Goal: Task Accomplishment & Management: Manage account settings

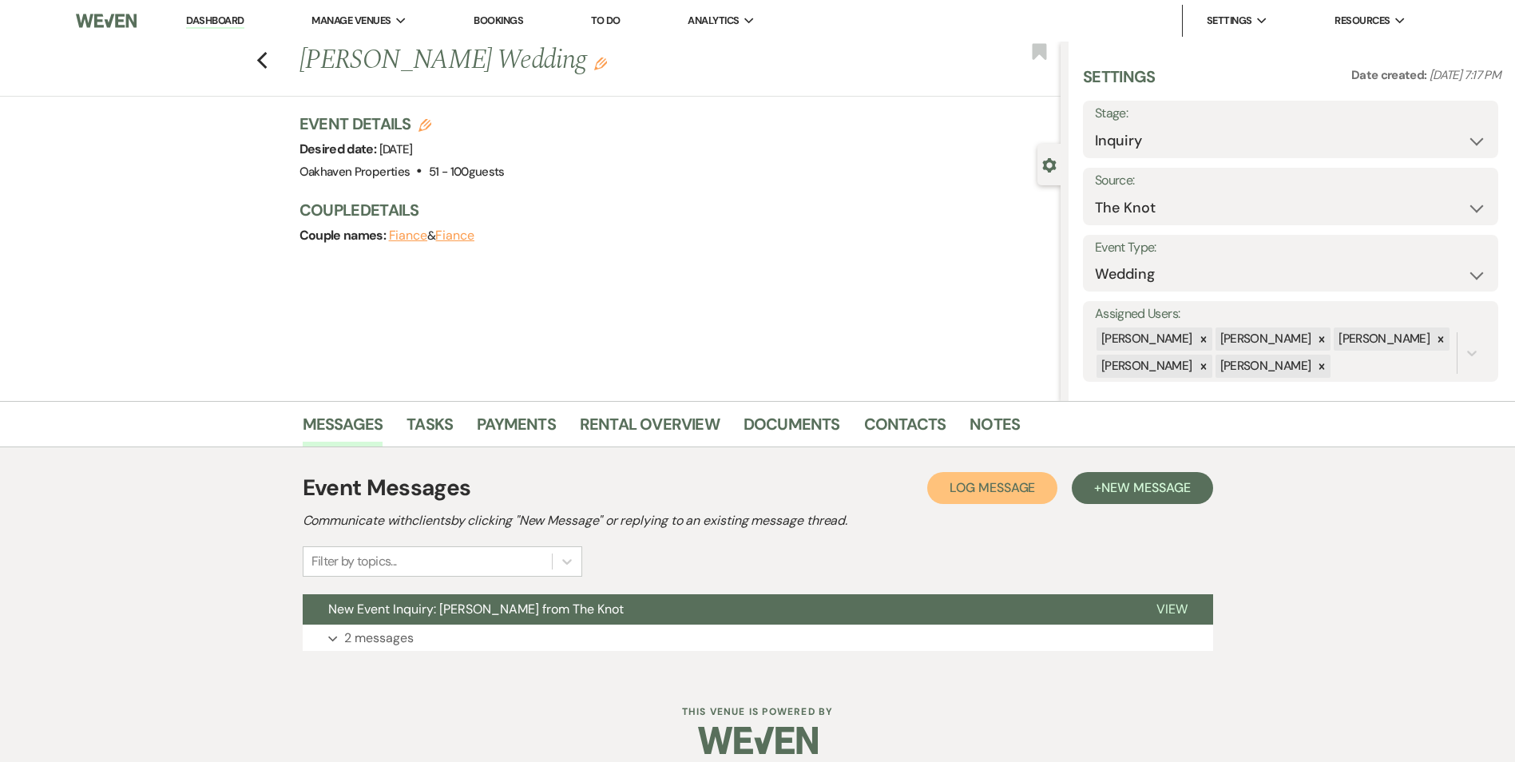
click at [1008, 485] on span "Log Message" at bounding box center [991, 487] width 85 height 17
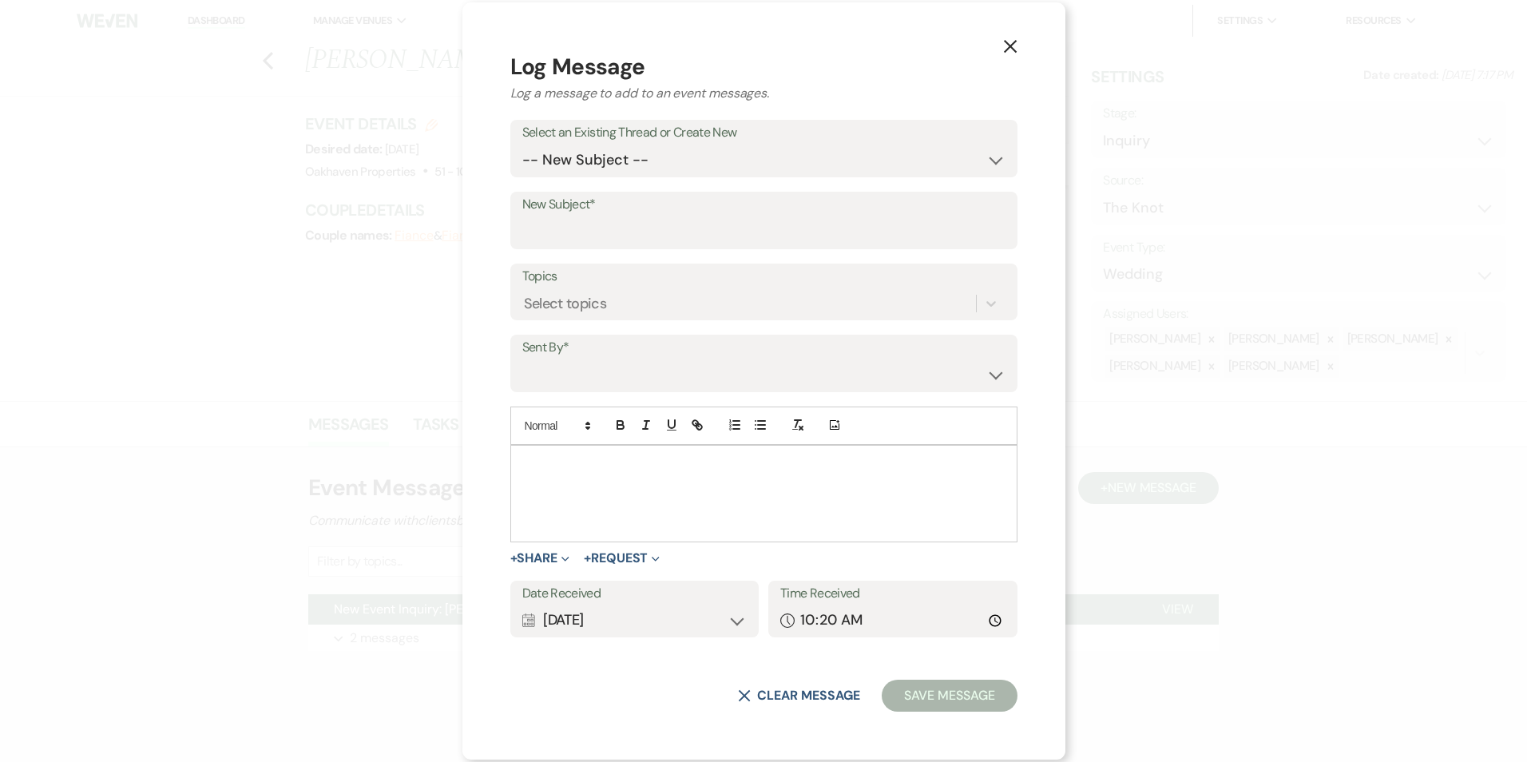
drag, startPoint x: 600, startPoint y: 468, endPoint x: 616, endPoint y: 450, distance: 23.7
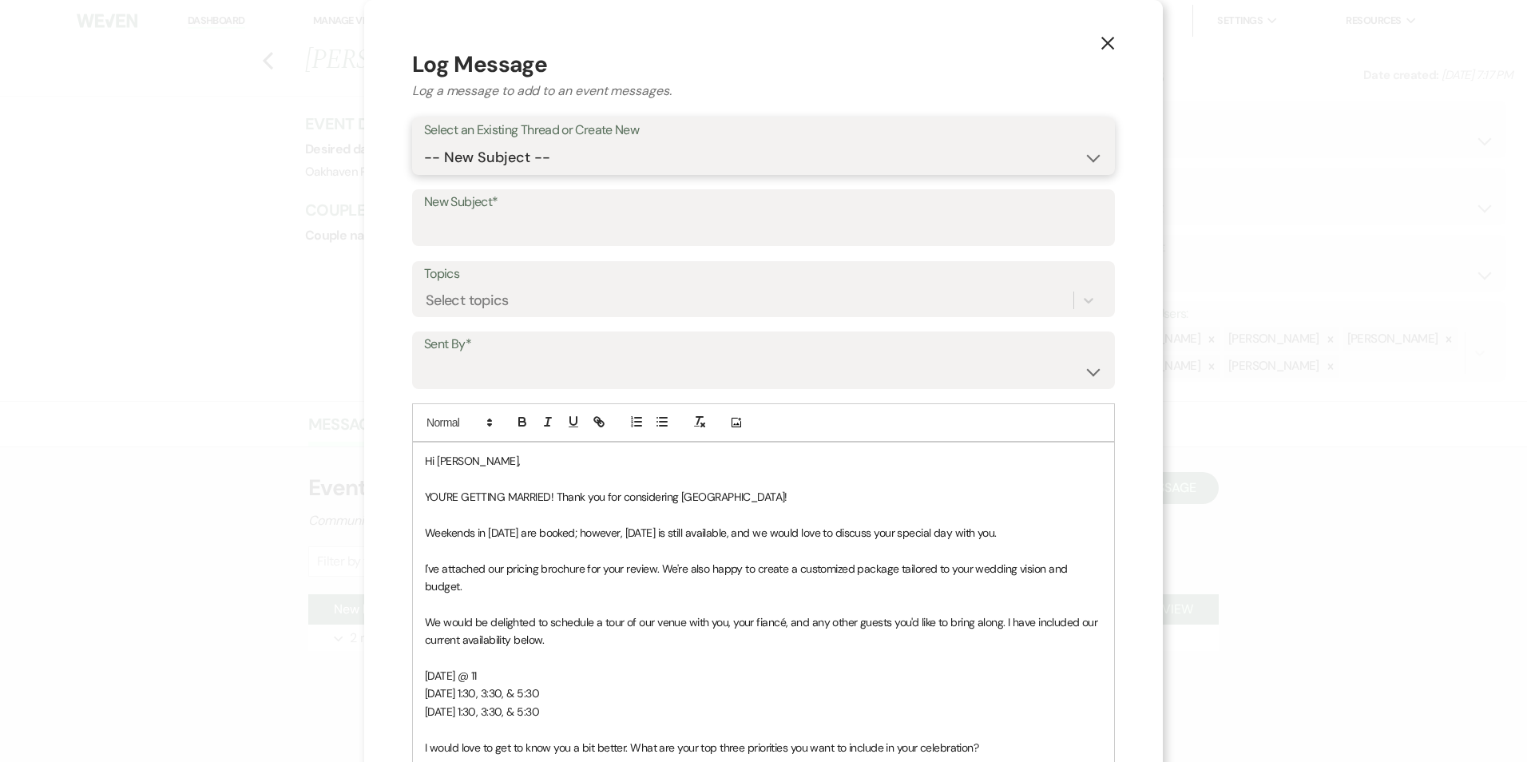
click at [452, 162] on select "-- New Subject -- New Event Inquiry: Abbey Stout from The Knot" at bounding box center [763, 157] width 679 height 31
select select "464926"
click at [424, 142] on select "-- New Subject -- New Event Inquiry: Abbey Stout from The Knot" at bounding box center [763, 157] width 679 height 31
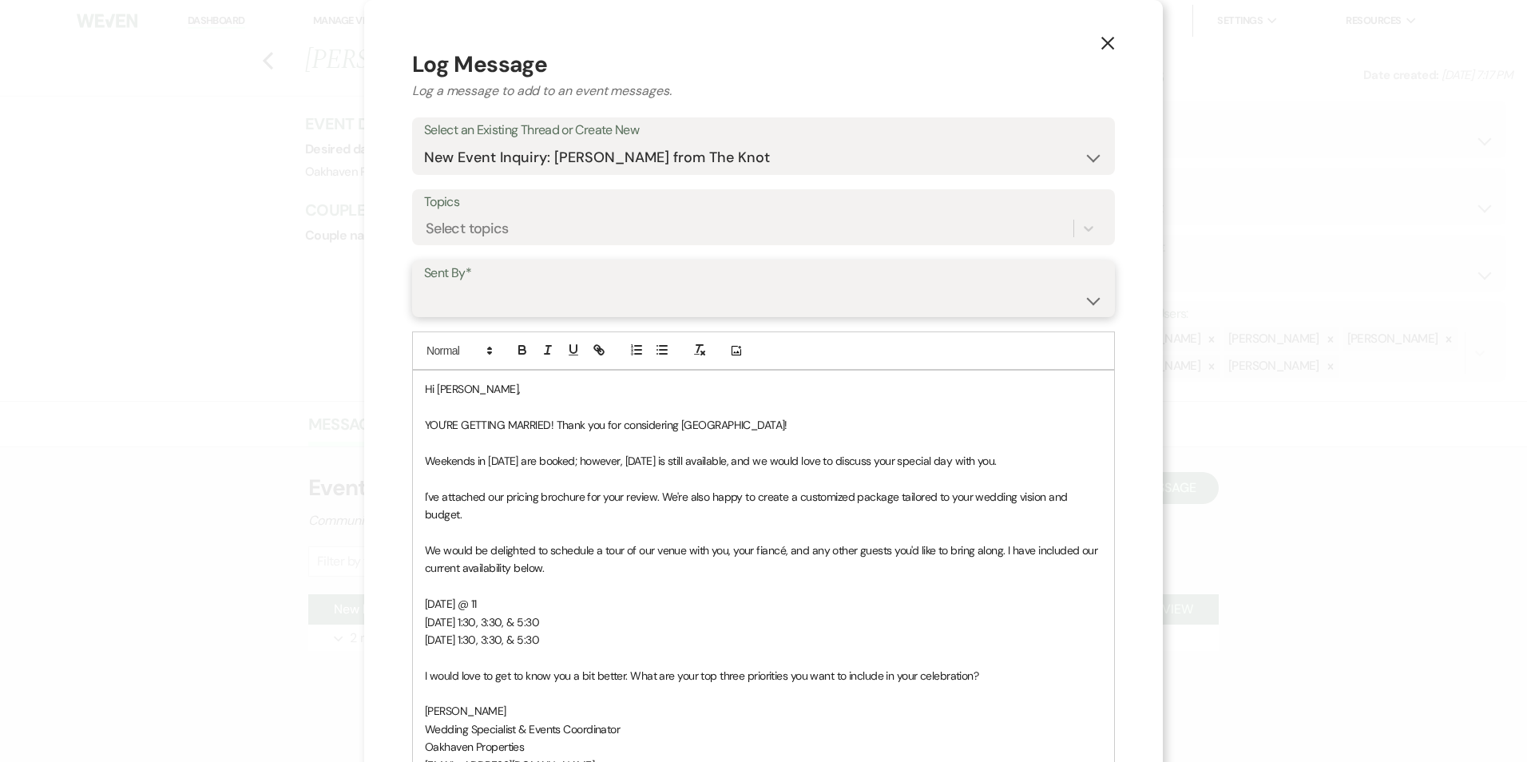
drag, startPoint x: 481, startPoint y: 299, endPoint x: 486, endPoint y: 317, distance: 18.4
click at [481, 300] on select "Patience Ergish (pdergish@aol.com) Jeanette Wagoner (jeanette@experienceoakhave…" at bounding box center [763, 299] width 679 height 31
select select "user-127923"
click at [424, 284] on select "Patience Ergish (pdergish@aol.com) Jeanette Wagoner (jeanette@experienceoakhave…" at bounding box center [763, 299] width 679 height 31
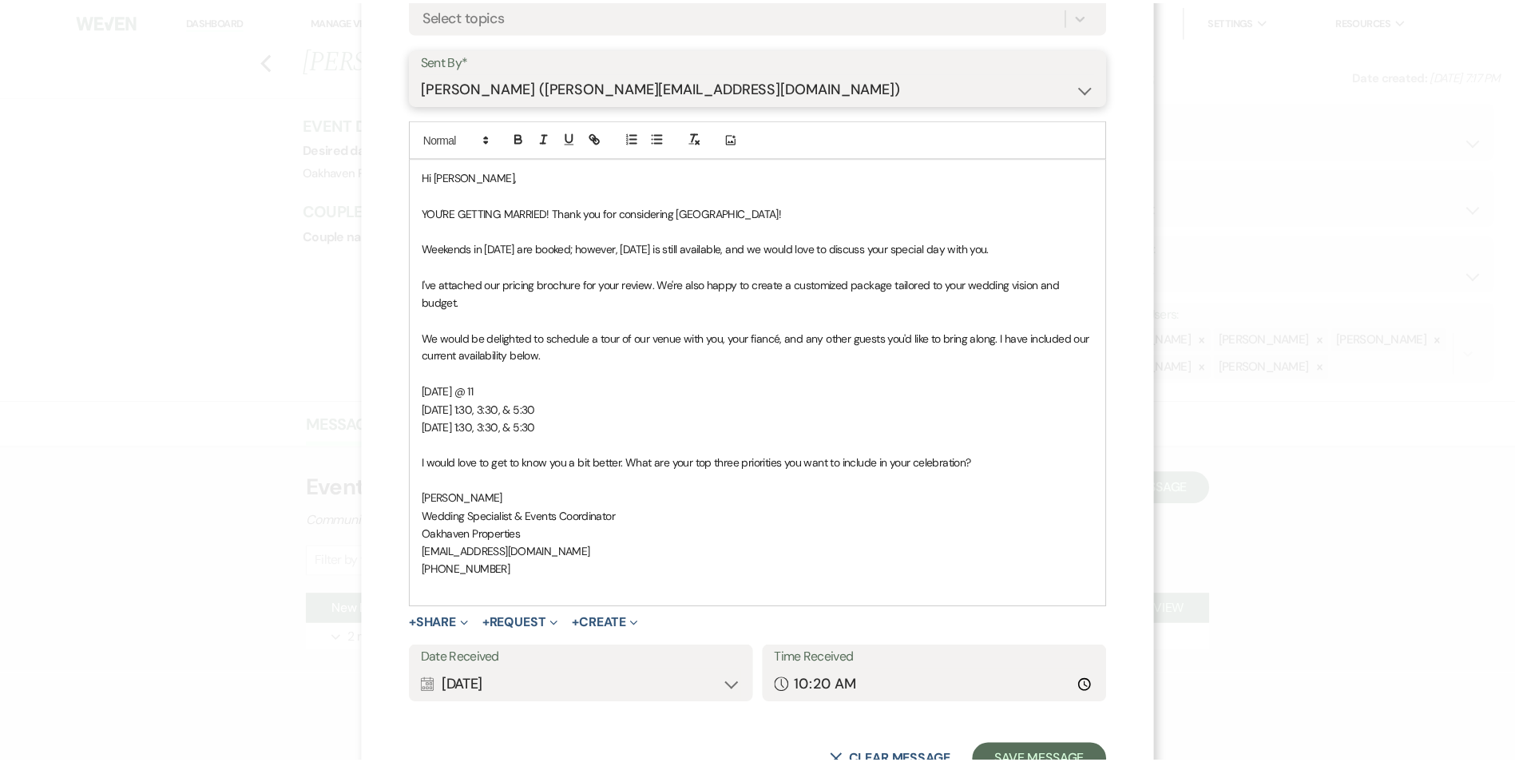
scroll to position [275, 0]
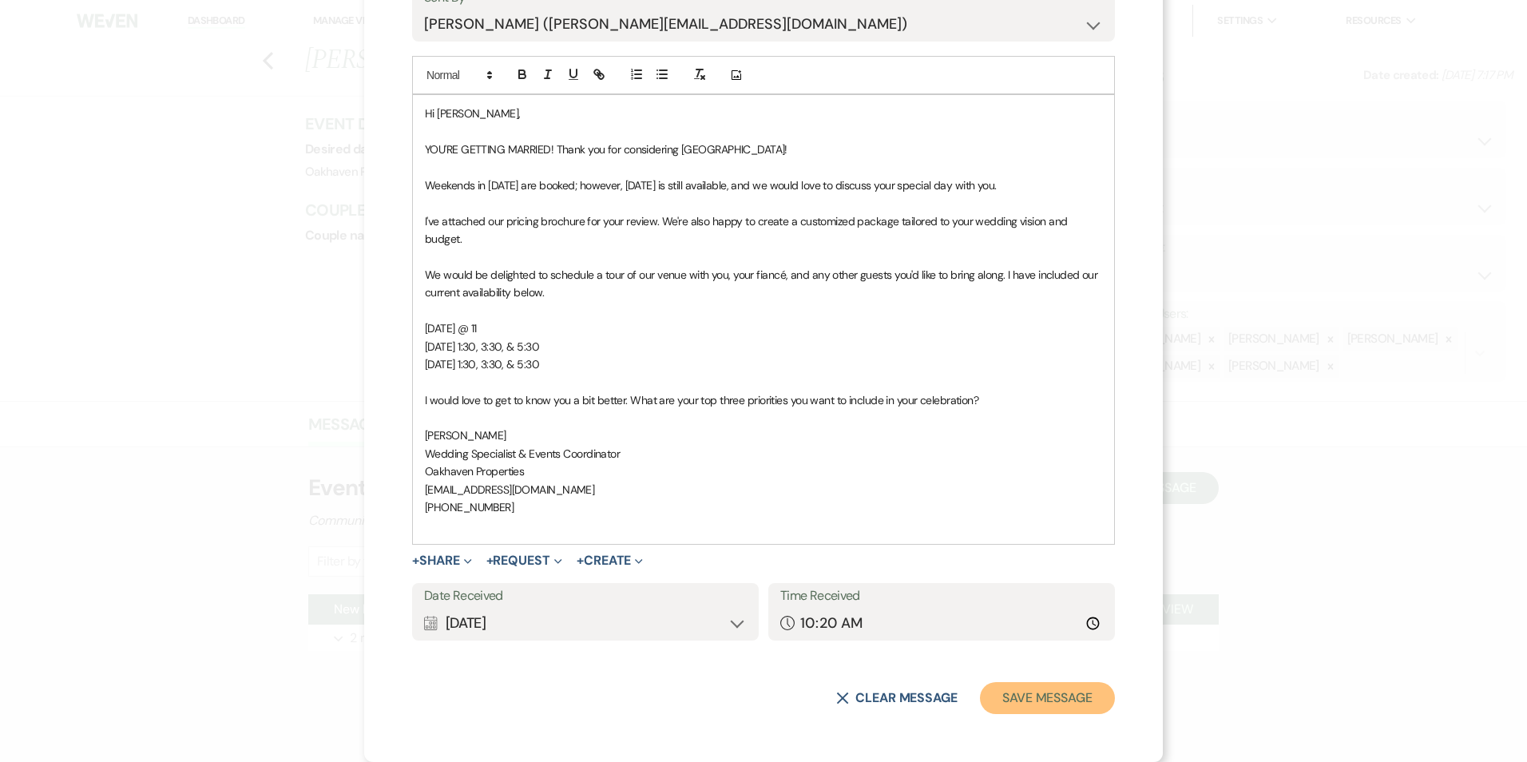
click at [1048, 699] on button "Save Message" at bounding box center [1047, 698] width 135 height 32
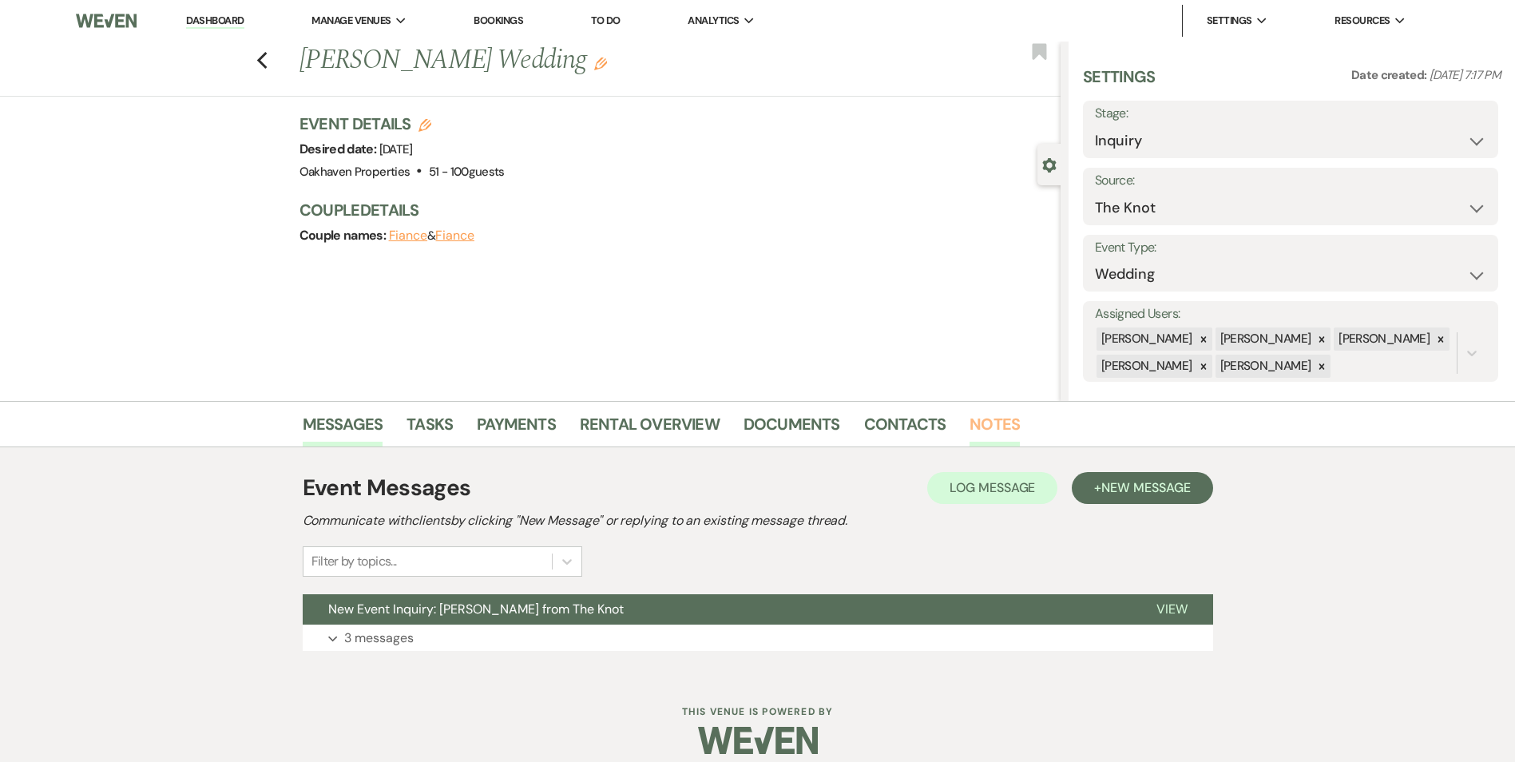
click at [974, 424] on link "Notes" at bounding box center [994, 428] width 50 height 35
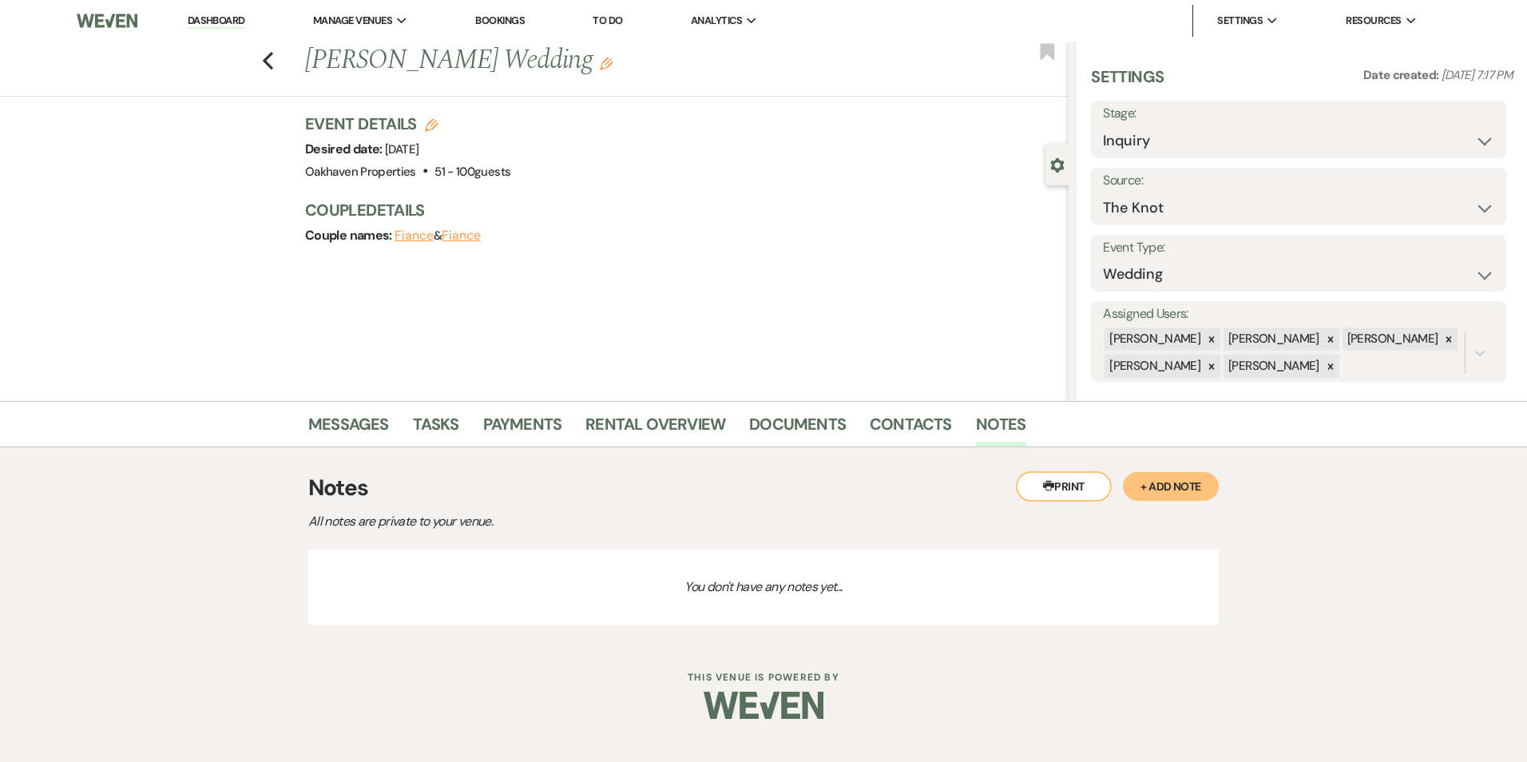
click at [1198, 496] on button "+ Add Note" at bounding box center [1171, 486] width 96 height 29
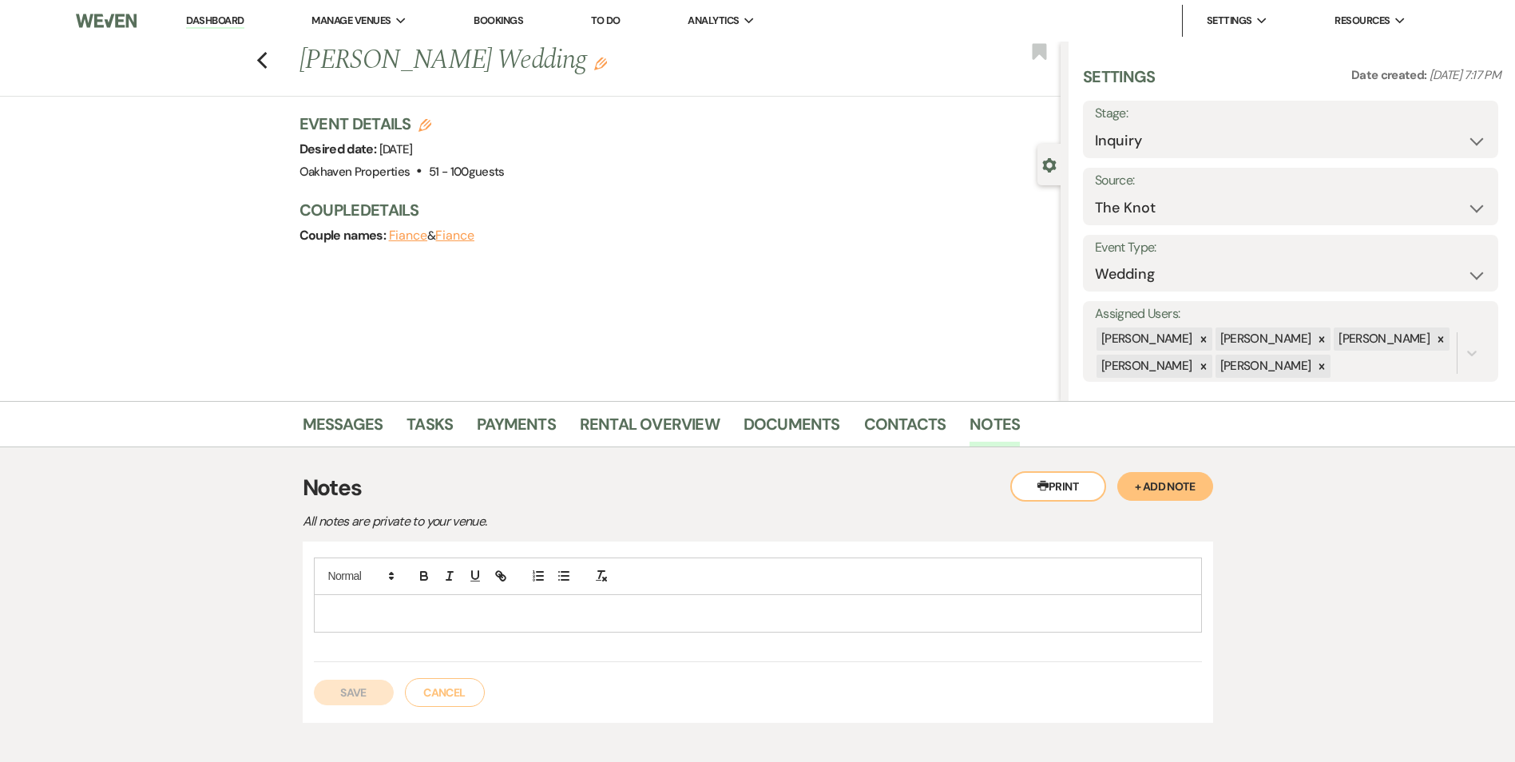
click at [632, 604] on p at bounding box center [758, 613] width 862 height 18
click at [362, 691] on button "Save" at bounding box center [354, 692] width 80 height 26
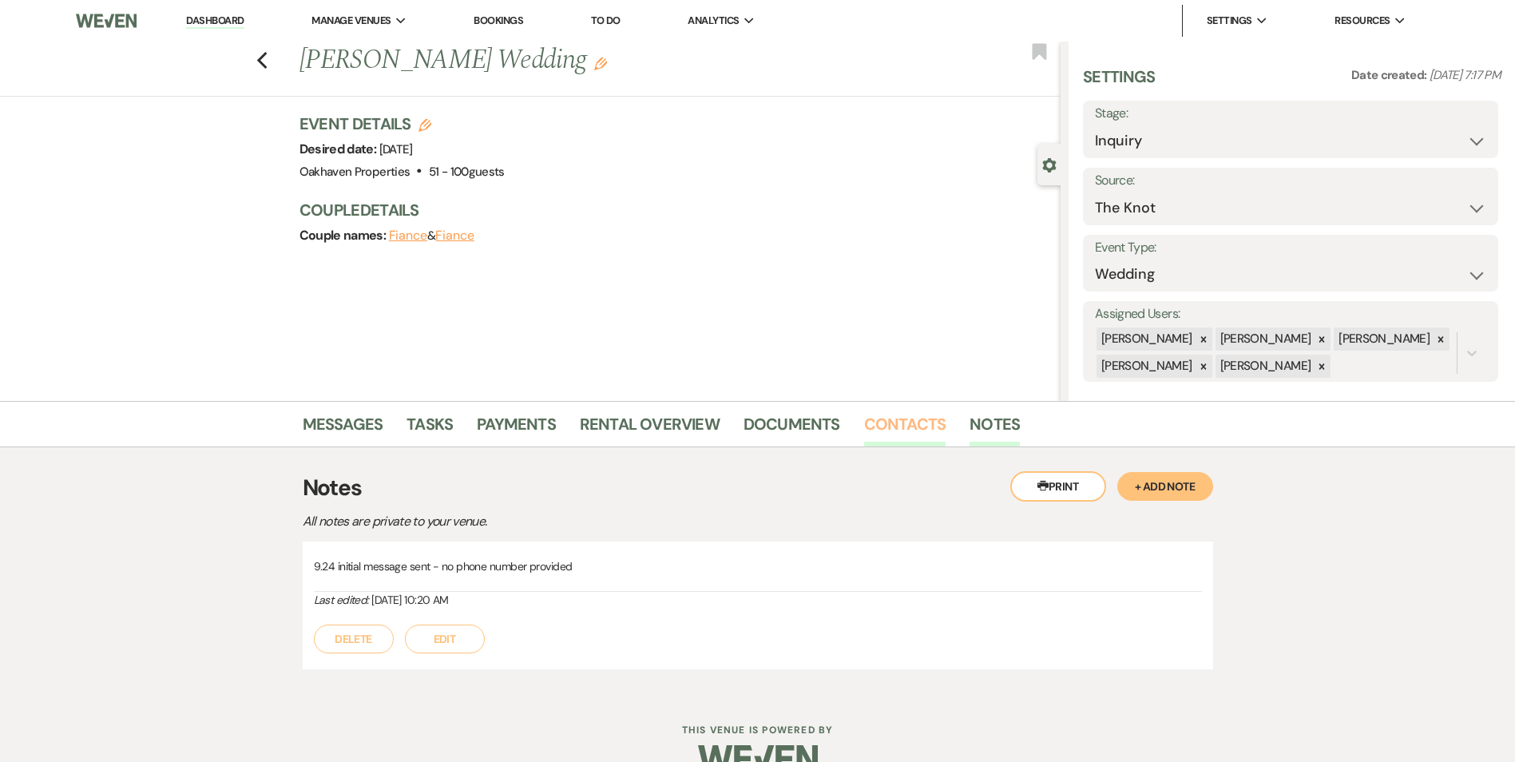
click at [914, 426] on link "Contacts" at bounding box center [905, 428] width 82 height 35
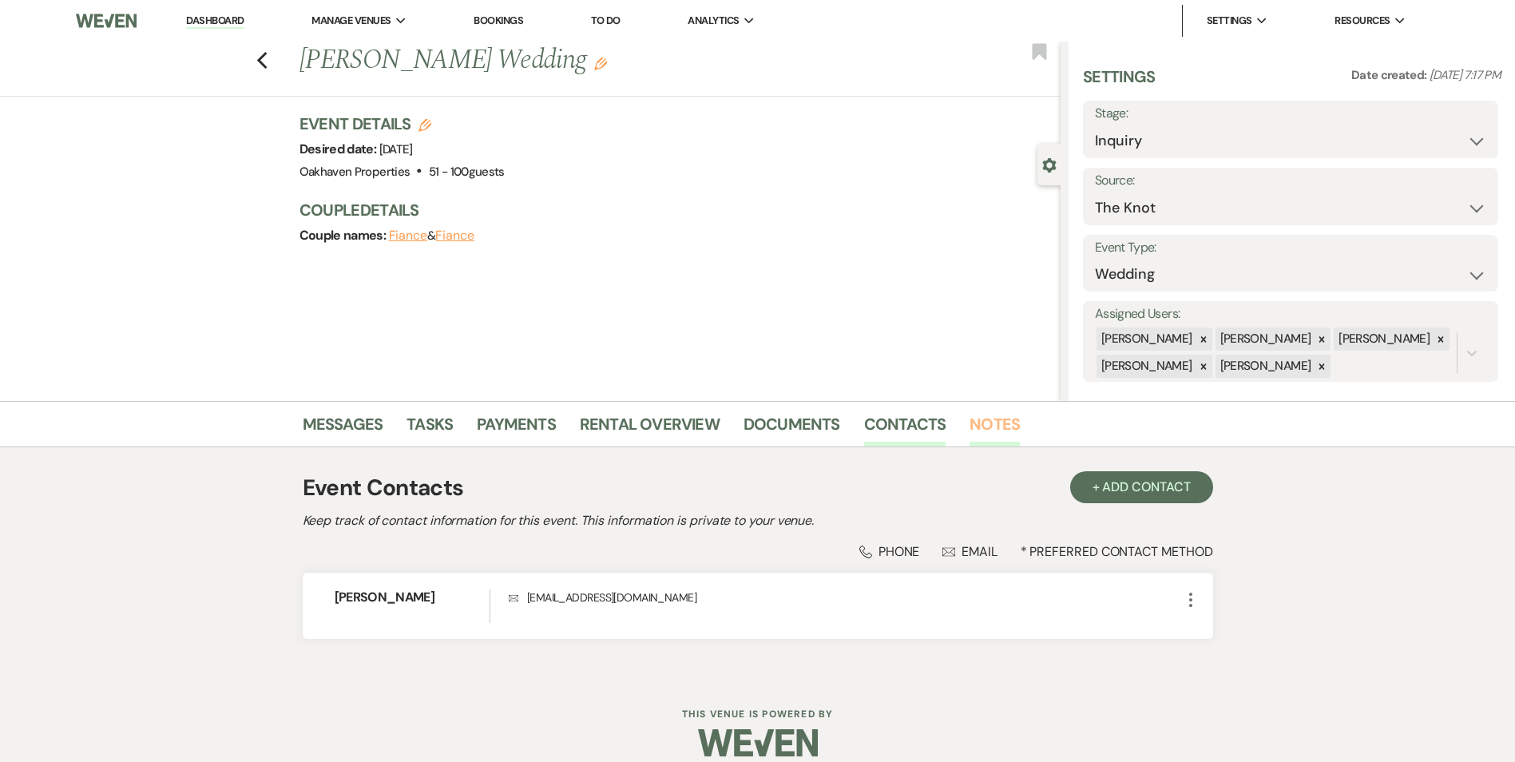
click at [969, 414] on link "Notes" at bounding box center [994, 428] width 50 height 35
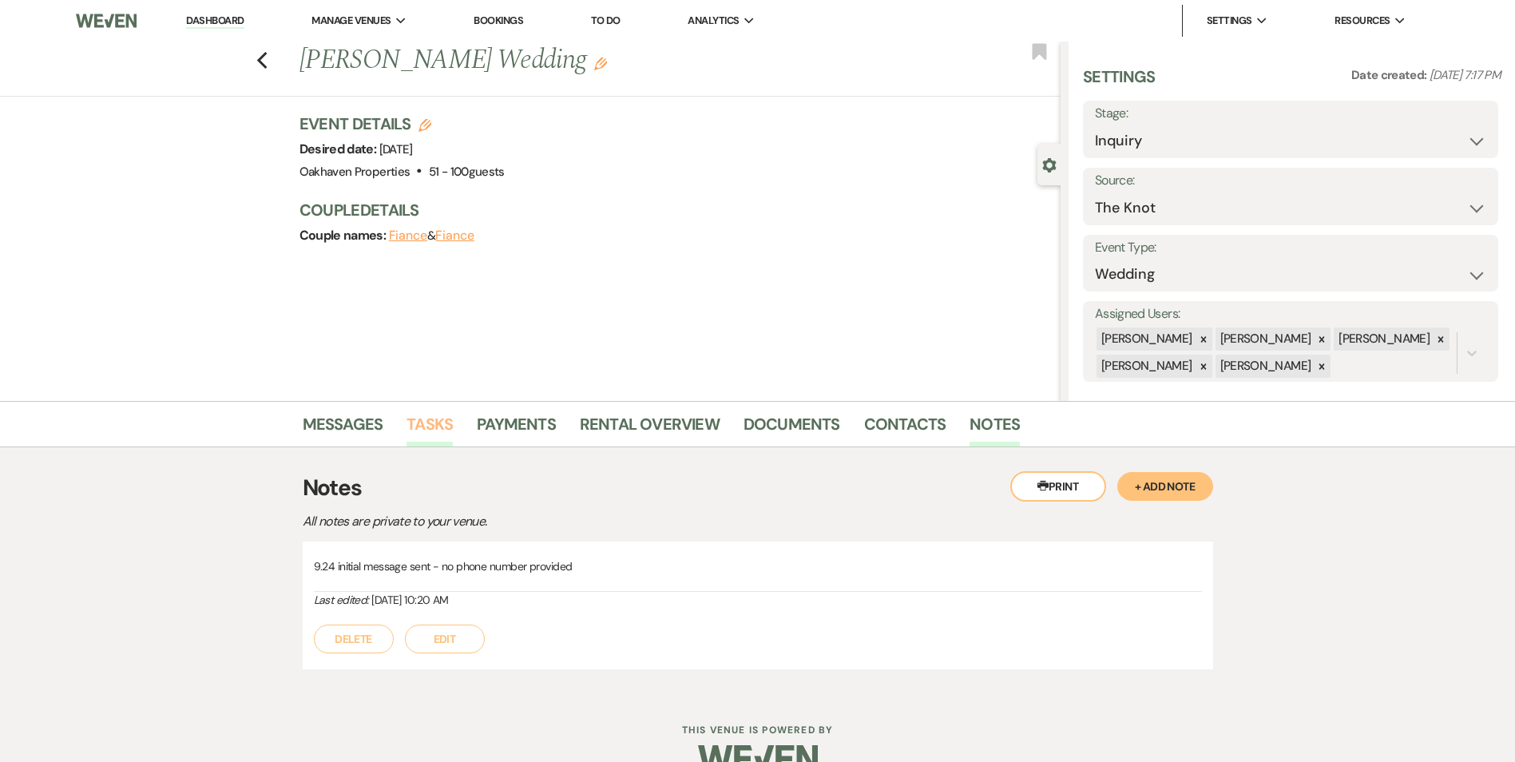
drag, startPoint x: 465, startPoint y: 418, endPoint x: 449, endPoint y: 424, distance: 16.9
click at [449, 423] on li "Tasks" at bounding box center [441, 427] width 70 height 38
click at [449, 424] on link "Tasks" at bounding box center [429, 428] width 46 height 35
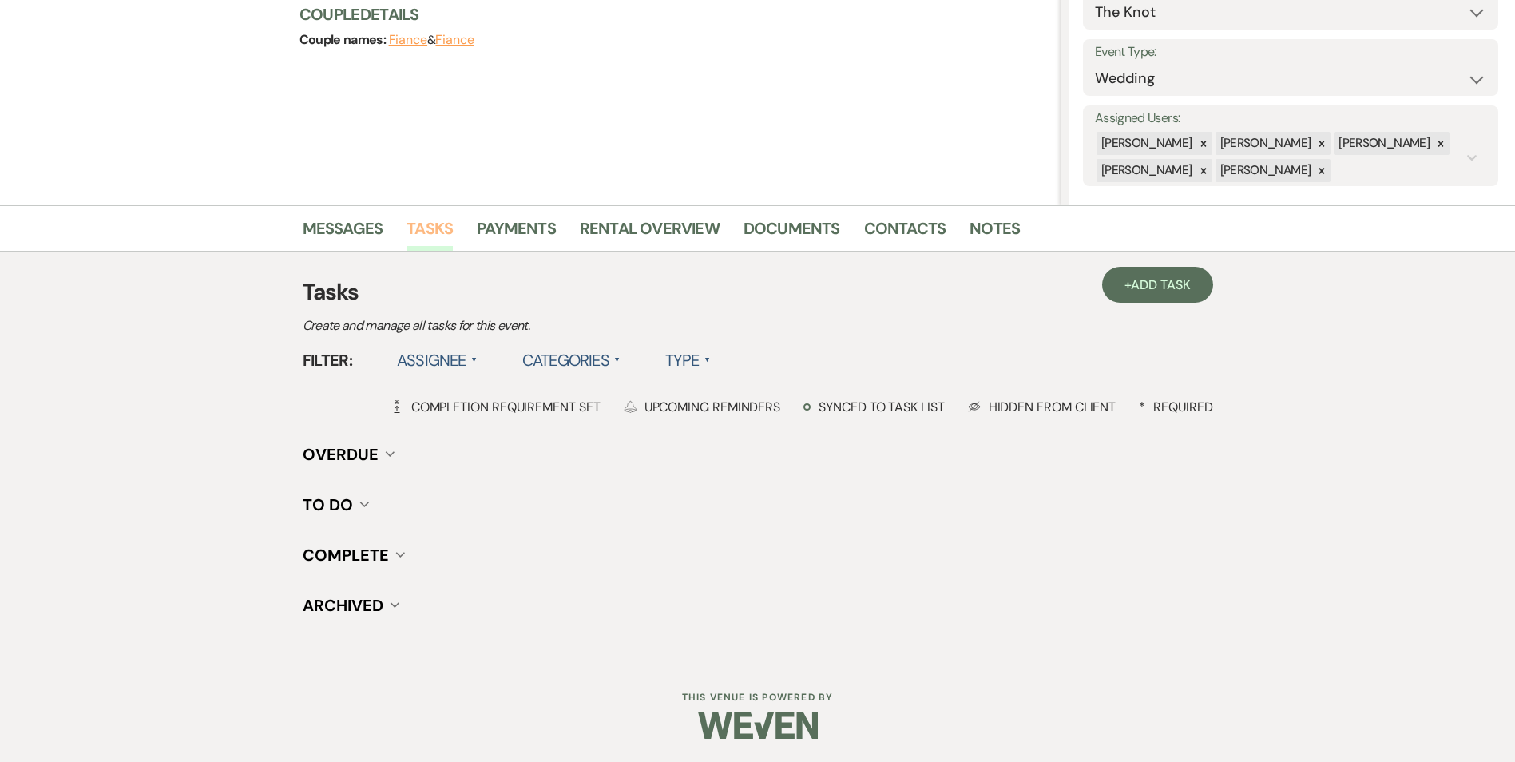
scroll to position [196, 0]
drag, startPoint x: 1138, startPoint y: 313, endPoint x: 1137, endPoint y: 302, distance: 11.2
click at [1136, 306] on h3 "Tasks" at bounding box center [758, 292] width 910 height 34
click at [1139, 287] on span "Add Task" at bounding box center [1160, 283] width 59 height 17
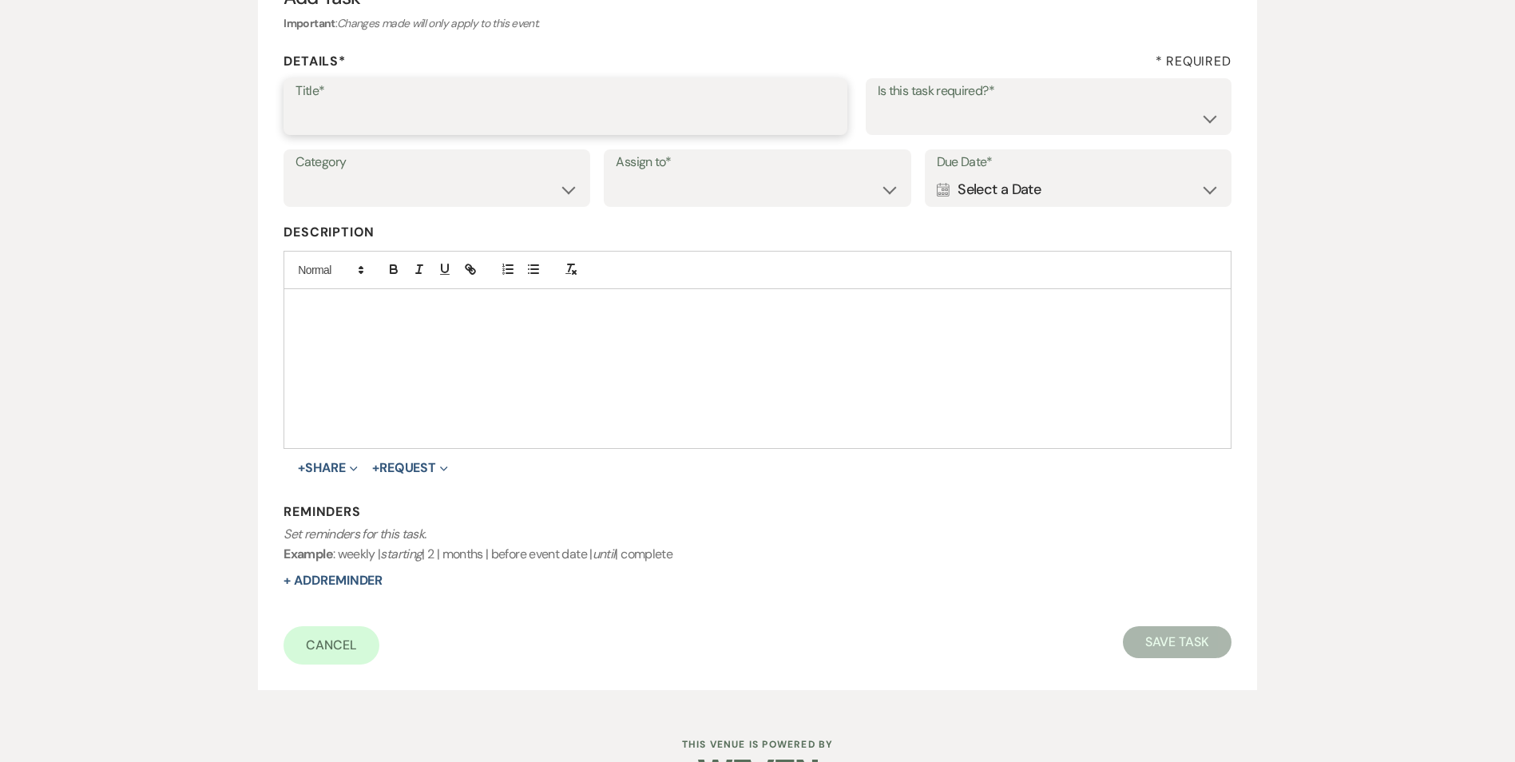
click at [358, 112] on input "Title*" at bounding box center [565, 117] width 540 height 31
type input "2nd follow up message"
click at [1009, 116] on select "Yes No" at bounding box center [1048, 117] width 342 height 31
select select "true"
click at [877, 102] on select "Yes No" at bounding box center [1048, 117] width 342 height 31
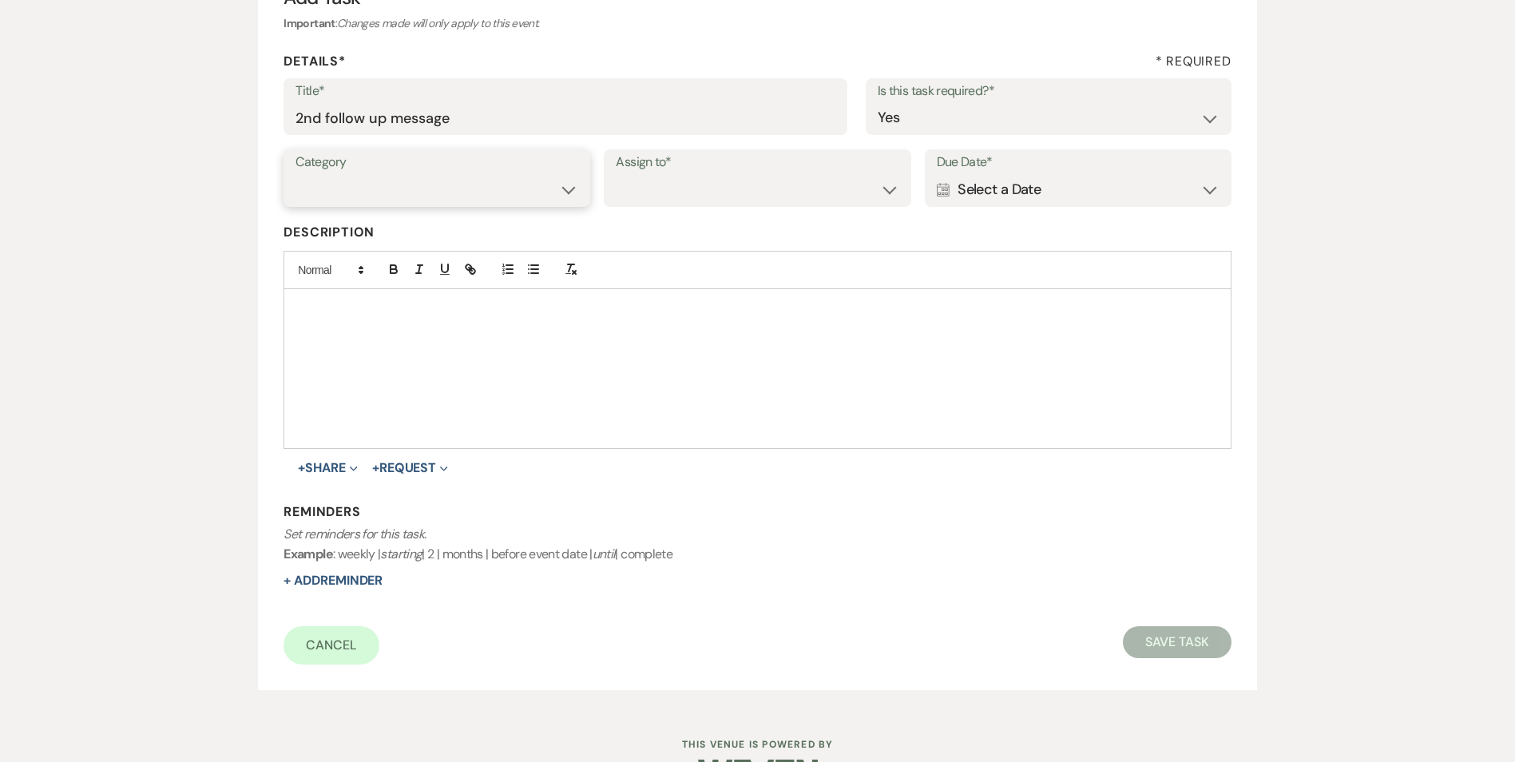
click at [521, 187] on select "Venue Vendors Guests Details Finalize & Share" at bounding box center [436, 189] width 283 height 31
select select "31"
click at [295, 174] on select "Venue Vendors Guests Details Finalize & Share" at bounding box center [436, 189] width 283 height 31
click at [628, 197] on select "Venue Client" at bounding box center [757, 189] width 283 height 31
select select "venueHost"
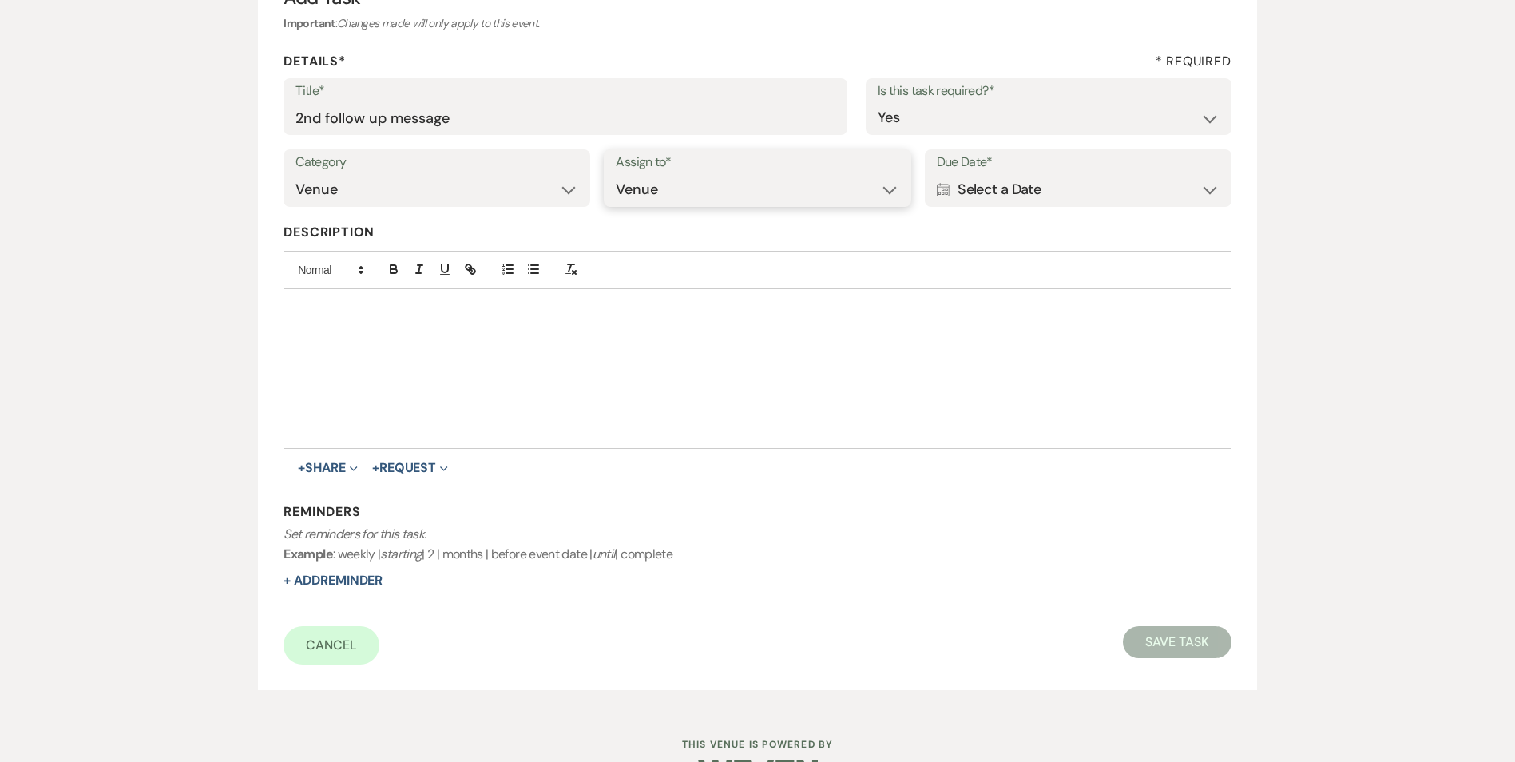
click at [616, 174] on select "Venue Client" at bounding box center [757, 189] width 283 height 31
click at [1077, 196] on div "Calendar Select a Date Expand" at bounding box center [1078, 189] width 283 height 31
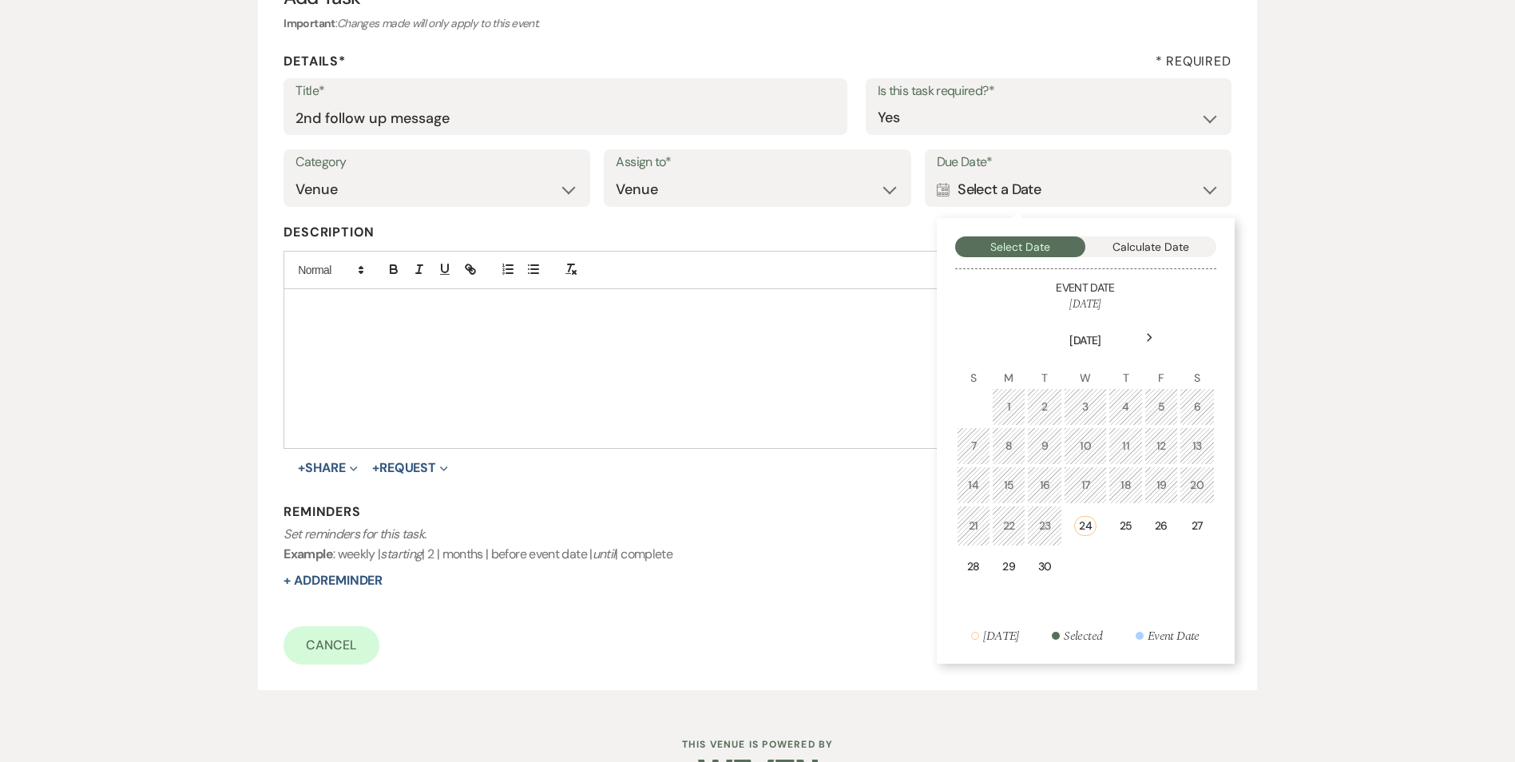
drag, startPoint x: 1198, startPoint y: 533, endPoint x: 1180, endPoint y: 523, distance: 21.1
click at [1187, 528] on td "27" at bounding box center [1196, 525] width 34 height 41
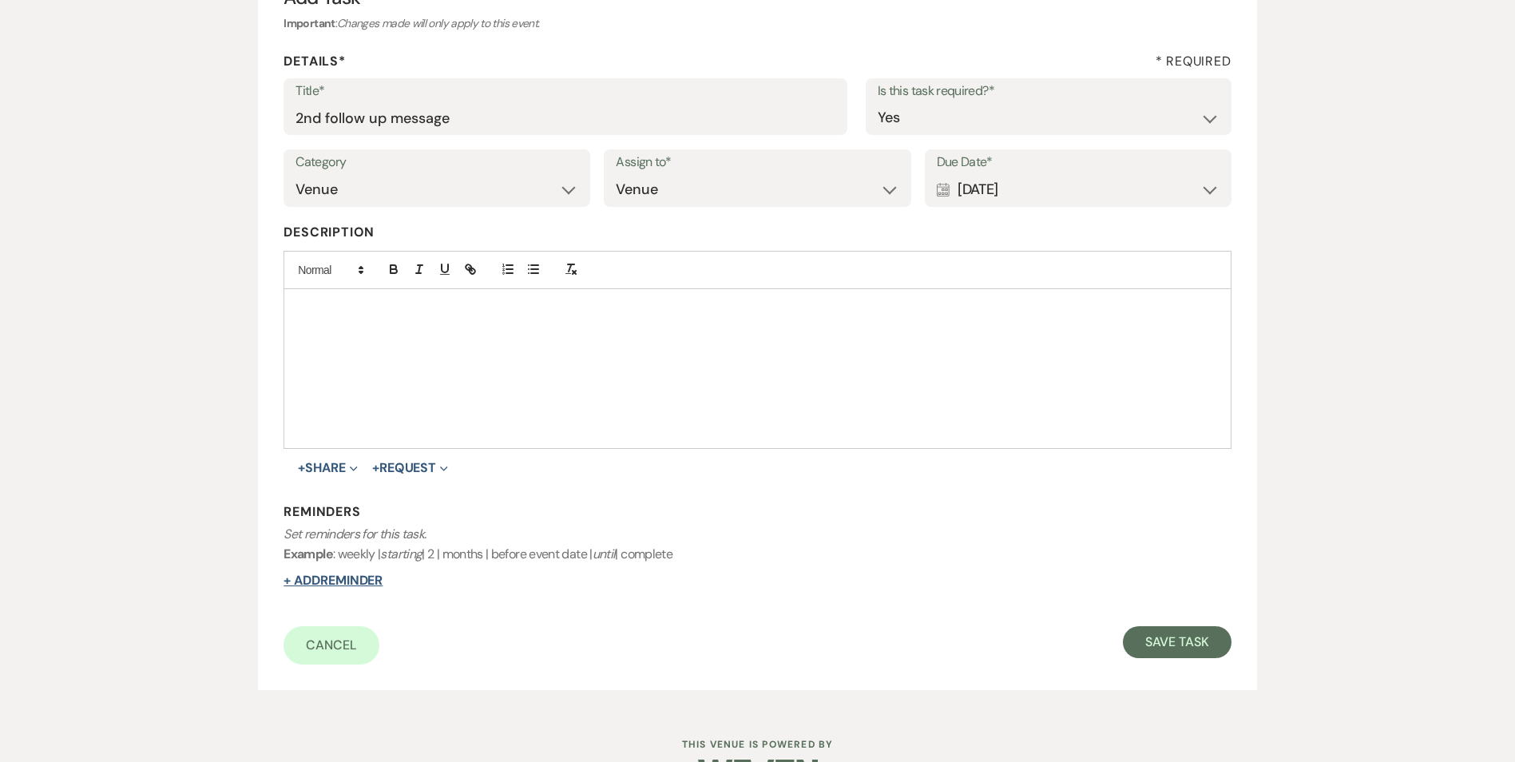
click at [353, 579] on button "+ Add Reminder" at bounding box center [332, 580] width 99 height 13
select select "host"
select select "days"
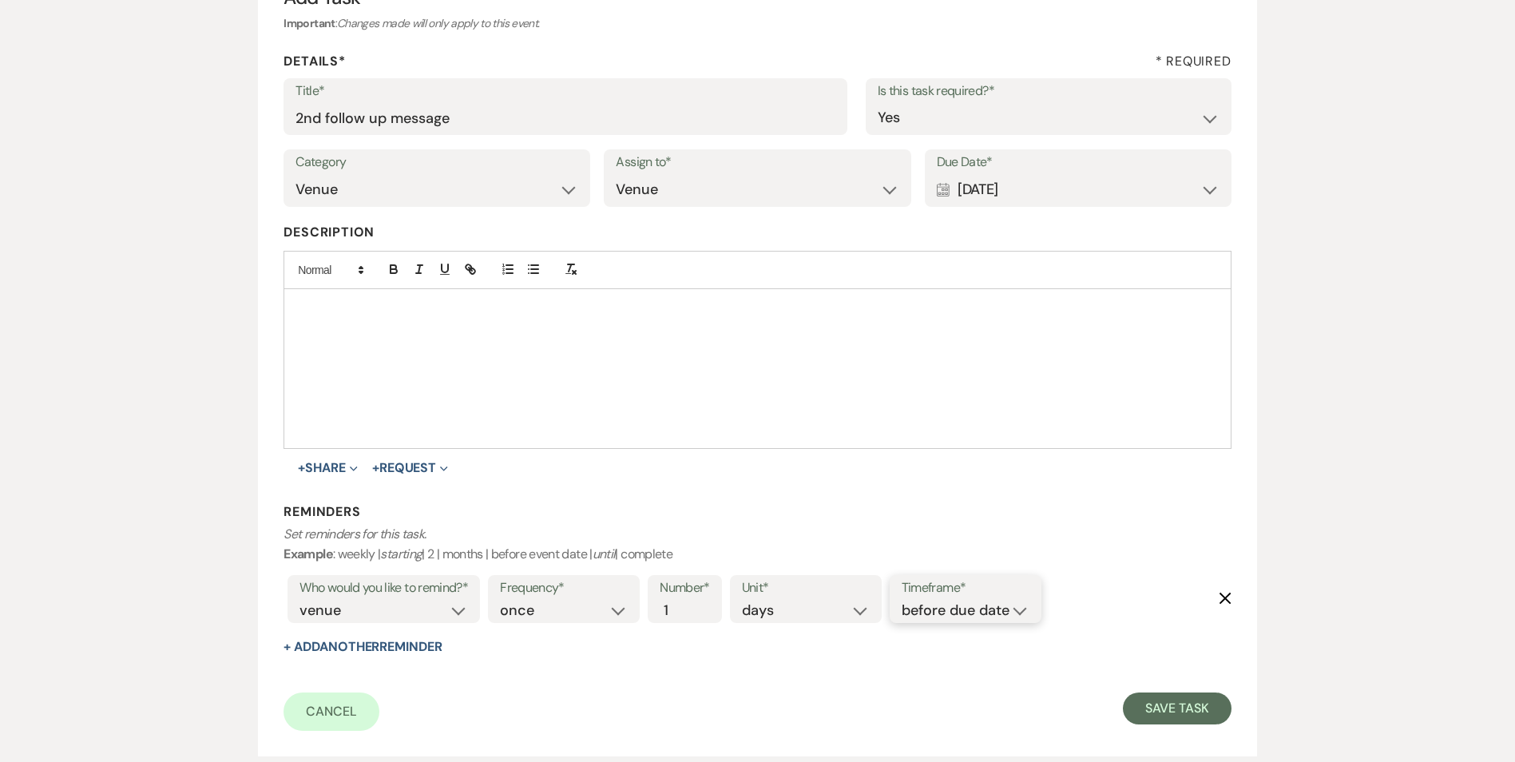
click at [968, 608] on select "before due date after due date on due date on custom date" at bounding box center [965, 611] width 128 height 22
select select "onDueDate"
click at [901, 600] on select "before due date after due date on due date on custom date" at bounding box center [965, 611] width 128 height 22
click at [1155, 686] on form "Title* 2nd follow up message Is this task required?* Yes No Category Venue Vend…" at bounding box center [756, 404] width 947 height 652
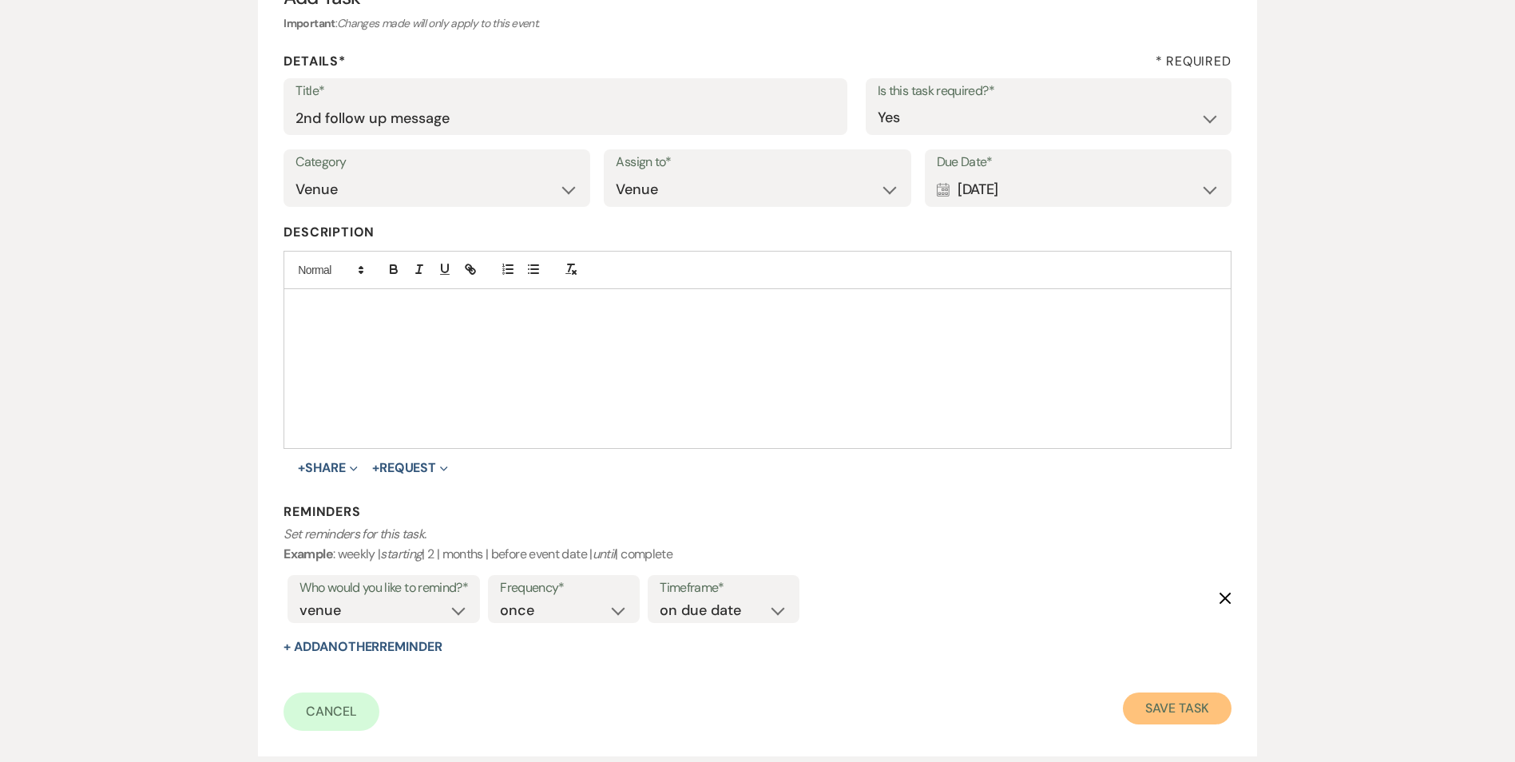
click at [1164, 711] on button "Save Task" at bounding box center [1177, 708] width 108 height 32
select select "2"
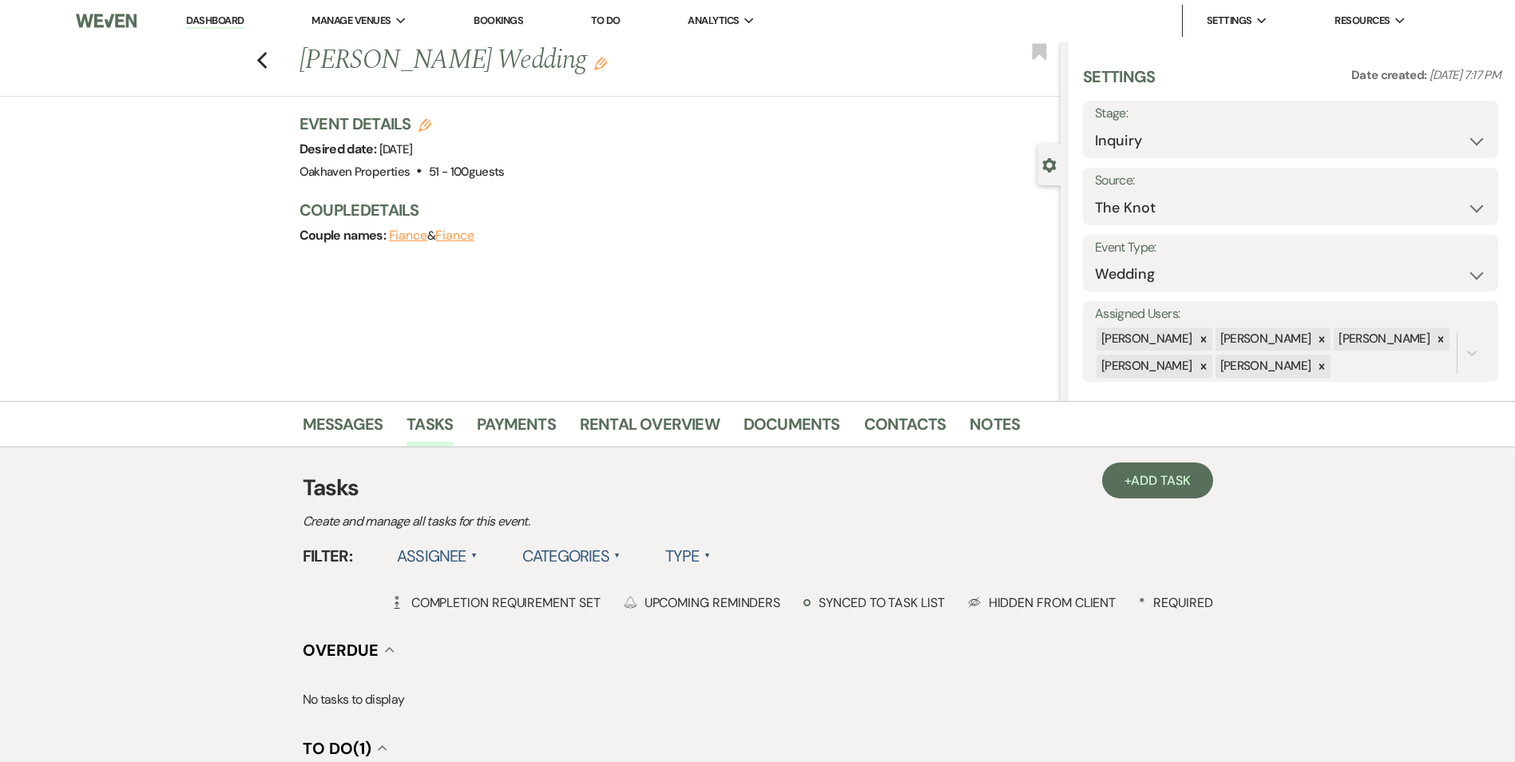
click at [594, 66] on icon "Edit" at bounding box center [600, 63] width 13 height 13
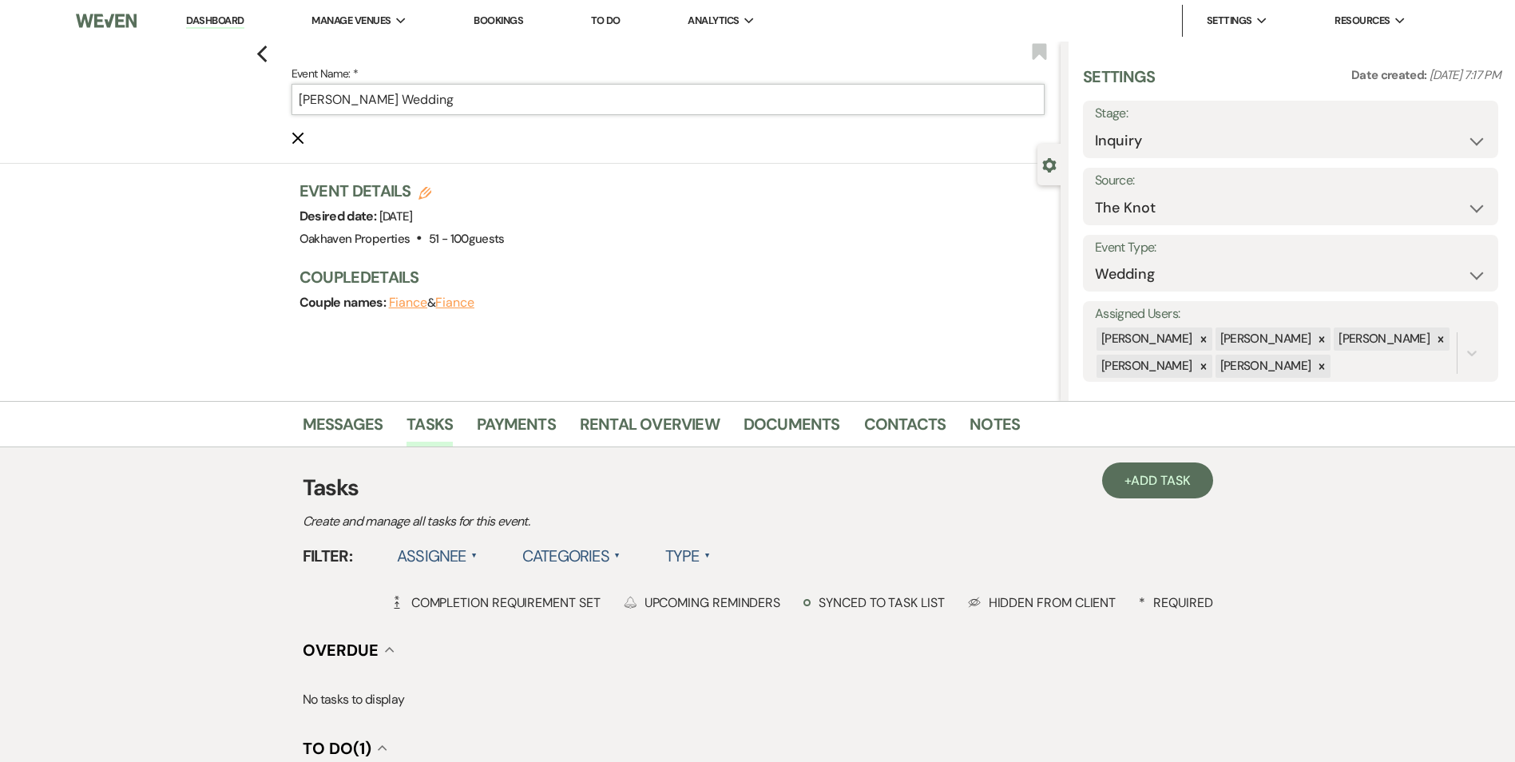
drag, startPoint x: 377, startPoint y: 98, endPoint x: 296, endPoint y: 94, distance: 80.7
click at [297, 93] on input "Abbey Stout's Wedding" at bounding box center [667, 99] width 753 height 31
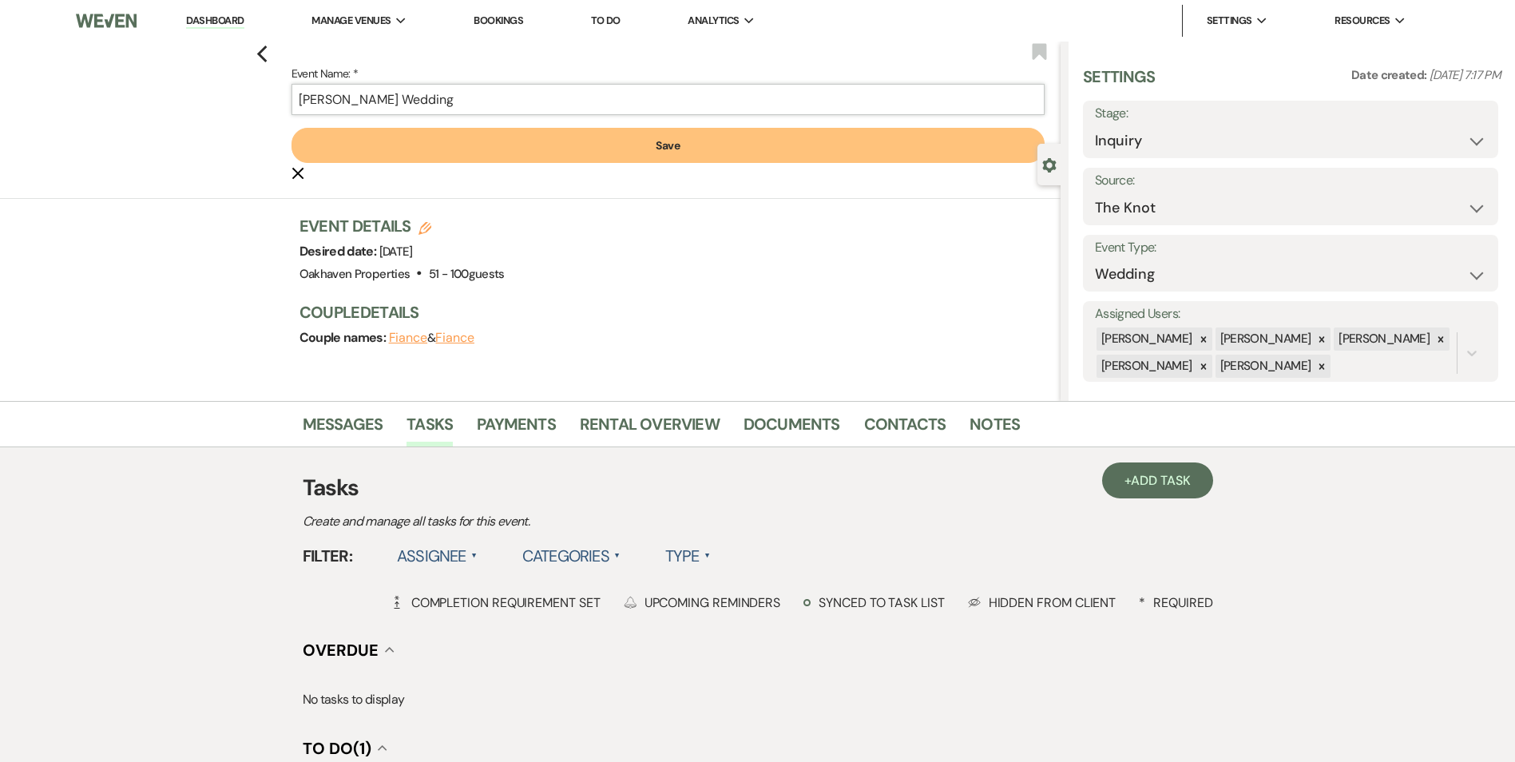
type input "[PERSON_NAME] Wedding"
drag, startPoint x: 576, startPoint y: 146, endPoint x: 599, endPoint y: 166, distance: 30.0
click at [578, 145] on button "Save" at bounding box center [667, 145] width 753 height 35
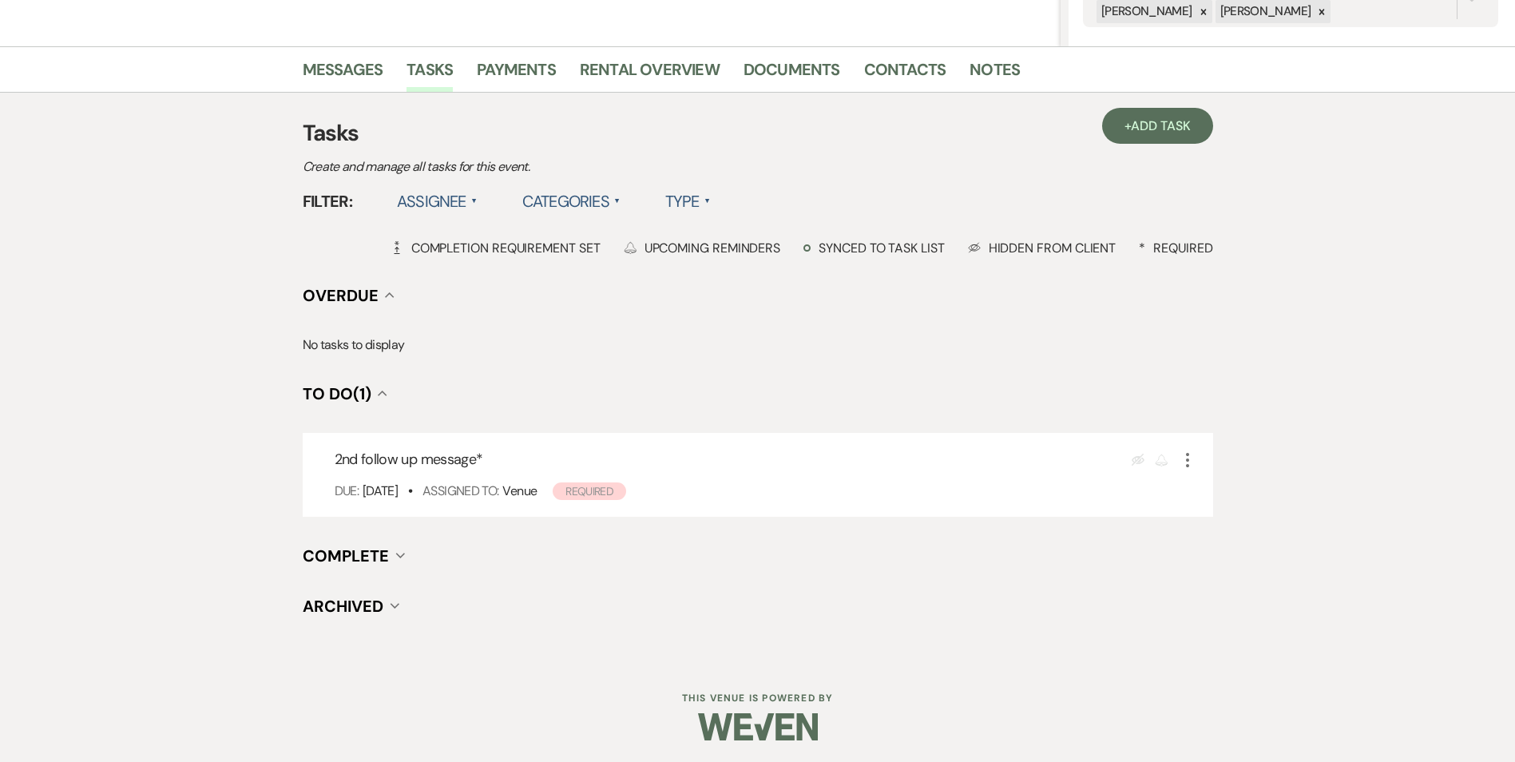
scroll to position [357, 0]
click at [987, 70] on link "Notes" at bounding box center [994, 71] width 50 height 35
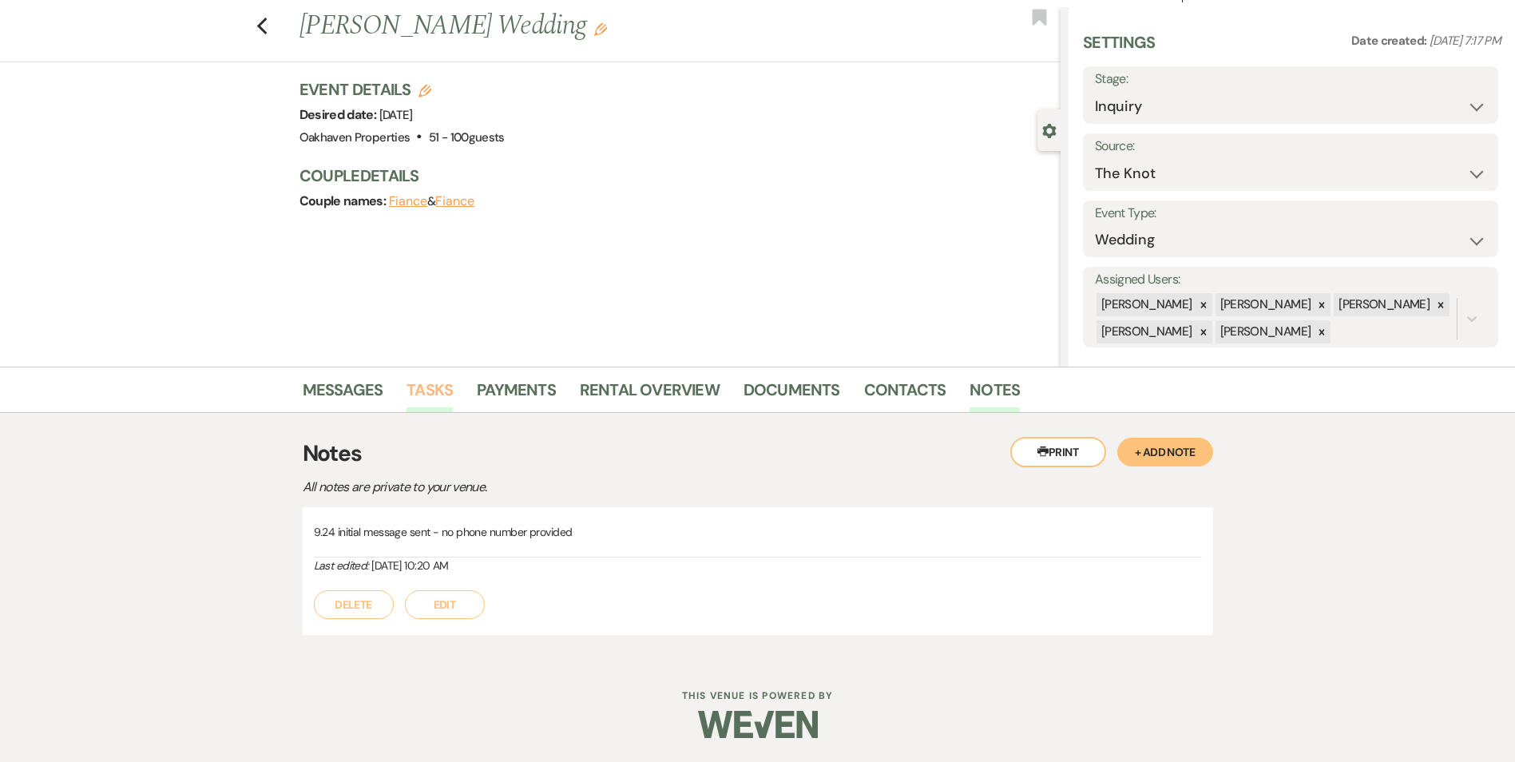
click at [408, 386] on link "Tasks" at bounding box center [429, 394] width 46 height 35
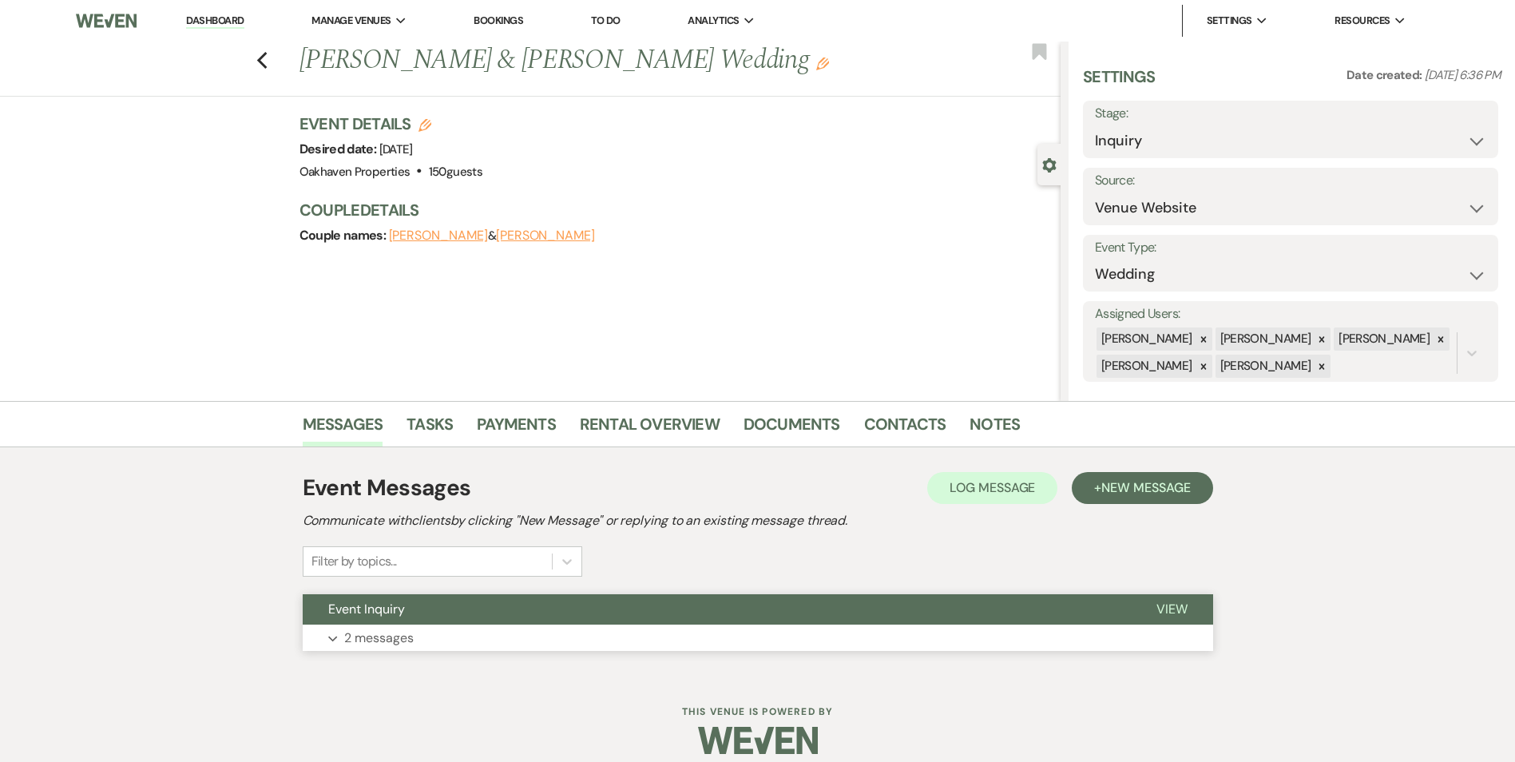
click at [1172, 618] on button "View" at bounding box center [1172, 609] width 82 height 30
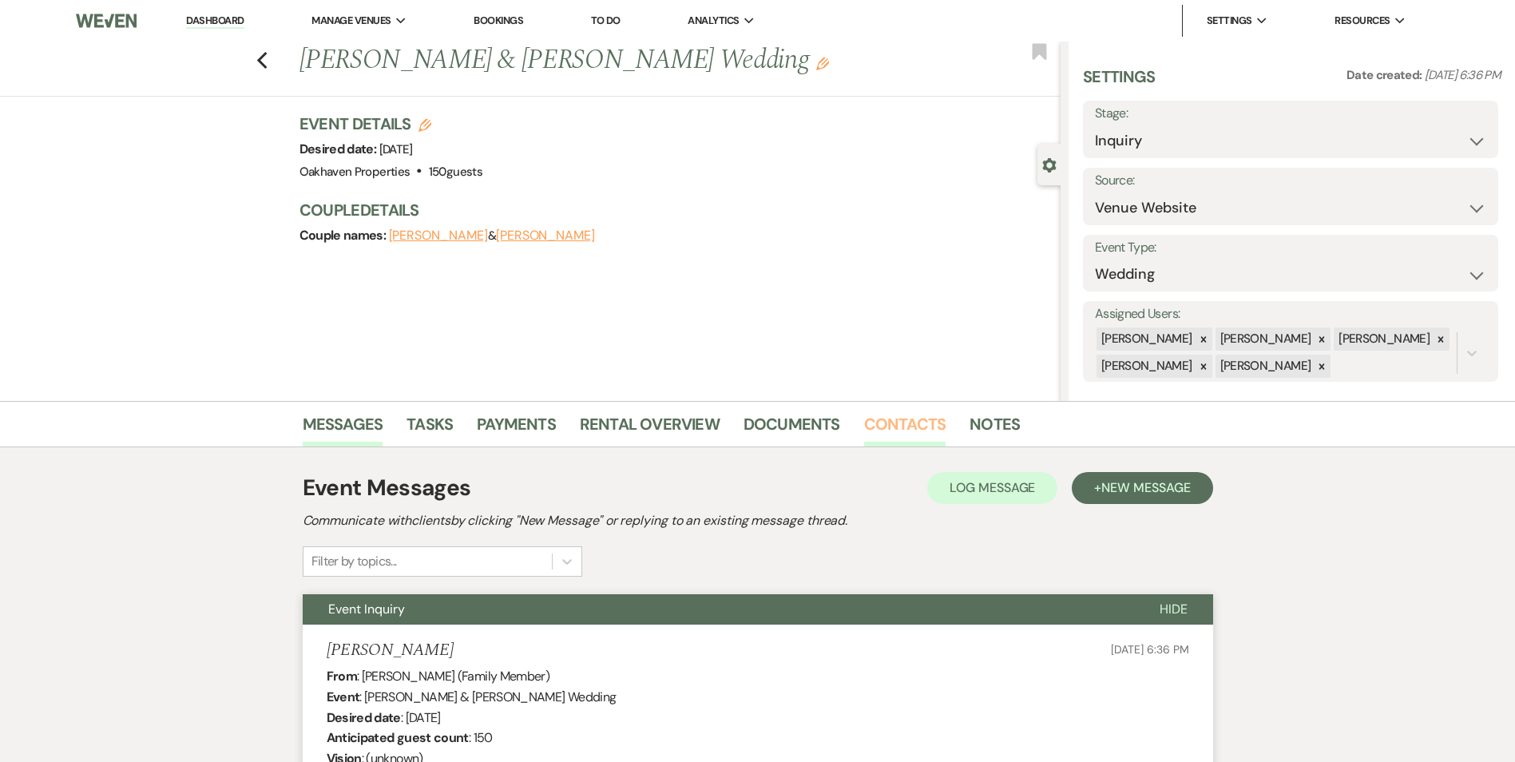
click at [891, 426] on link "Contacts" at bounding box center [905, 428] width 82 height 35
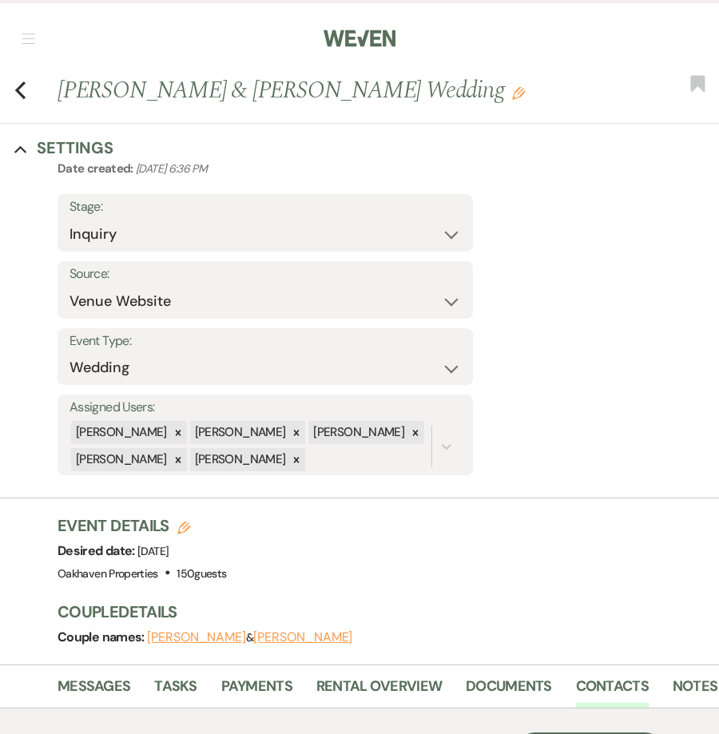
drag, startPoint x: 715, startPoint y: 318, endPoint x: 676, endPoint y: 315, distance: 39.2
click at [715, 318] on div "Settings Date created: [DATE] 6:36 PM Stage: Inquiry Follow Up Tour Requested T…" at bounding box center [359, 317] width 719 height 316
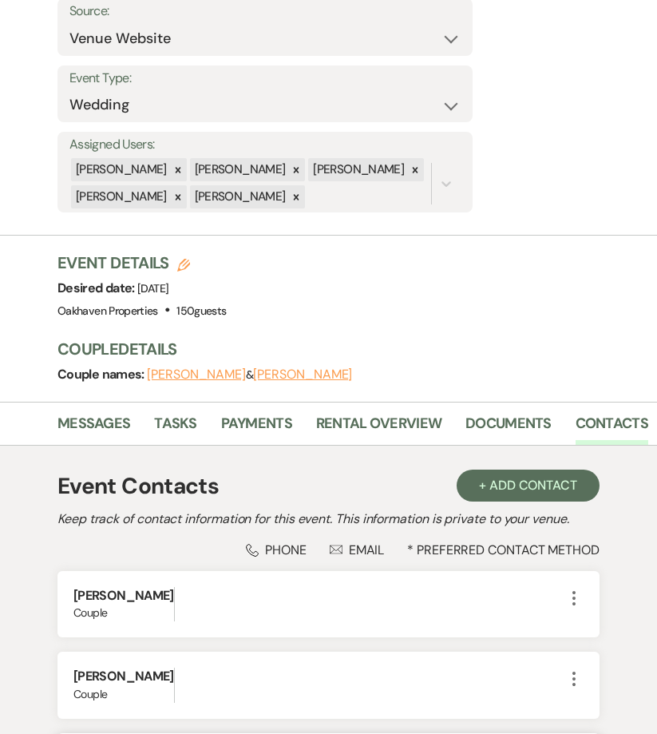
scroll to position [399, 0]
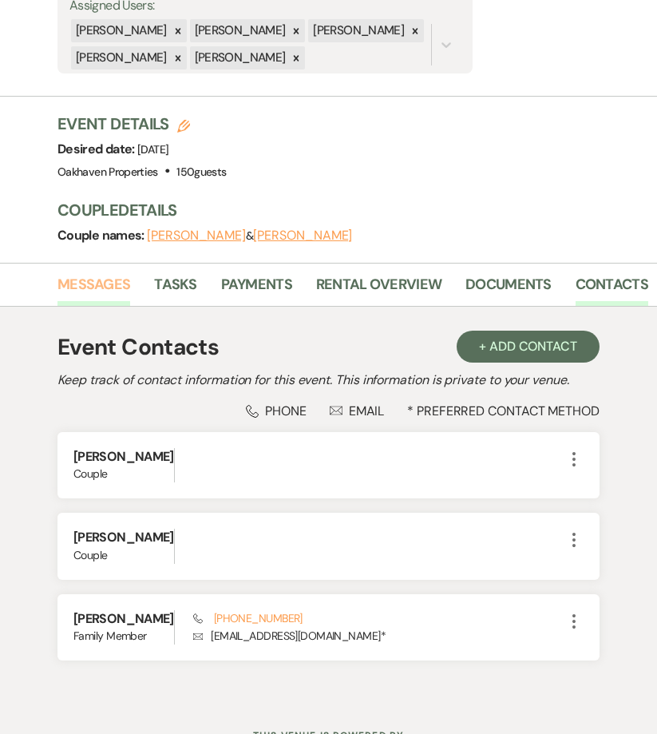
click at [102, 281] on link "Messages" at bounding box center [93, 289] width 73 height 33
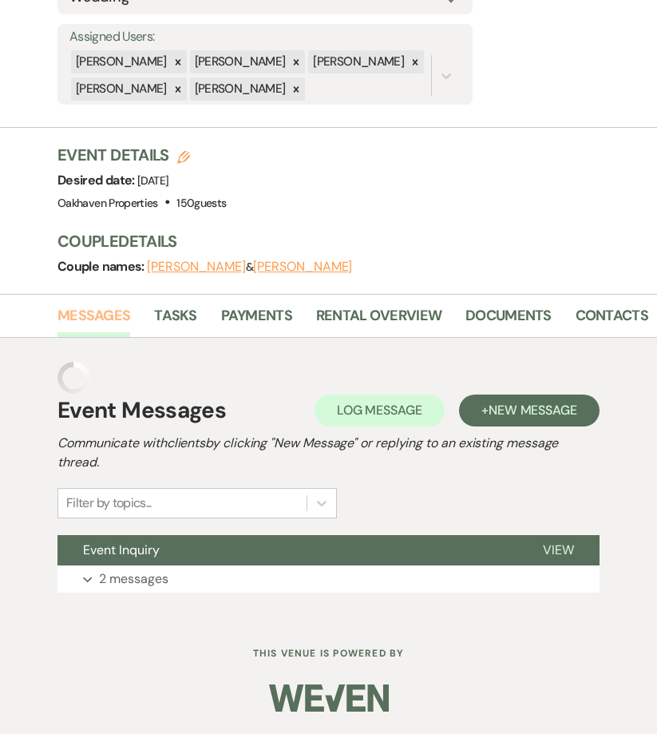
scroll to position [336, 0]
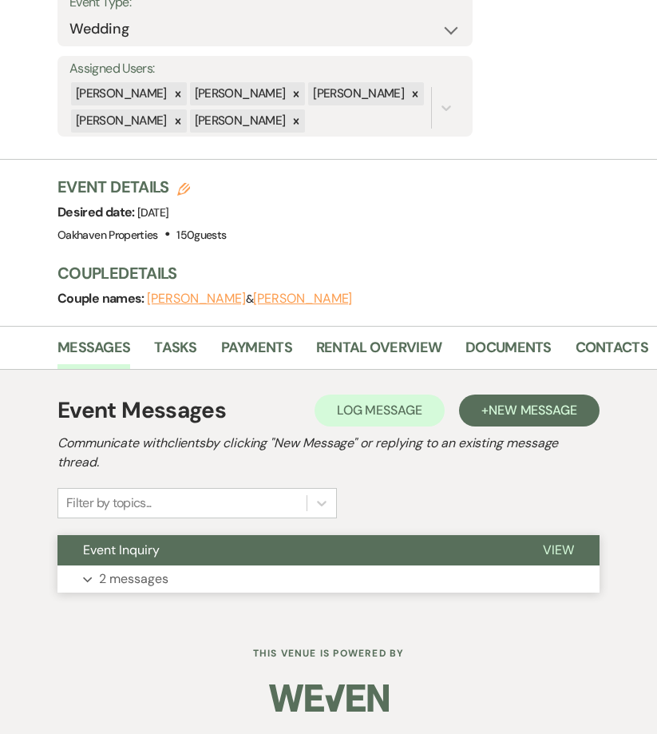
click at [566, 551] on span "View" at bounding box center [558, 549] width 31 height 17
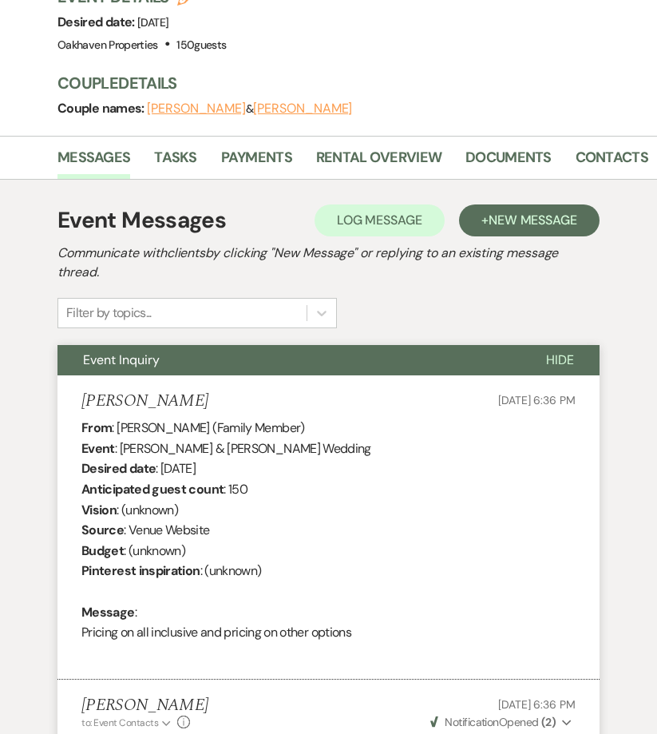
scroll to position [525, 0]
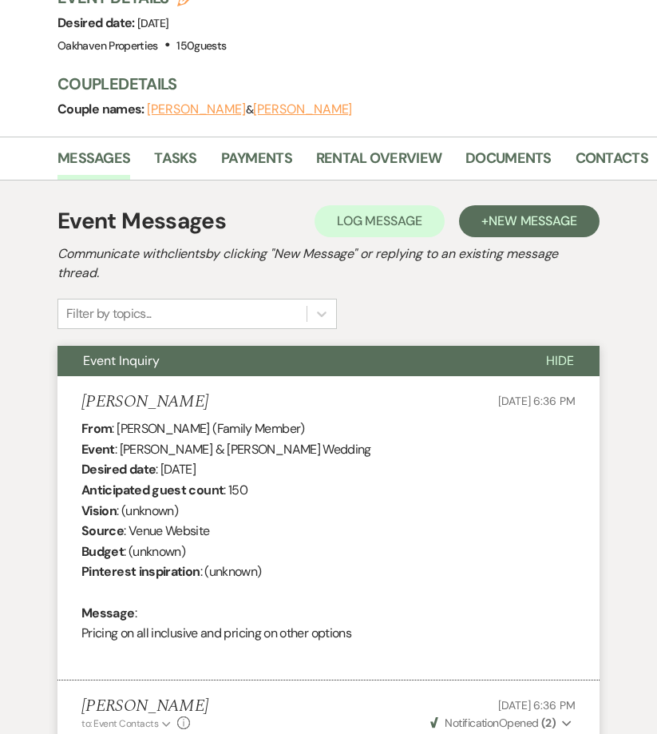
click at [603, 184] on div "Event Messages Log Log Message + New Message Communicate with clients by clicki…" at bounding box center [328, 706] width 628 height 1052
click at [603, 162] on link "Contacts" at bounding box center [612, 163] width 73 height 33
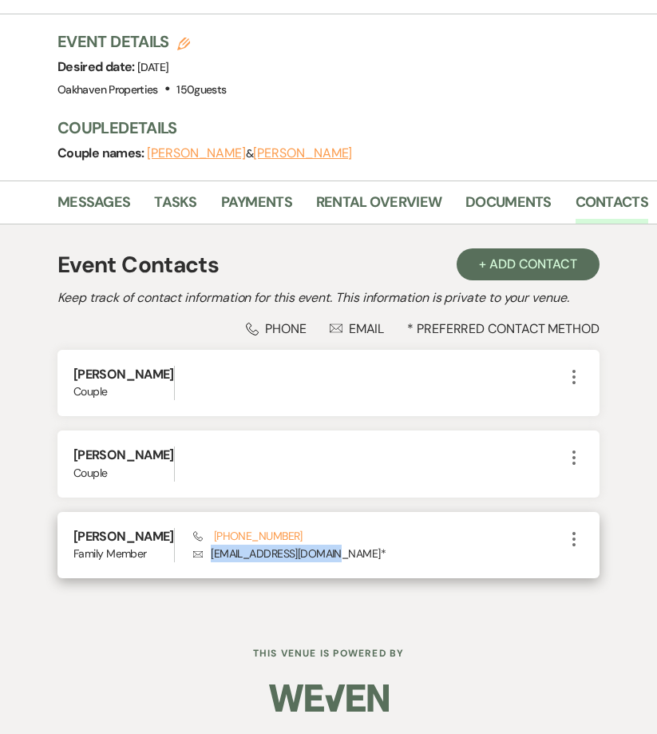
drag, startPoint x: 311, startPoint y: 550, endPoint x: 193, endPoint y: 557, distance: 118.4
click at [193, 557] on p "Envelope [EMAIL_ADDRESS][DOMAIN_NAME] *" at bounding box center [378, 554] width 371 height 18
copy p "[EMAIL_ADDRESS][DOMAIN_NAME]"
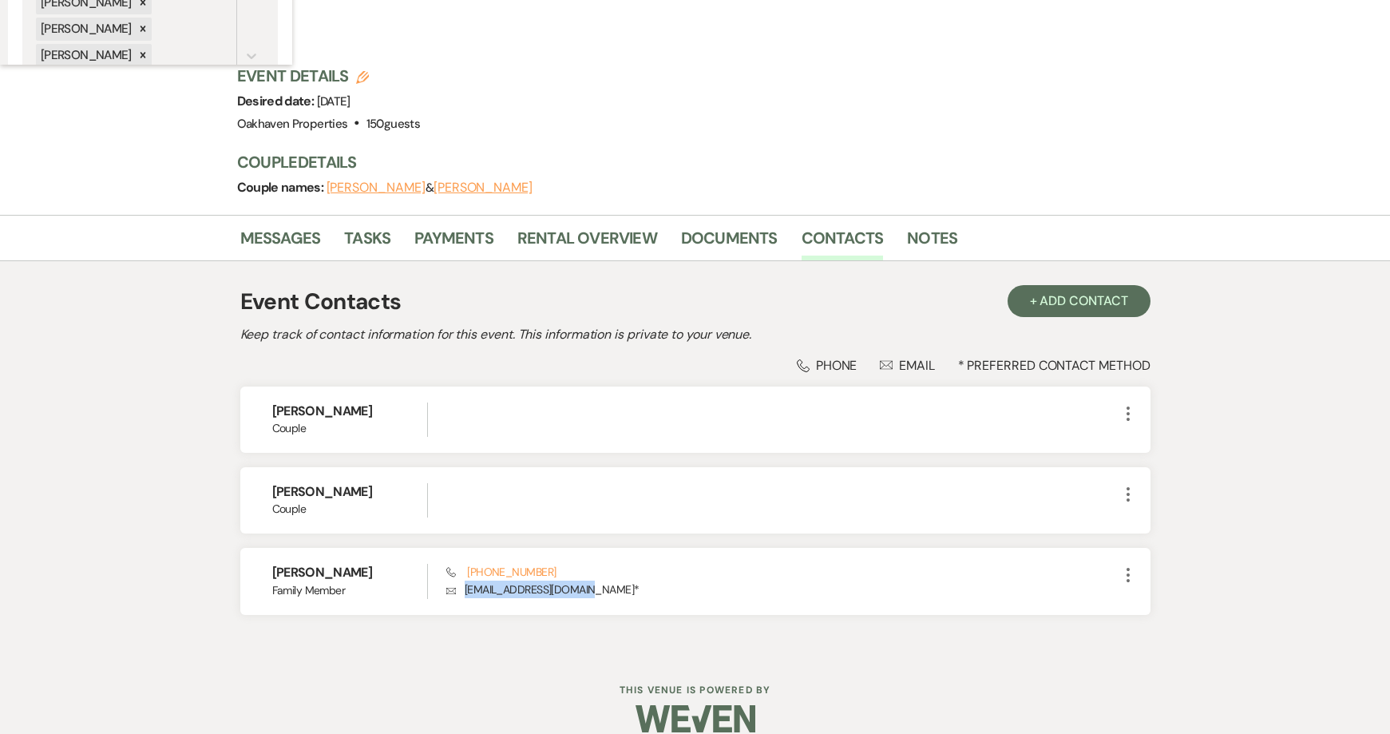
scroll to position [48, 0]
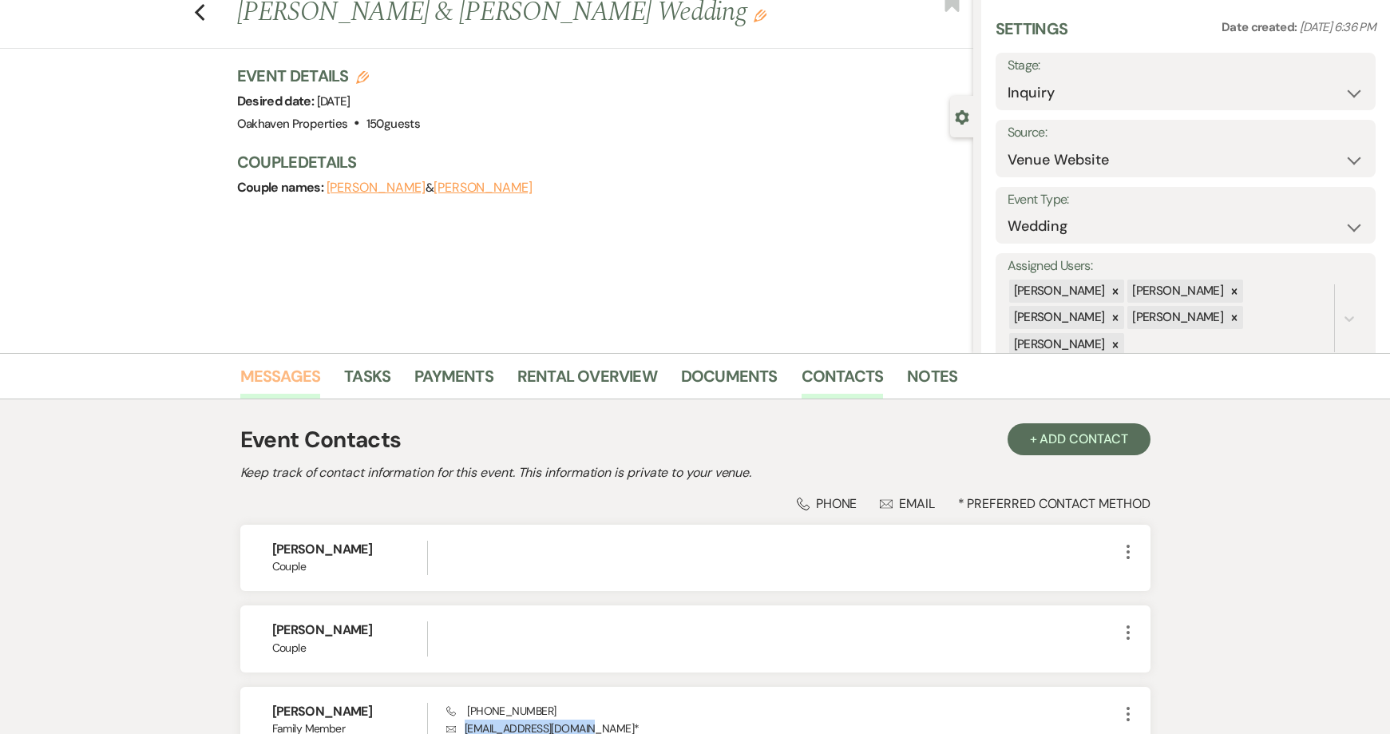
click at [307, 384] on link "Messages" at bounding box center [280, 380] width 81 height 35
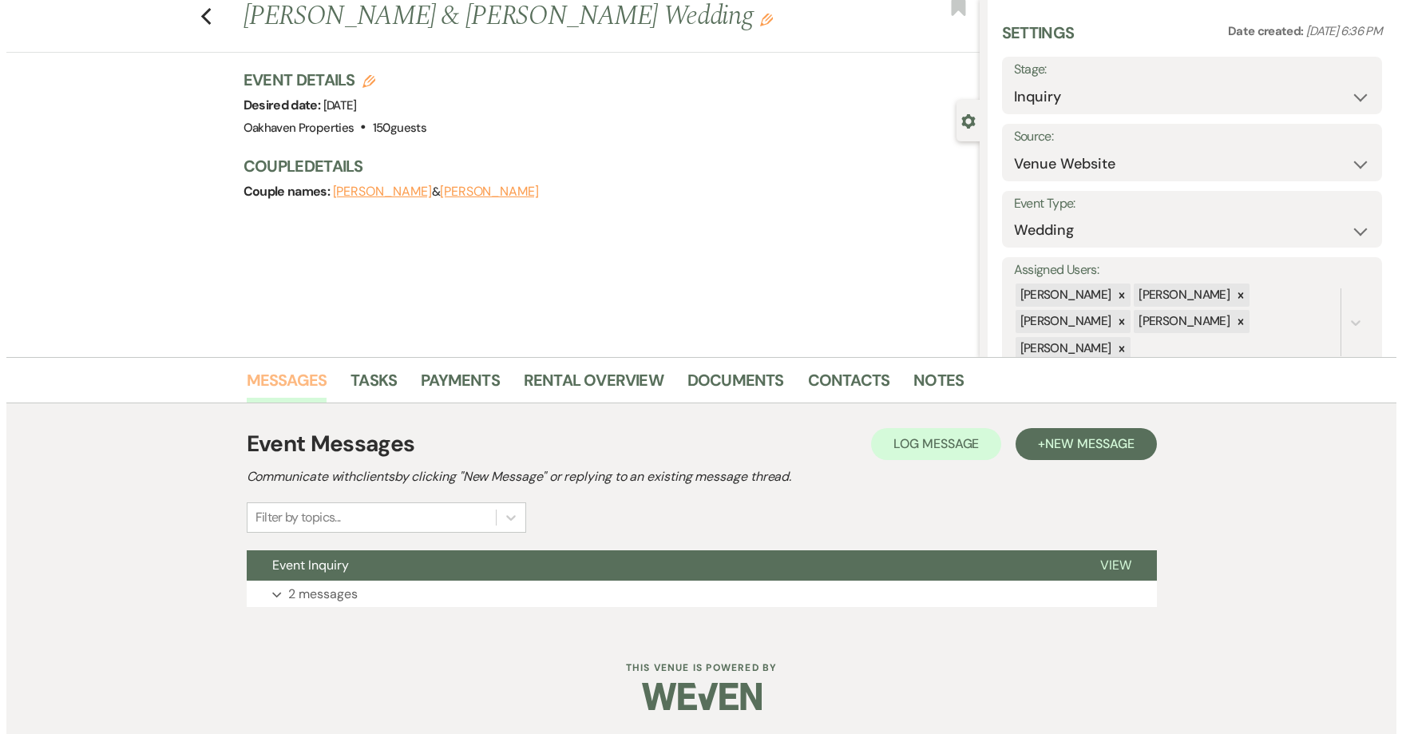
scroll to position [44, 0]
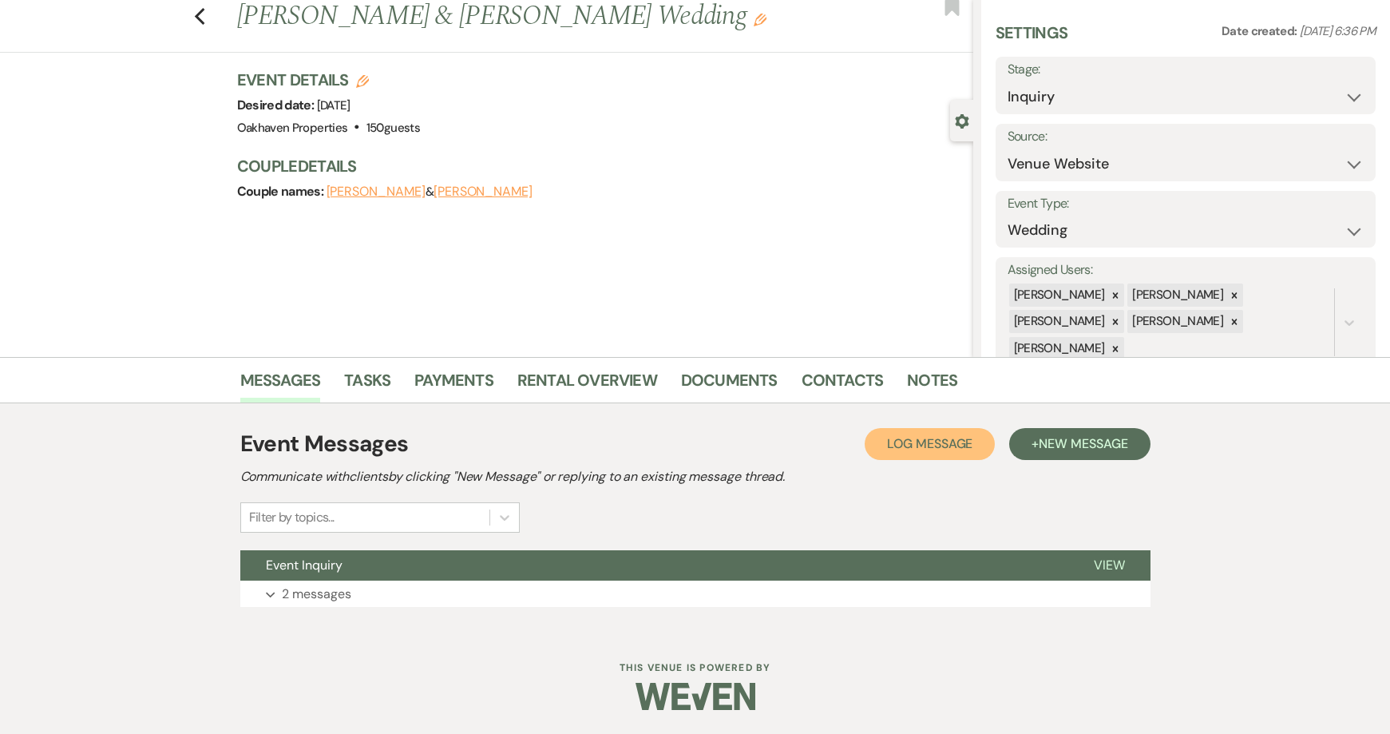
click at [931, 447] on span "Log Message" at bounding box center [929, 443] width 85 height 17
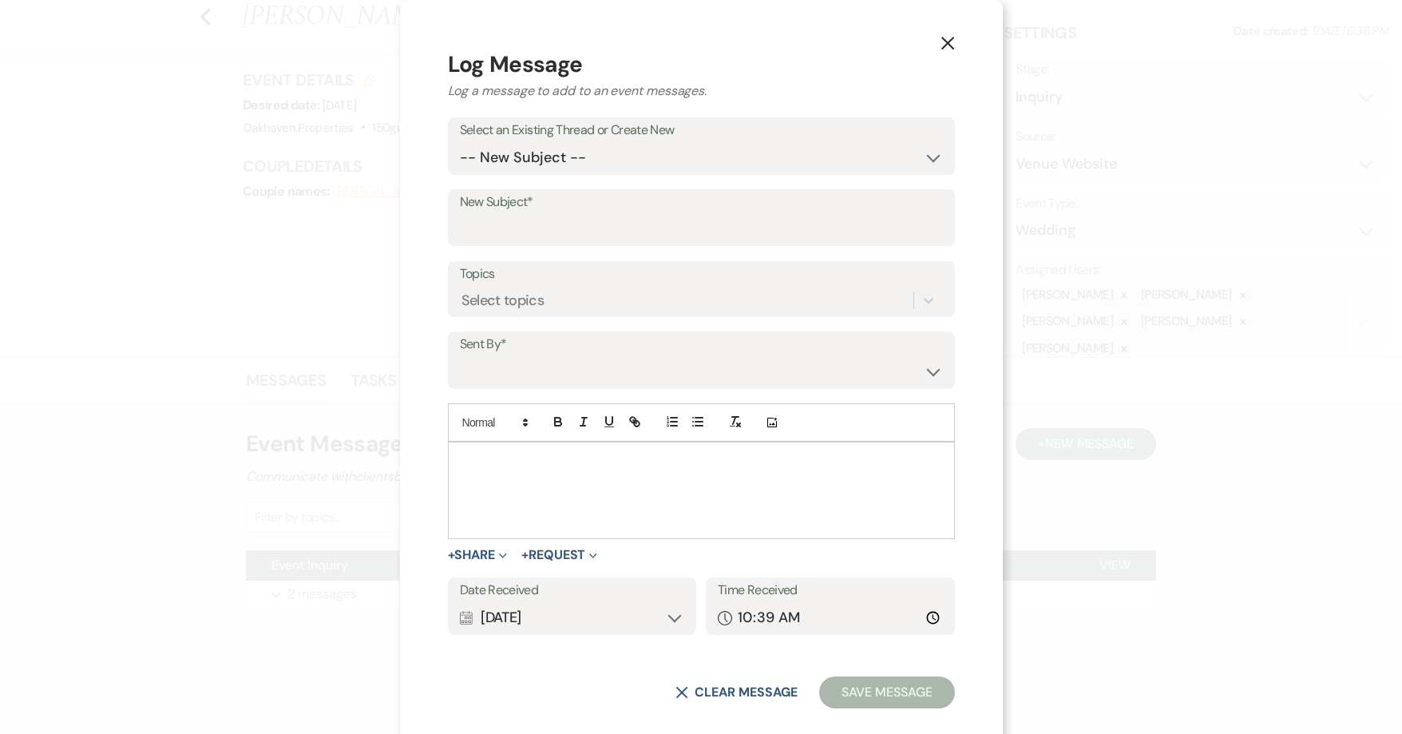
click at [559, 481] on div at bounding box center [701, 490] width 505 height 96
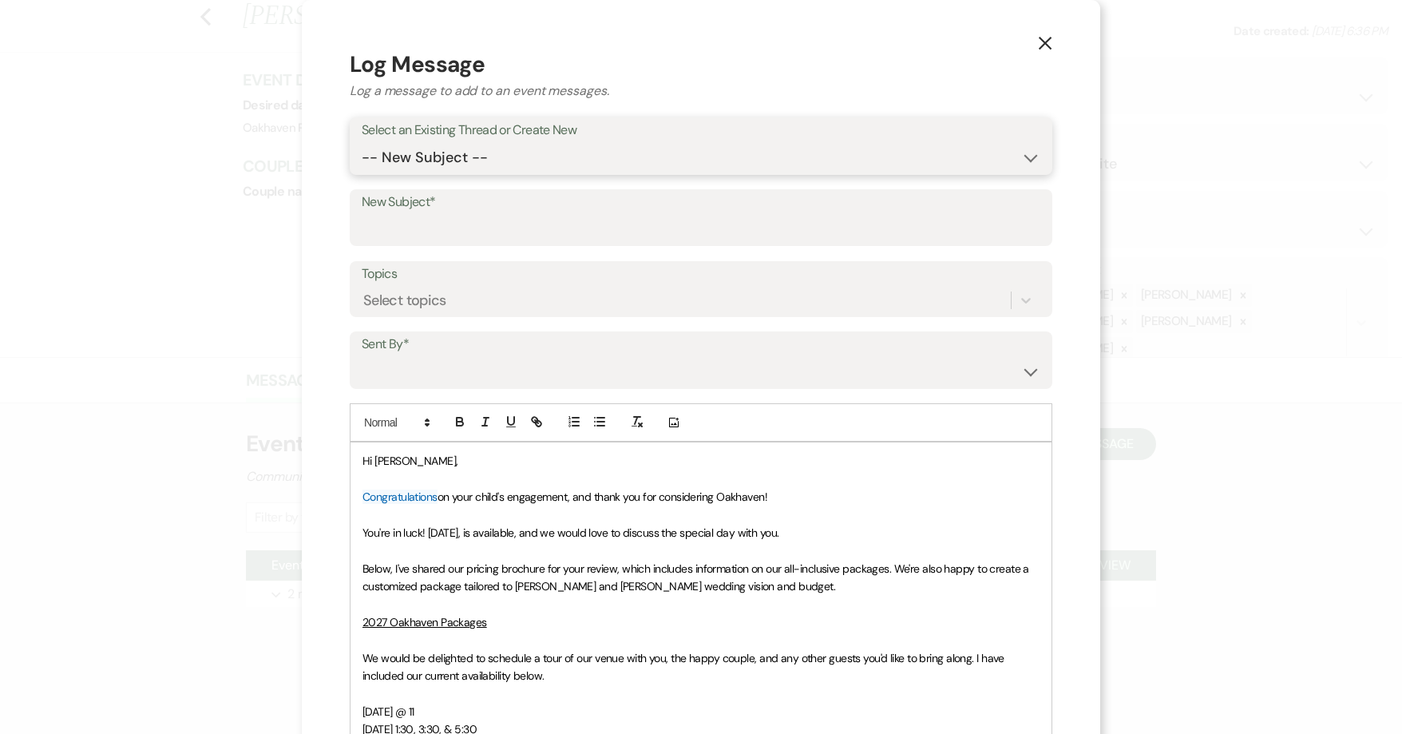
click at [474, 142] on select "-- New Subject -- Event Inquiry" at bounding box center [701, 157] width 679 height 31
select select "465773"
click at [362, 142] on select "-- New Subject -- Event Inquiry" at bounding box center [701, 157] width 679 height 31
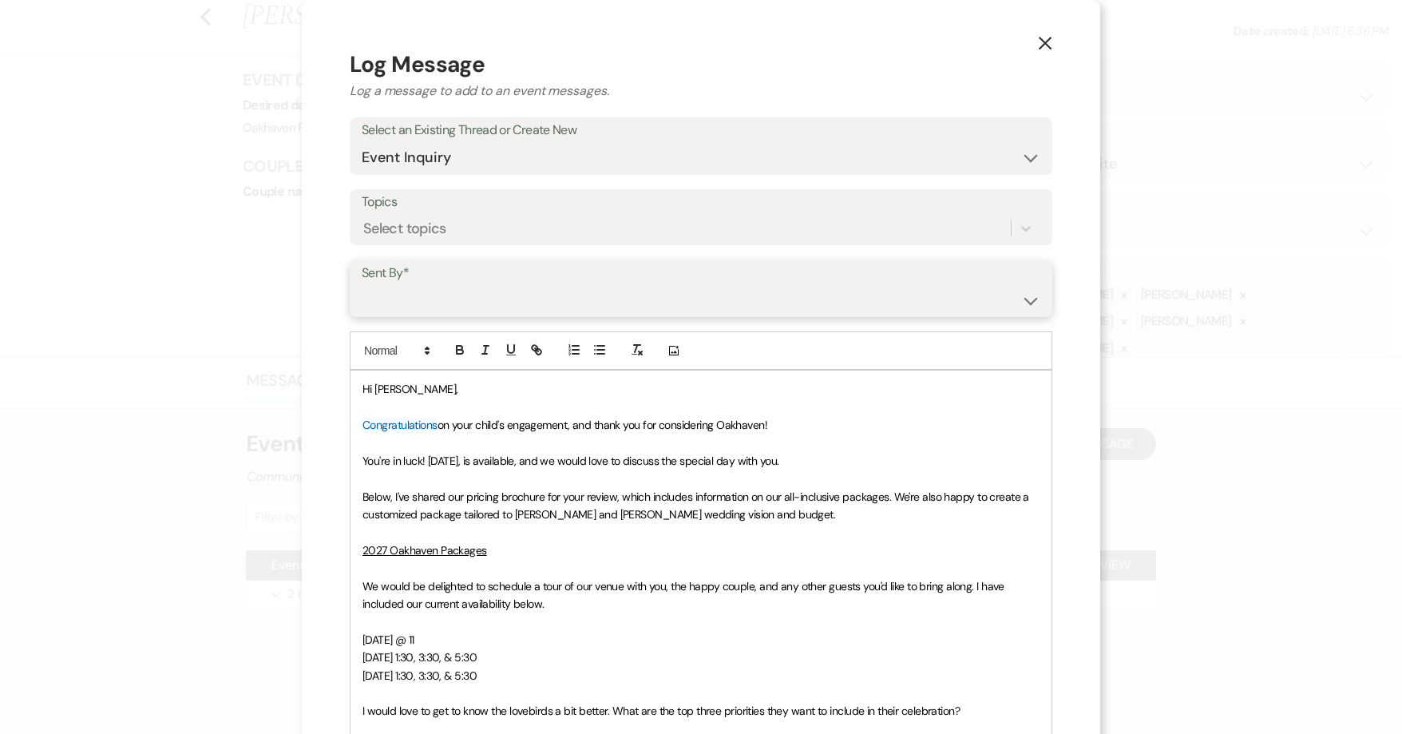
click at [447, 309] on select "[PERSON_NAME] ([EMAIL_ADDRESS][DOMAIN_NAME]) [PERSON_NAME] ([PERSON_NAME][EMAIL…" at bounding box center [701, 299] width 679 height 31
select select "user-127923"
click at [362, 284] on select "[PERSON_NAME] ([EMAIL_ADDRESS][DOMAIN_NAME]) [PERSON_NAME] ([PERSON_NAME][EMAIL…" at bounding box center [701, 299] width 679 height 31
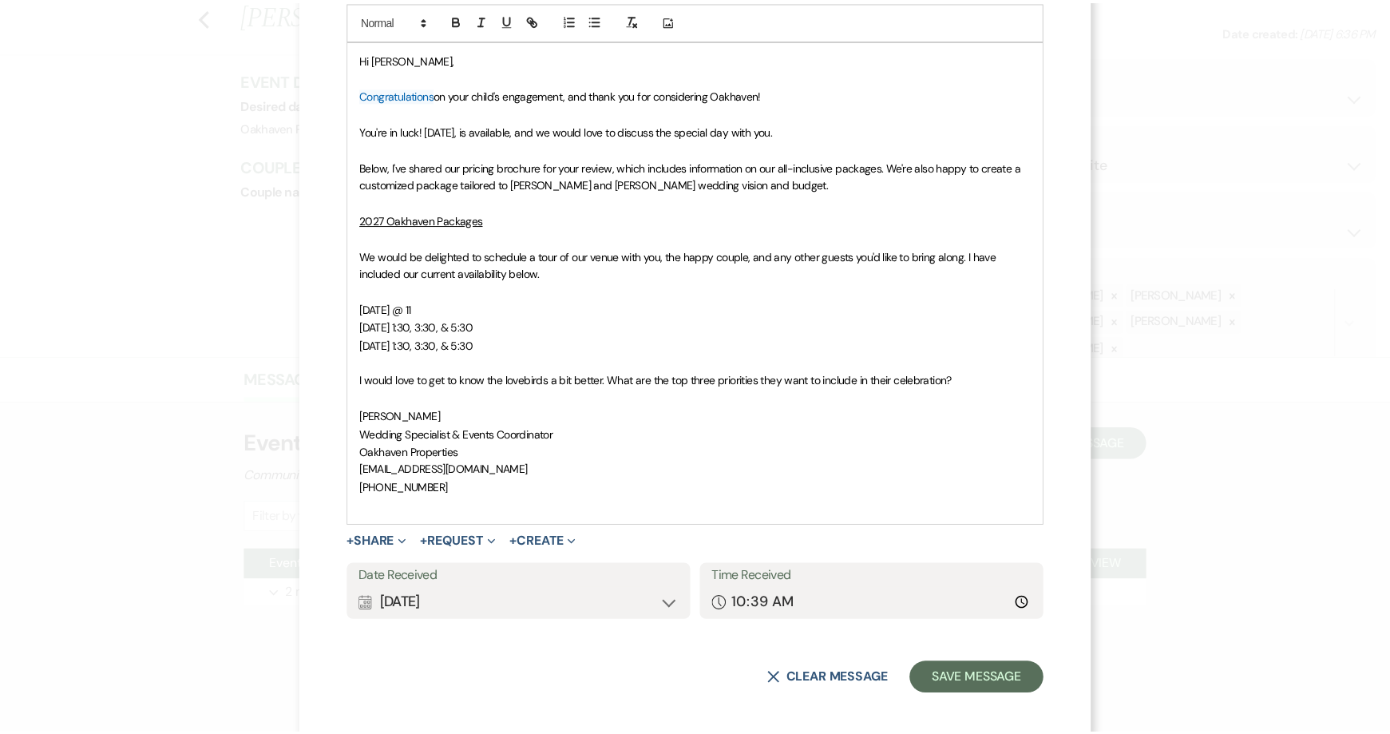
scroll to position [339, 0]
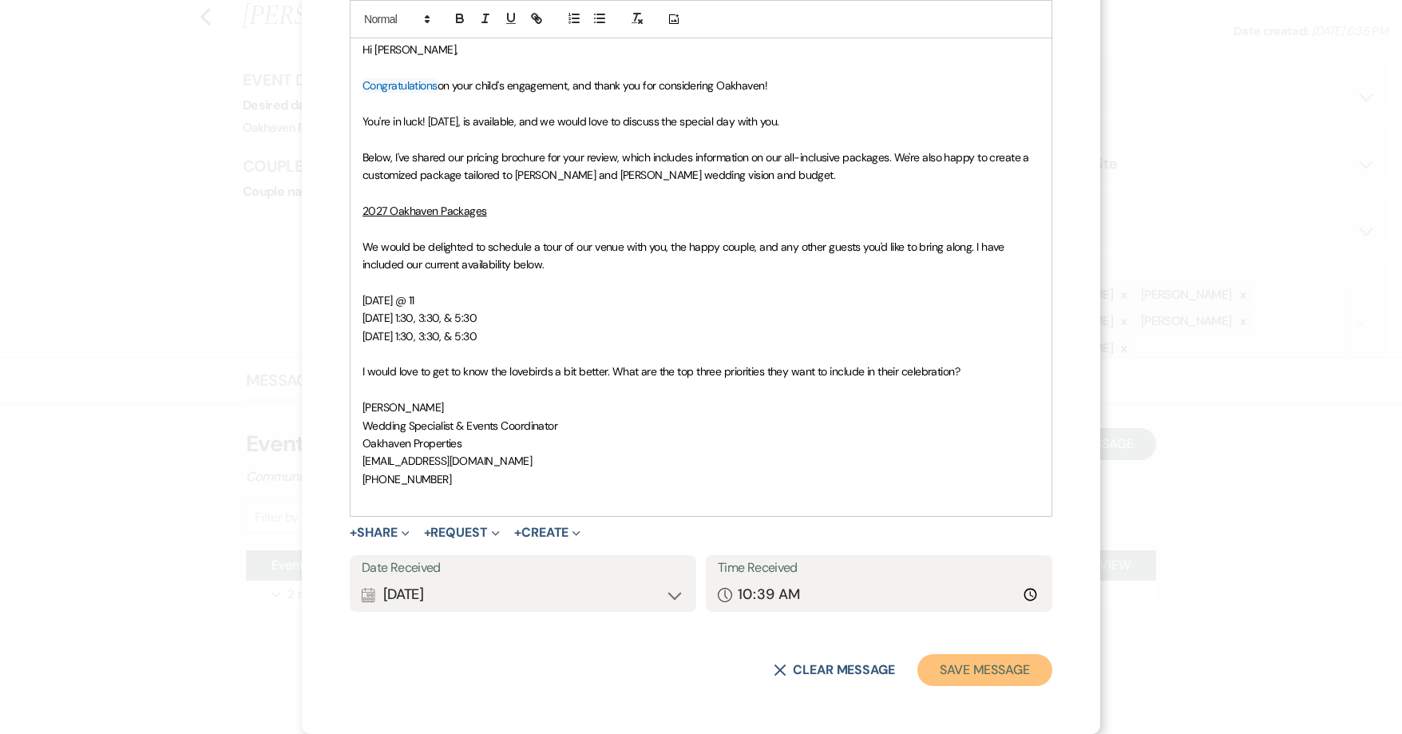
click at [953, 663] on button "Save Message" at bounding box center [984, 670] width 135 height 32
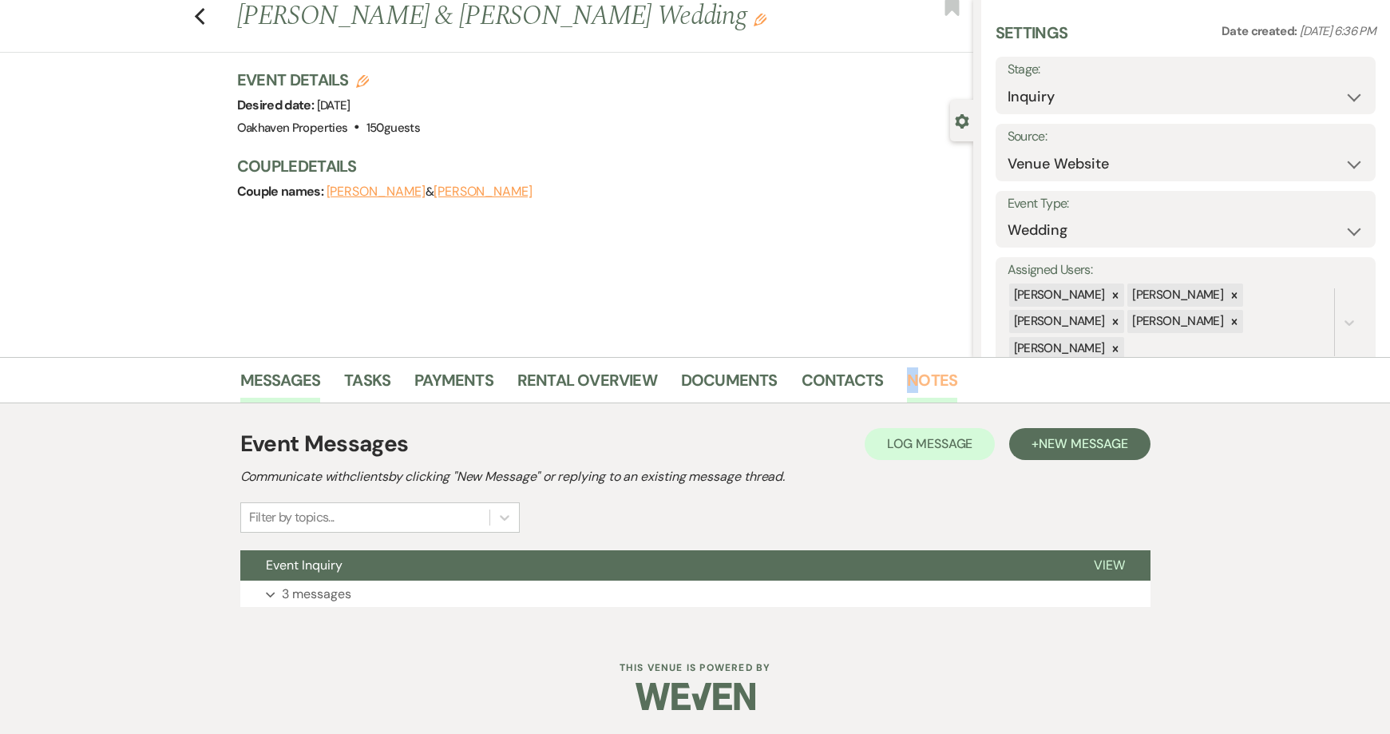
drag, startPoint x: 881, startPoint y: 379, endPoint x: 916, endPoint y: 382, distance: 34.4
click at [916, 382] on ul "Messages Tasks Payments Rental Overview Documents Contacts Notes" at bounding box center [695, 383] width 910 height 38
drag, startPoint x: 916, startPoint y: 382, endPoint x: 938, endPoint y: 388, distance: 23.3
click at [938, 388] on link "Notes" at bounding box center [932, 384] width 50 height 35
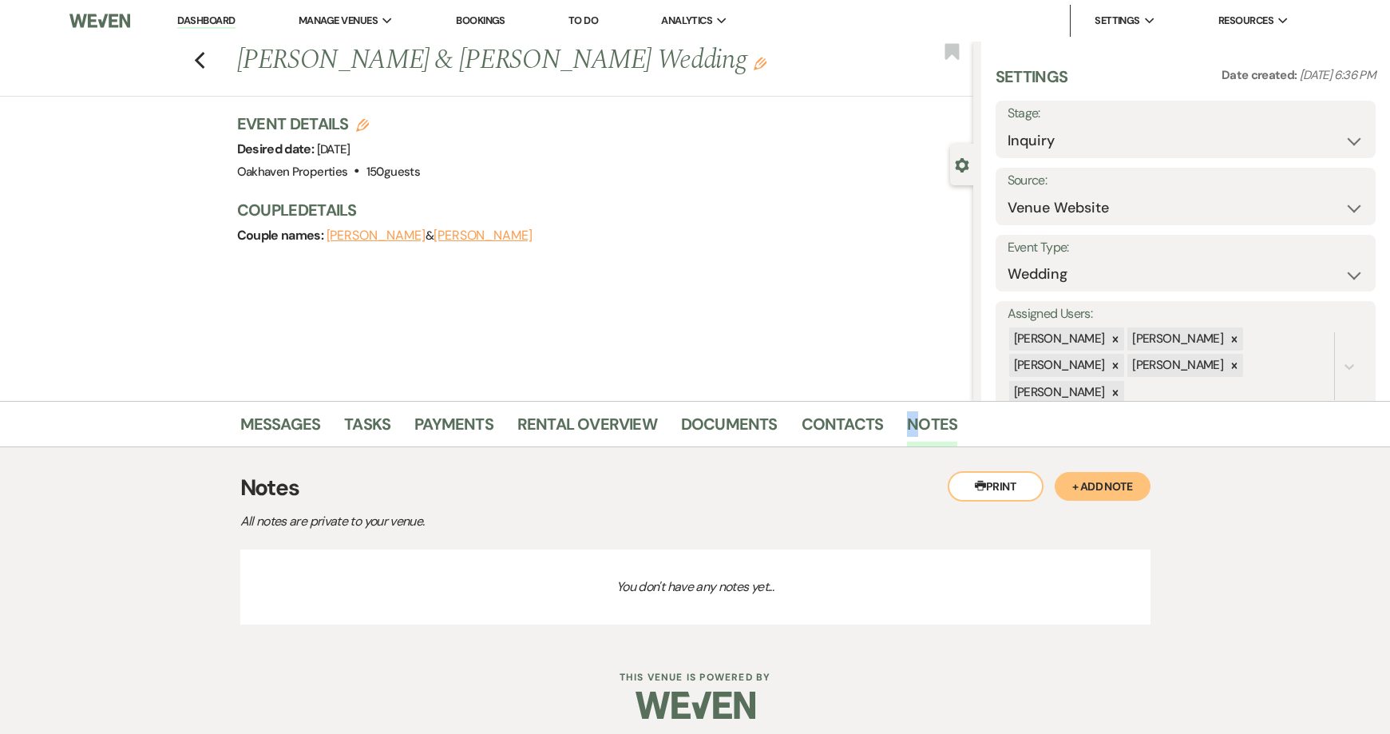
click at [1098, 481] on button "+ Add Note" at bounding box center [1103, 486] width 96 height 29
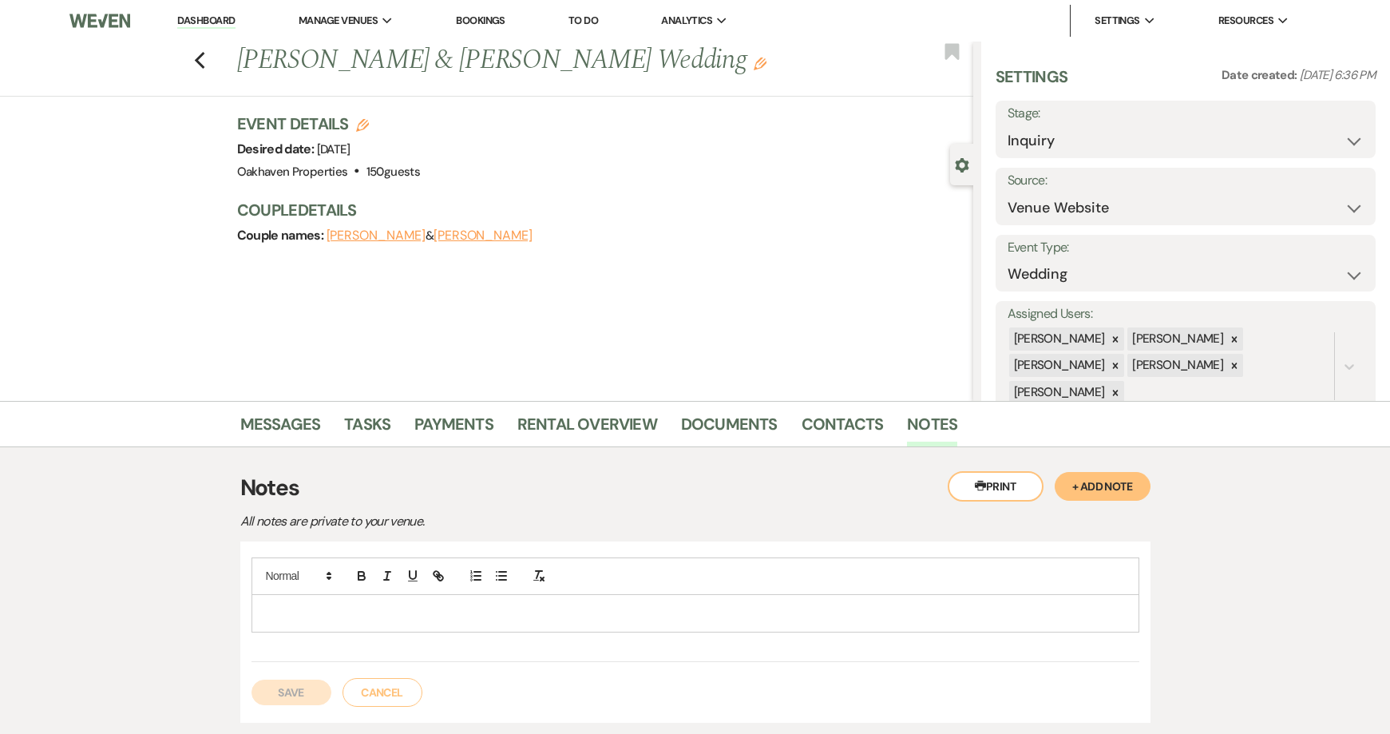
click at [466, 599] on div at bounding box center [695, 613] width 886 height 37
click at [314, 701] on button "Save" at bounding box center [292, 692] width 80 height 26
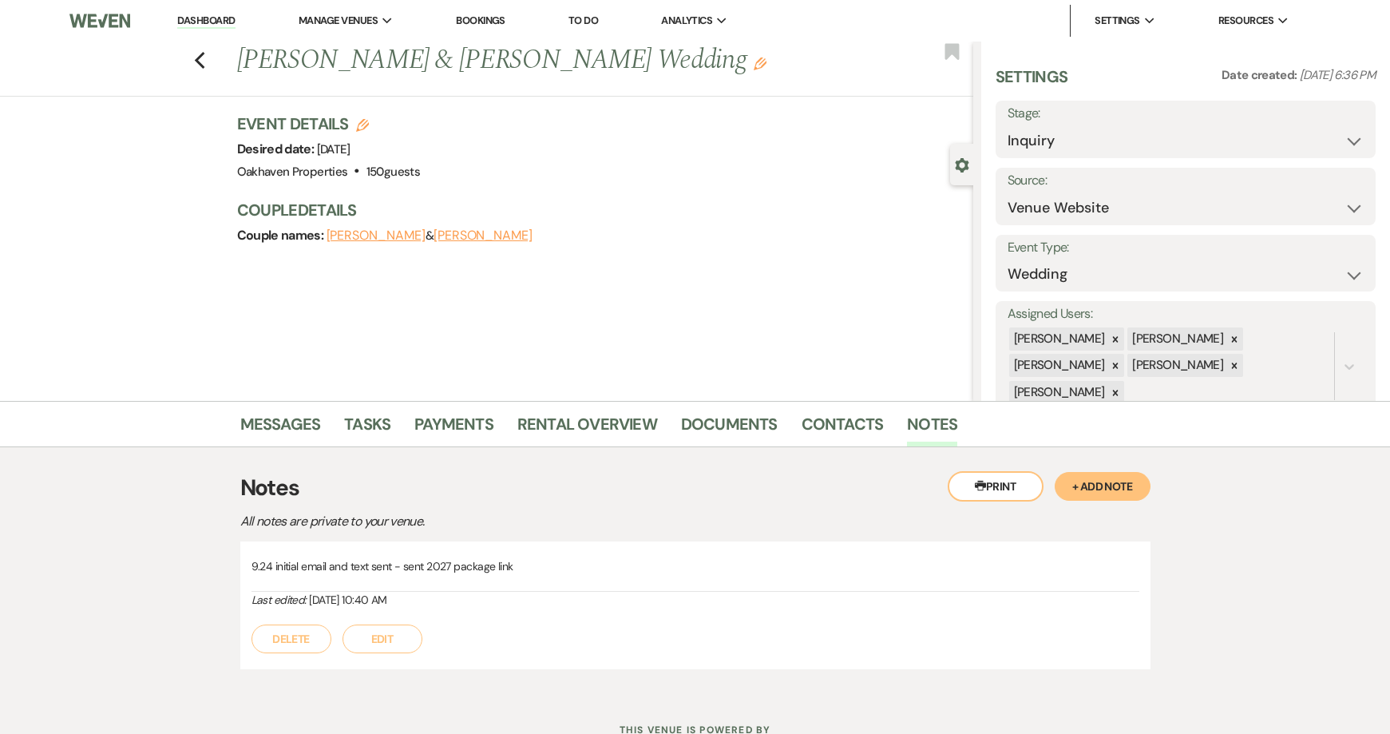
scroll to position [11, 0]
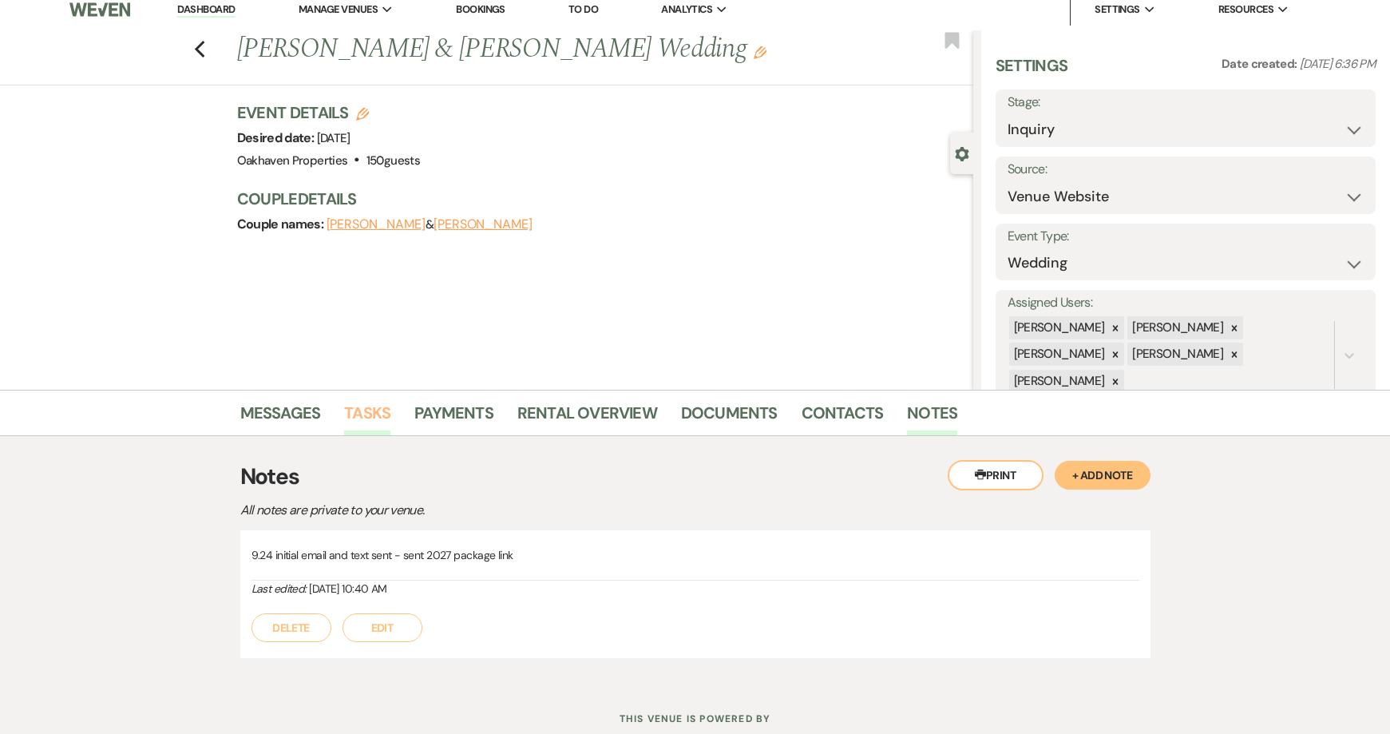
click at [377, 424] on link "Tasks" at bounding box center [367, 417] width 46 height 35
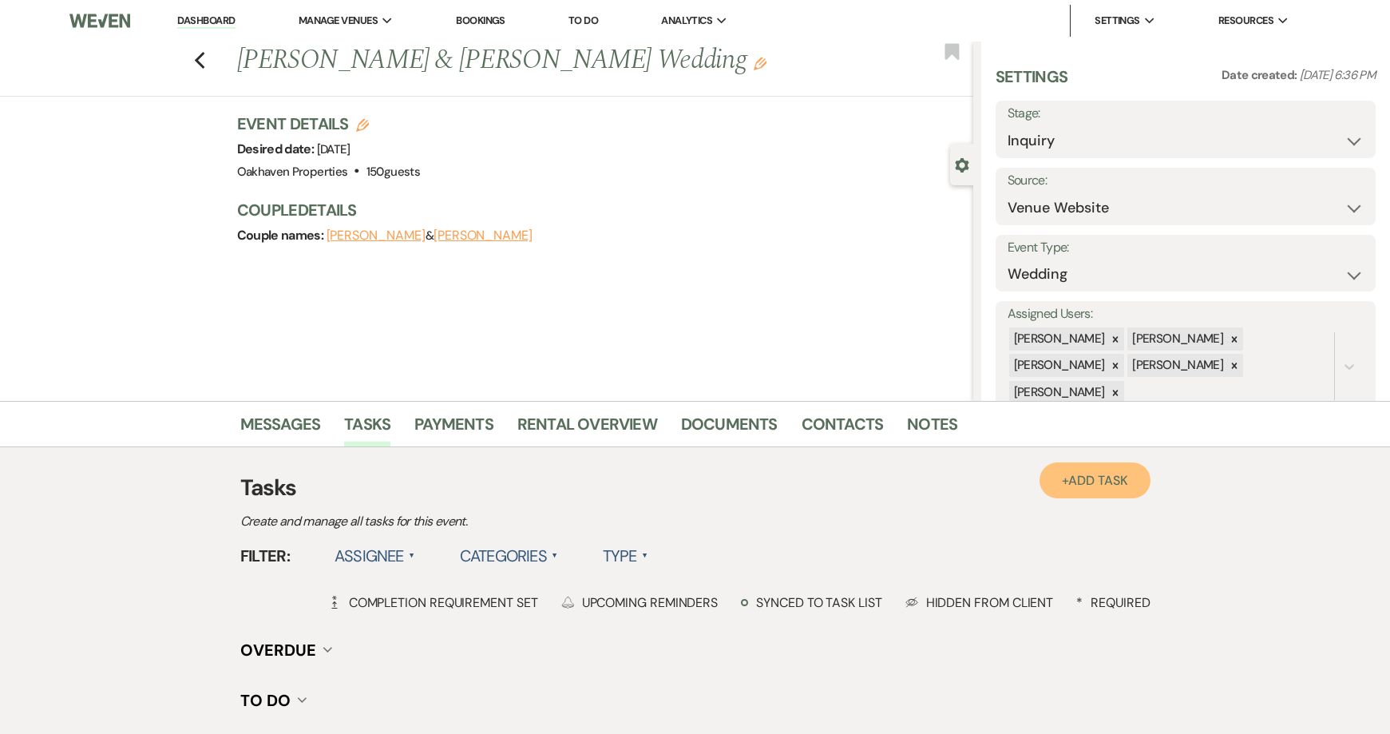
click at [1060, 481] on link "+ Add Task" at bounding box center [1095, 480] width 110 height 36
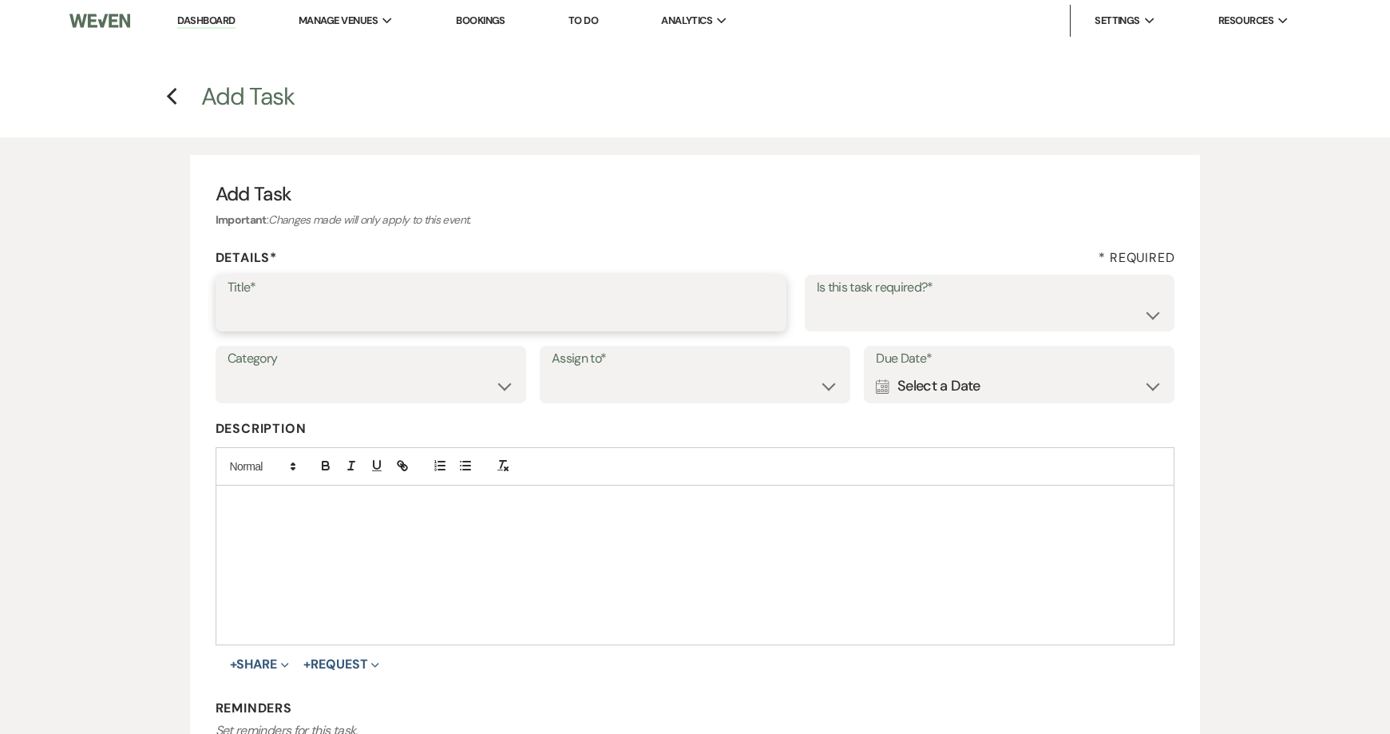
click at [483, 324] on input "Title*" at bounding box center [501, 314] width 547 height 31
type input "2md follow up call and email"
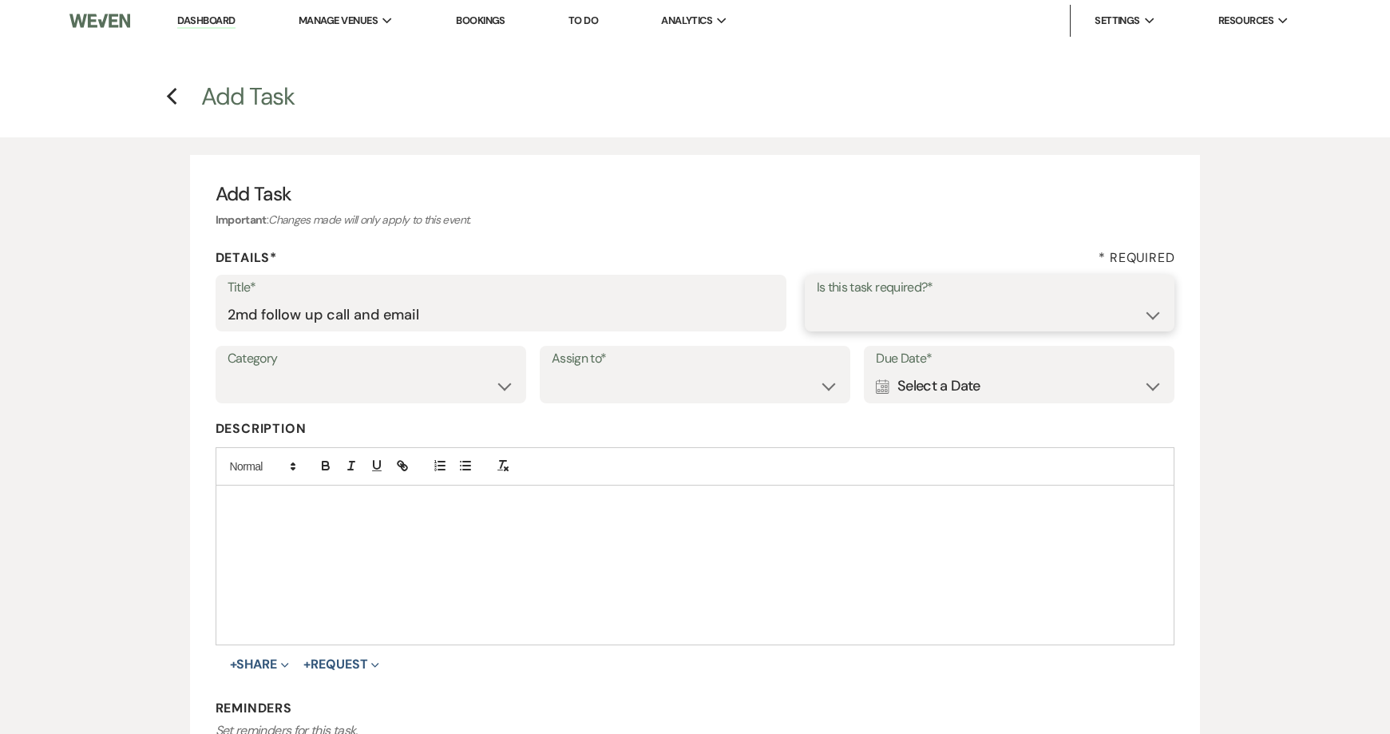
click at [879, 310] on select "Yes No" at bounding box center [990, 314] width 347 height 31
select select "true"
click at [817, 299] on select "Yes No" at bounding box center [990, 314] width 347 height 31
click at [293, 390] on select "Venue Vendors Guests Details Finalize & Share" at bounding box center [371, 385] width 287 height 31
select select "31"
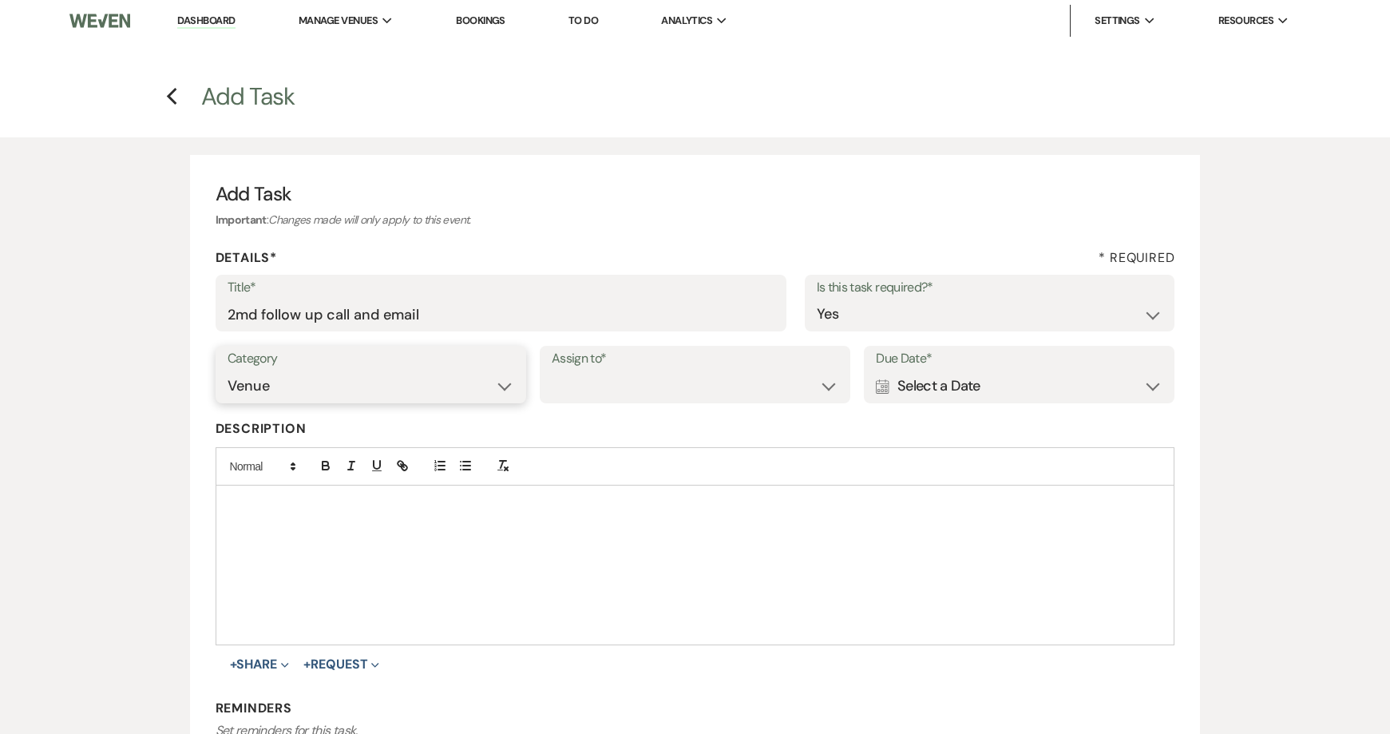
click at [228, 370] on select "Venue Vendors Guests Details Finalize & Share" at bounding box center [371, 385] width 287 height 31
click at [614, 381] on select "Venue Client" at bounding box center [695, 385] width 287 height 31
select select "venueHost"
click at [552, 370] on select "Venue Client" at bounding box center [695, 385] width 287 height 31
click at [936, 386] on div "Calendar Select a Date Expand" at bounding box center [1019, 385] width 287 height 31
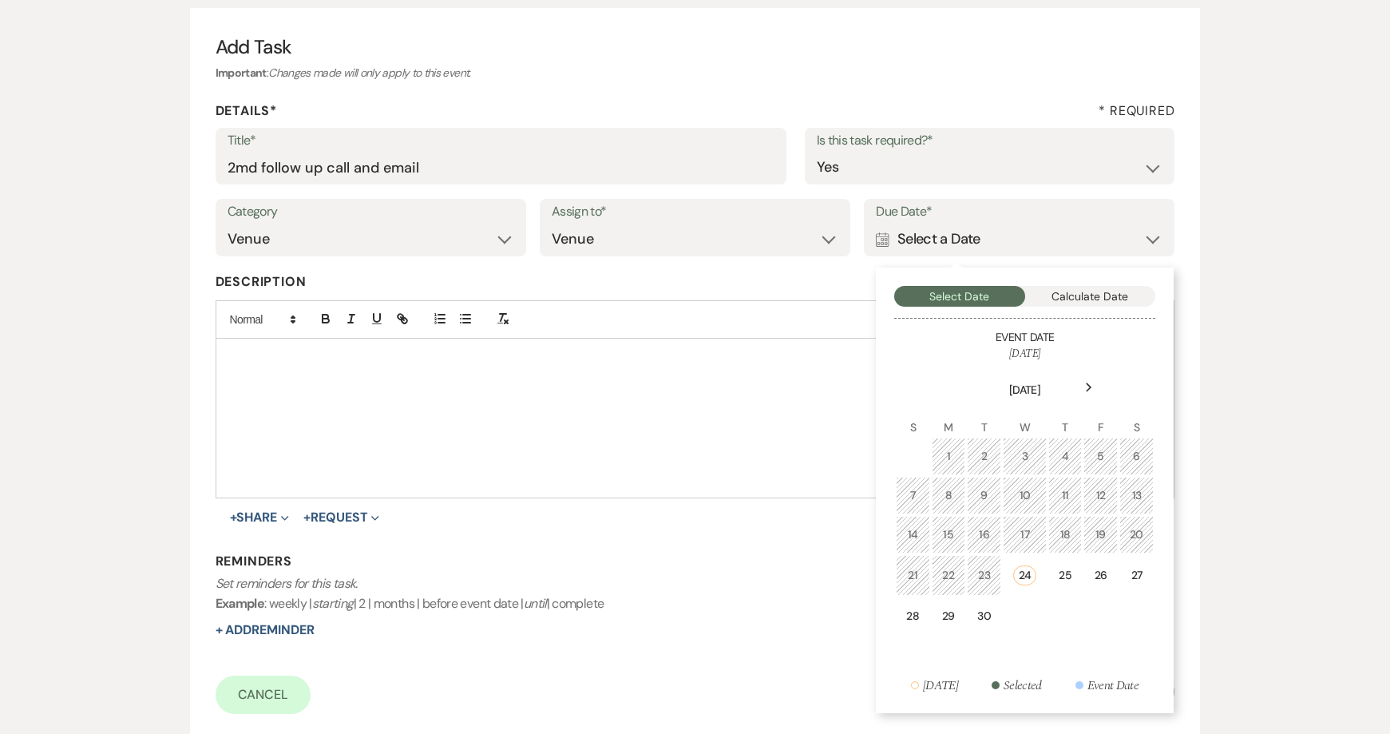
scroll to position [148, 0]
click at [1135, 571] on div "27" at bounding box center [1137, 574] width 14 height 17
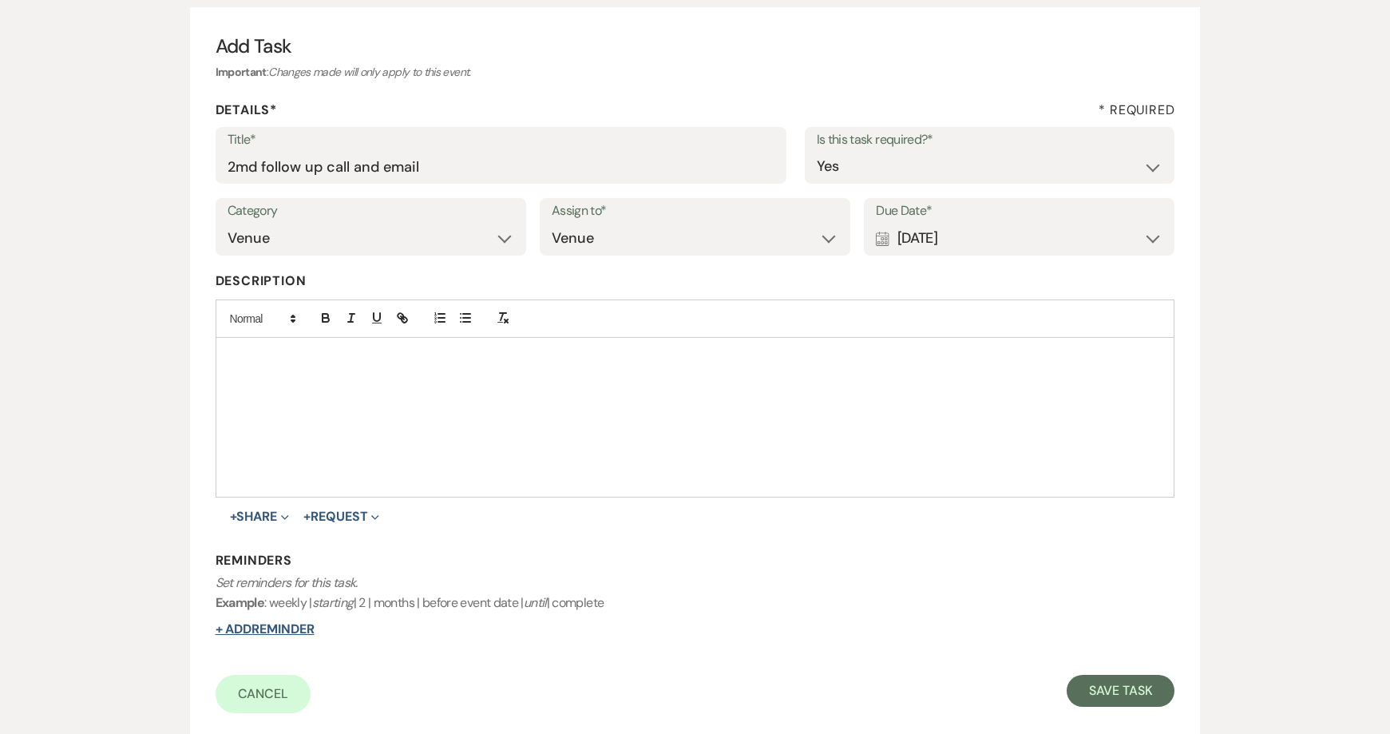
click at [275, 631] on button "+ Add Reminder" at bounding box center [265, 629] width 99 height 13
select select "host"
select select "days"
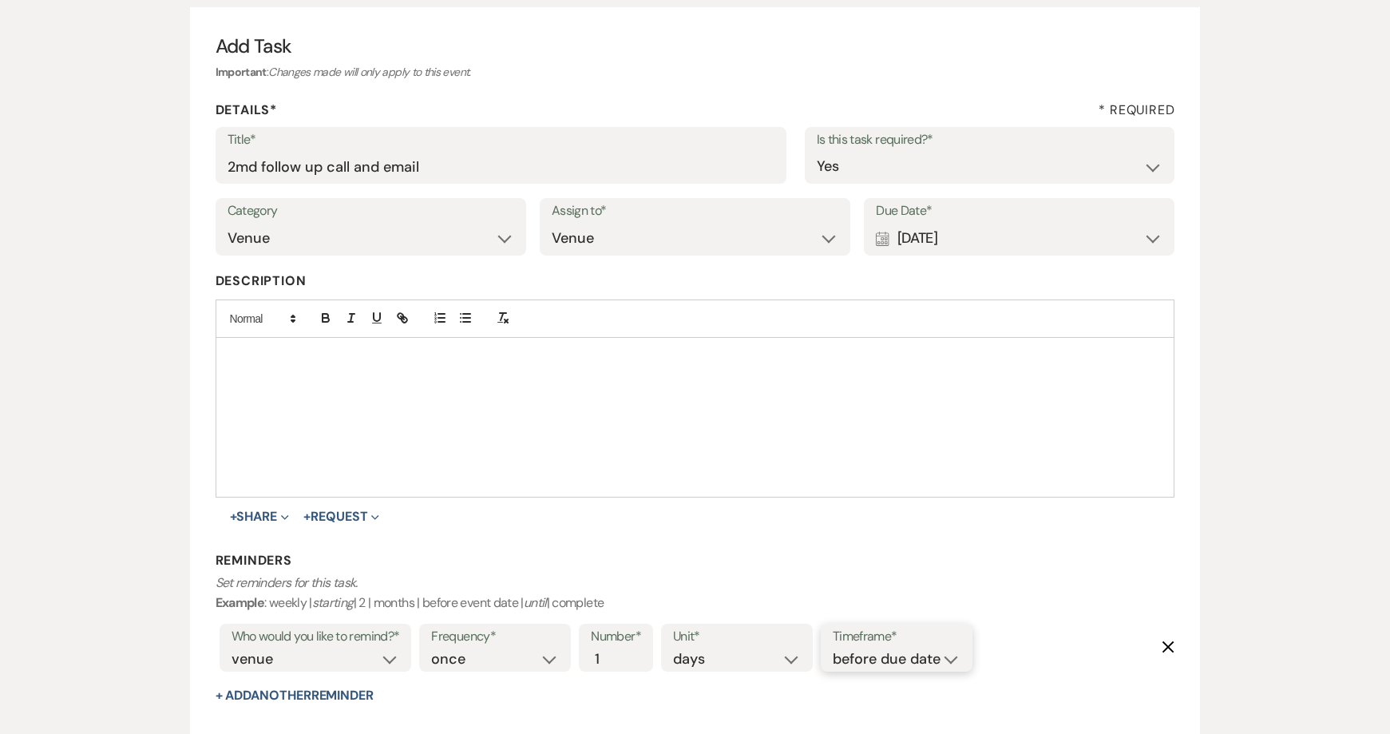
click at [889, 668] on select "before due date after due date on due date on custom date" at bounding box center [897, 659] width 128 height 22
select select "onDueDate"
click at [833, 648] on select "before due date after due date on due date on custom date" at bounding box center [897, 659] width 128 height 22
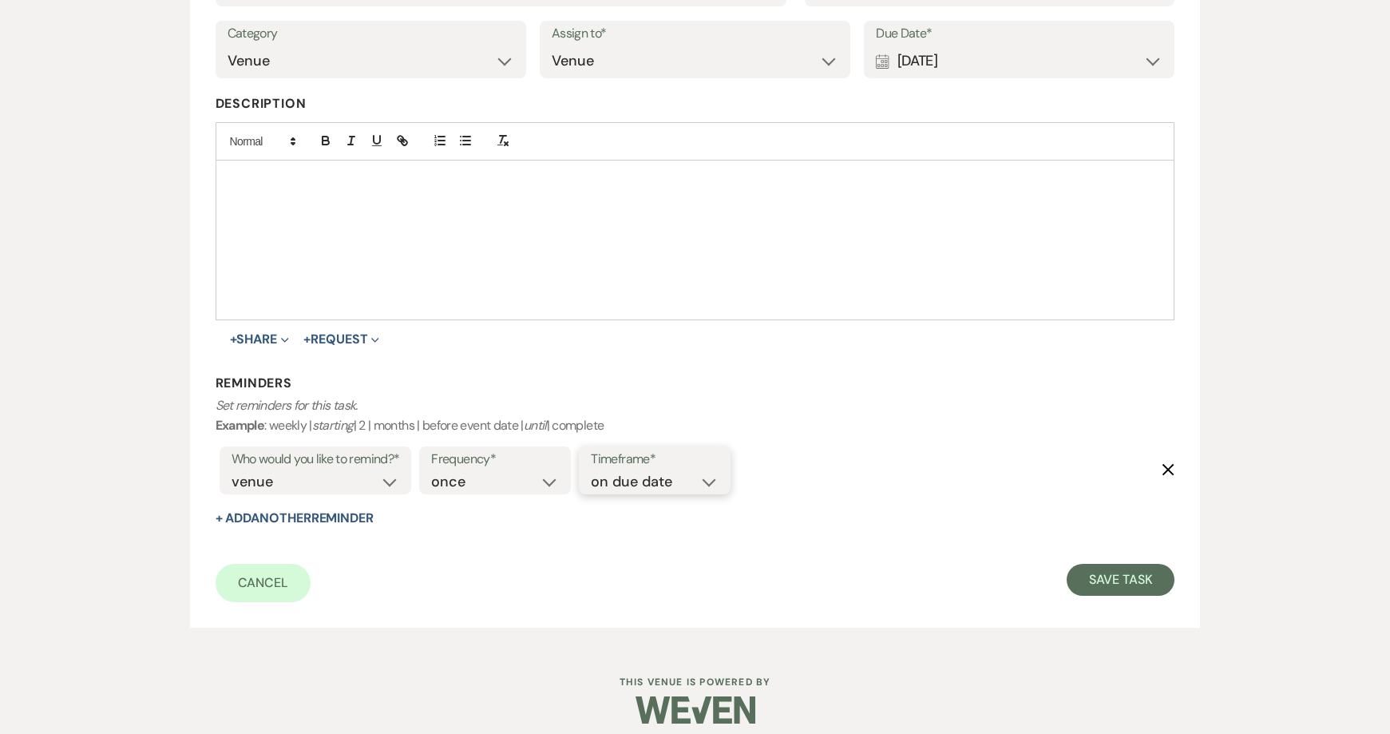
scroll to position [339, 0]
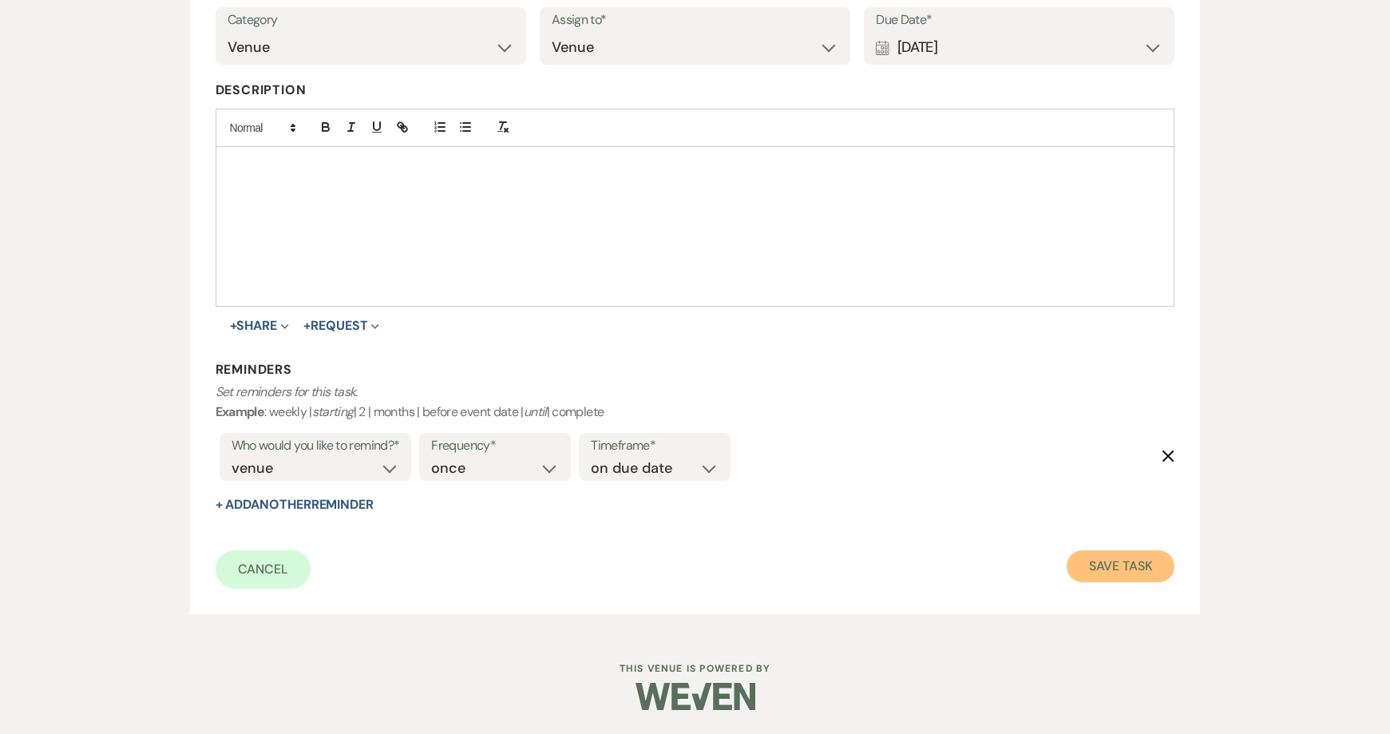
click at [1159, 558] on button "Save Task" at bounding box center [1121, 566] width 108 height 32
select select "5"
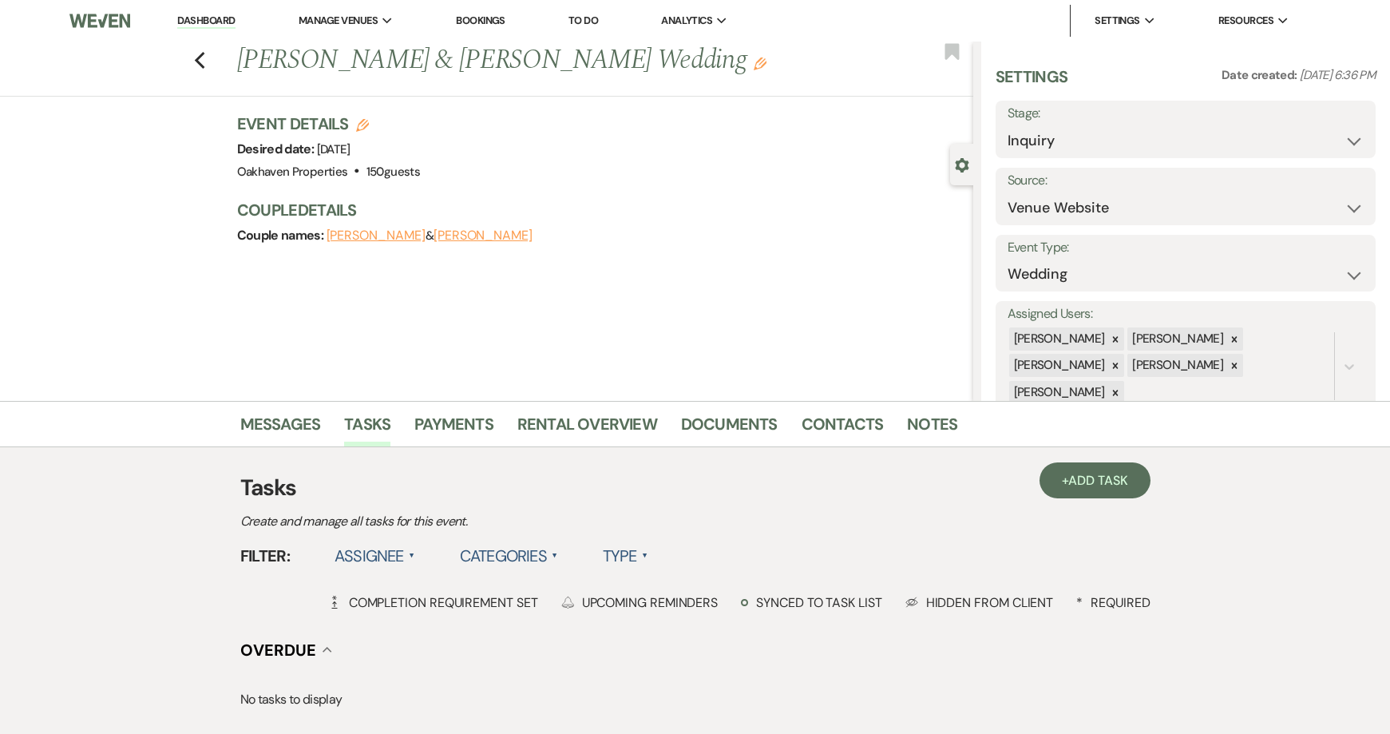
scroll to position [18, 0]
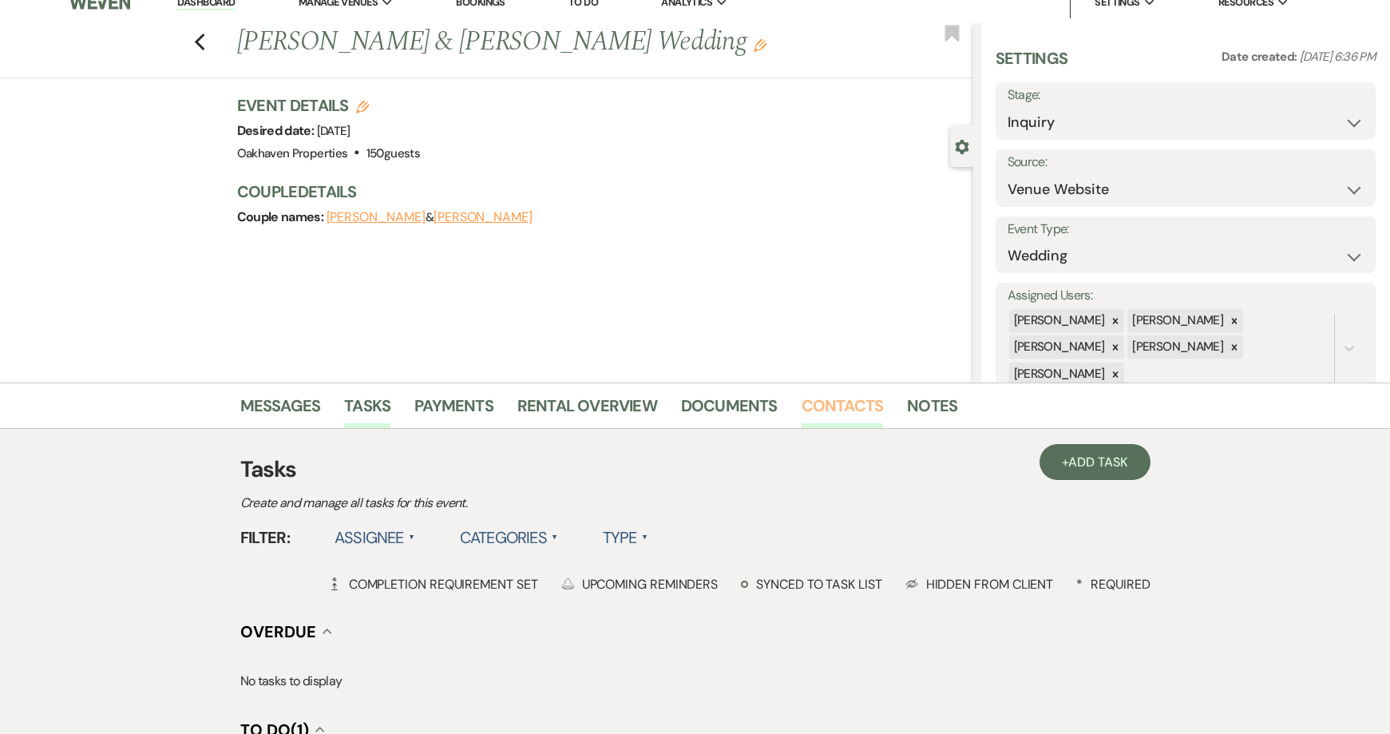
click at [848, 398] on link "Contacts" at bounding box center [843, 410] width 82 height 35
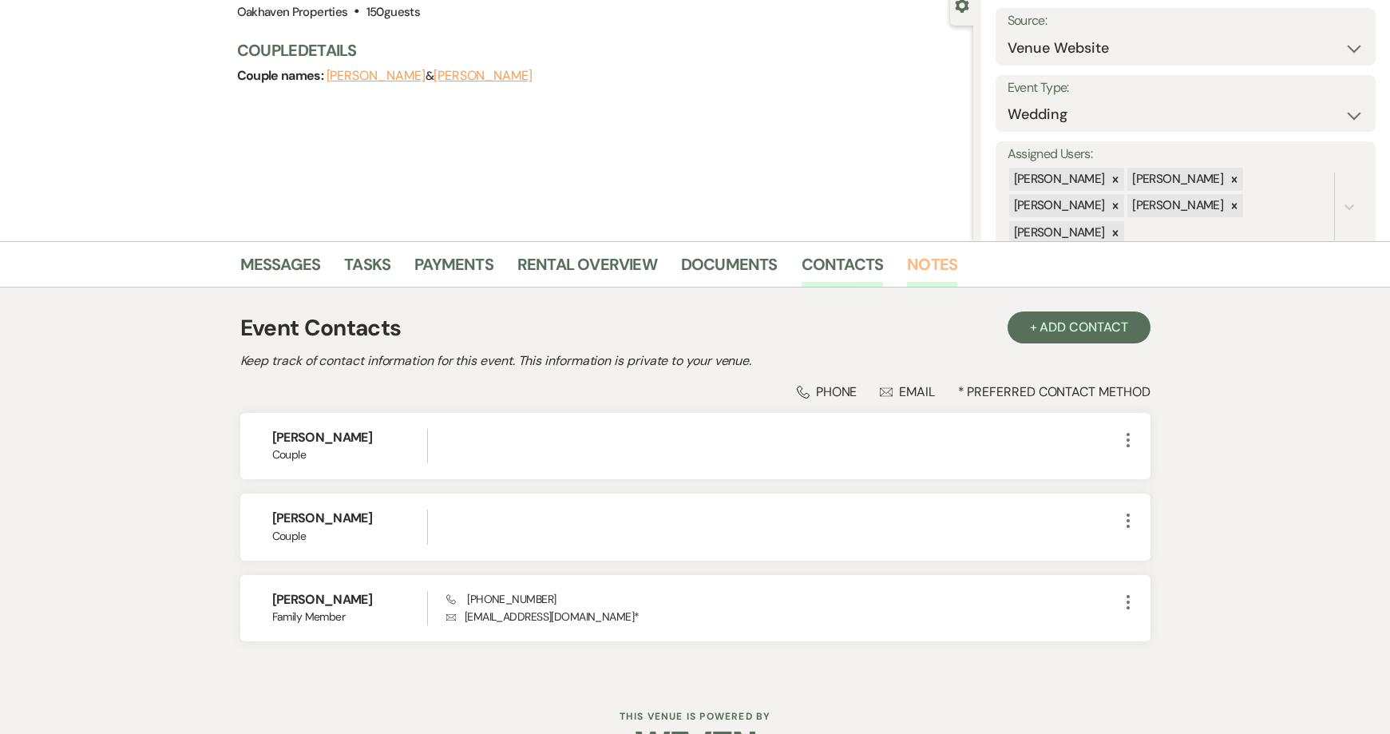
click at [945, 275] on link "Notes" at bounding box center [932, 269] width 50 height 35
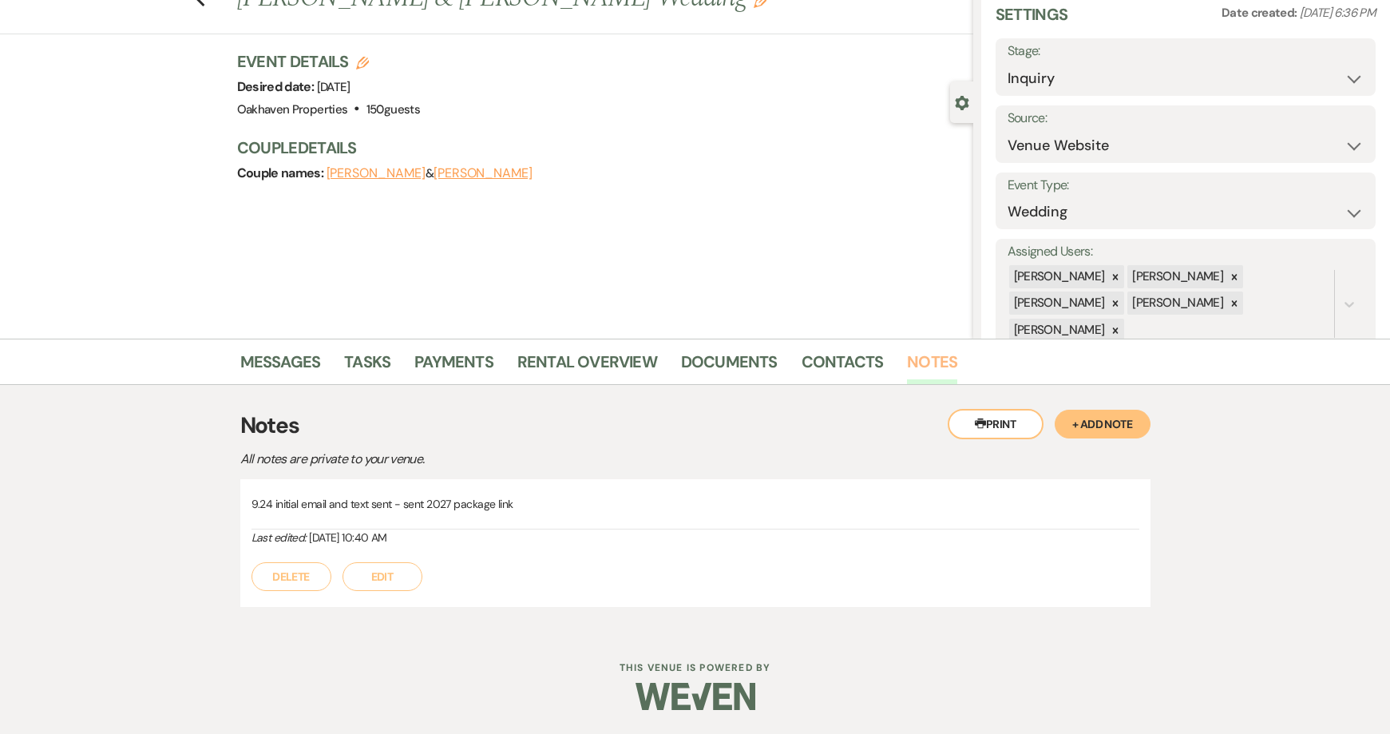
scroll to position [62, 0]
click at [378, 358] on link "Tasks" at bounding box center [367, 366] width 46 height 35
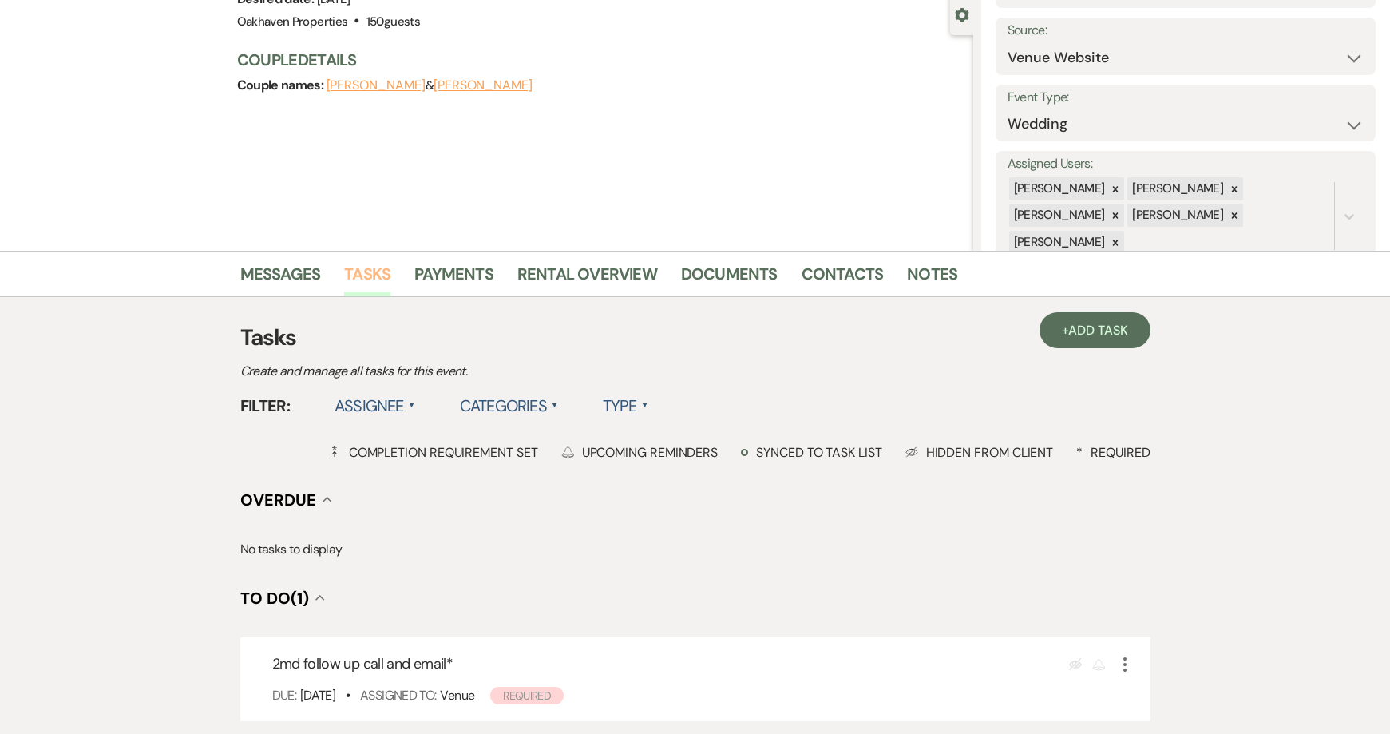
scroll to position [385, 0]
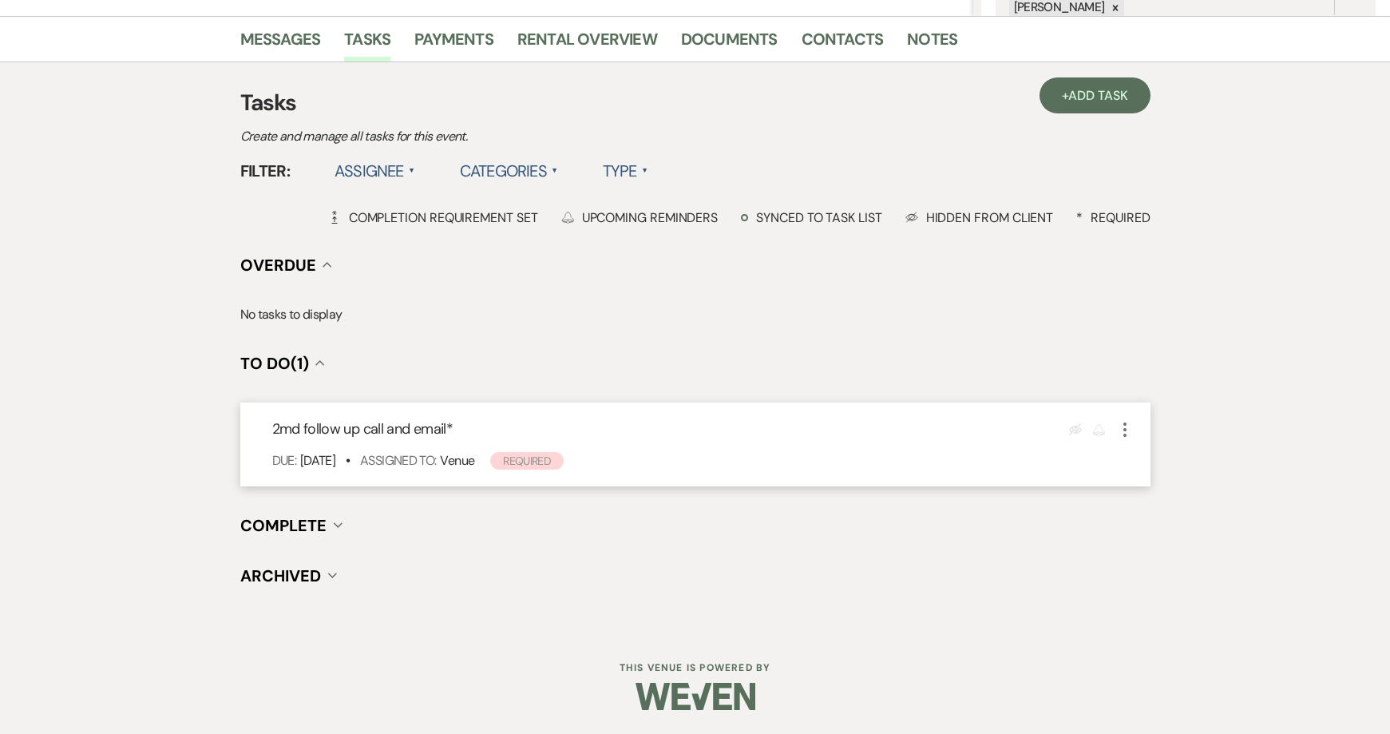
click at [1122, 434] on icon "More" at bounding box center [1124, 429] width 19 height 19
drag, startPoint x: 1143, startPoint y: 469, endPoint x: 915, endPoint y: 485, distance: 228.1
click at [1143, 470] on link "Pencil Edit" at bounding box center [1191, 460] width 153 height 24
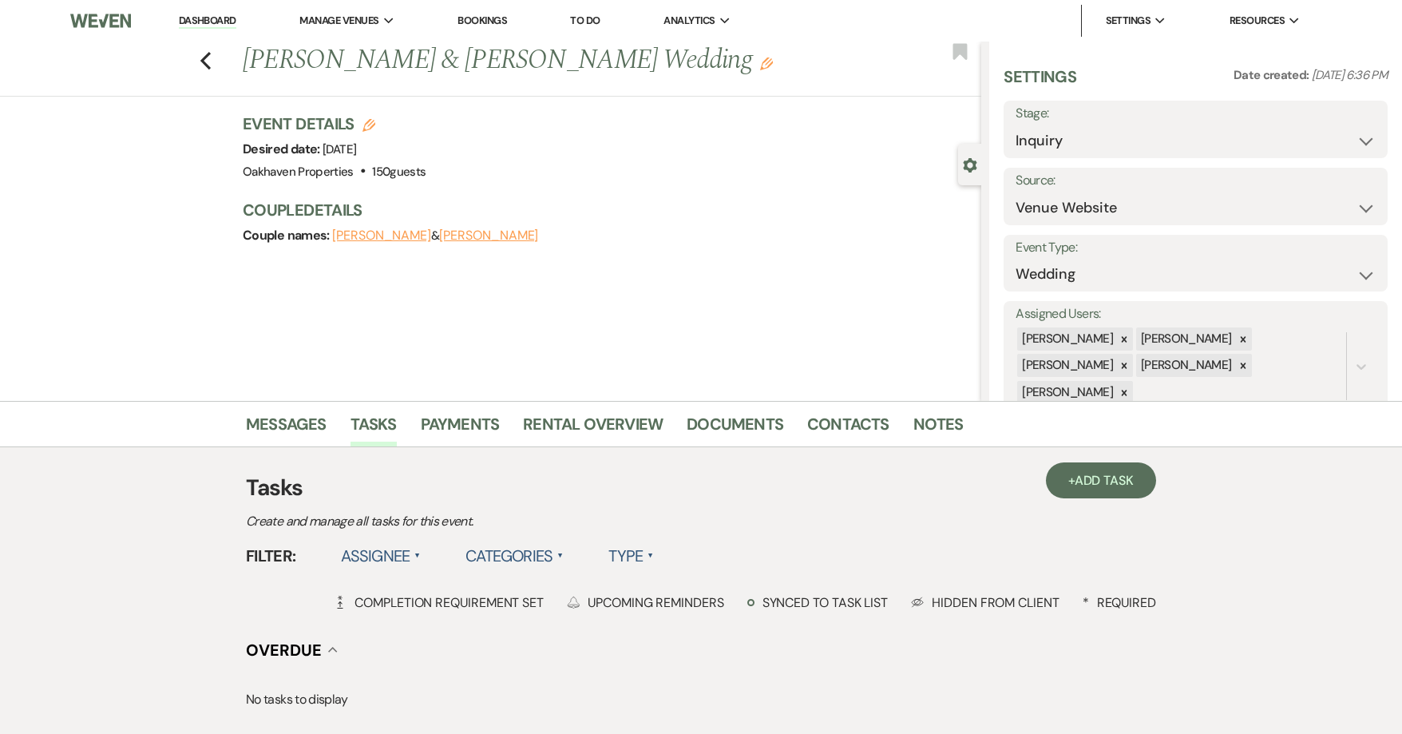
select select "true"
select select "31"
select select "venueHost"
select select "host"
select select "onDueDate"
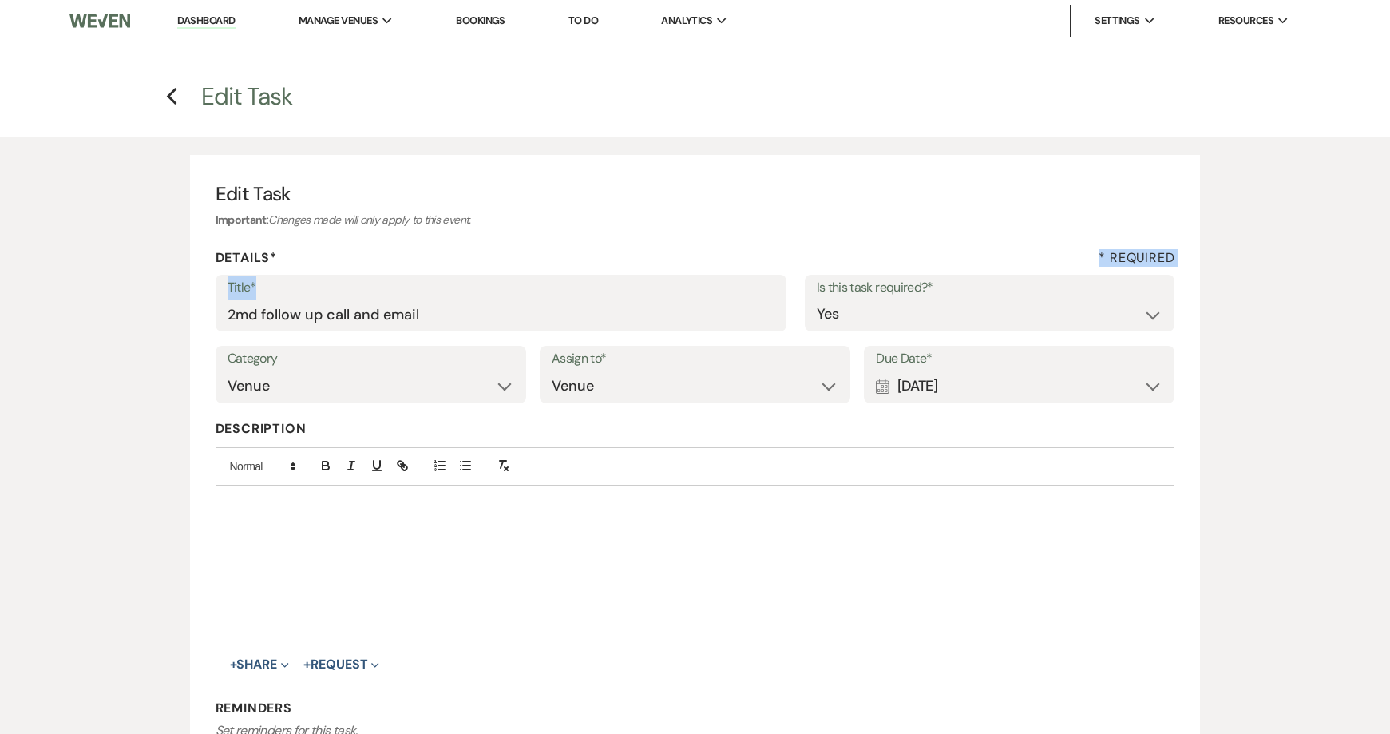
click at [273, 292] on div "Edit Task Important : Changes made will only apply to this event. Details* * Re…" at bounding box center [695, 554] width 1011 height 798
drag, startPoint x: 273, startPoint y: 292, endPoint x: 255, endPoint y: 310, distance: 25.4
click at [255, 310] on input "2md follow up call and email" at bounding box center [501, 314] width 547 height 31
click at [248, 313] on input "2md follow up call and email" at bounding box center [501, 314] width 547 height 31
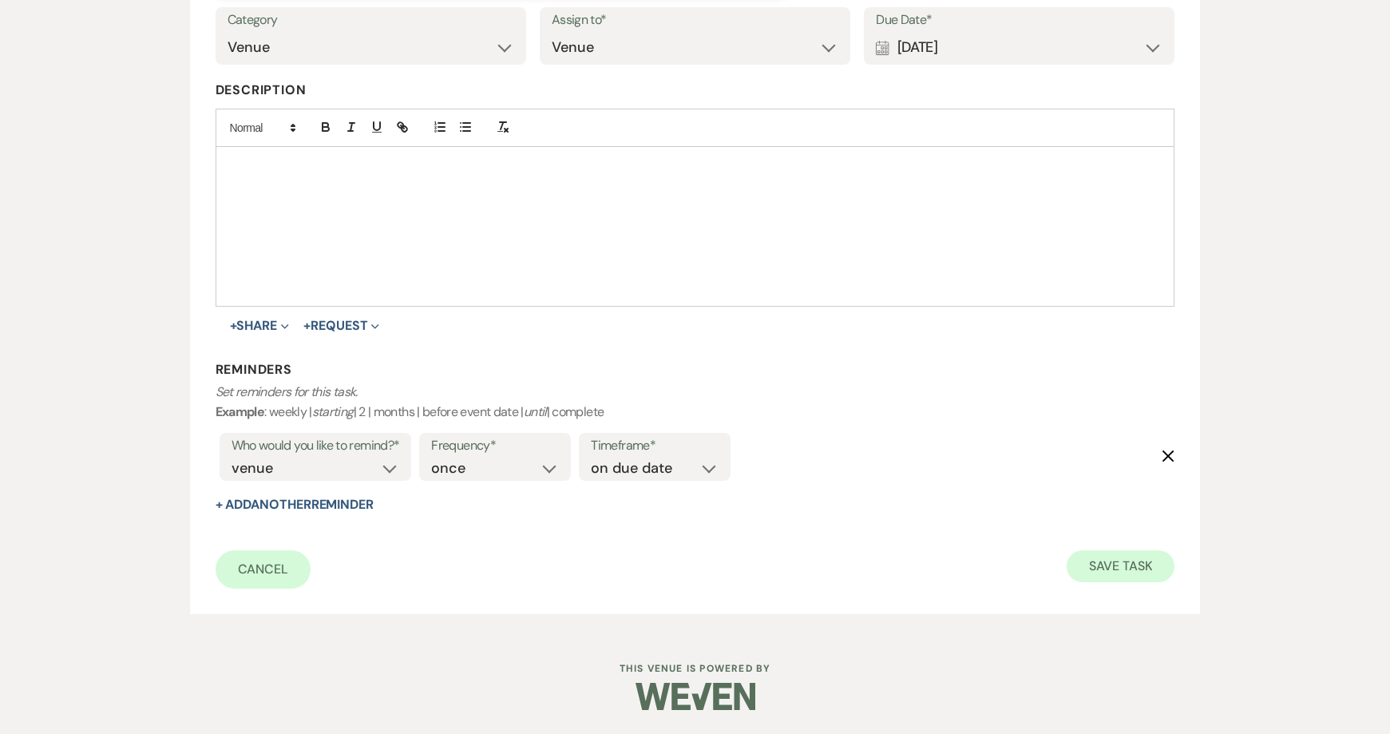
type input "2nd follow up call and email"
click at [1099, 567] on button "Save Task" at bounding box center [1121, 566] width 108 height 32
select select "5"
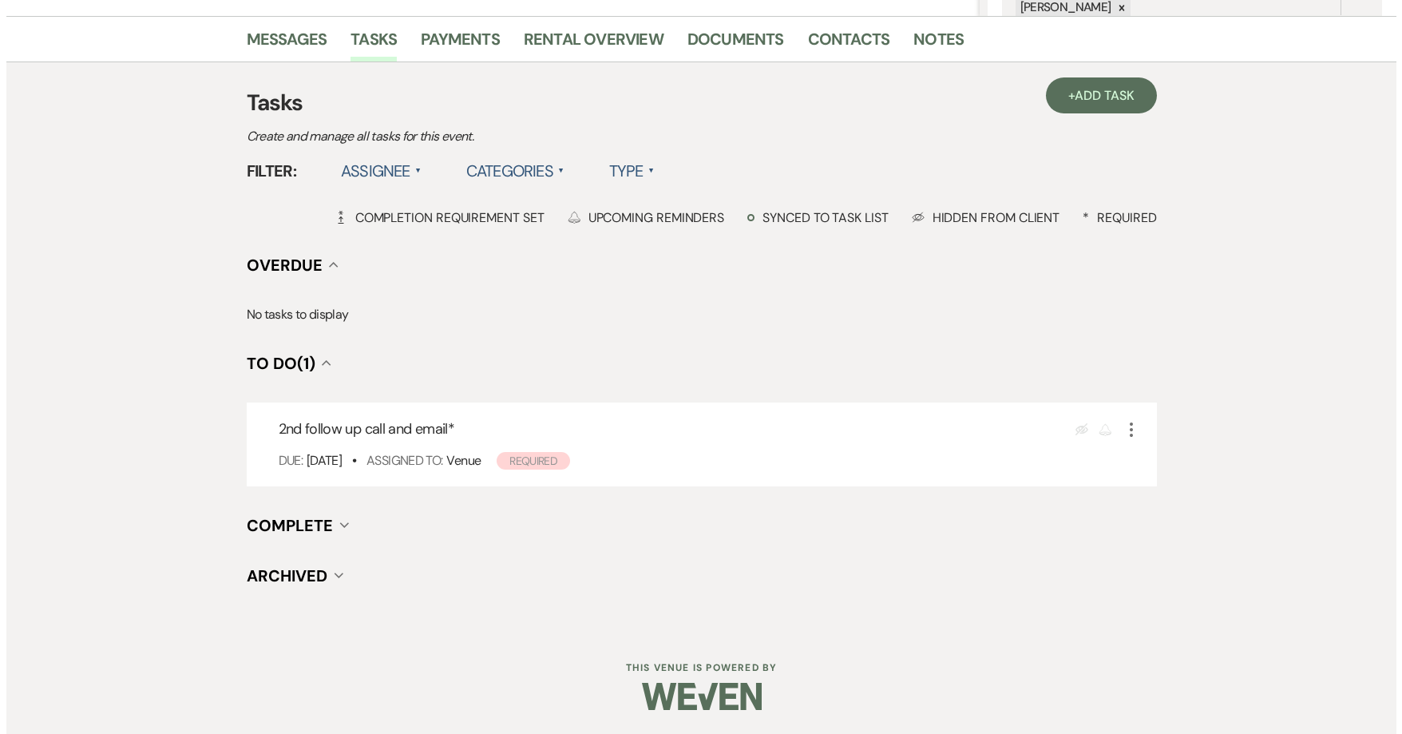
scroll to position [0, 0]
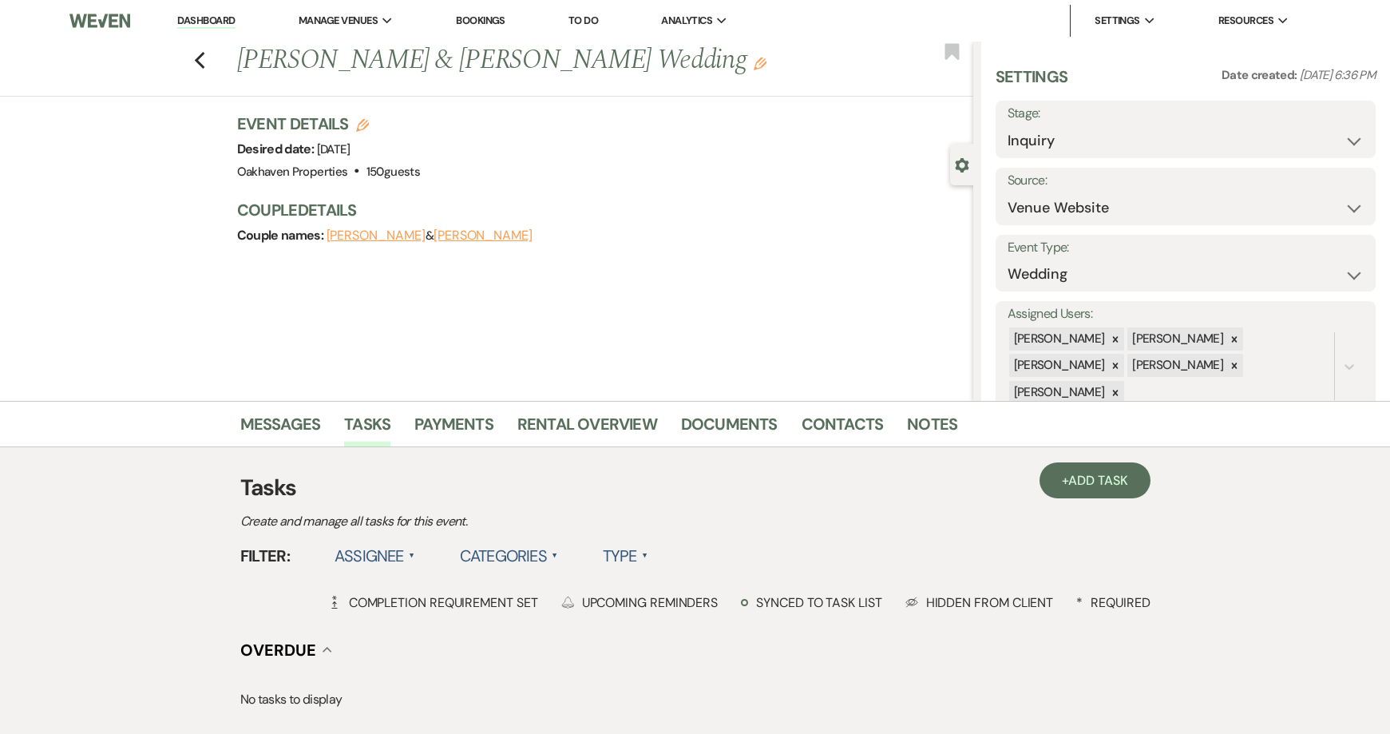
click at [208, 20] on link "Dashboard" at bounding box center [205, 21] width 57 height 15
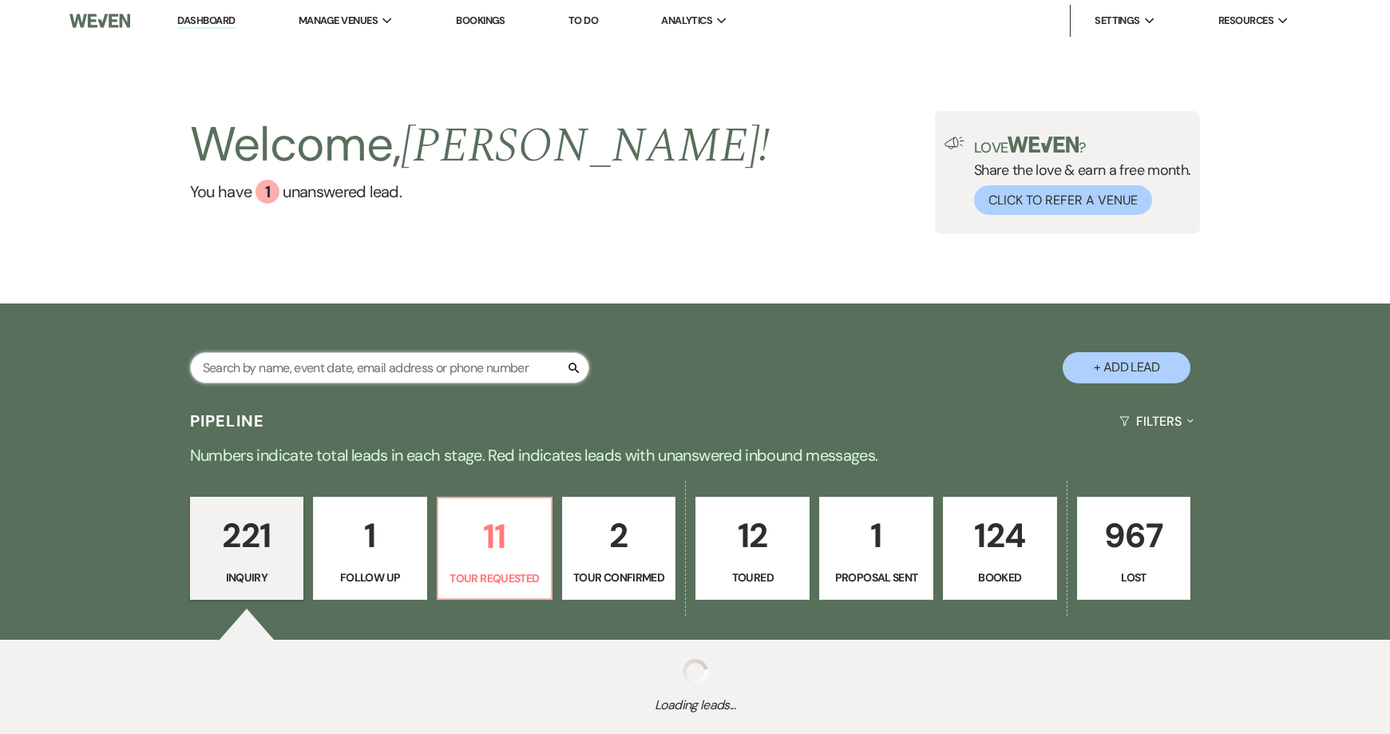
click at [372, 370] on input "text" at bounding box center [389, 367] width 399 height 31
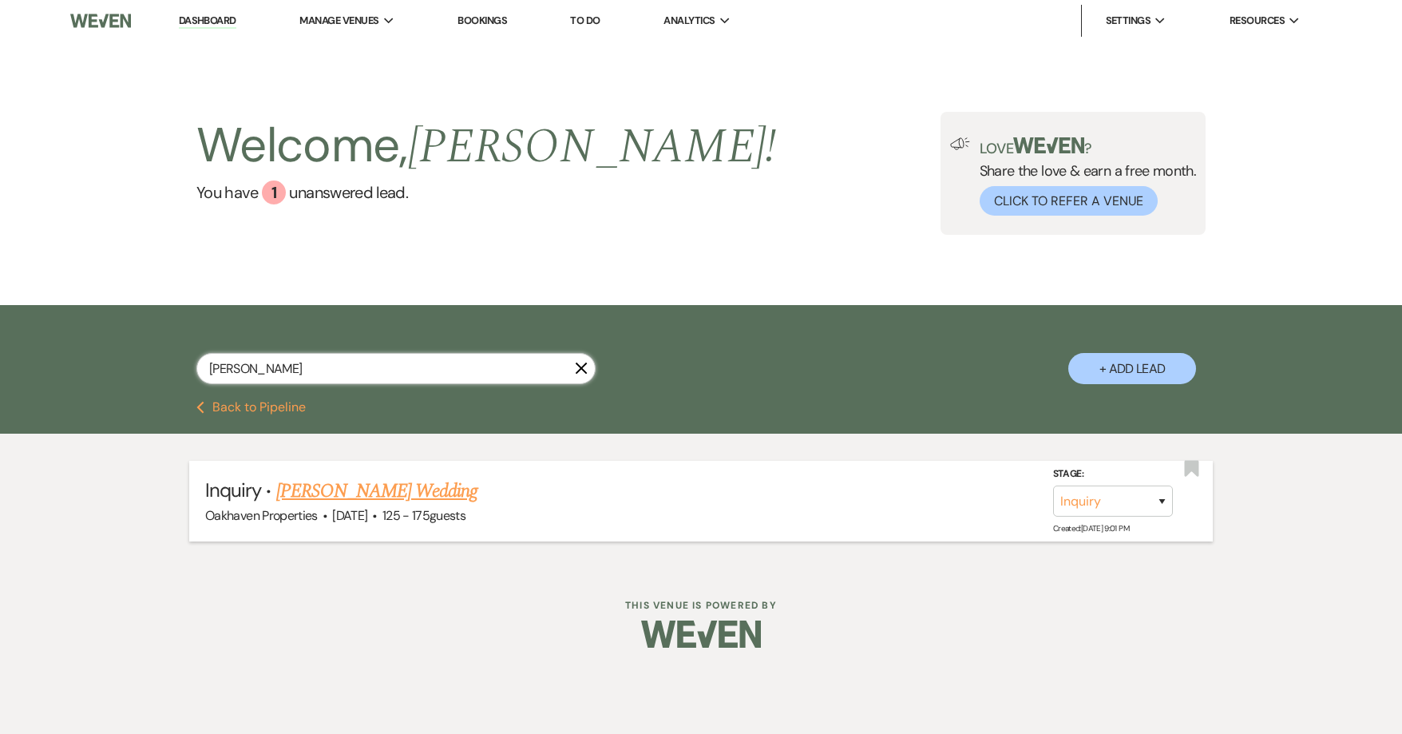
type input "sherry"
click at [356, 495] on link "Sherry Dupree's Wedding" at bounding box center [377, 491] width 202 height 29
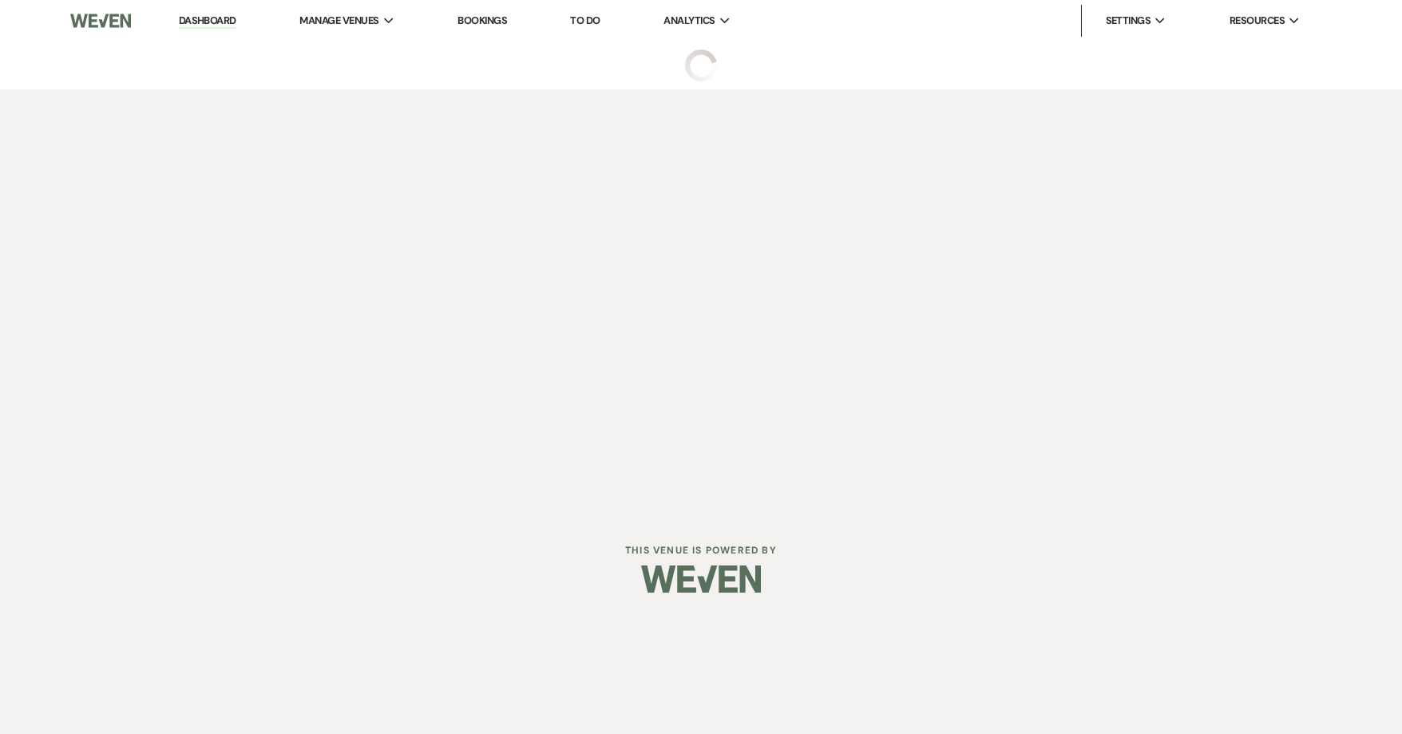
select select "3"
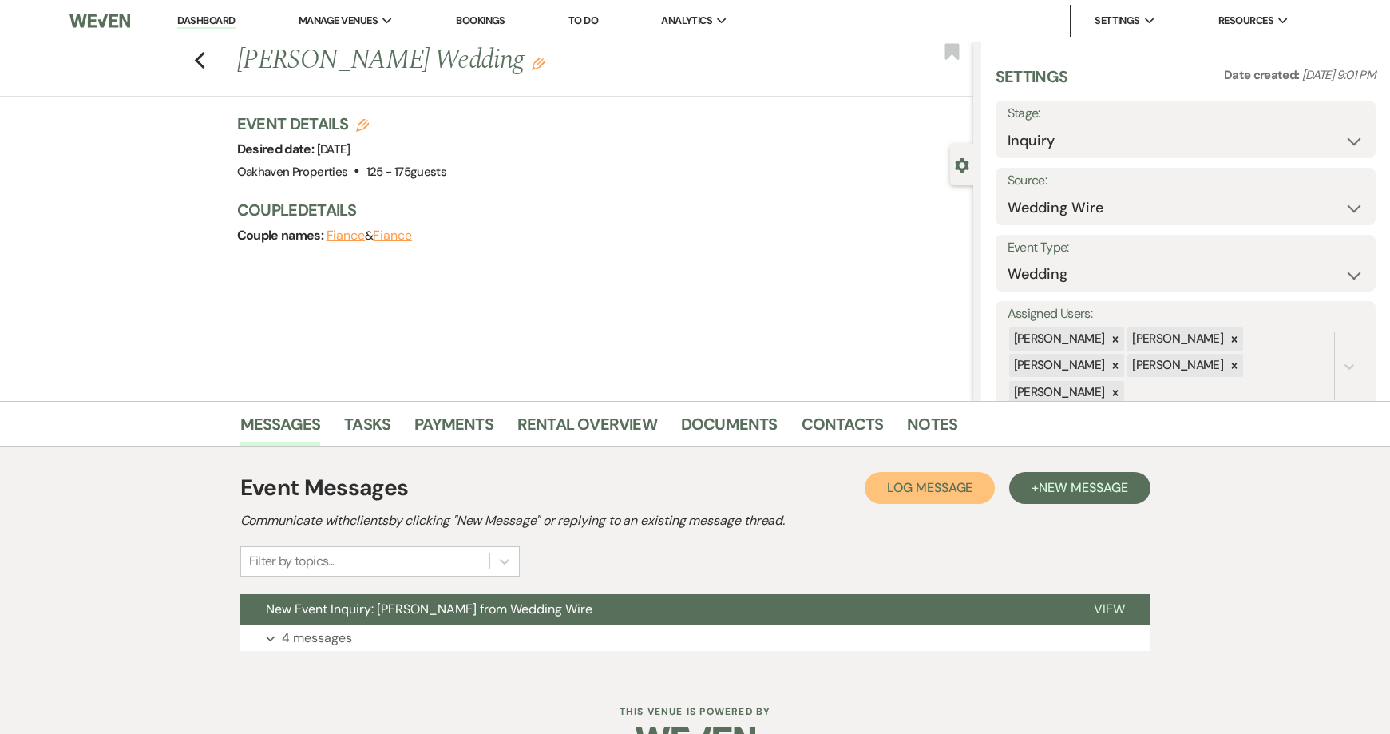
click at [923, 492] on span "Log Message" at bounding box center [929, 487] width 85 height 17
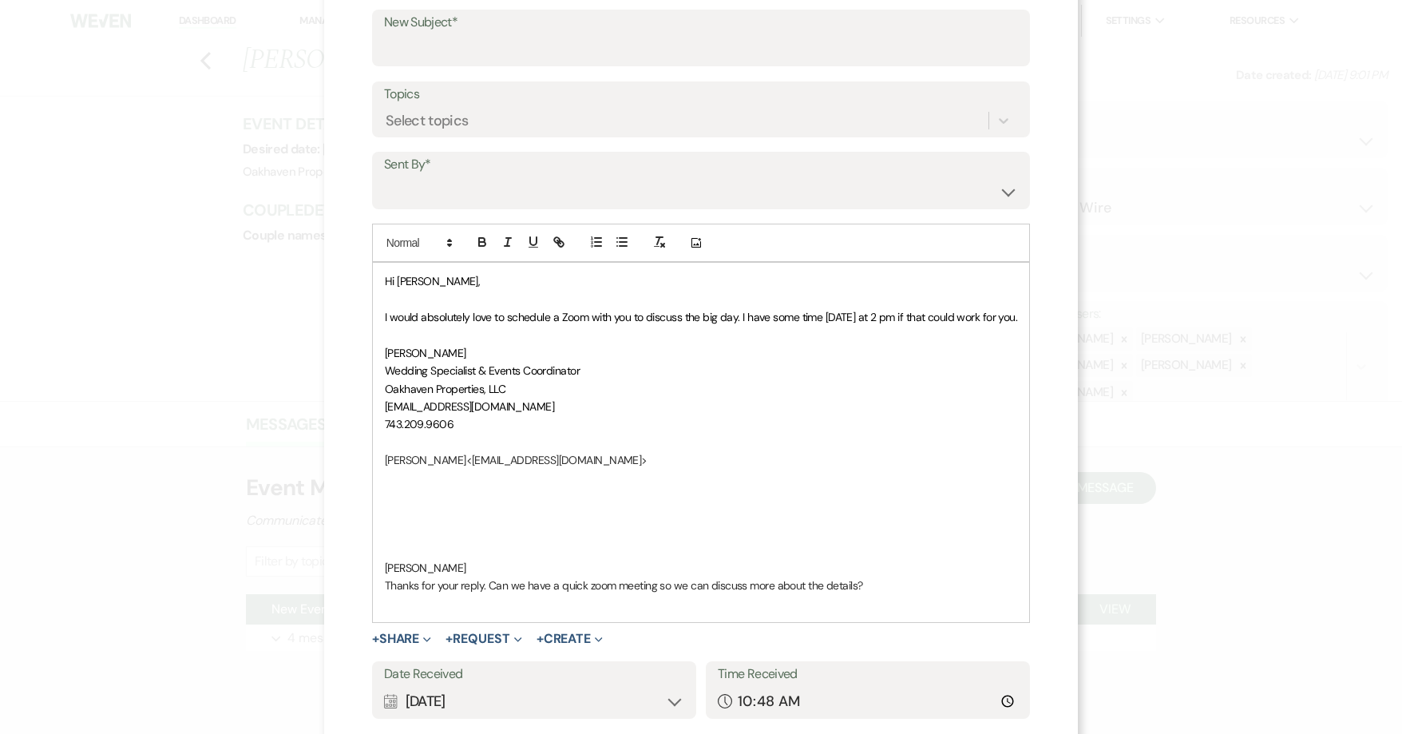
scroll to position [286, 0]
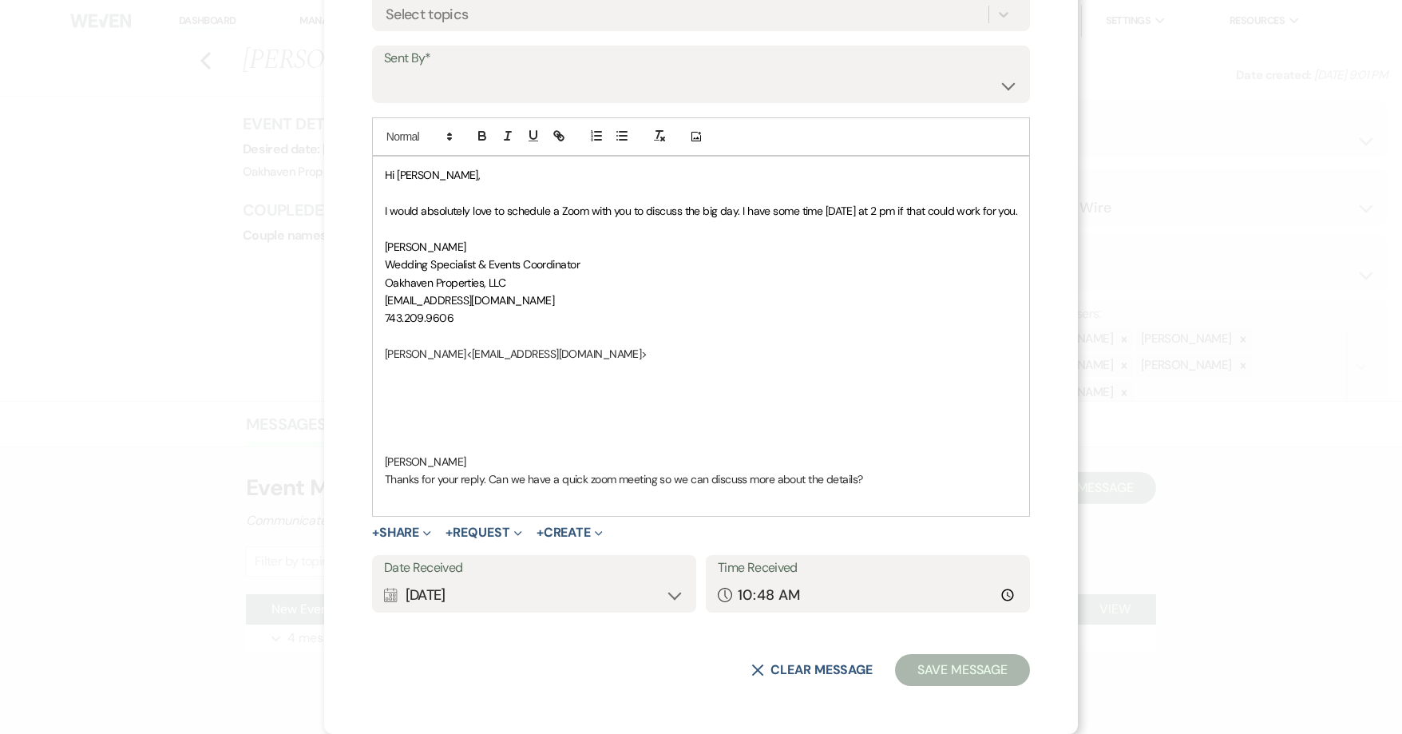
drag, startPoint x: 472, startPoint y: 457, endPoint x: 357, endPoint y: 167, distance: 312.5
click at [357, 167] on div "X Log Message Log a message to add to an event messages. Select an Existing Thr…" at bounding box center [701, 224] width 754 height 1020
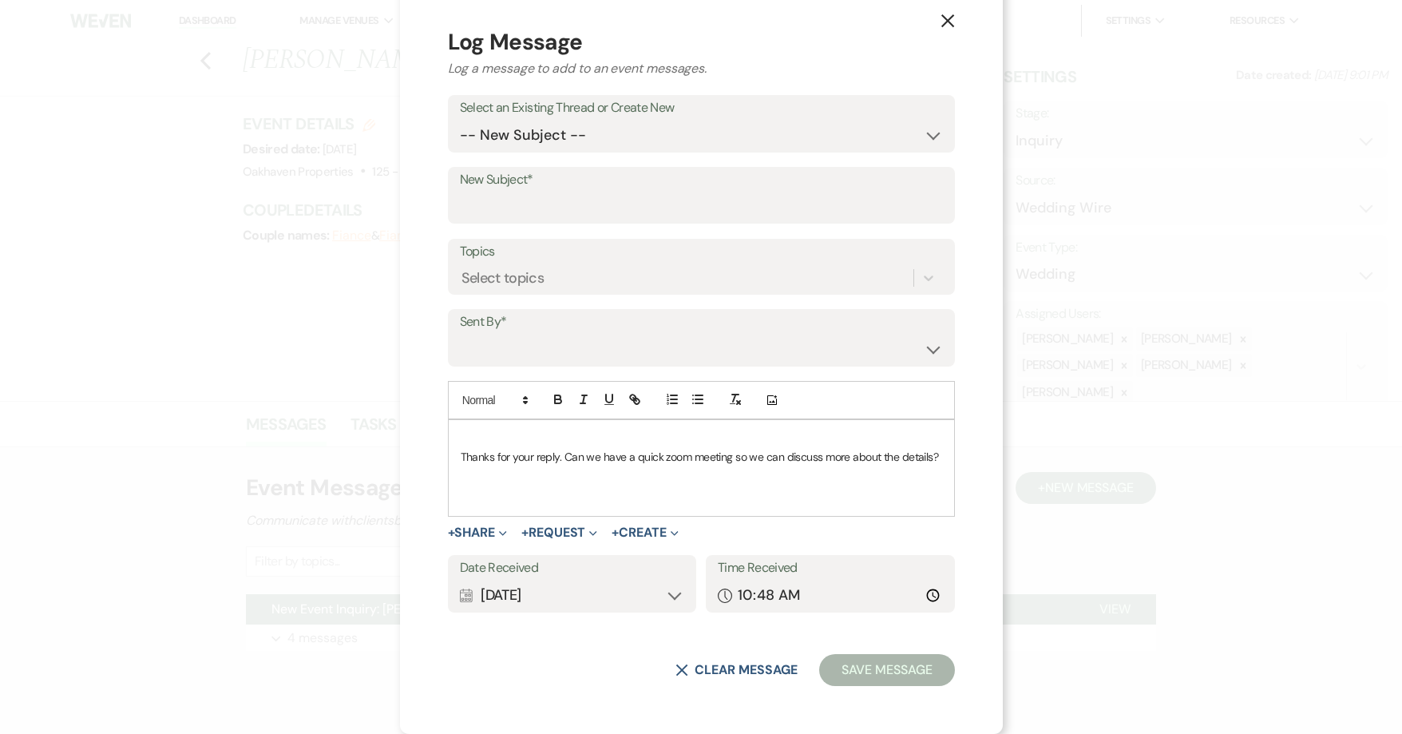
scroll to position [22, 0]
click at [493, 142] on select "-- New Subject -- New Event Inquiry: Sherry Dupree from Wedding Wire" at bounding box center [701, 135] width 483 height 31
select select "455012"
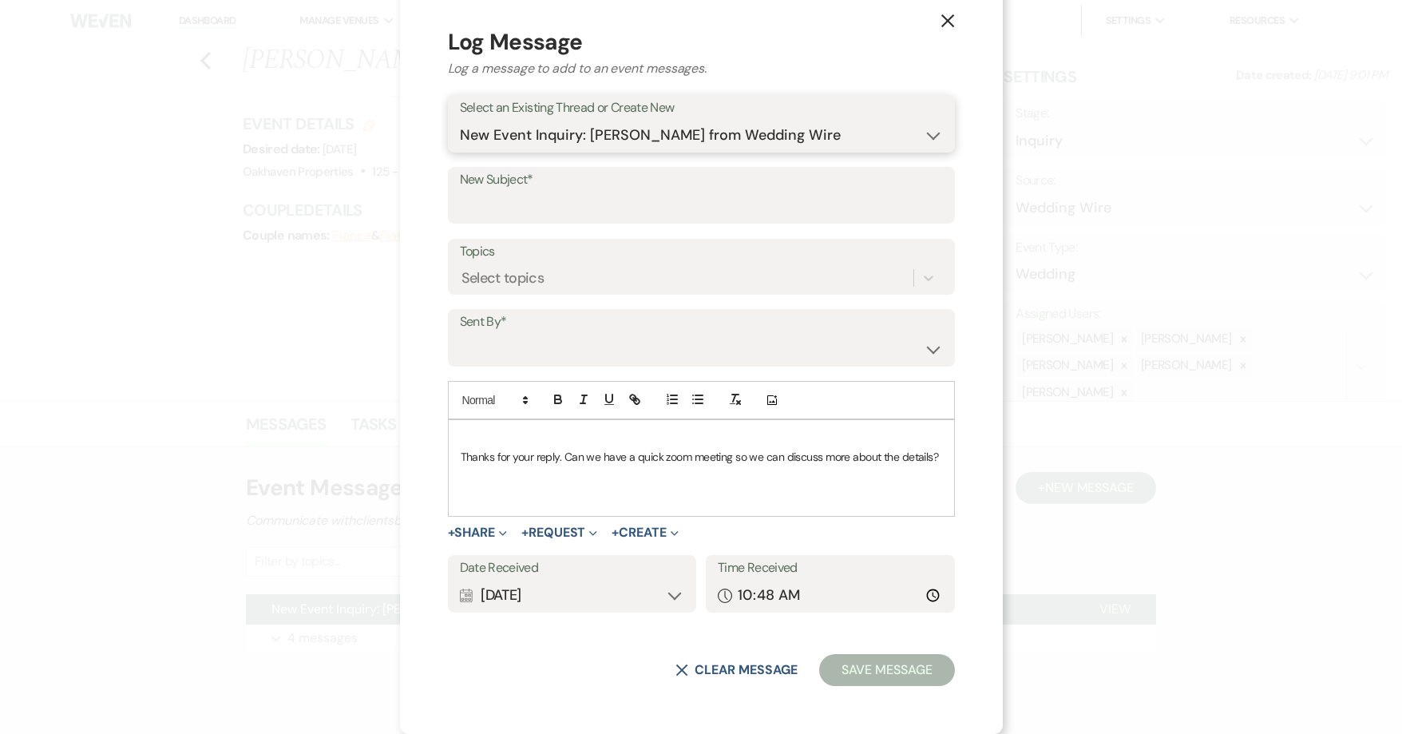
click at [461, 151] on select "-- New Subject -- New Event Inquiry: Sherry Dupree from Wedding Wire" at bounding box center [701, 135] width 483 height 31
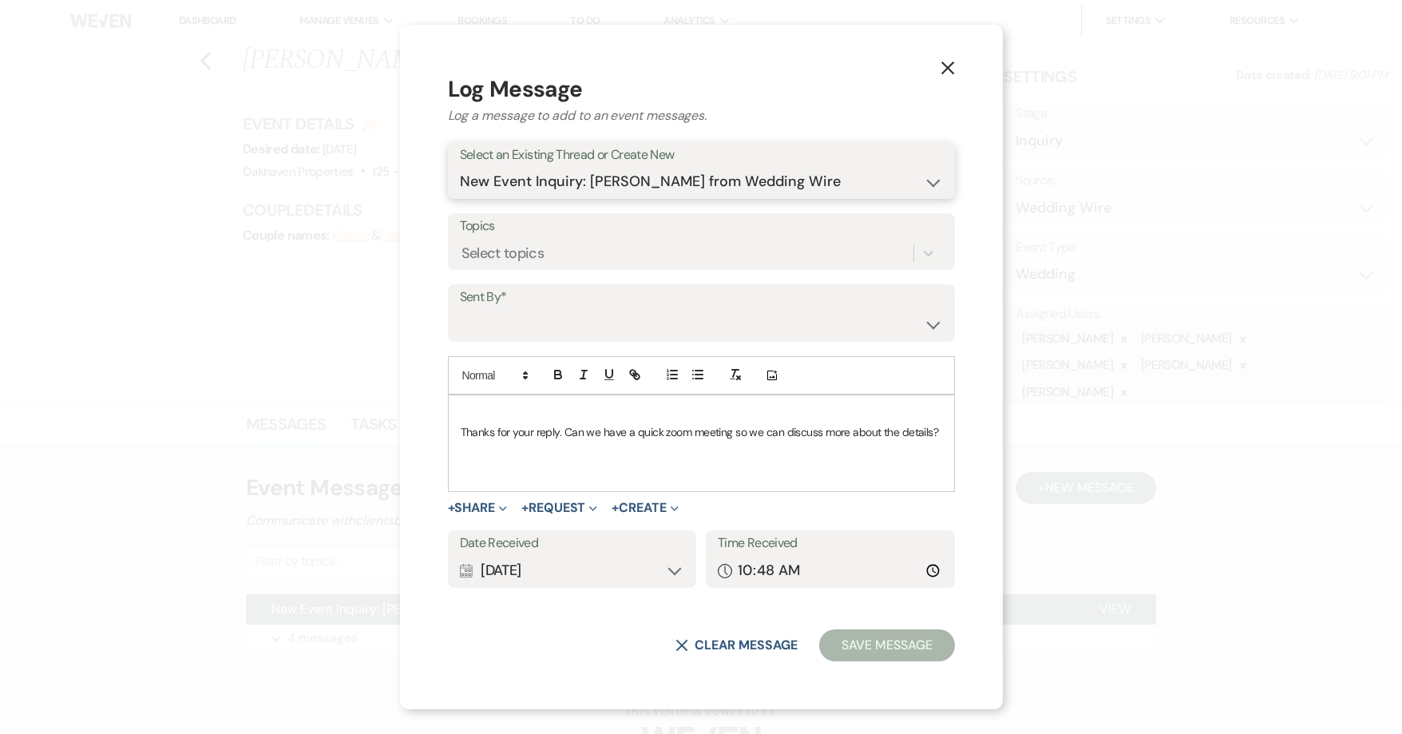
scroll to position [0, 0]
drag, startPoint x: 481, startPoint y: 322, endPoint x: 489, endPoint y: 335, distance: 14.7
click at [481, 323] on select "Patience Ergish (pdergish@aol.com) Jeanette Wagoner (jeanette@experienceoakhave…" at bounding box center [701, 324] width 483 height 31
select select "contact-377352"
click at [461, 309] on select "Patience Ergish (pdergish@aol.com) Jeanette Wagoner (jeanette@experienceoakhave…" at bounding box center [701, 324] width 483 height 31
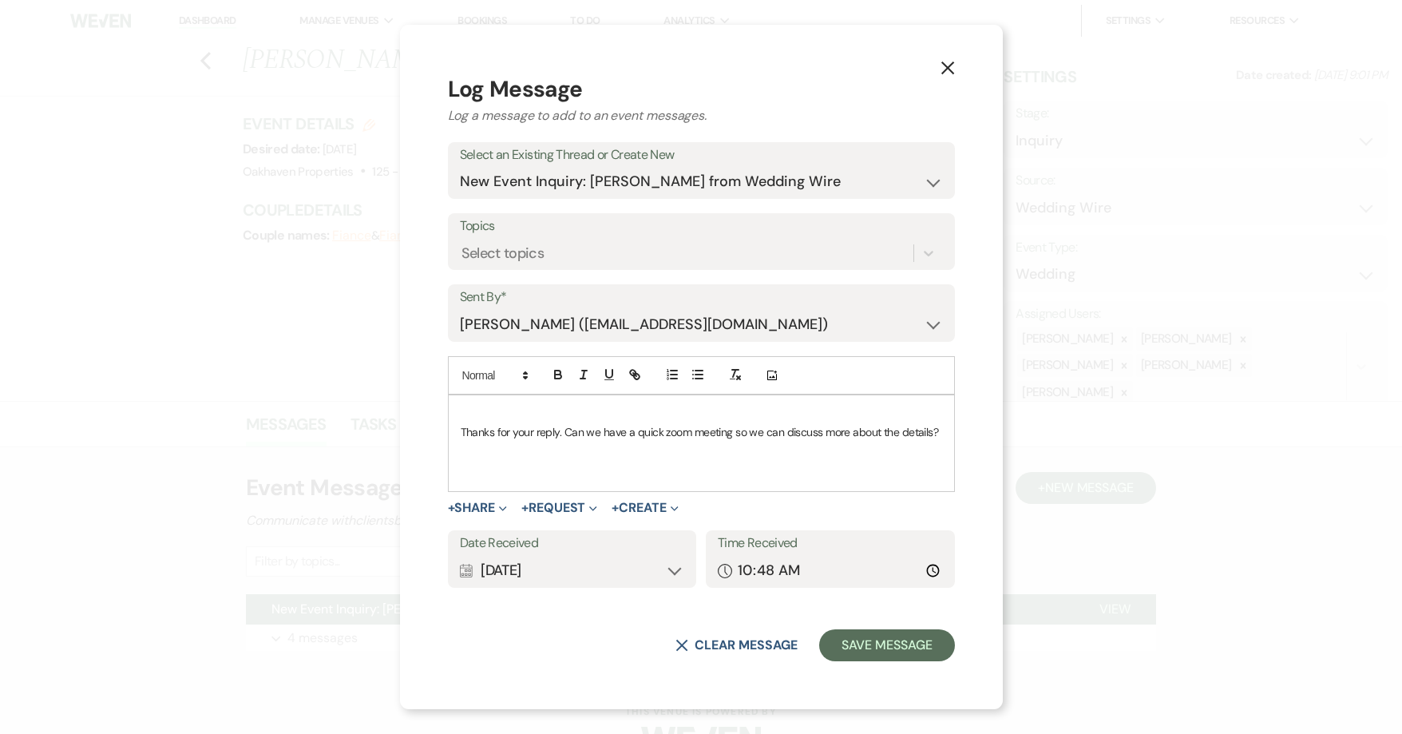
click at [672, 567] on div "Calendar Sep 24, 2025 Expand" at bounding box center [572, 570] width 225 height 31
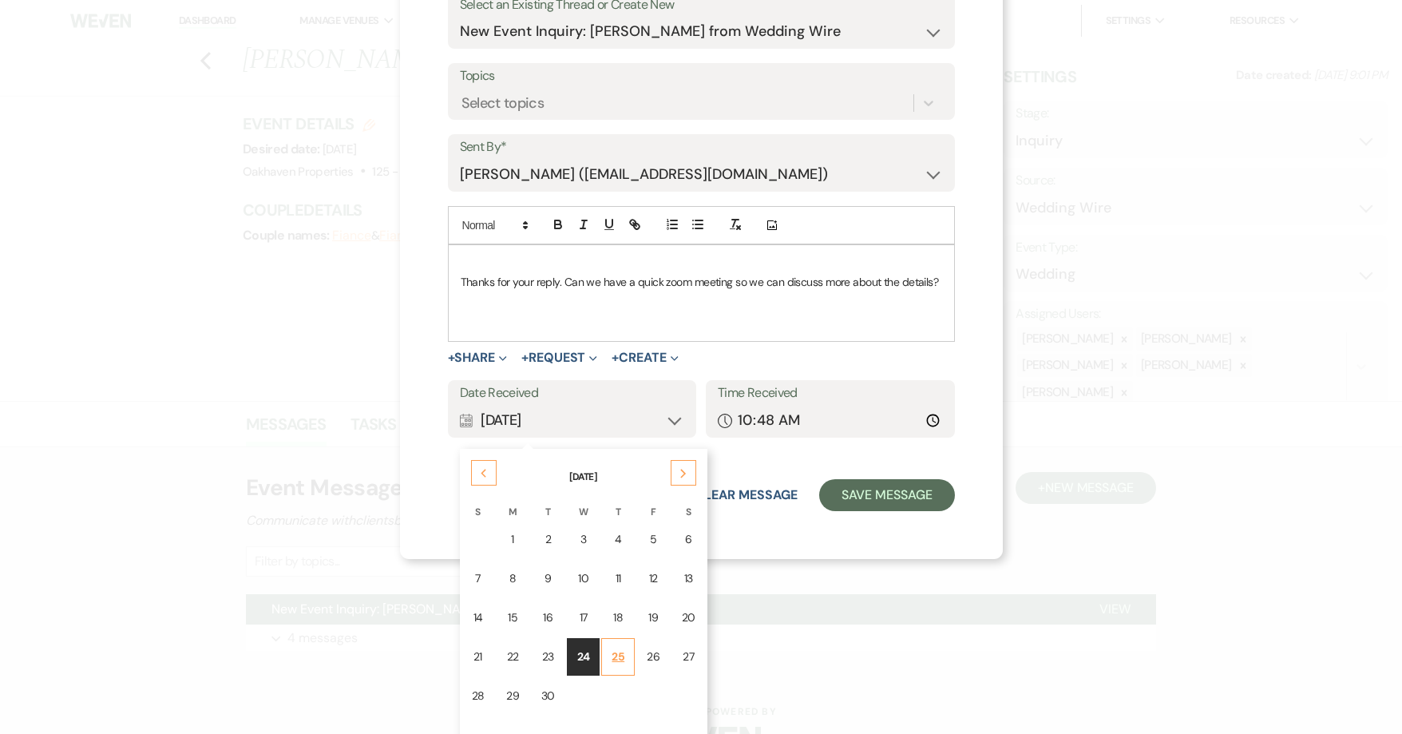
scroll to position [172, 0]
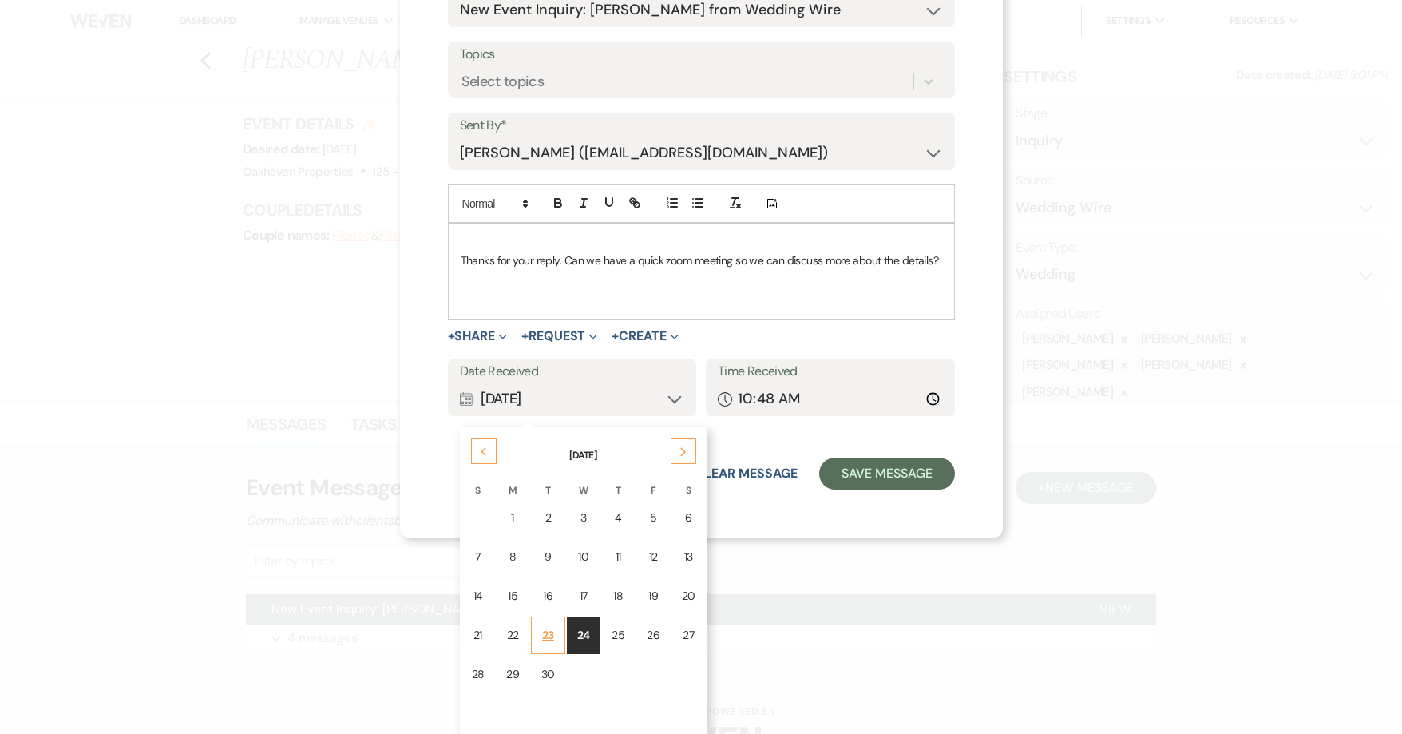
click at [546, 633] on div "23" at bounding box center [548, 635] width 14 height 17
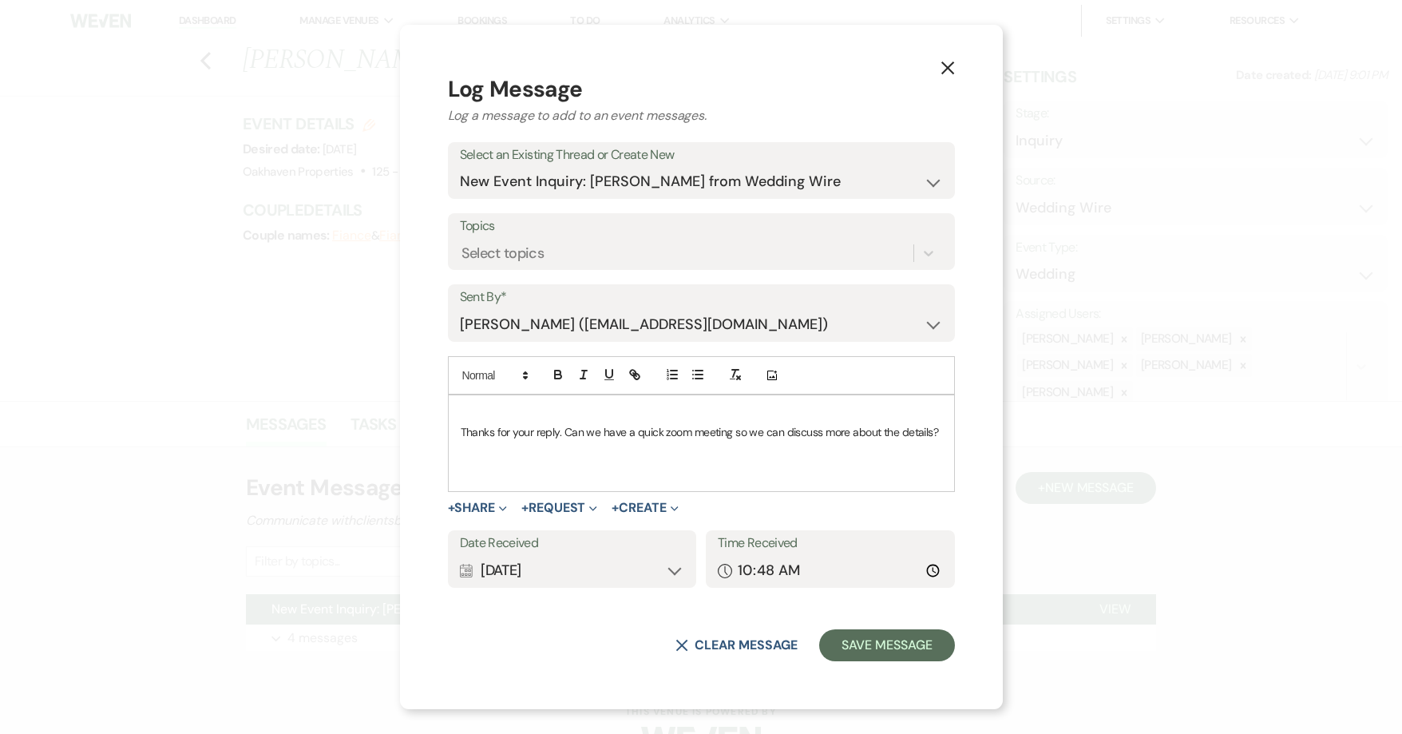
scroll to position [0, 0]
click at [925, 569] on input "10:48" at bounding box center [830, 570] width 225 height 31
type input "21:05"
click at [893, 645] on button "Save Message" at bounding box center [886, 645] width 135 height 32
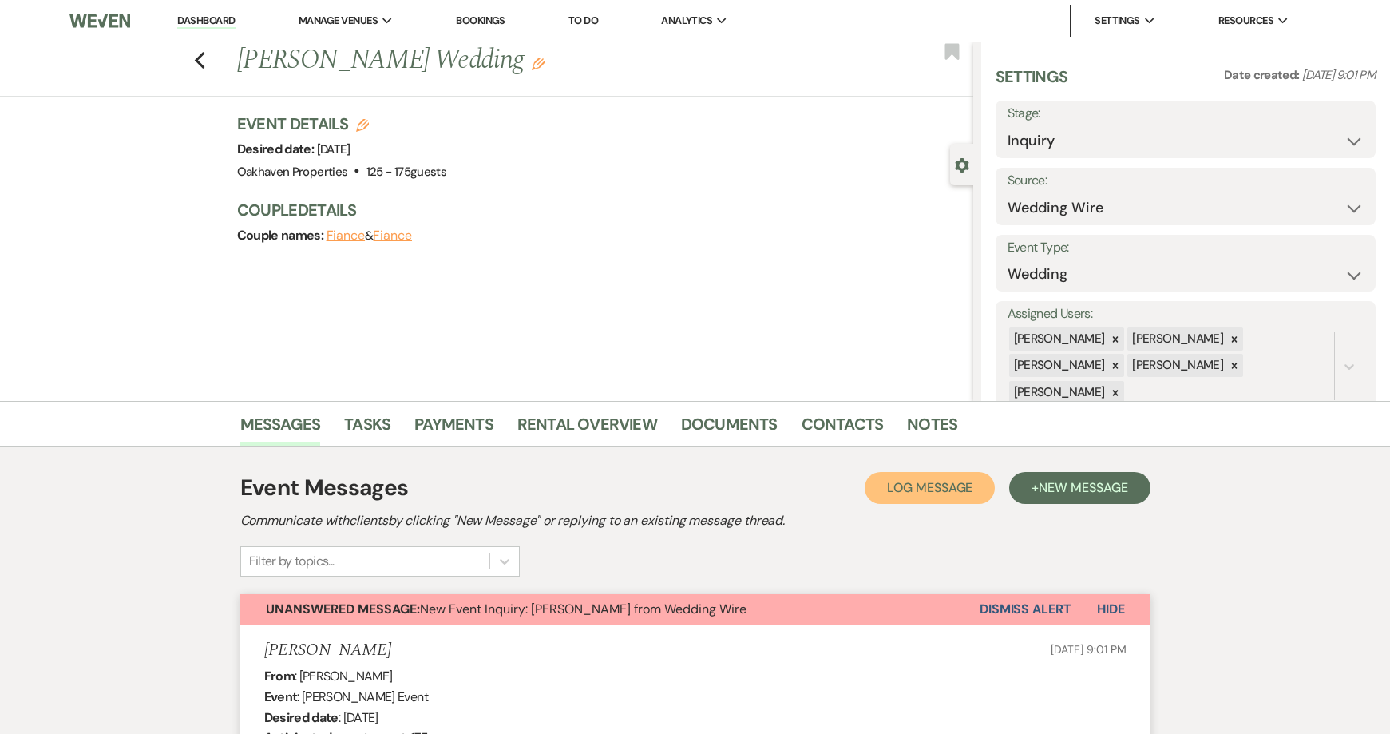
click at [932, 497] on button "Log Log Message" at bounding box center [930, 488] width 130 height 32
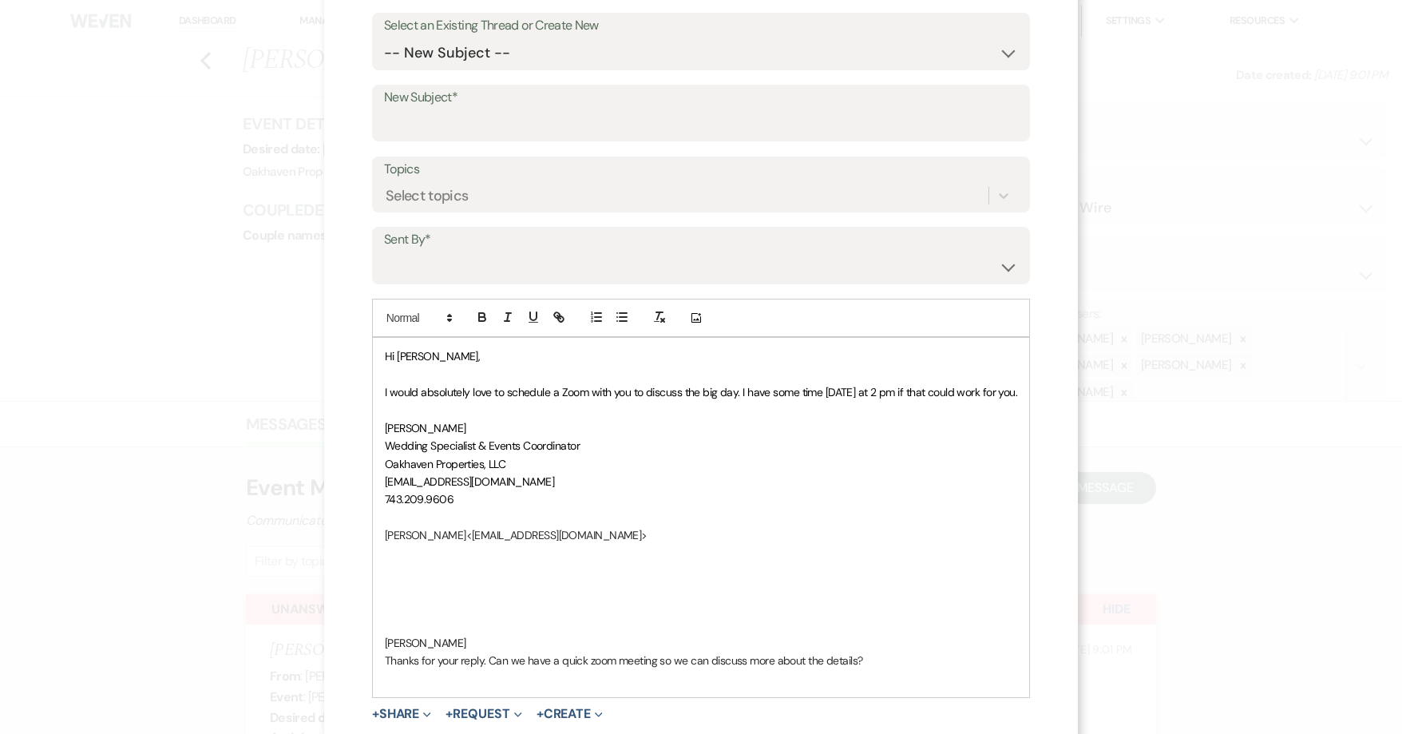
scroll to position [240, 0]
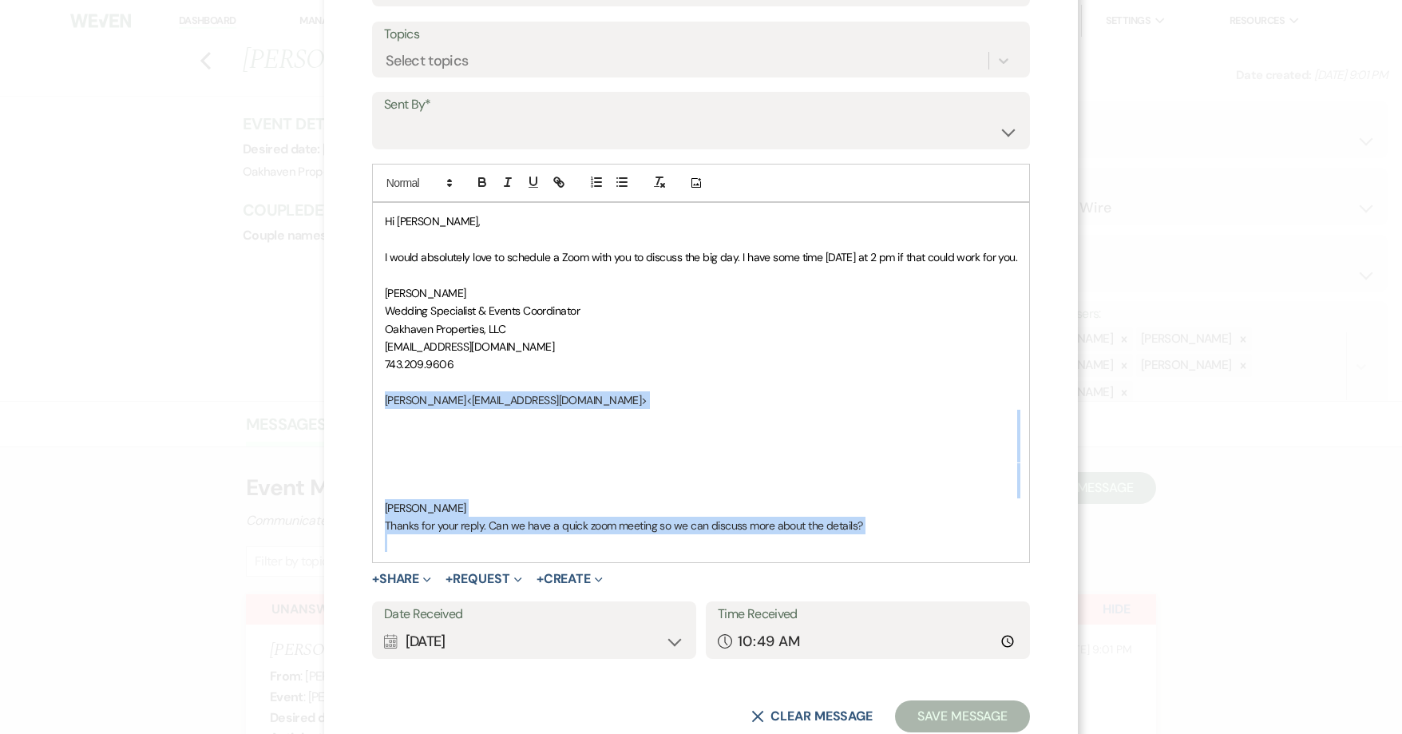
drag, startPoint x: 873, startPoint y: 538, endPoint x: 377, endPoint y: 393, distance: 517.4
click at [377, 393] on div "Hi Sherry, I would absolutely love to schedule a Zoom with you to discuss the b…" at bounding box center [701, 382] width 656 height 358
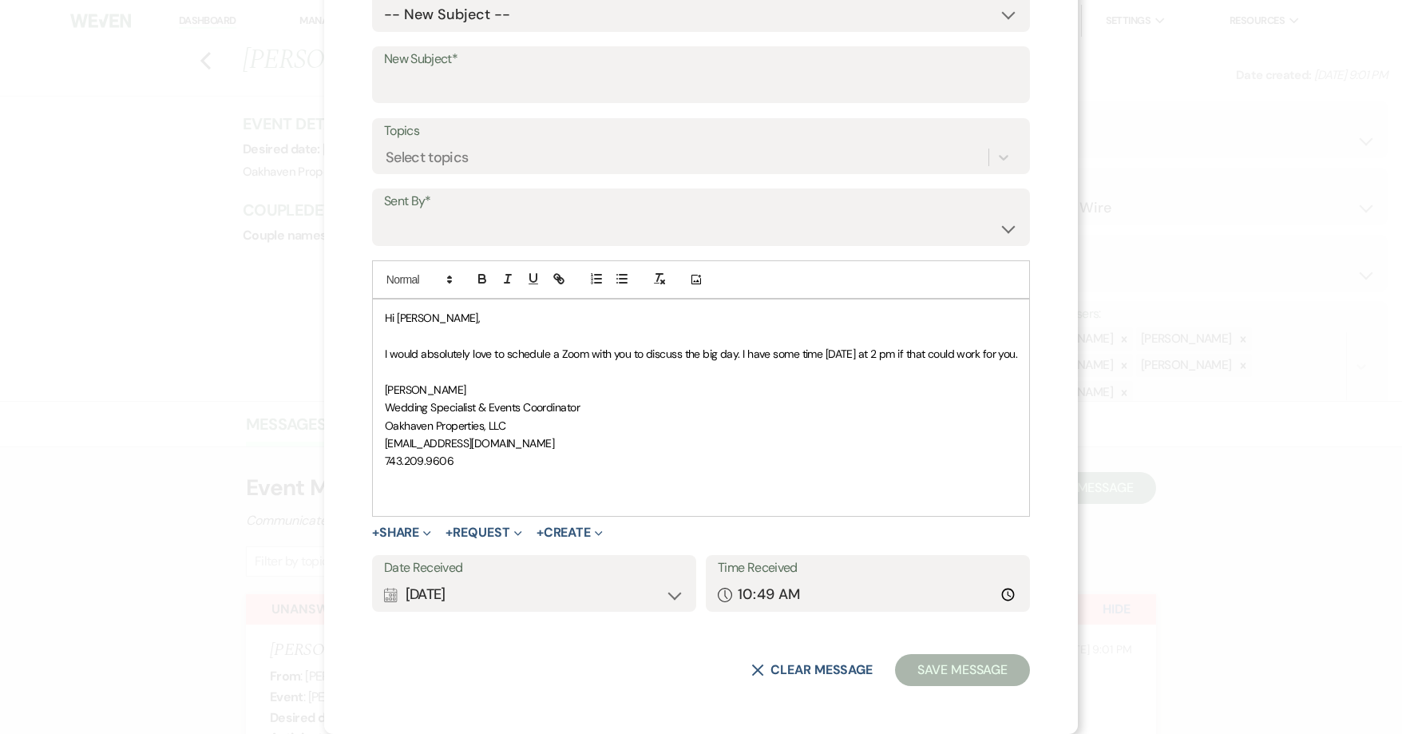
scroll to position [125, 0]
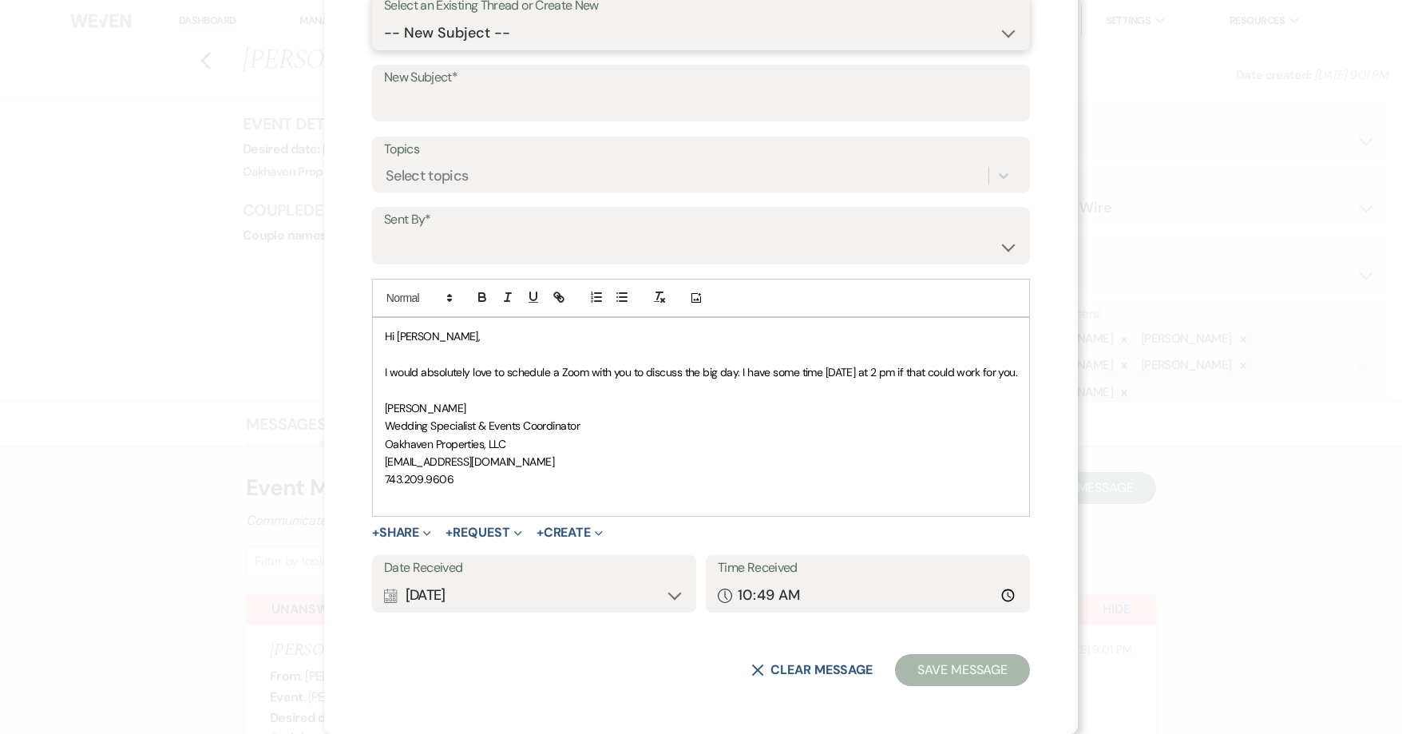
click at [426, 39] on select "-- New Subject -- New Event Inquiry: Sherry Dupree from Wedding Wire" at bounding box center [701, 33] width 634 height 31
select select "455012"
click at [384, 49] on select "-- New Subject -- New Event Inquiry: Sherry Dupree from Wedding Wire" at bounding box center [701, 33] width 634 height 31
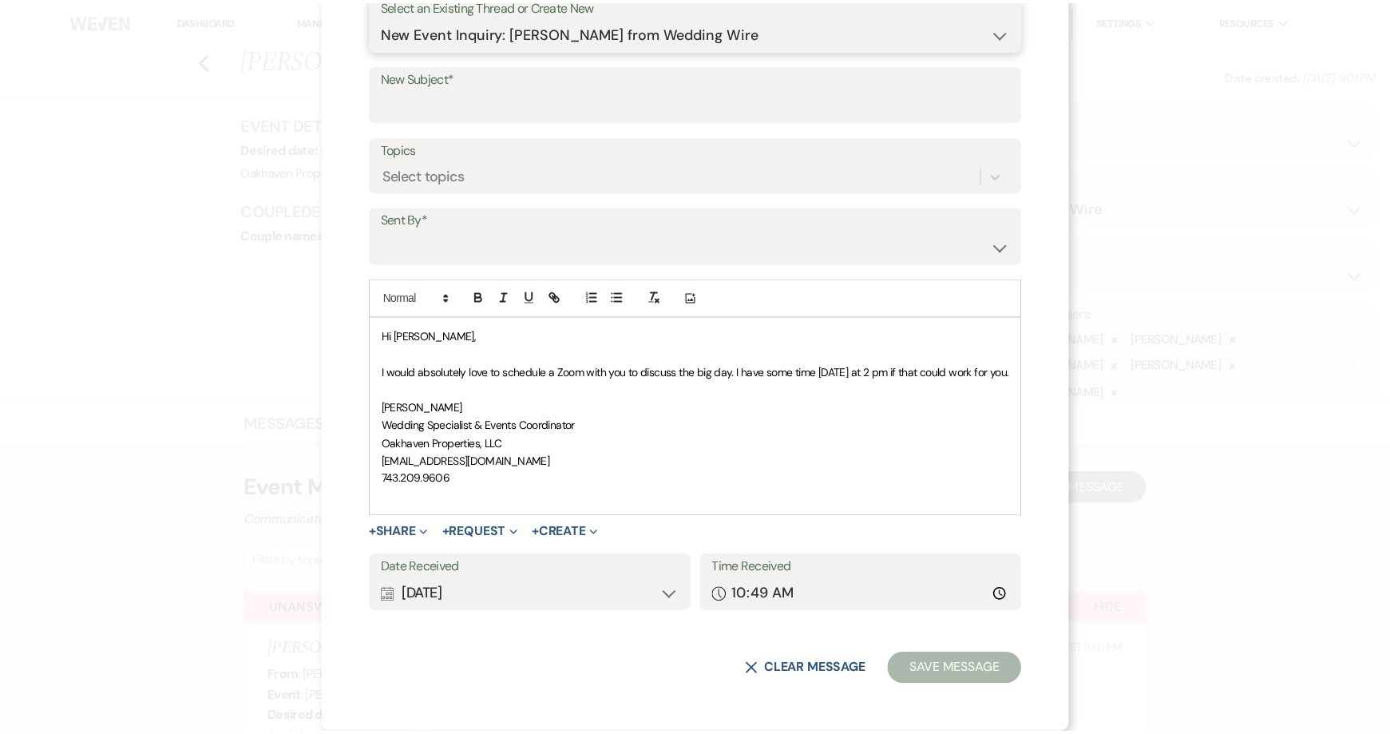
scroll to position [53, 0]
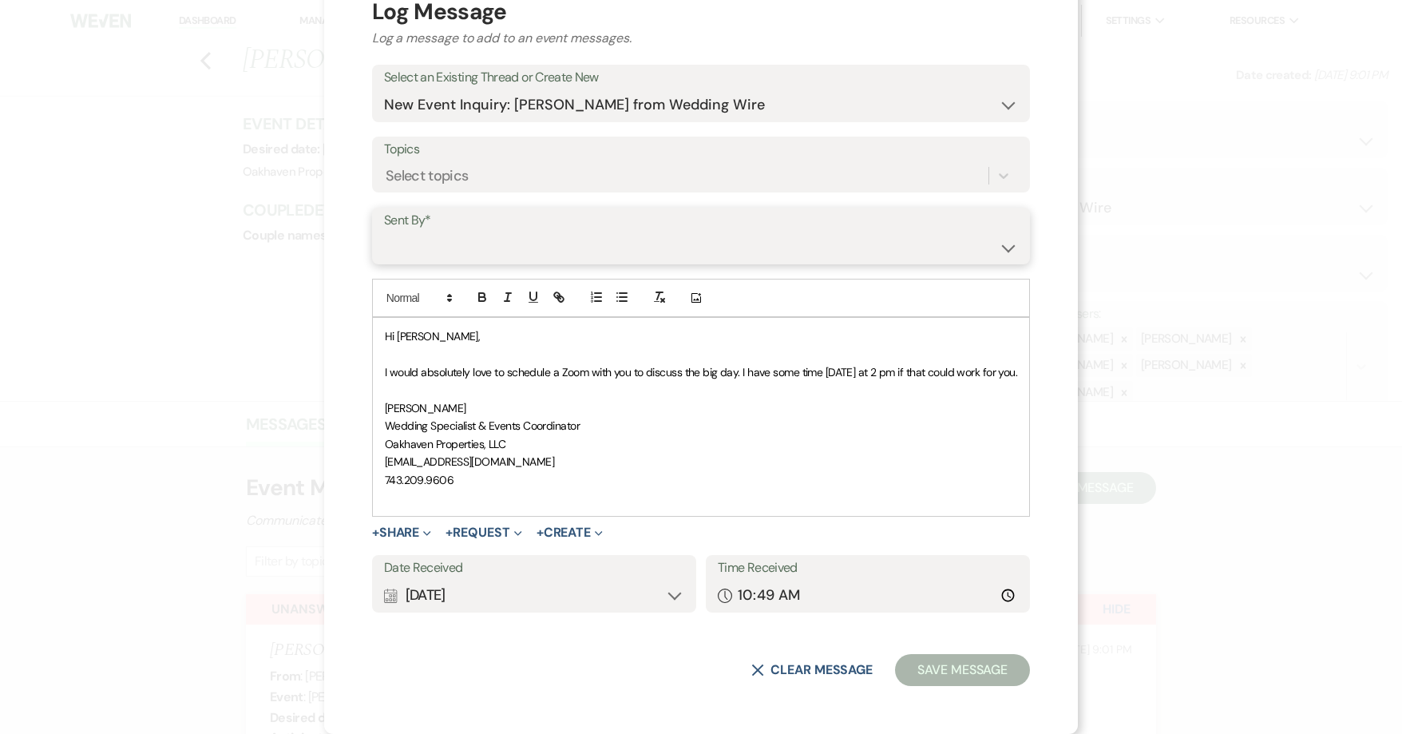
drag, startPoint x: 402, startPoint y: 249, endPoint x: 403, endPoint y: 260, distance: 11.3
click at [402, 253] on select "Patience Ergish (pdergish@aol.com) Jeanette Wagoner (jeanette@experienceoakhave…" at bounding box center [701, 247] width 634 height 31
click at [384, 232] on select "Patience Ergish (pdergish@aol.com) Jeanette Wagoner (jeanette@experienceoakhave…" at bounding box center [701, 247] width 634 height 31
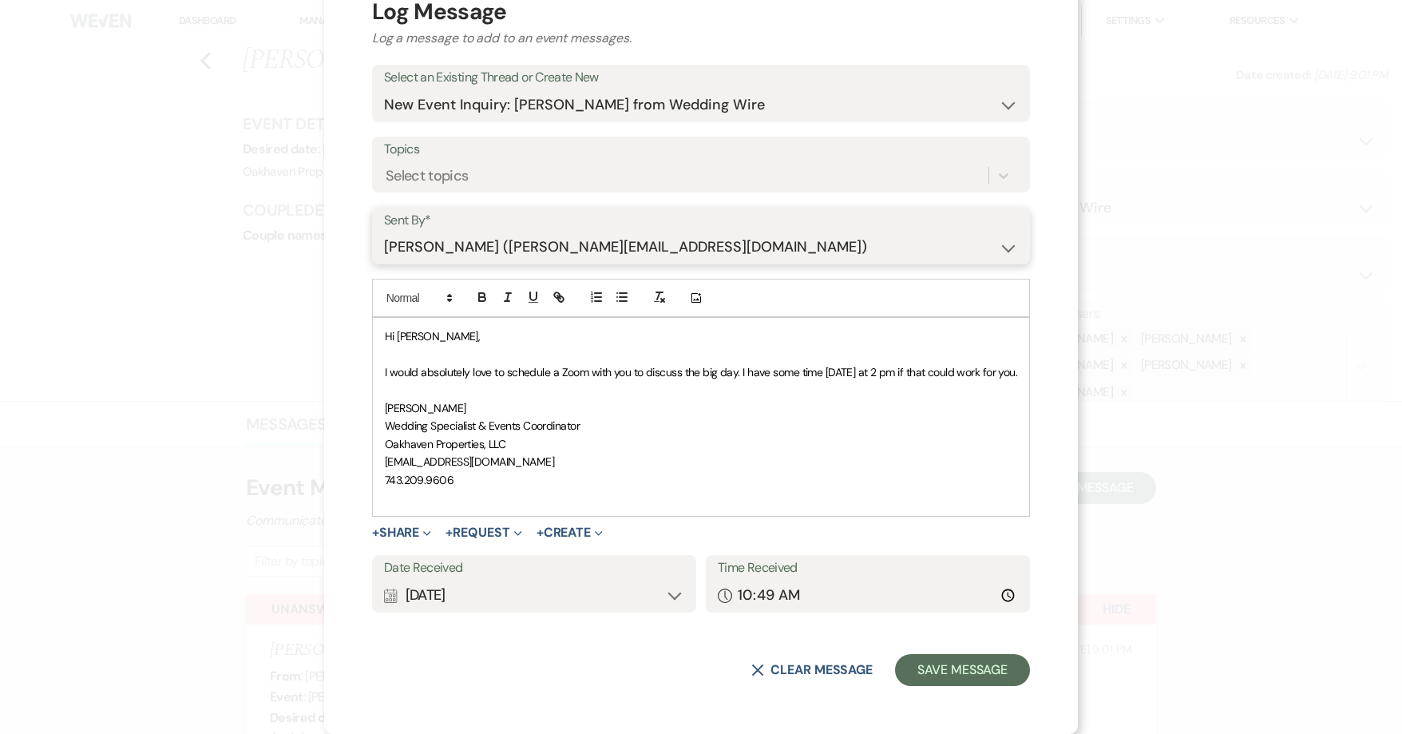
click at [415, 245] on select "Patience Ergish (pdergish@aol.com) Jeanette Wagoner (jeanette@experienceoakhave…" at bounding box center [701, 247] width 634 height 31
select select "user-127923"
click at [384, 232] on select "Patience Ergish (pdergish@aol.com) Jeanette Wagoner (jeanette@experienceoakhave…" at bounding box center [701, 247] width 634 height 31
drag, startPoint x: 921, startPoint y: 681, endPoint x: 930, endPoint y: 678, distance: 9.3
click at [923, 681] on button "Save Message" at bounding box center [962, 670] width 135 height 32
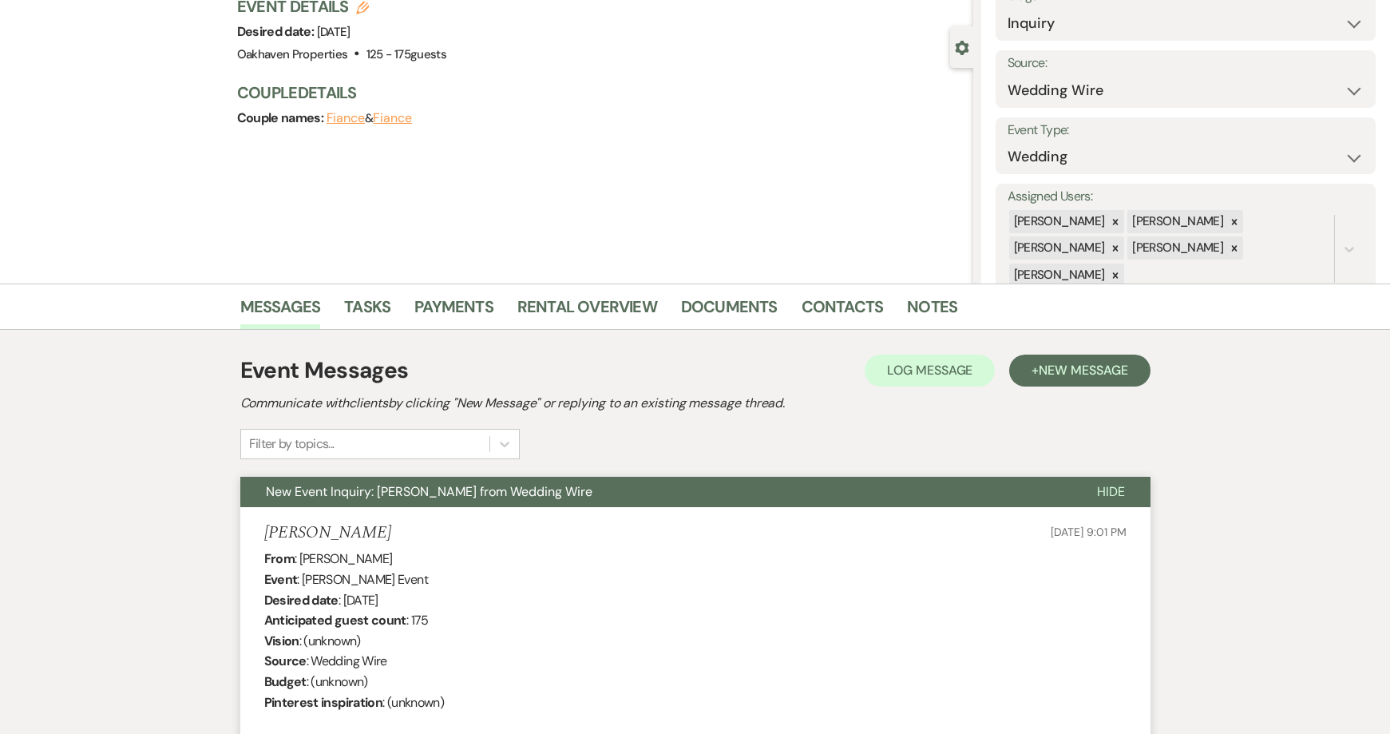
scroll to position [0, 0]
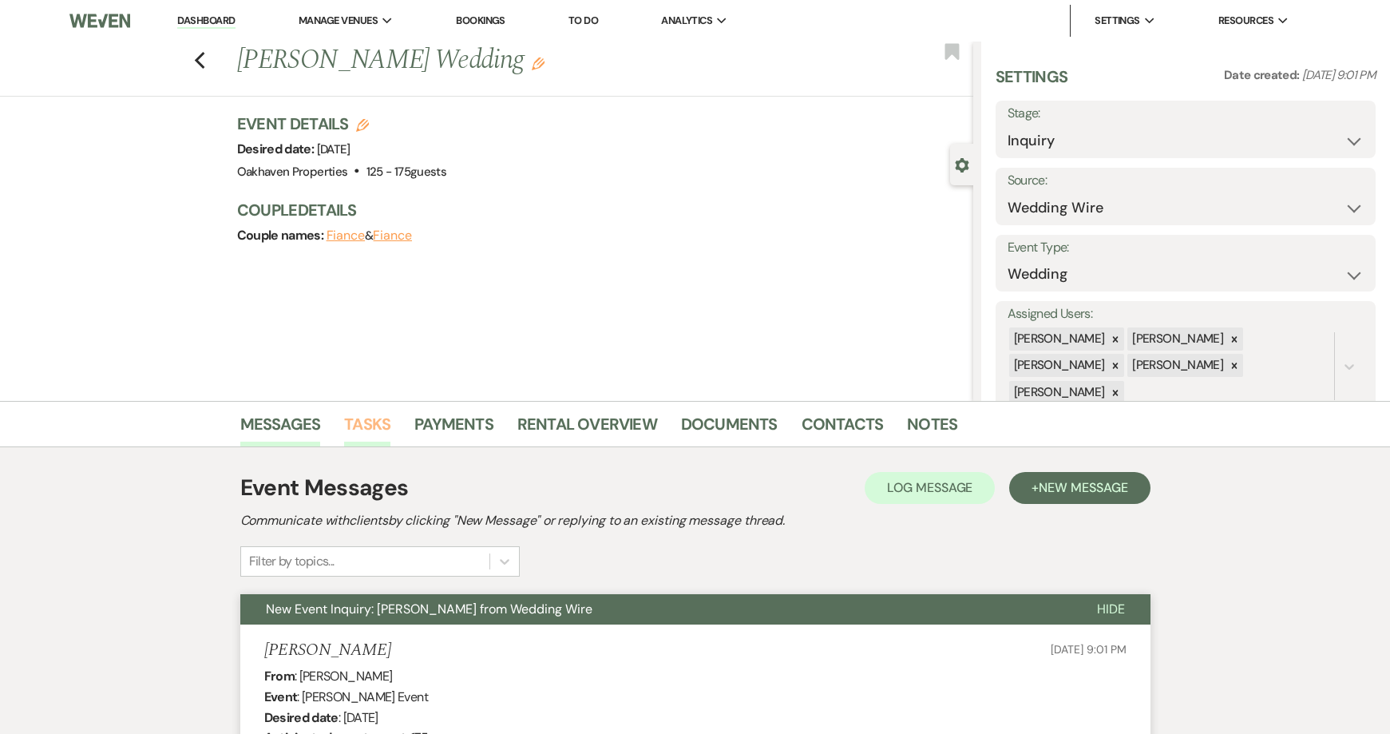
click at [365, 417] on link "Tasks" at bounding box center [367, 428] width 46 height 35
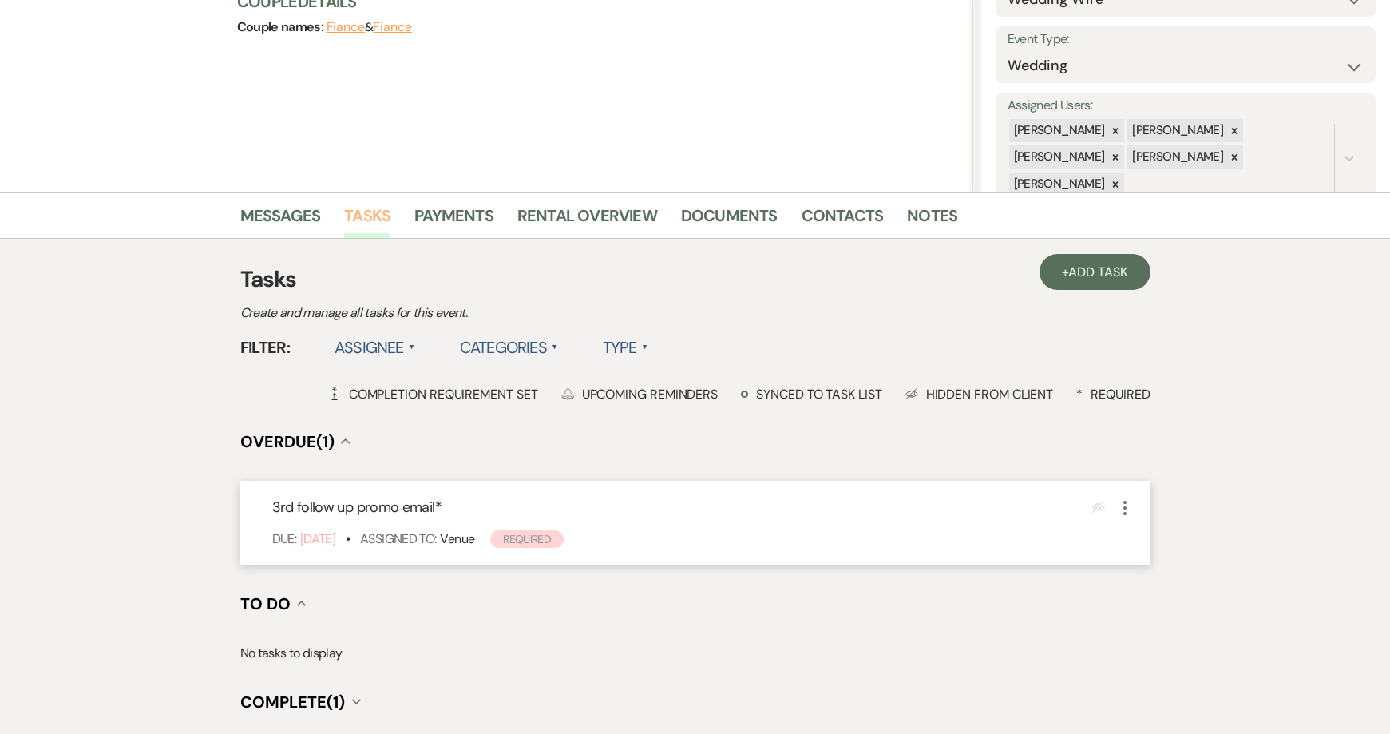
scroll to position [319, 0]
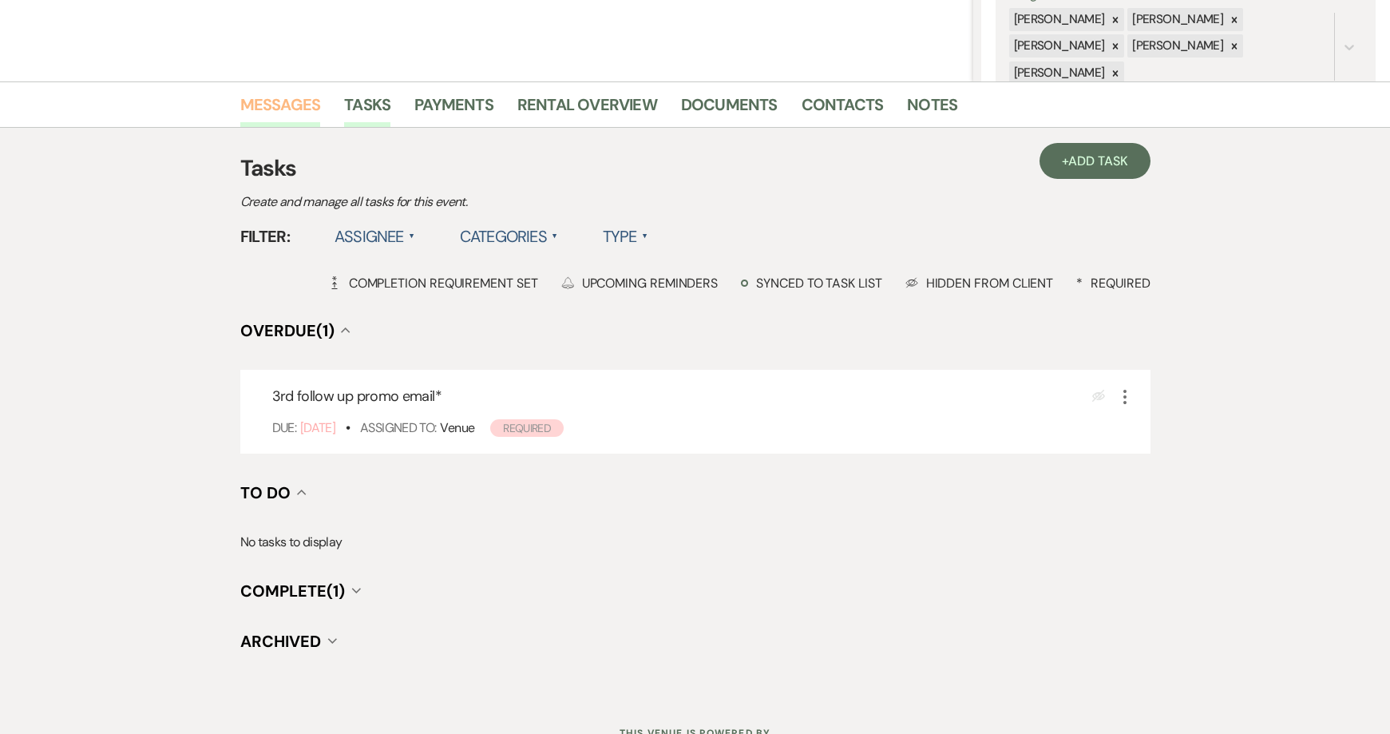
click at [263, 103] on link "Messages" at bounding box center [280, 109] width 81 height 35
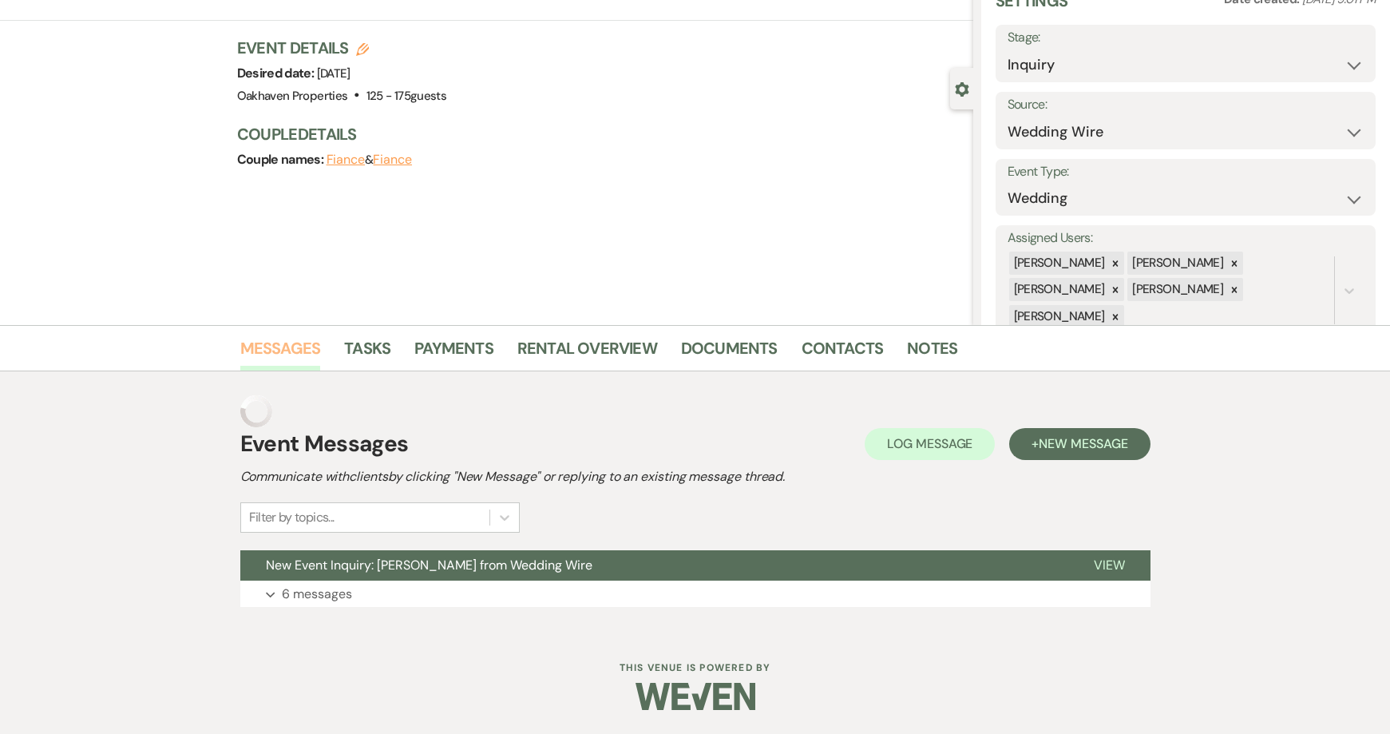
scroll to position [44, 0]
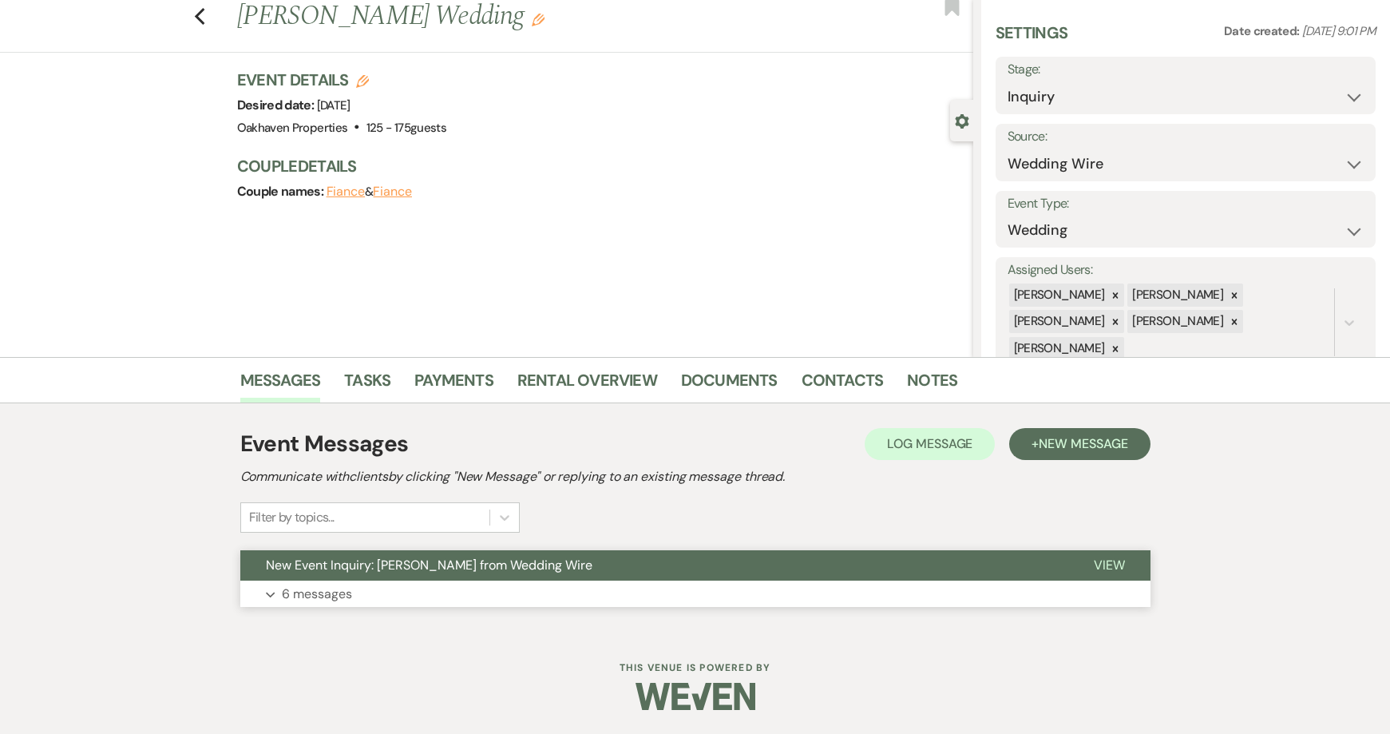
click at [1117, 550] on button "View" at bounding box center [1109, 565] width 82 height 30
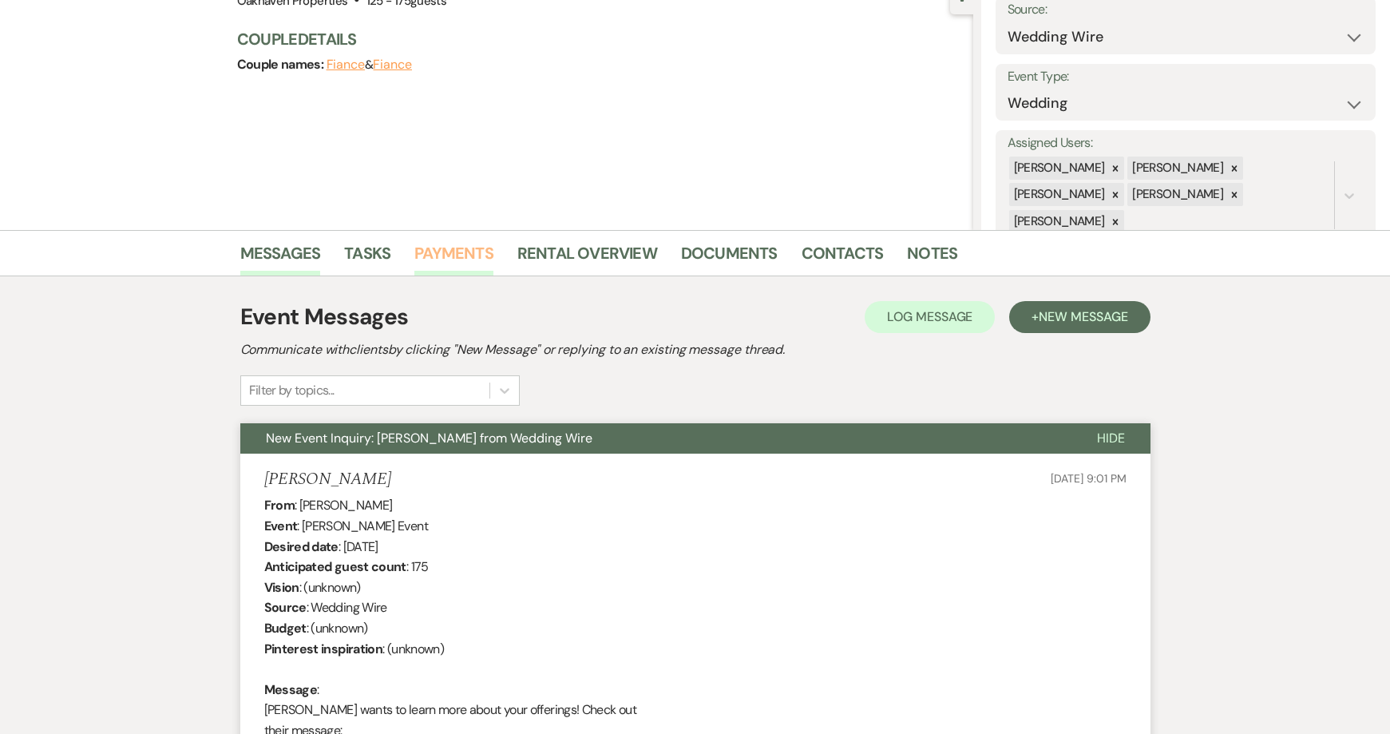
scroll to position [0, 0]
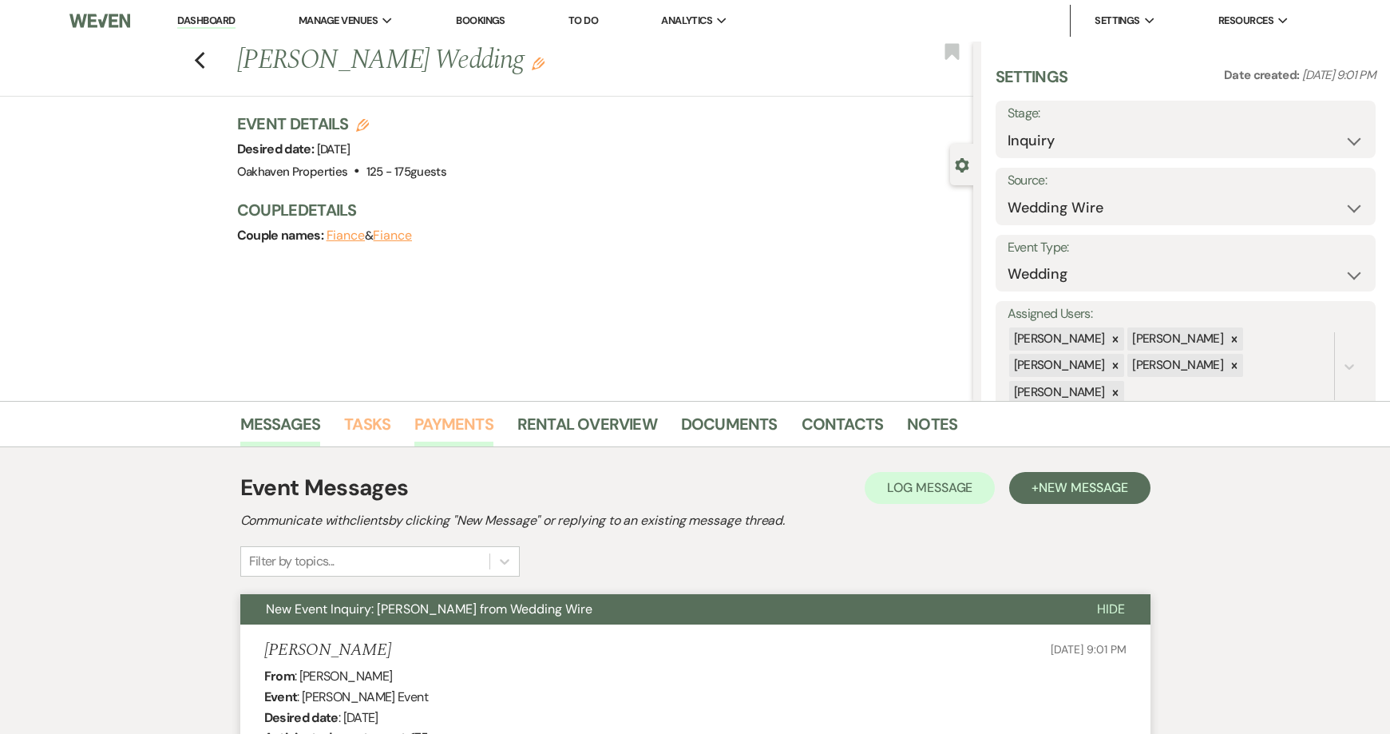
drag, startPoint x: 387, startPoint y: 423, endPoint x: 428, endPoint y: 430, distance: 41.2
click at [387, 423] on link "Tasks" at bounding box center [367, 428] width 46 height 35
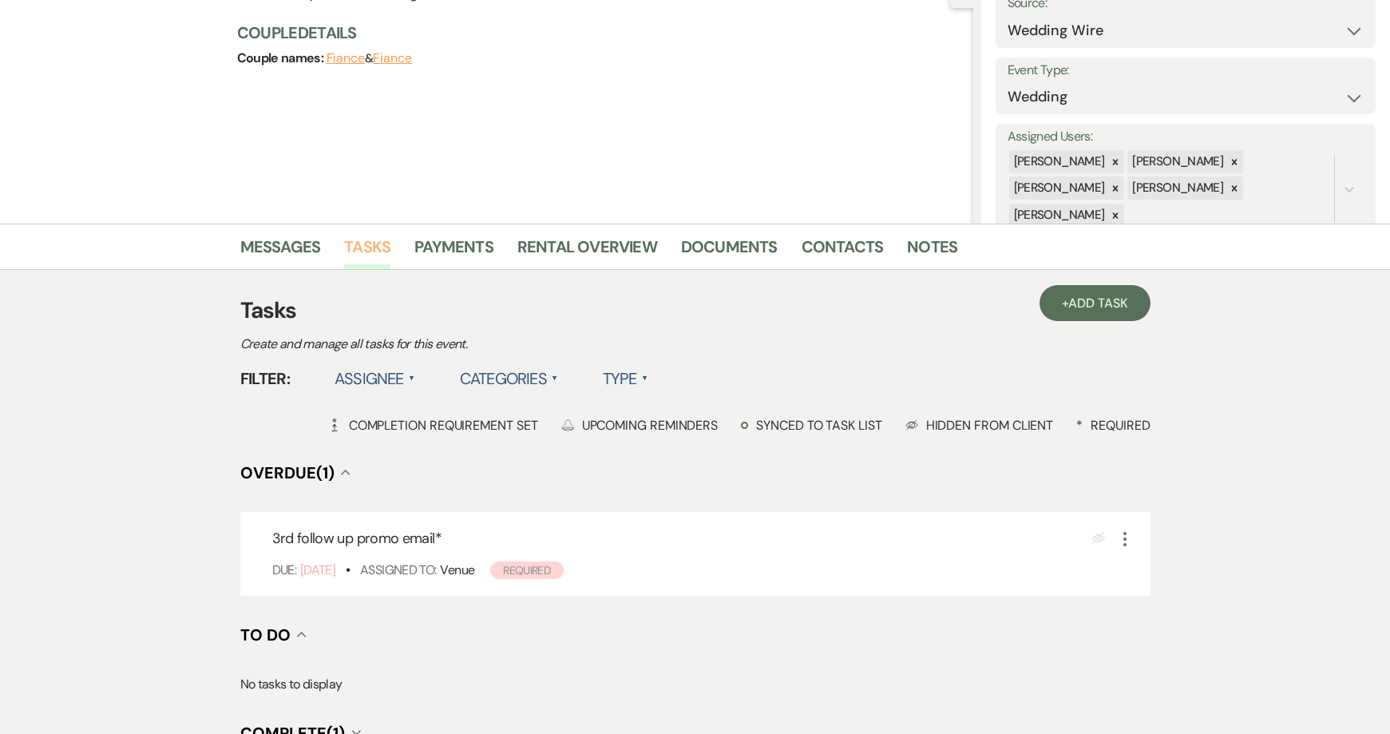
scroll to position [319, 0]
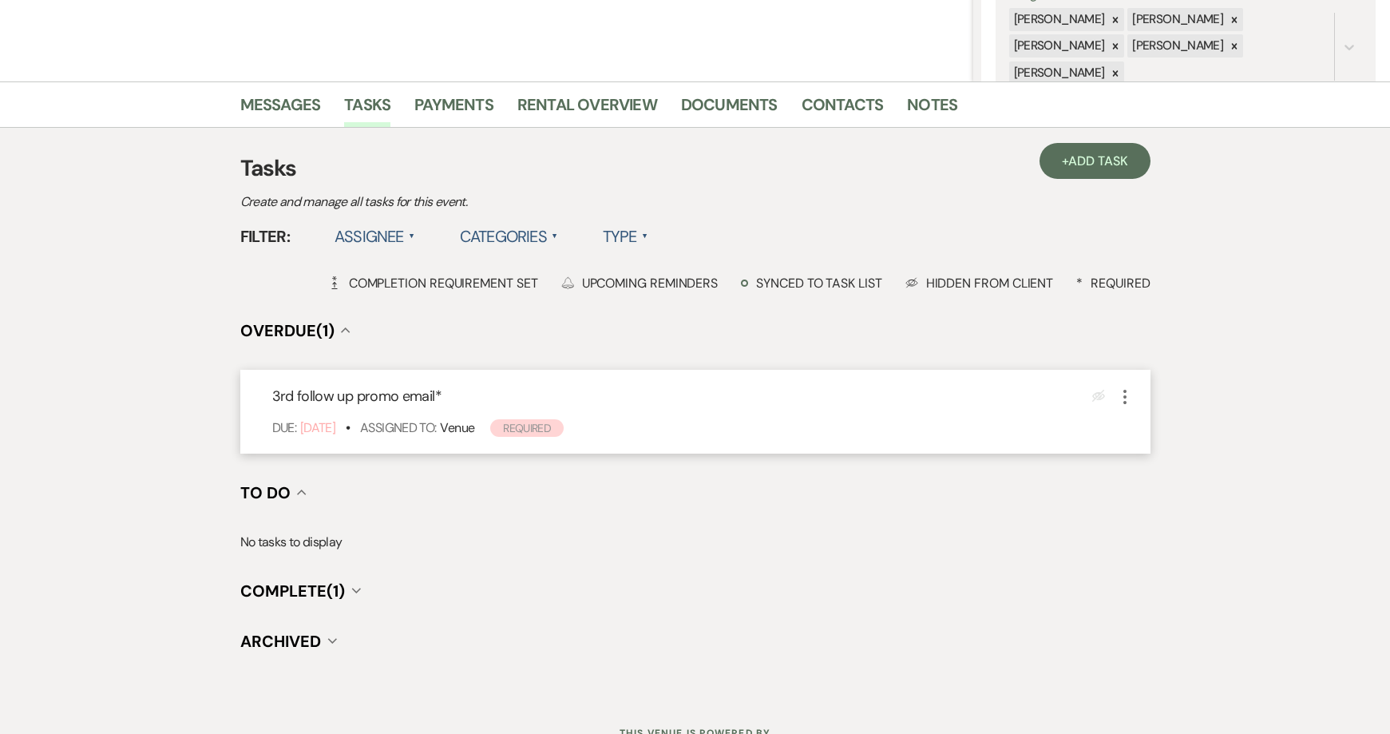
click at [1129, 399] on icon "More" at bounding box center [1124, 396] width 19 height 19
click at [1138, 433] on icon "Pencil" at bounding box center [1135, 428] width 10 height 12
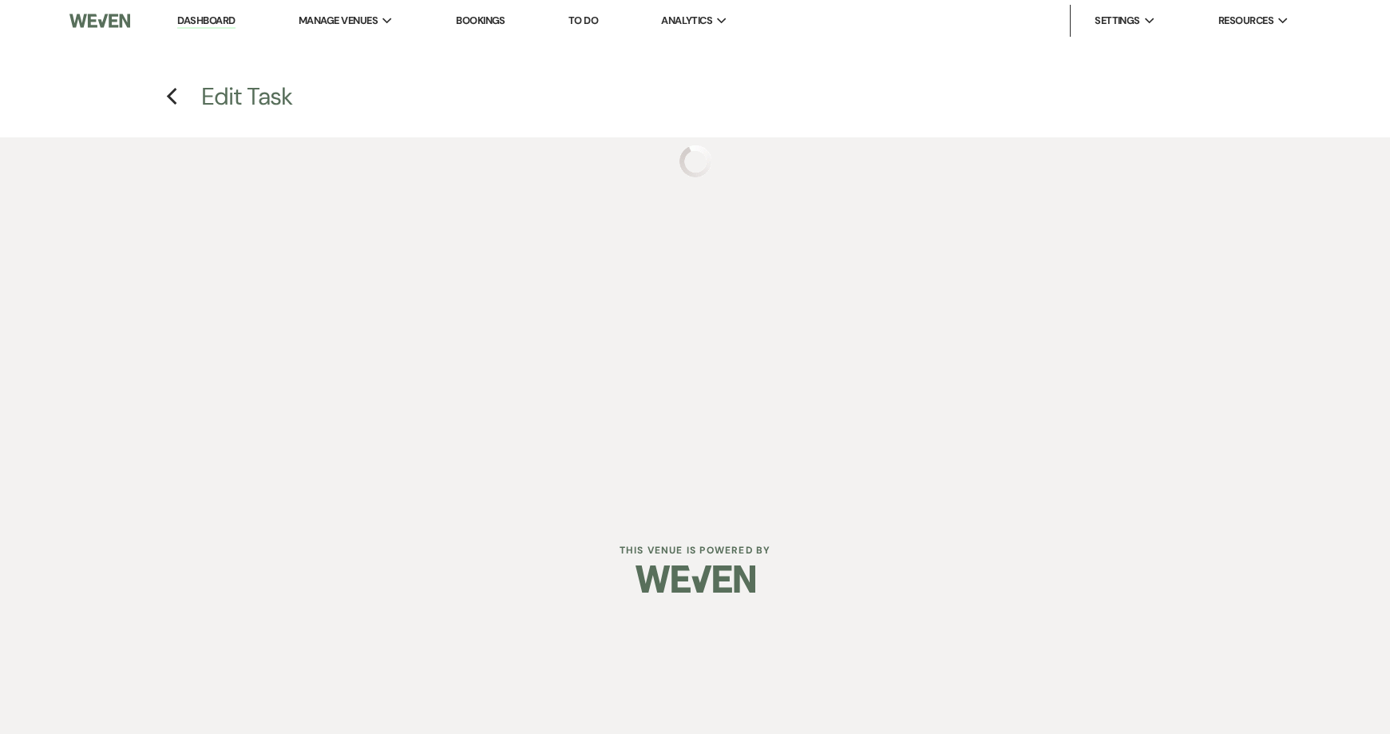
select select "true"
select select "31"
select select "venueHost"
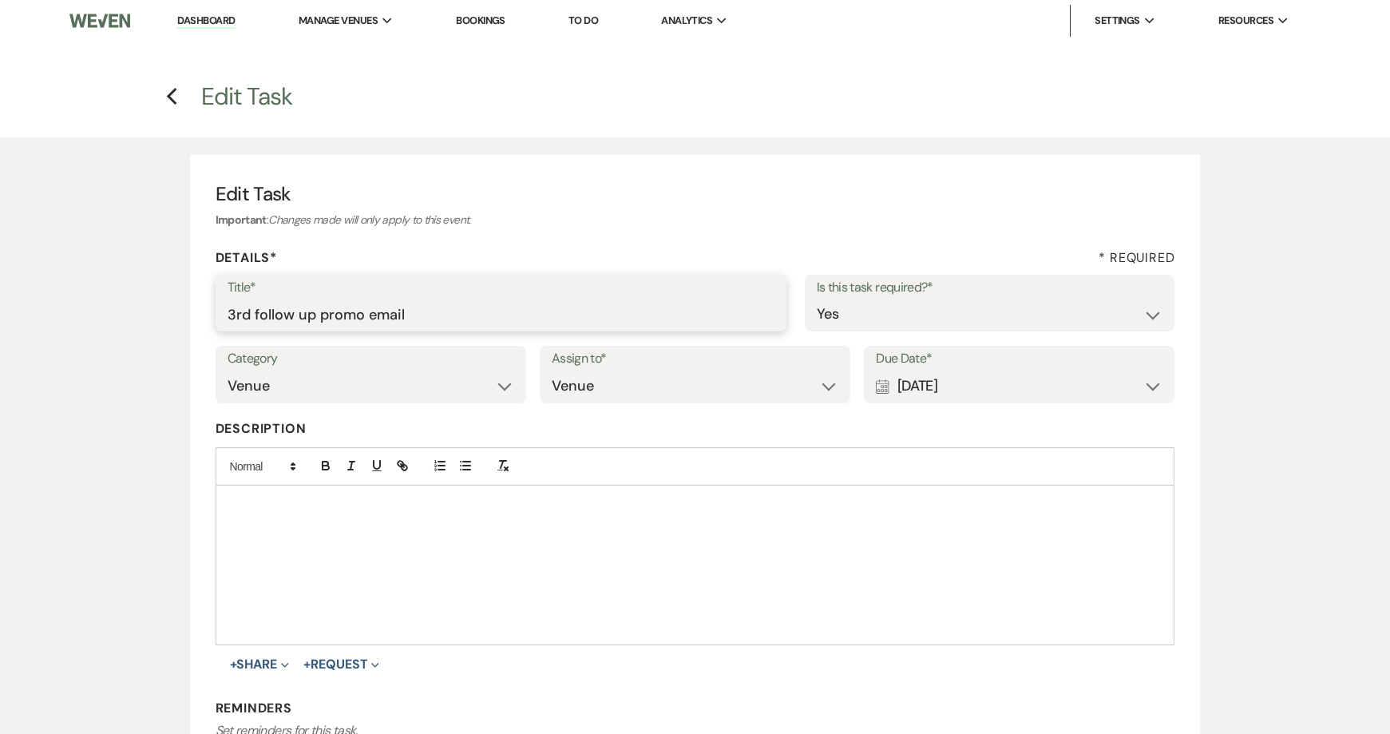
drag, startPoint x: 441, startPoint y: 317, endPoint x: 143, endPoint y: 335, distance: 298.4
click at [143, 336] on div "Edit Task Important : Changes made will only apply to this event. Details* * Re…" at bounding box center [696, 520] width 1150 height 766
type input "another zoom call follow up"
drag, startPoint x: 1084, startPoint y: 388, endPoint x: 1069, endPoint y: 377, distance: 18.8
click at [1075, 378] on div "Calendar Sep 13, 2025 Expand" at bounding box center [1019, 385] width 287 height 31
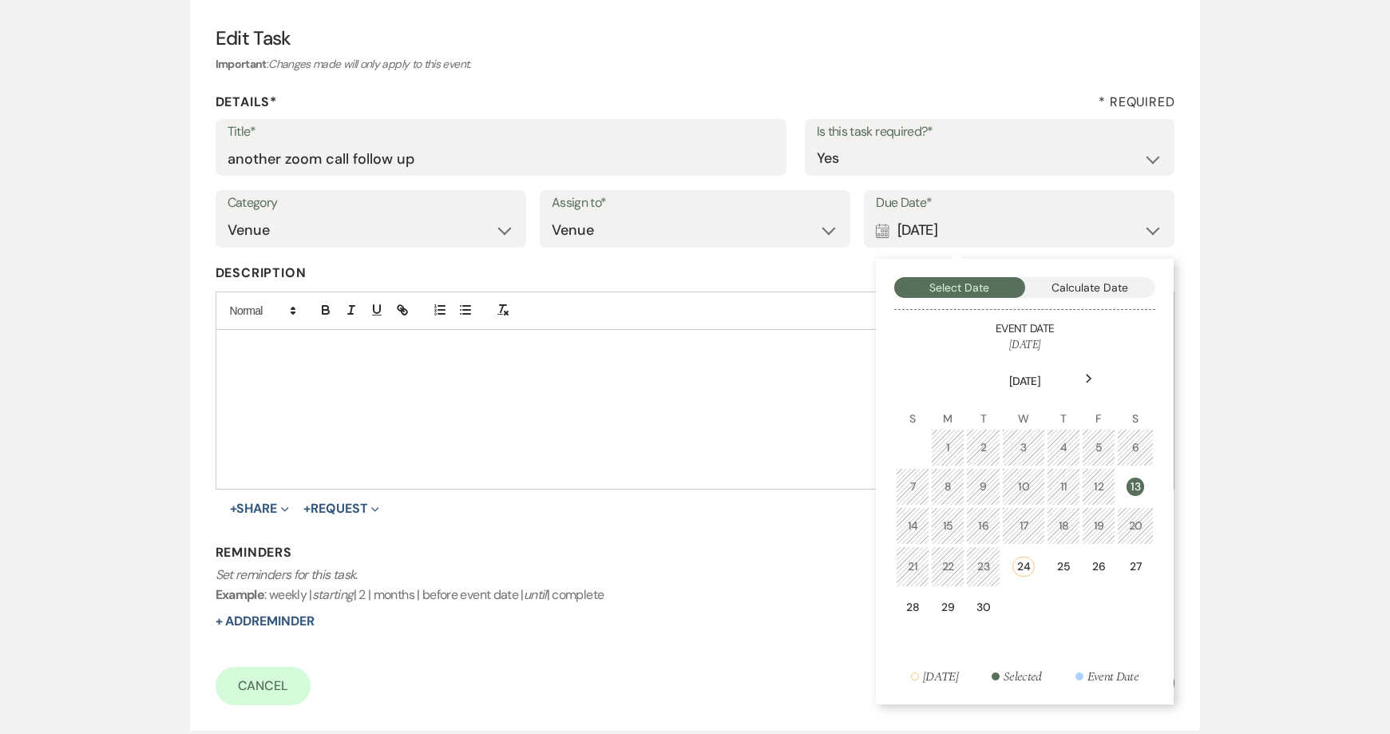
scroll to position [160, 0]
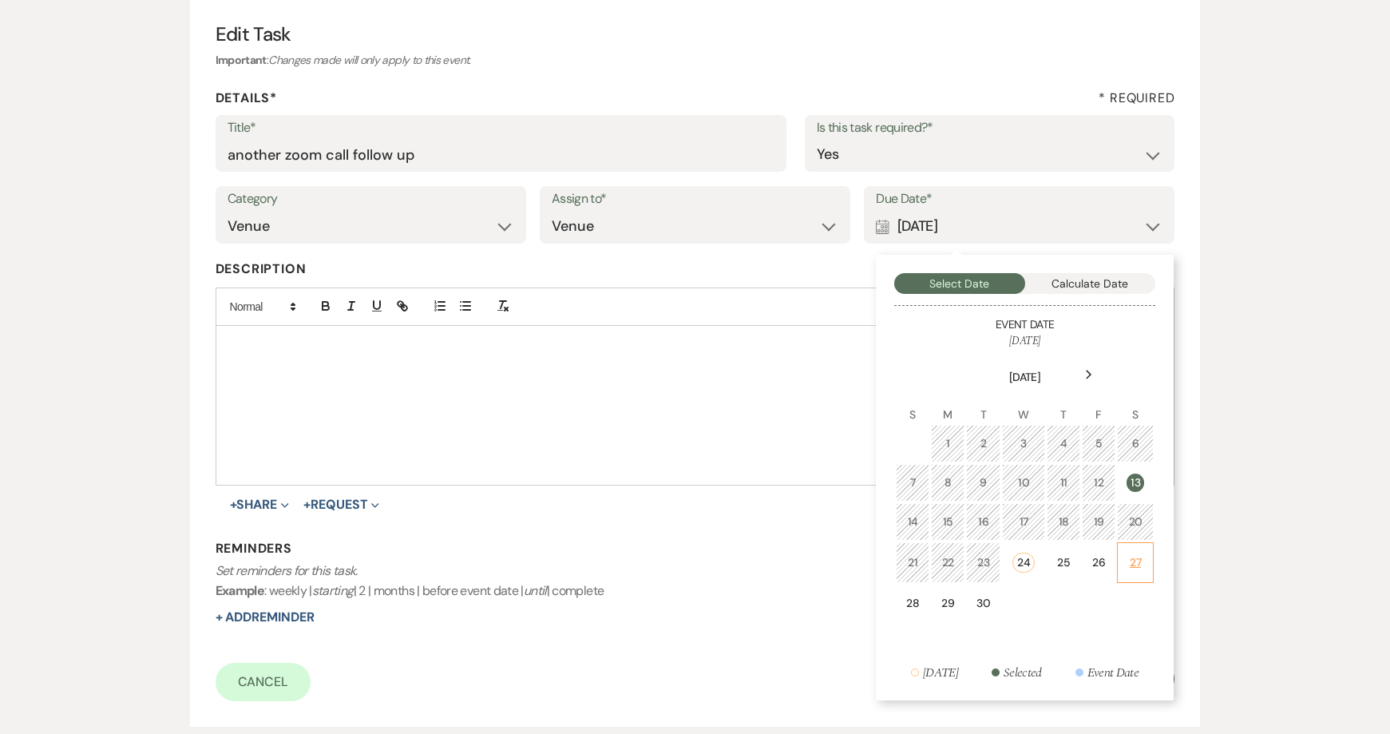
drag, startPoint x: 1131, startPoint y: 561, endPoint x: 678, endPoint y: 671, distance: 465.7
click at [1131, 560] on div "27" at bounding box center [1135, 562] width 16 height 17
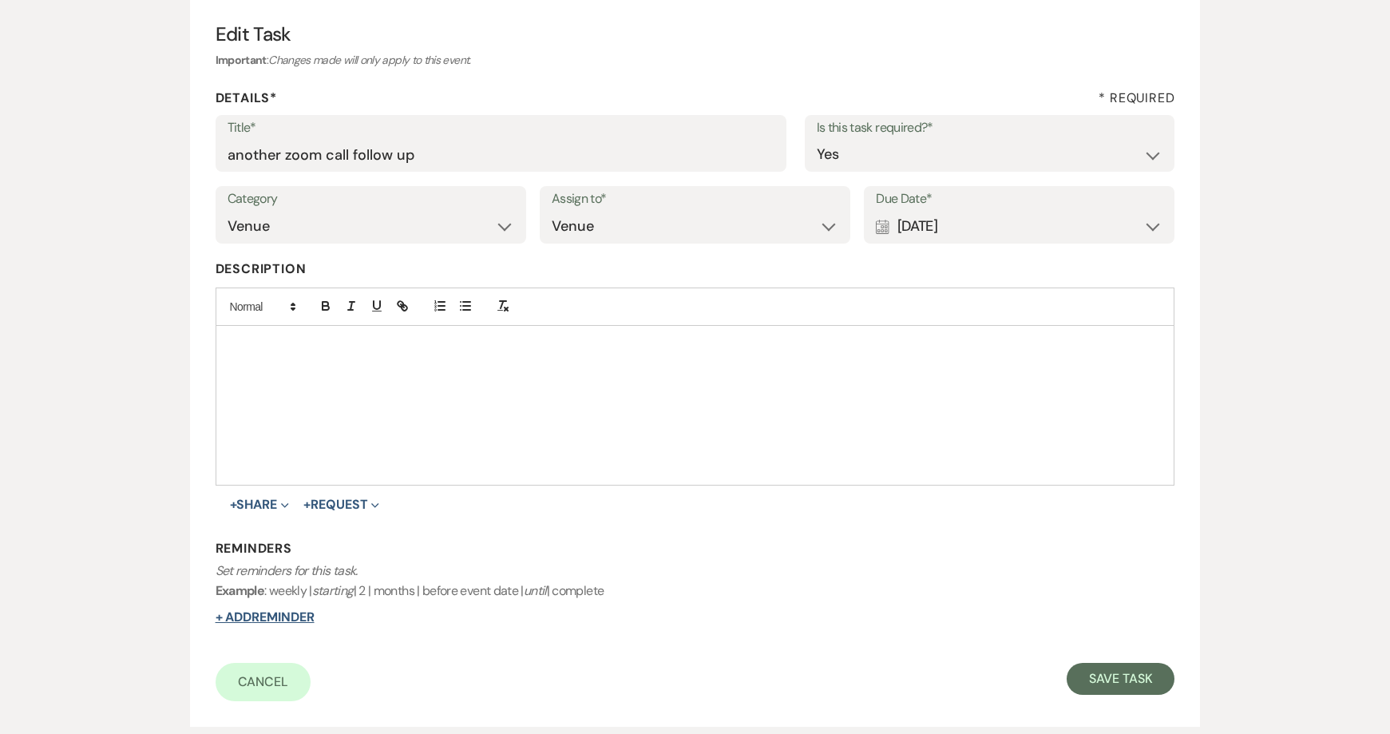
click at [281, 621] on button "+ Add Reminder" at bounding box center [265, 617] width 99 height 13
select select "host"
select select "days"
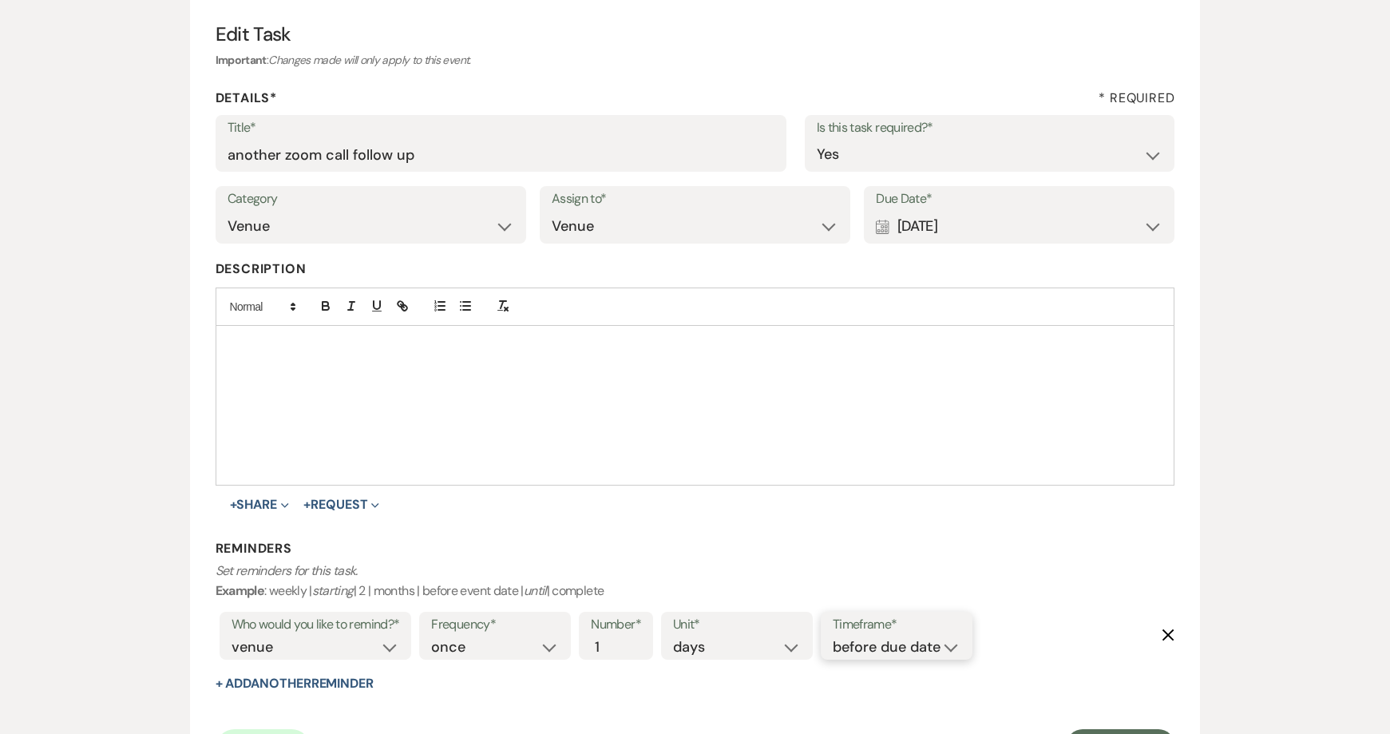
click at [859, 641] on select "before due date after due date on due date on custom date" at bounding box center [897, 647] width 128 height 22
select select "onDueDate"
click at [833, 636] on select "before due date after due date on due date on custom date" at bounding box center [897, 647] width 128 height 22
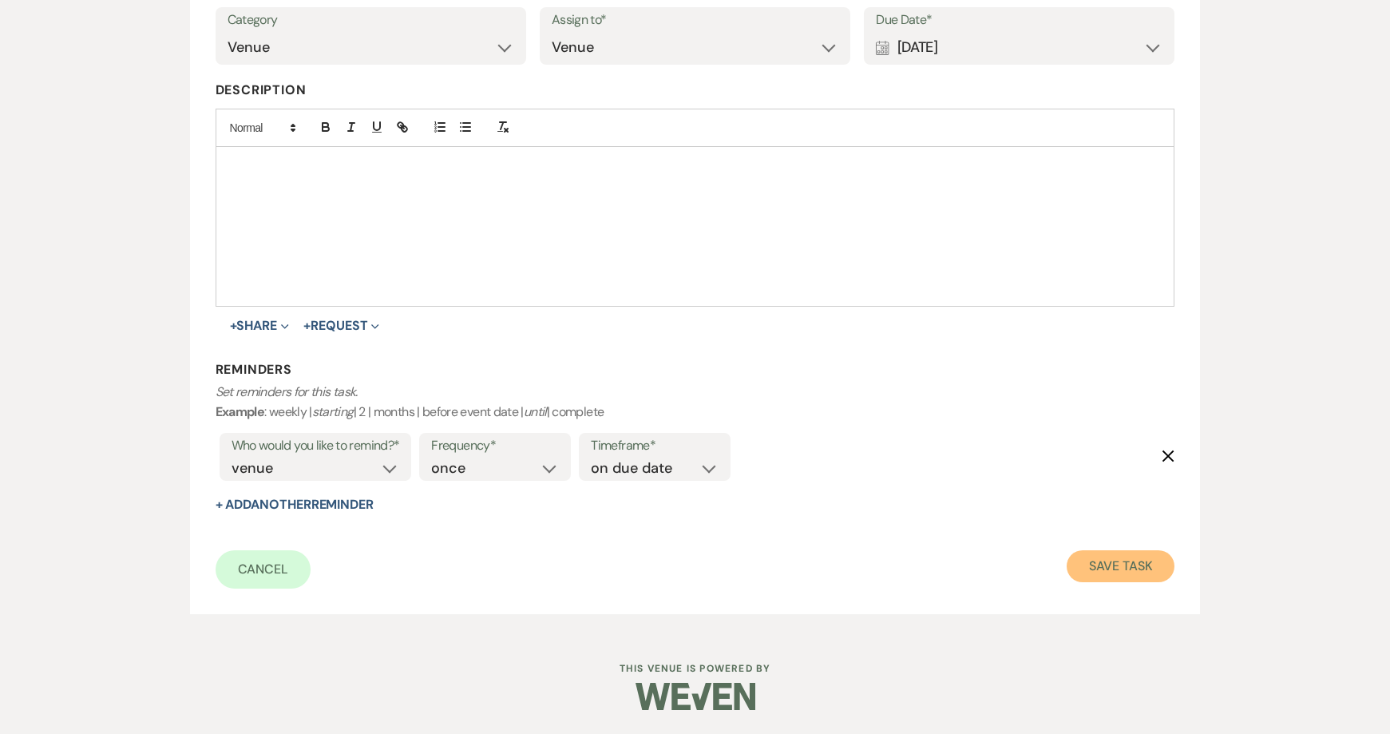
click at [1113, 566] on button "Save Task" at bounding box center [1121, 566] width 108 height 32
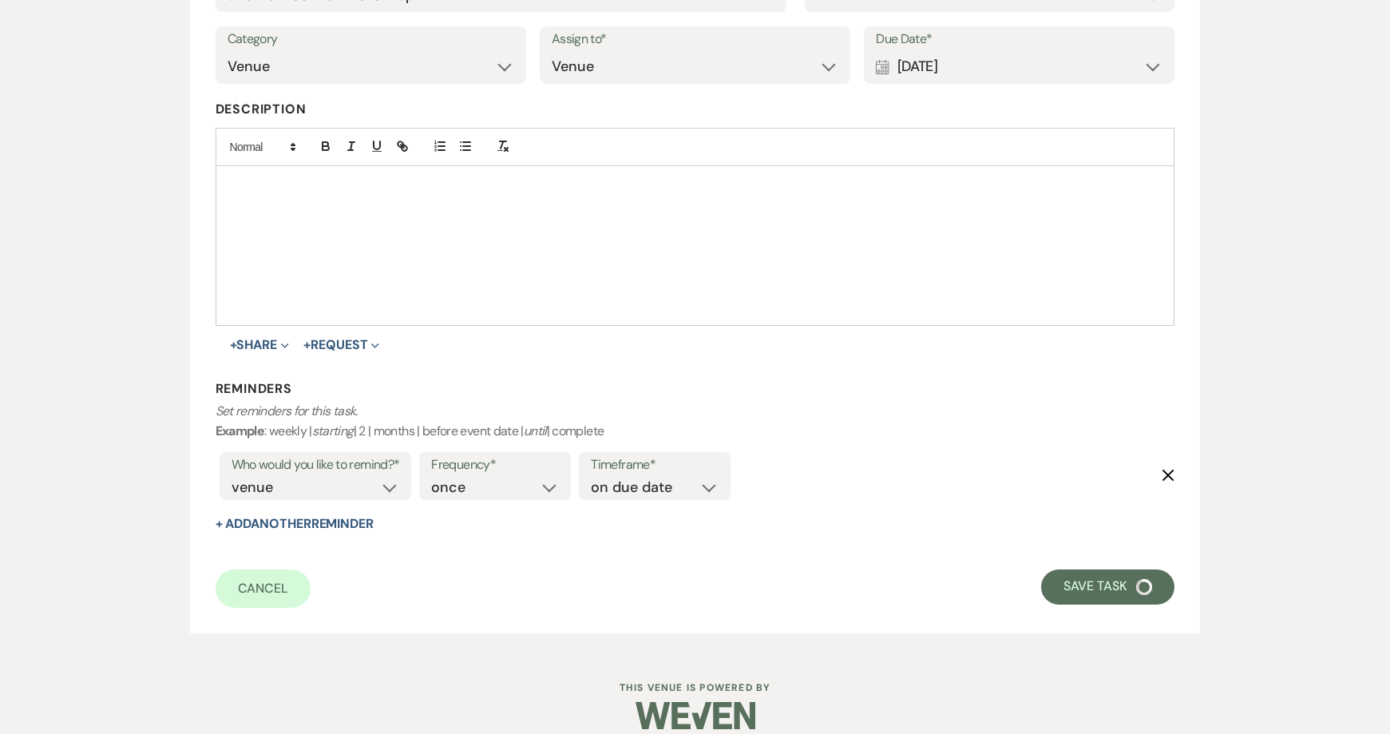
select select "3"
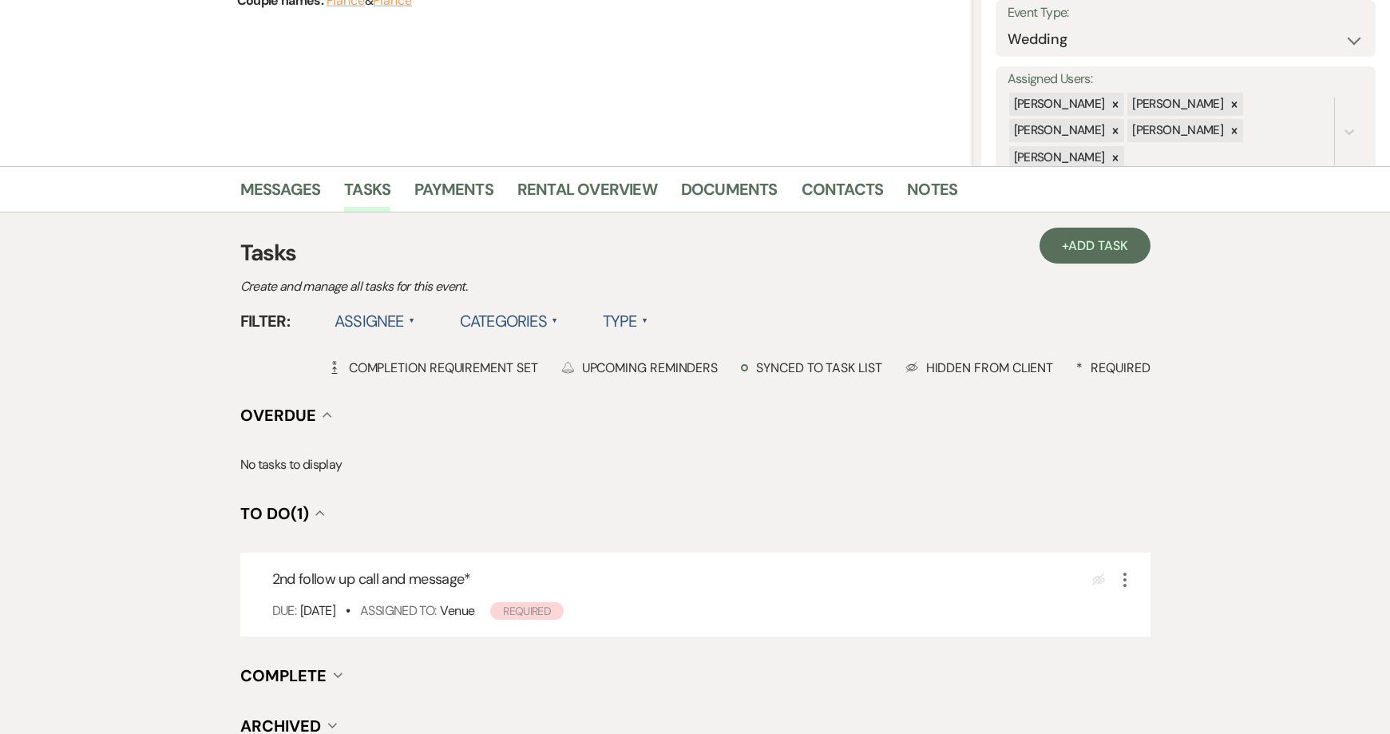
scroll to position [240, 0]
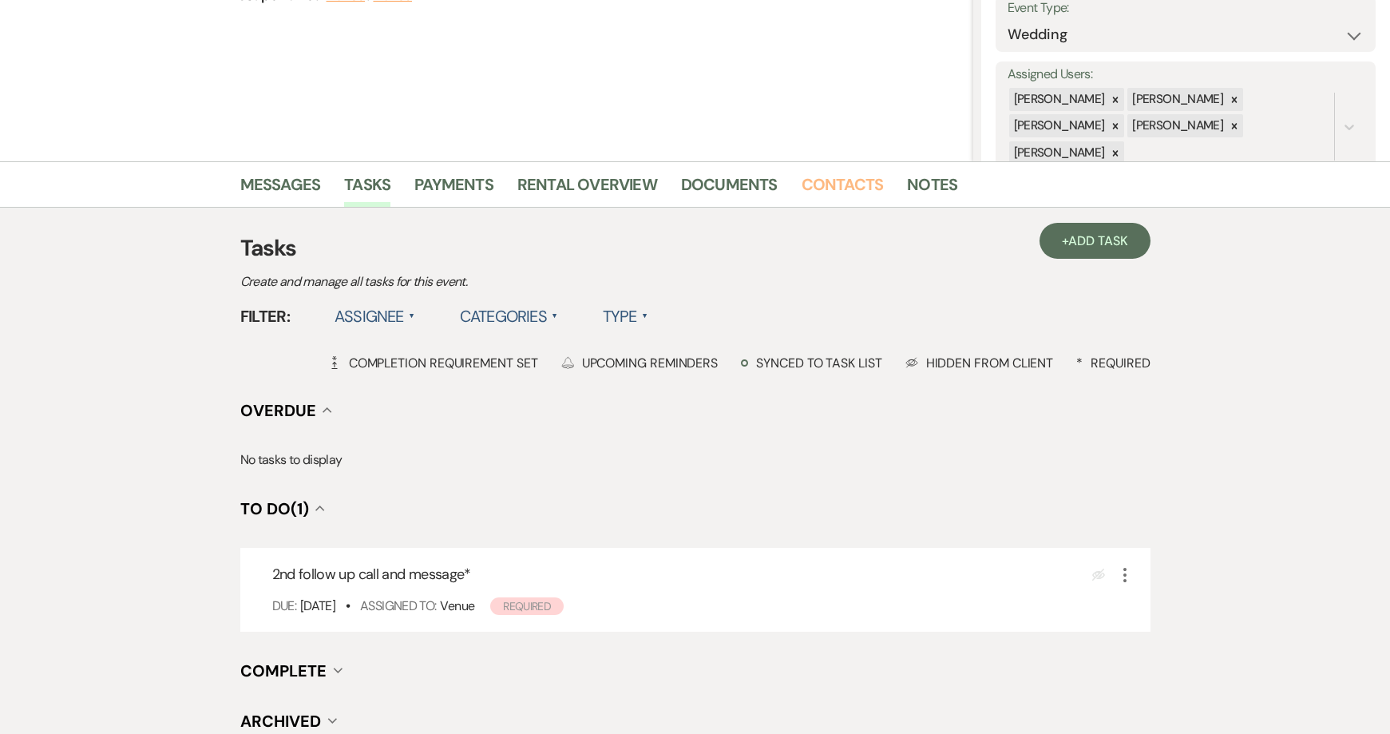
click at [850, 188] on link "Contacts" at bounding box center [843, 189] width 82 height 35
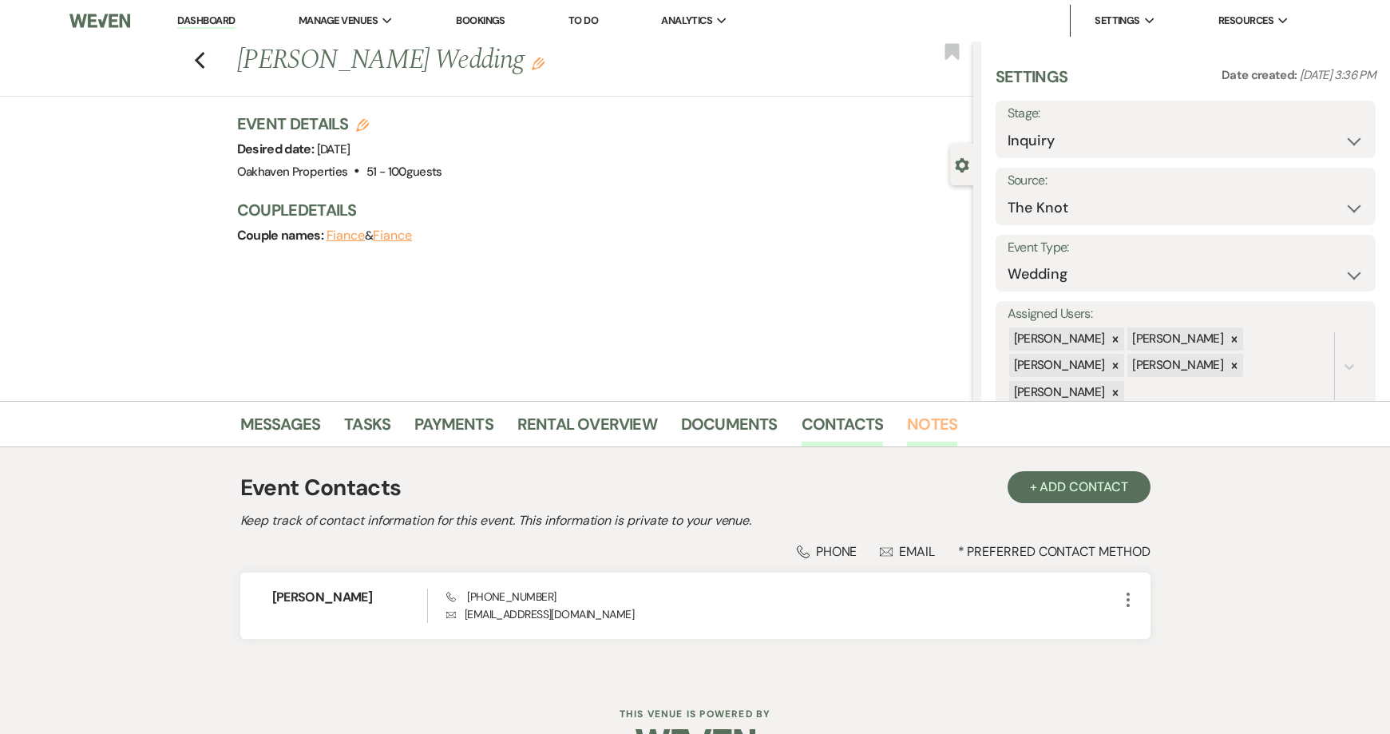
click at [915, 422] on link "Notes" at bounding box center [932, 428] width 50 height 35
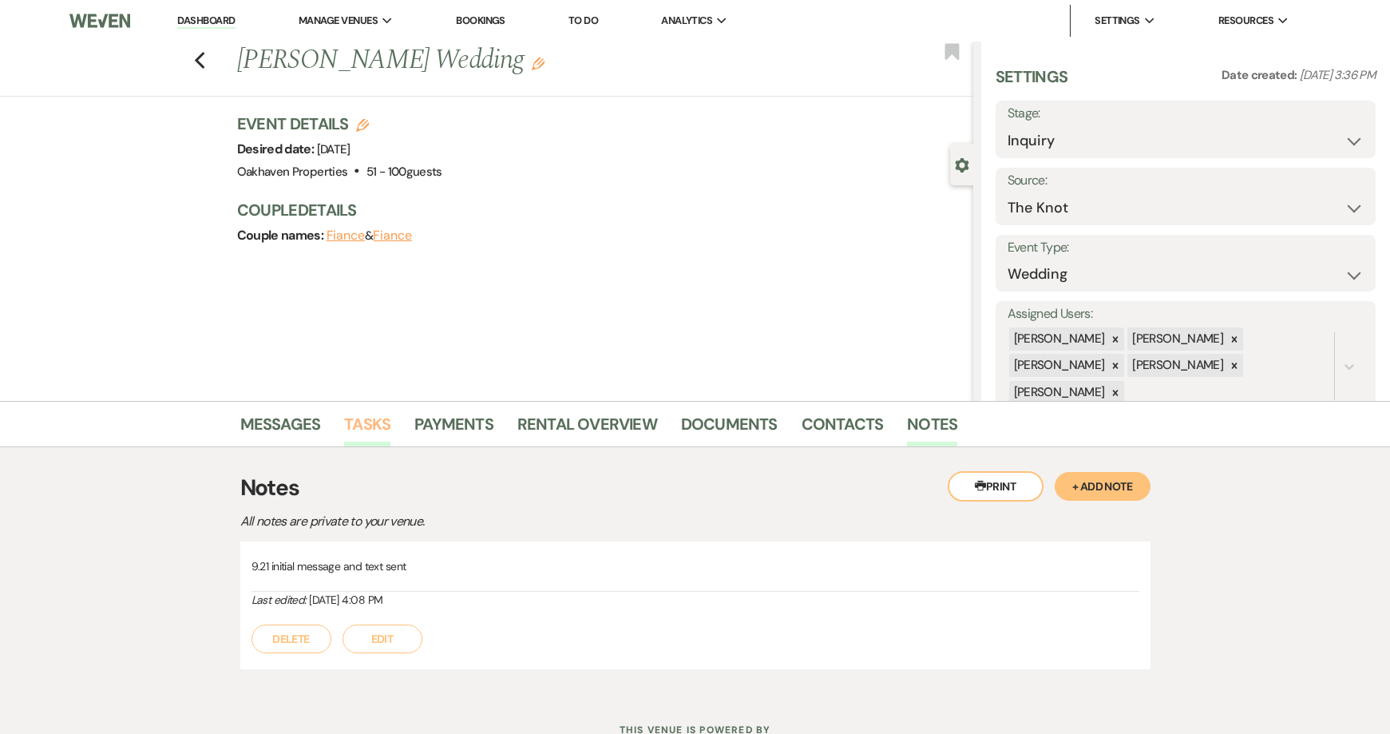
click at [364, 426] on link "Tasks" at bounding box center [367, 428] width 46 height 35
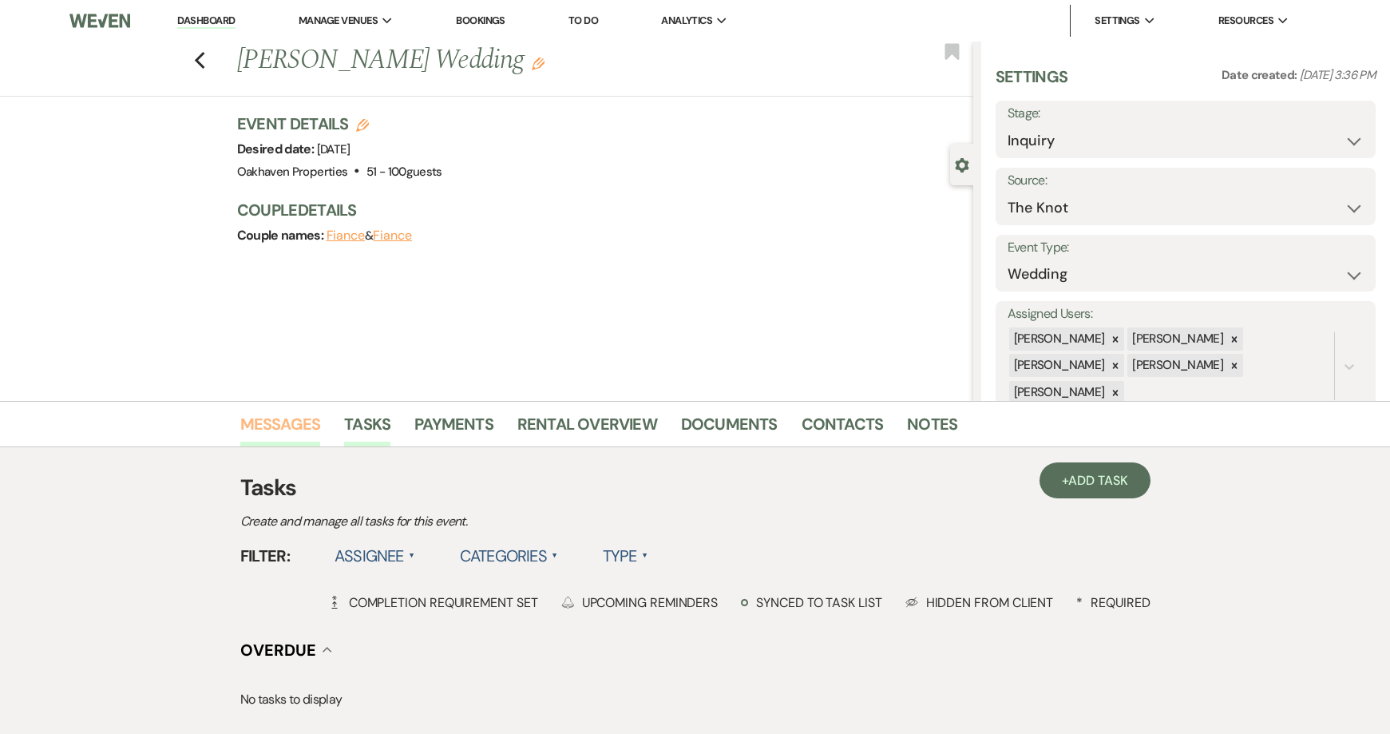
click at [283, 429] on link "Messages" at bounding box center [280, 428] width 81 height 35
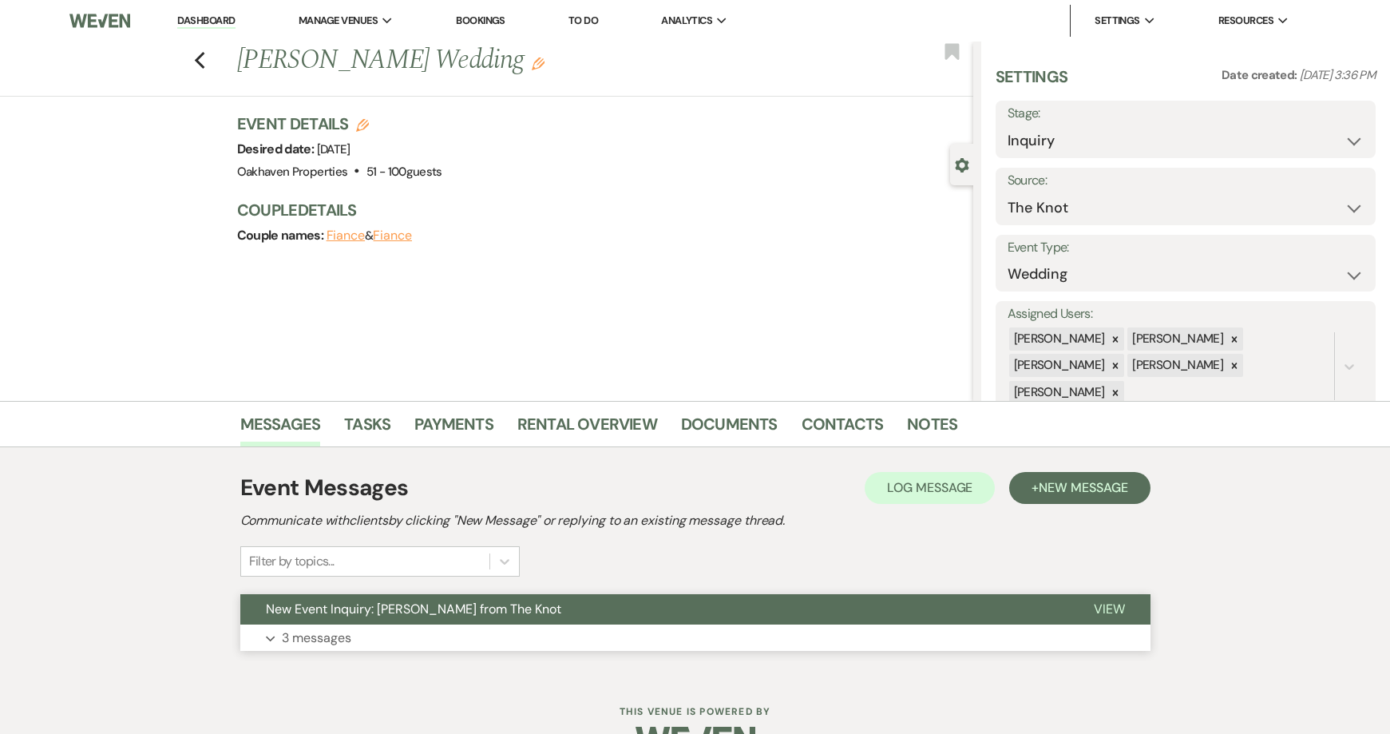
click at [1116, 601] on span "View" at bounding box center [1109, 608] width 31 height 17
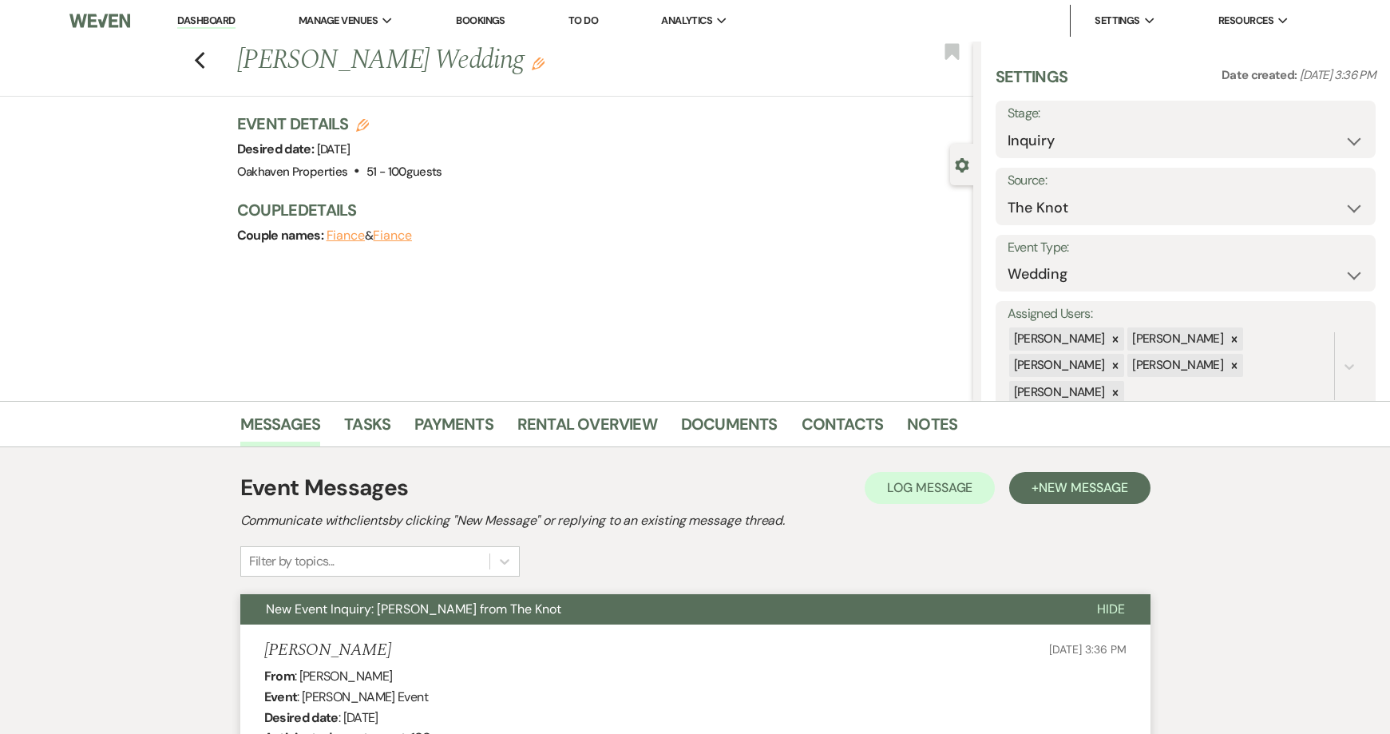
scroll to position [319, 0]
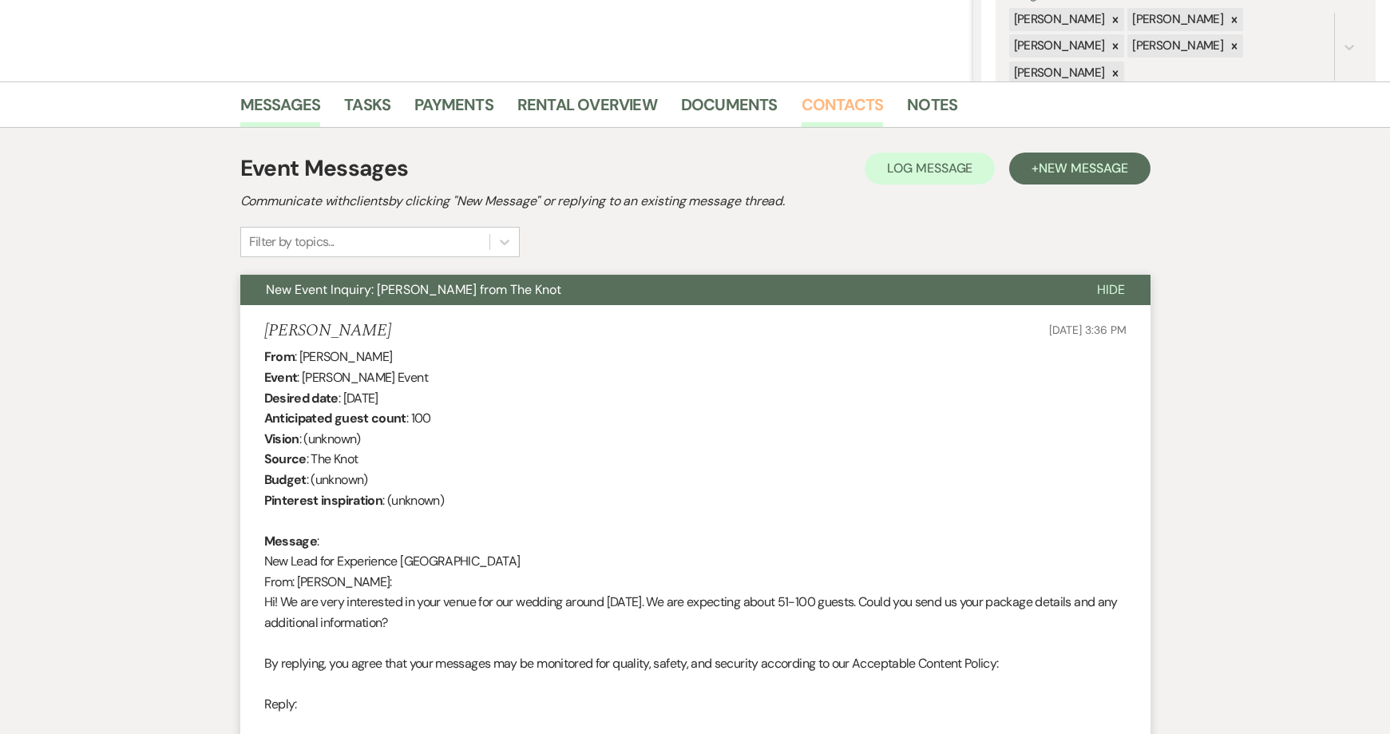
click at [812, 101] on link "Contacts" at bounding box center [843, 109] width 82 height 35
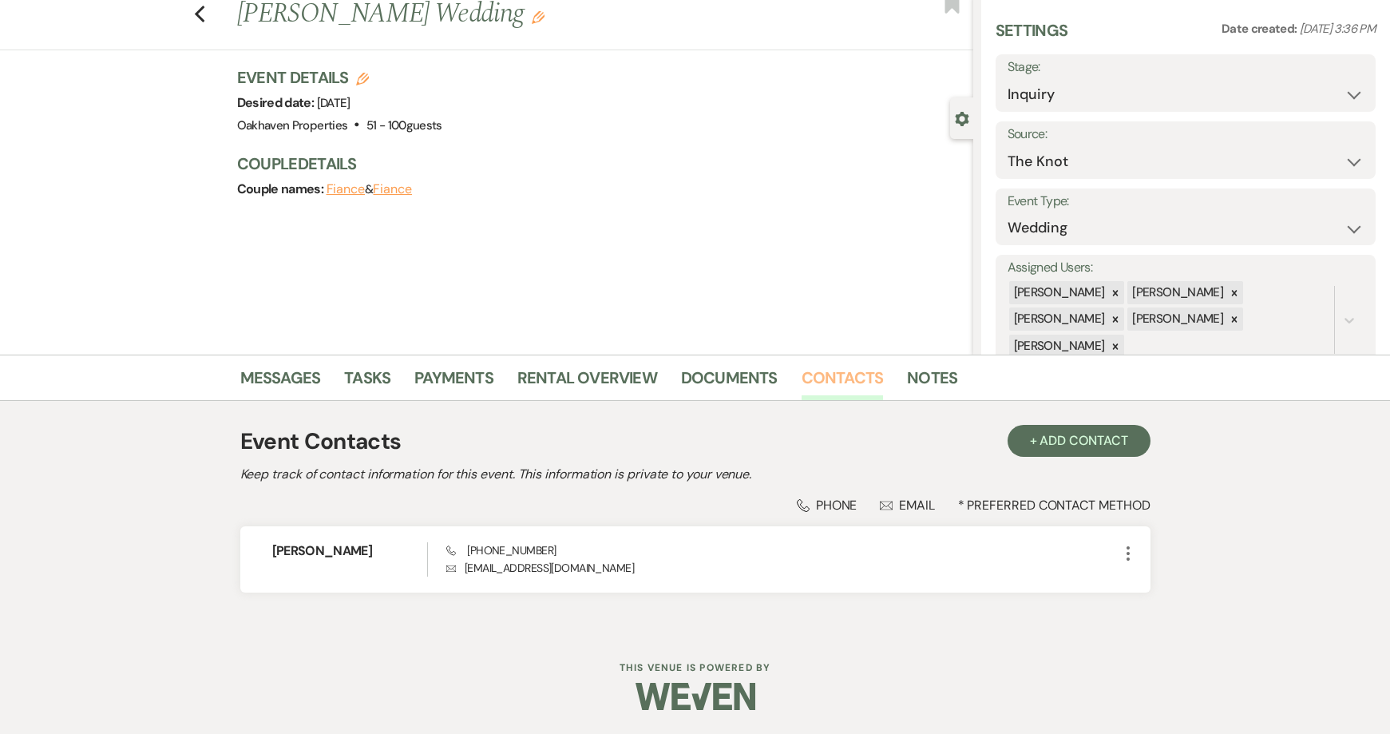
scroll to position [46, 0]
click at [287, 371] on link "Messages" at bounding box center [280, 382] width 81 height 35
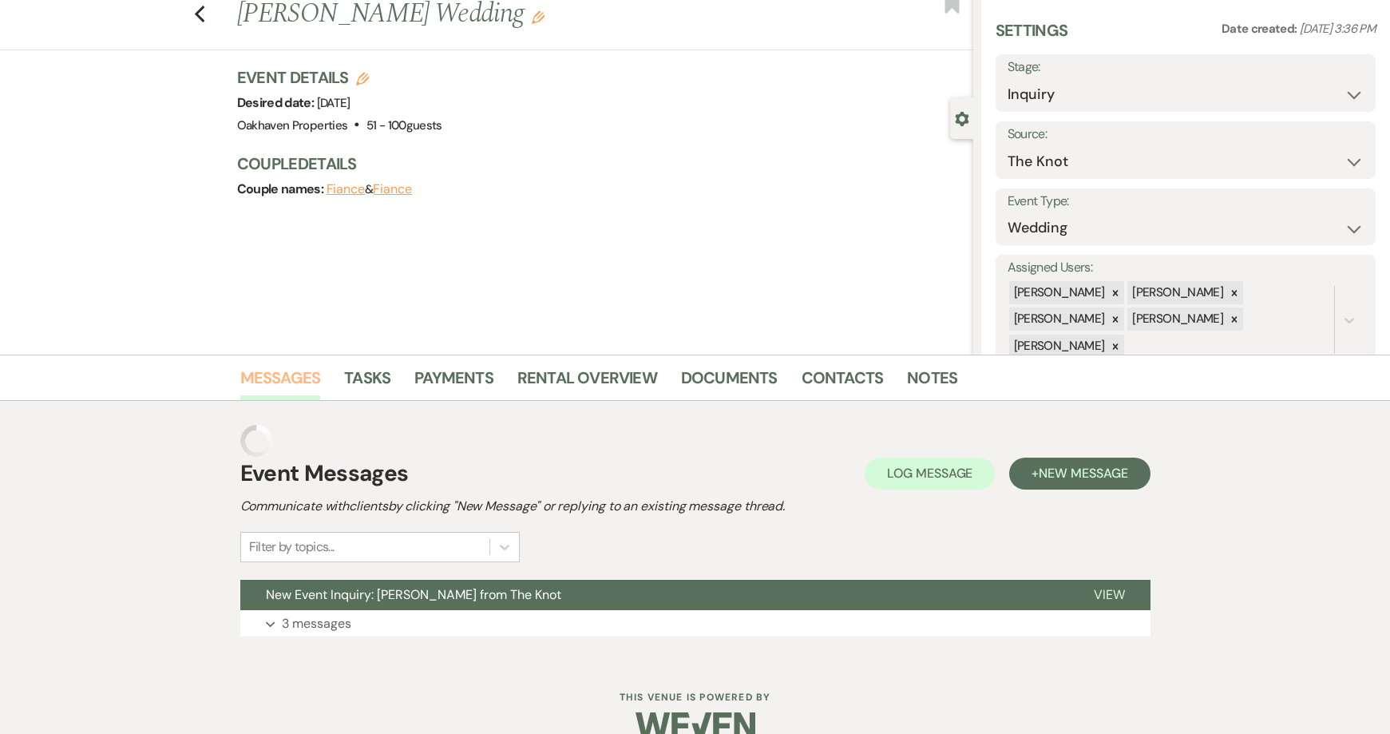
scroll to position [44, 0]
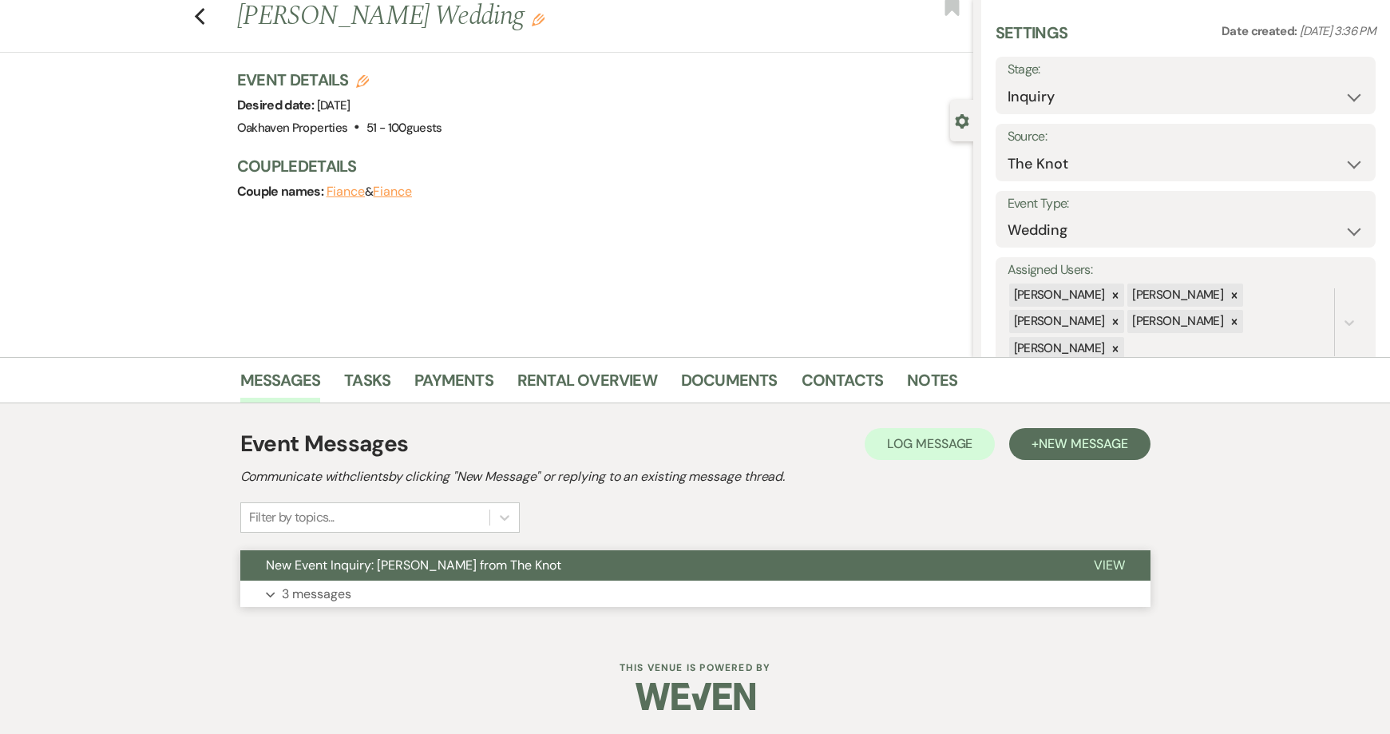
click at [1088, 559] on button "View" at bounding box center [1109, 565] width 82 height 30
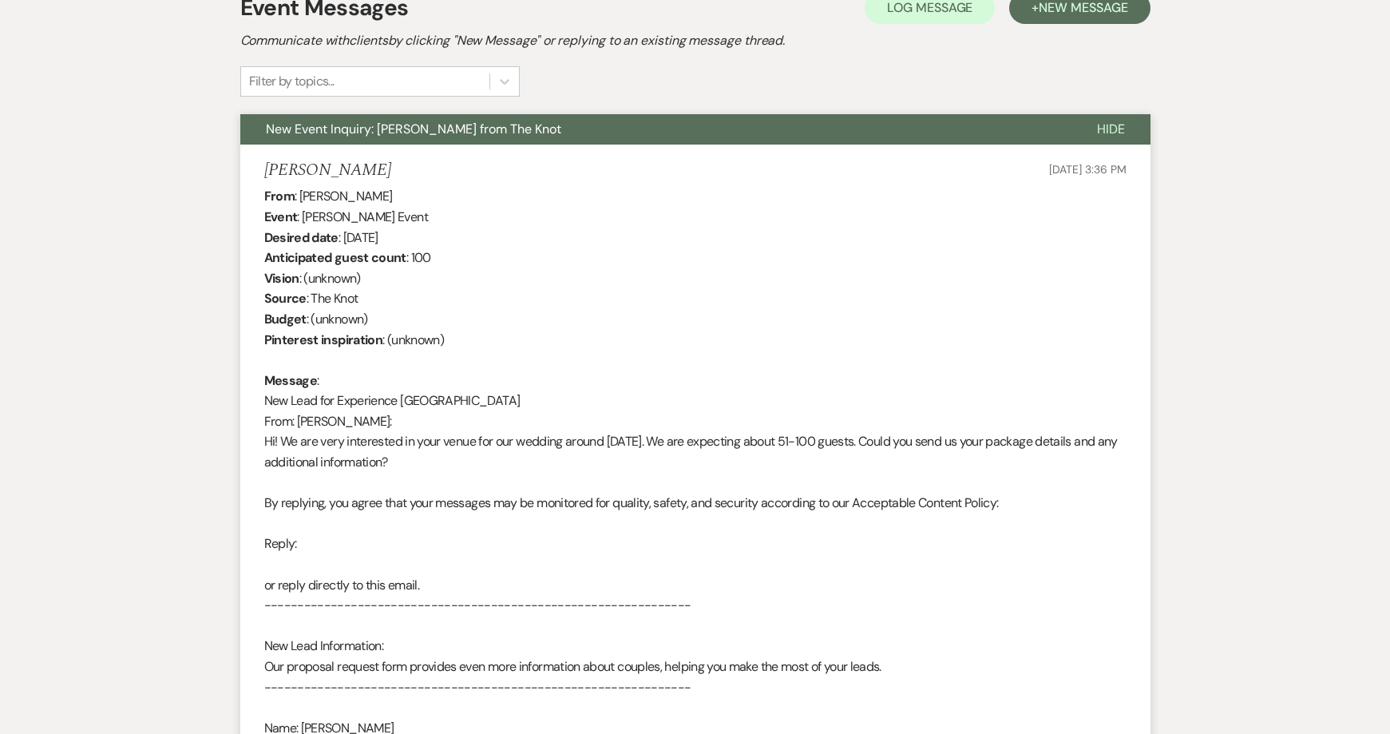
scroll to position [683, 0]
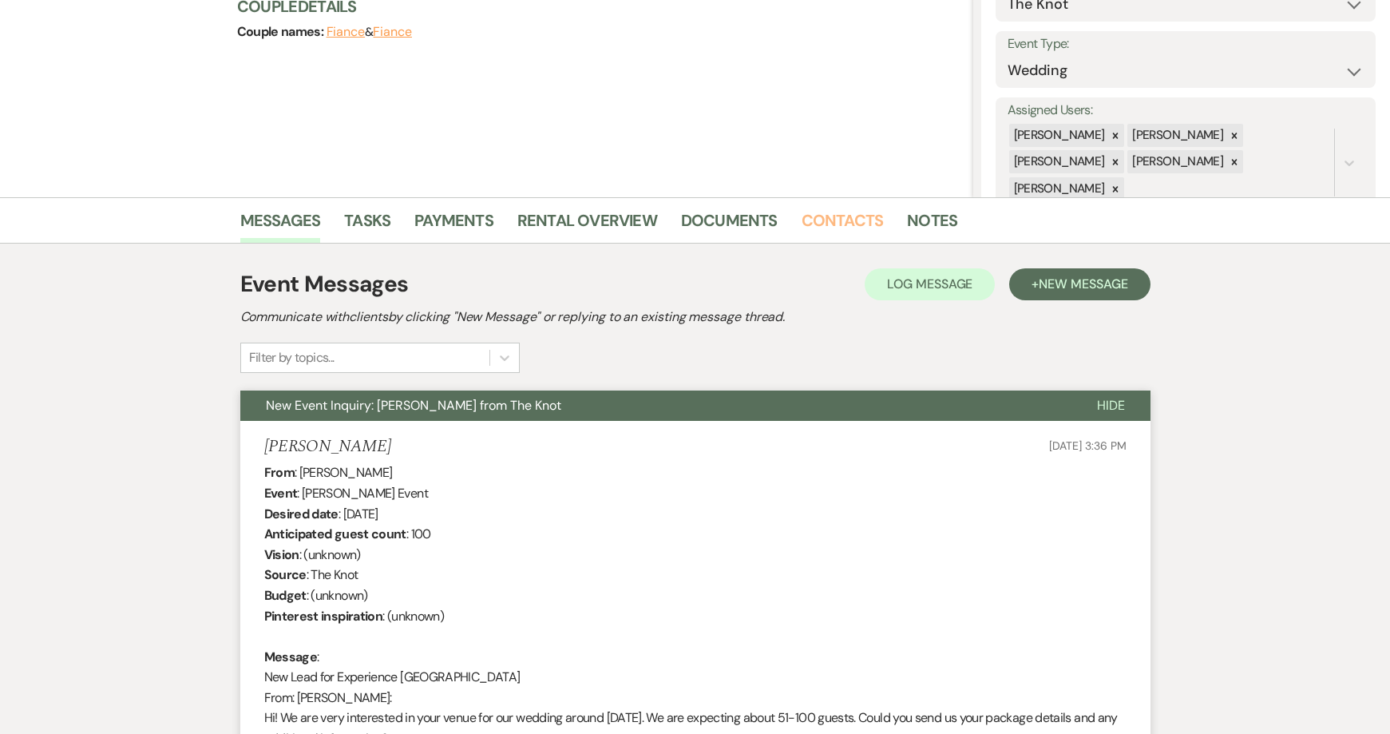
click at [834, 231] on link "Contacts" at bounding box center [843, 225] width 82 height 35
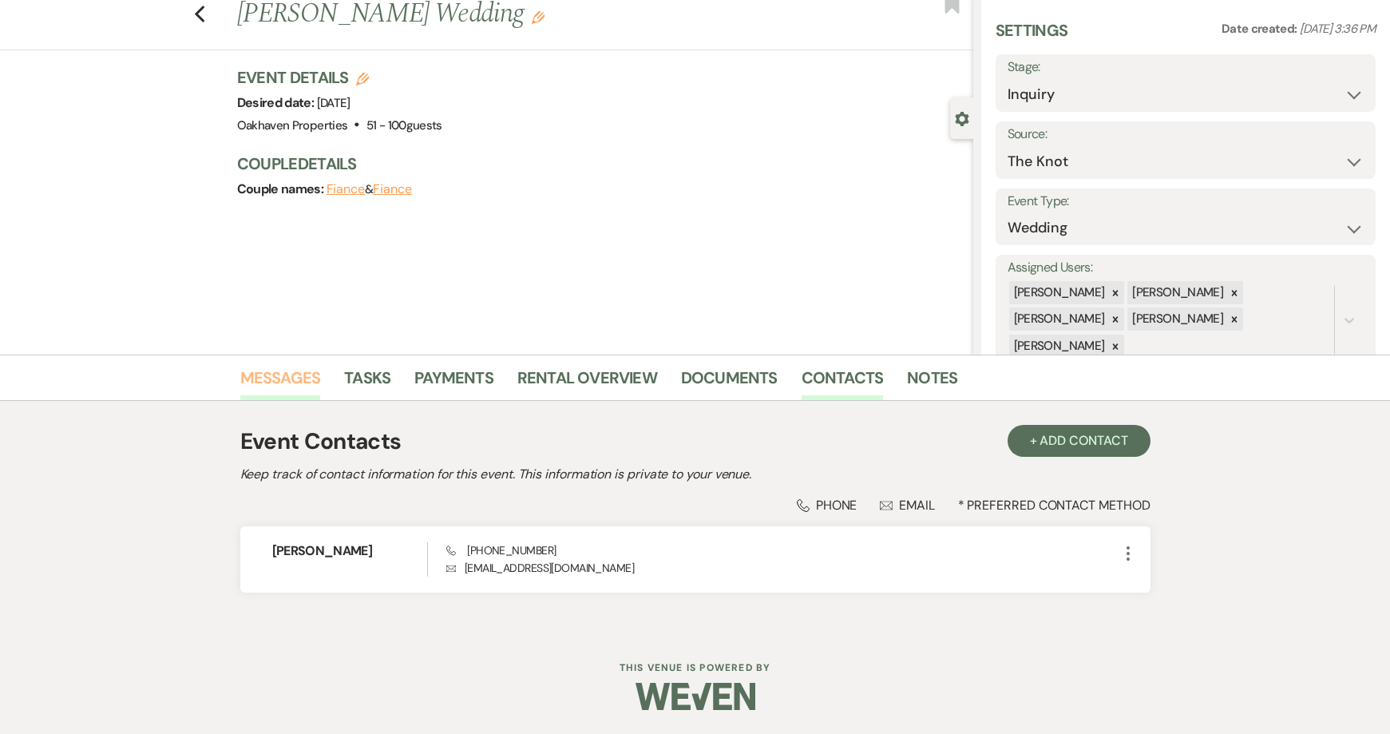
click at [253, 366] on link "Messages" at bounding box center [280, 382] width 81 height 35
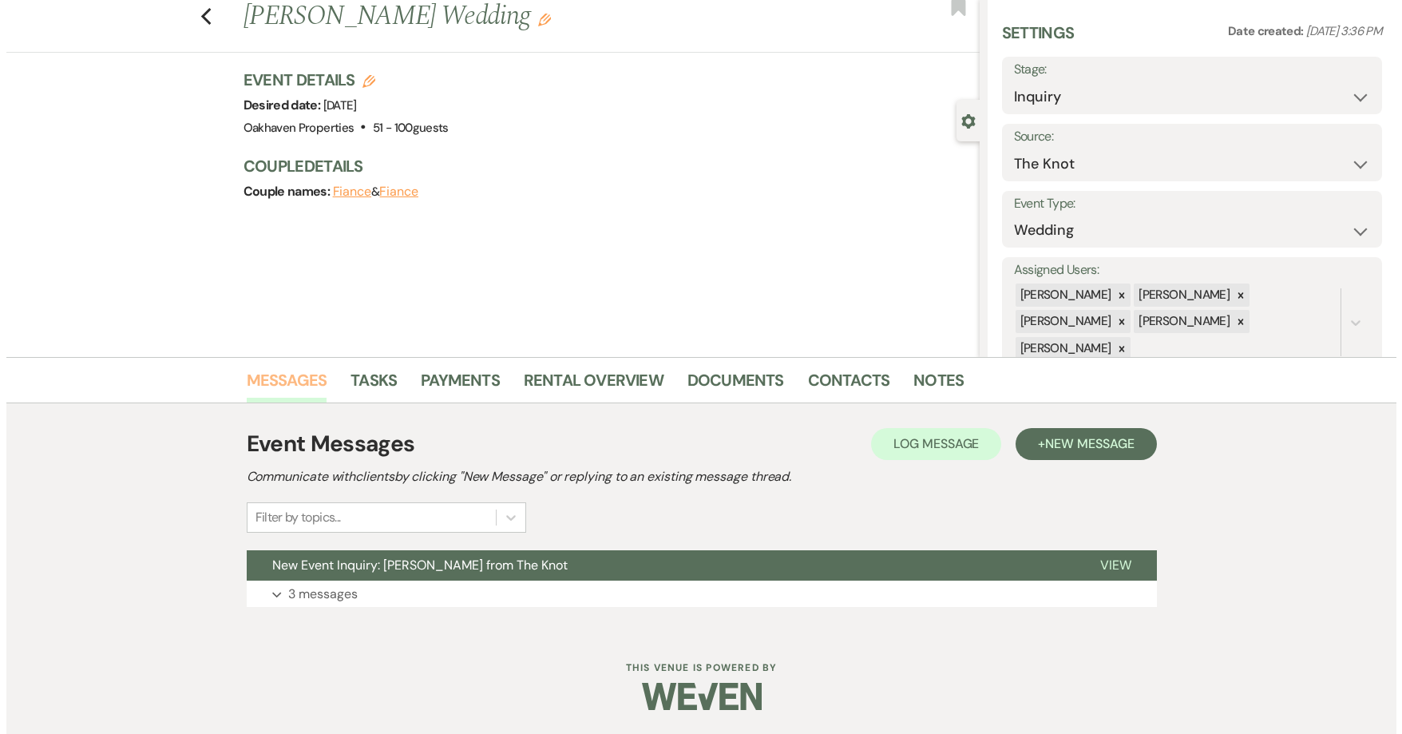
scroll to position [44, 0]
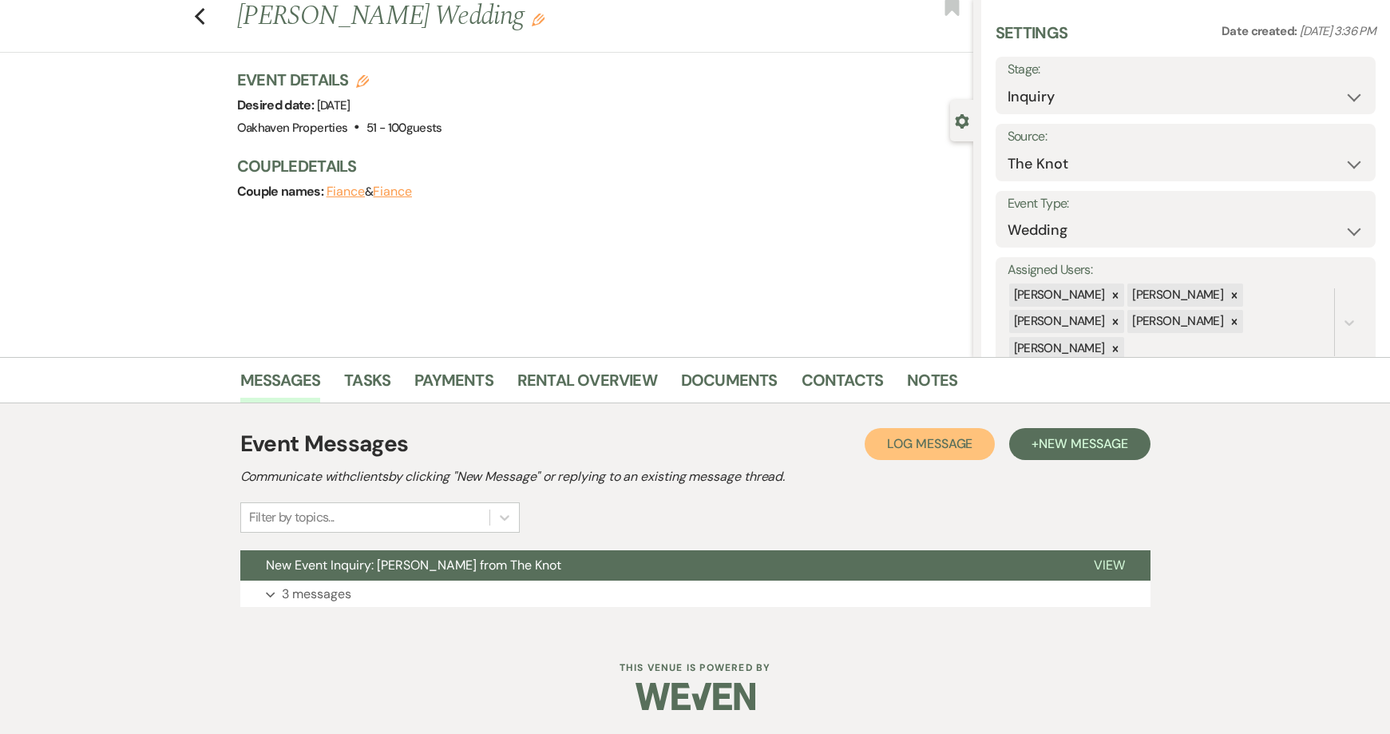
click at [917, 459] on button "Log Log Message" at bounding box center [930, 444] width 130 height 32
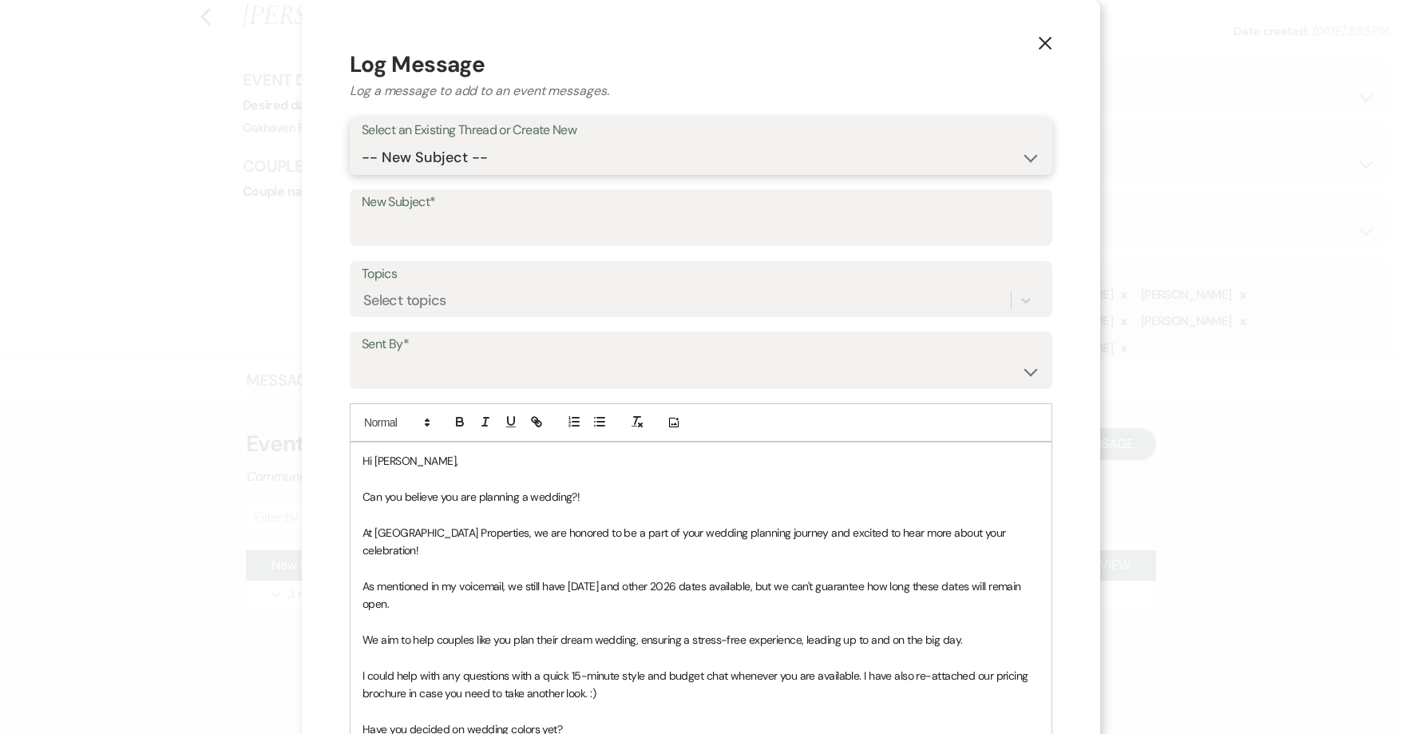
click at [499, 157] on select "-- New Subject -- New Event Inquiry: Jenna Swartz from The Knot" at bounding box center [701, 157] width 679 height 31
select select "463960"
click at [362, 142] on select "-- New Subject -- New Event Inquiry: Jenna Swartz from The Knot" at bounding box center [701, 157] width 679 height 31
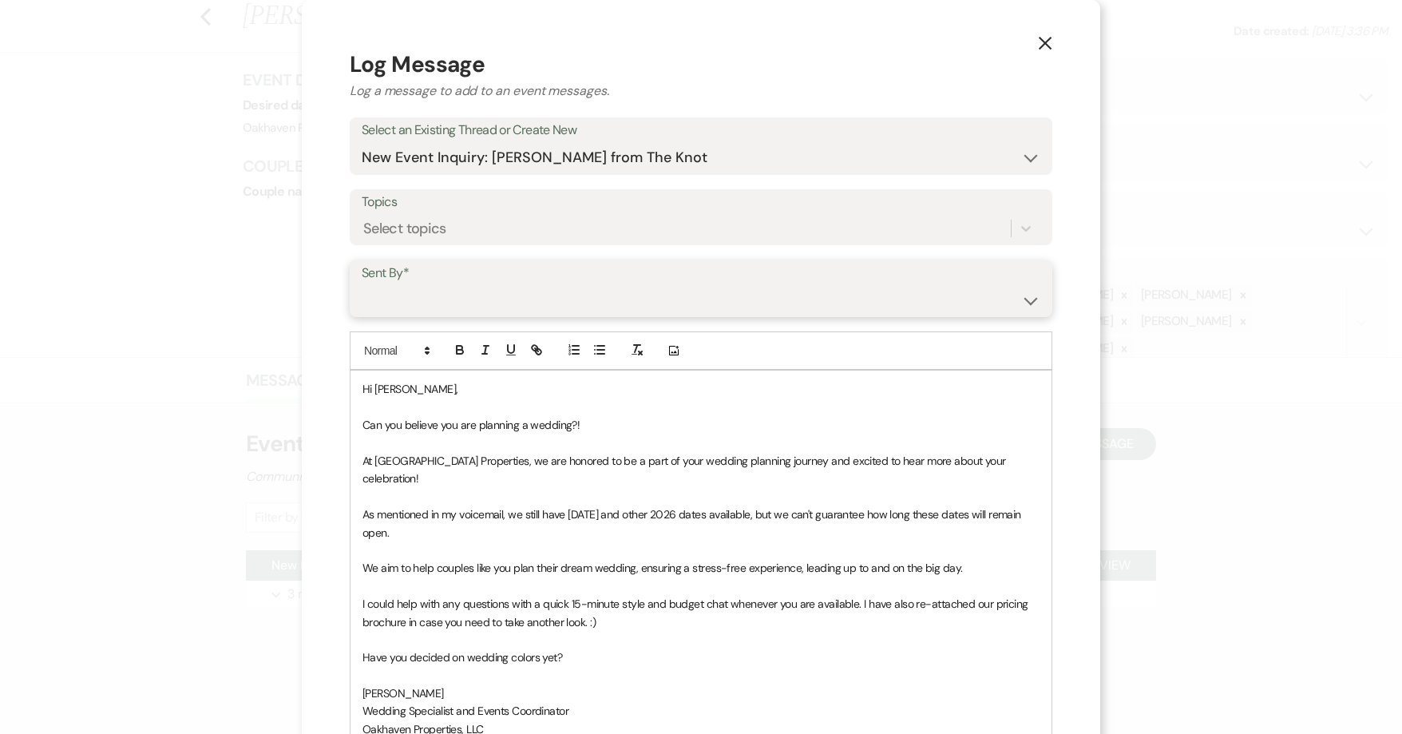
click at [472, 301] on select "Patience Ergish (pdergish@aol.com) Jeanette Wagoner (jeanette@experienceoakhave…" at bounding box center [701, 299] width 679 height 31
select select "user-127923"
click at [362, 284] on select "Patience Ergish (pdergish@aol.com) Jeanette Wagoner (jeanette@experienceoakhave…" at bounding box center [701, 299] width 679 height 31
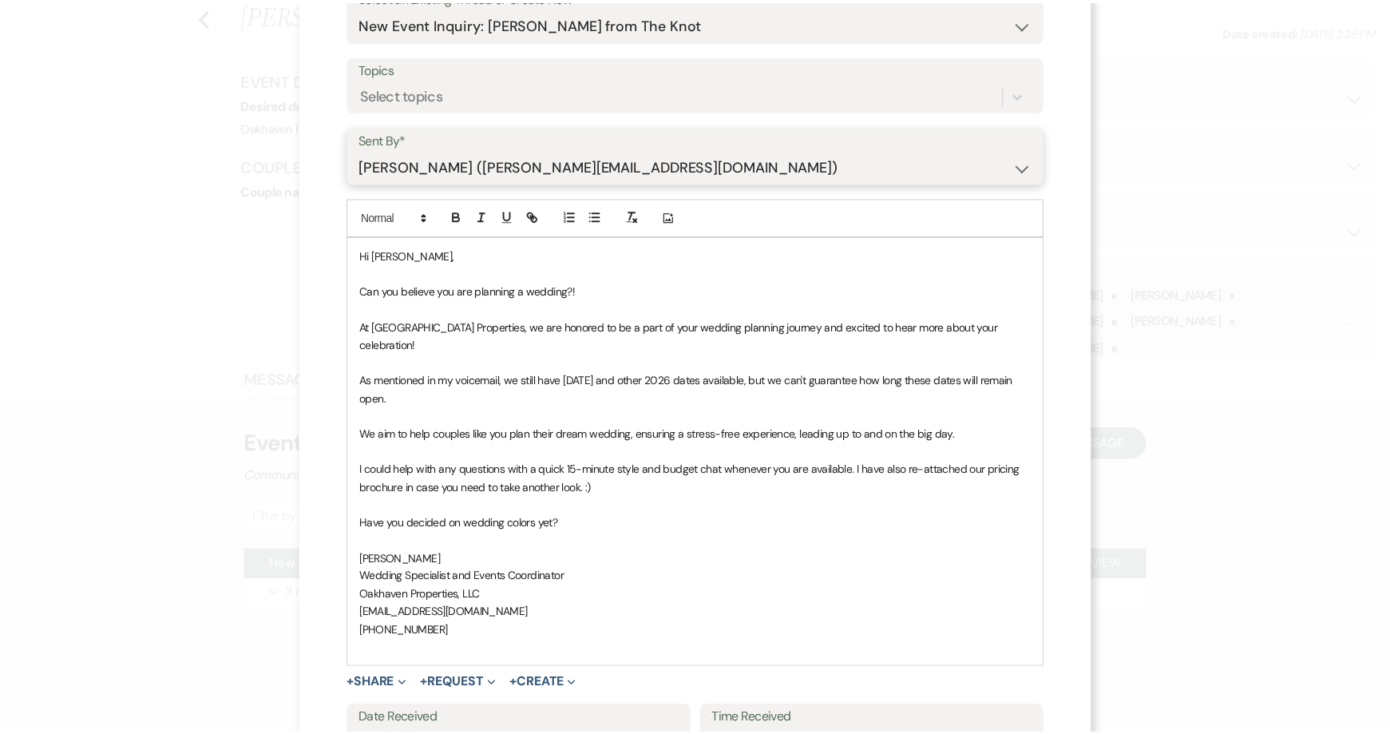
scroll to position [267, 0]
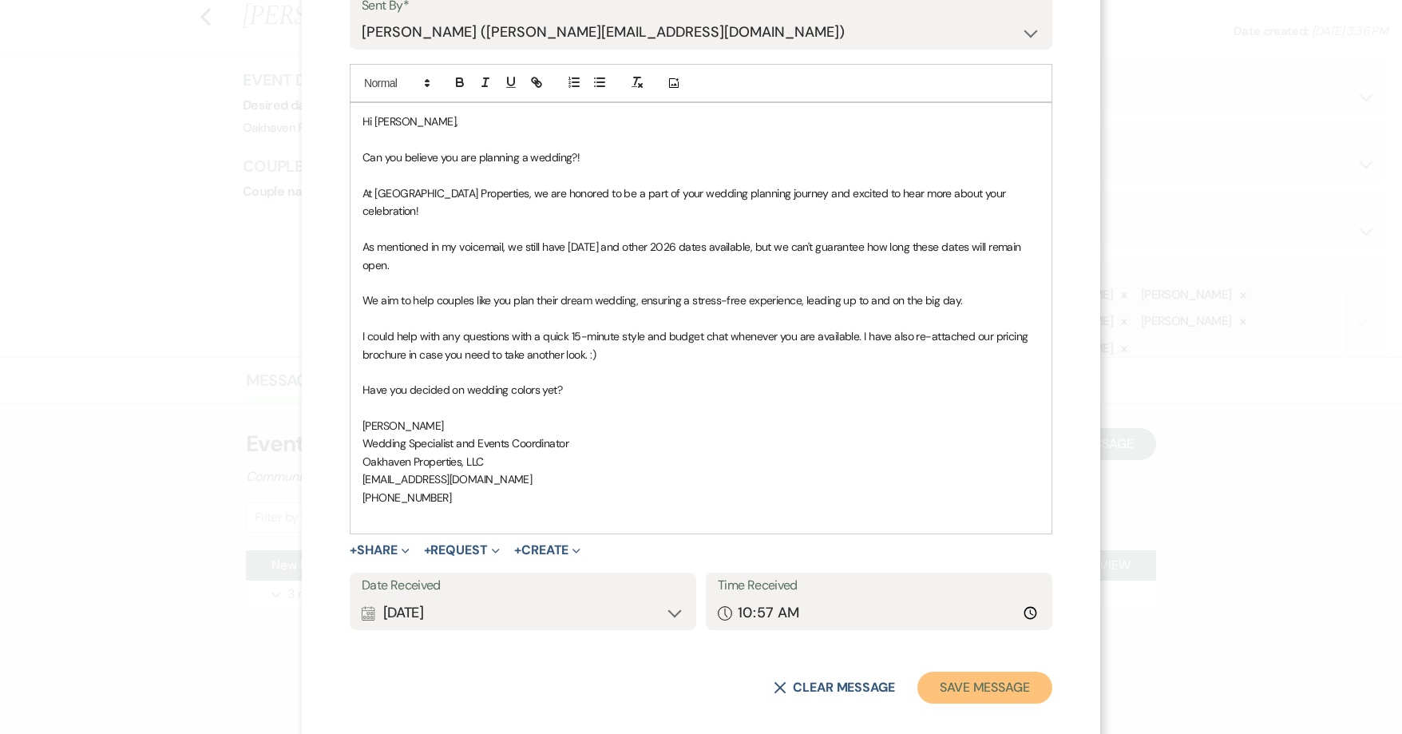
click at [924, 671] on button "Save Message" at bounding box center [984, 687] width 135 height 32
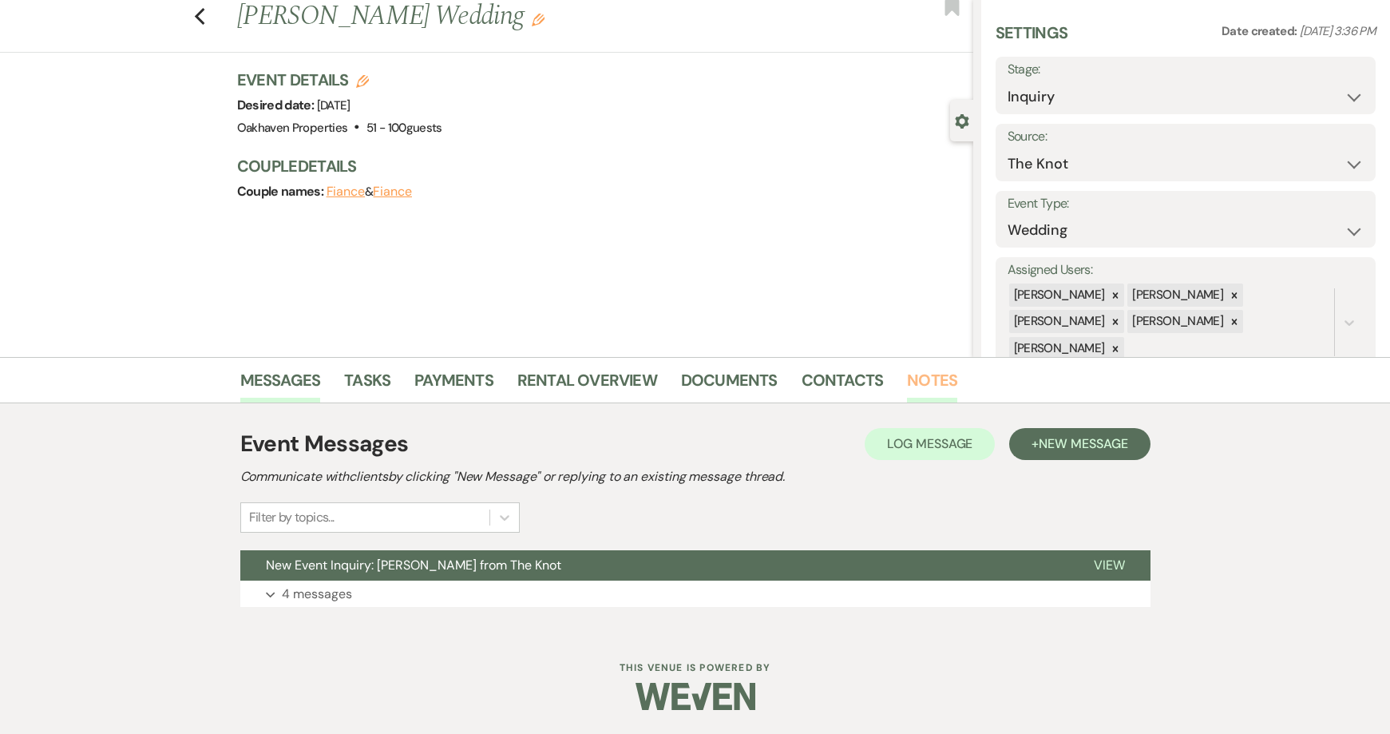
click at [930, 385] on link "Notes" at bounding box center [932, 384] width 50 height 35
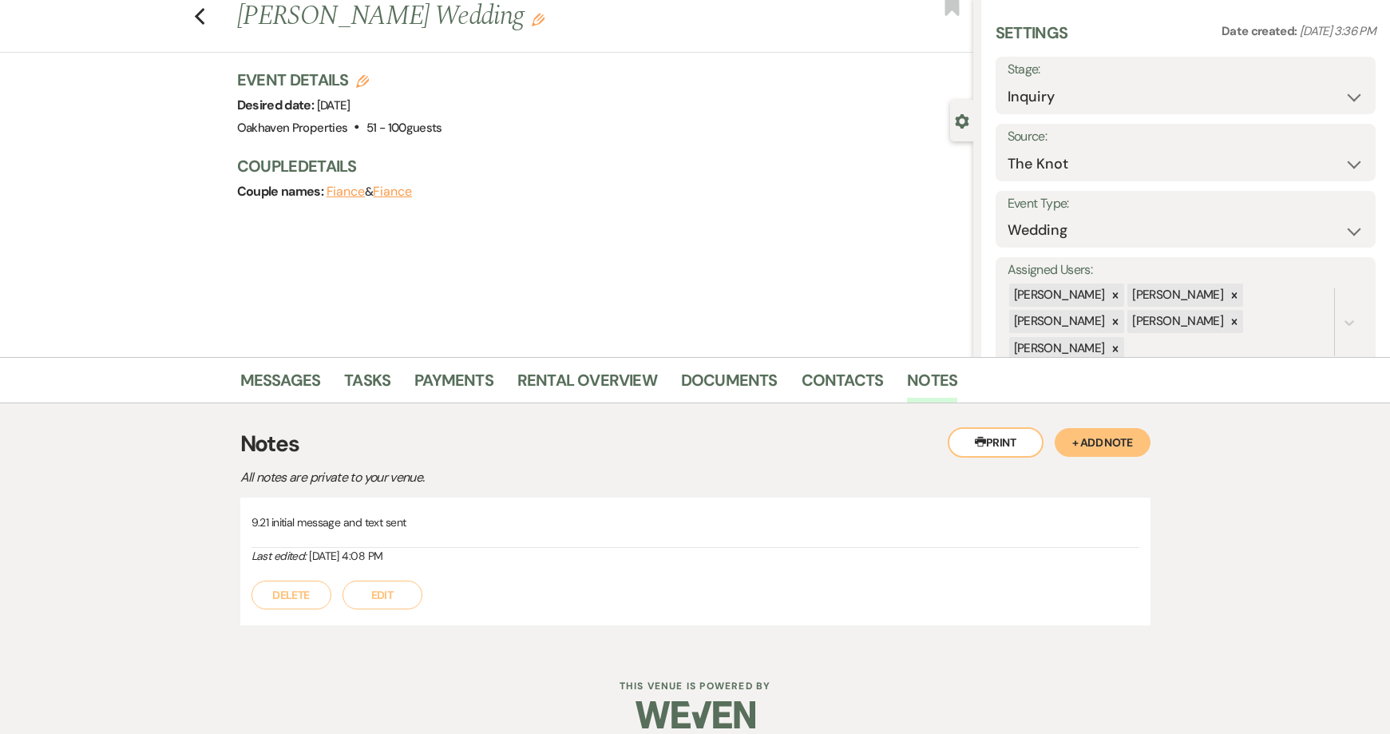
click at [390, 591] on button "Edit" at bounding box center [383, 594] width 80 height 29
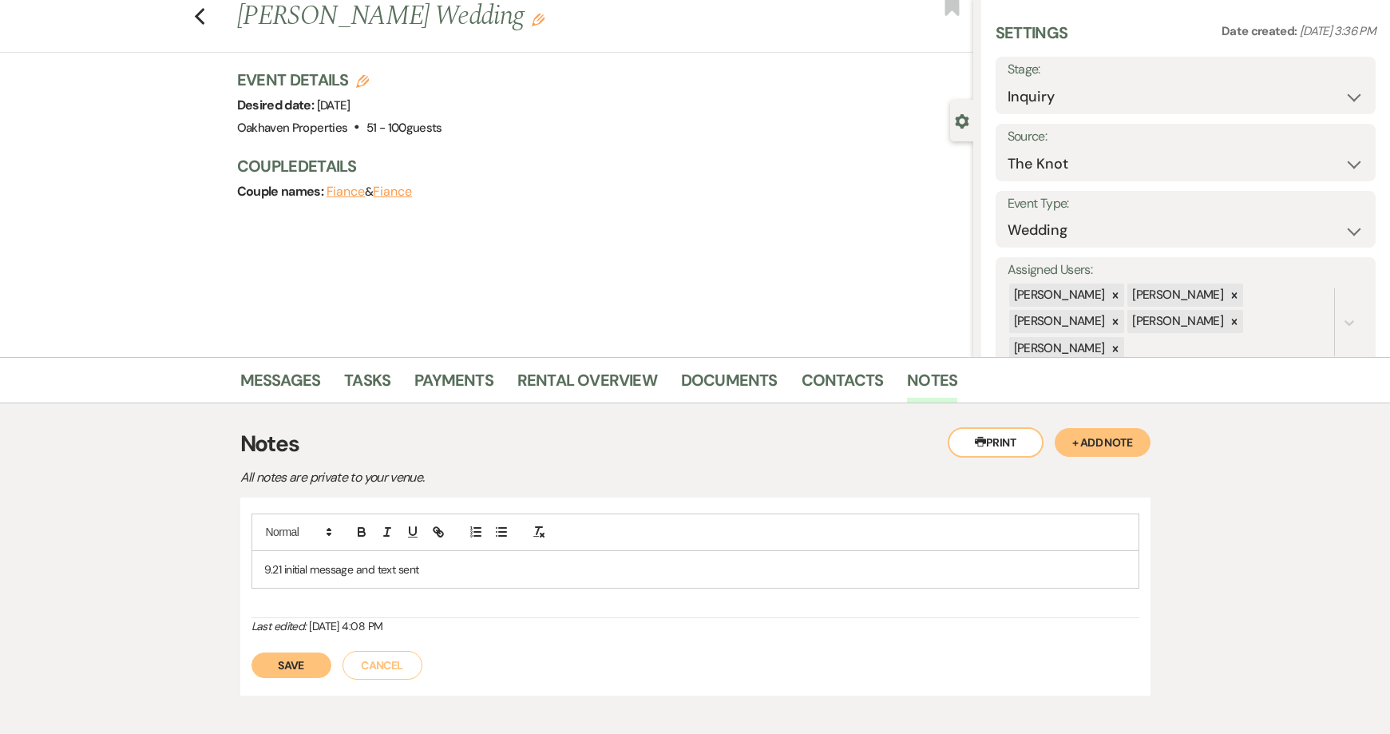
click at [445, 568] on p "9.21 initial message and text sent" at bounding box center [695, 569] width 862 height 18
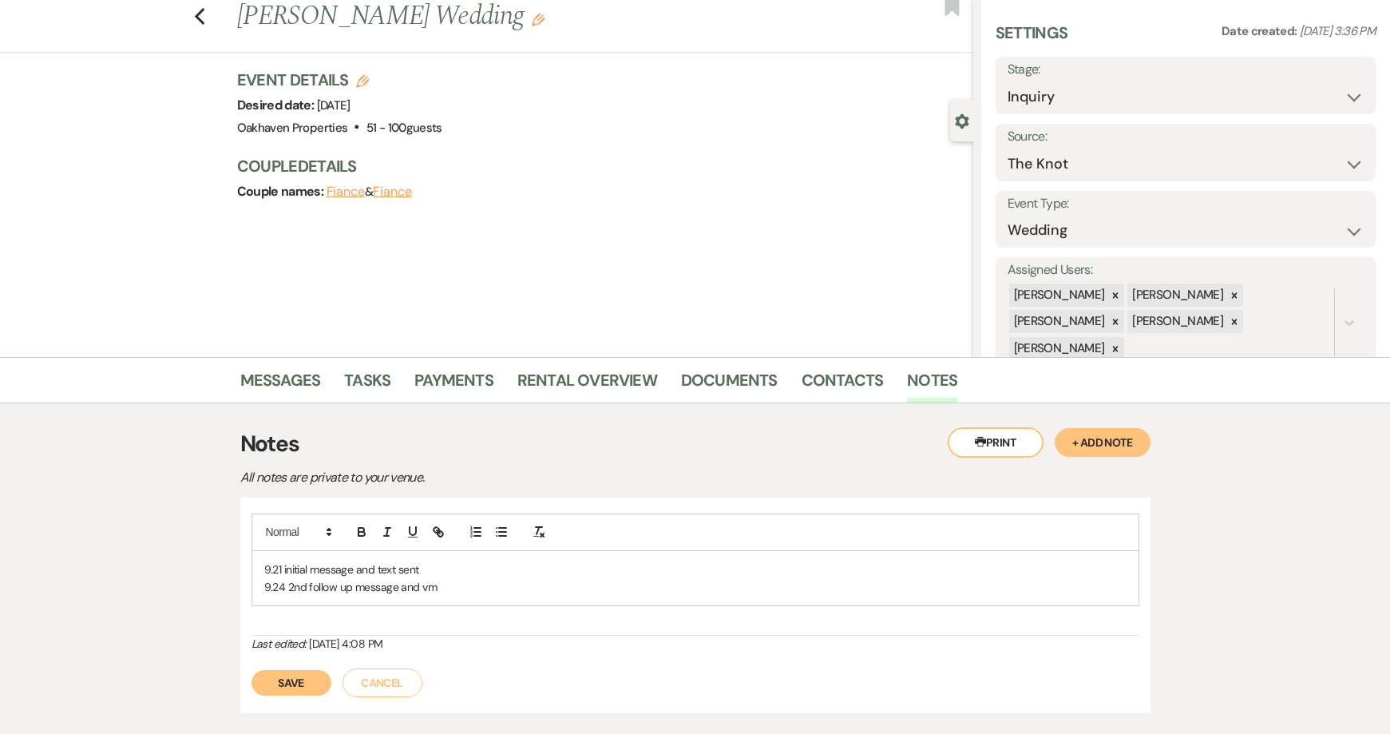
click at [291, 672] on div "Save Cancel" at bounding box center [696, 674] width 888 height 45
click at [295, 676] on button "Save" at bounding box center [292, 683] width 80 height 26
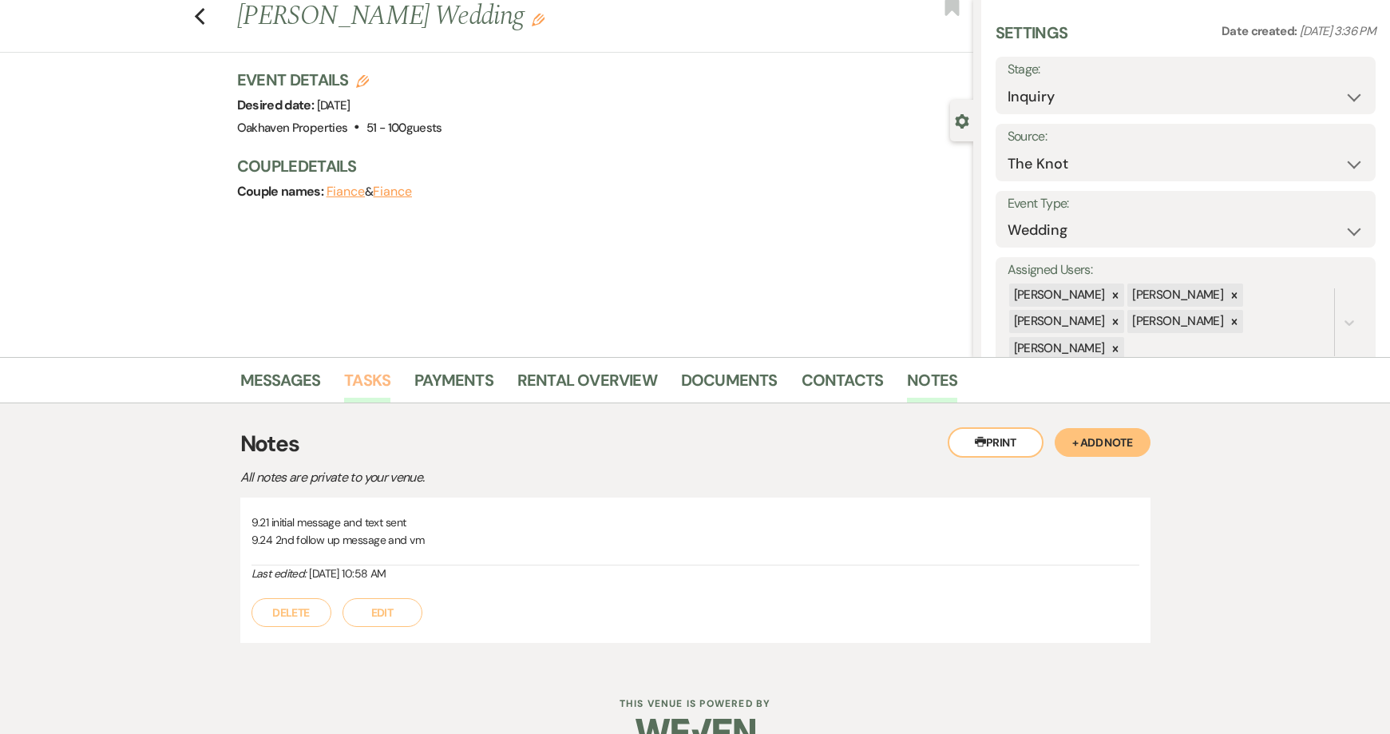
click at [351, 370] on link "Tasks" at bounding box center [367, 384] width 46 height 35
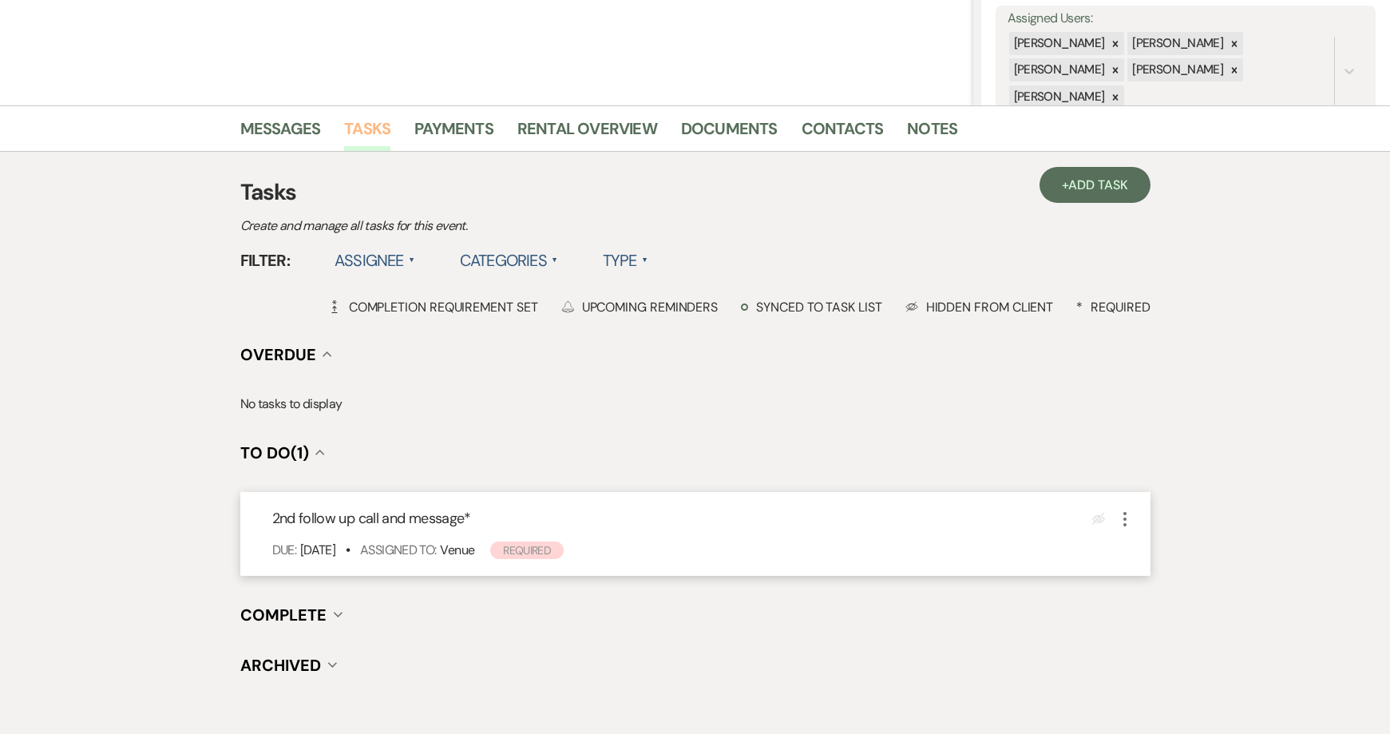
scroll to position [385, 0]
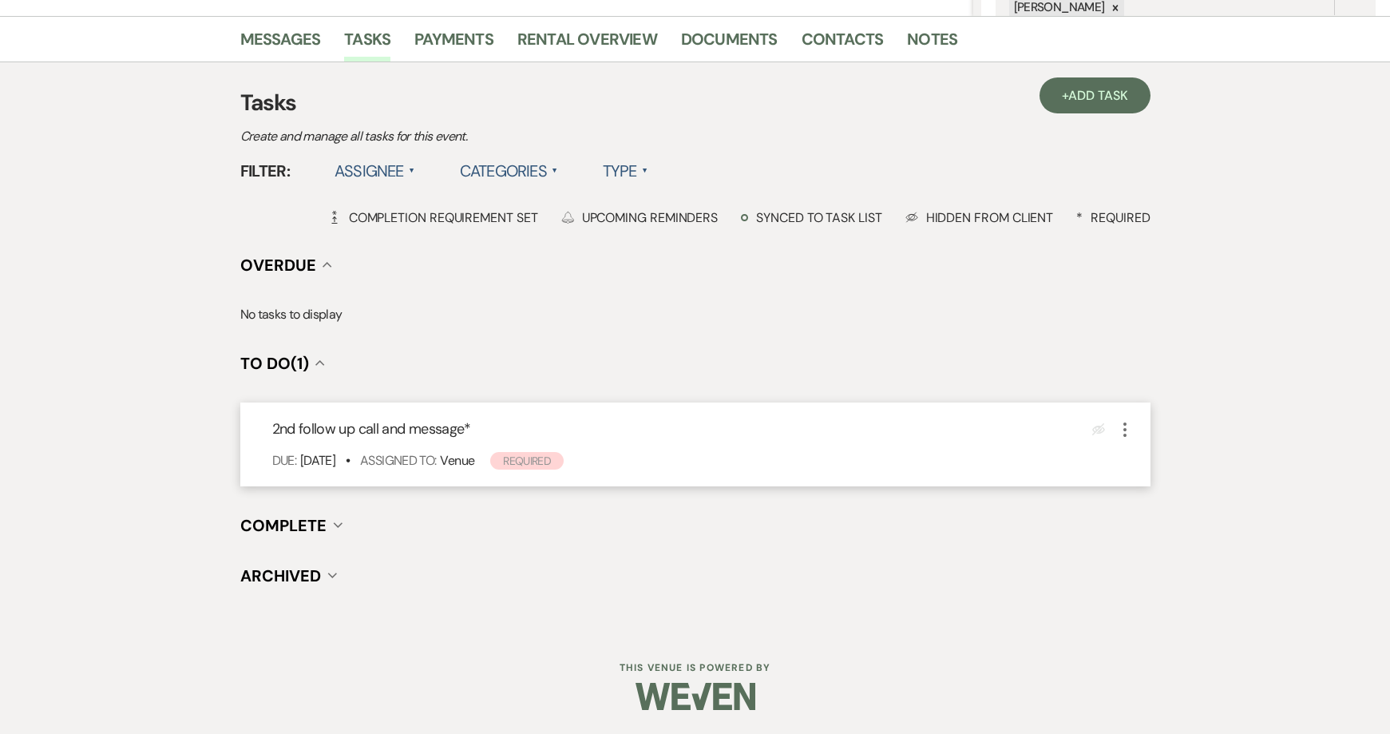
click at [1130, 434] on icon "More" at bounding box center [1124, 429] width 19 height 19
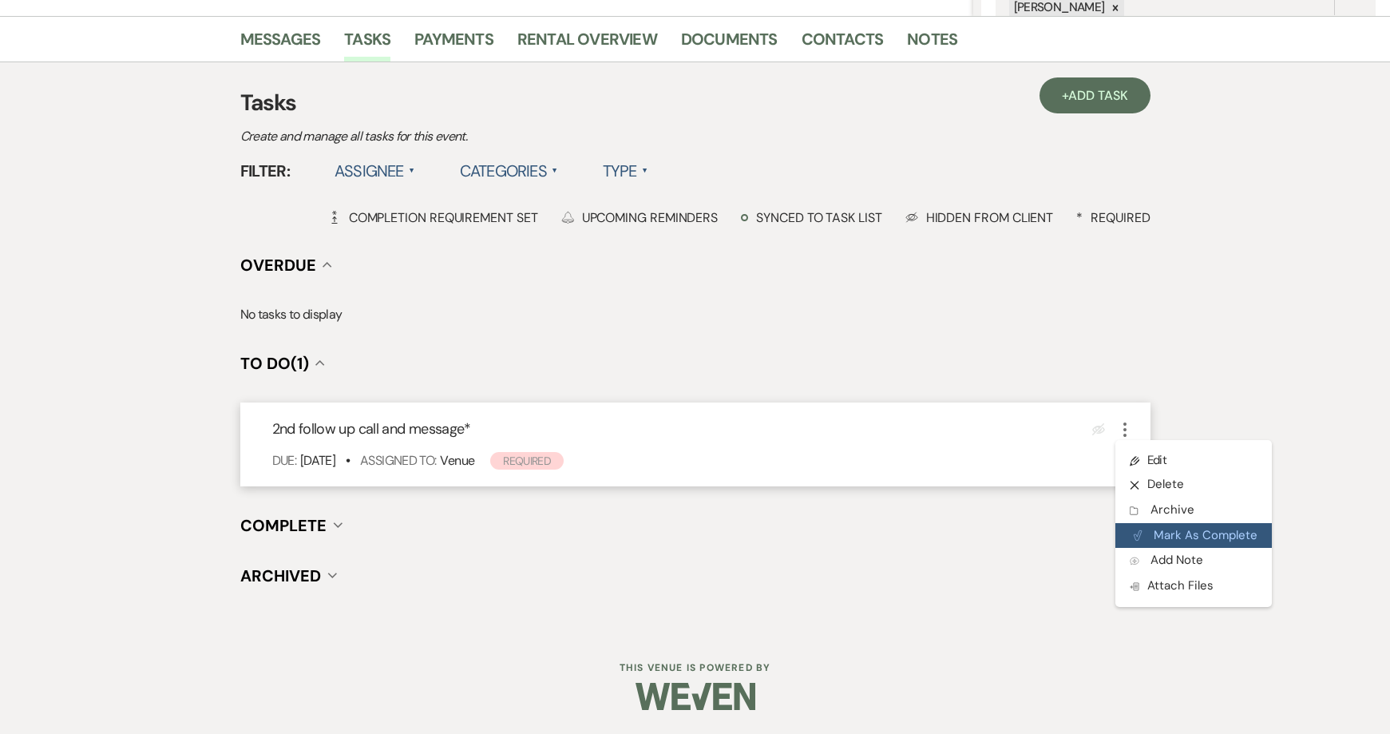
click at [1171, 536] on button "Plan Portal Link Mark As Complete" at bounding box center [1193, 536] width 156 height 26
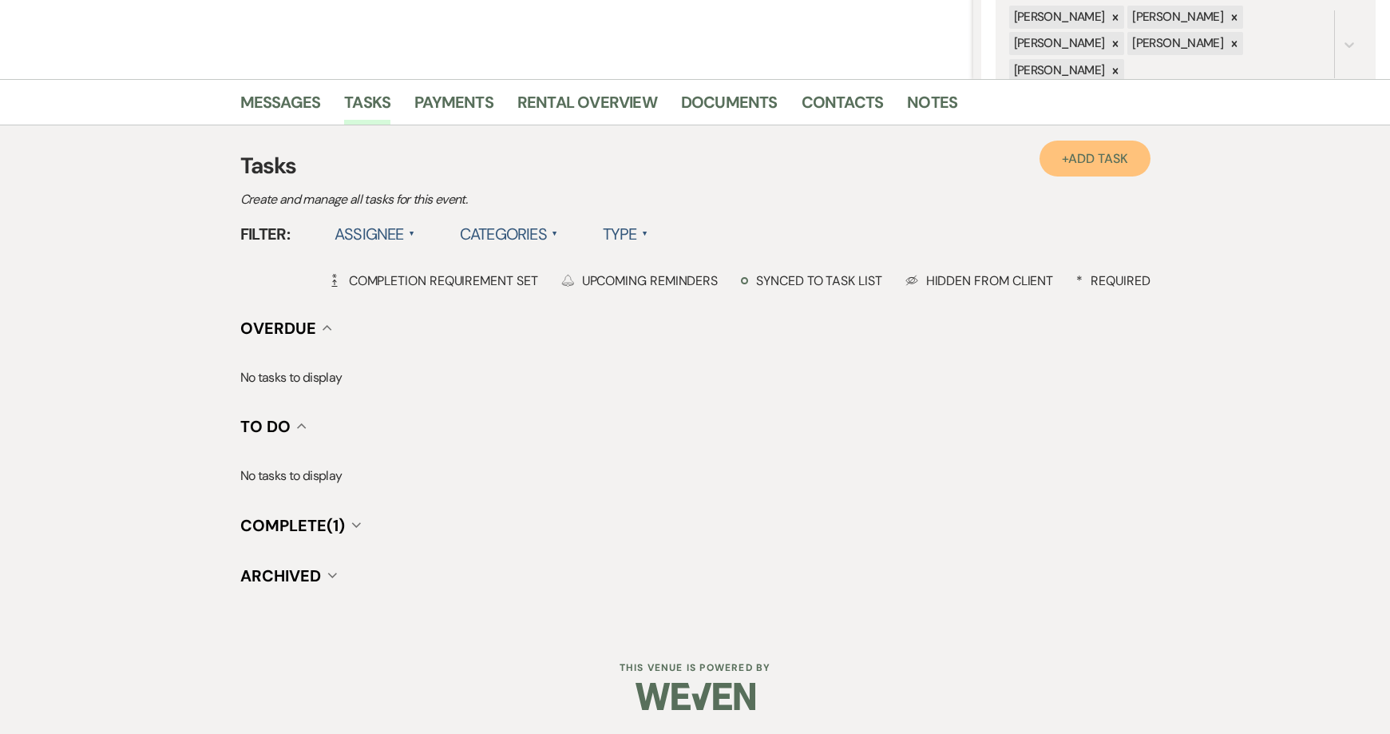
click at [1071, 158] on span "Add Task" at bounding box center [1097, 158] width 59 height 17
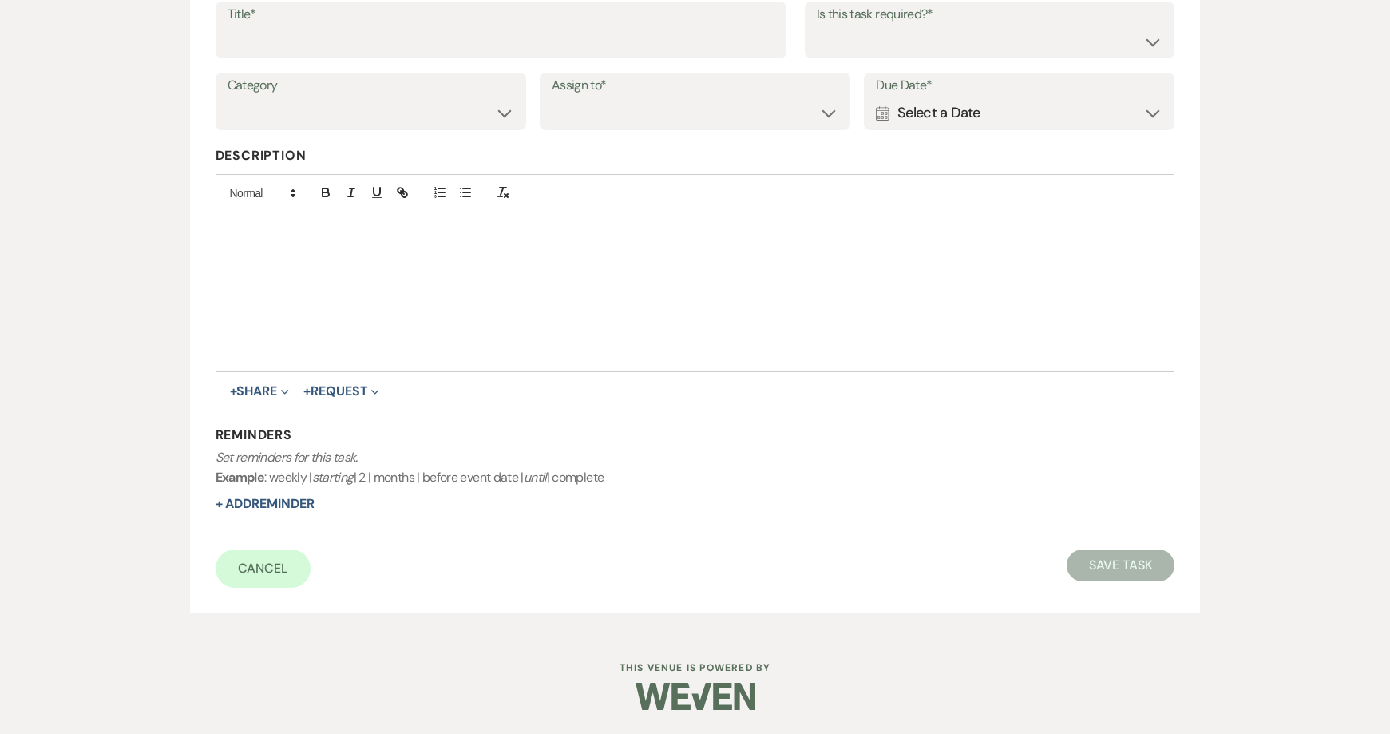
scroll to position [273, 0]
click at [336, 37] on input "Title*" at bounding box center [501, 41] width 547 height 31
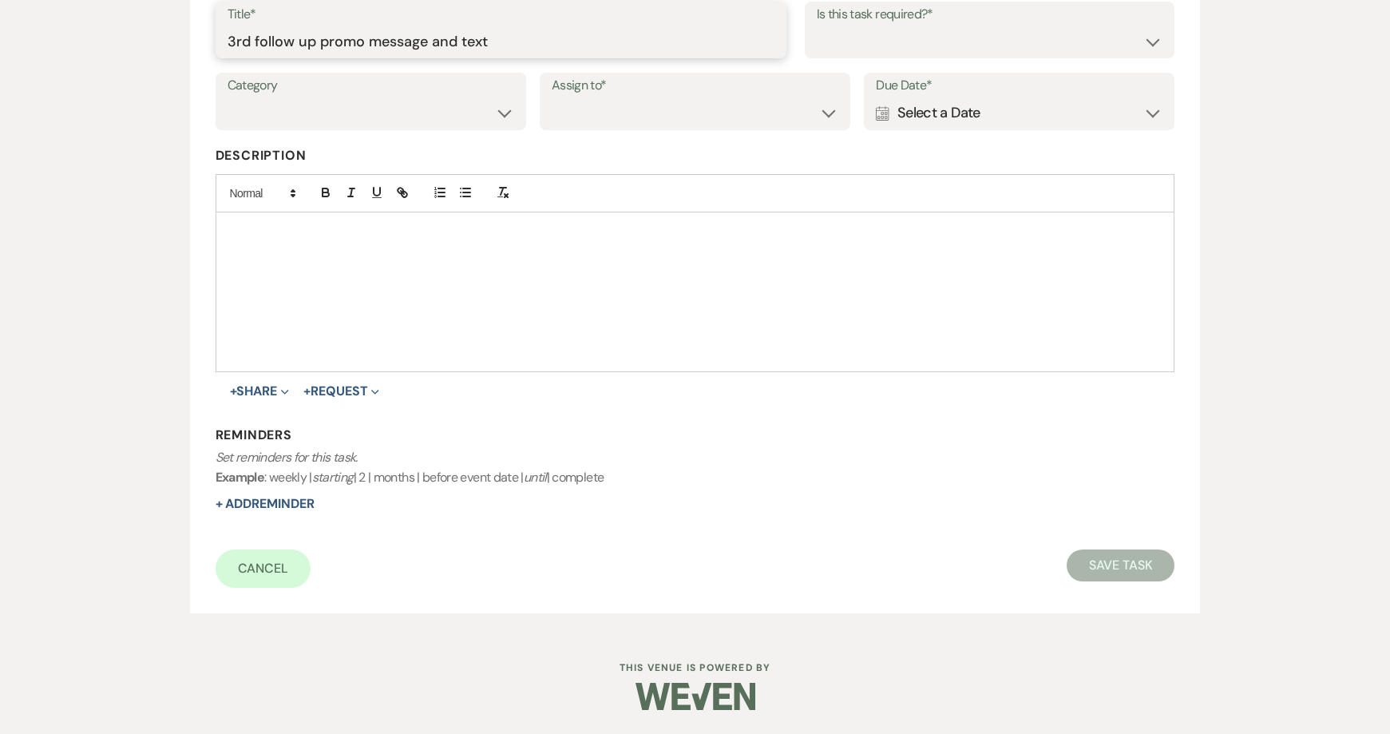
type input "3rd follow up promo message and text"
drag, startPoint x: 830, startPoint y: 30, endPoint x: 830, endPoint y: 57, distance: 27.1
click at [830, 31] on select "Yes No" at bounding box center [990, 41] width 347 height 31
select select "true"
click at [817, 26] on select "Yes No" at bounding box center [990, 41] width 347 height 31
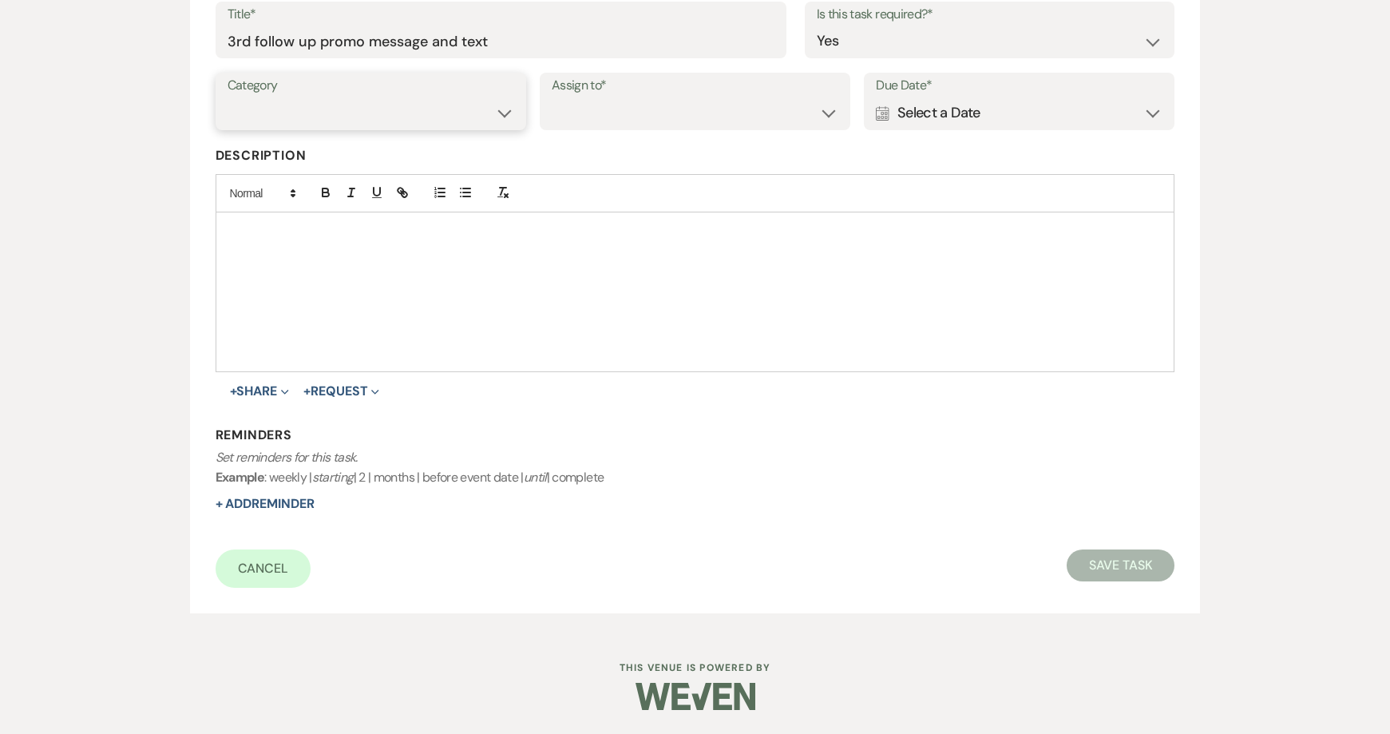
click at [378, 113] on select "Venue Vendors Guests Details Finalize & Share" at bounding box center [371, 112] width 287 height 31
select select "31"
click at [228, 97] on select "Venue Vendors Guests Details Finalize & Share" at bounding box center [371, 112] width 287 height 31
click at [632, 117] on select "Venue Client" at bounding box center [695, 112] width 287 height 31
select select "venueHost"
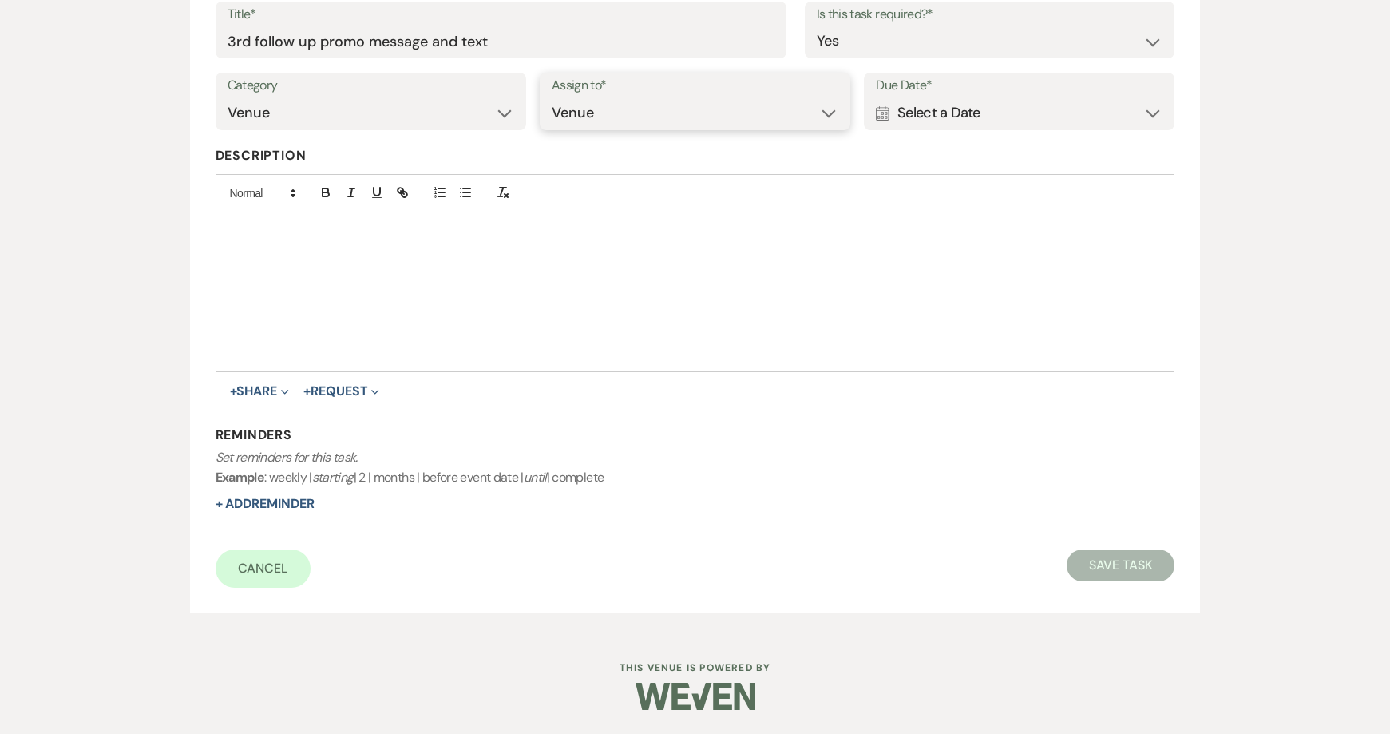
click at [552, 97] on select "Venue Client" at bounding box center [695, 112] width 287 height 31
click at [931, 122] on div "Calendar Select a Date Expand" at bounding box center [1019, 112] width 287 height 31
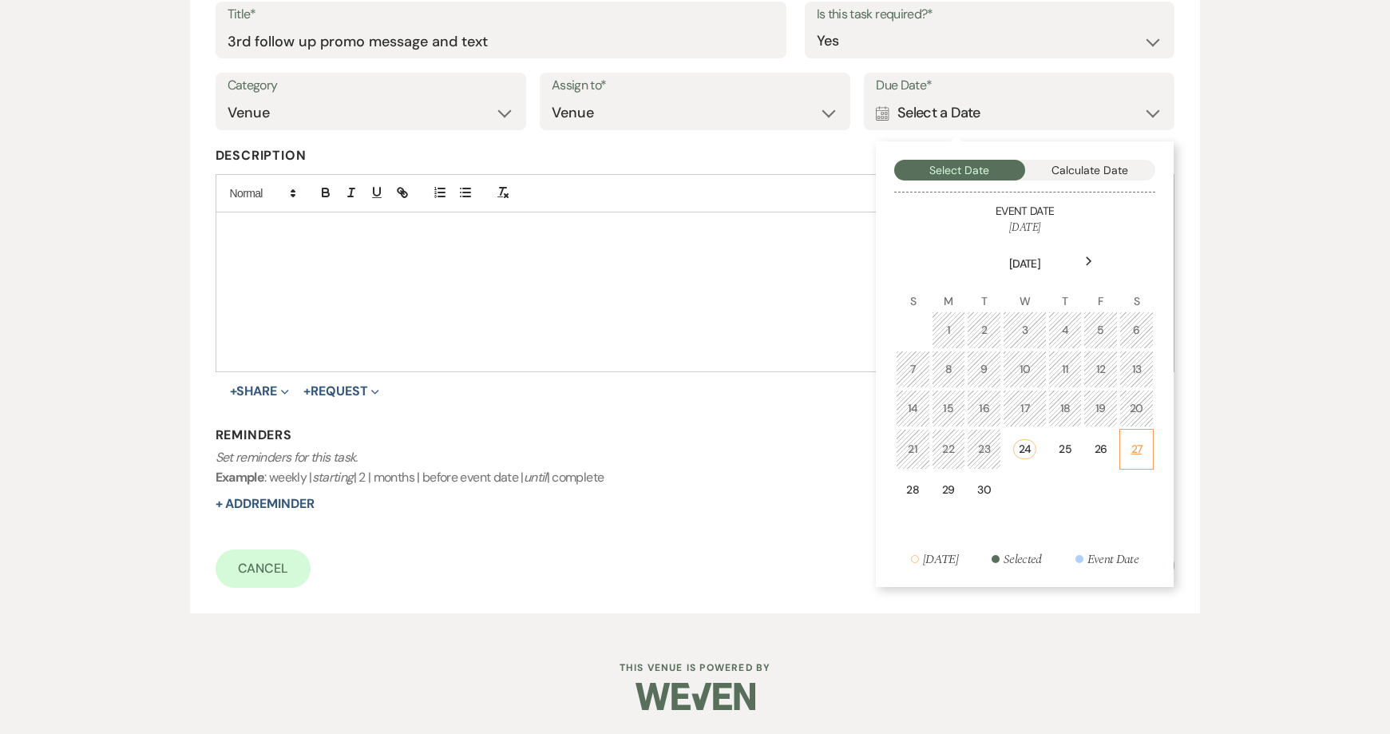
drag, startPoint x: 1139, startPoint y: 448, endPoint x: 957, endPoint y: 459, distance: 182.4
click at [1139, 447] on div "27" at bounding box center [1137, 449] width 14 height 17
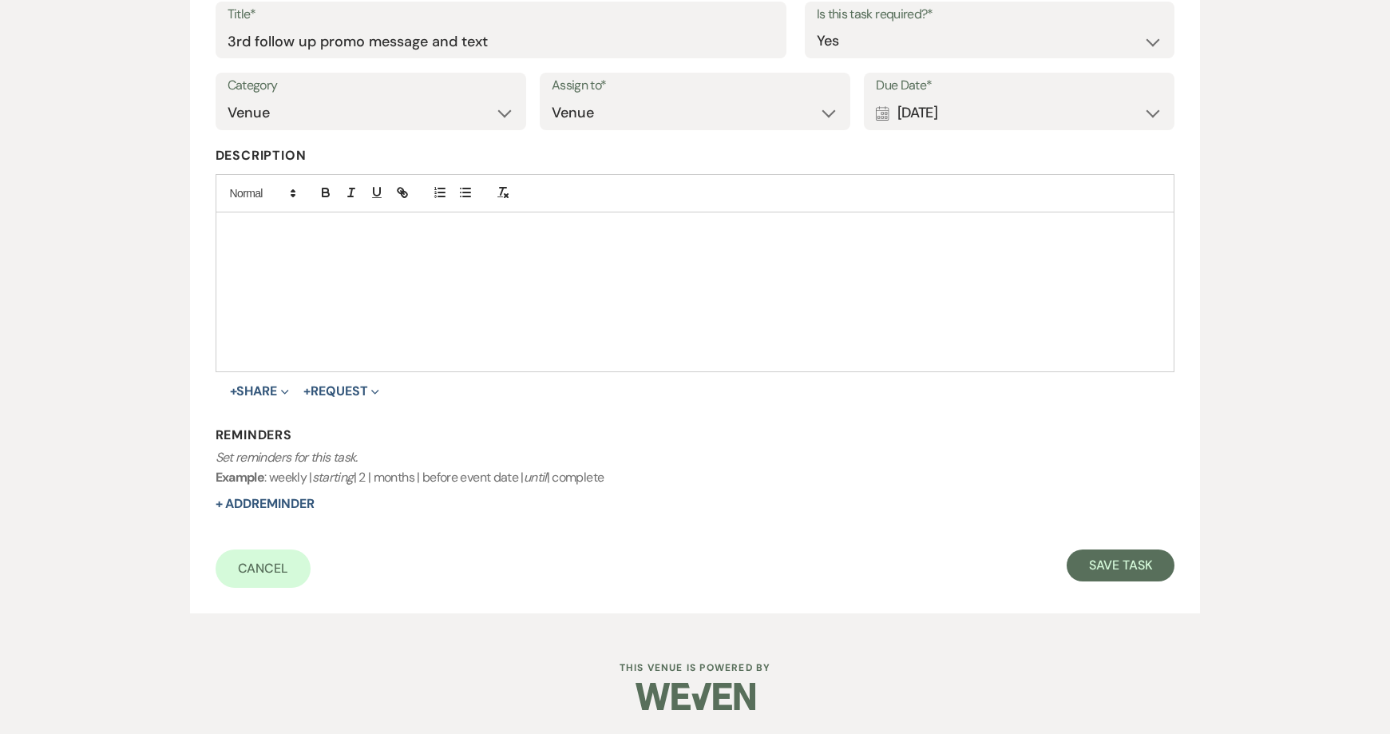
click at [989, 110] on div "Calendar Sep 27, 2025 Expand" at bounding box center [1019, 112] width 287 height 31
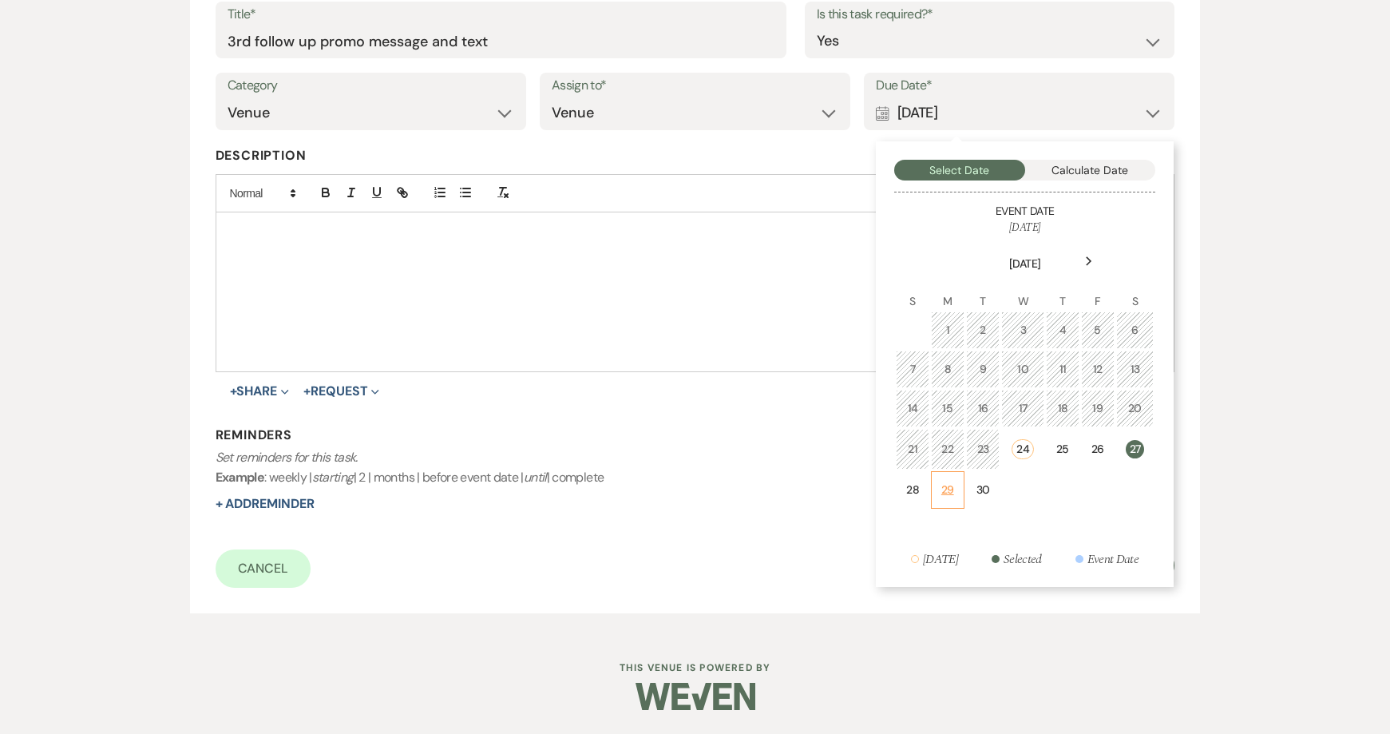
click at [941, 499] on td "29" at bounding box center [948, 490] width 34 height 38
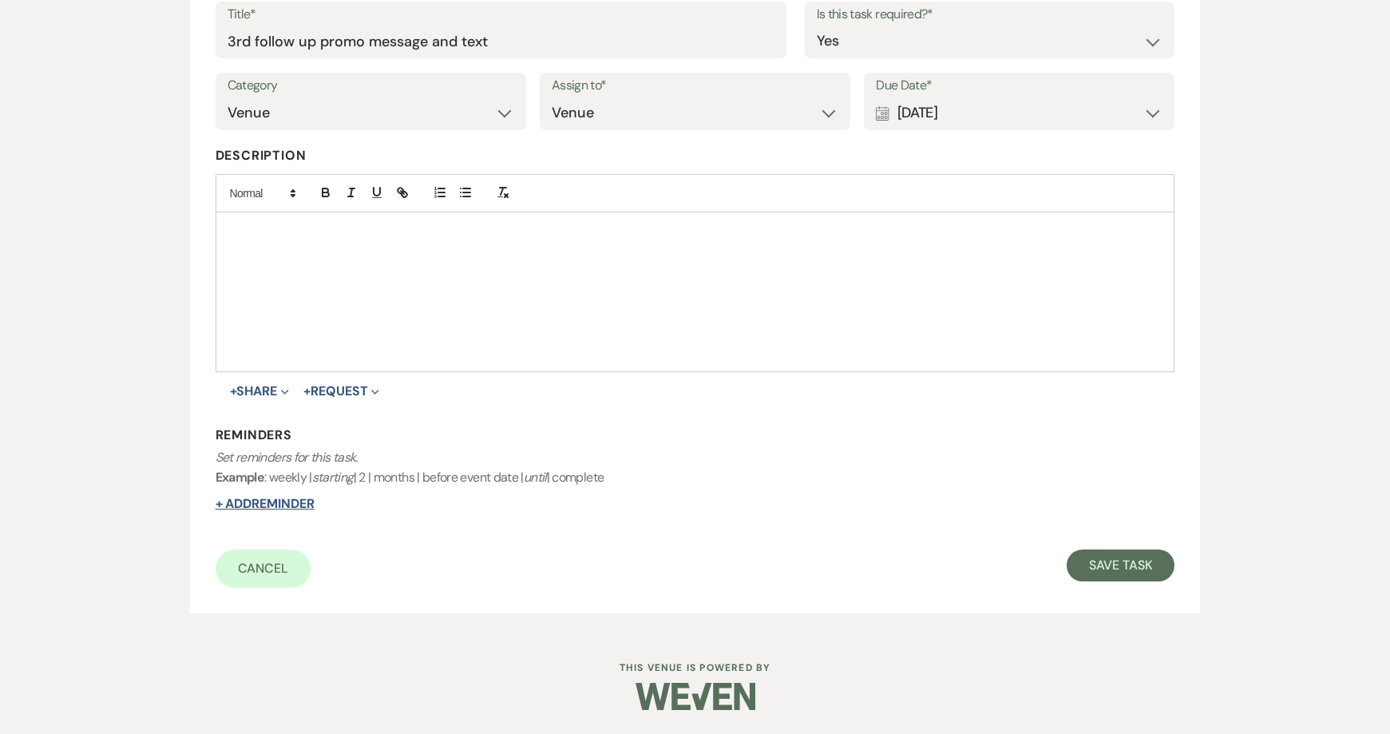
click at [307, 505] on button "+ Add Reminder" at bounding box center [265, 503] width 99 height 13
select select "host"
select select "days"
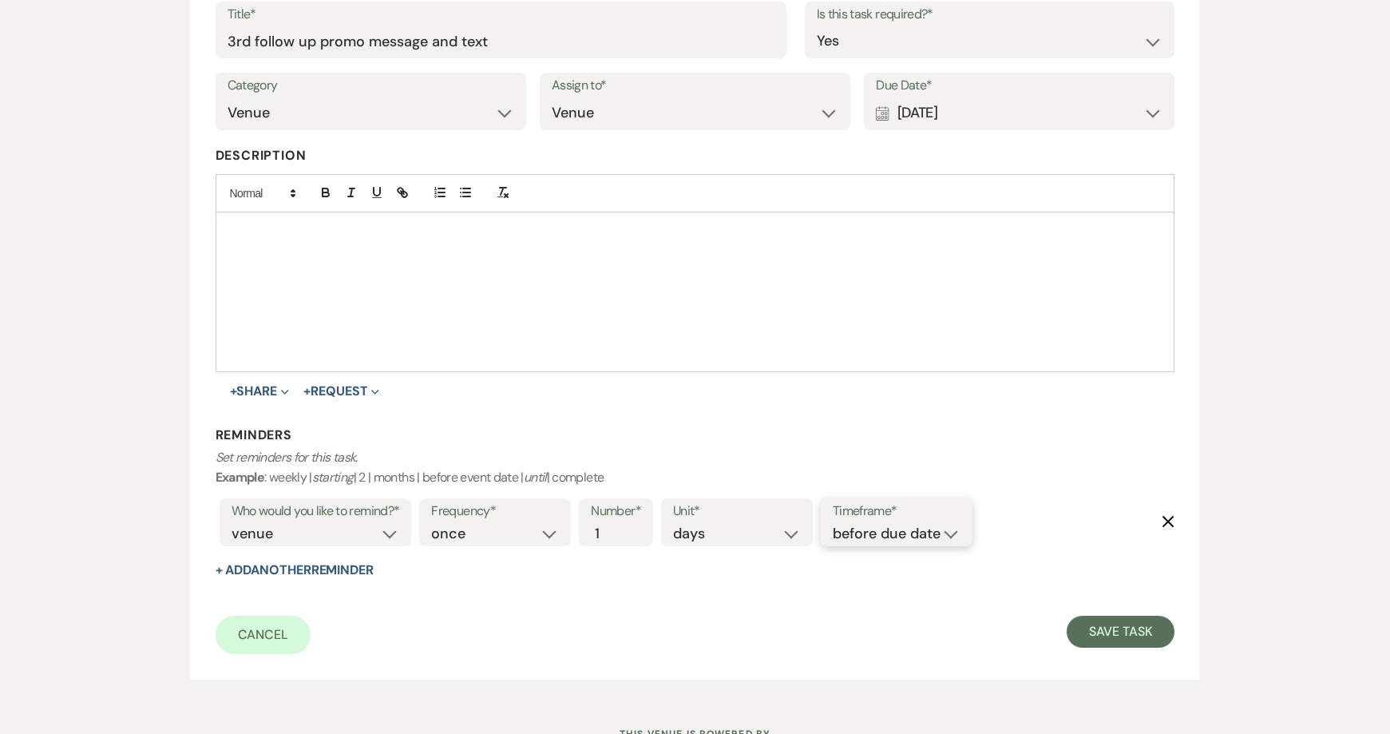
click at [954, 535] on select "before due date after due date on due date on custom date" at bounding box center [897, 534] width 128 height 22
select select "onDueDate"
click at [833, 523] on select "before due date after due date on due date on custom date" at bounding box center [897, 534] width 128 height 22
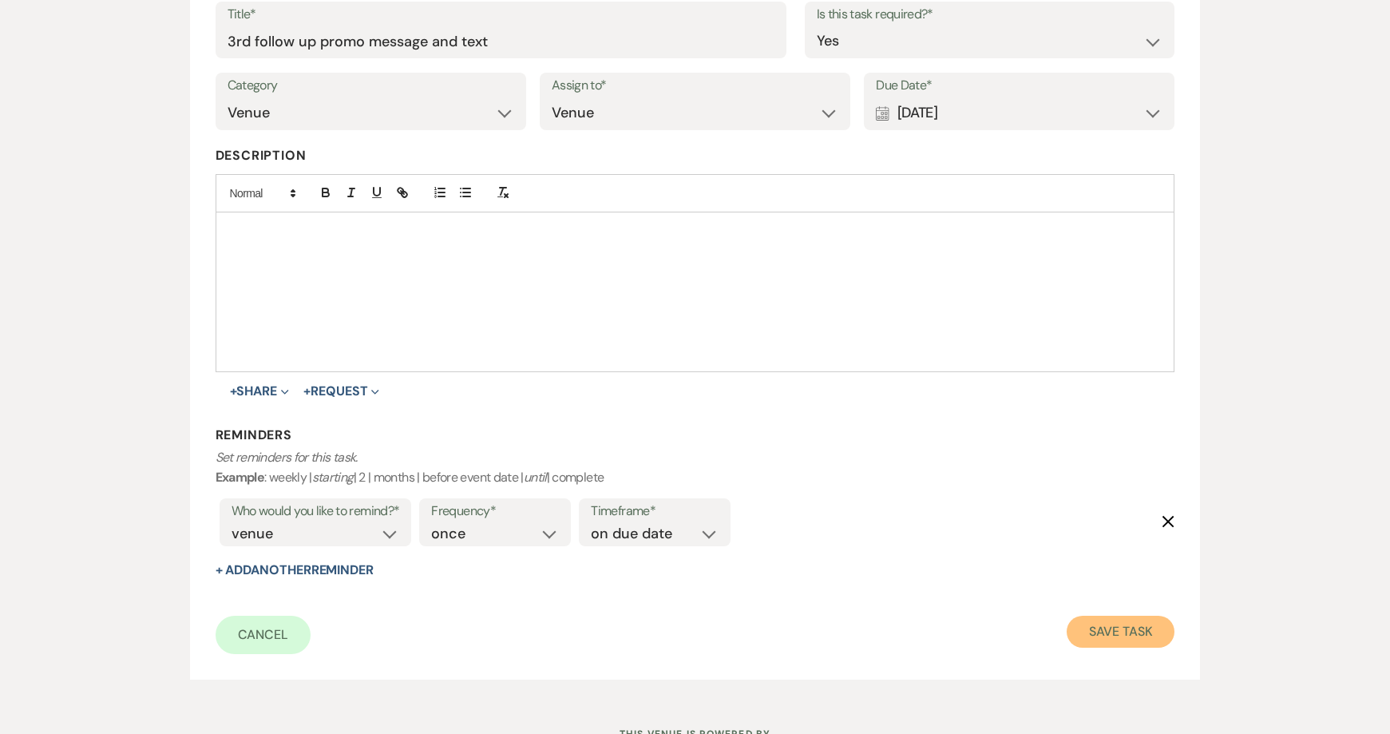
click at [1128, 625] on button "Save Task" at bounding box center [1121, 632] width 108 height 32
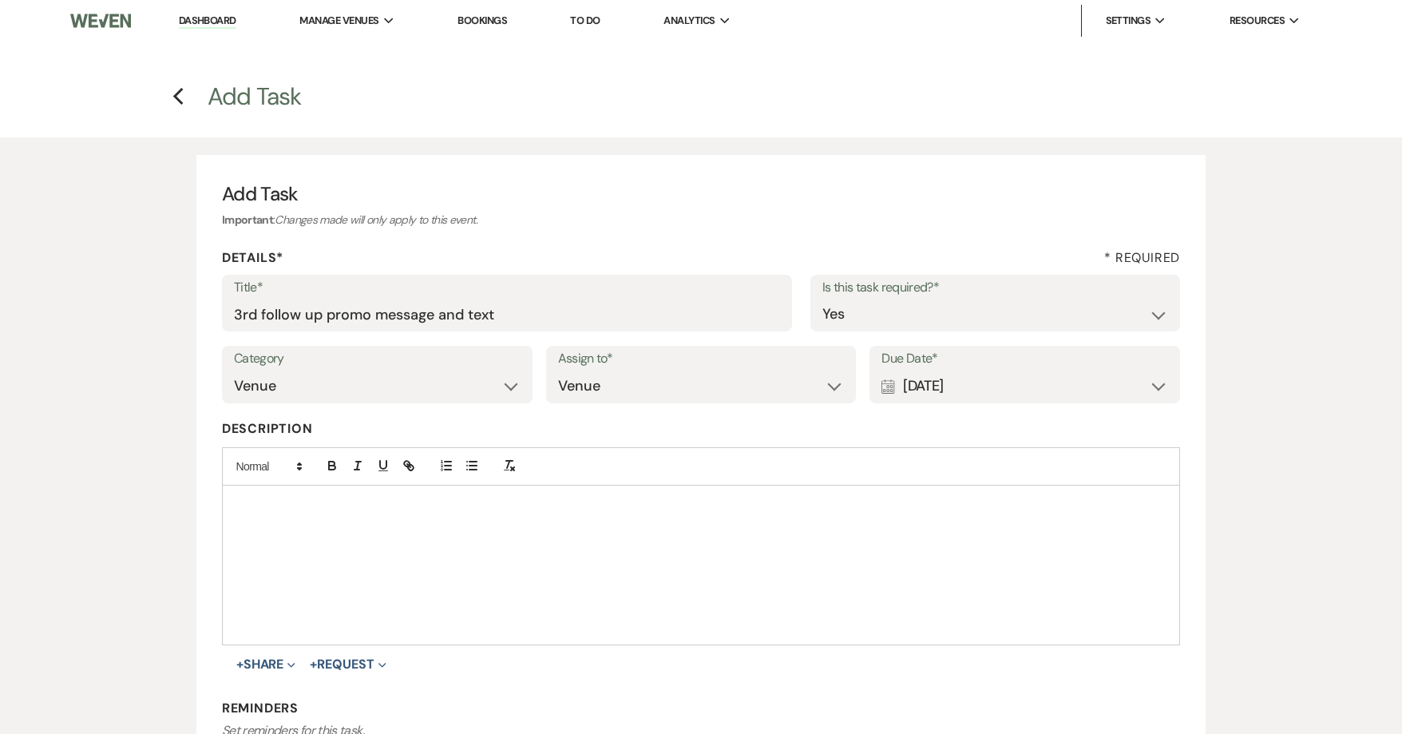
select select "2"
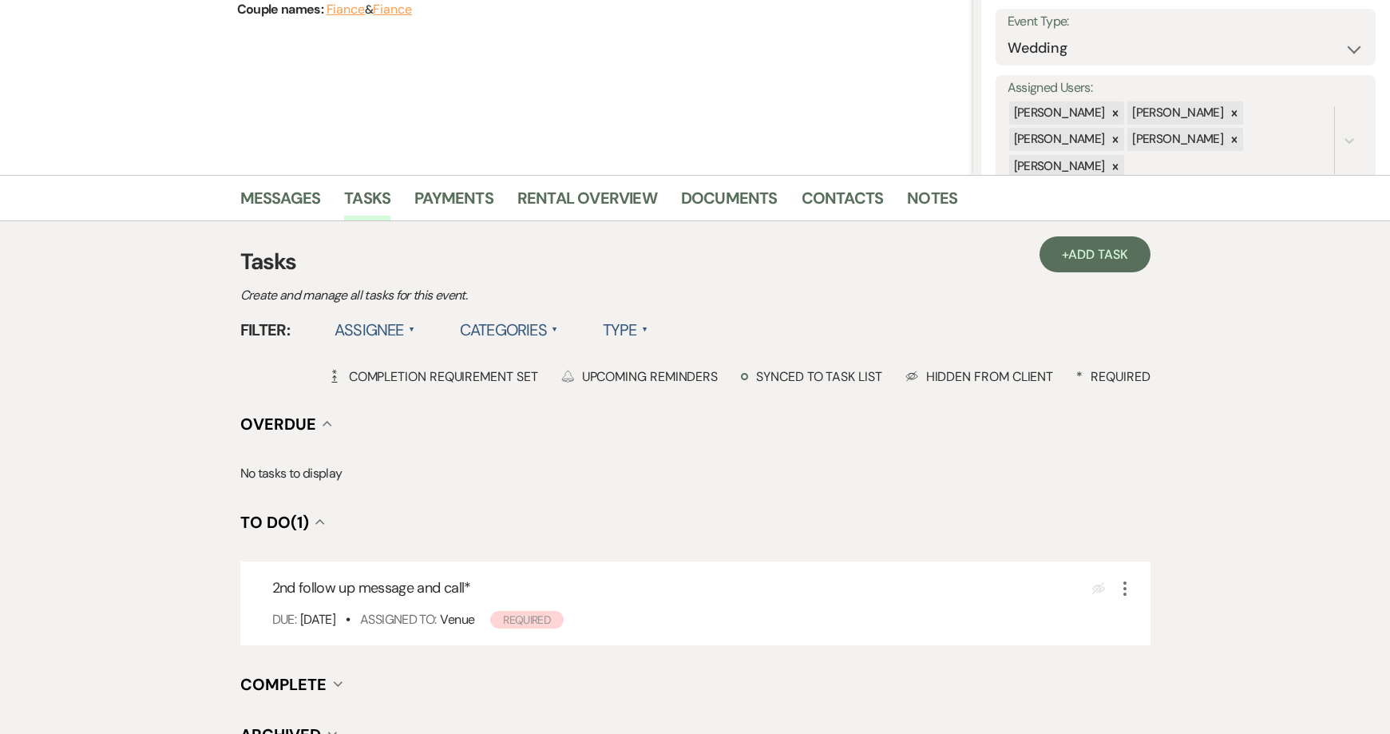
scroll to position [385, 0]
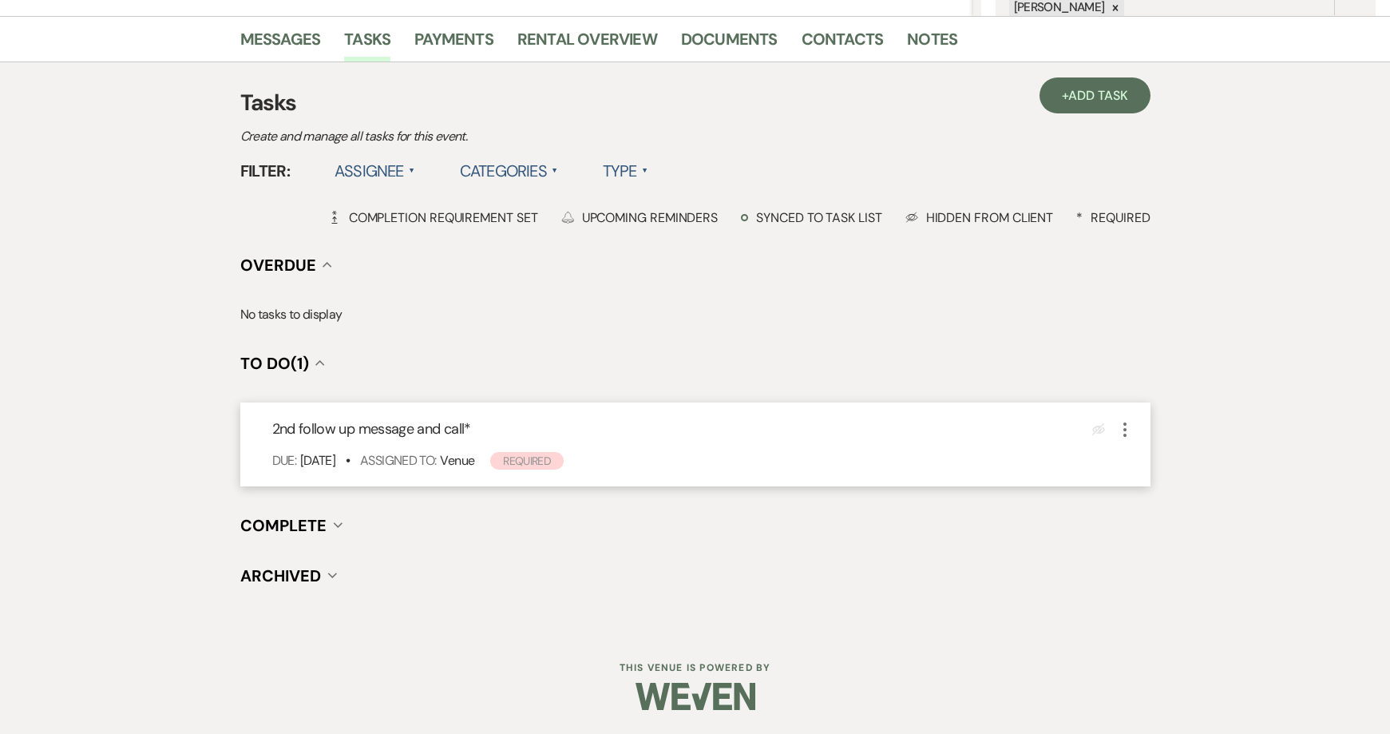
click at [1132, 427] on icon "More" at bounding box center [1124, 429] width 19 height 19
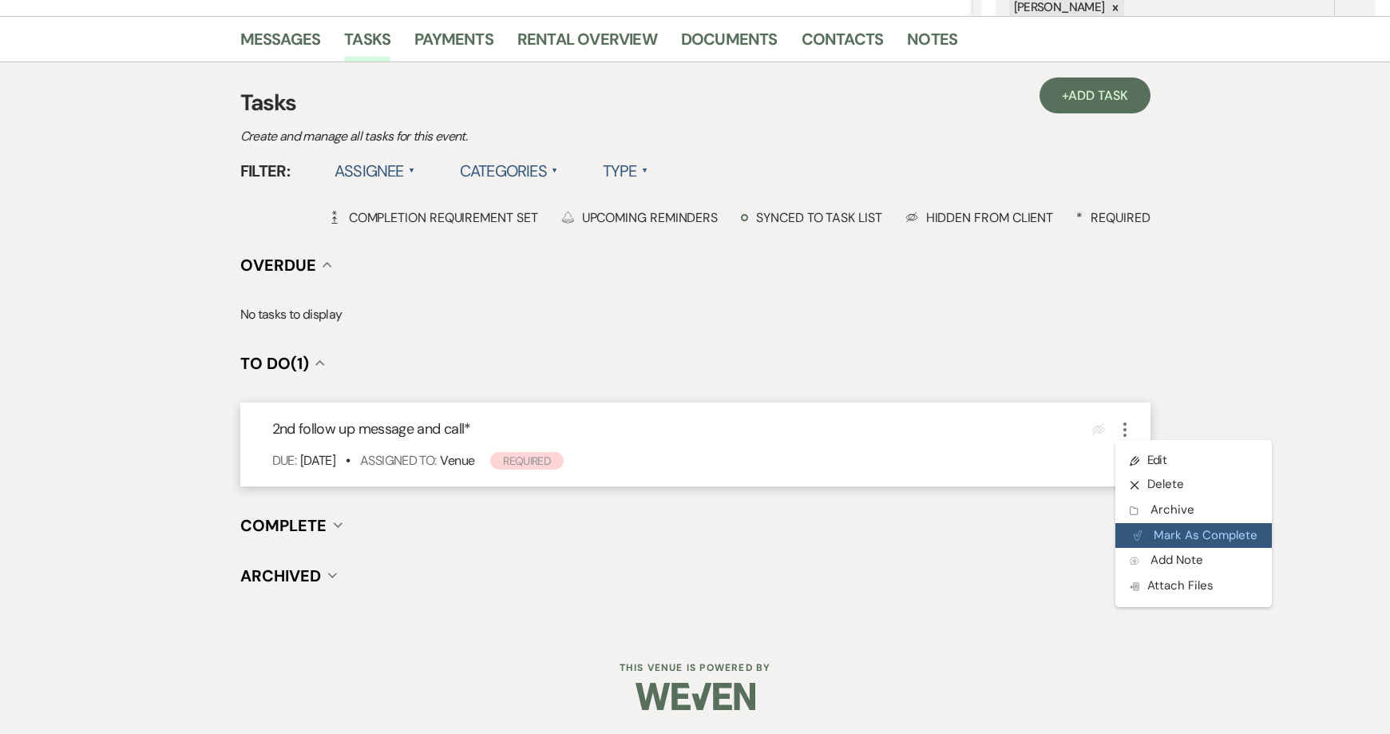
click at [1159, 526] on button "Plan Portal Link Mark As Complete" at bounding box center [1193, 536] width 156 height 26
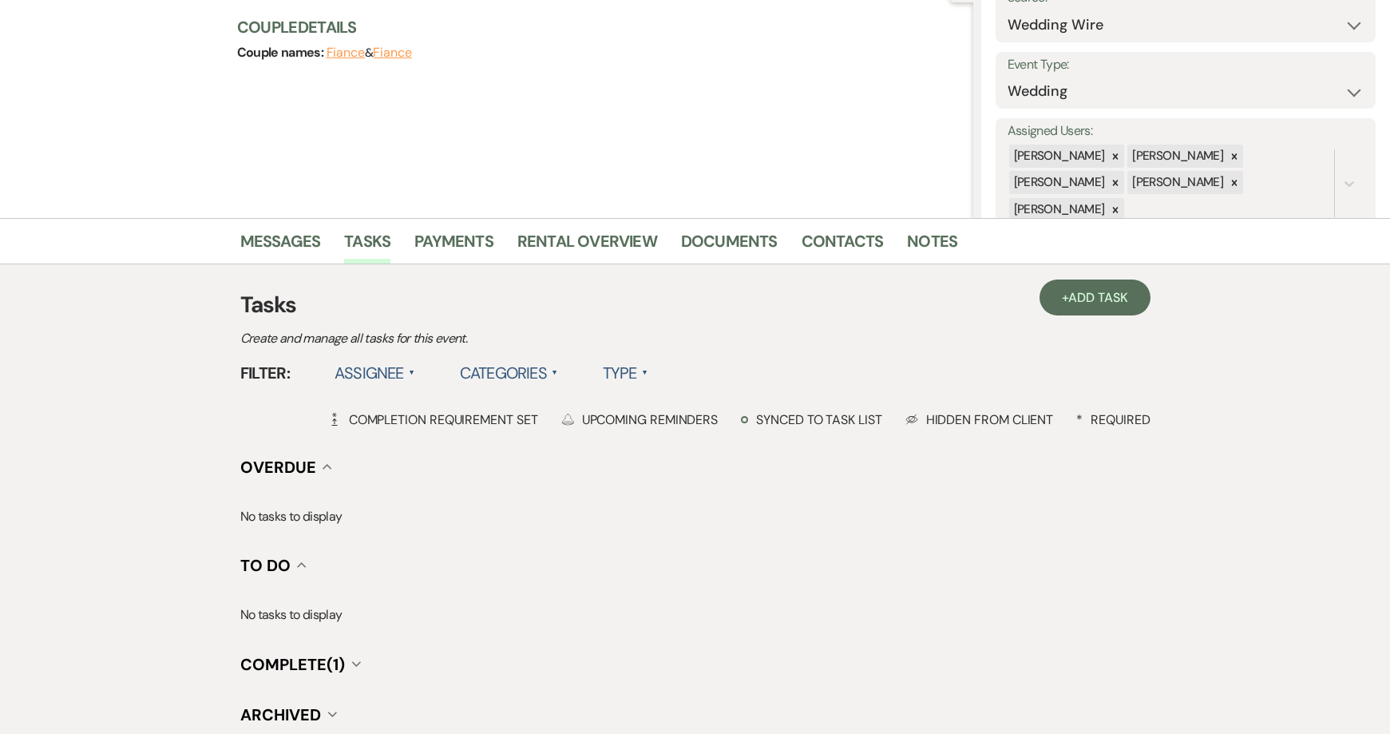
scroll to position [322, 0]
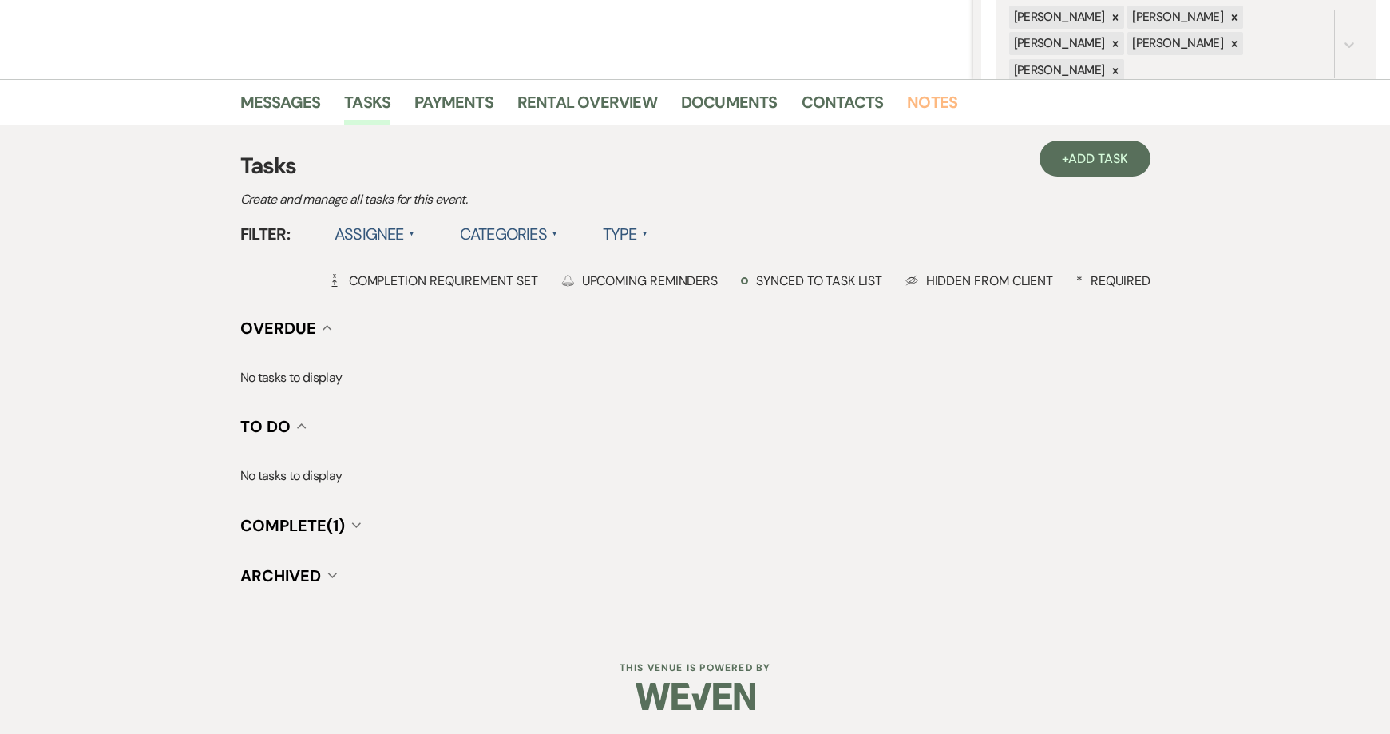
click at [930, 110] on link "Notes" at bounding box center [932, 106] width 50 height 35
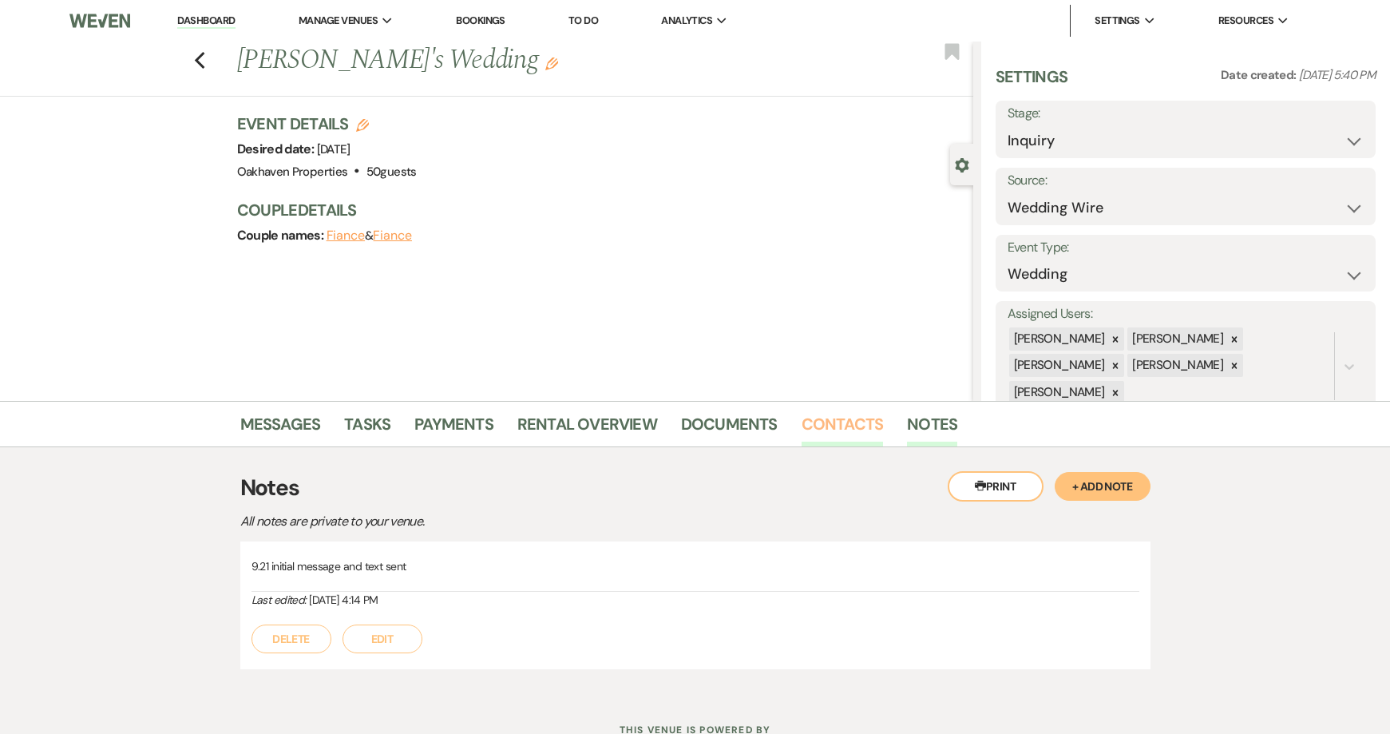
click at [852, 419] on link "Contacts" at bounding box center [843, 428] width 82 height 35
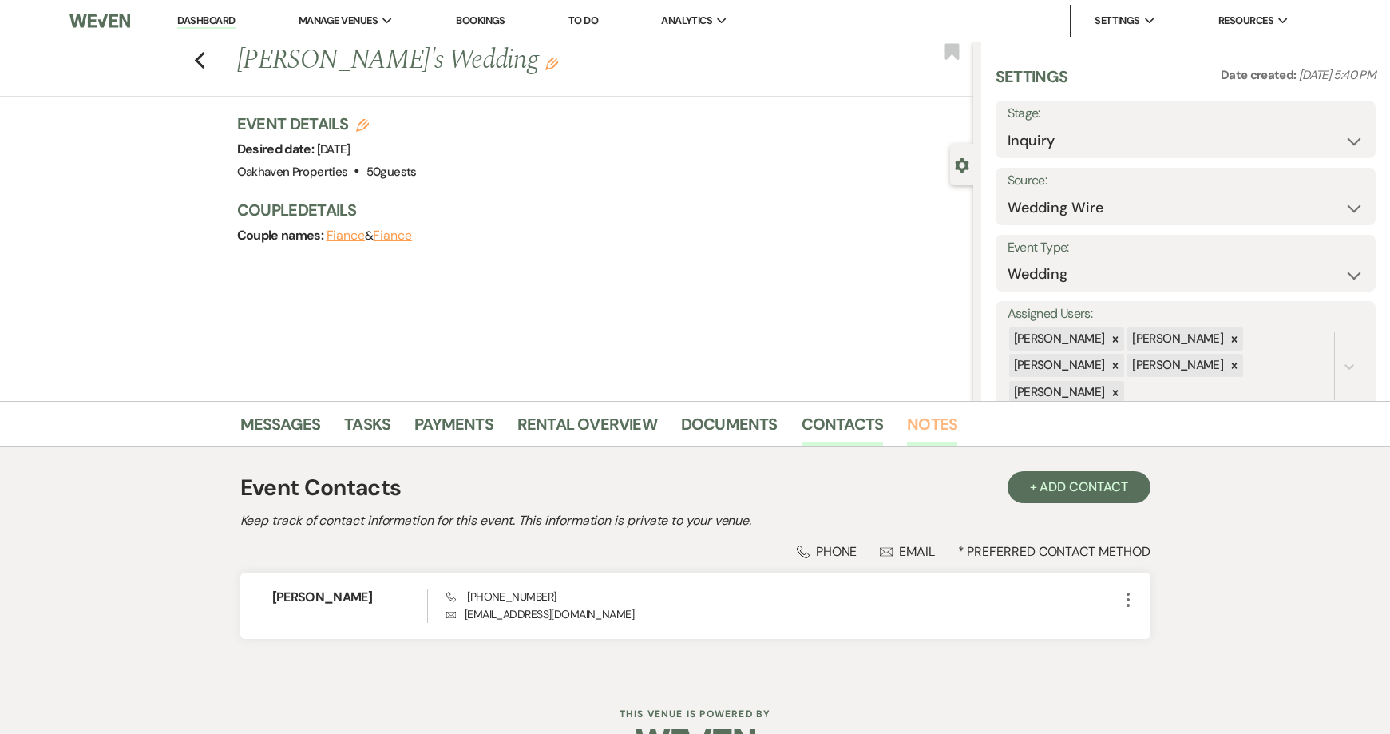
click at [913, 422] on link "Notes" at bounding box center [932, 428] width 50 height 35
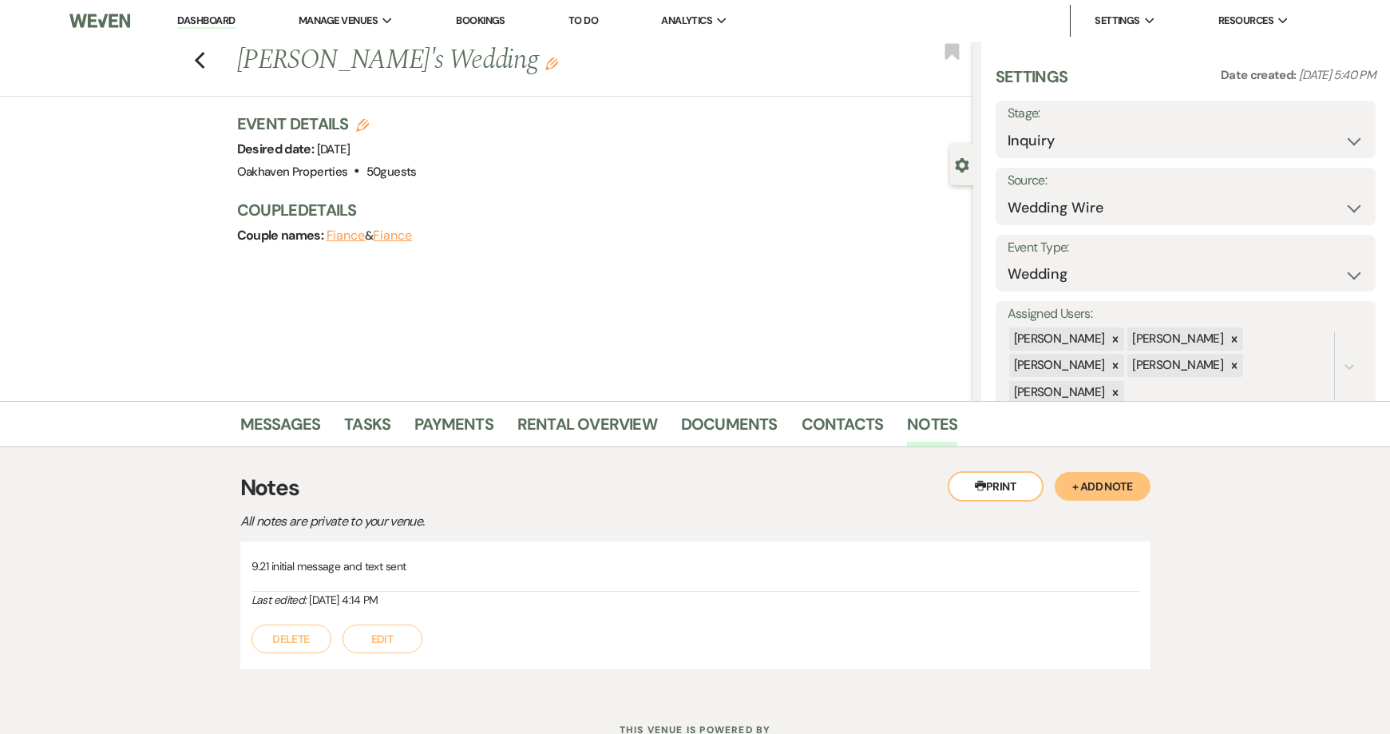
drag, startPoint x: 374, startPoint y: 634, endPoint x: 399, endPoint y: 635, distance: 25.6
click at [374, 635] on button "Edit" at bounding box center [383, 638] width 80 height 29
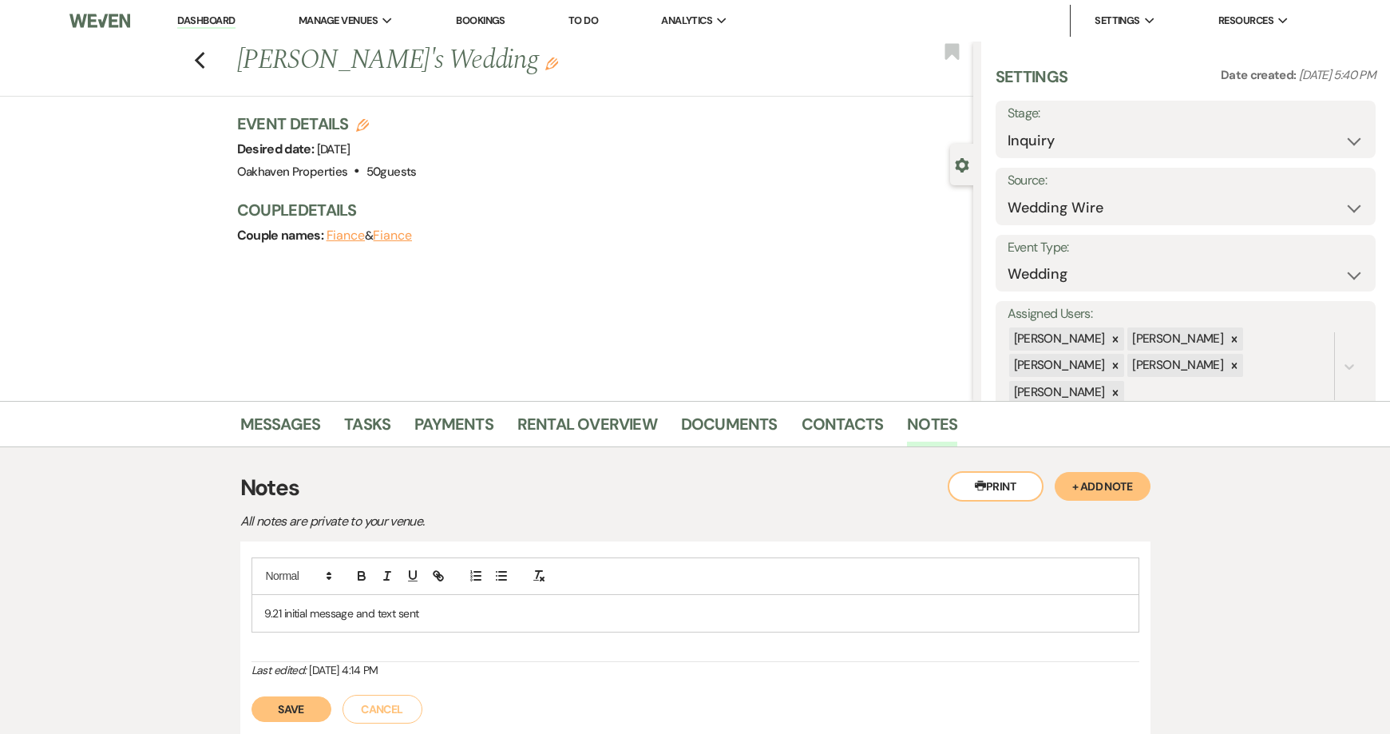
click at [453, 618] on p "9.21 initial message and text sent" at bounding box center [695, 613] width 862 height 18
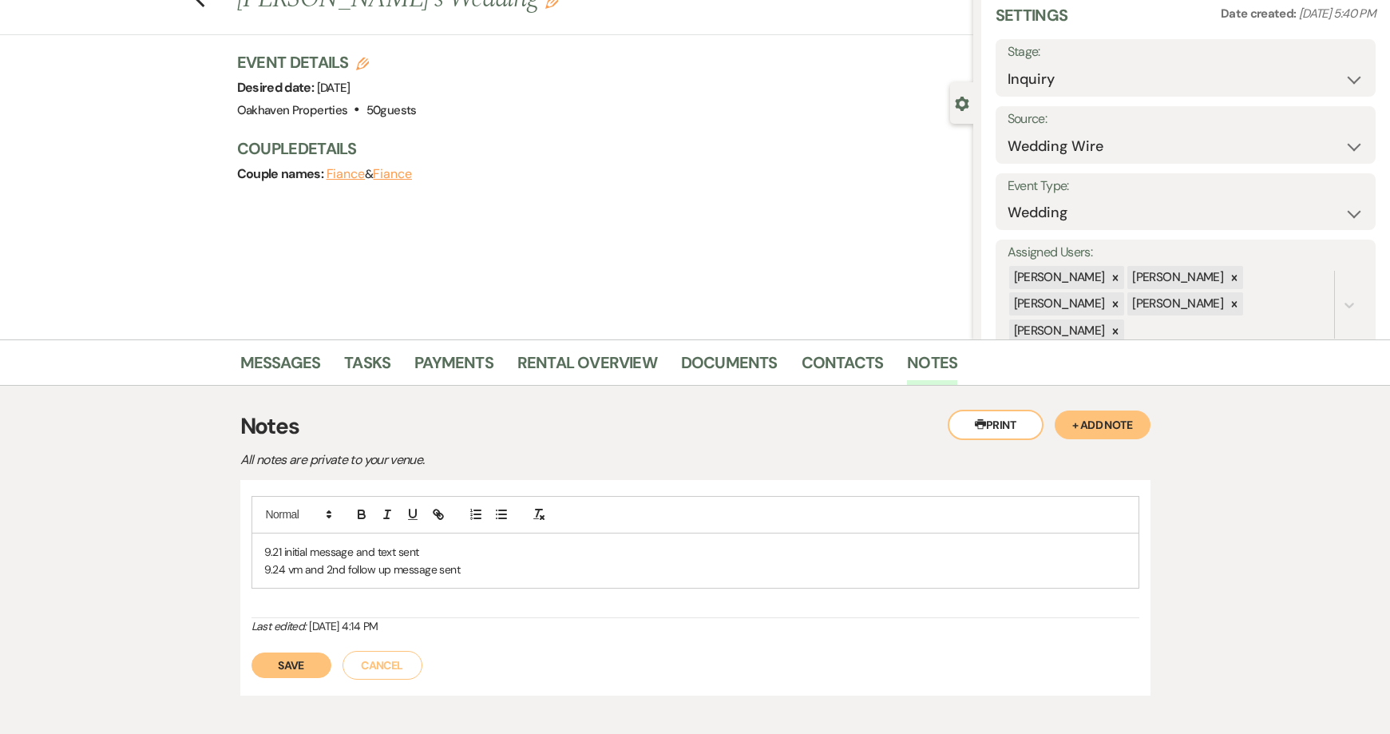
scroll to position [80, 0]
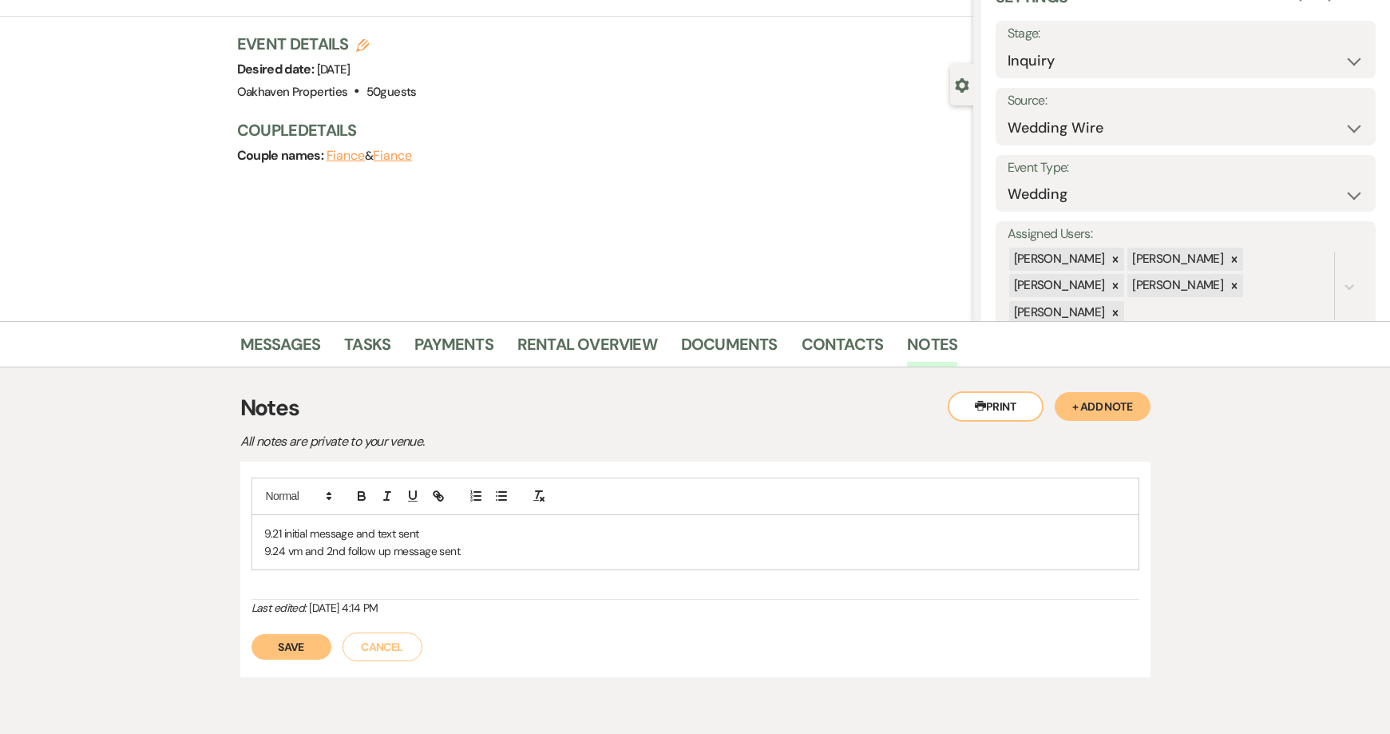
click at [313, 648] on button "Save" at bounding box center [292, 647] width 80 height 26
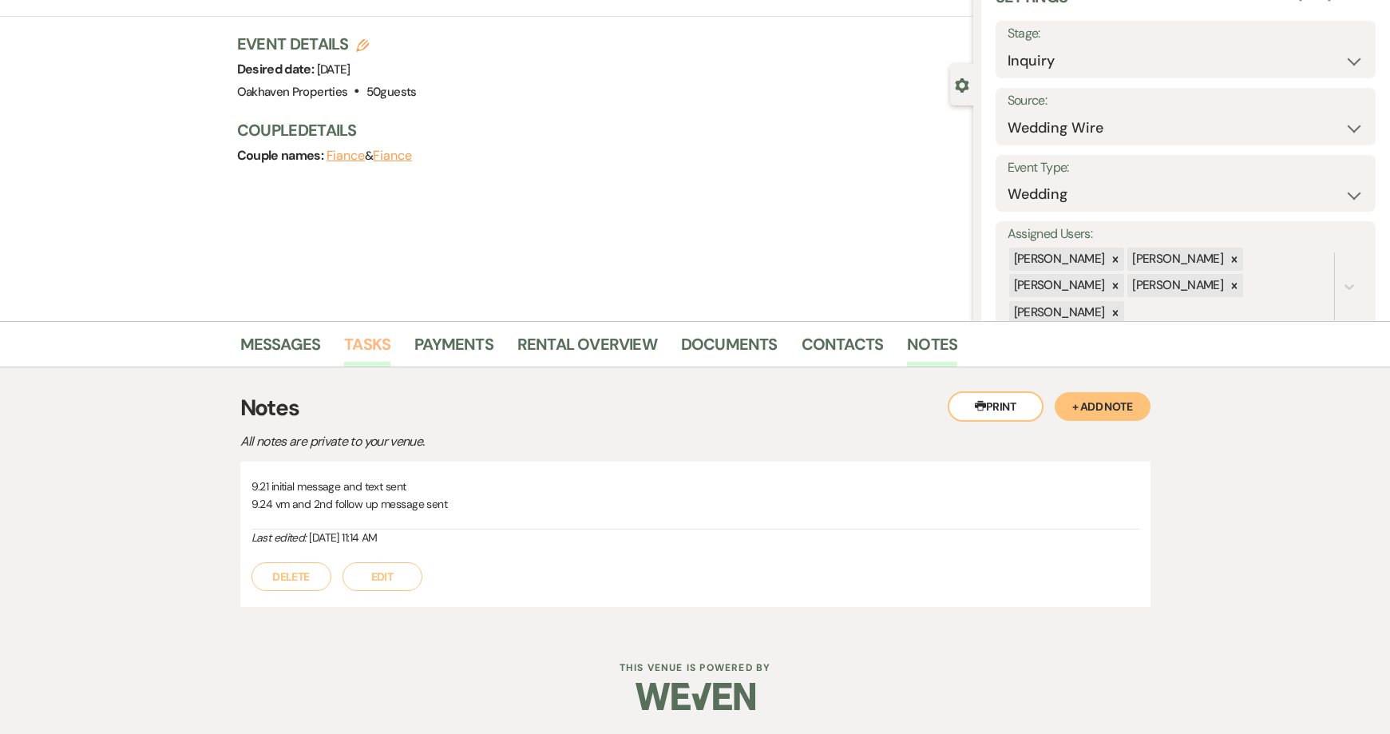
click at [361, 355] on link "Tasks" at bounding box center [367, 348] width 46 height 35
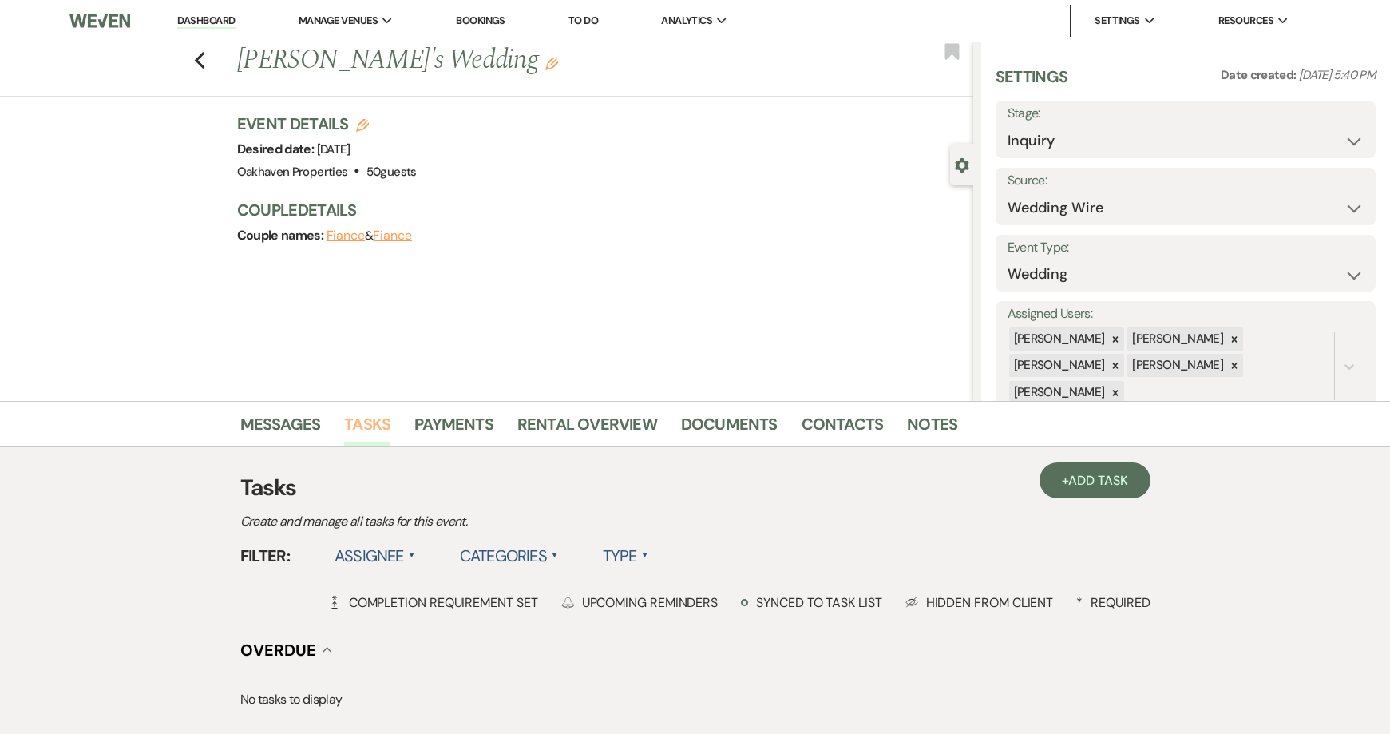
scroll to position [322, 0]
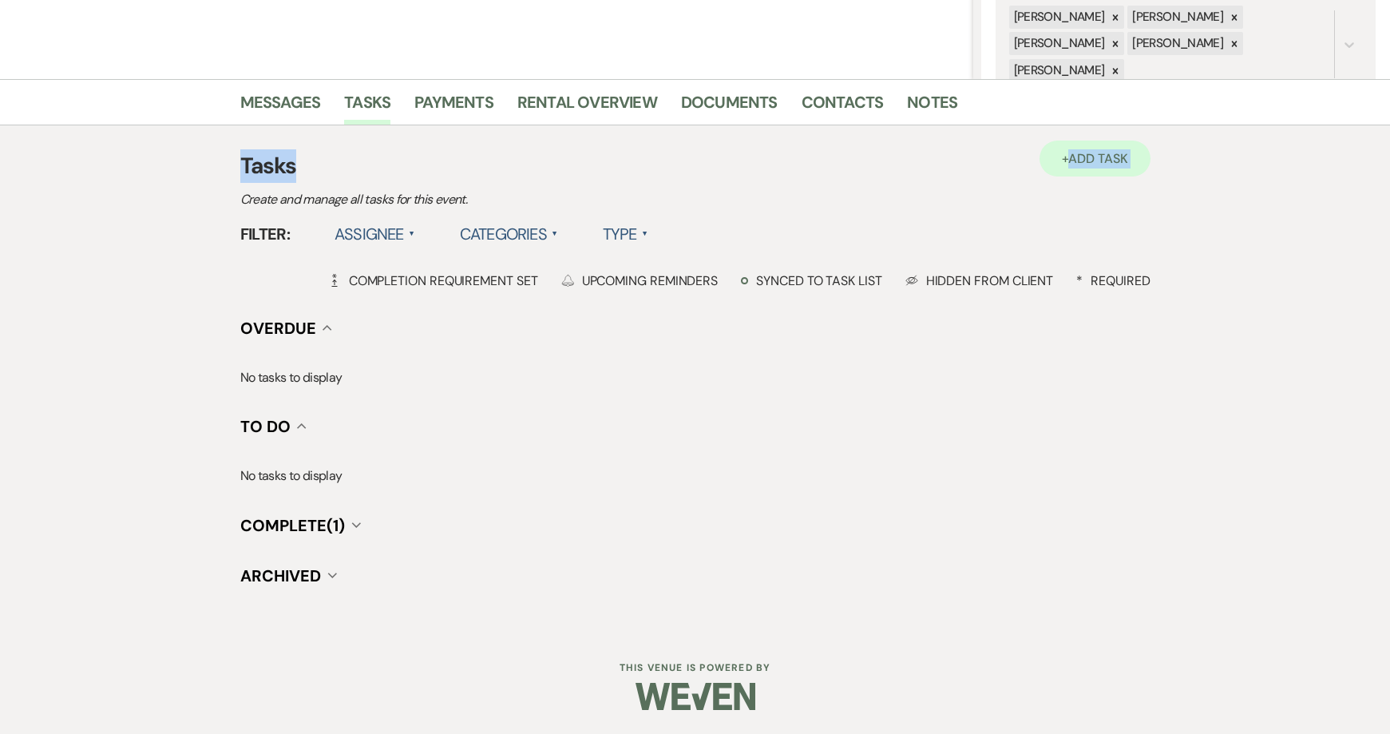
click at [1075, 152] on div "+ Add Task Tasks Create and manage all tasks for this event. Filter: Assignee ▲…" at bounding box center [695, 377] width 910 height 505
click at [1075, 150] on span "Add Task" at bounding box center [1097, 158] width 59 height 17
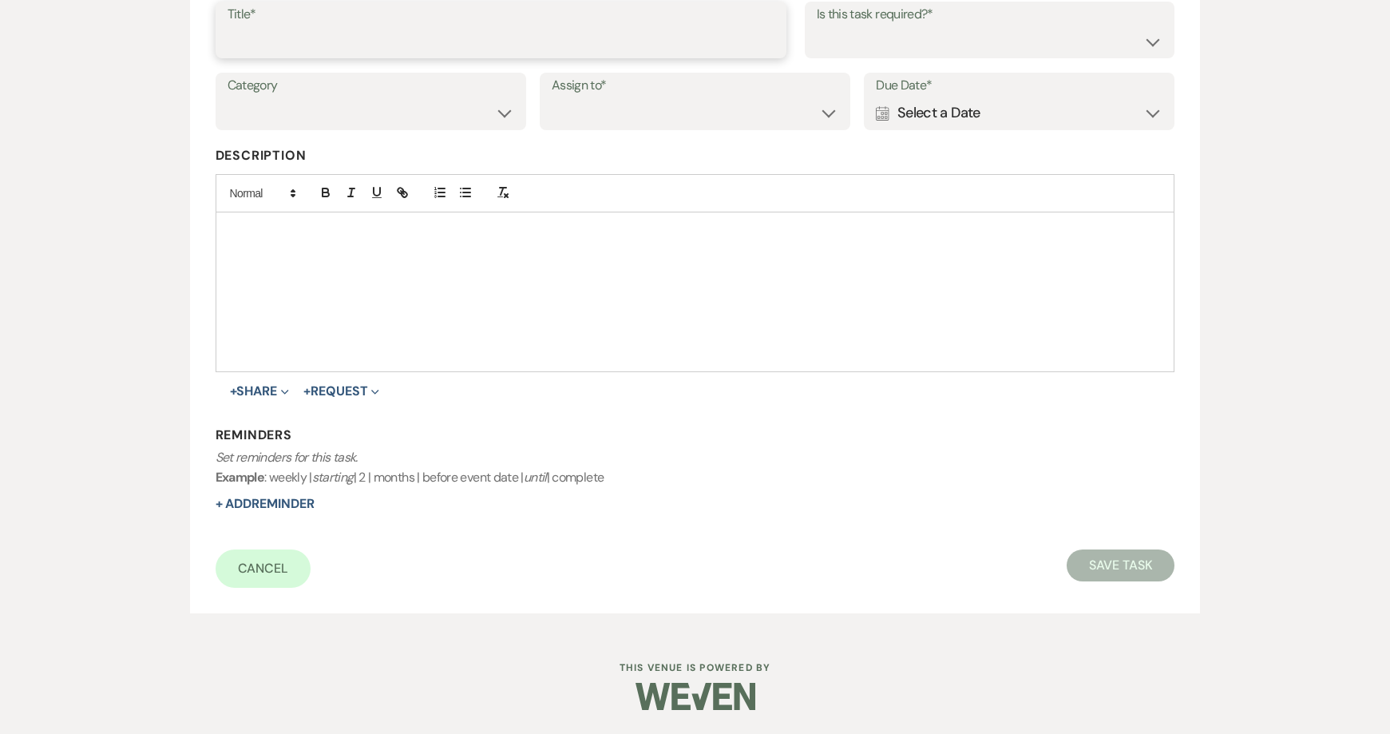
click at [405, 30] on input "Title*" at bounding box center [501, 41] width 547 height 31
type input "3rd follow up promo message and text"
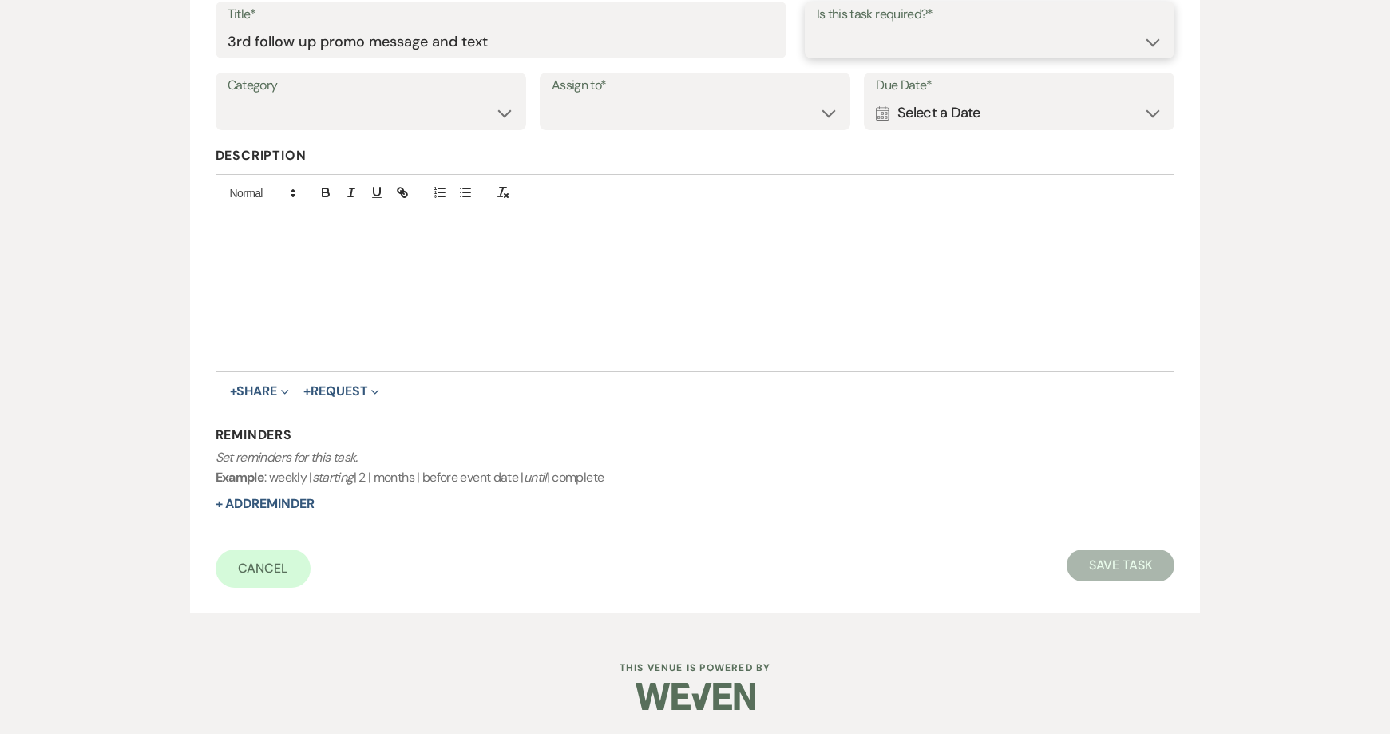
click at [1001, 28] on select "Yes No" at bounding box center [990, 41] width 347 height 31
select select "true"
click at [817, 26] on select "Yes No" at bounding box center [990, 41] width 347 height 31
click at [450, 87] on label "Category" at bounding box center [371, 85] width 287 height 23
click at [454, 117] on select "Venue Vendors Guests Details Finalize & Share" at bounding box center [371, 112] width 287 height 31
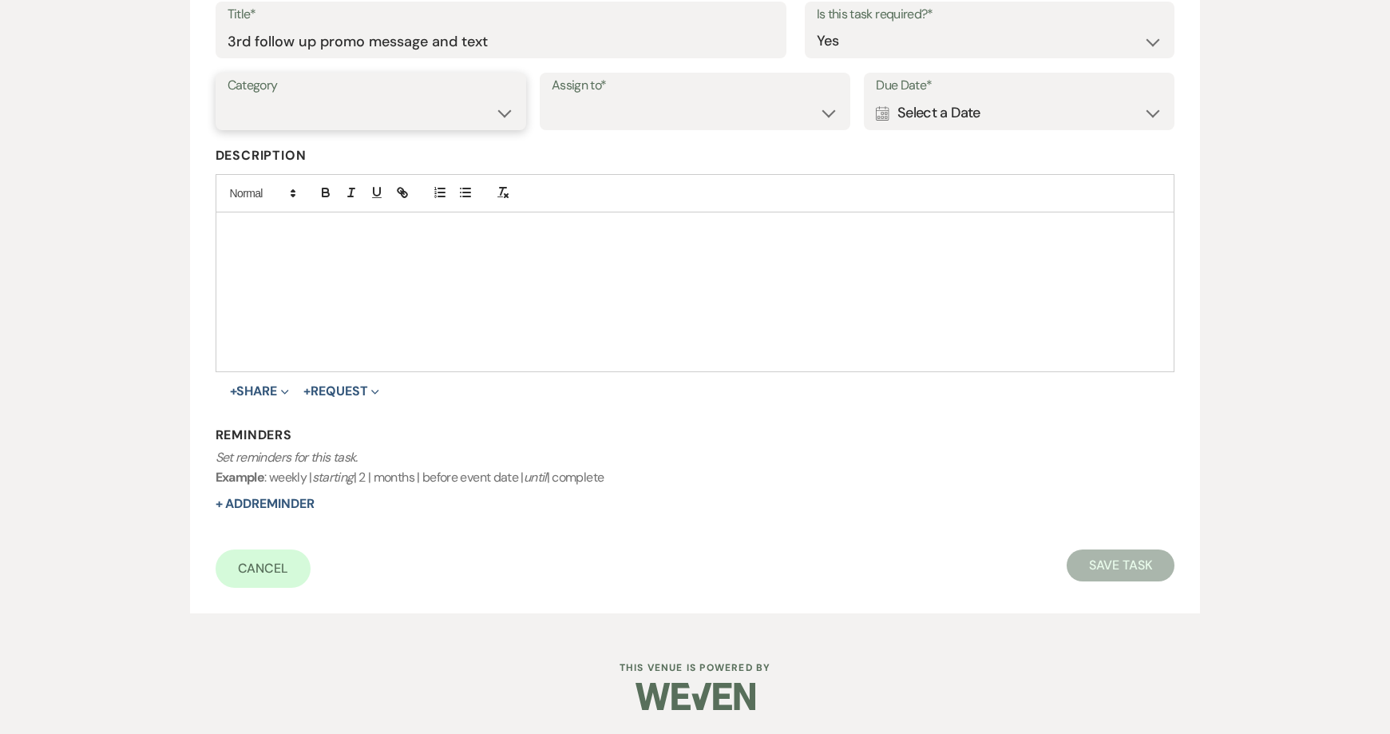
click at [228, 97] on select "Venue Vendors Guests Details Finalize & Share" at bounding box center [371, 112] width 287 height 31
drag, startPoint x: 422, startPoint y: 116, endPoint x: 422, endPoint y: 128, distance: 12.0
click at [422, 117] on select "Venue Vendors Guests Details Finalize & Share" at bounding box center [371, 112] width 287 height 31
select select "31"
click at [228, 97] on select "Venue Vendors Guests Details Finalize & Share" at bounding box center [371, 112] width 287 height 31
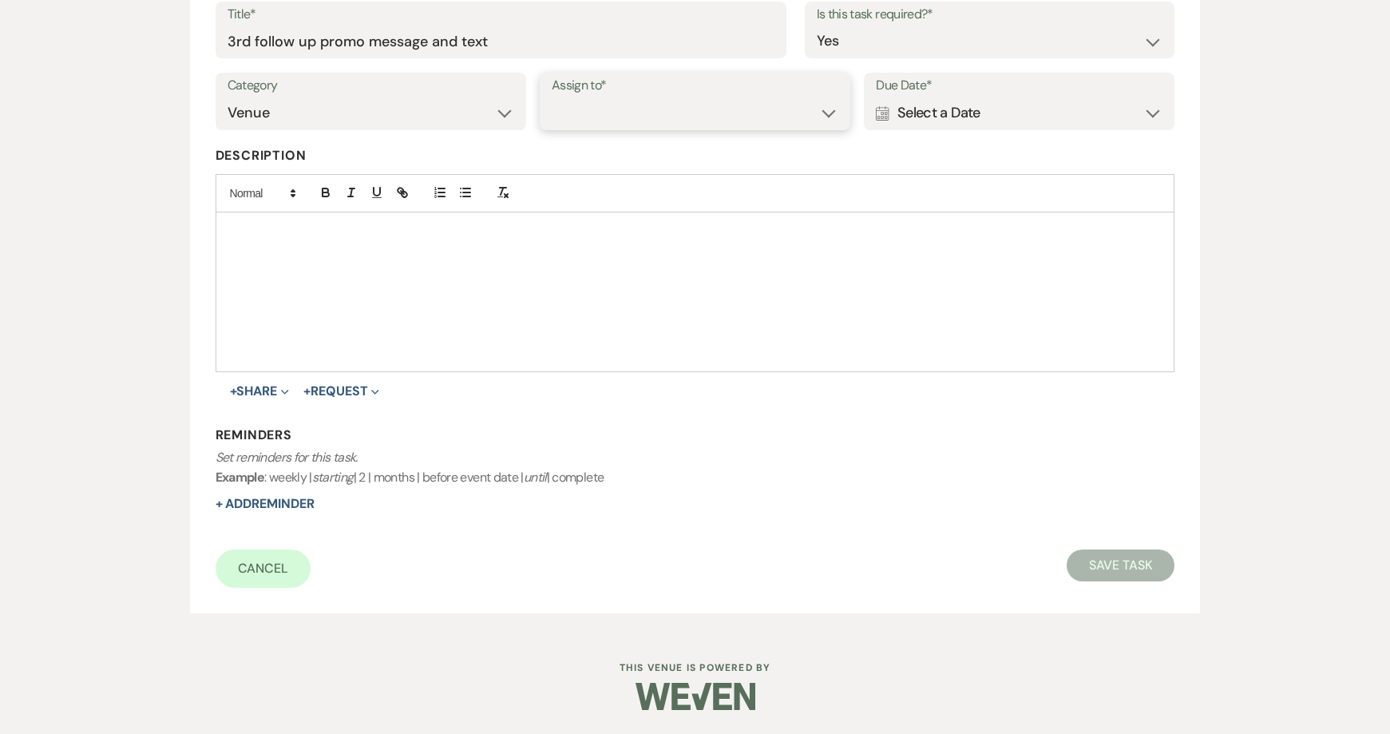
click at [687, 121] on select "Venue Client" at bounding box center [695, 112] width 287 height 31
select select "venueHost"
click at [552, 97] on select "Venue Client" at bounding box center [695, 112] width 287 height 31
click at [957, 119] on div "Due Date* Calendar Select a Date Expand" at bounding box center [1019, 101] width 311 height 57
drag, startPoint x: 957, startPoint y: 119, endPoint x: 1084, endPoint y: 113, distance: 127.1
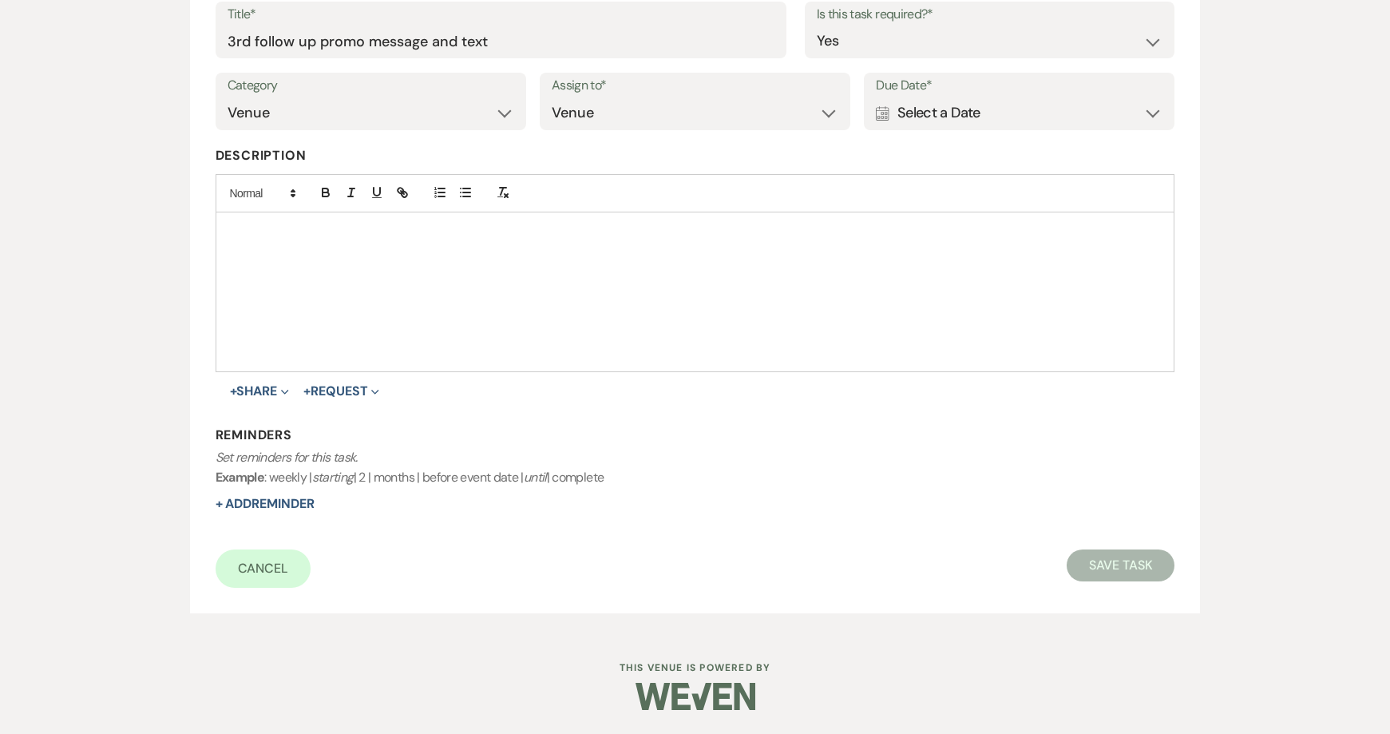
click at [1084, 114] on div "Calendar Select a Date Expand" at bounding box center [1019, 112] width 287 height 31
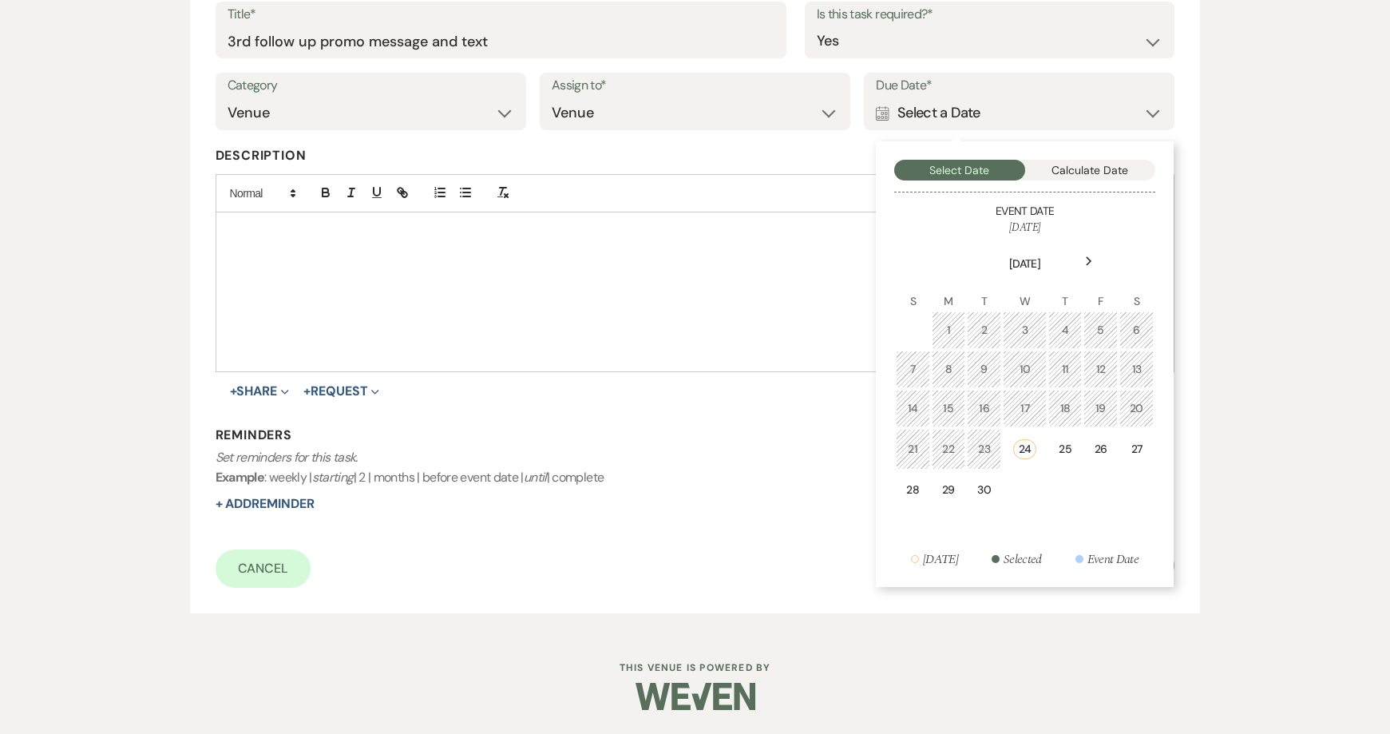
click at [1085, 112] on div "Calendar Select a Date Collapse" at bounding box center [1019, 112] width 287 height 31
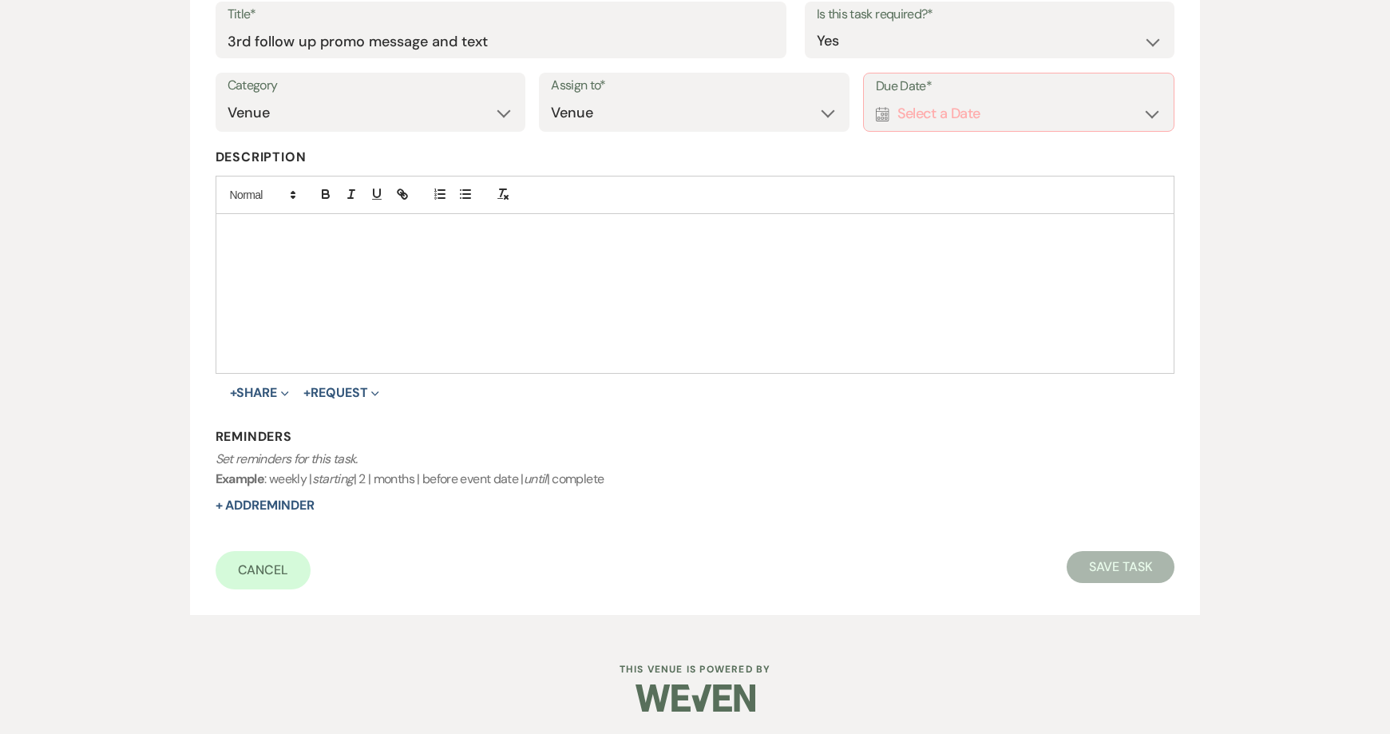
click at [1097, 116] on div "Calendar Select a Date Expand" at bounding box center [1019, 113] width 287 height 31
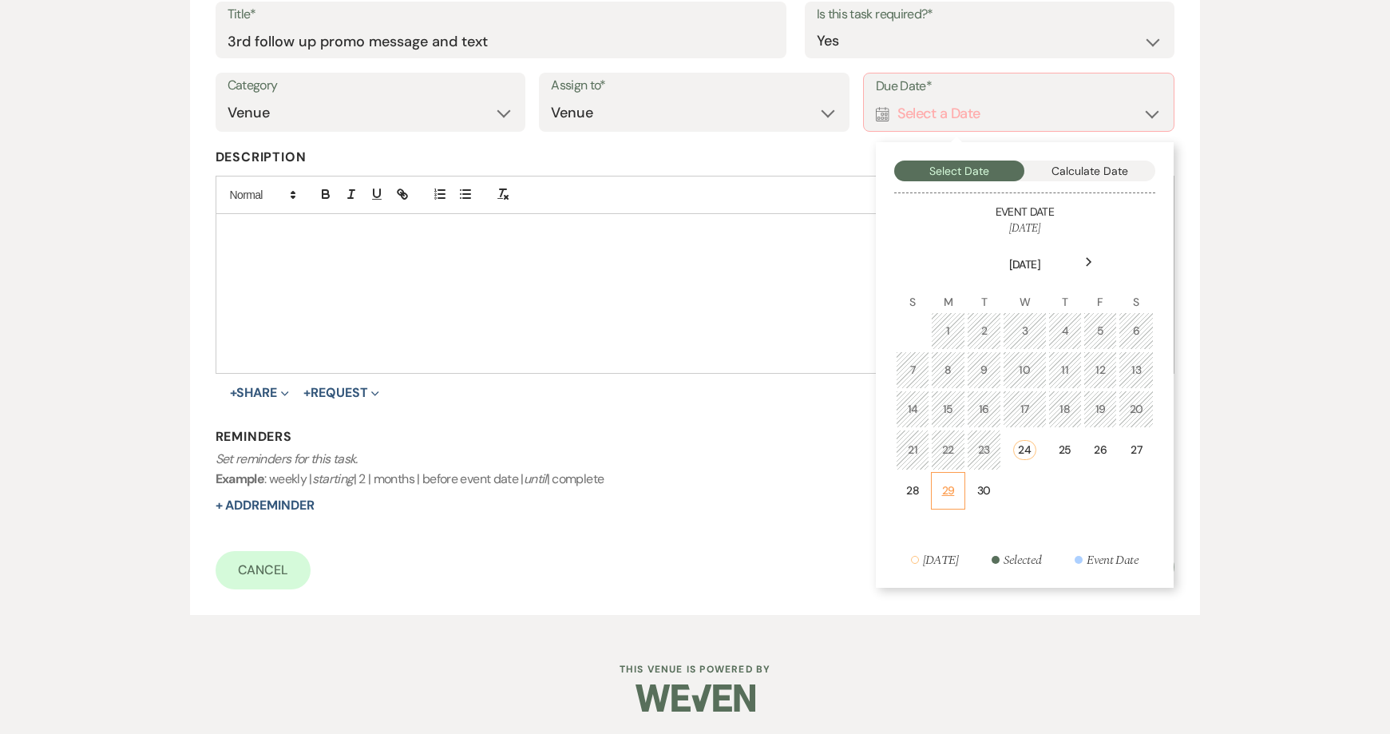
click at [945, 474] on td "29" at bounding box center [948, 491] width 34 height 38
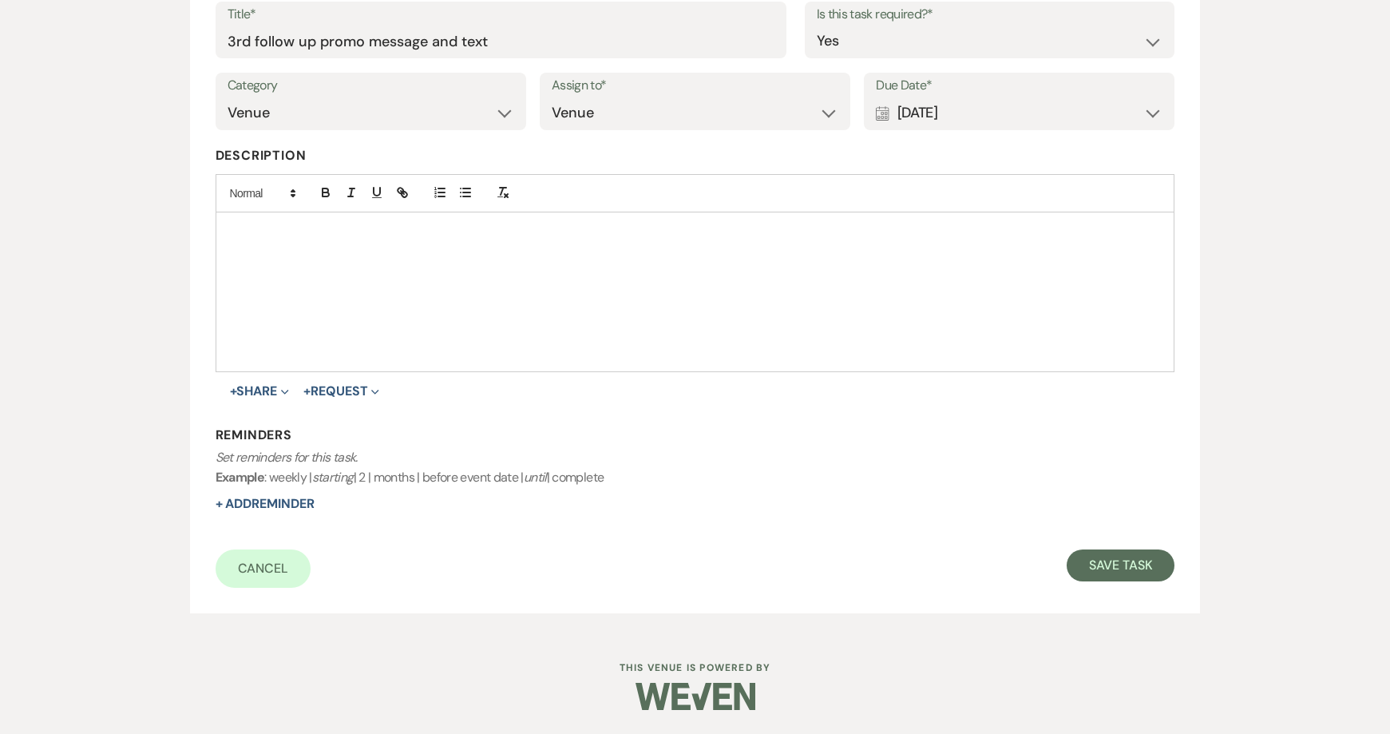
click at [1050, 117] on div "Calendar Sep 29, 2025 Expand" at bounding box center [1019, 112] width 287 height 31
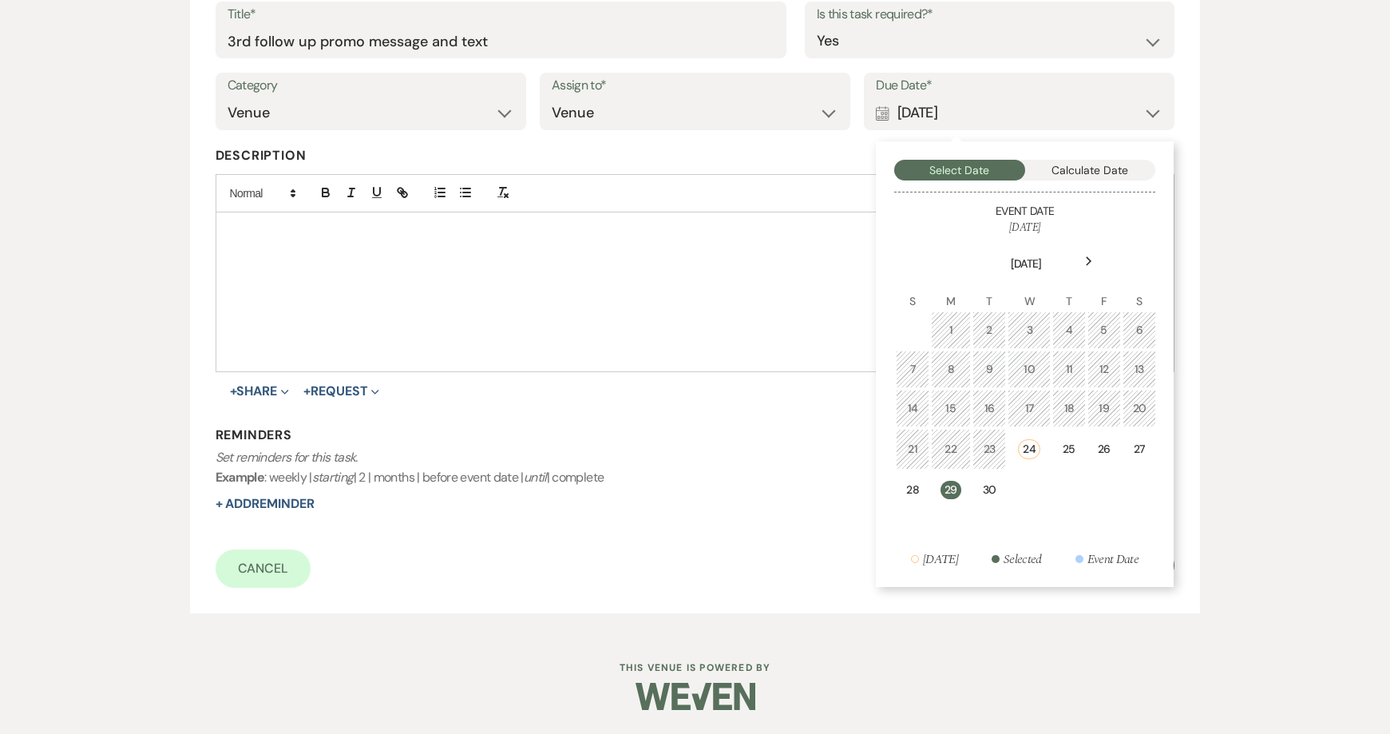
click at [945, 481] on div "29" at bounding box center [951, 490] width 21 height 18
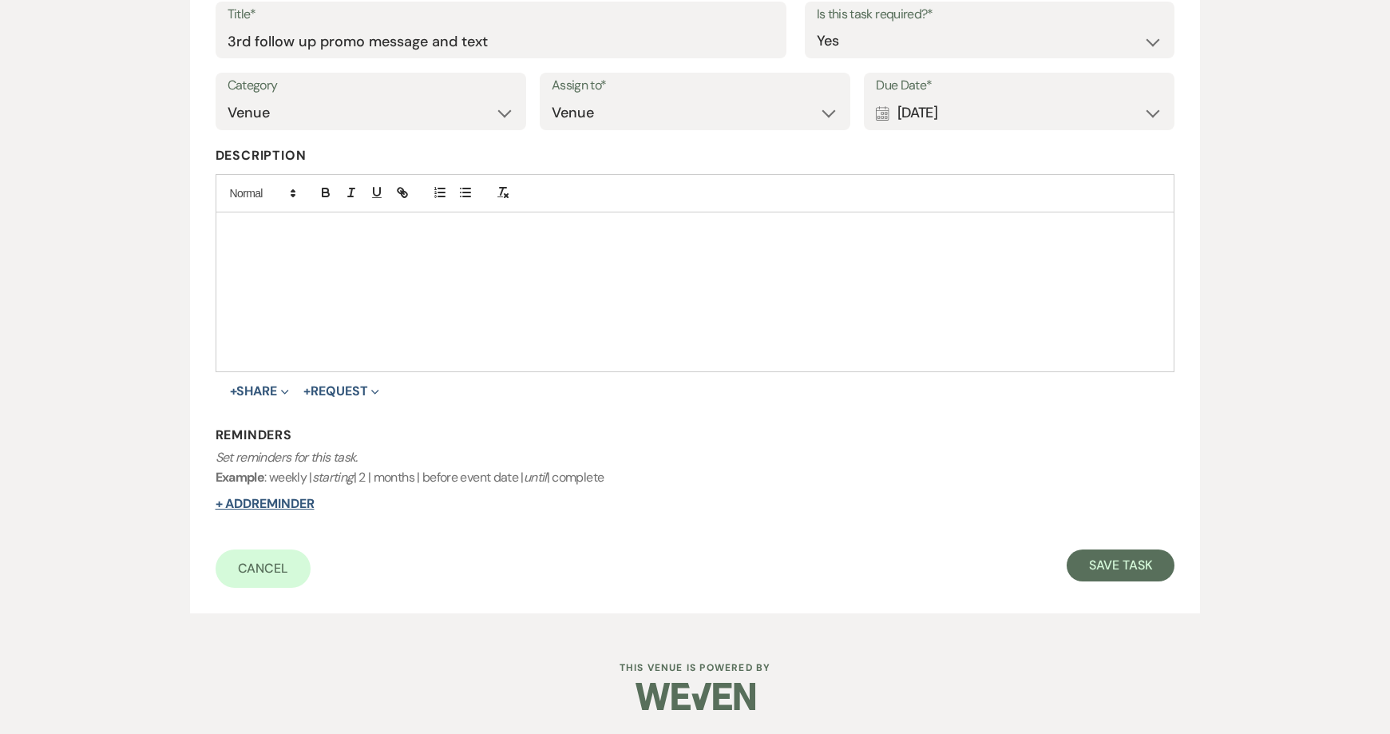
click at [266, 503] on button "+ Add Reminder" at bounding box center [265, 503] width 99 height 13
select select "host"
select select "days"
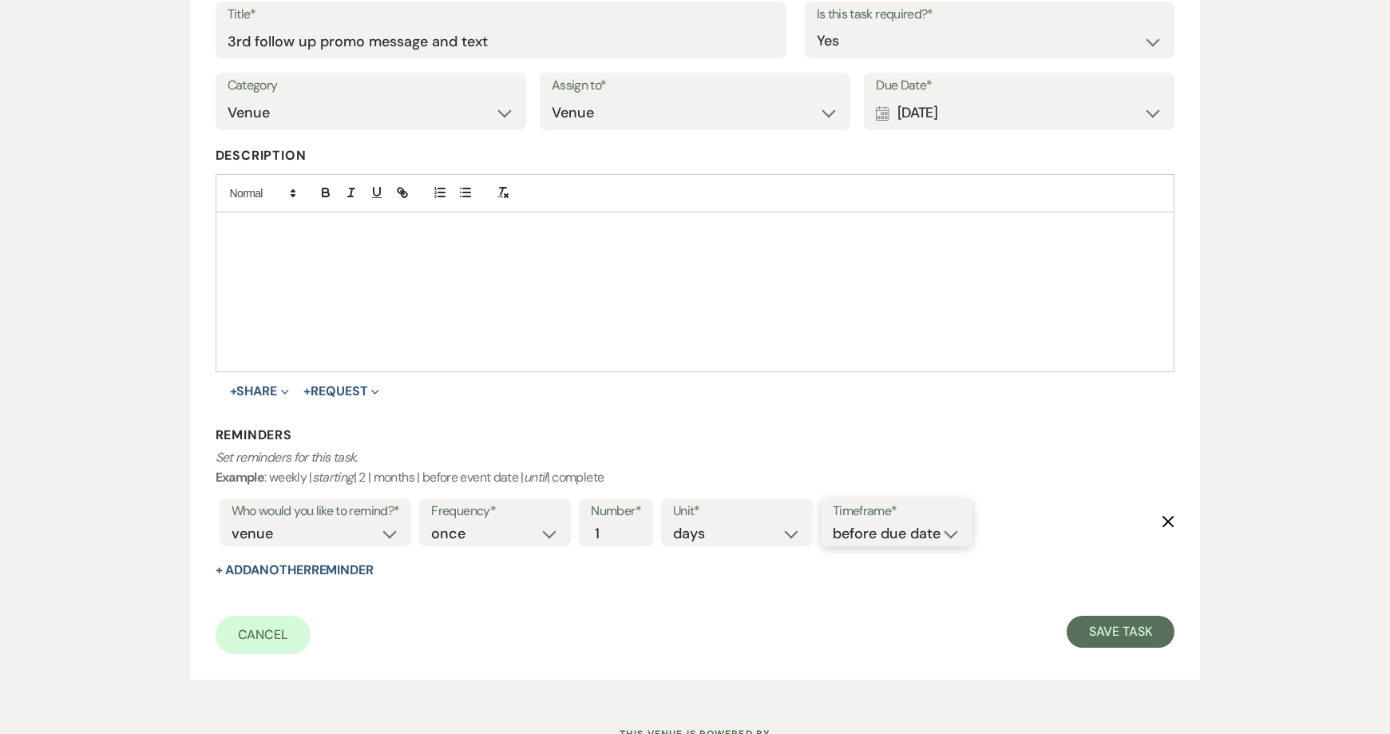
click at [885, 530] on select "before due date after due date on due date on custom date" at bounding box center [897, 534] width 128 height 22
select select "onDueDate"
click at [833, 523] on select "before due date after due date on due date on custom date" at bounding box center [897, 534] width 128 height 22
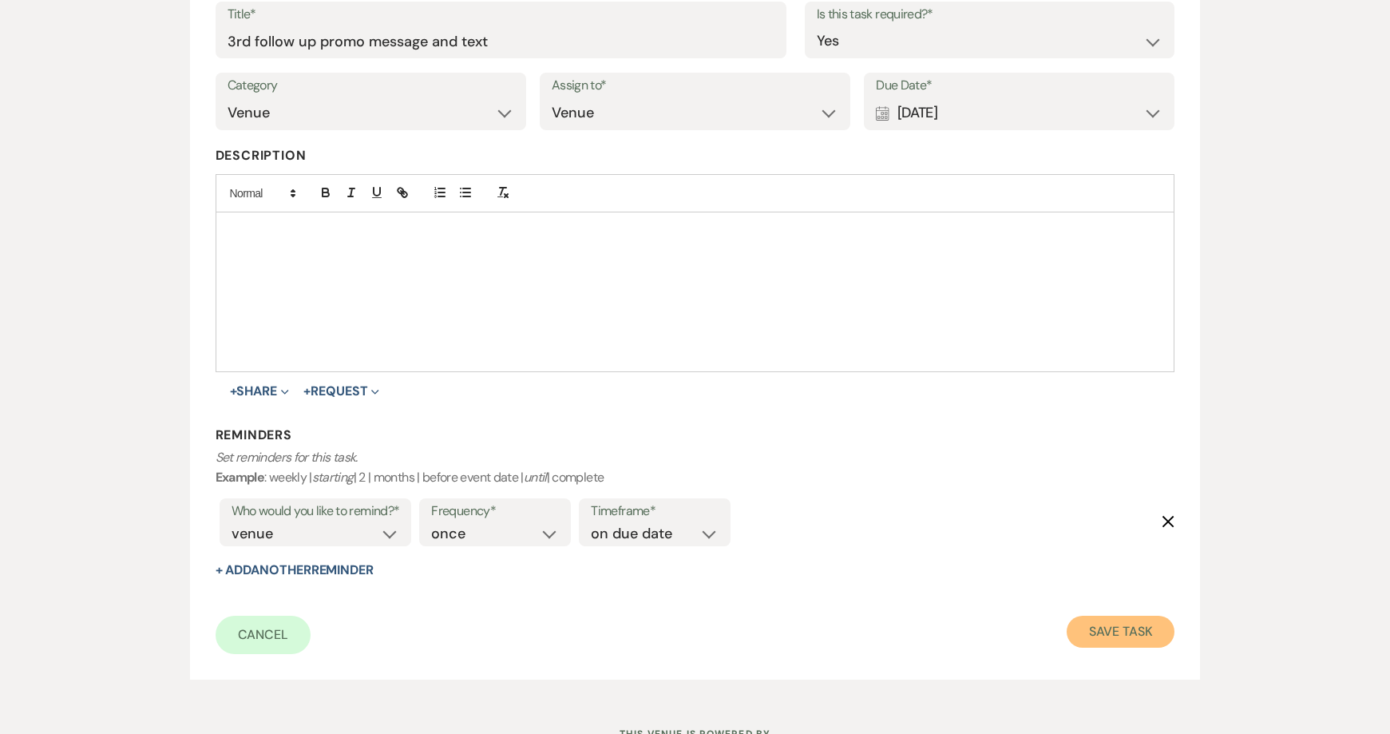
click at [1158, 640] on button "Save Task" at bounding box center [1121, 632] width 108 height 32
select select "3"
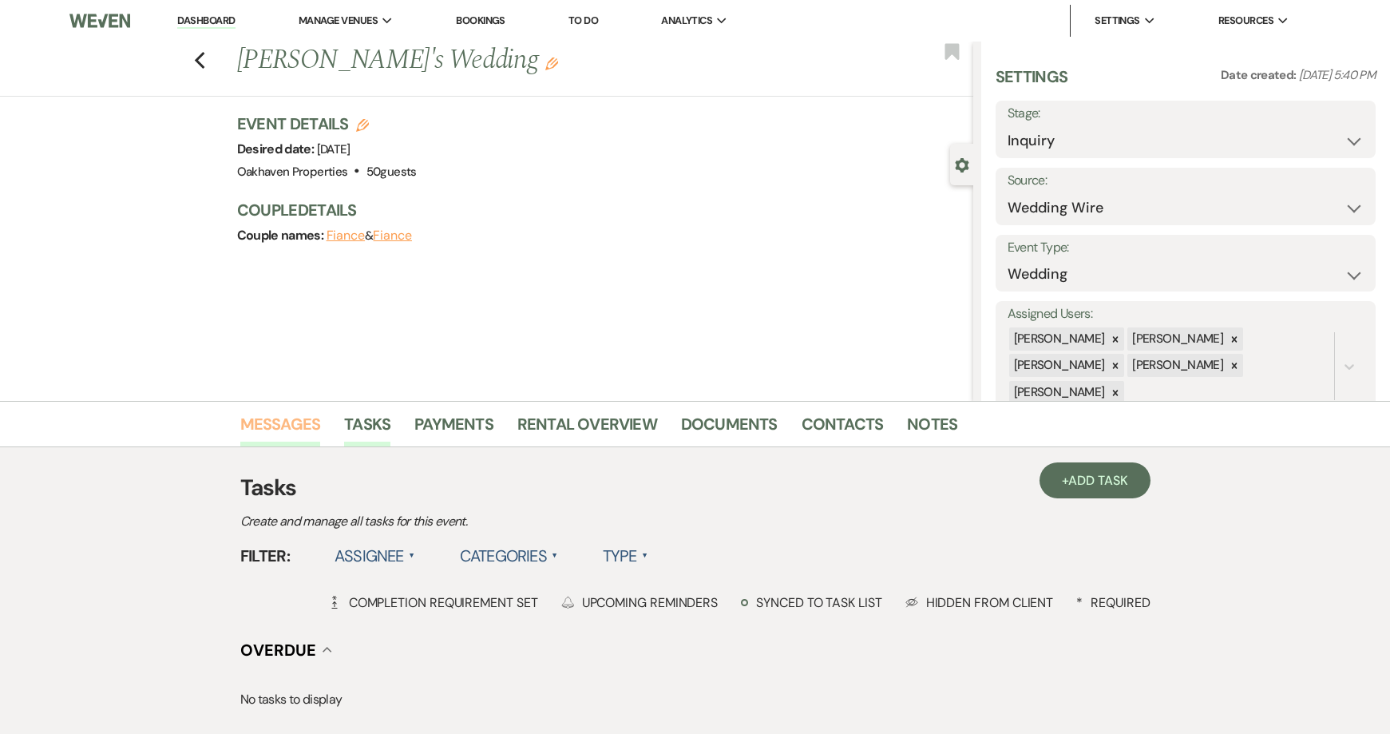
click at [263, 435] on link "Messages" at bounding box center [280, 428] width 81 height 35
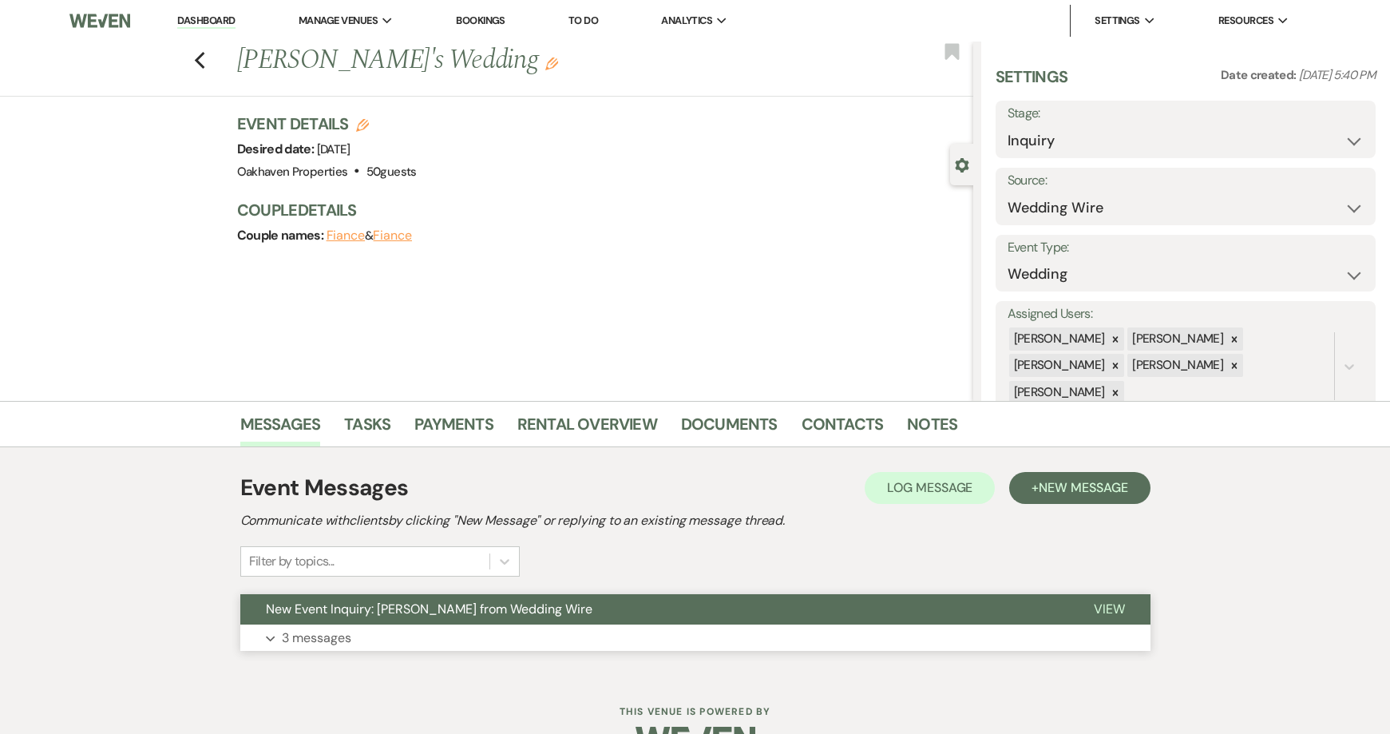
click at [1128, 614] on button "View" at bounding box center [1109, 609] width 82 height 30
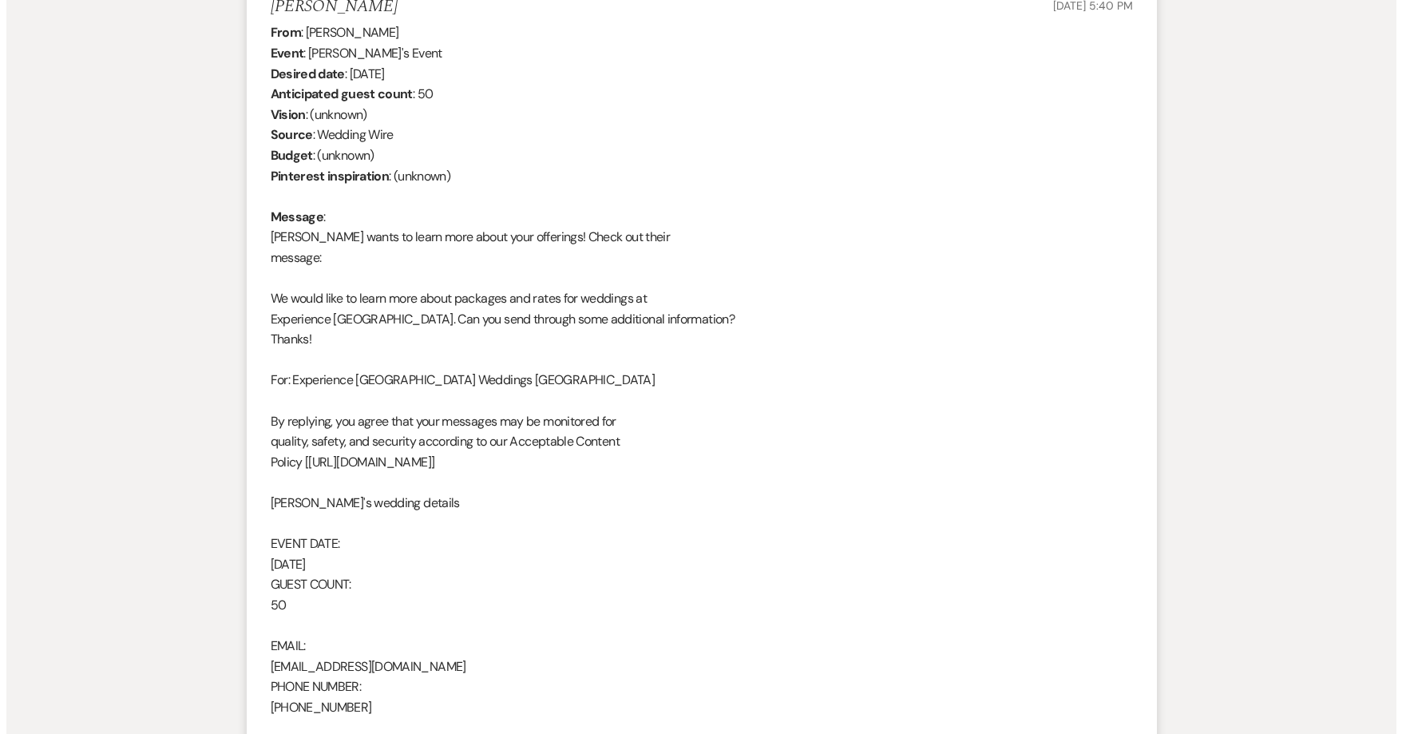
scroll to position [244, 0]
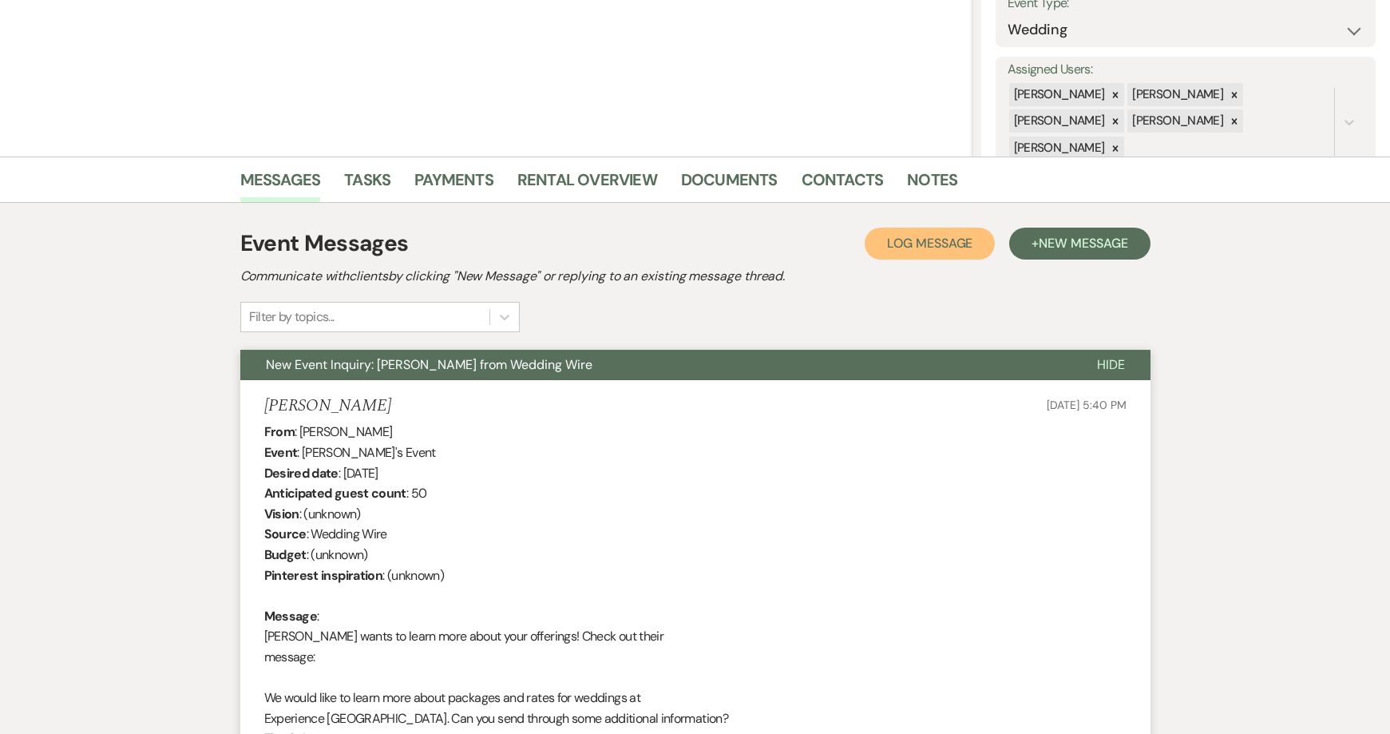
click at [937, 255] on button "Log Log Message" at bounding box center [930, 244] width 130 height 32
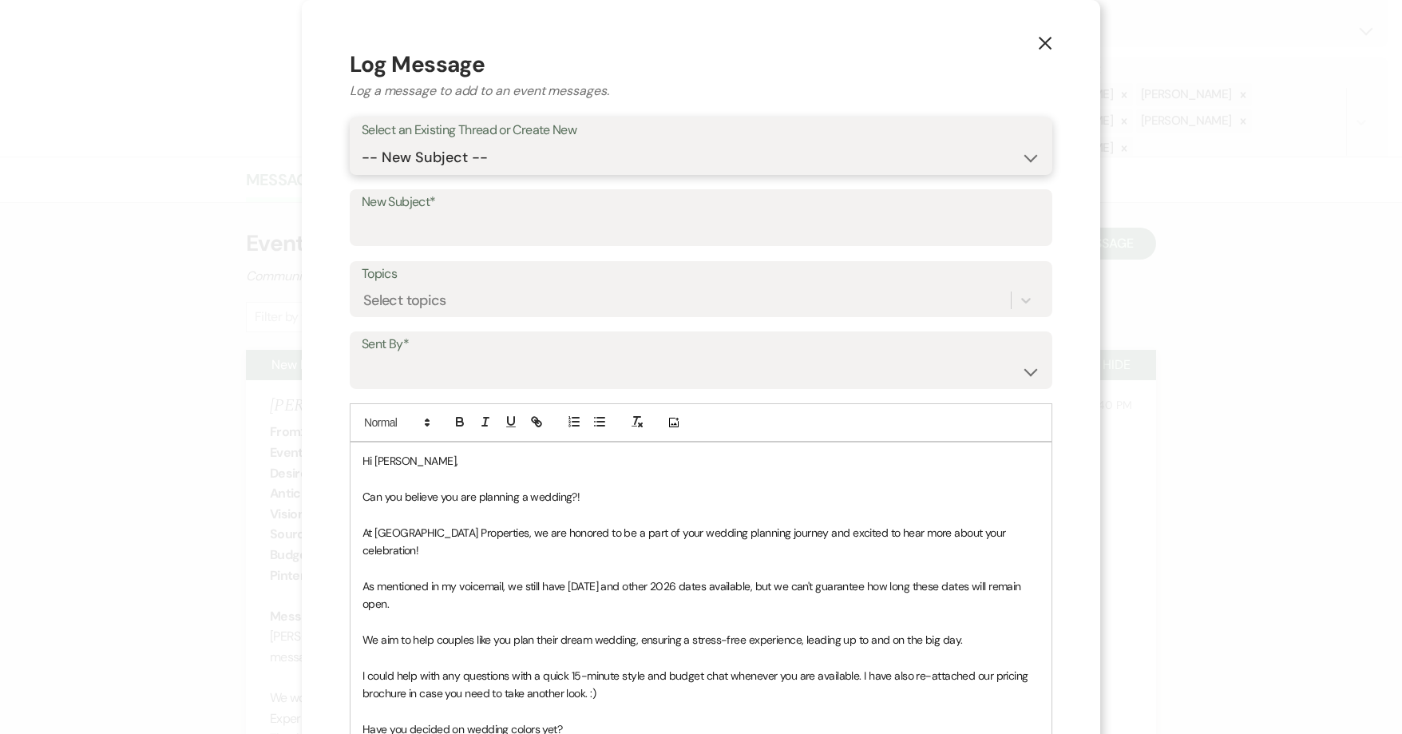
click at [539, 143] on select "-- New Subject -- New Event Inquiry: Tiffanie from Wedding Wire" at bounding box center [701, 157] width 679 height 31
select select "463990"
click at [362, 142] on select "-- New Subject -- New Event Inquiry: Tiffanie from Wedding Wire" at bounding box center [701, 157] width 679 height 31
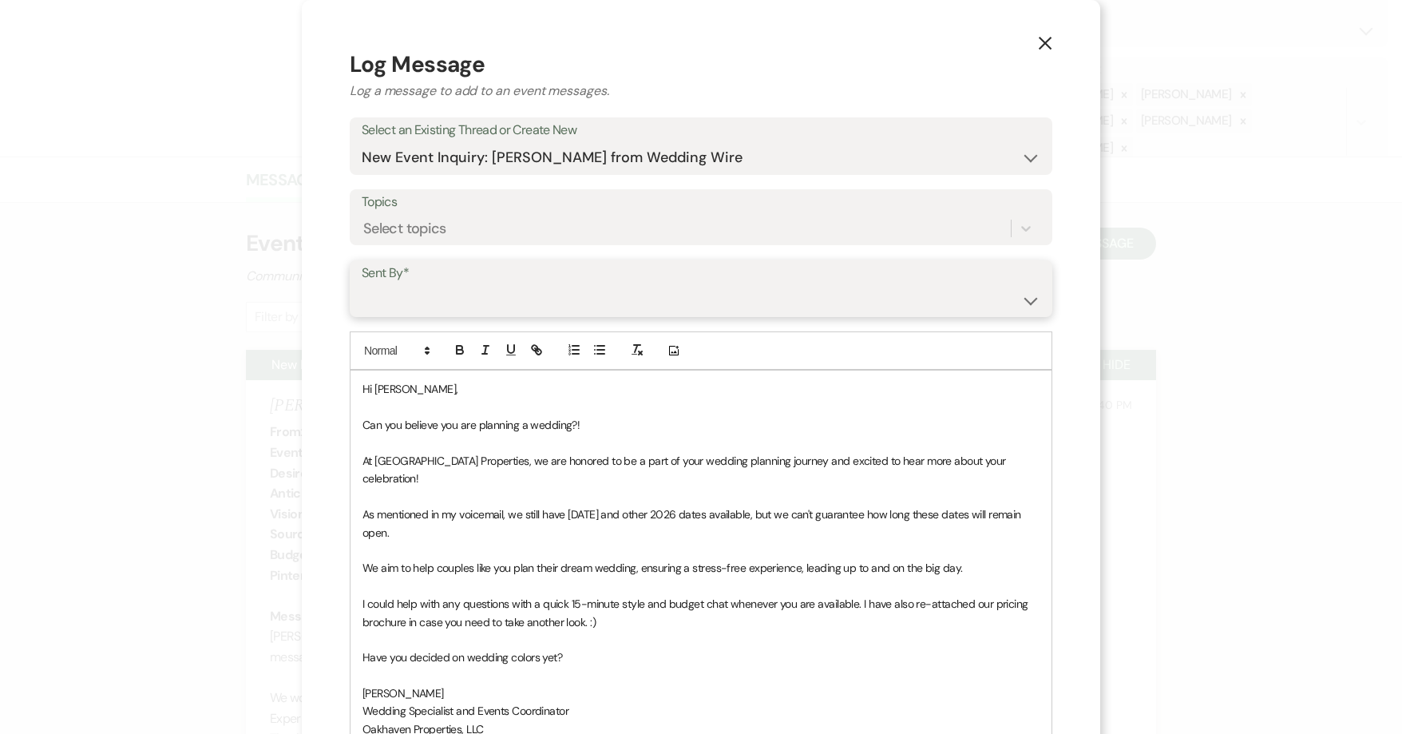
drag, startPoint x: 493, startPoint y: 306, endPoint x: 493, endPoint y: 317, distance: 11.2
click at [493, 306] on select "Patience Ergish (pdergish@aol.com) Jeanette Wagoner (jeanette@experienceoakhave…" at bounding box center [701, 299] width 679 height 31
select select "user-127923"
click at [362, 284] on select "Patience Ergish (pdergish@aol.com) Jeanette Wagoner (jeanette@experienceoakhave…" at bounding box center [701, 299] width 679 height 31
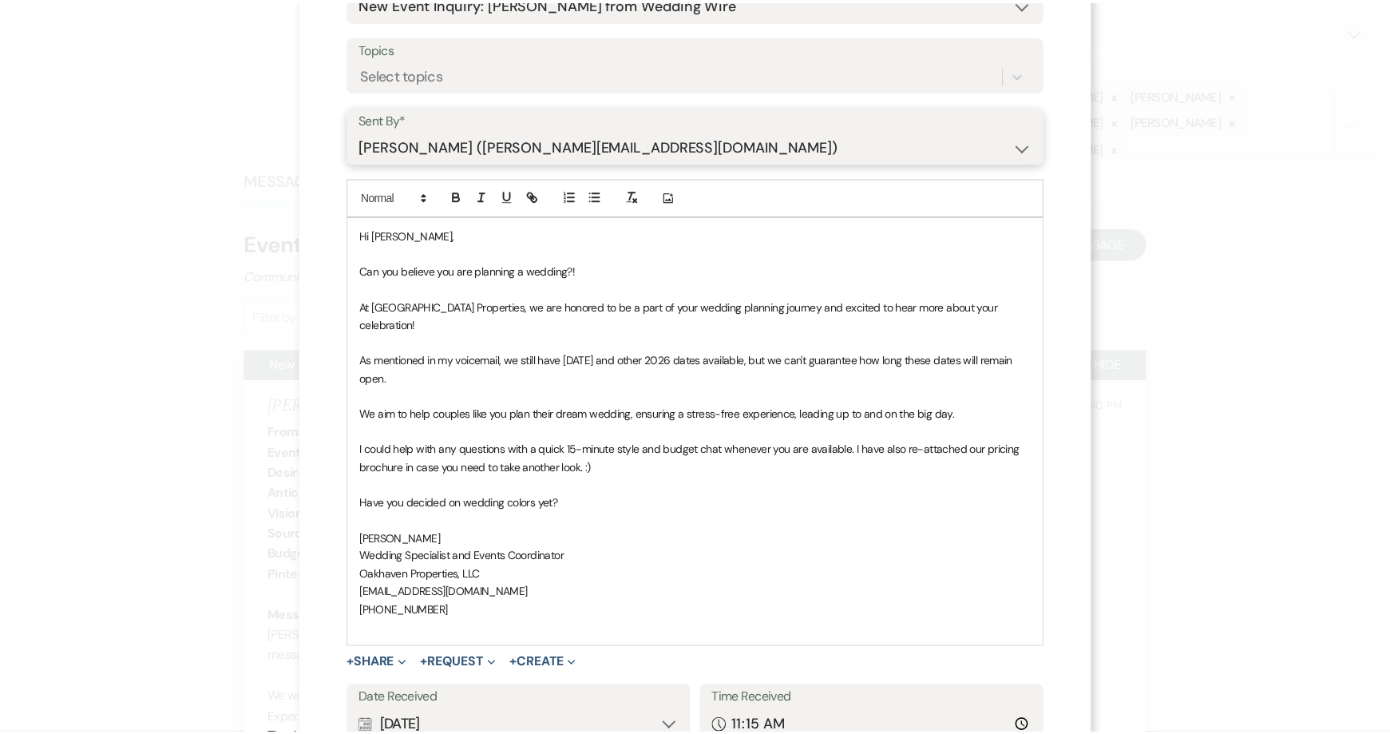
scroll to position [267, 0]
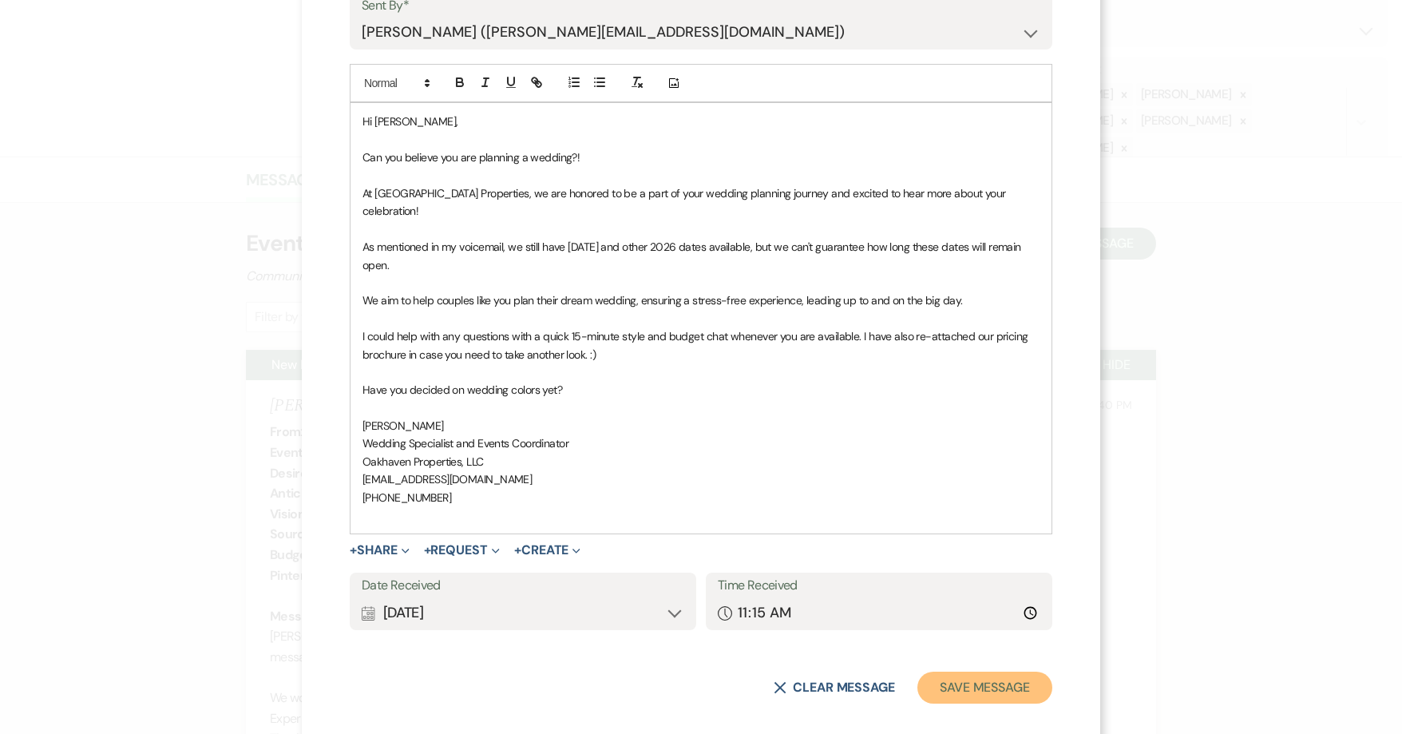
click at [994, 671] on button "Save Message" at bounding box center [984, 687] width 135 height 32
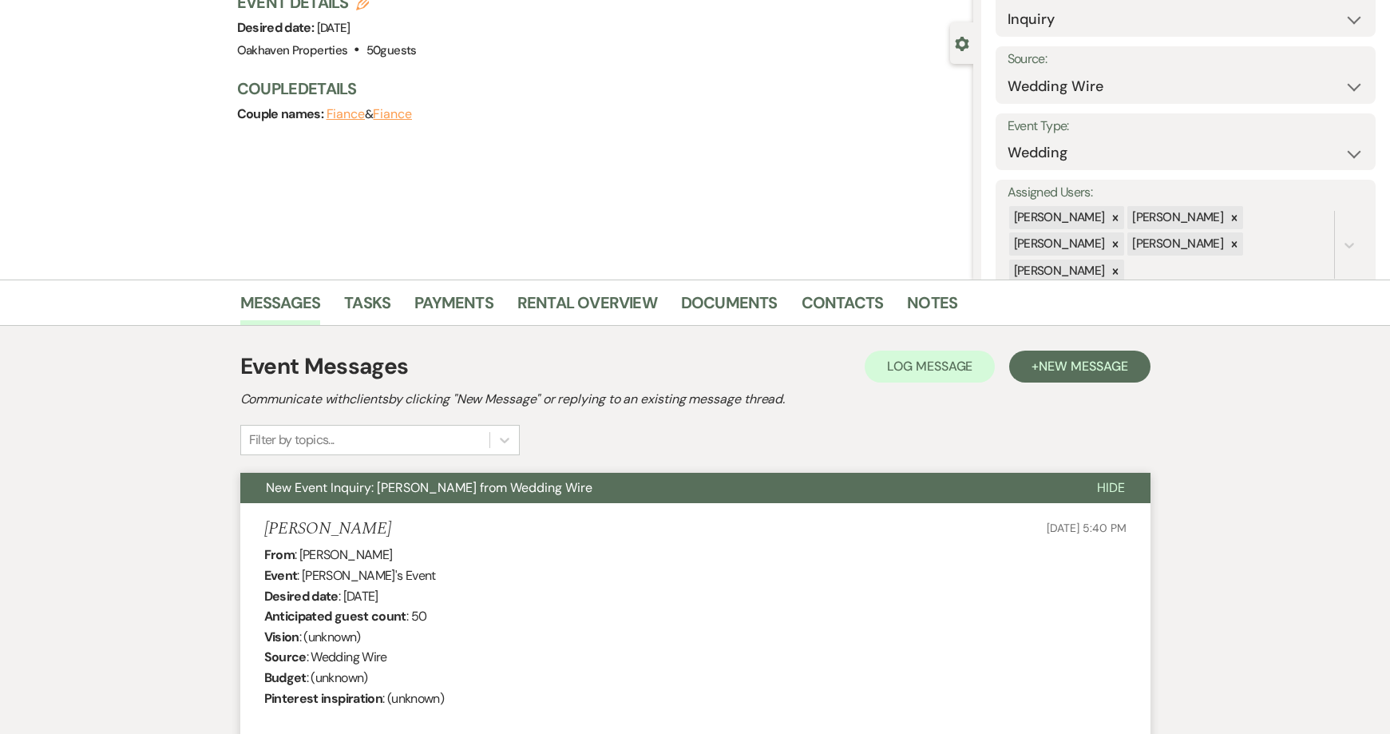
scroll to position [5, 0]
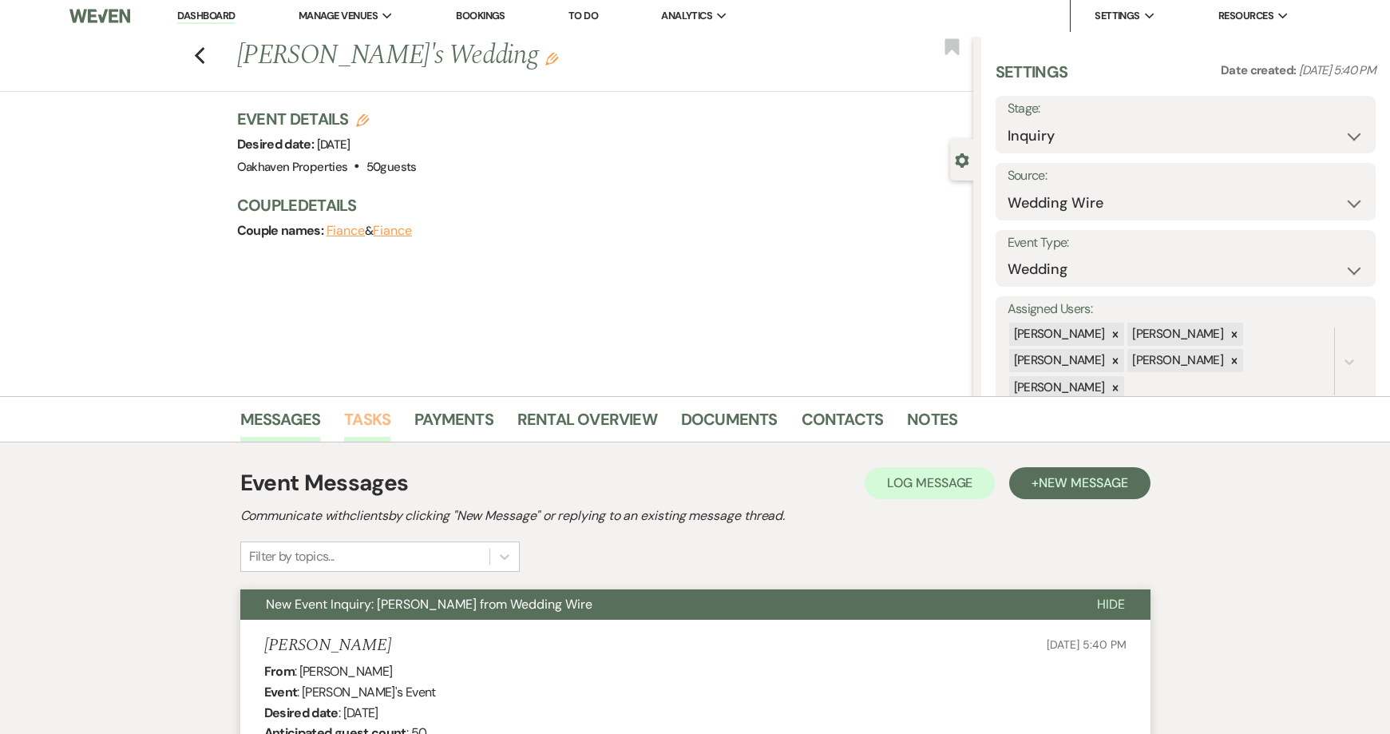
click at [369, 424] on link "Tasks" at bounding box center [367, 423] width 46 height 35
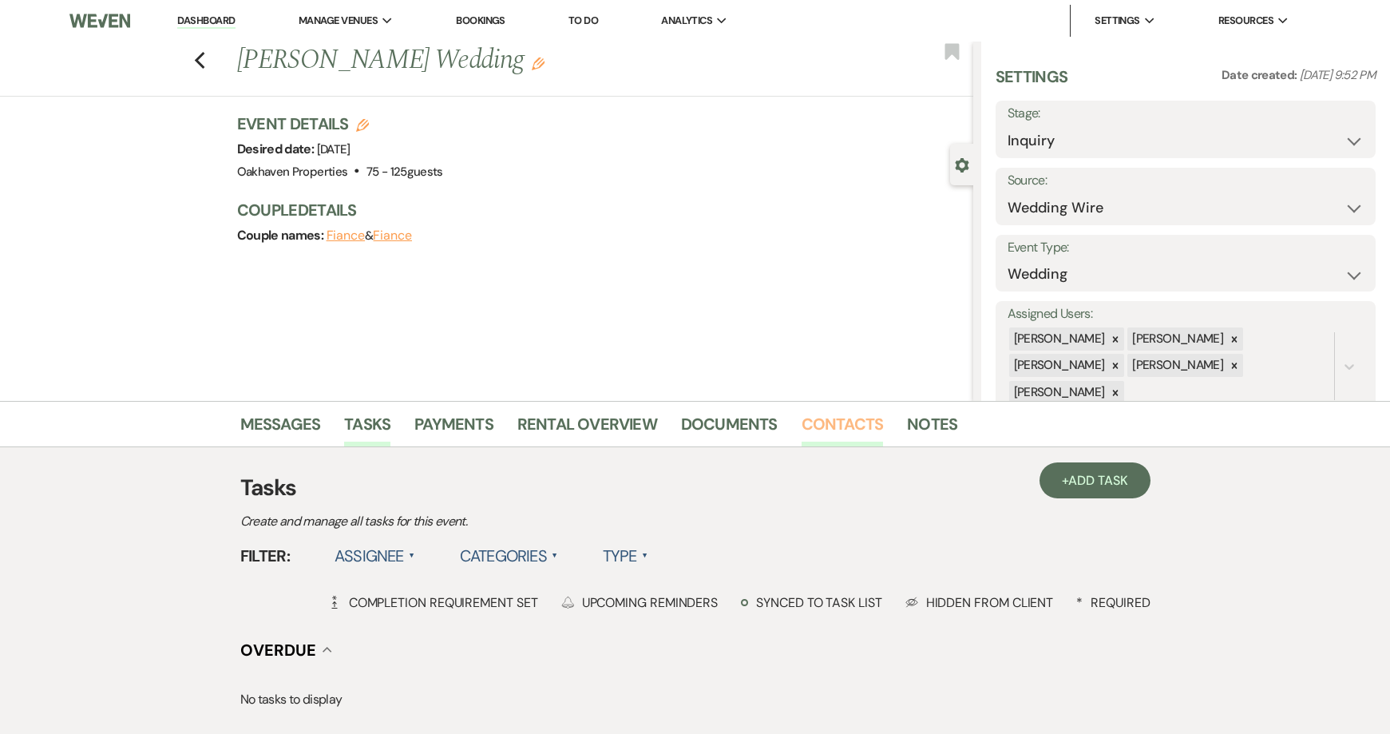
click at [841, 420] on link "Contacts" at bounding box center [843, 428] width 82 height 35
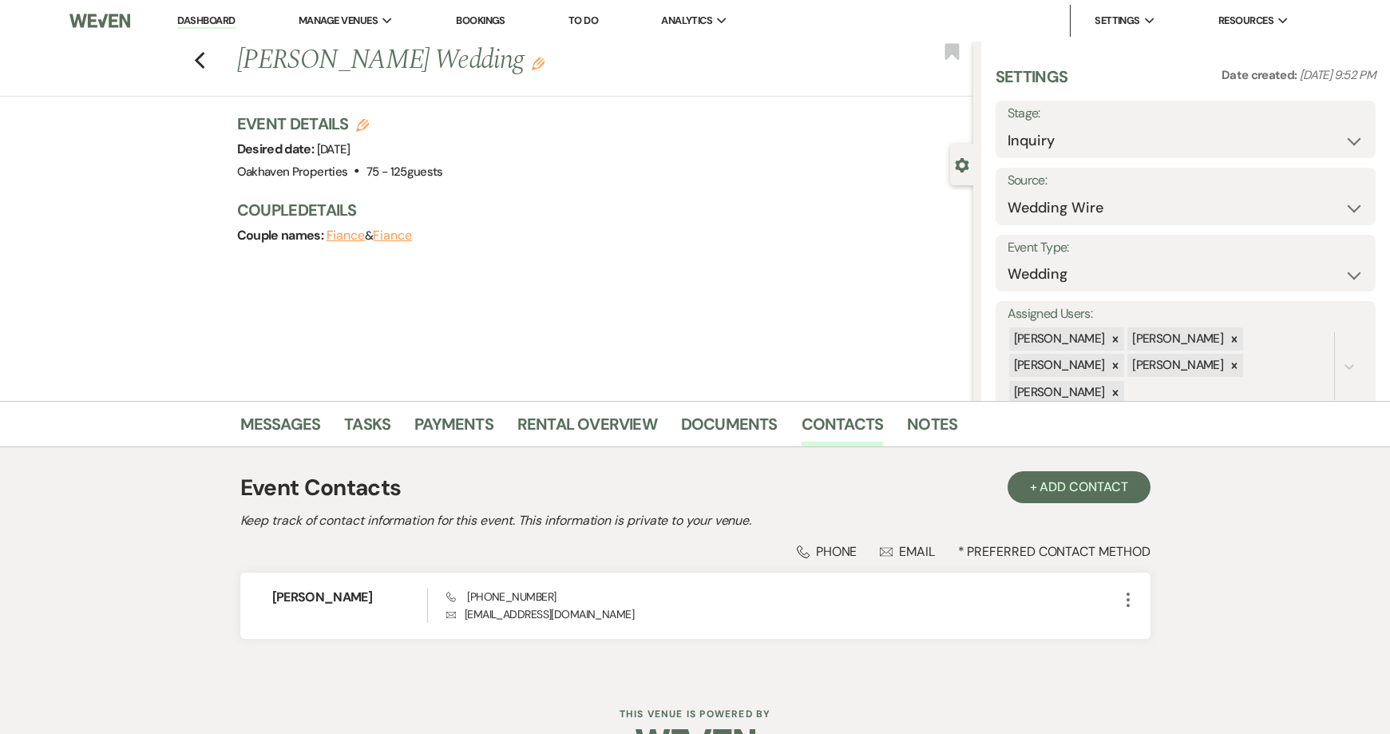
click at [952, 423] on li "Notes" at bounding box center [944, 427] width 74 height 38
click at [934, 426] on link "Notes" at bounding box center [932, 428] width 50 height 35
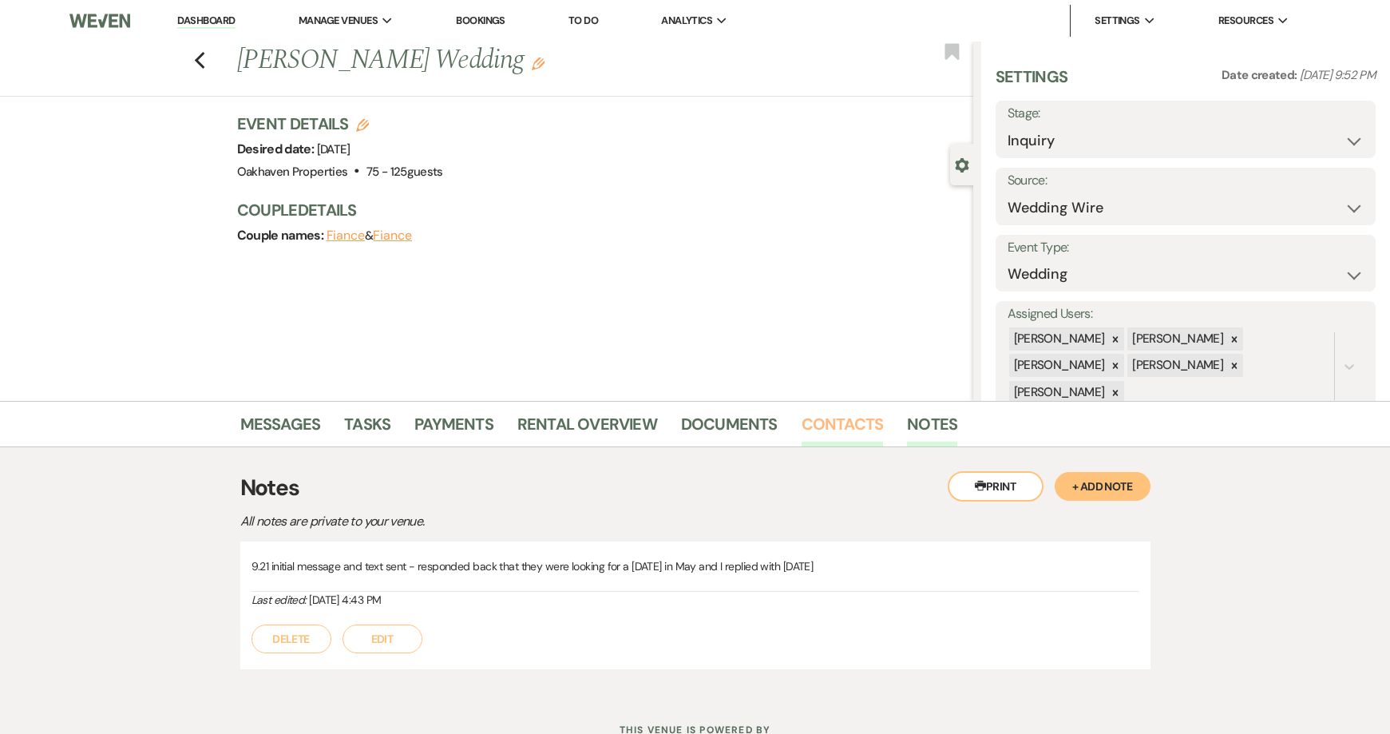
click at [847, 438] on link "Contacts" at bounding box center [843, 428] width 82 height 35
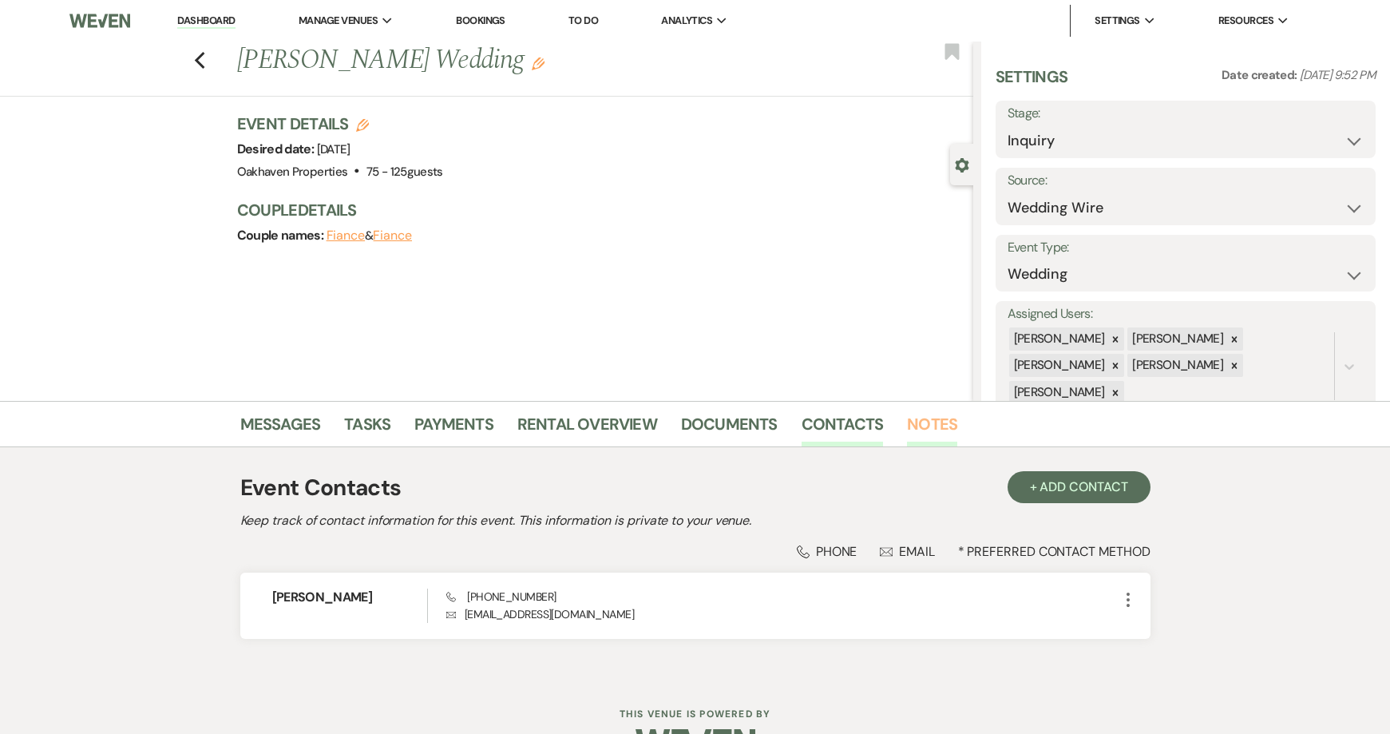
click at [921, 437] on link "Notes" at bounding box center [932, 428] width 50 height 35
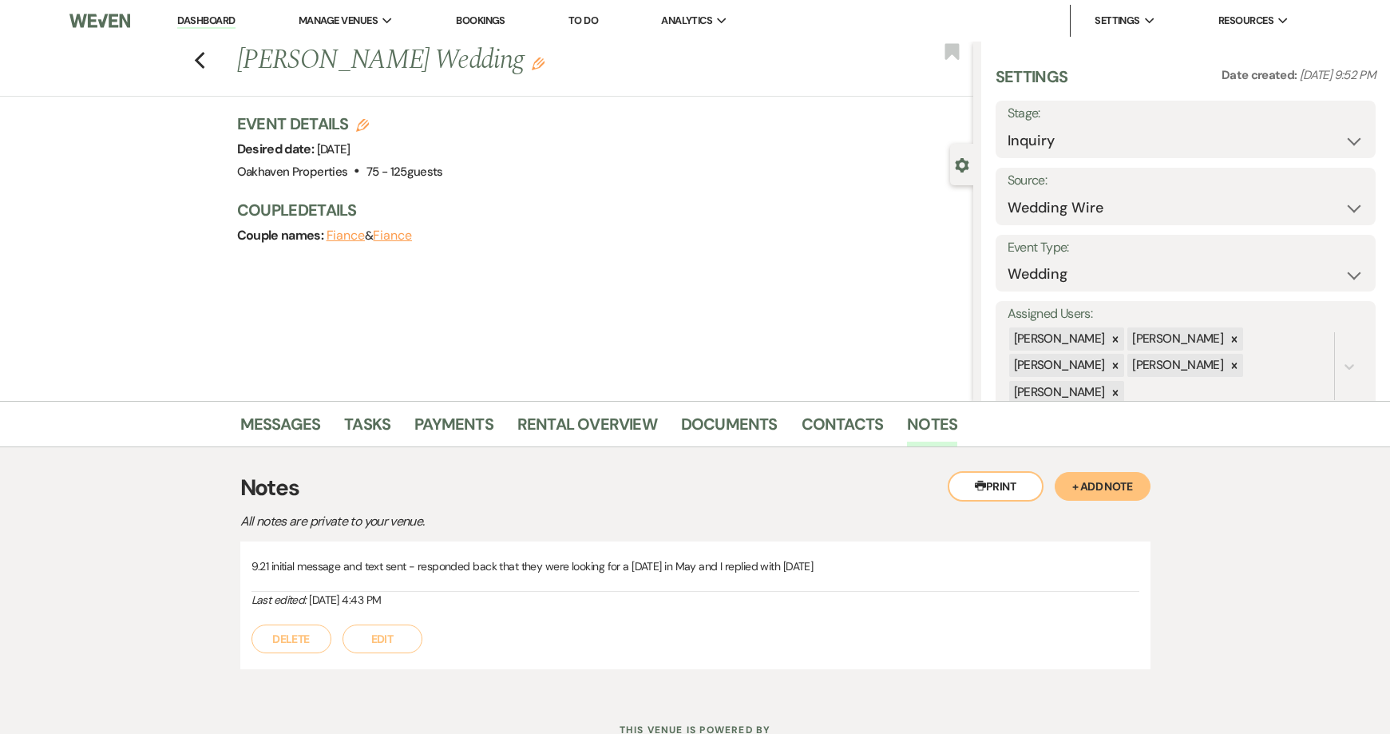
click at [375, 628] on button "Edit" at bounding box center [383, 638] width 80 height 29
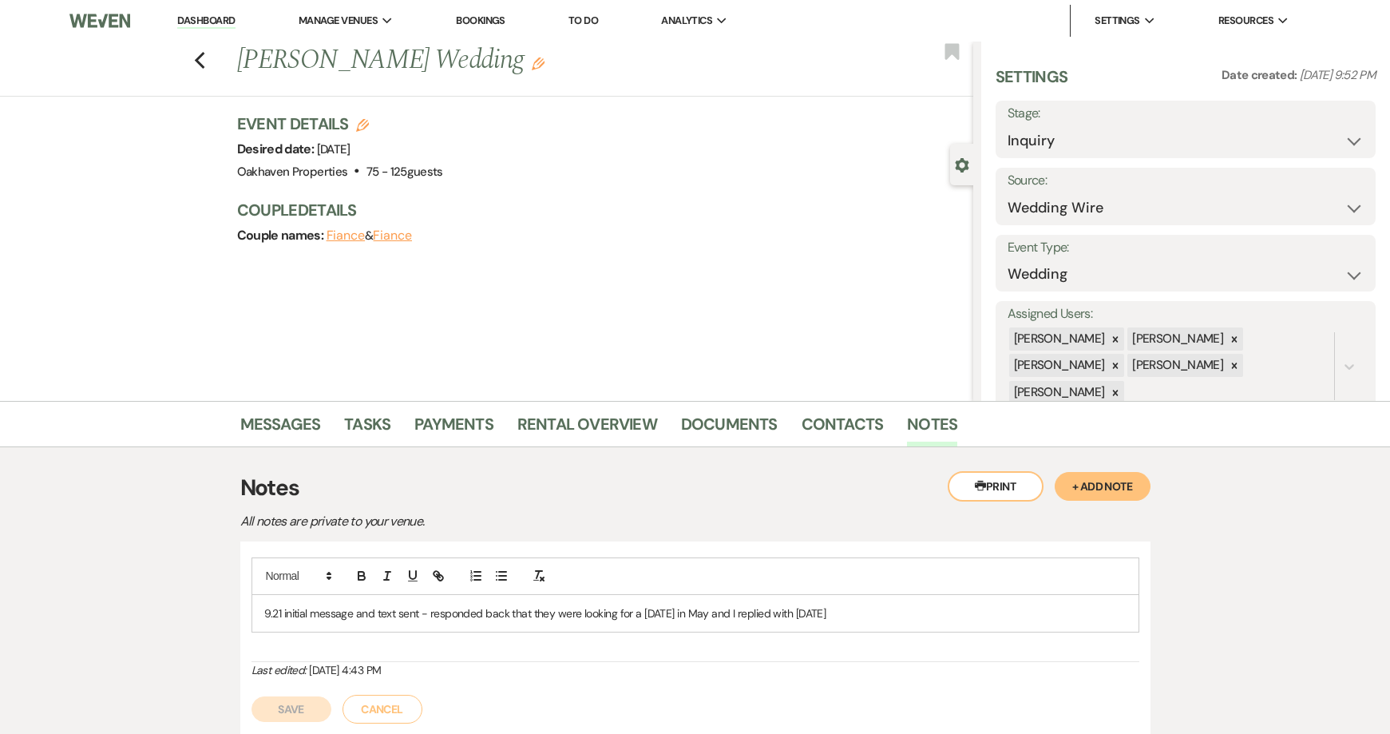
click at [909, 610] on p "9.21 initial message and text sent - responded back that they were looking for …" at bounding box center [695, 613] width 862 height 18
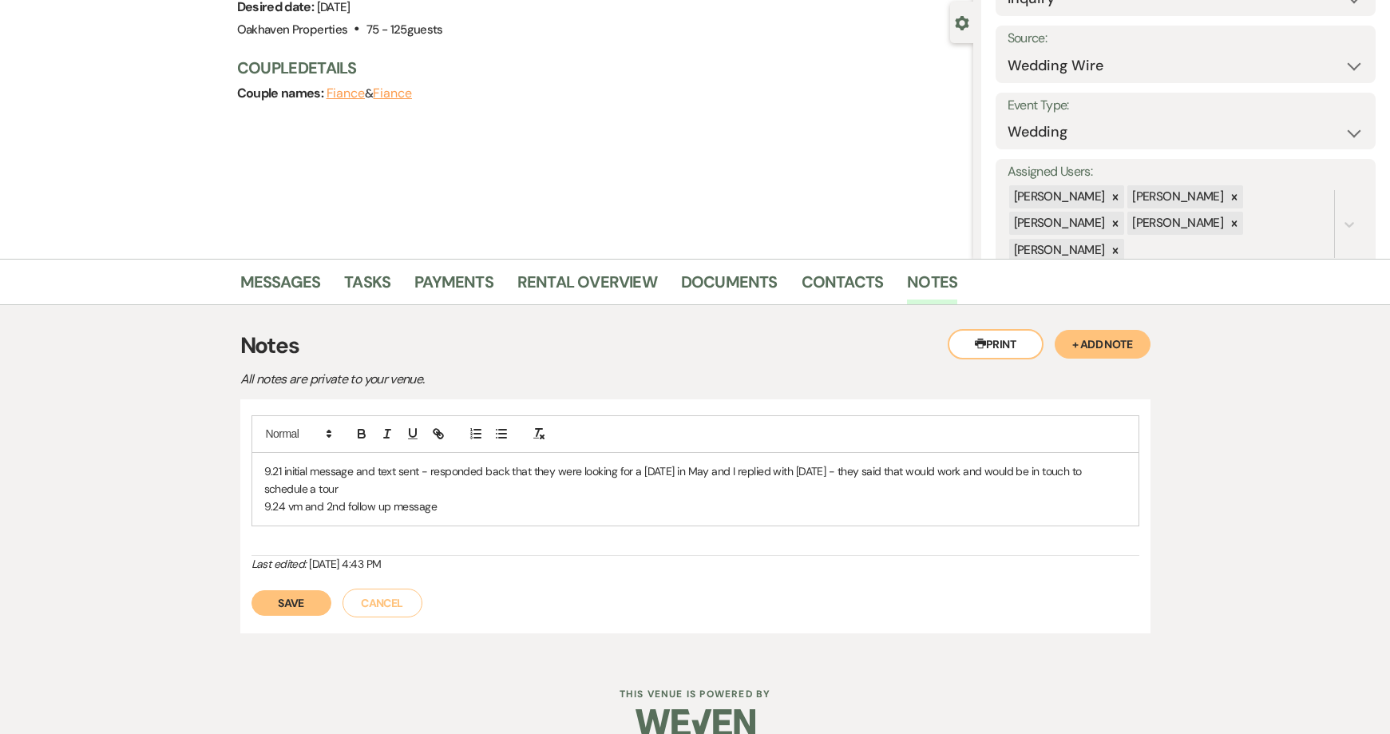
scroll to position [160, 0]
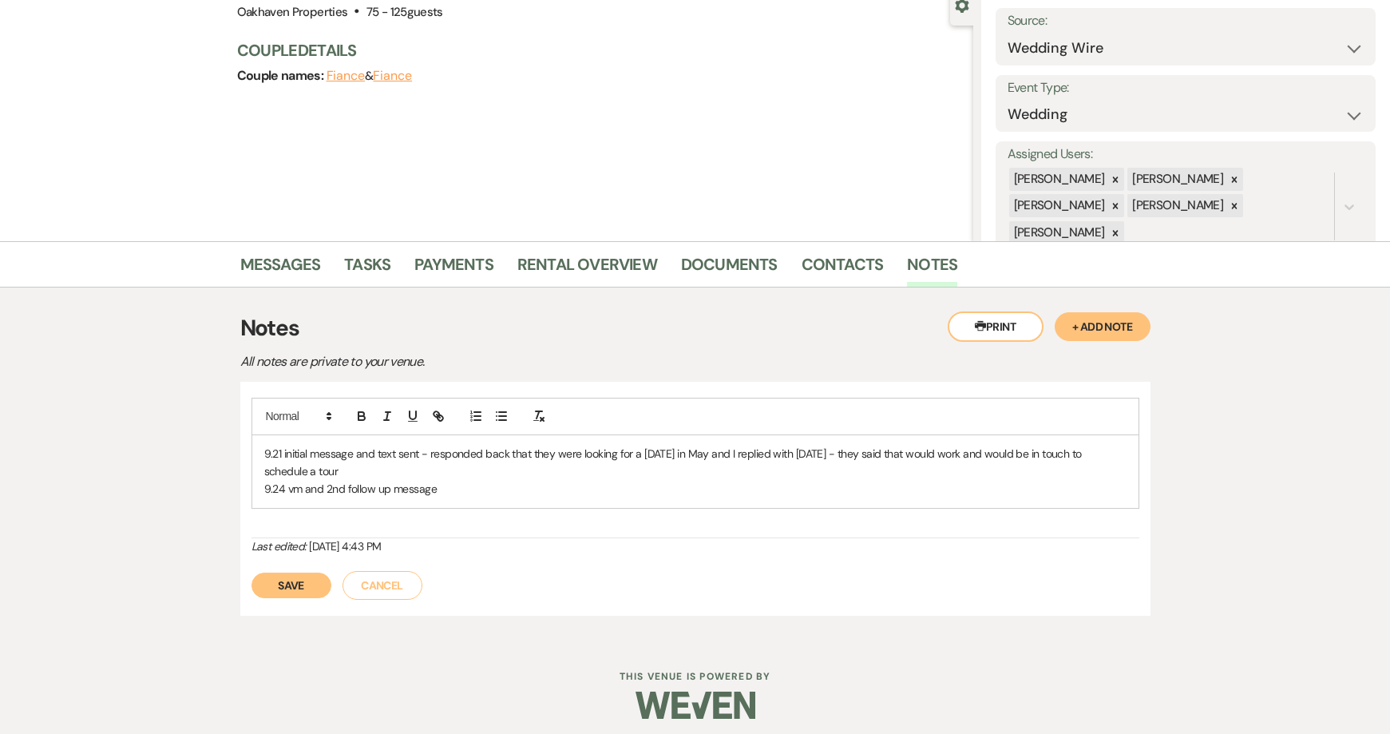
drag, startPoint x: 270, startPoint y: 588, endPoint x: 278, endPoint y: 372, distance: 216.5
click at [270, 588] on button "Save" at bounding box center [292, 585] width 80 height 26
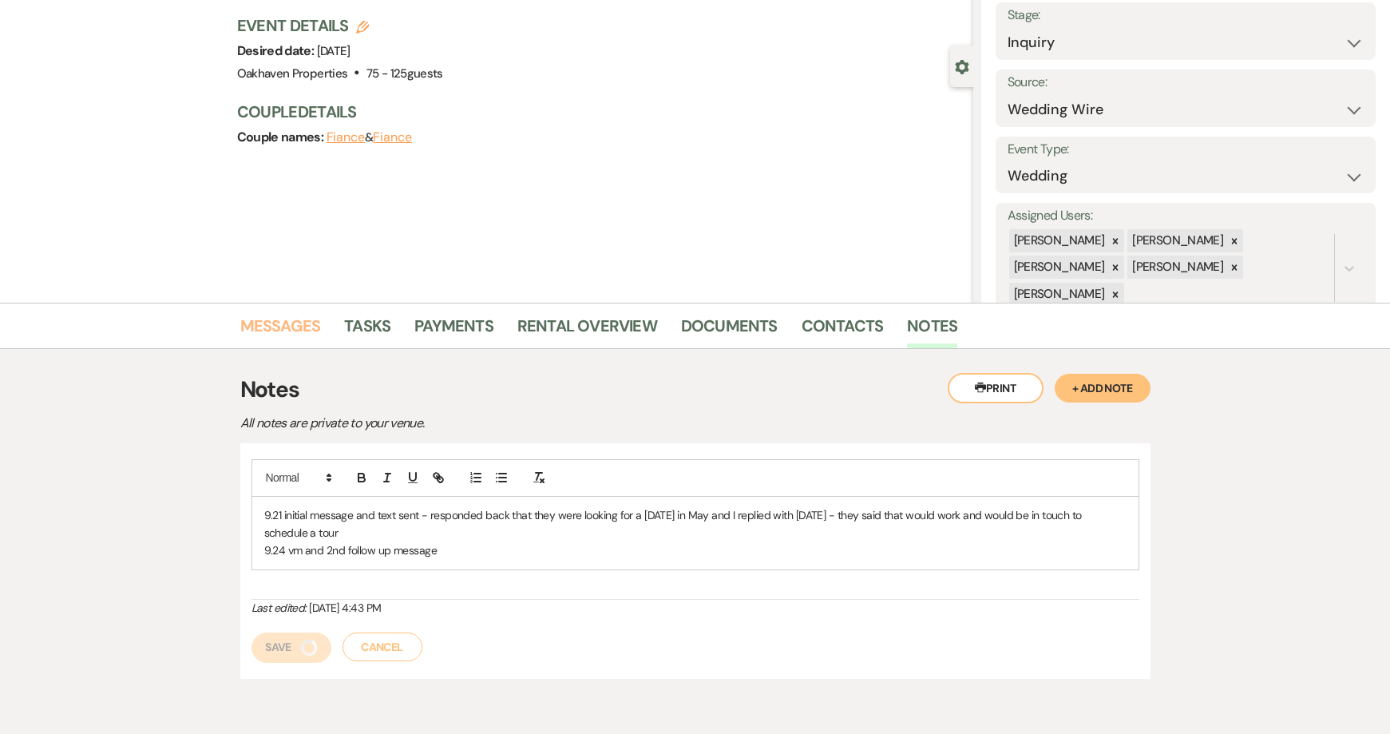
click at [273, 258] on main "Previous Eric Garling's Wedding Edit Bookmark Gear Settings Settings Date creat…" at bounding box center [695, 322] width 1390 height 759
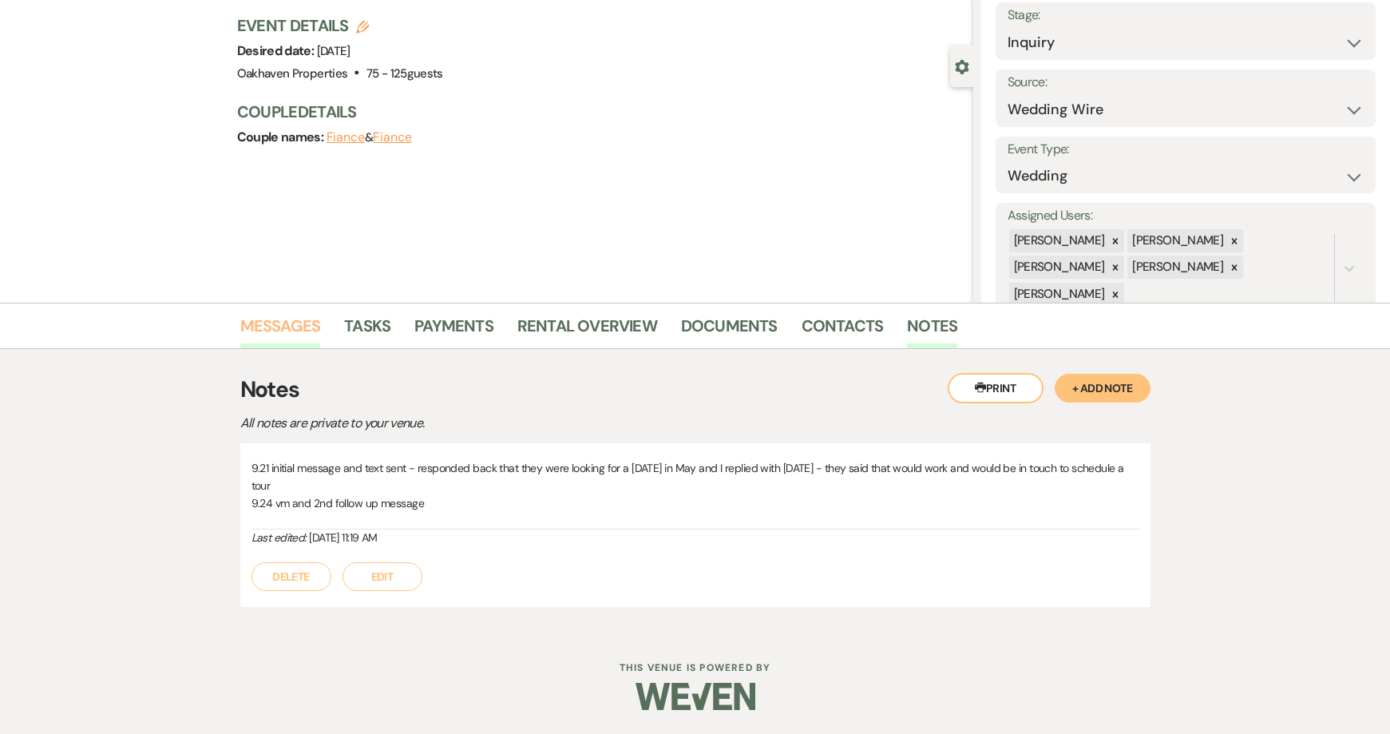
click at [256, 323] on link "Messages" at bounding box center [280, 330] width 81 height 35
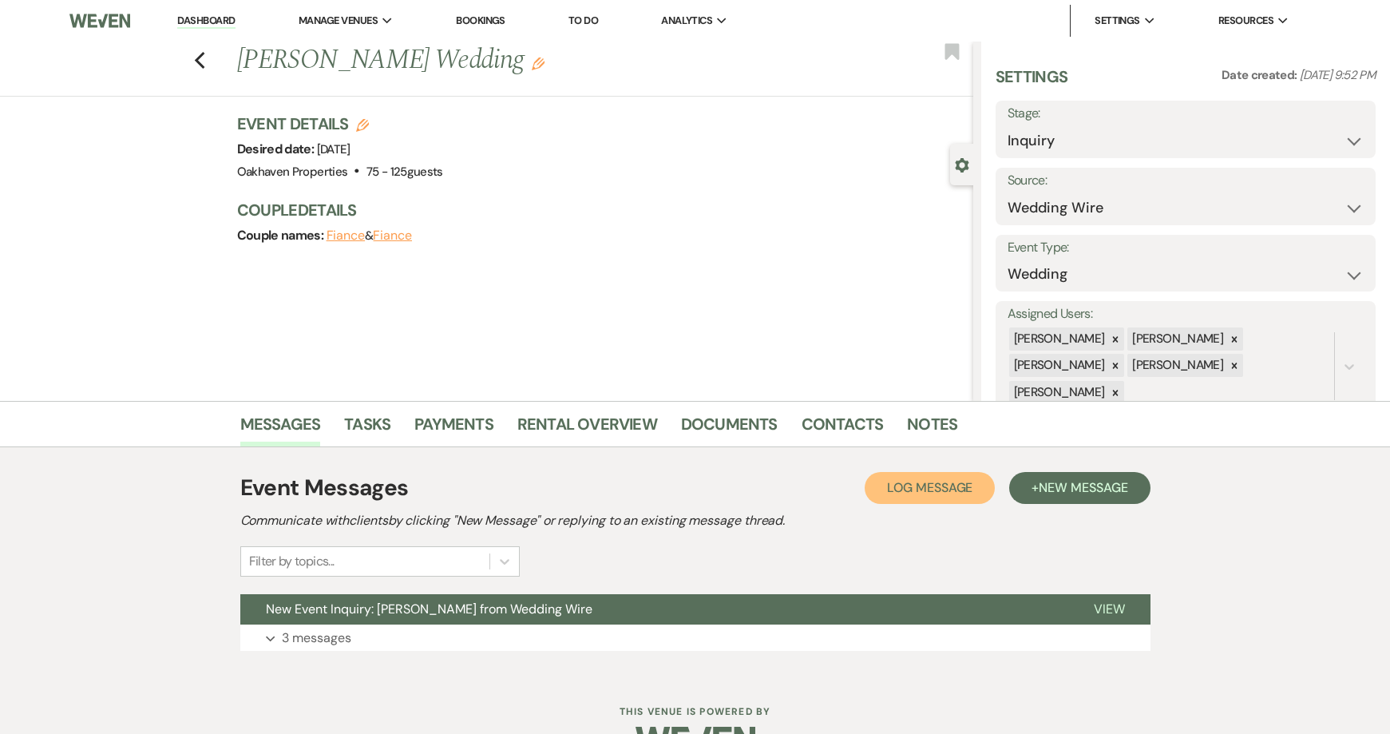
click at [909, 488] on span "Log Message" at bounding box center [929, 487] width 85 height 17
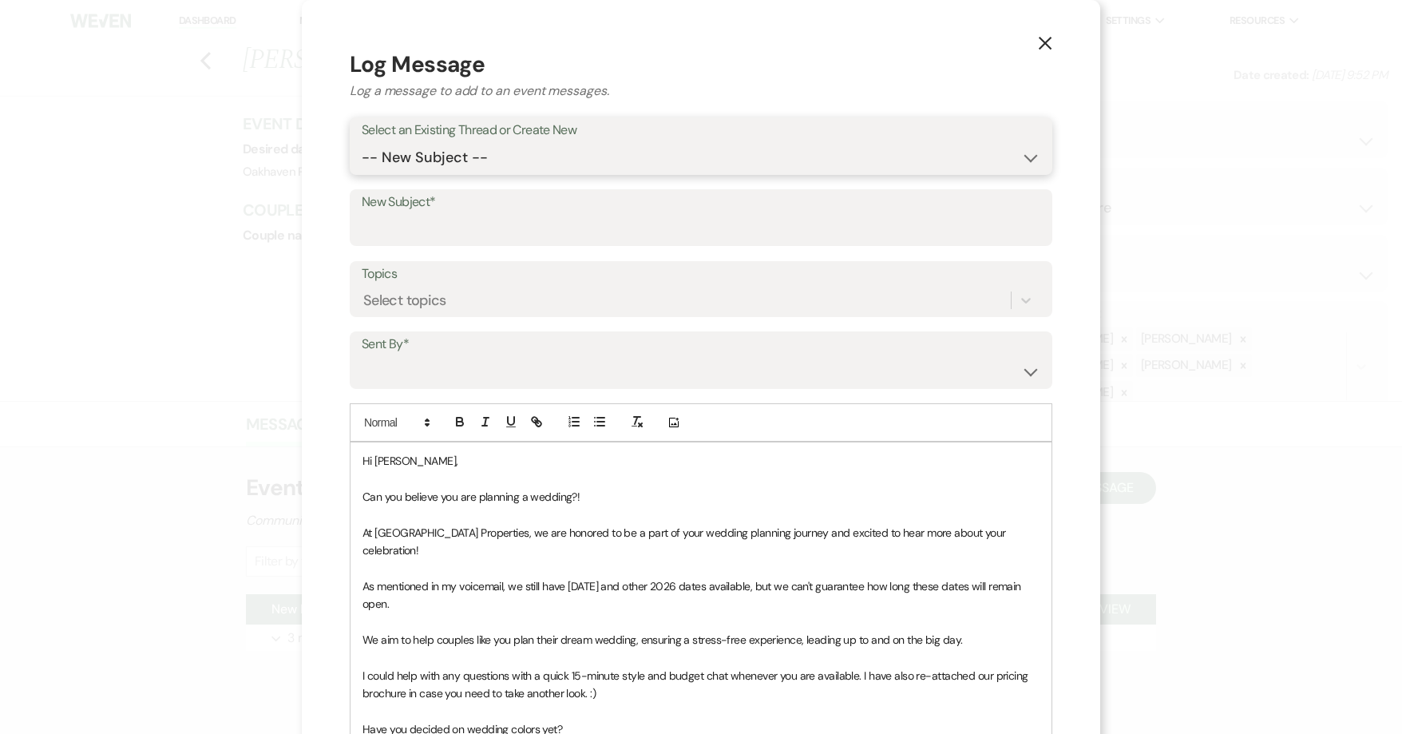
drag, startPoint x: 519, startPoint y: 159, endPoint x: 520, endPoint y: 168, distance: 9.6
click at [519, 159] on select "-- New Subject -- New Event Inquiry: Eric Garling from Wedding Wire" at bounding box center [701, 157] width 679 height 31
select select "464080"
click at [362, 142] on select "-- New Subject -- New Event Inquiry: Eric Garling from Wedding Wire" at bounding box center [701, 157] width 679 height 31
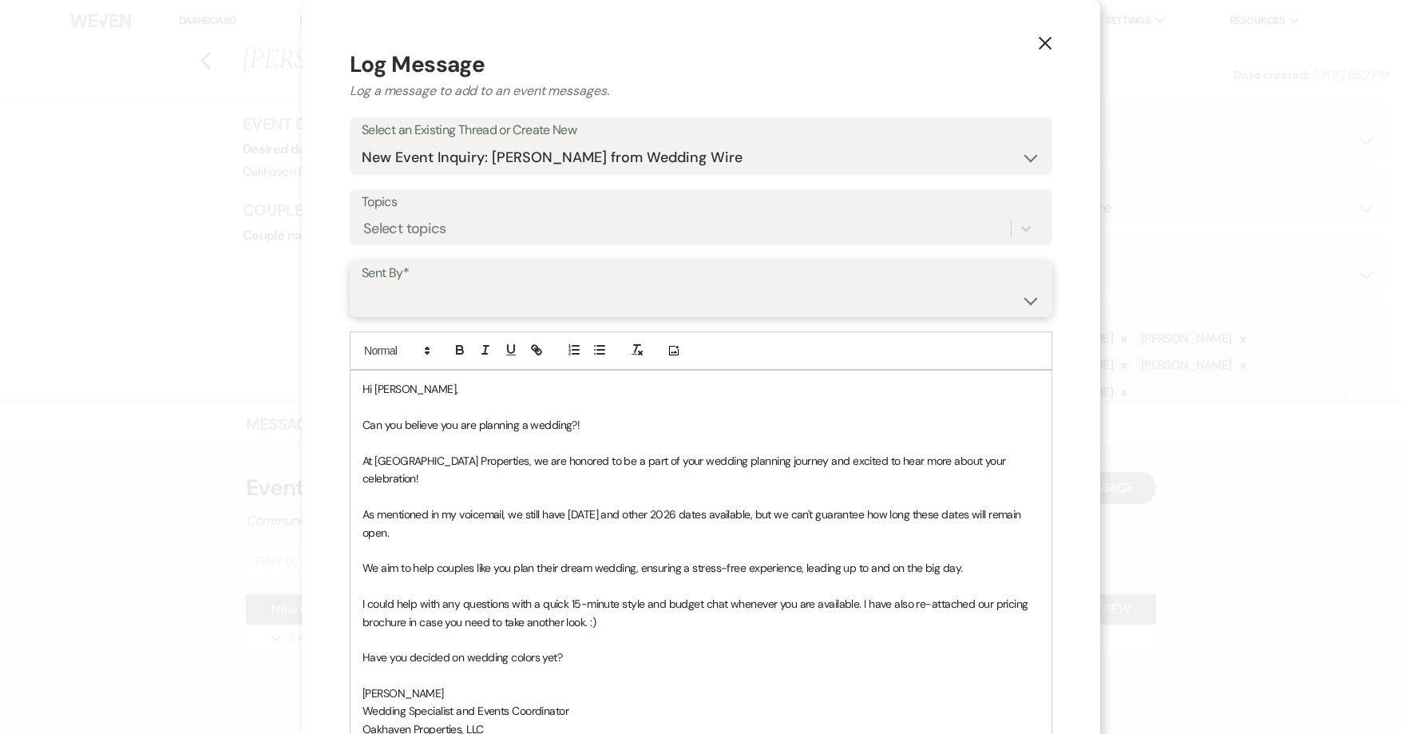
click at [474, 290] on select "Patience Ergish (pdergish@aol.com) Jeanette Wagoner (jeanette@experienceoakhave…" at bounding box center [701, 299] width 679 height 31
select select "user-127923"
click at [362, 284] on select "Patience Ergish (pdergish@aol.com) Jeanette Wagoner (jeanette@experienceoakhave…" at bounding box center [701, 299] width 679 height 31
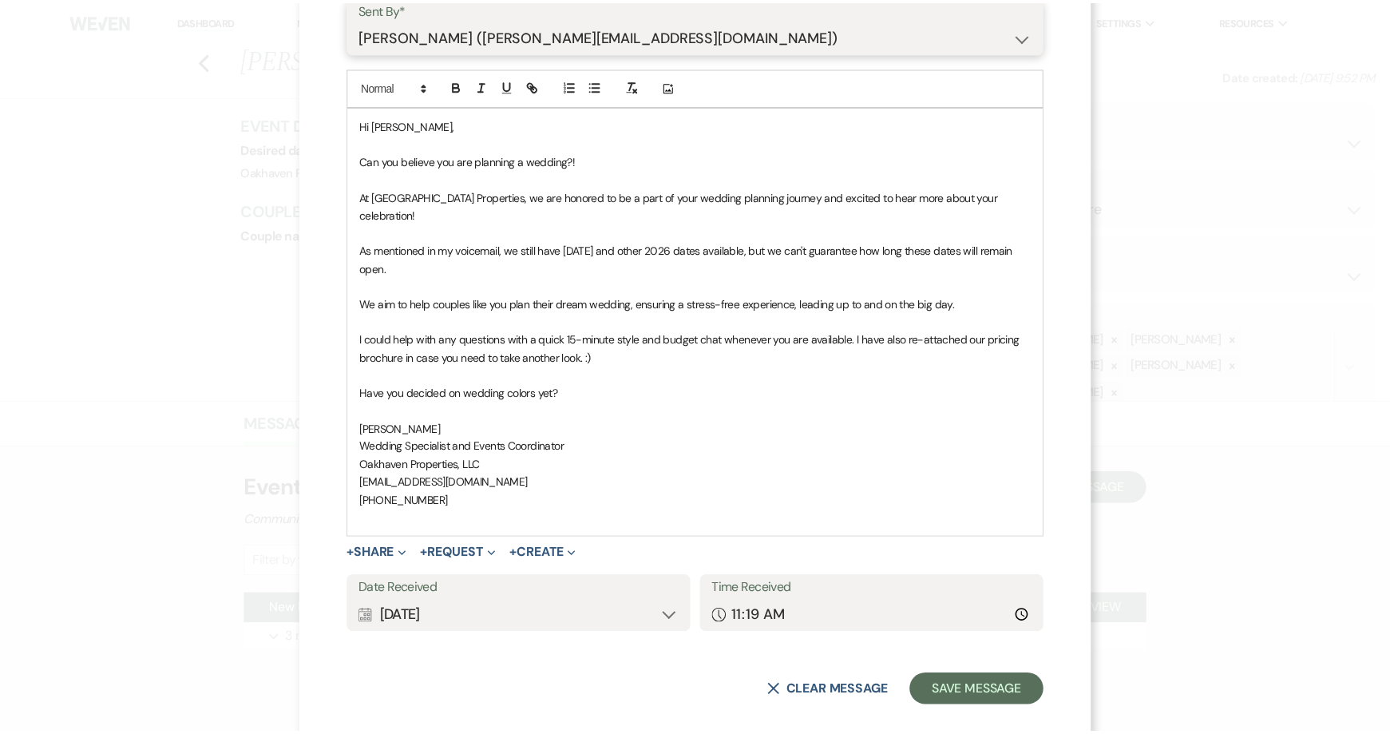
scroll to position [267, 0]
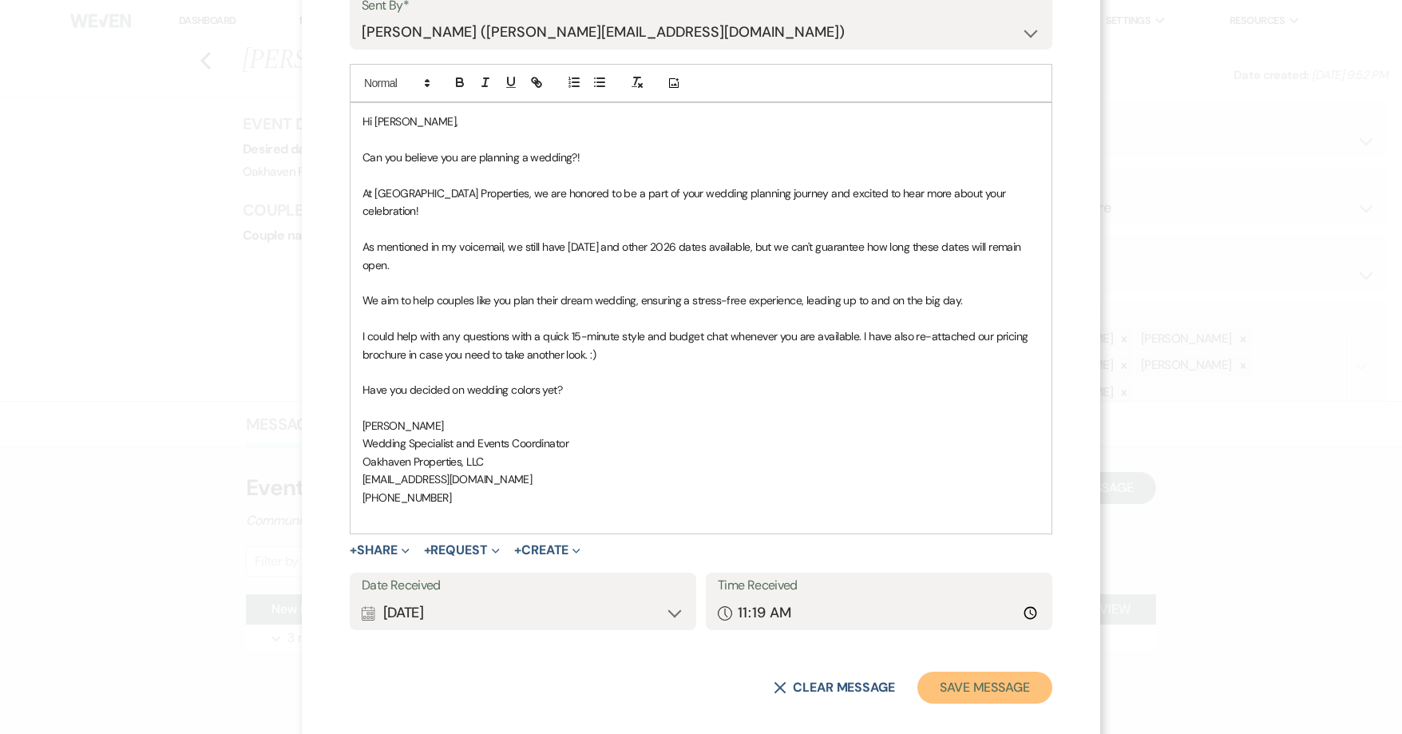
click at [975, 671] on button "Save Message" at bounding box center [984, 687] width 135 height 32
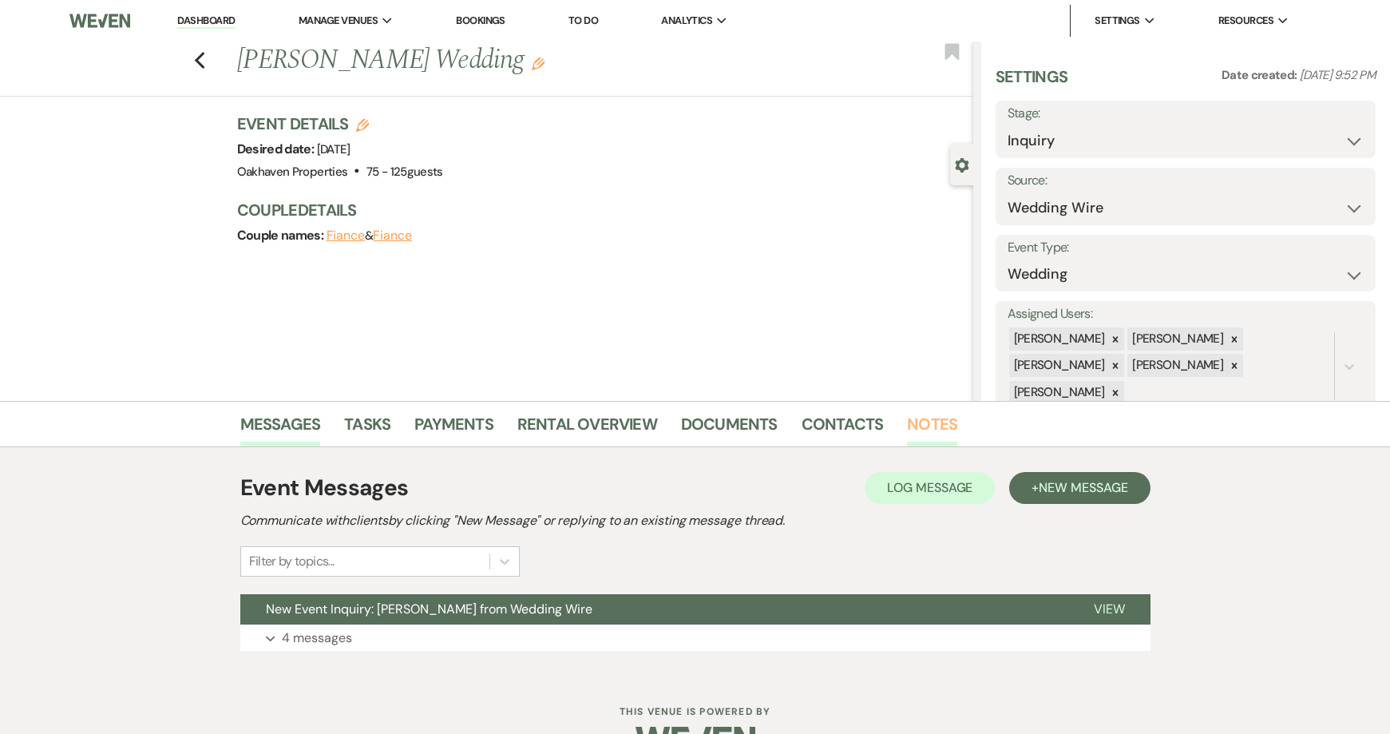
click at [940, 423] on link "Notes" at bounding box center [932, 428] width 50 height 35
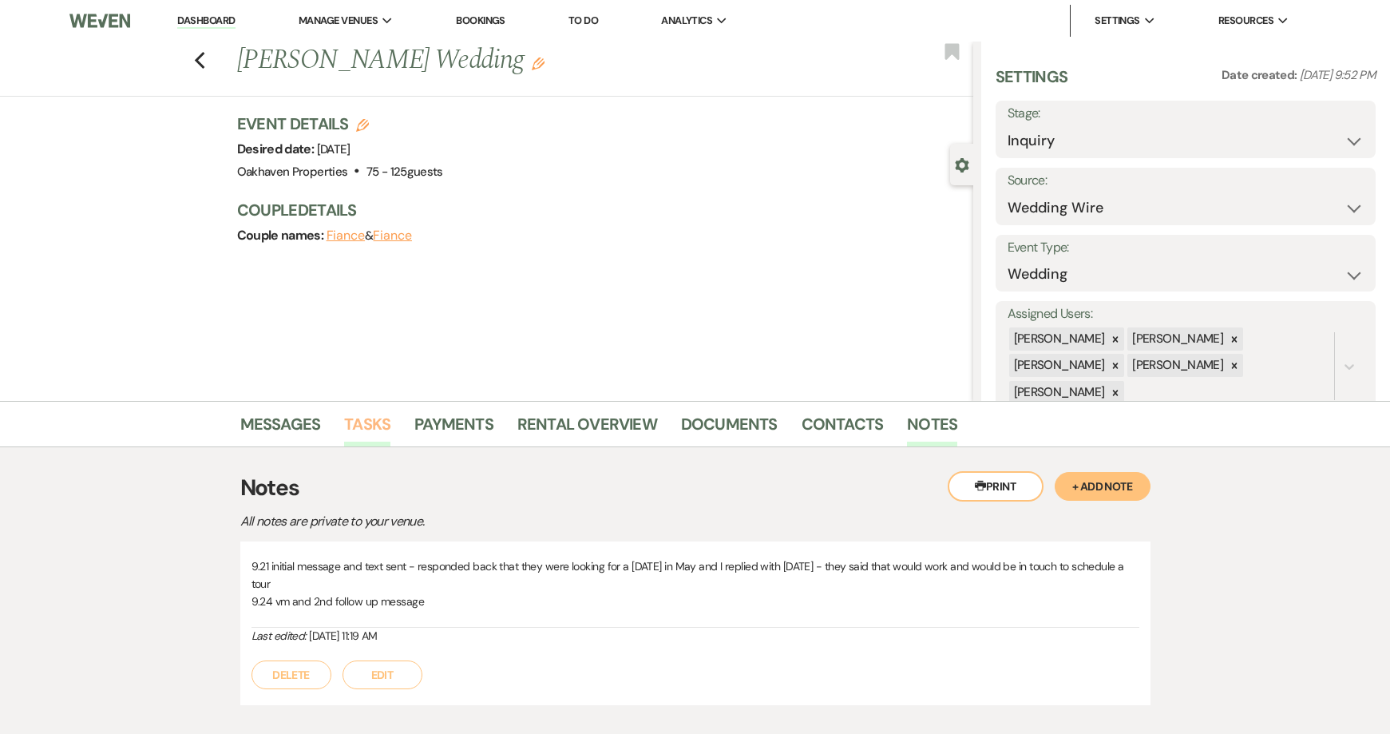
click at [366, 418] on link "Tasks" at bounding box center [367, 428] width 46 height 35
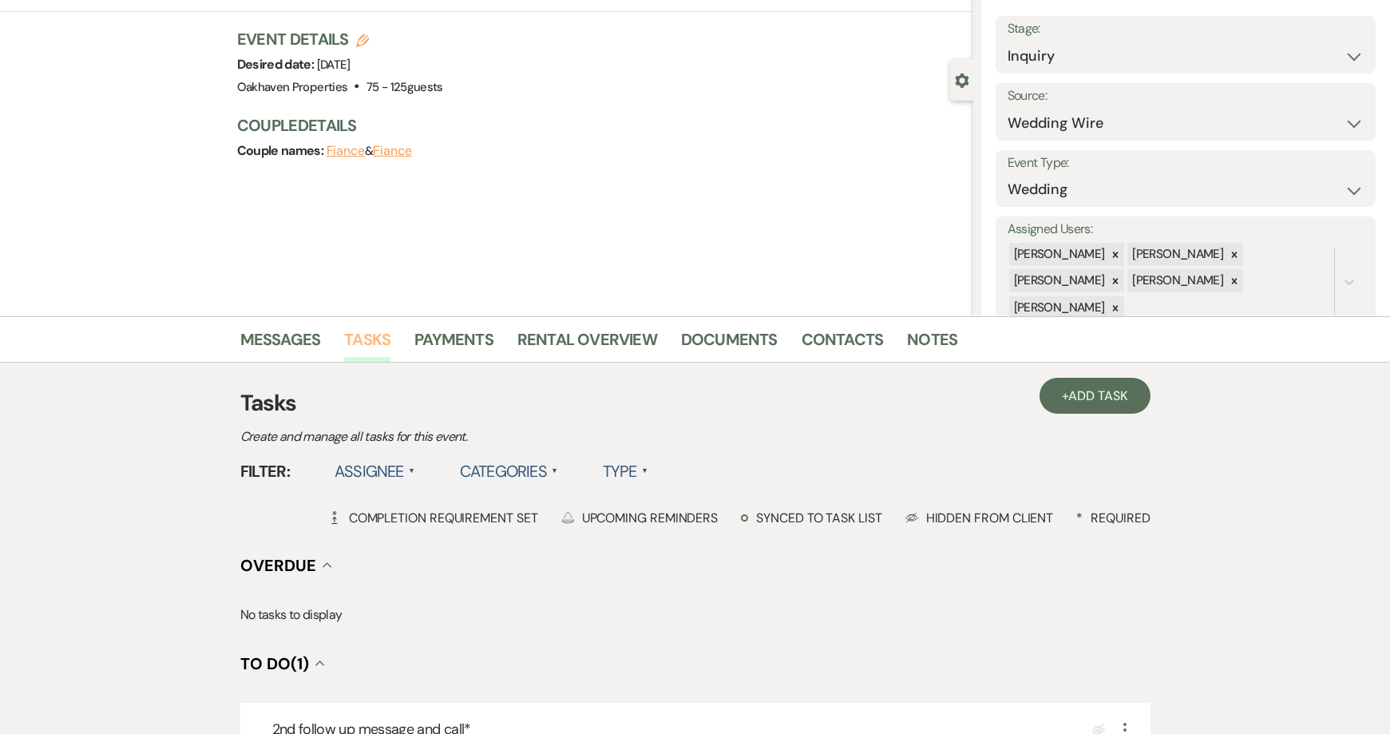
scroll to position [240, 0]
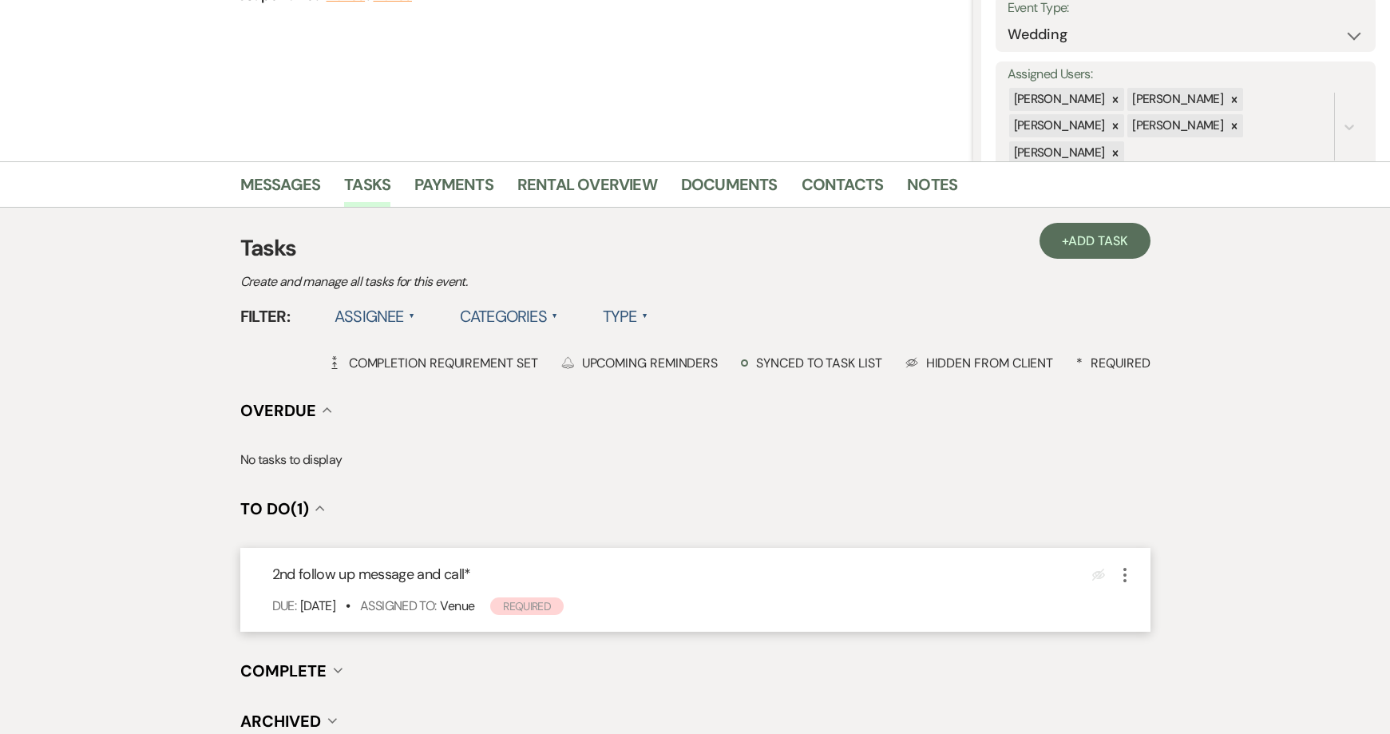
click at [1131, 575] on icon "More" at bounding box center [1124, 574] width 19 height 19
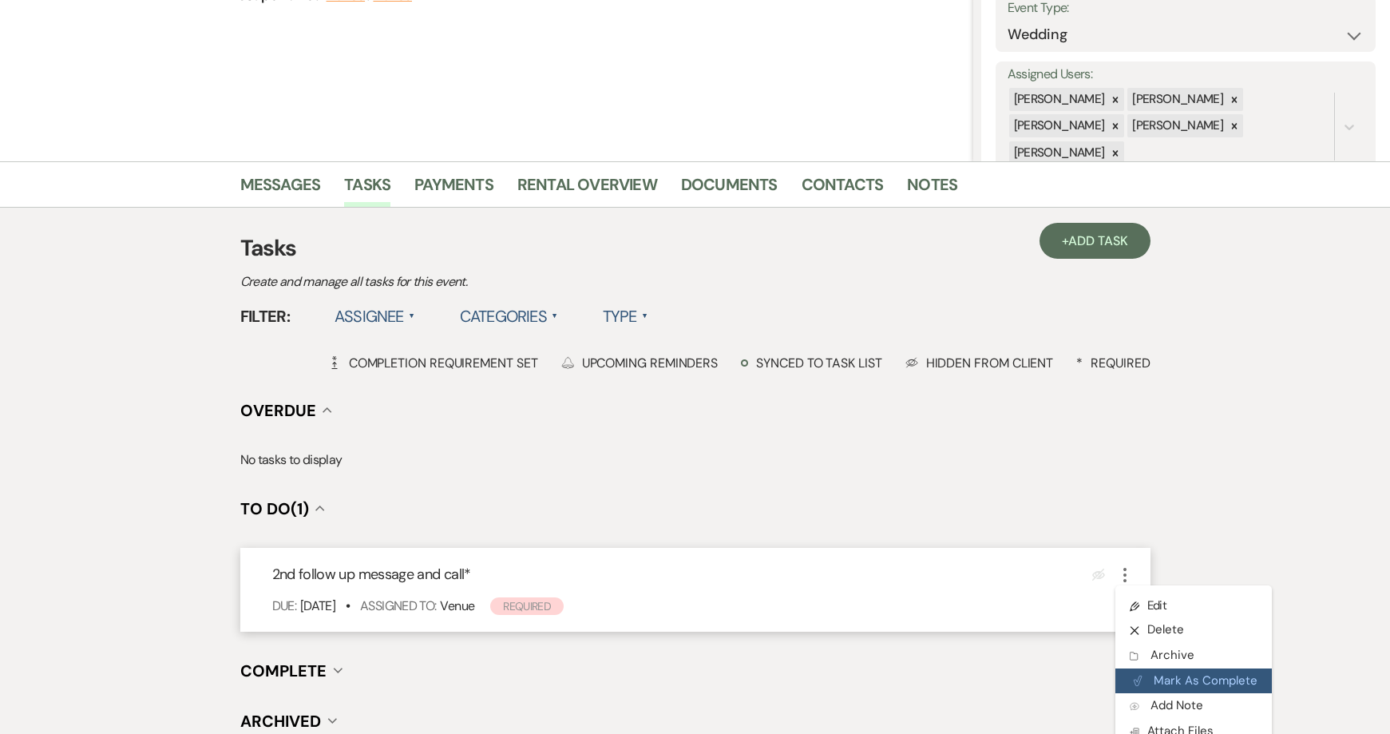
click at [1172, 679] on button "Plan Portal Link Mark As Complete" at bounding box center [1193, 681] width 156 height 26
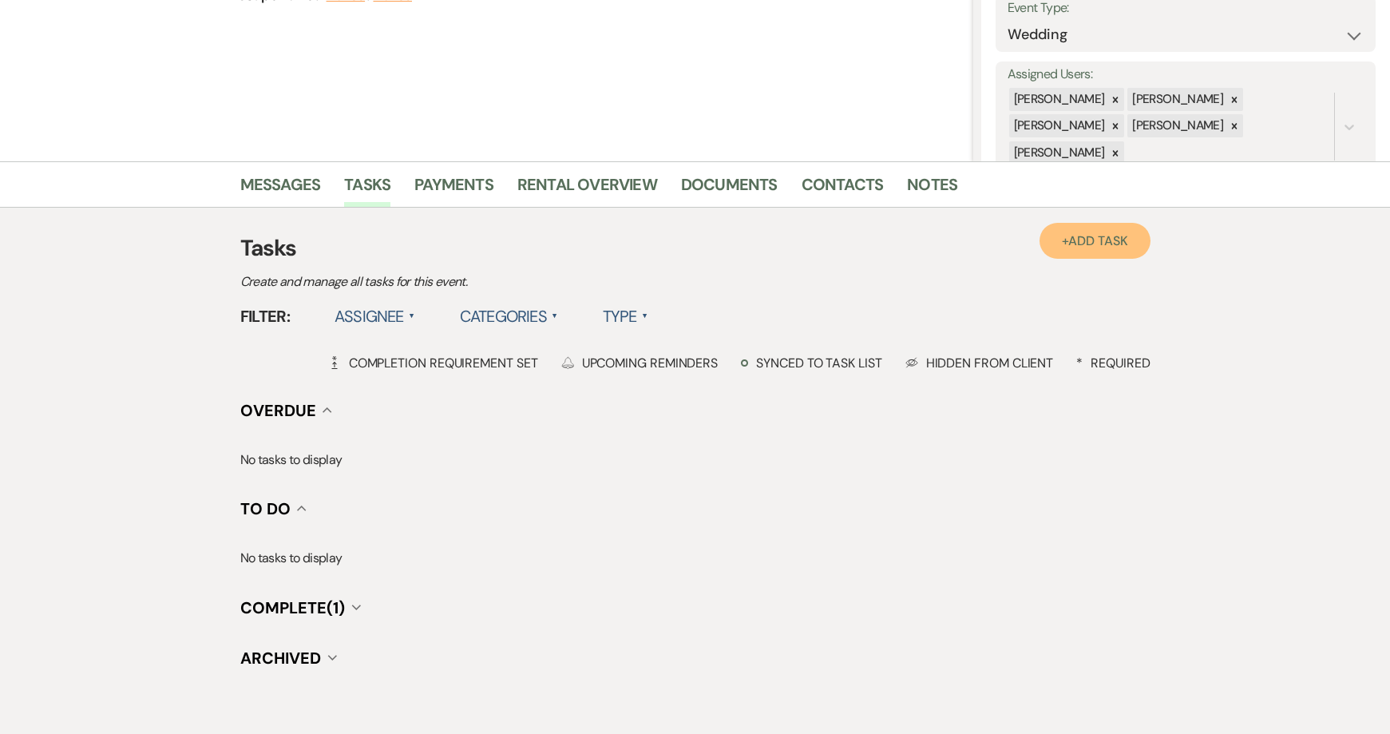
click at [1067, 254] on link "+ Add Task" at bounding box center [1095, 241] width 110 height 36
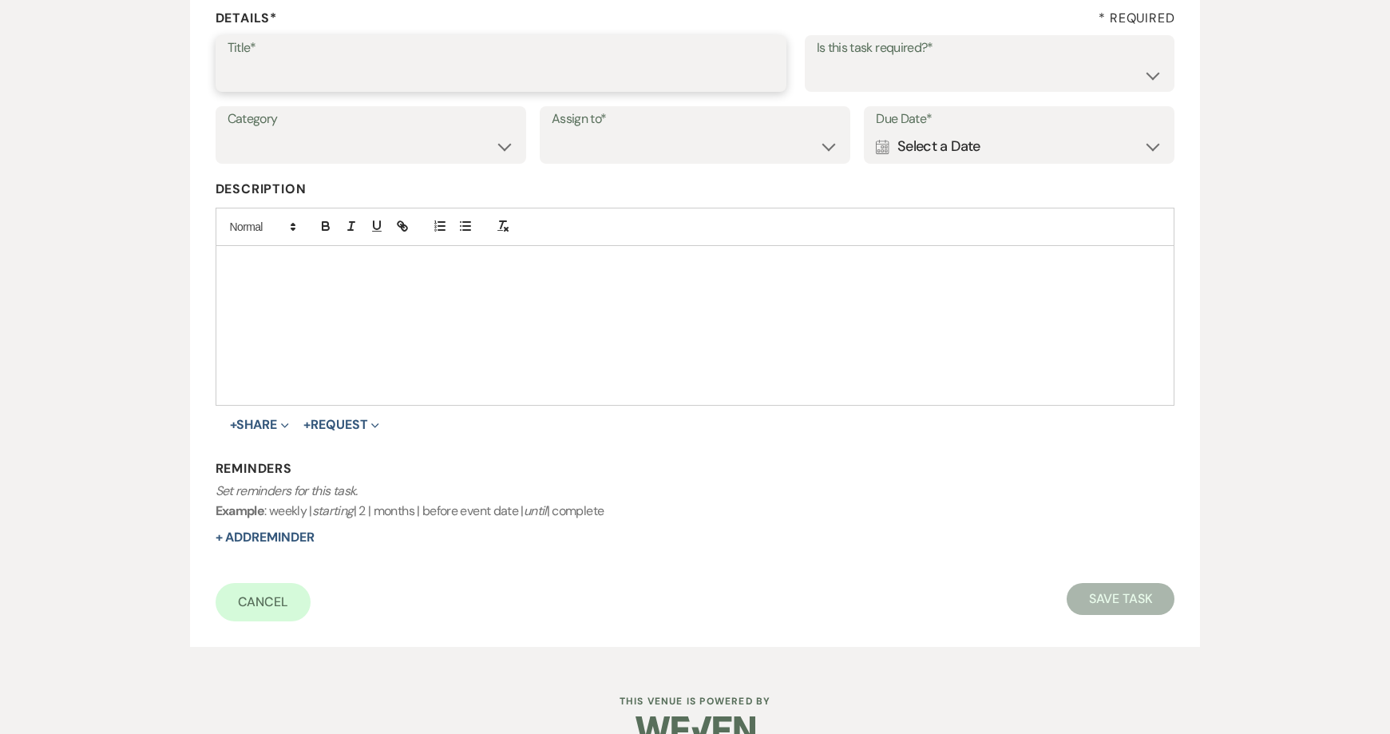
click at [280, 85] on input "Title*" at bounding box center [501, 74] width 547 height 31
type input "3rd promo message and text"
click at [901, 85] on select "Yes No" at bounding box center [990, 74] width 347 height 31
select select "true"
click at [817, 59] on select "Yes No" at bounding box center [990, 74] width 347 height 31
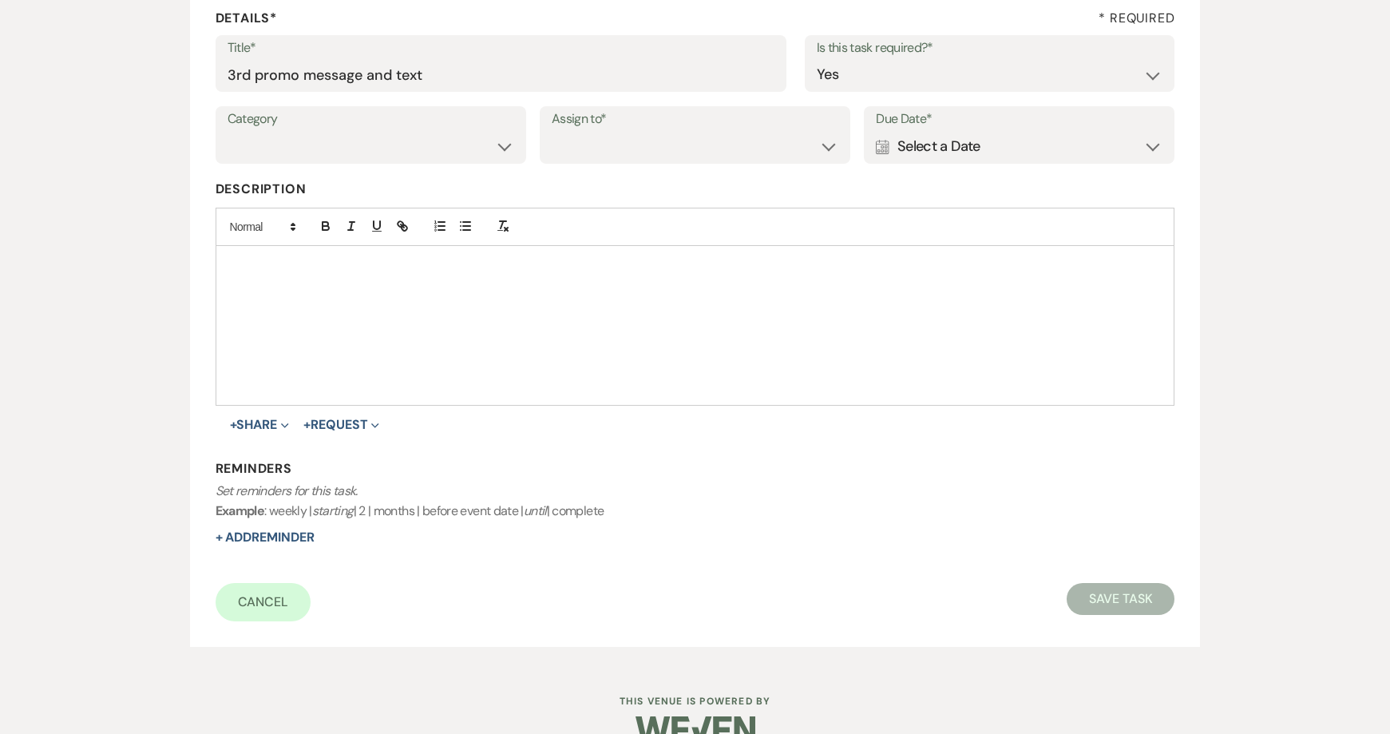
click at [390, 137] on div "Category Venue Vendors Guests Details Finalize & Share" at bounding box center [371, 134] width 311 height 57
click at [397, 143] on select "Venue Vendors Guests Details Finalize & Share" at bounding box center [371, 146] width 287 height 31
select select "31"
click at [228, 131] on select "Venue Vendors Guests Details Finalize & Share" at bounding box center [371, 146] width 287 height 31
drag, startPoint x: 591, startPoint y: 153, endPoint x: 596, endPoint y: 160, distance: 8.5
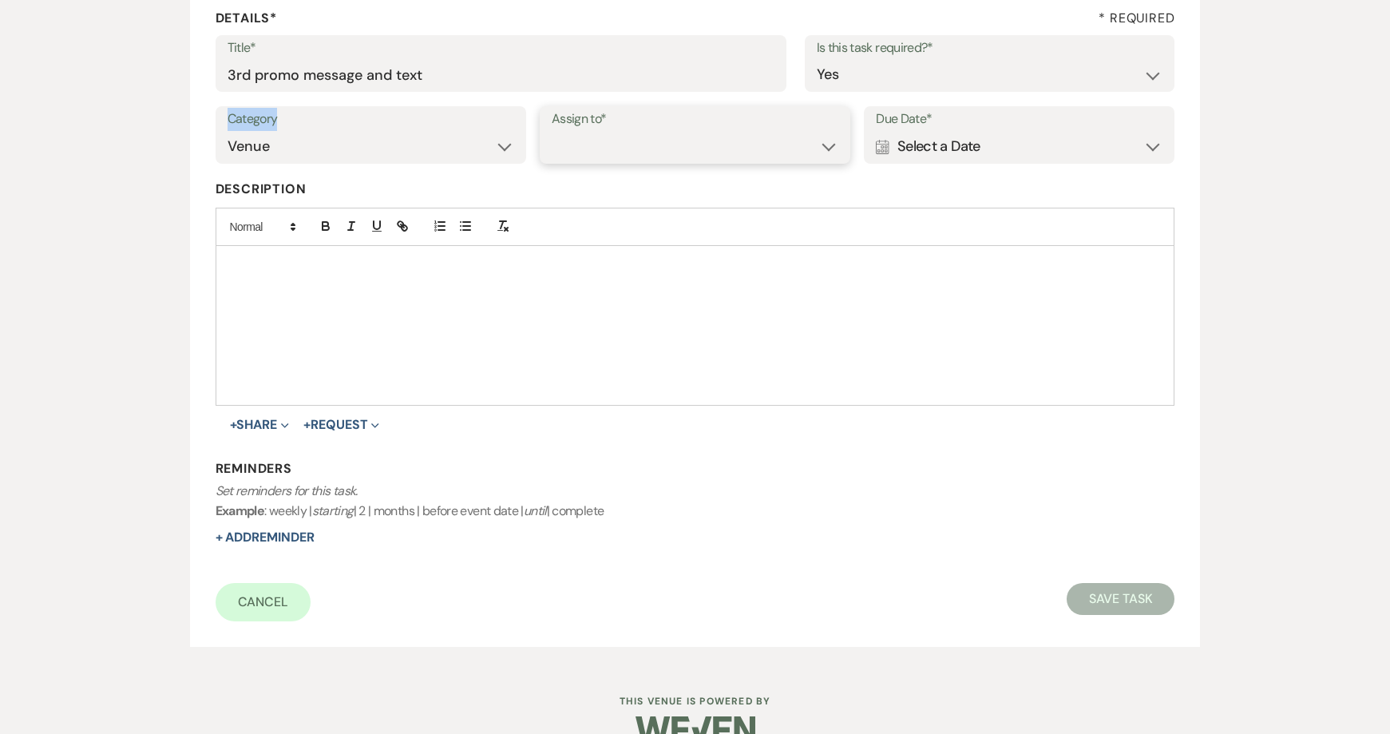
click at [592, 153] on select "Venue Client" at bounding box center [695, 146] width 287 height 31
click at [552, 131] on select "Venue Client" at bounding box center [695, 146] width 287 height 31
click at [891, 160] on div "Calendar Select a Date Expand" at bounding box center [1019, 146] width 287 height 31
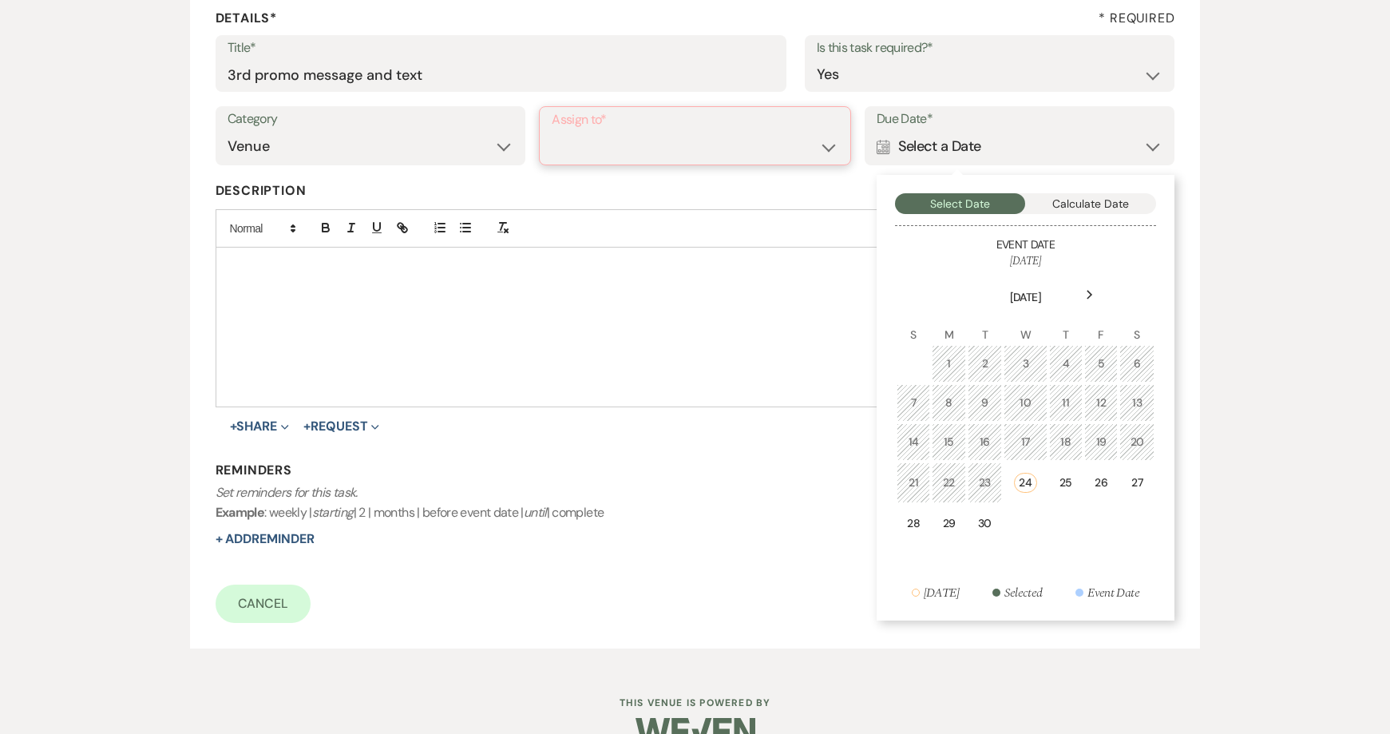
click at [778, 143] on select "Venue Client" at bounding box center [695, 147] width 287 height 31
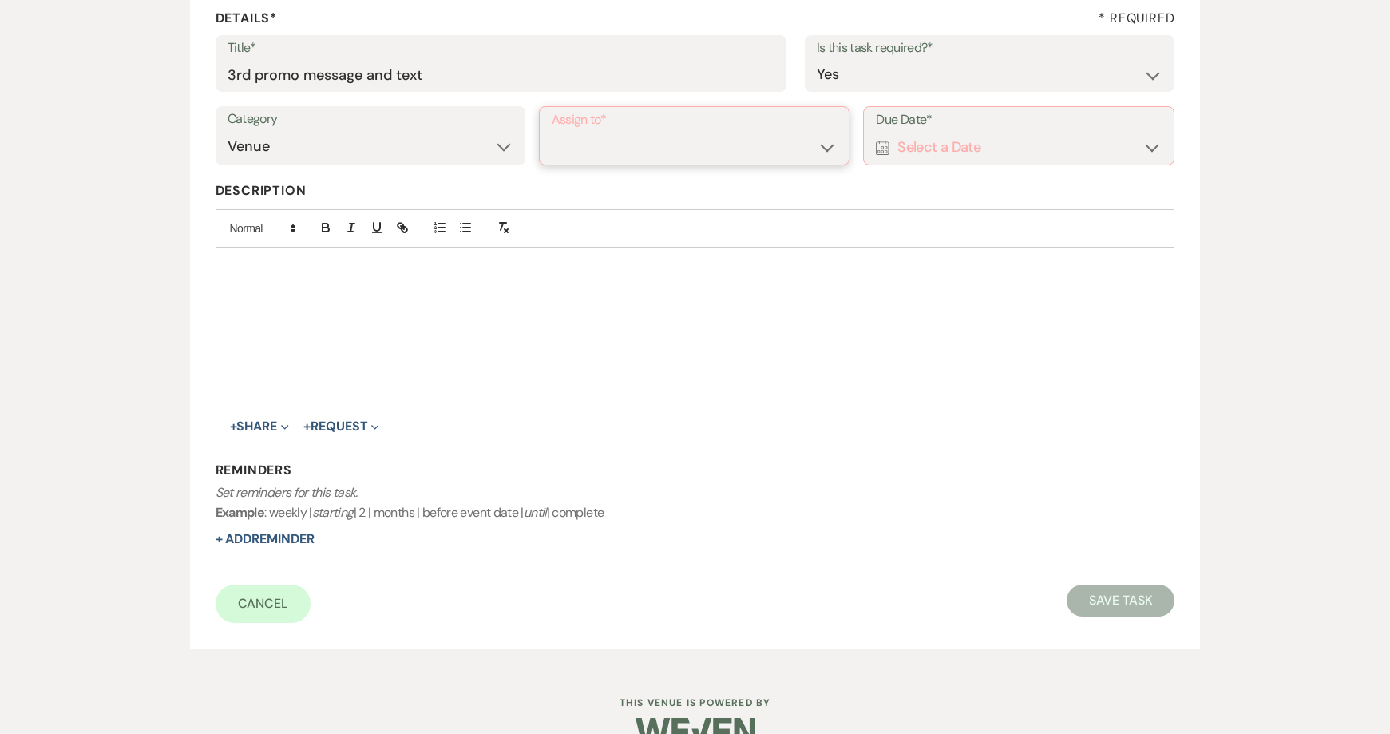
select select "venueHost"
click at [552, 132] on select "Venue Client" at bounding box center [695, 147] width 286 height 31
click at [974, 143] on div "Calendar Select a Date Expand" at bounding box center [1019, 147] width 287 height 31
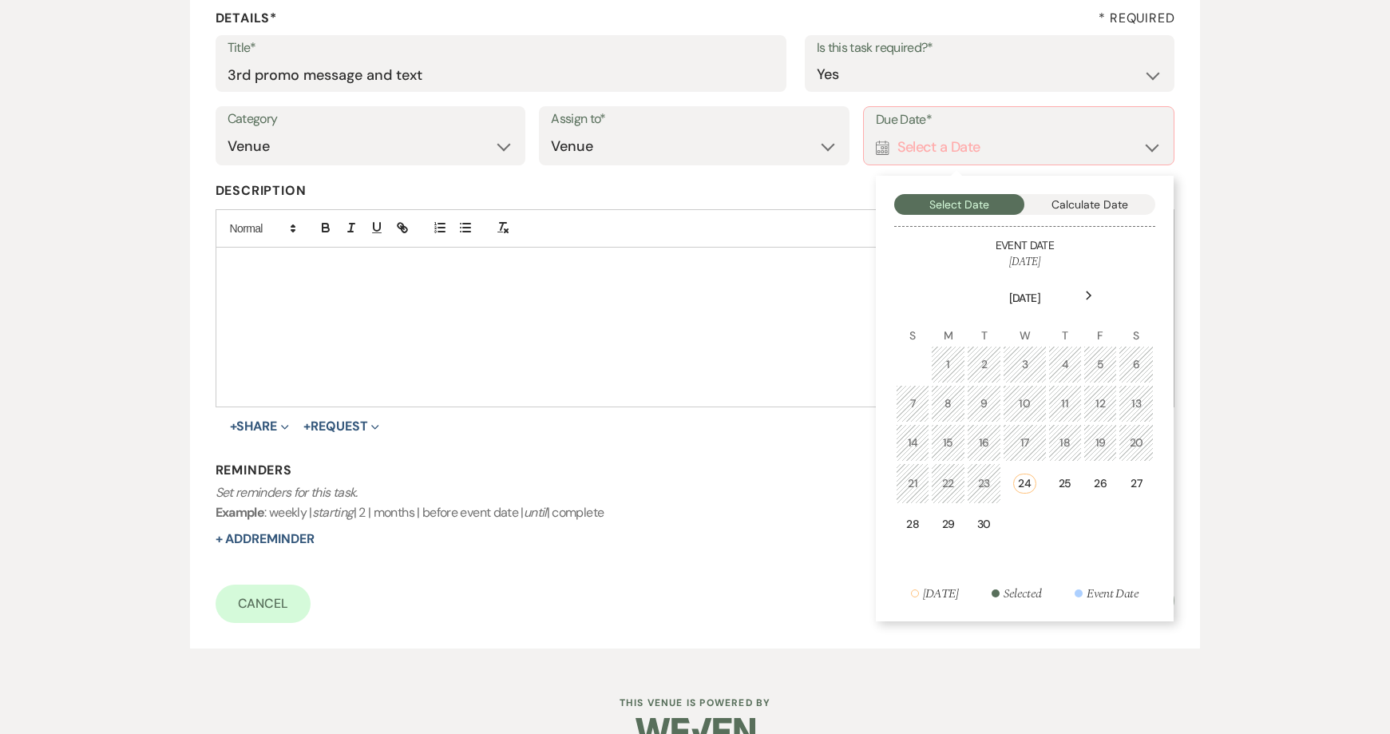
click at [951, 523] on div "29" at bounding box center [947, 524] width 13 height 17
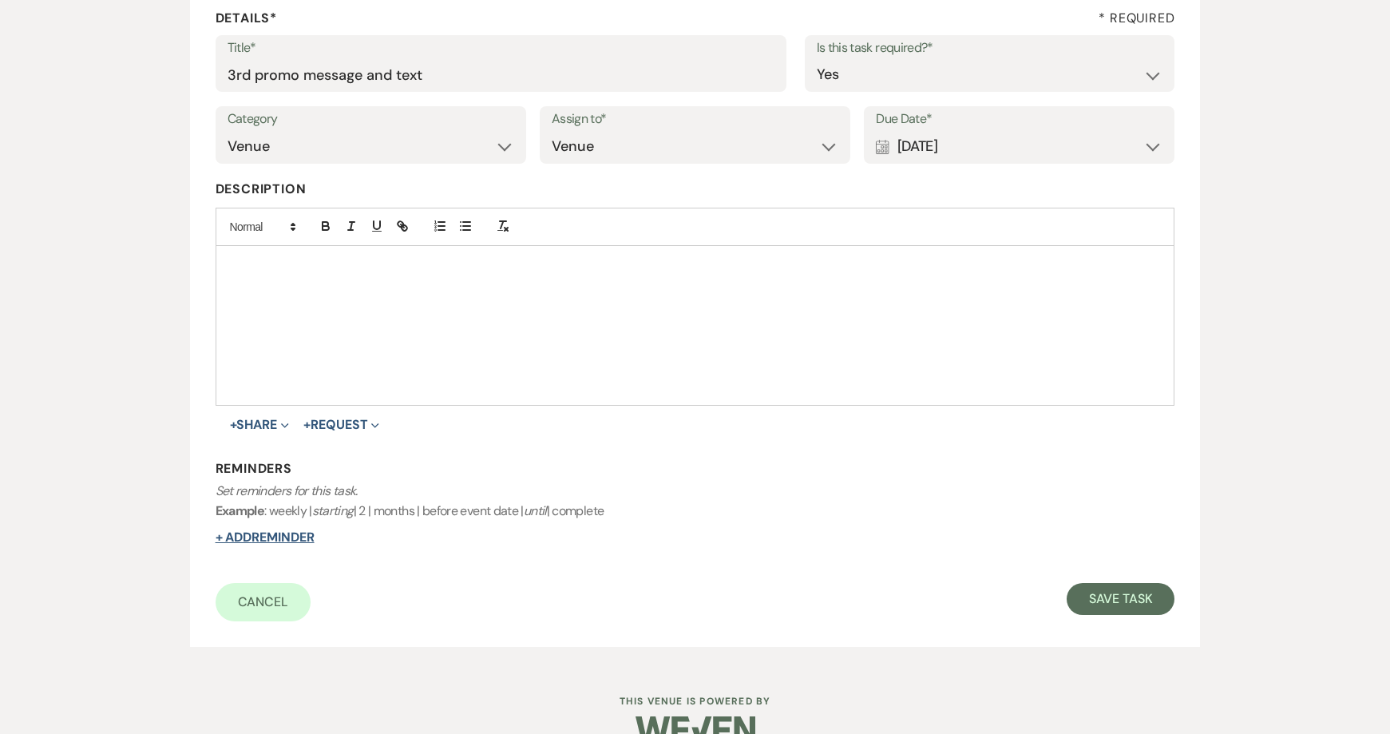
click at [248, 531] on button "+ Add Reminder" at bounding box center [265, 537] width 99 height 13
select select "host"
select select "days"
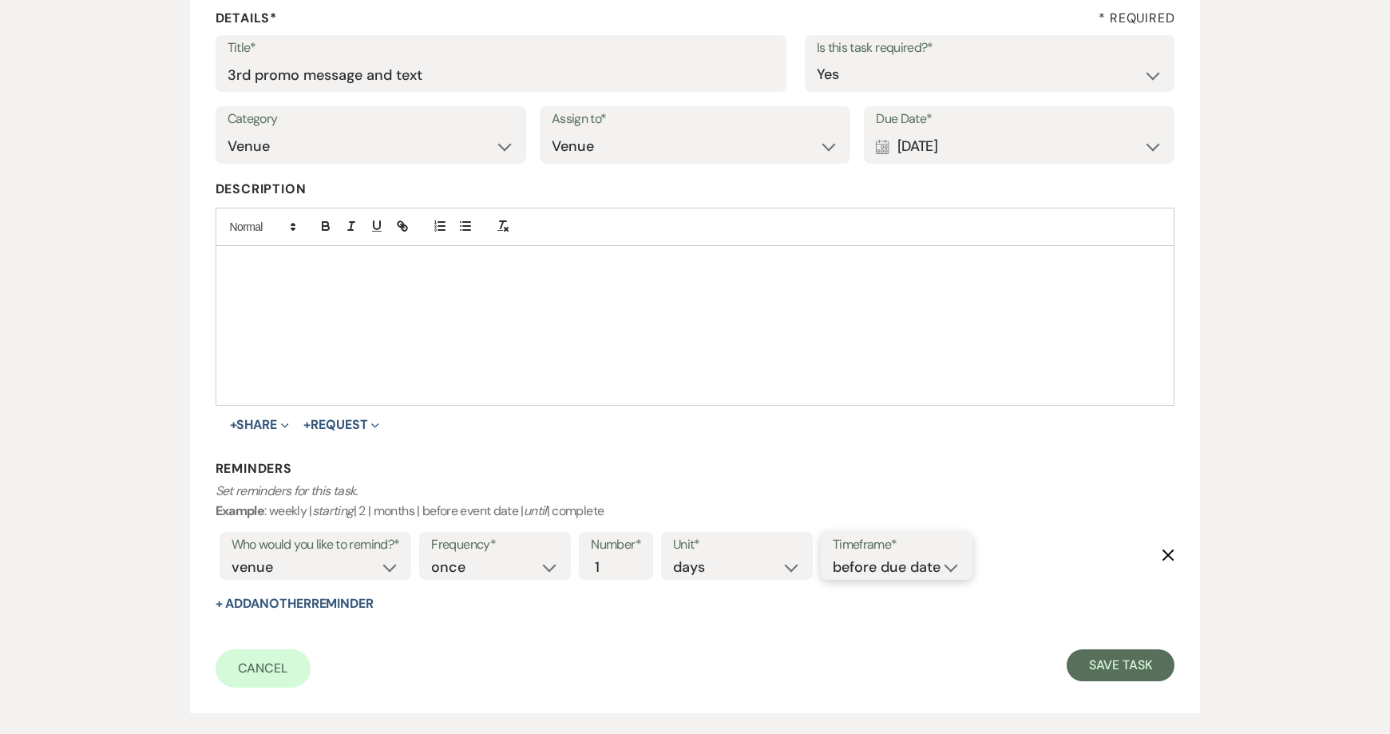
drag, startPoint x: 851, startPoint y: 573, endPoint x: 858, endPoint y: 580, distance: 9.0
click at [851, 573] on select "before due date after due date on due date on custom date" at bounding box center [897, 568] width 128 height 22
select select "onDueDate"
click at [833, 557] on select "before due date after due date on due date on custom date" at bounding box center [897, 568] width 128 height 22
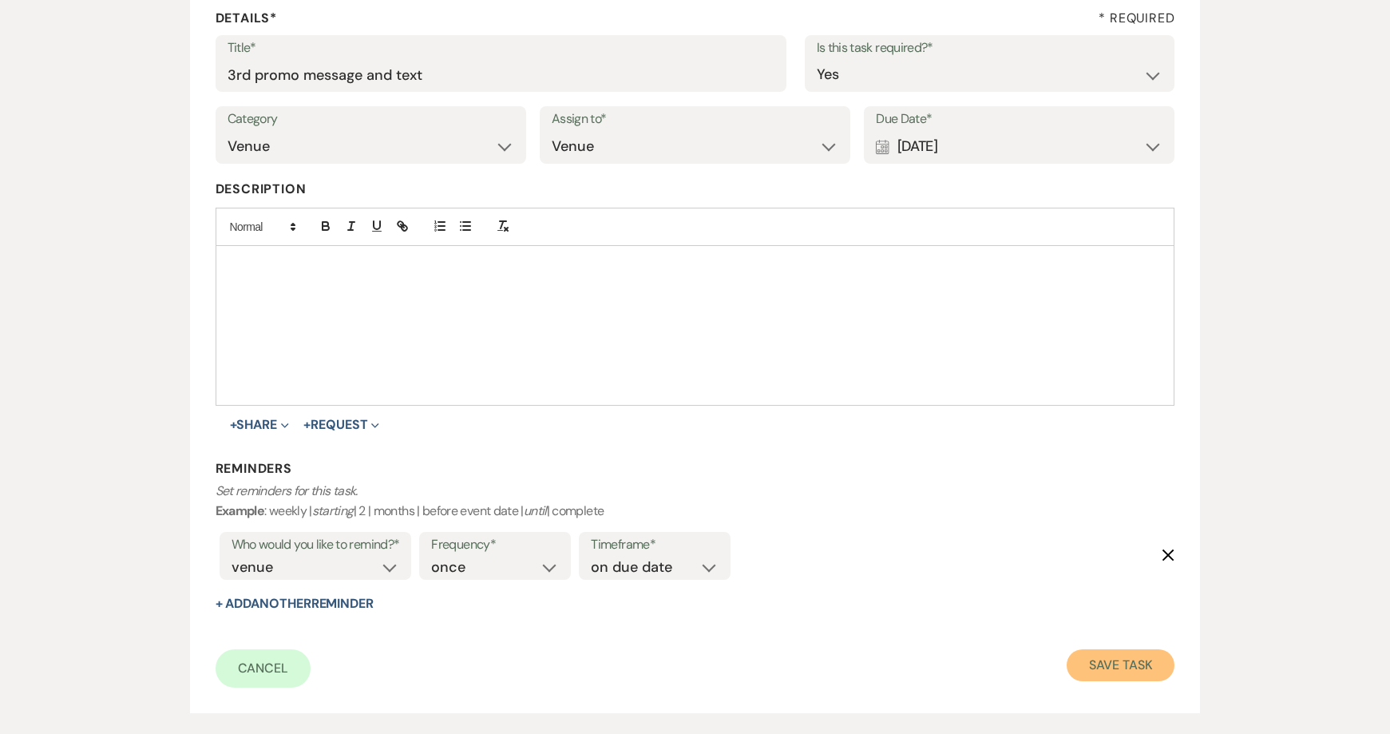
click at [1145, 671] on button "Save Task" at bounding box center [1121, 665] width 108 height 32
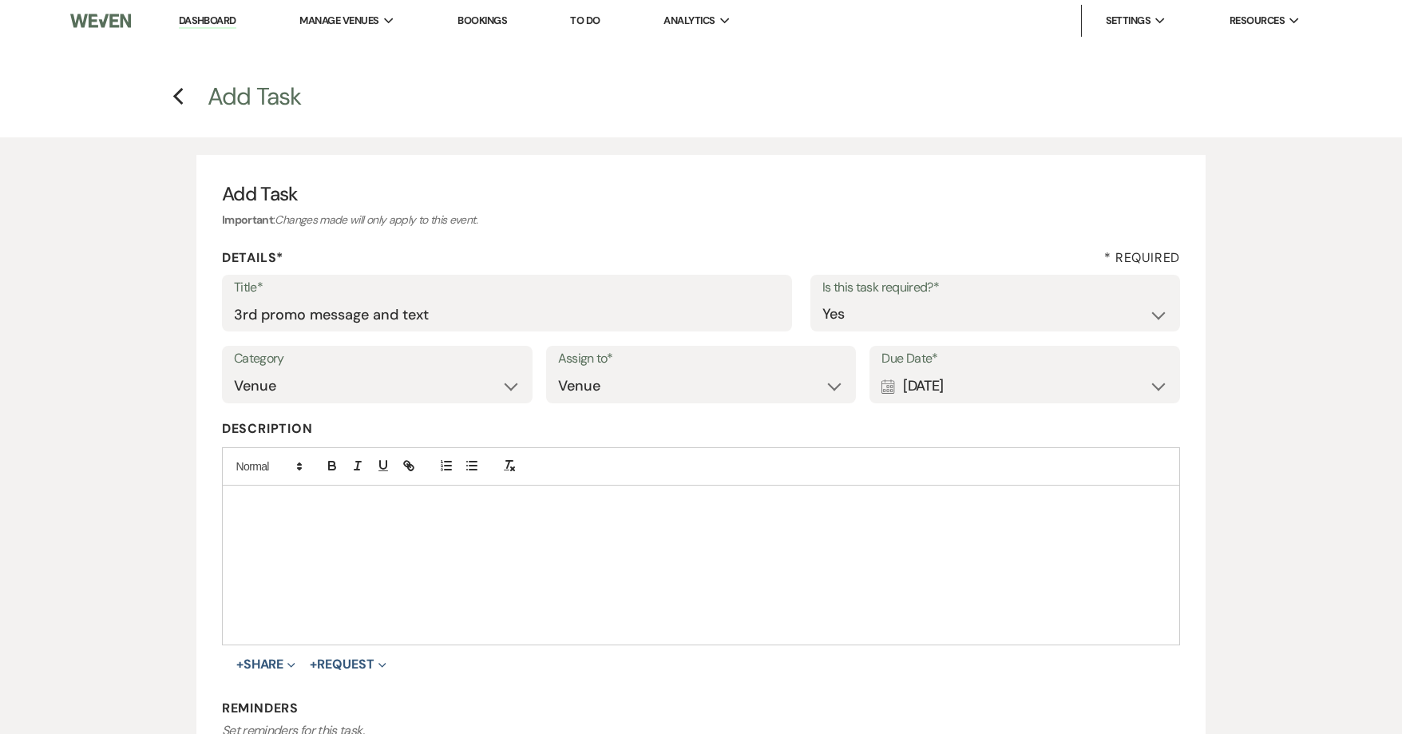
select select "3"
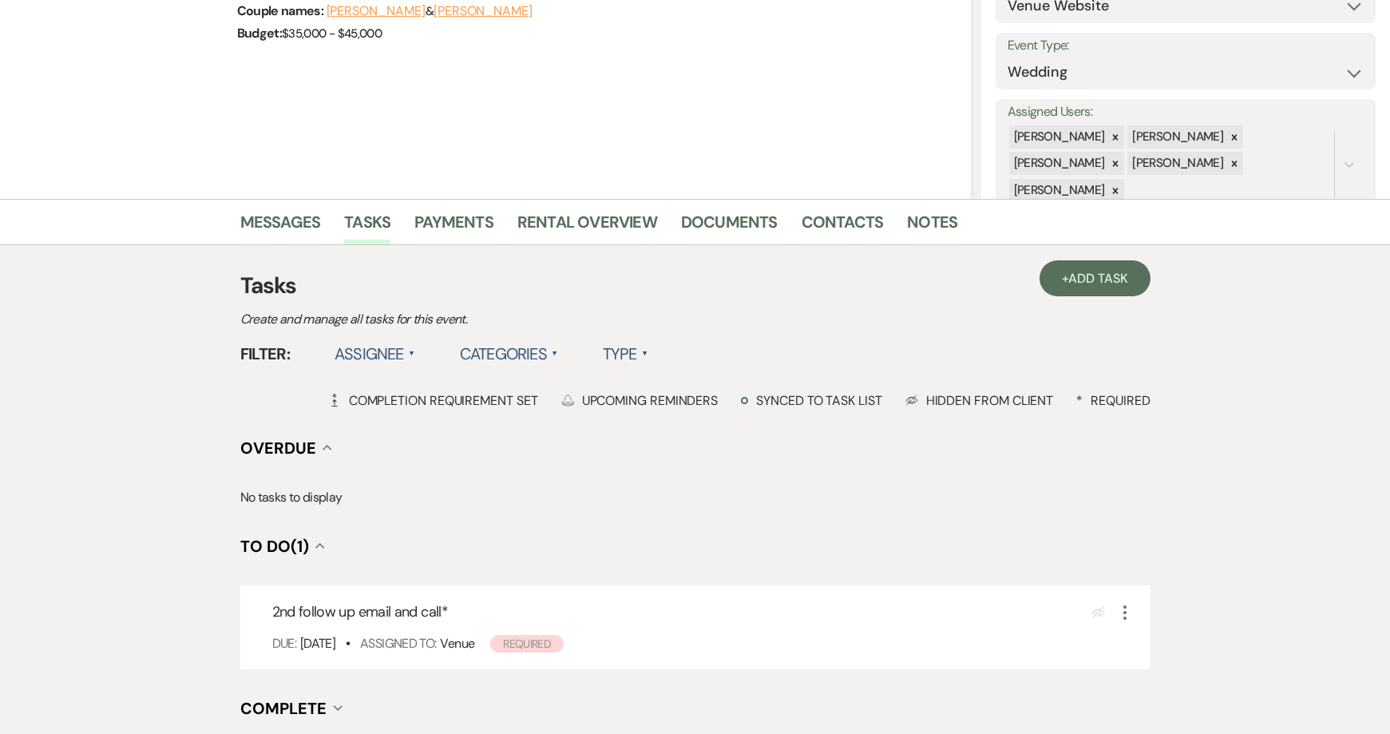
scroll to position [240, 0]
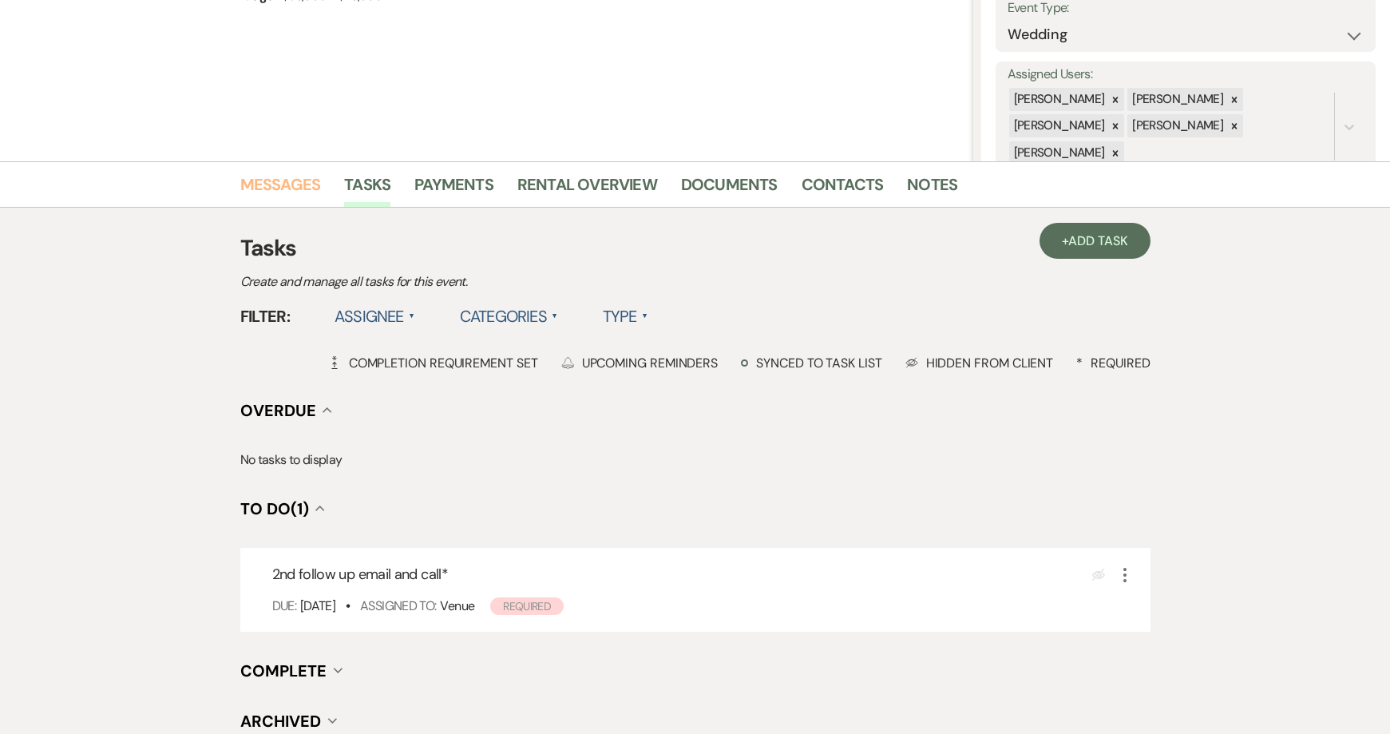
click at [248, 196] on link "Messages" at bounding box center [280, 189] width 81 height 35
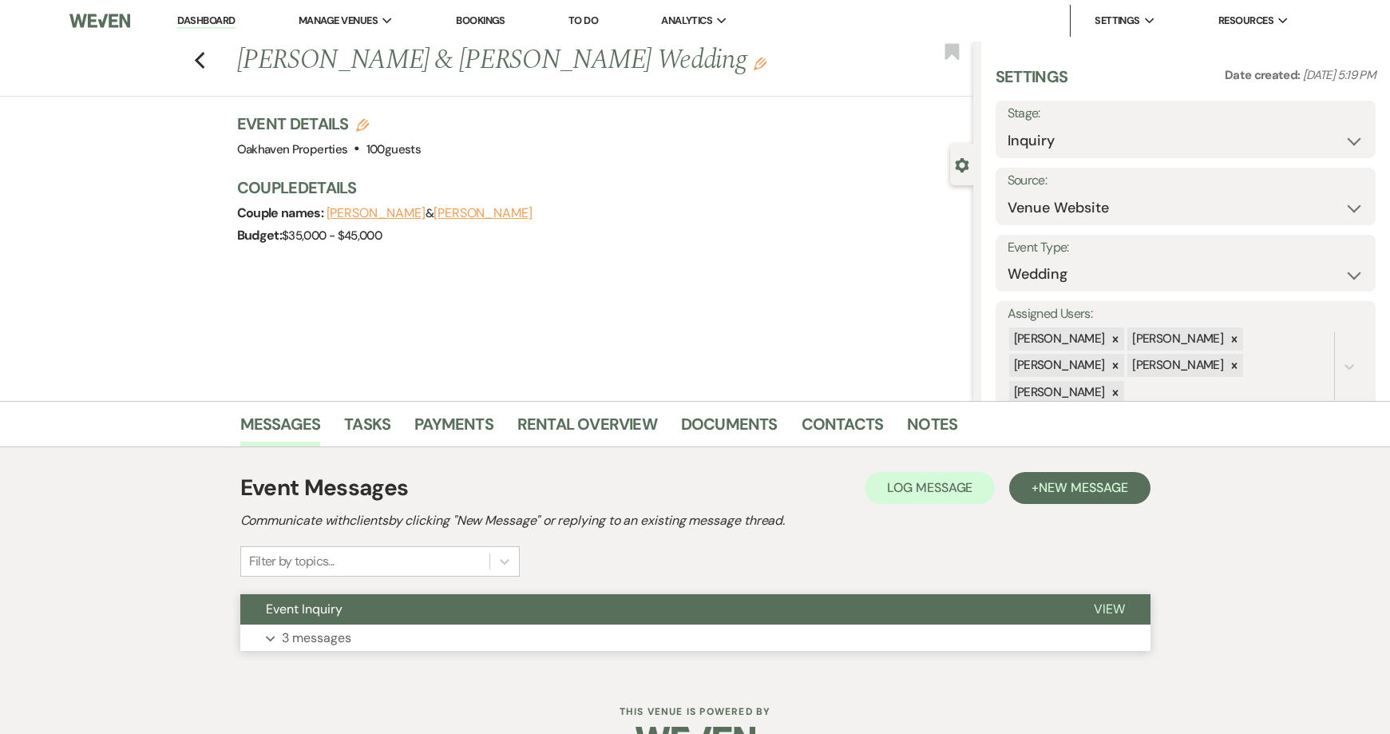
click at [1118, 603] on span "View" at bounding box center [1109, 608] width 31 height 17
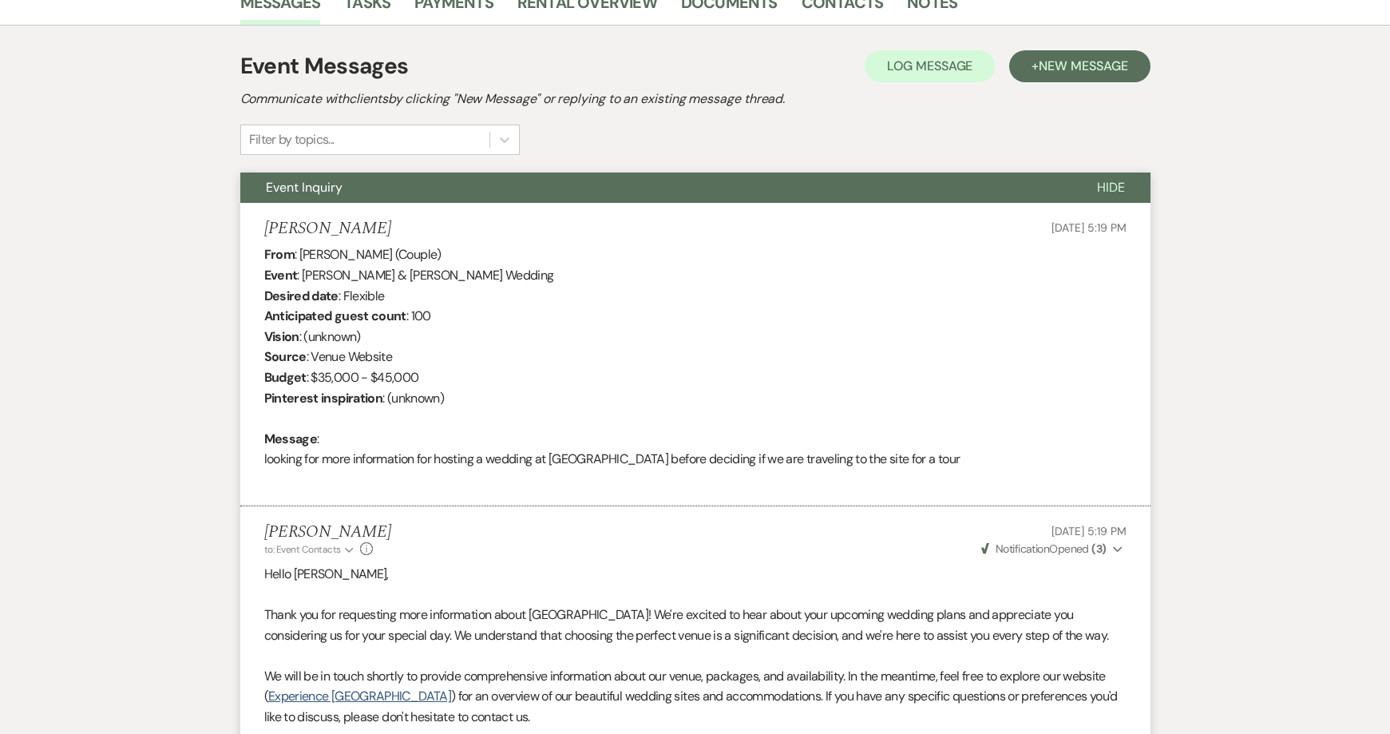
scroll to position [333, 0]
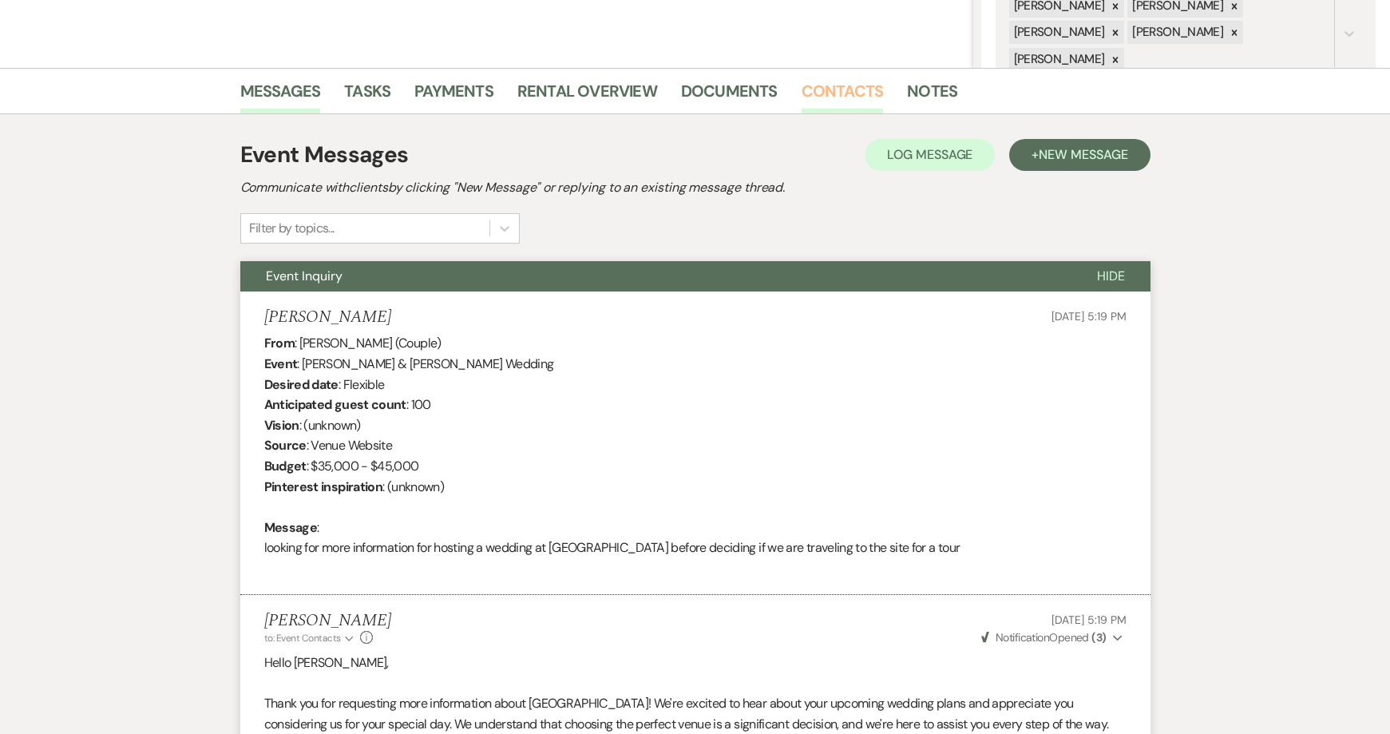
click at [860, 97] on link "Contacts" at bounding box center [843, 95] width 82 height 35
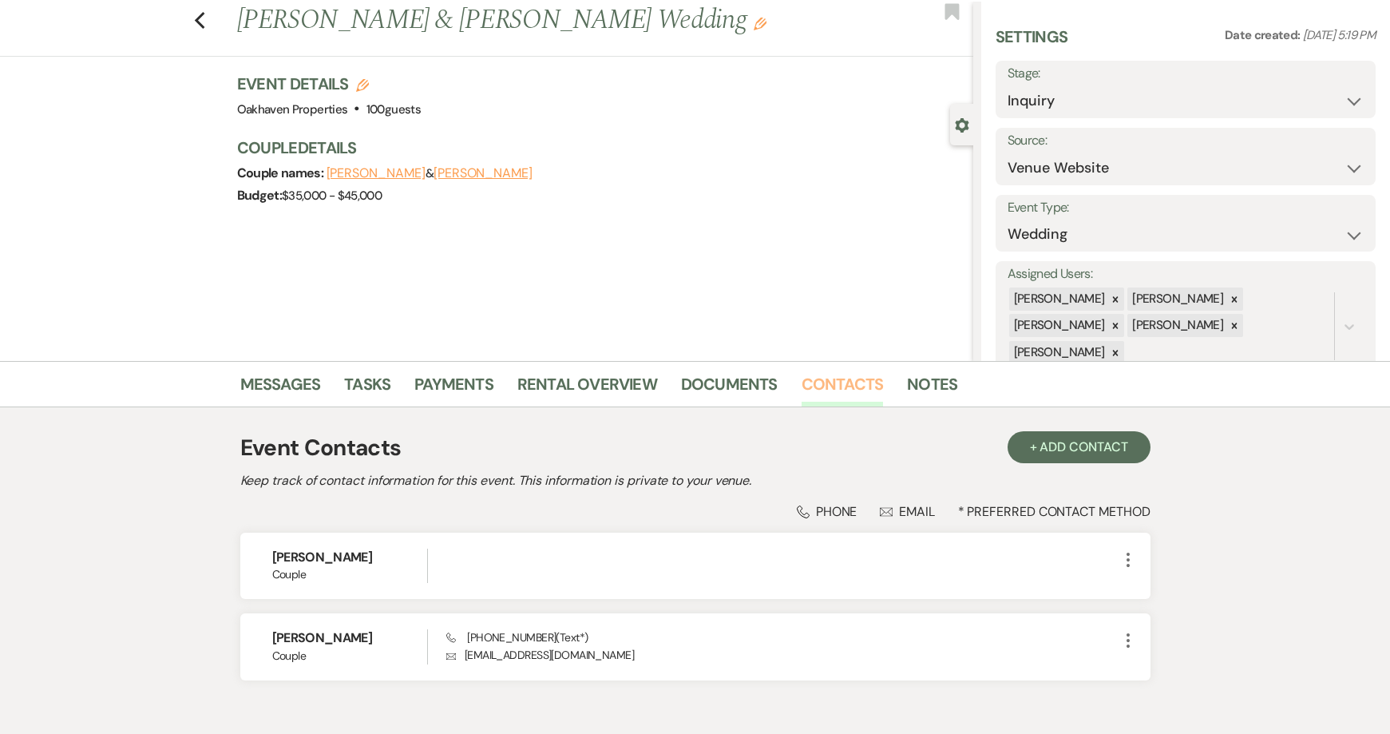
scroll to position [80, 0]
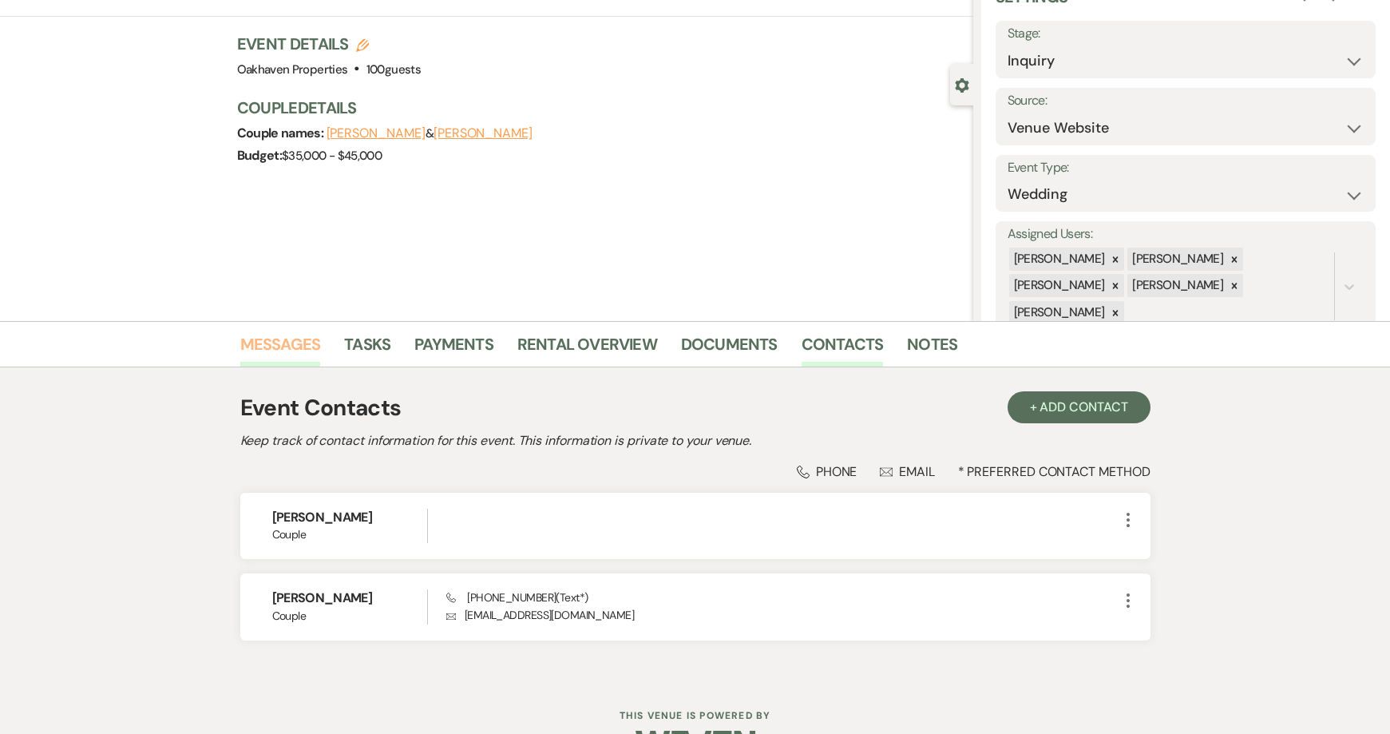
click at [268, 362] on link "Messages" at bounding box center [280, 348] width 81 height 35
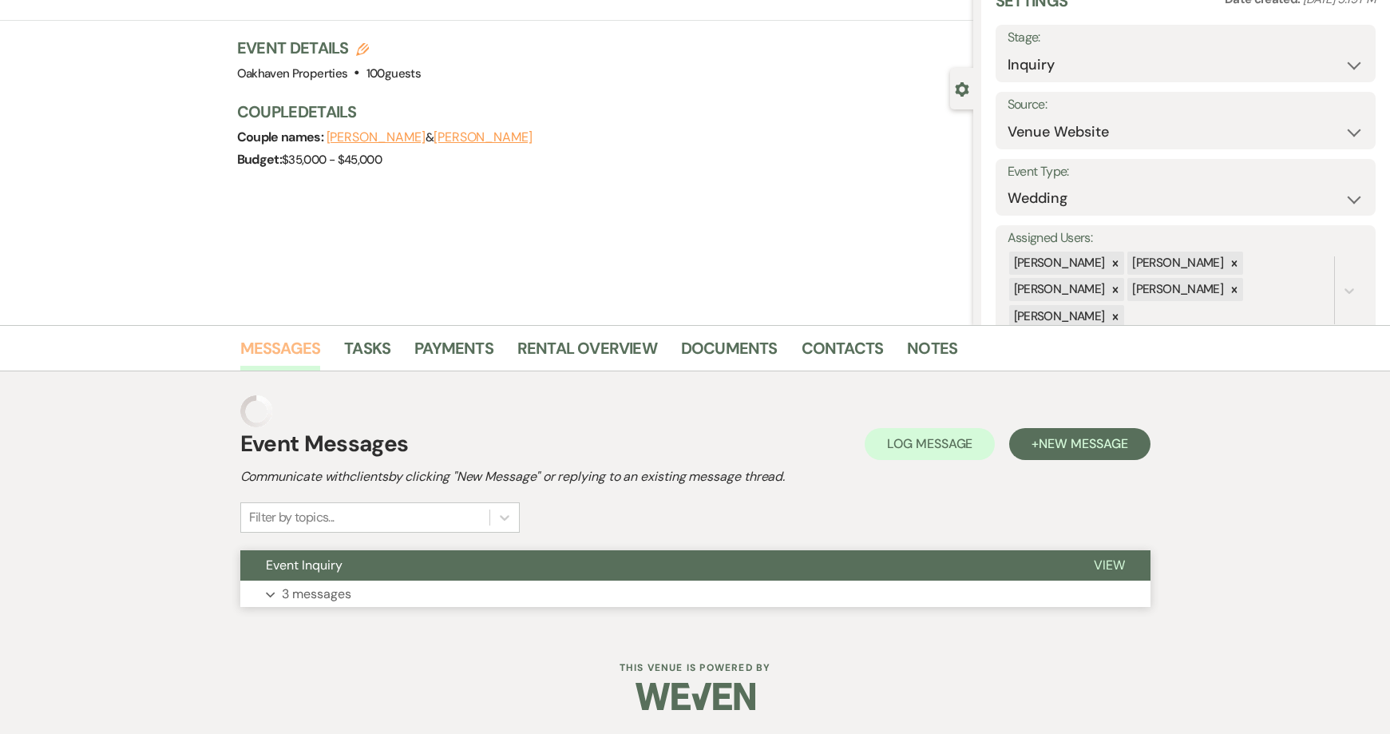
scroll to position [44, 0]
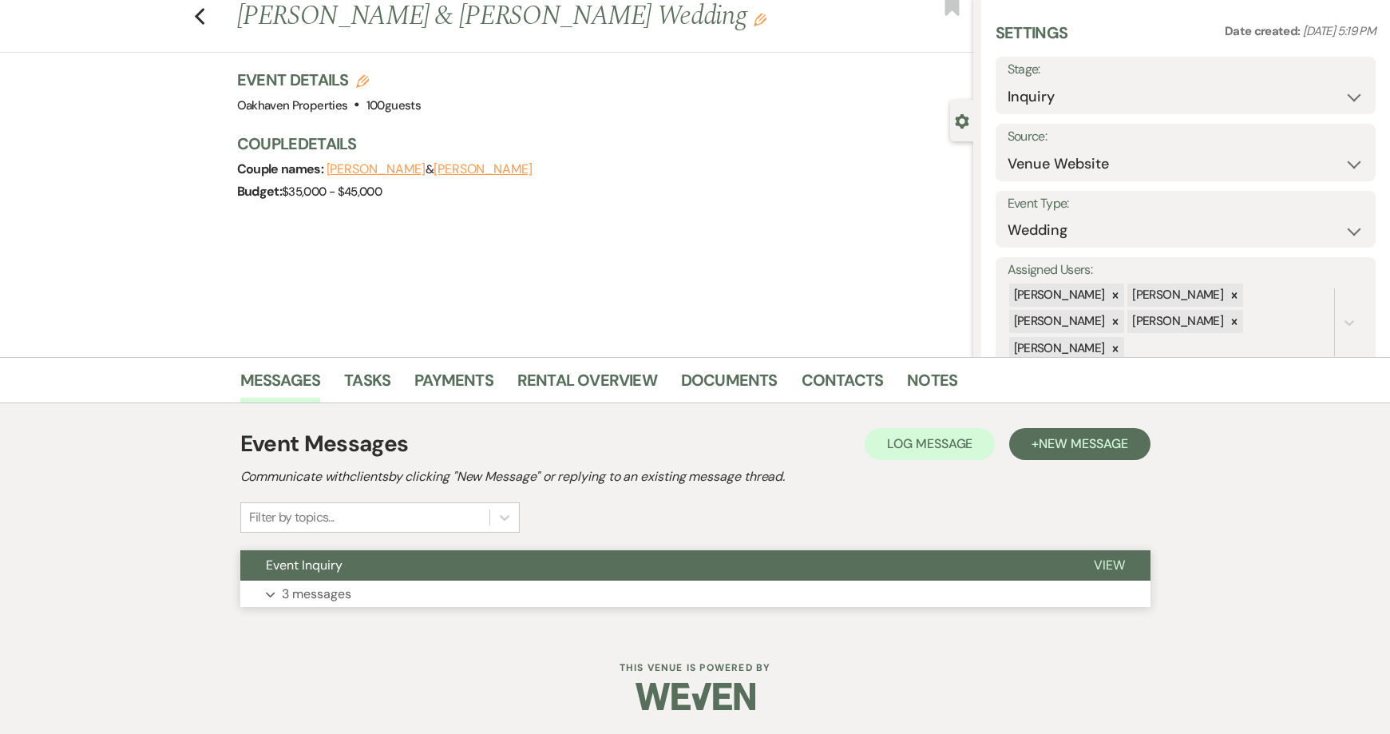
click at [1122, 557] on span "View" at bounding box center [1109, 565] width 31 height 17
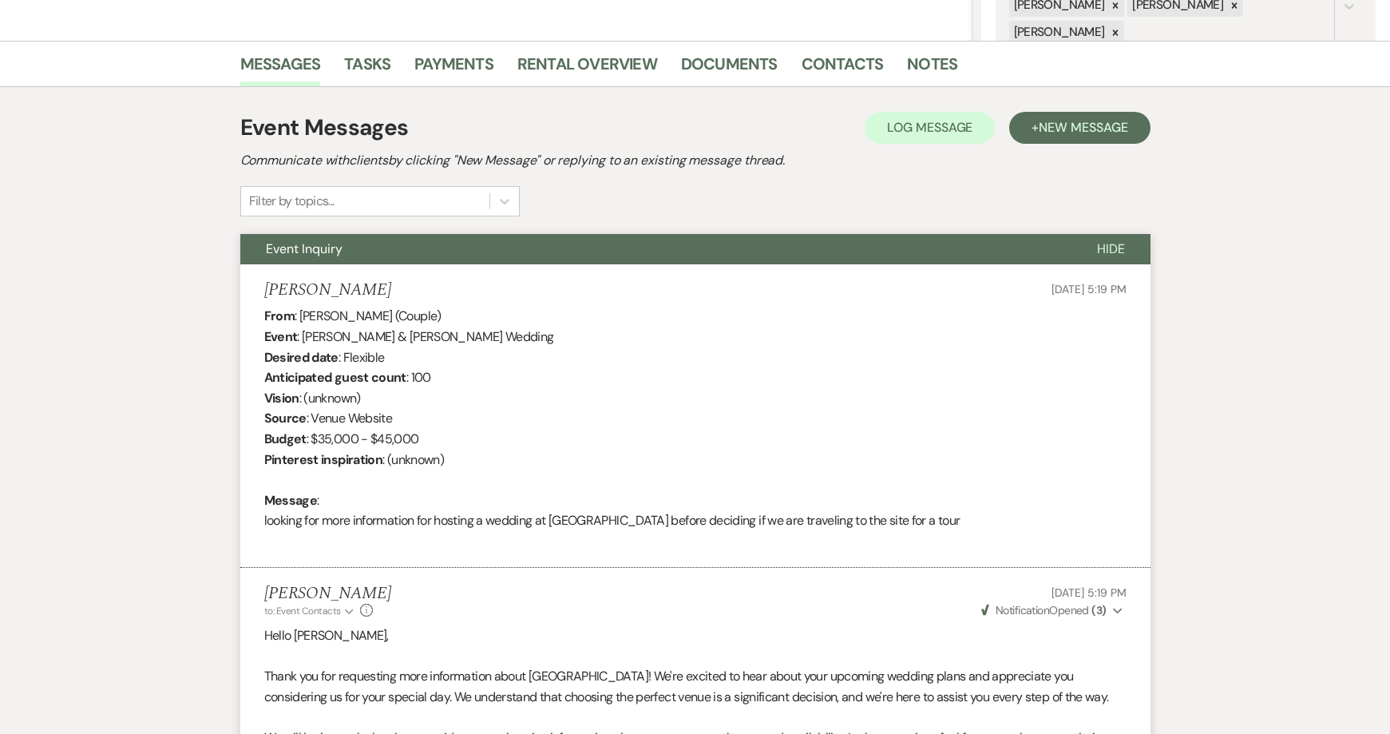
scroll to position [204, 0]
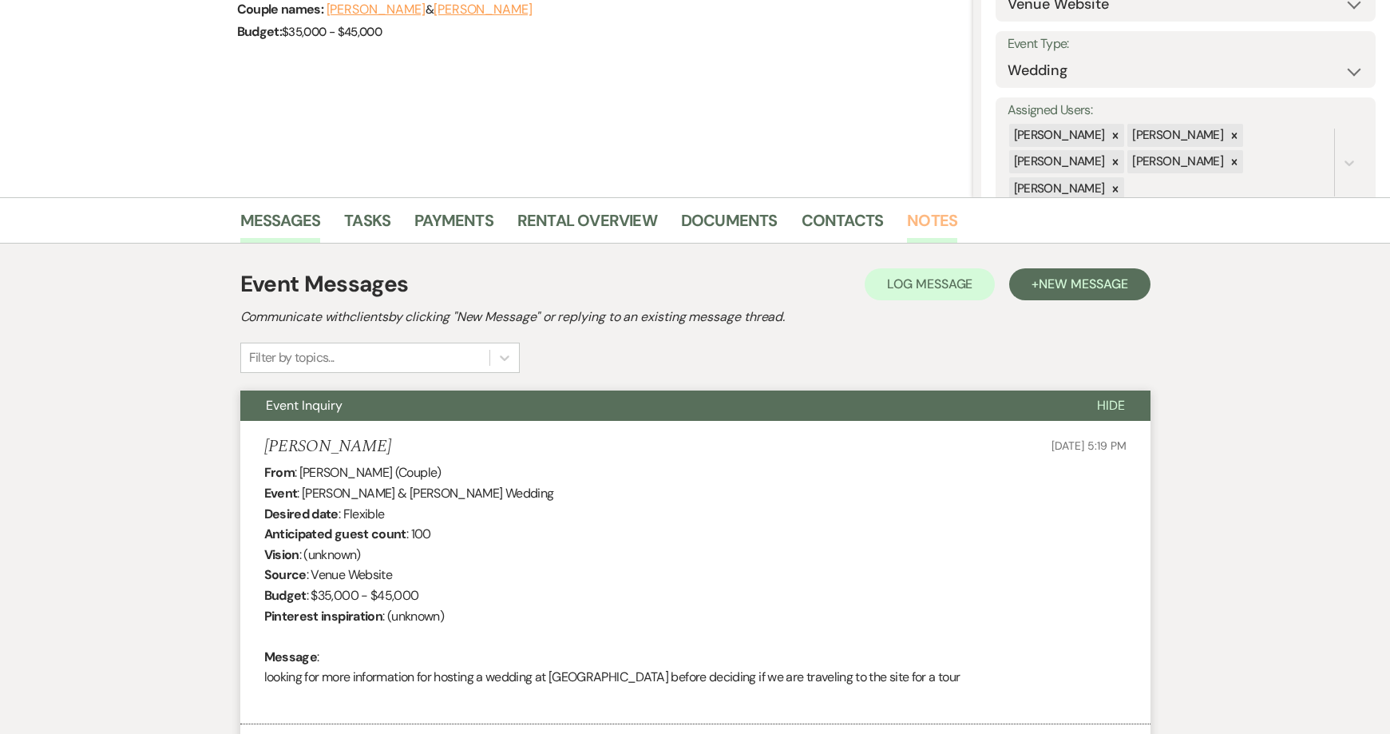
click at [928, 220] on link "Notes" at bounding box center [932, 225] width 50 height 35
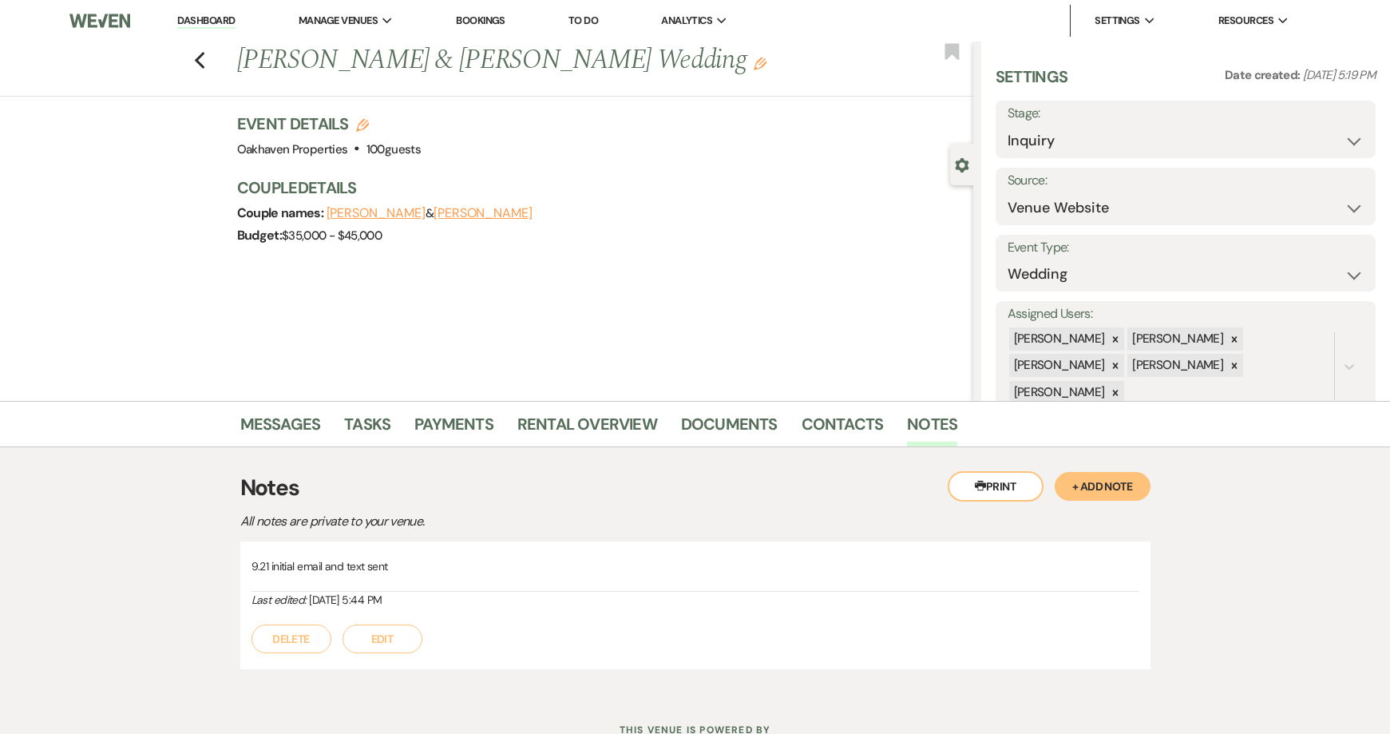
click at [339, 414] on li "Messages" at bounding box center [292, 427] width 105 height 38
click at [304, 406] on div "Messages Tasks Payments Rental Overview Documents Contacts Notes" at bounding box center [695, 424] width 1390 height 46
click at [291, 432] on link "Messages" at bounding box center [280, 428] width 81 height 35
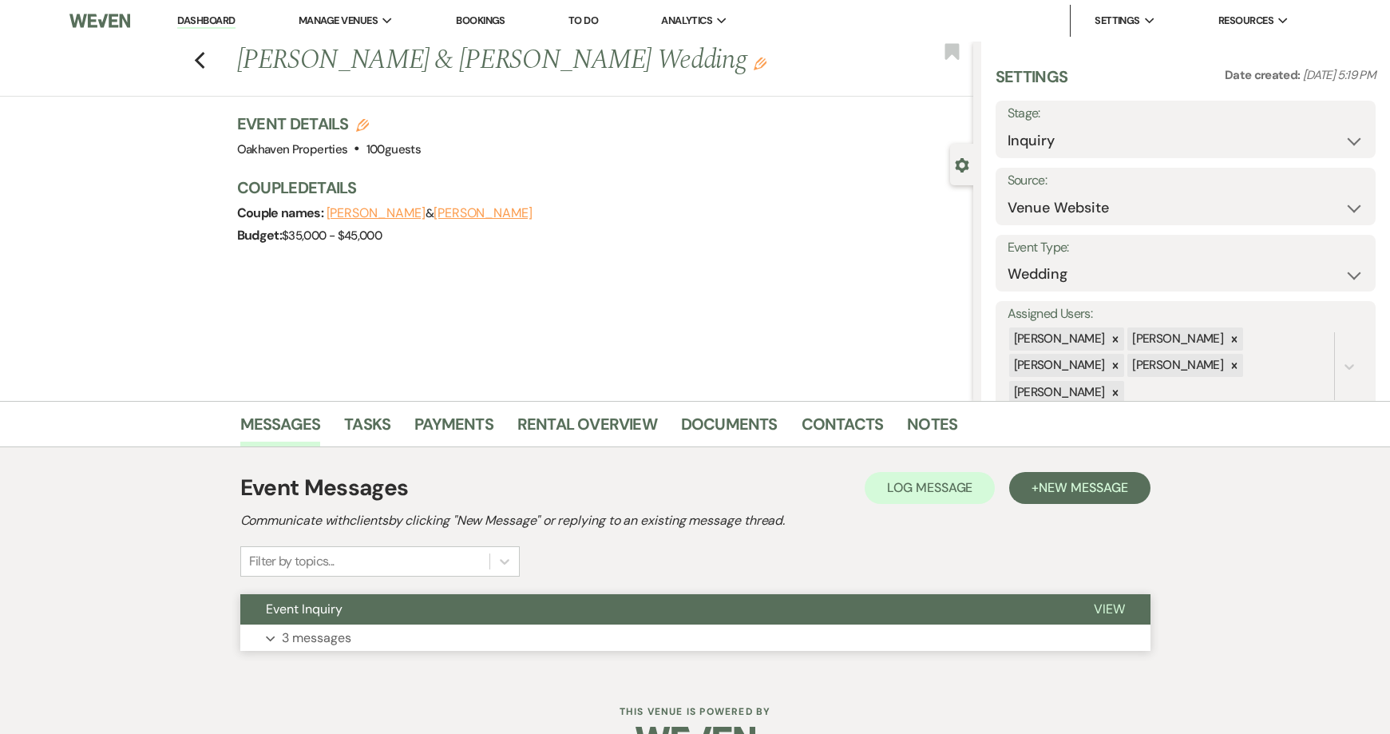
click at [1115, 616] on span "View" at bounding box center [1109, 608] width 31 height 17
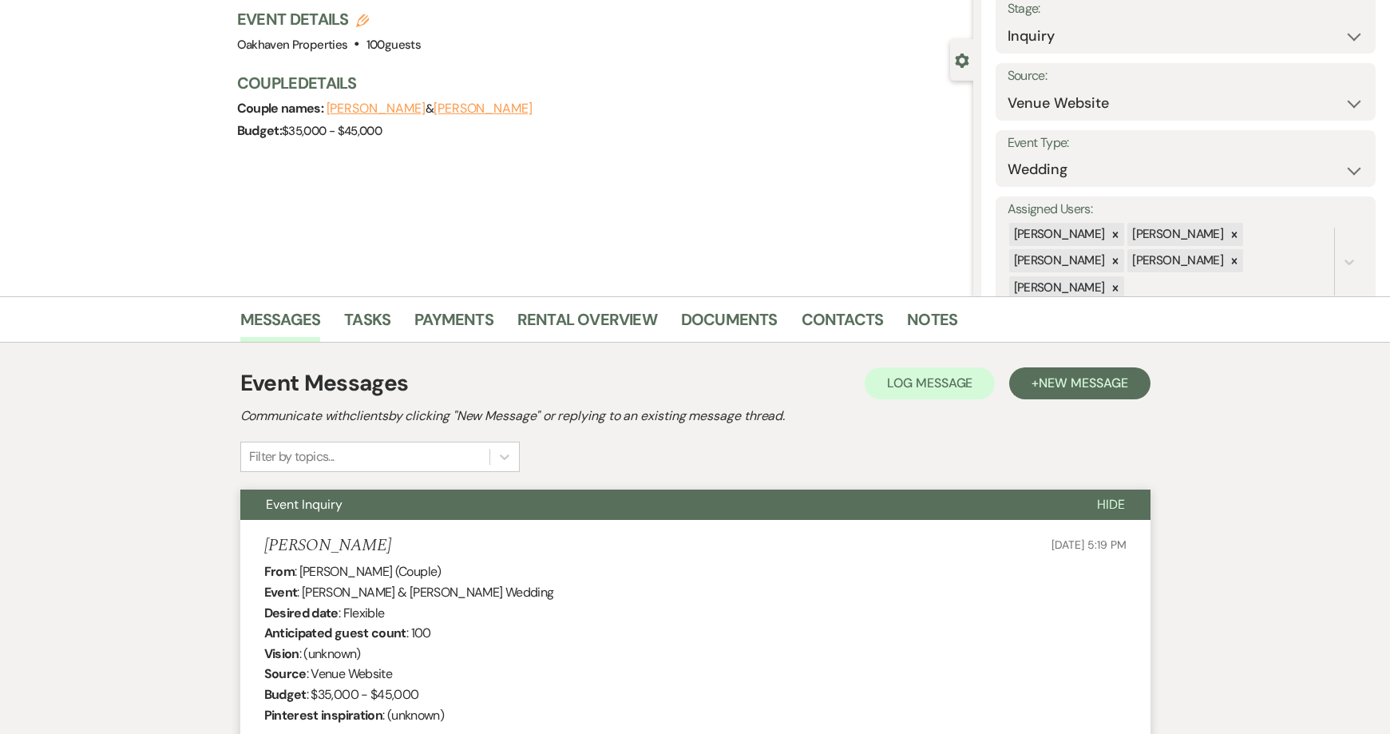
scroll to position [319, 0]
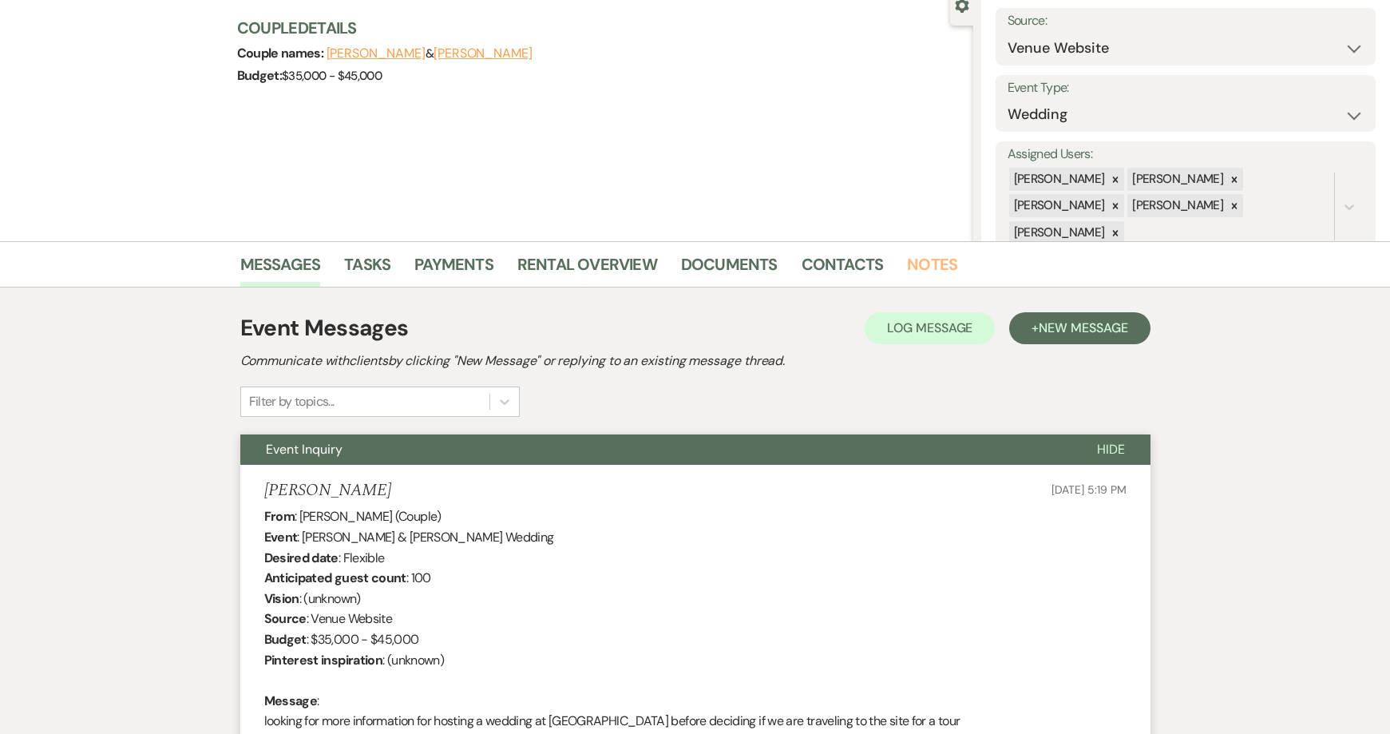
click at [932, 272] on link "Notes" at bounding box center [932, 269] width 50 height 35
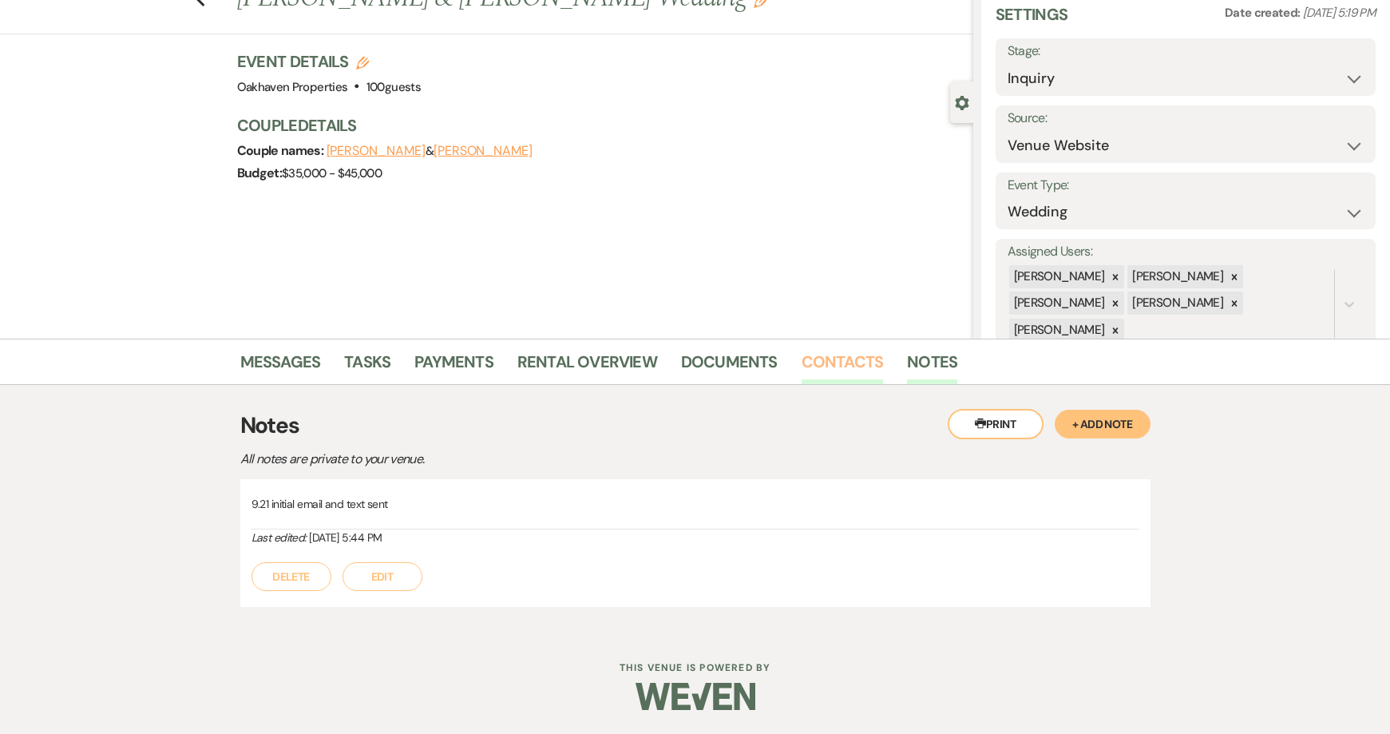
click at [821, 374] on link "Contacts" at bounding box center [843, 366] width 82 height 35
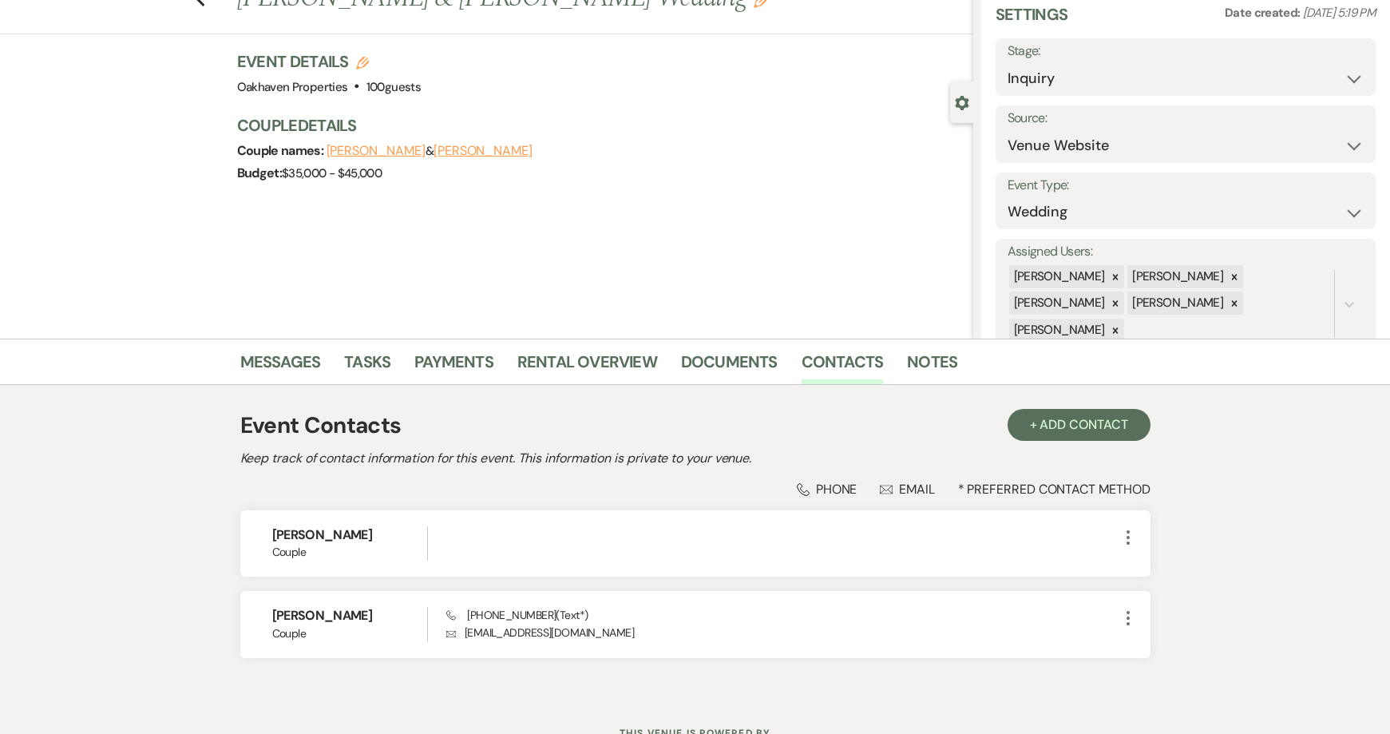
click at [953, 368] on li "Notes" at bounding box center [944, 365] width 74 height 38
click at [925, 375] on link "Notes" at bounding box center [932, 366] width 50 height 35
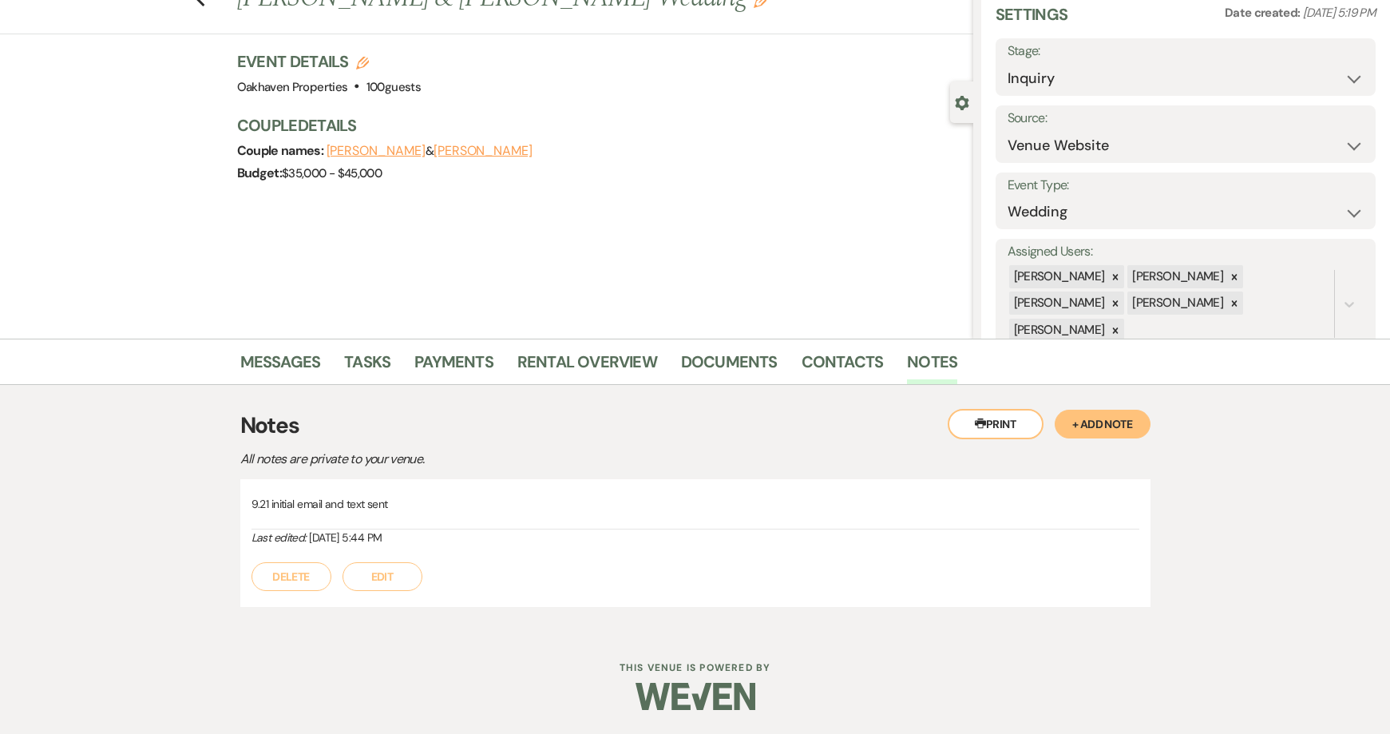
click at [380, 581] on button "Edit" at bounding box center [383, 576] width 80 height 29
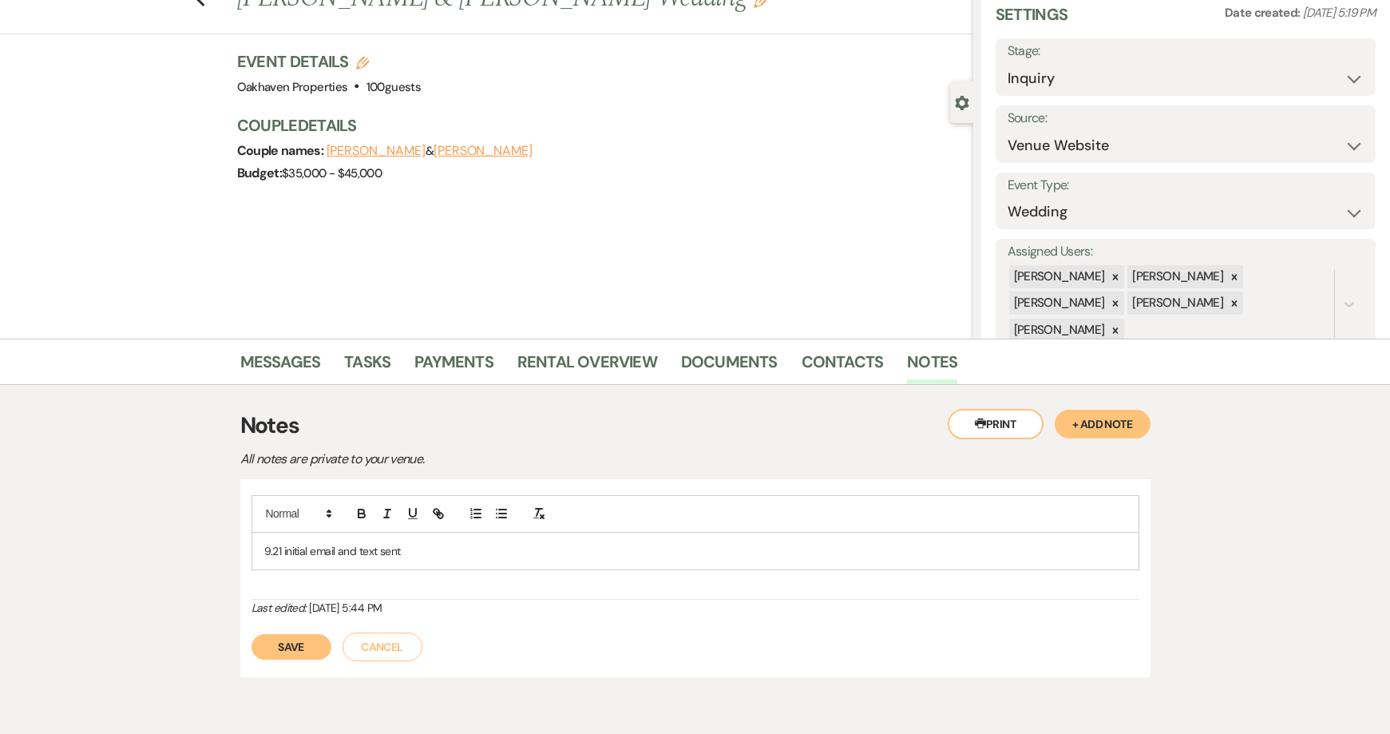
click at [406, 560] on div "9.21 initial email and text sent" at bounding box center [695, 551] width 886 height 37
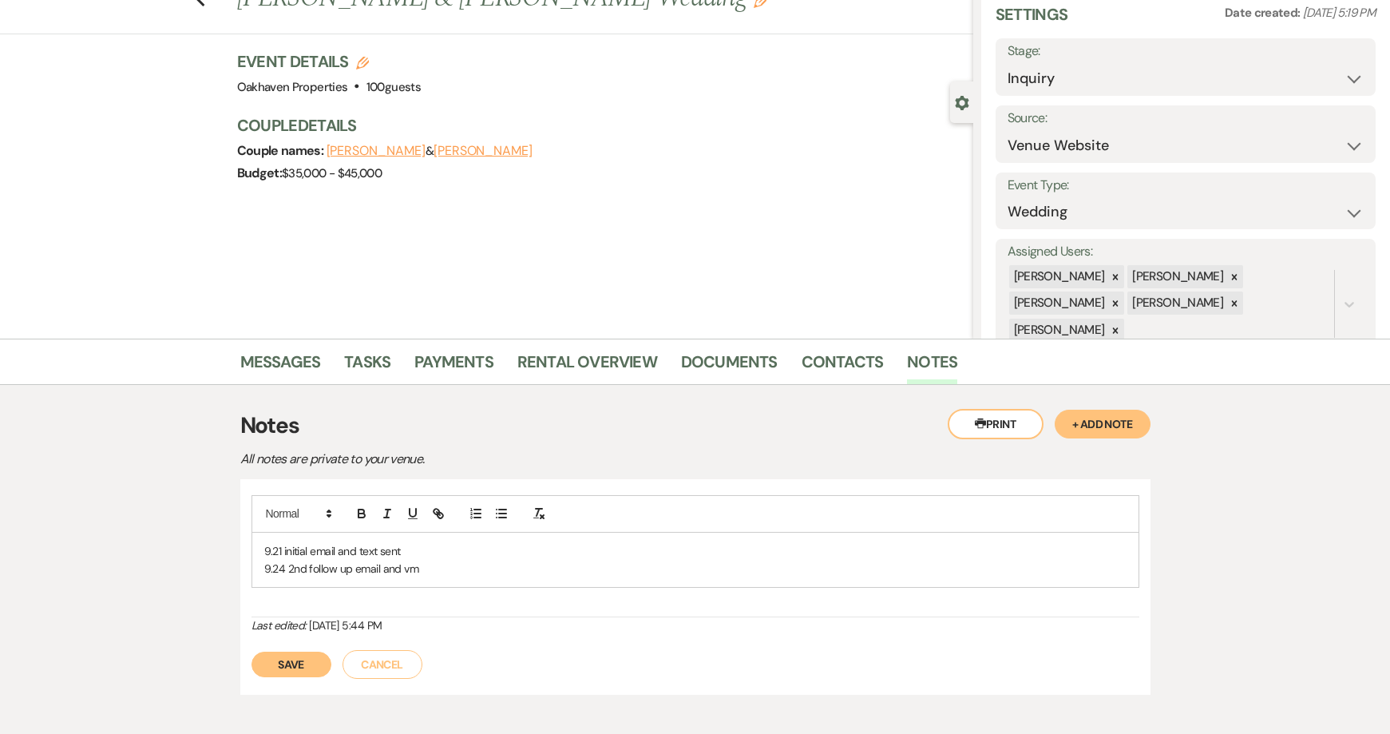
click at [275, 680] on div "9.21 initial email and text sent 9.24 2nd follow up email and vm Last edited: S…" at bounding box center [695, 587] width 910 height 216
drag, startPoint x: 275, startPoint y: 676, endPoint x: 283, endPoint y: 656, distance: 21.2
click at [275, 676] on button "Save" at bounding box center [292, 665] width 80 height 26
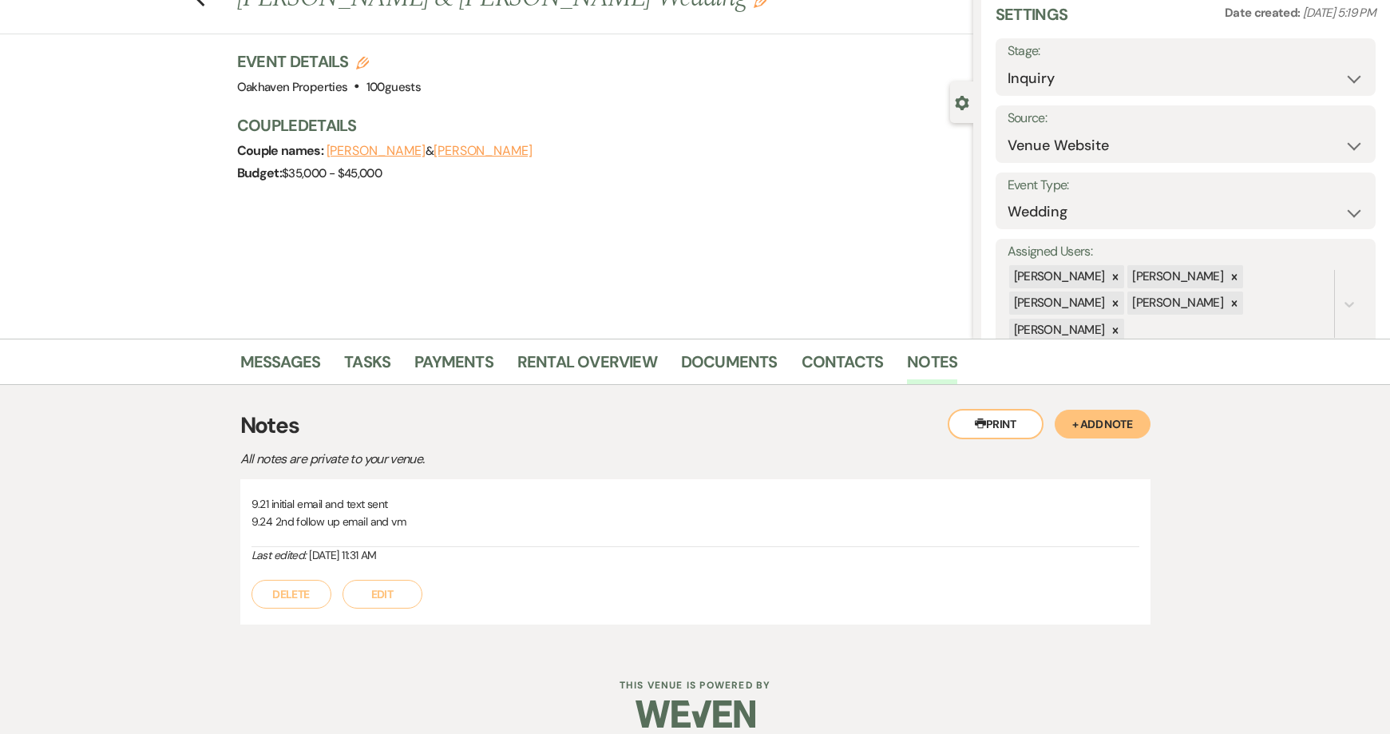
click at [285, 652] on div "Dashboard Manage Venues Expand Oakhaven Properties Bookings To Do Analytics Exp…" at bounding box center [695, 345] width 1390 height 814
click at [822, 365] on link "Contacts" at bounding box center [843, 366] width 82 height 35
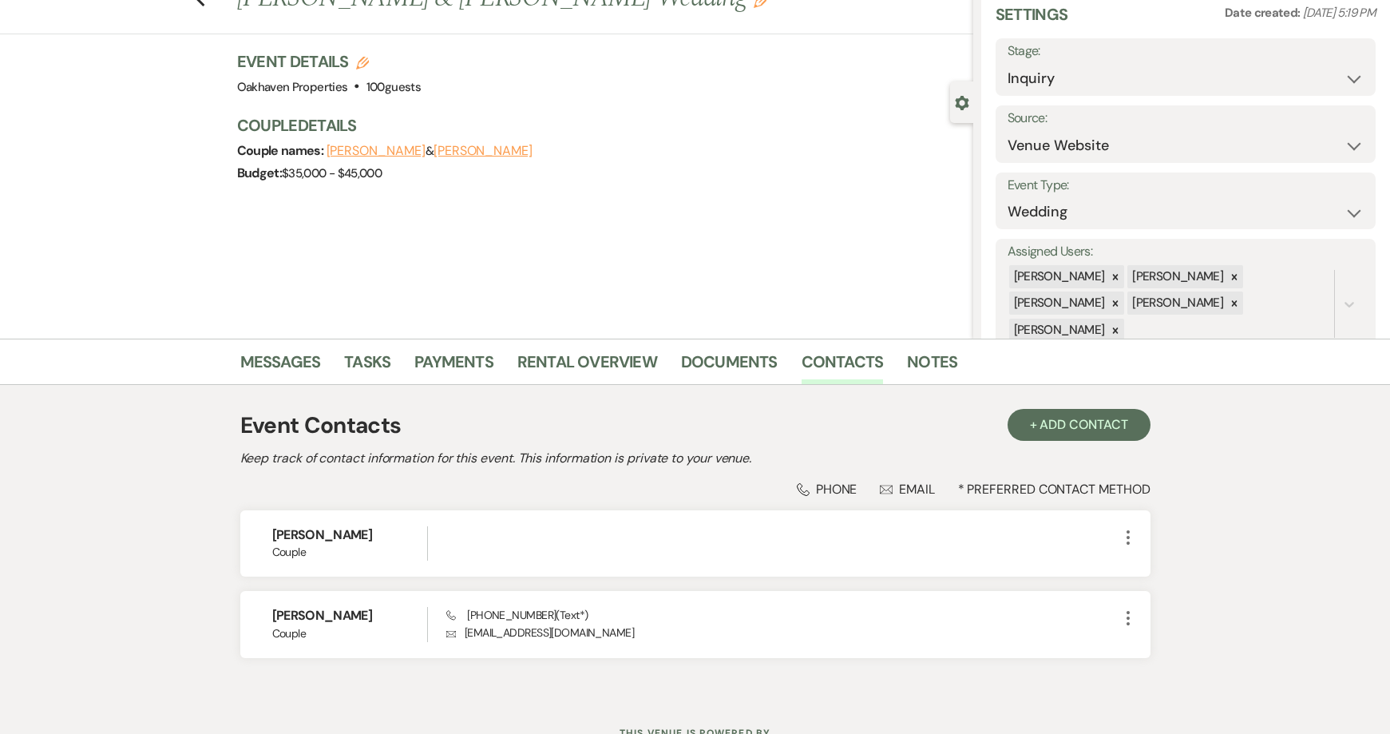
click at [901, 343] on div "Messages Tasks Payments Rental Overview Documents Contacts Notes" at bounding box center [695, 362] width 1390 height 46
click at [926, 361] on link "Notes" at bounding box center [932, 366] width 50 height 35
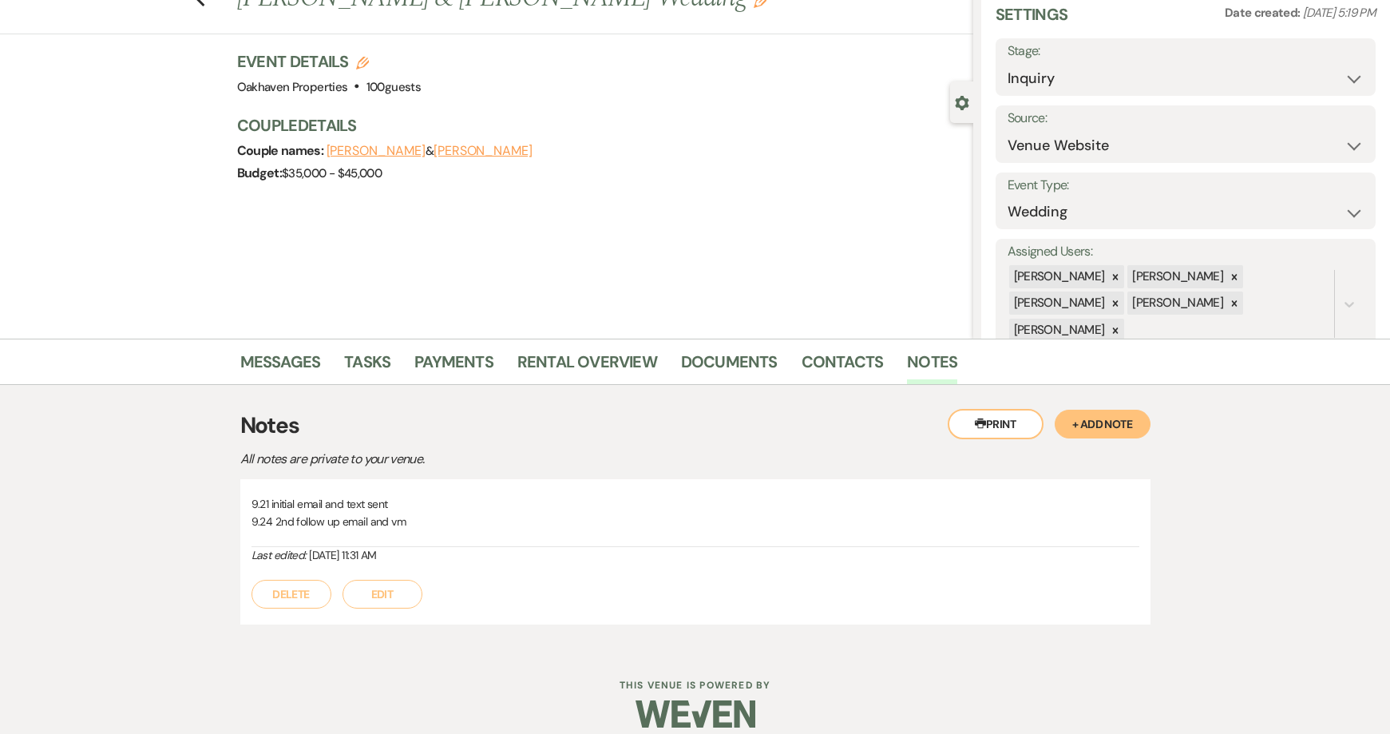
click at [365, 389] on div "Printer Print + Add Note Notes All notes are private to your venue. 9.21 initia…" at bounding box center [695, 516] width 910 height 263
click at [274, 360] on link "Messages" at bounding box center [280, 366] width 81 height 35
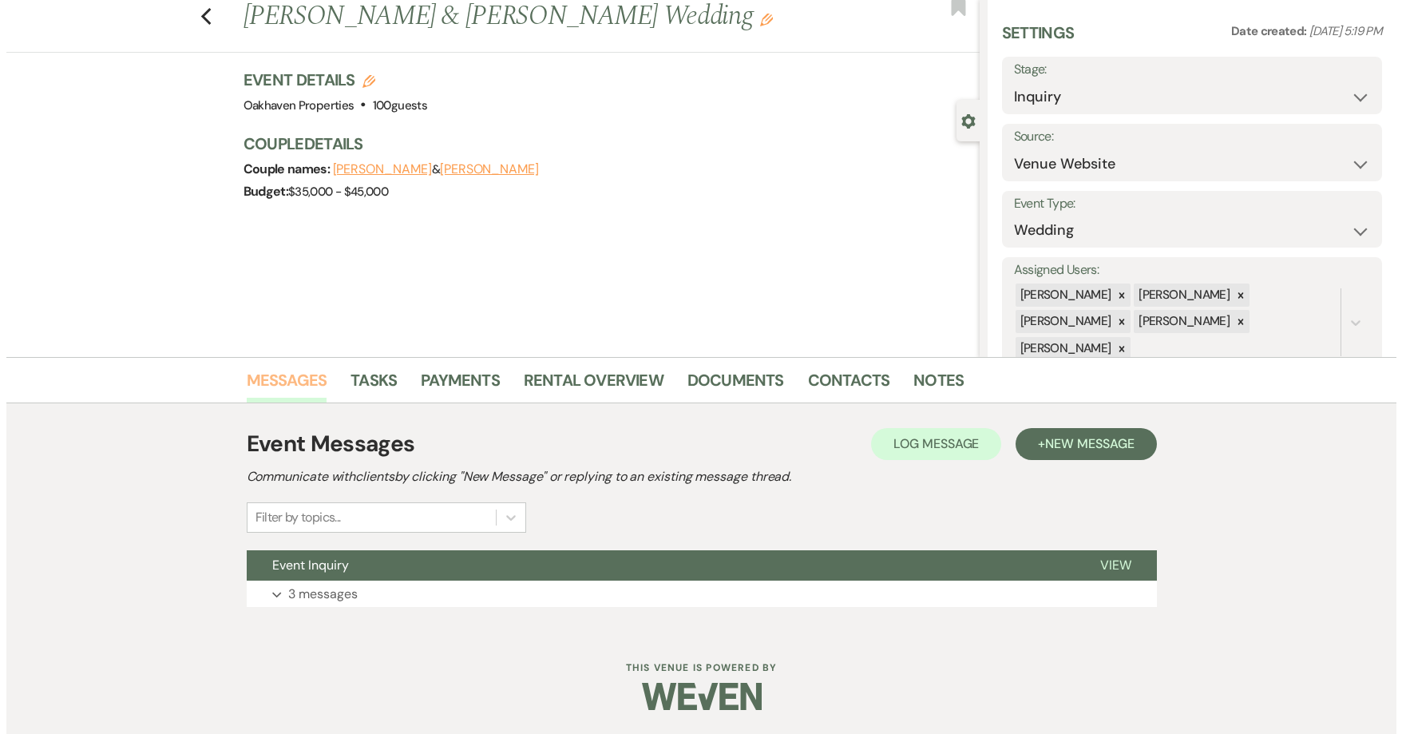
scroll to position [44, 0]
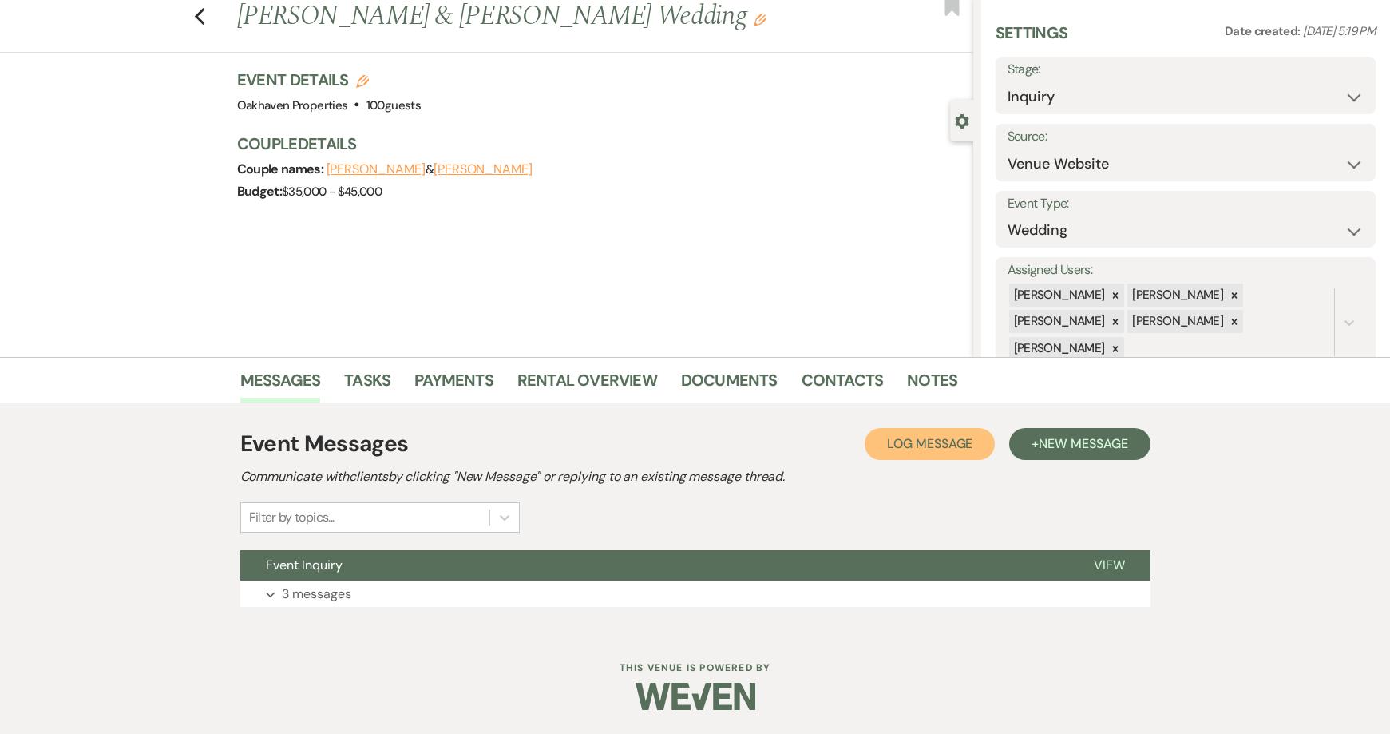
click at [945, 449] on span "Log Message" at bounding box center [929, 443] width 85 height 17
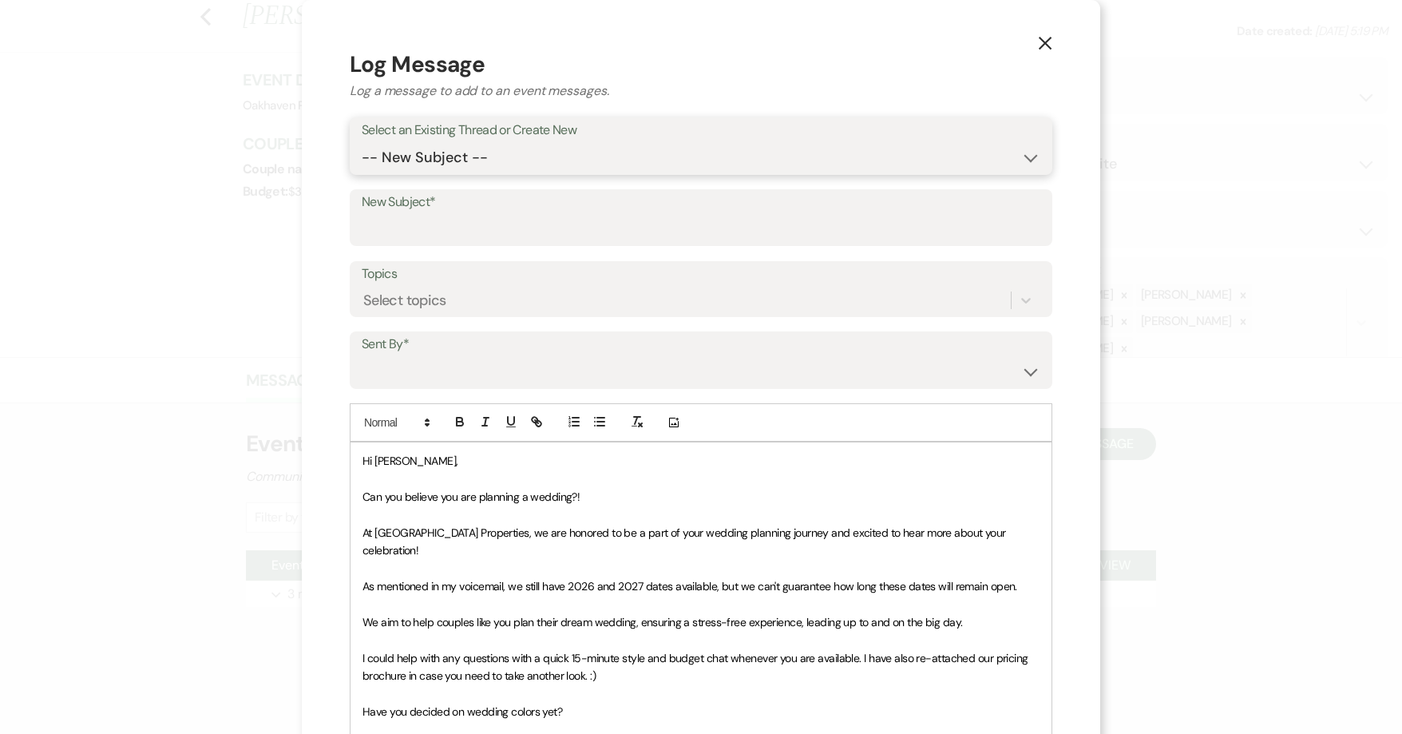
click at [479, 152] on select "-- New Subject -- Event Inquiry" at bounding box center [701, 157] width 679 height 31
select select "464411"
click at [362, 142] on select "-- New Subject -- Event Inquiry" at bounding box center [701, 157] width 679 height 31
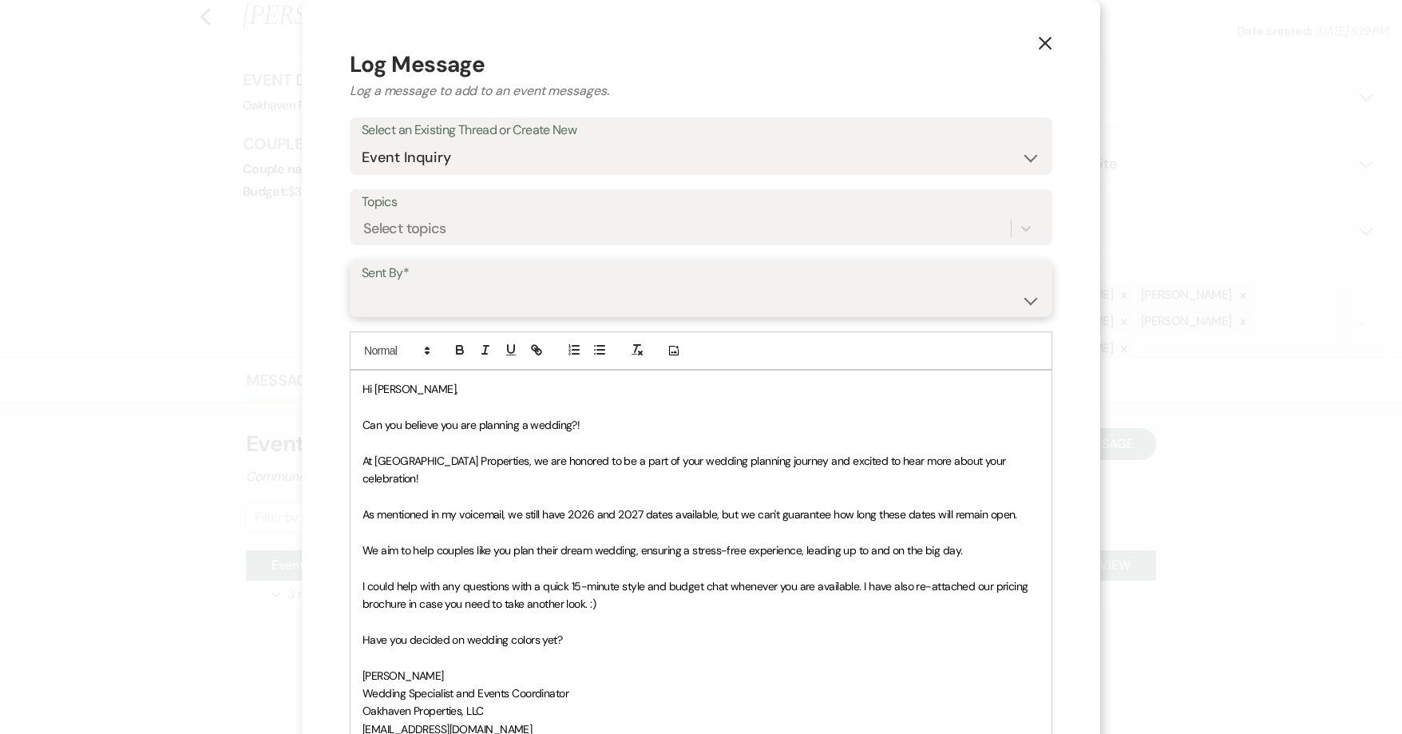
drag, startPoint x: 469, startPoint y: 310, endPoint x: 462, endPoint y: 315, distance: 8.5
click at [468, 309] on select "Patience Ergish (pdergish@aol.com) Jeanette Wagoner (jeanette@experienceoakhave…" at bounding box center [701, 299] width 679 height 31
select select "user-127923"
click at [362, 284] on select "Patience Ergish (pdergish@aol.com) Jeanette Wagoner (jeanette@experienceoakhave…" at bounding box center [701, 299] width 679 height 31
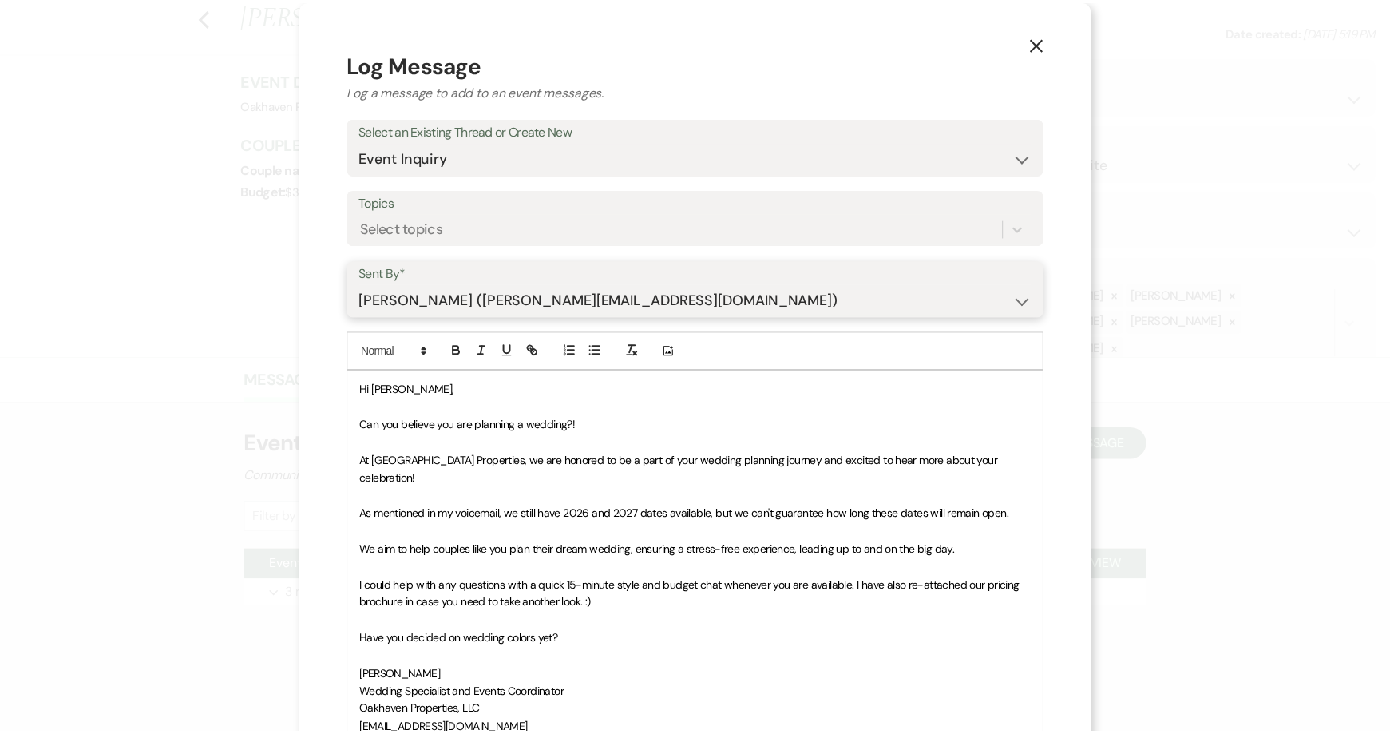
scroll to position [250, 0]
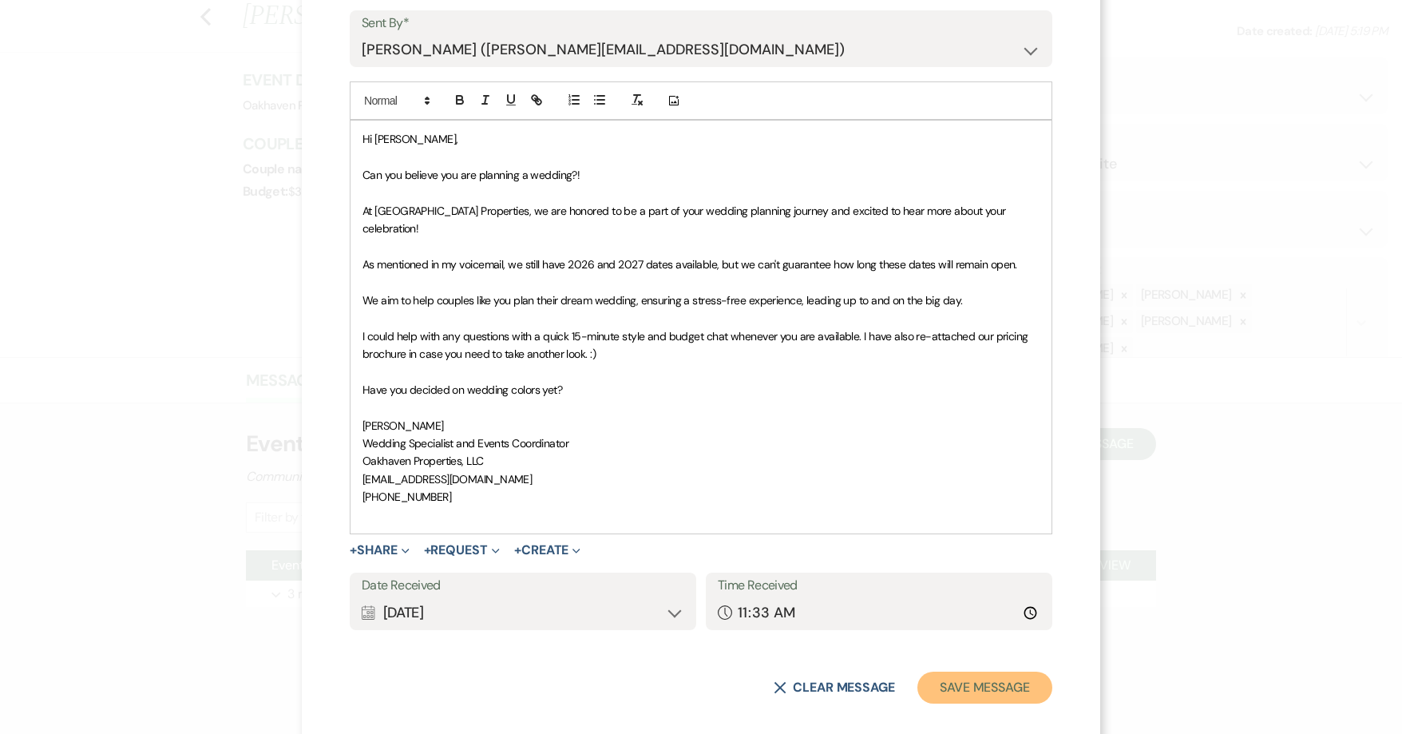
click at [978, 671] on button "Save Message" at bounding box center [984, 687] width 135 height 32
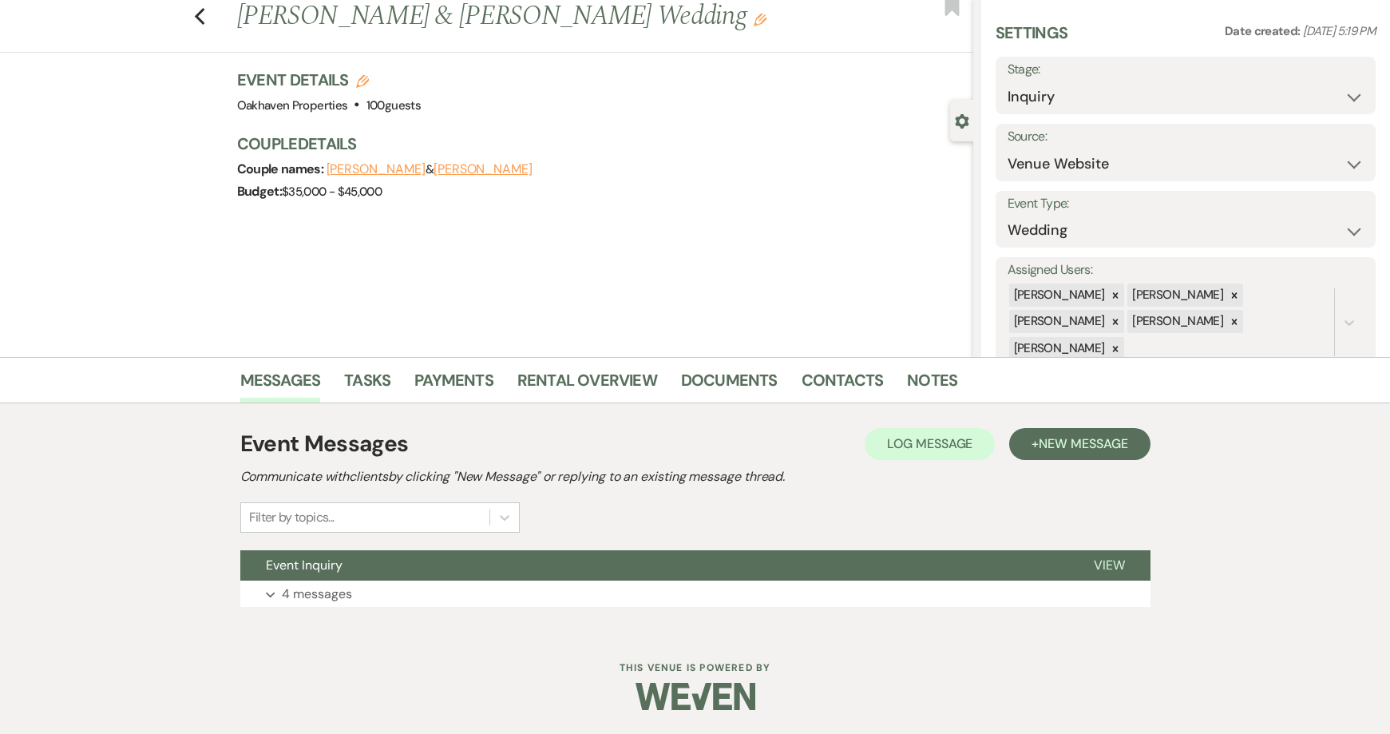
click at [366, 363] on div "Messages Tasks Payments Rental Overview Documents Contacts Notes" at bounding box center [695, 380] width 1390 height 46
click at [362, 394] on link "Tasks" at bounding box center [367, 384] width 46 height 35
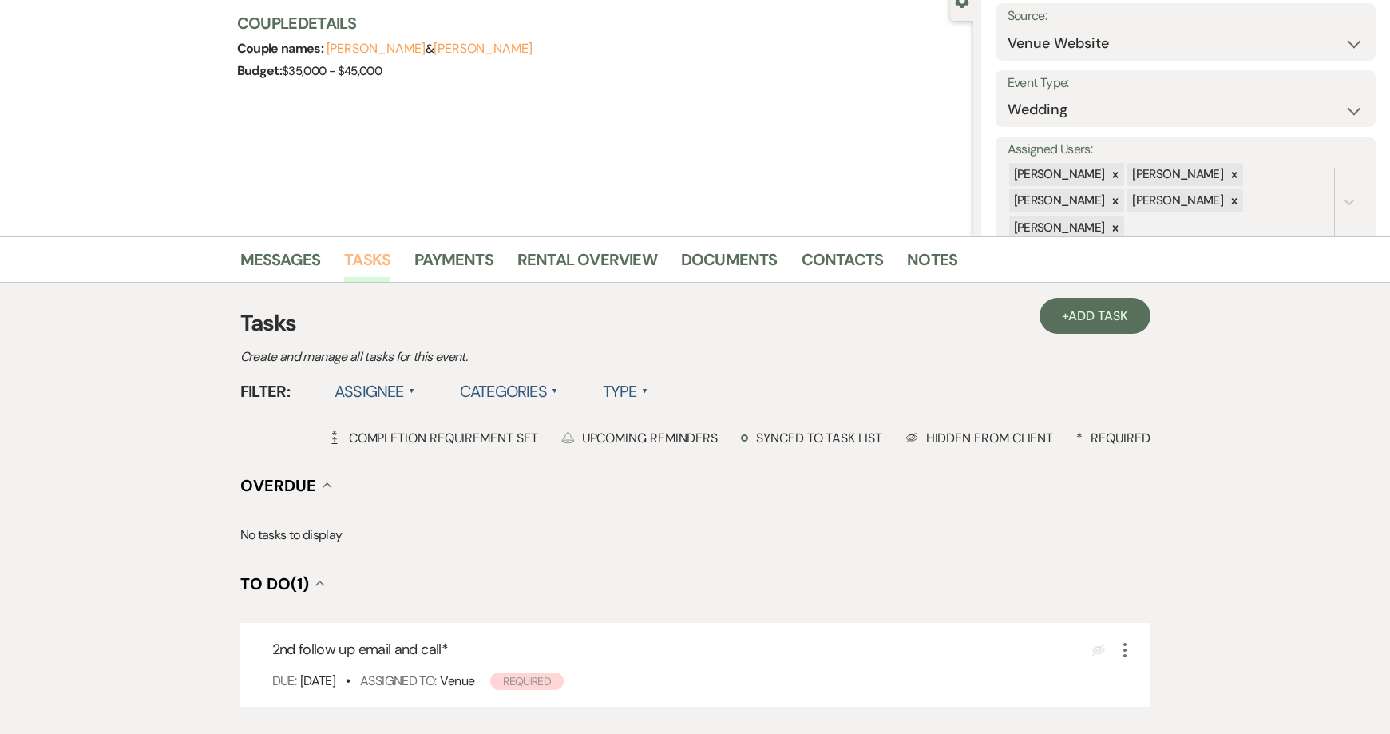
scroll to position [385, 0]
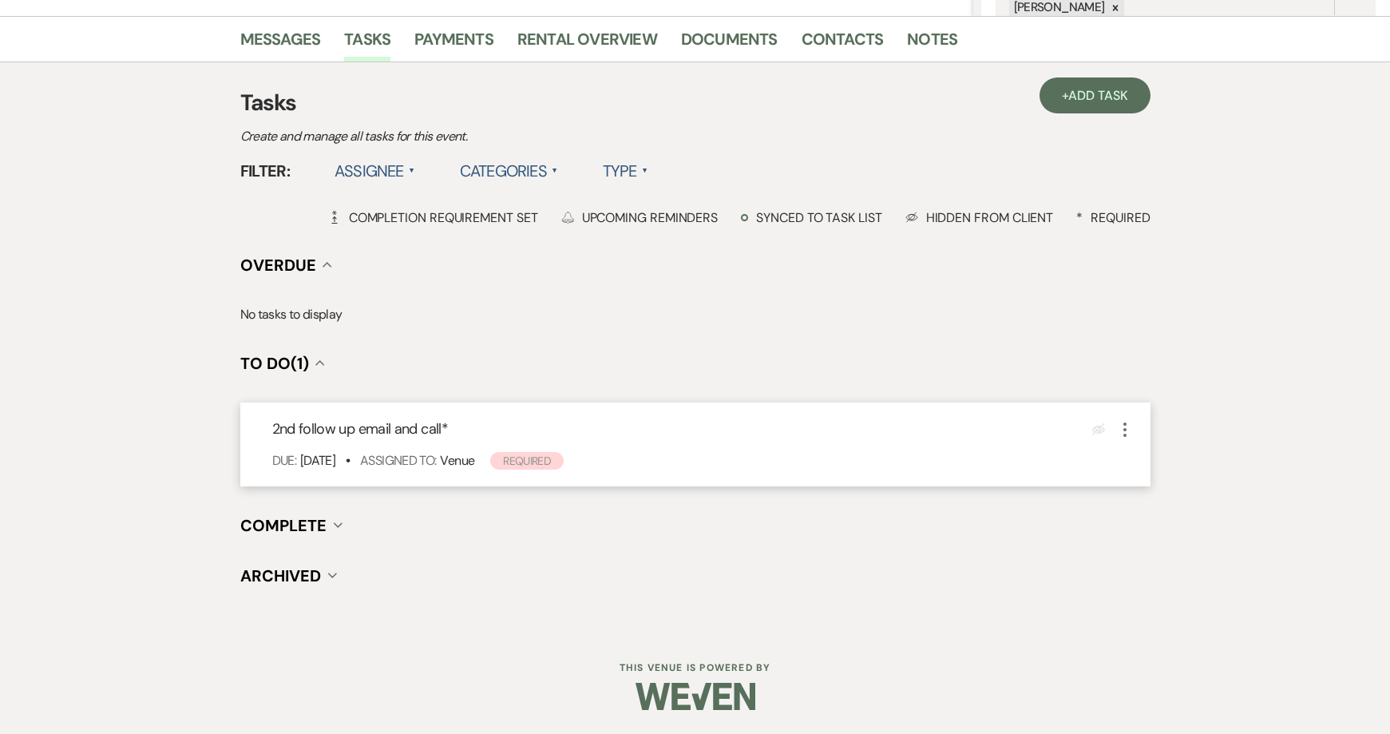
click at [1127, 429] on icon "More" at bounding box center [1124, 429] width 19 height 19
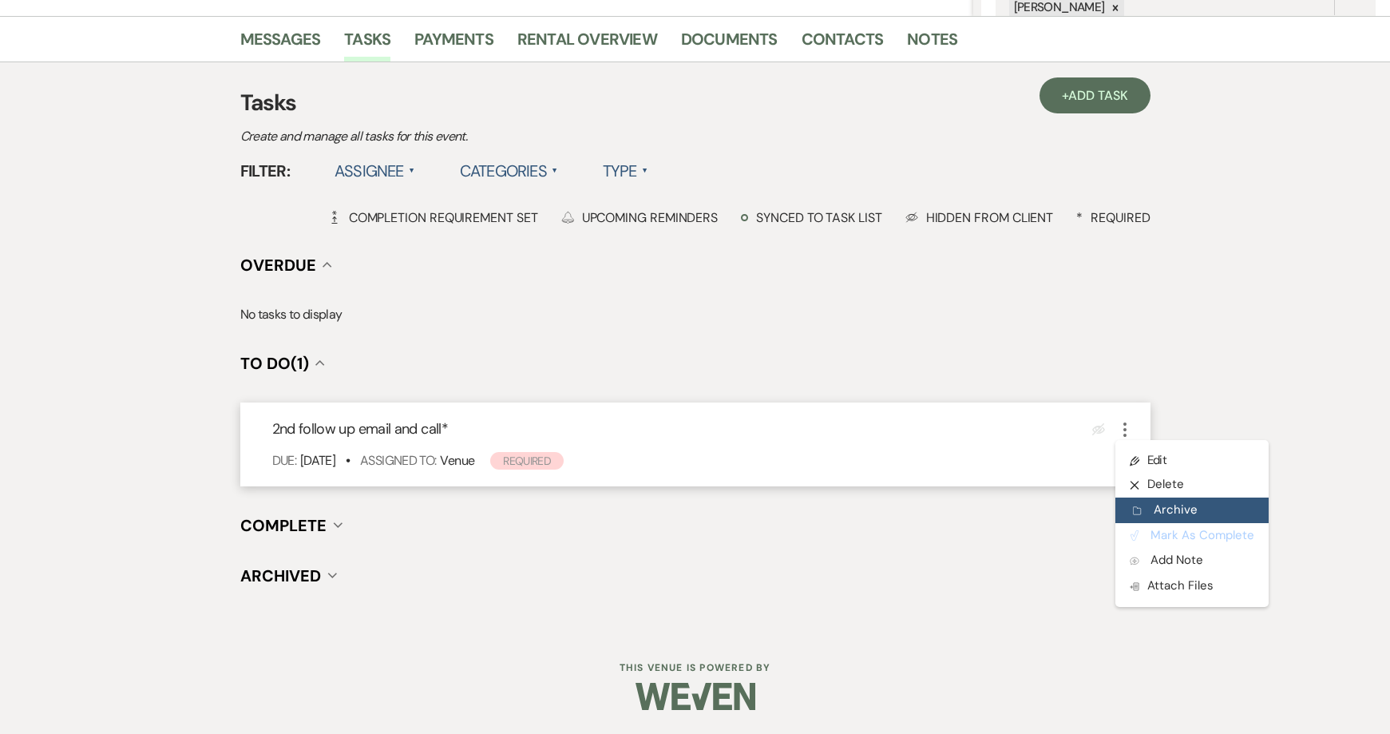
drag, startPoint x: 1129, startPoint y: 530, endPoint x: 1130, endPoint y: 517, distance: 12.8
click at [1130, 530] on button "Plan Portal Link Mark As Complete" at bounding box center [1191, 536] width 153 height 26
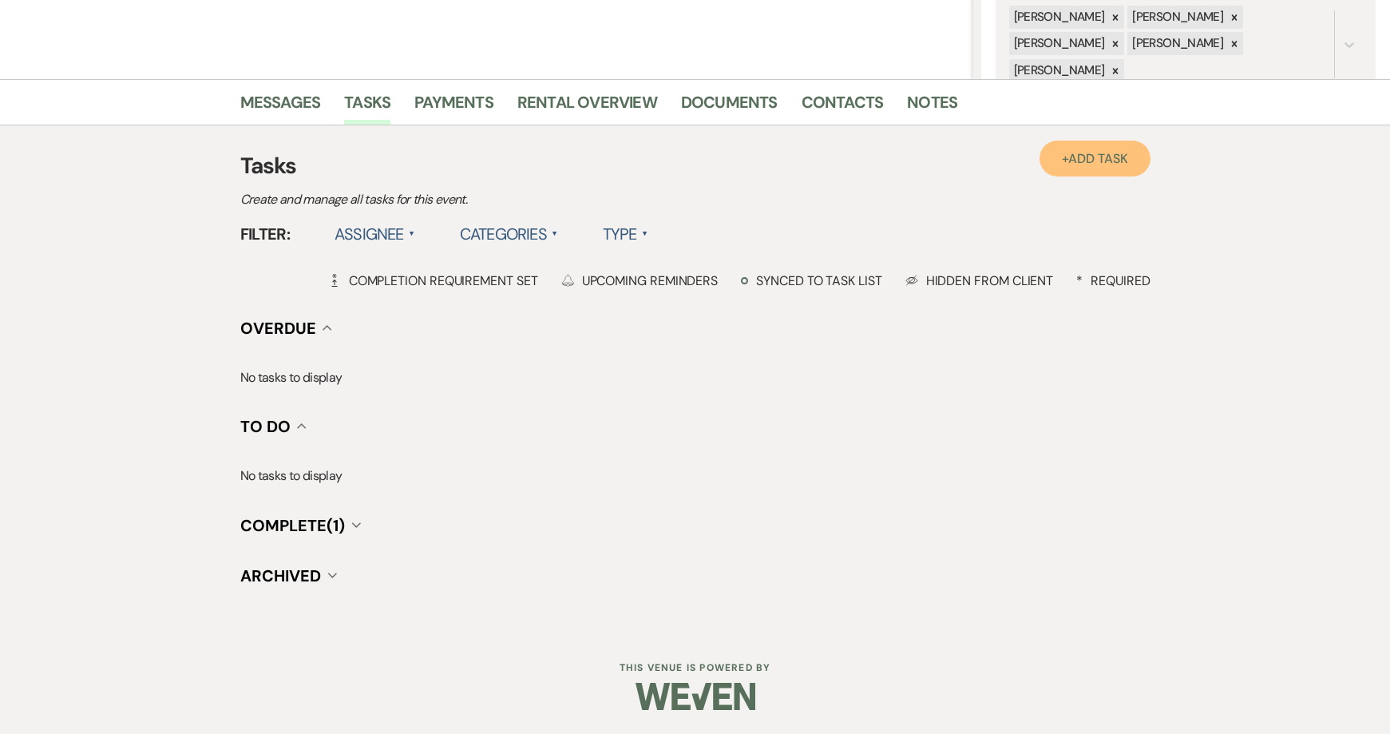
click at [1087, 156] on span "Add Task" at bounding box center [1097, 158] width 59 height 17
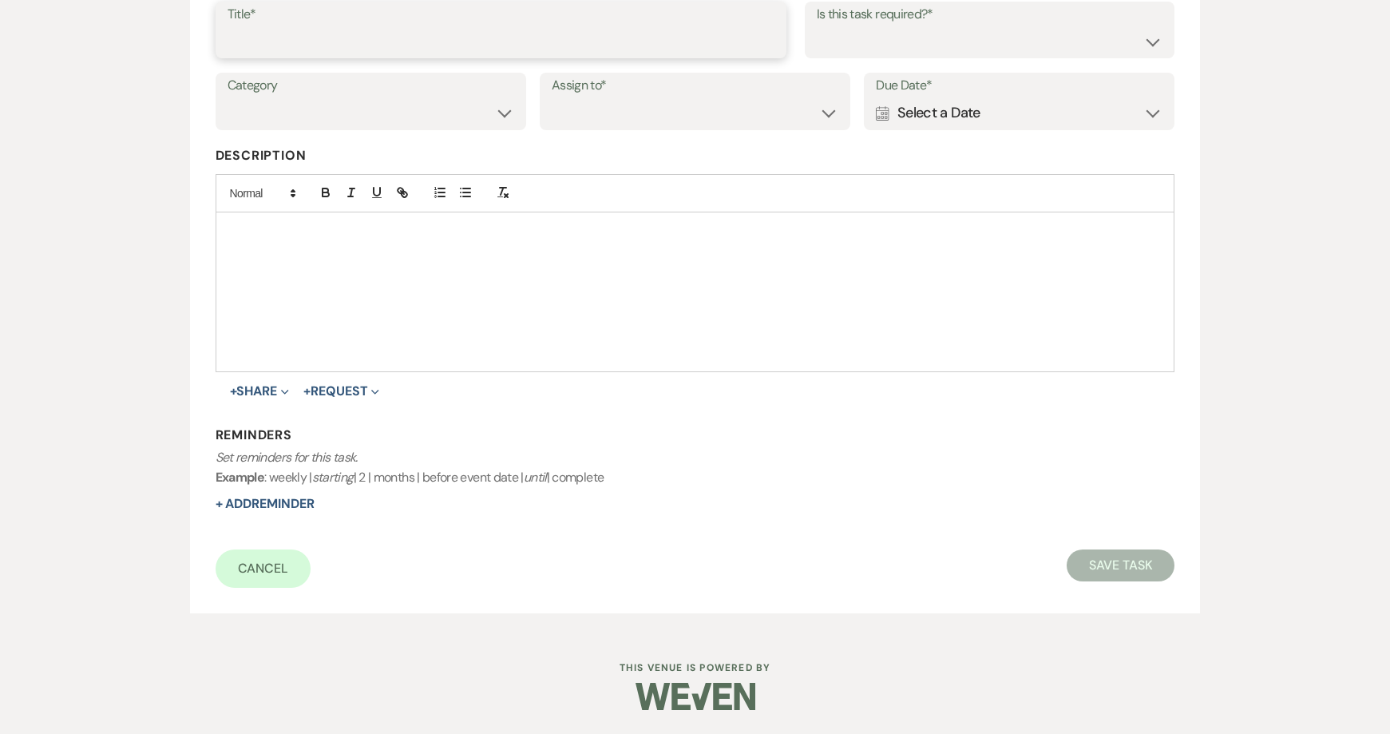
click at [316, 48] on input "Title*" at bounding box center [501, 41] width 547 height 31
type input "3rd follow up promo email and text"
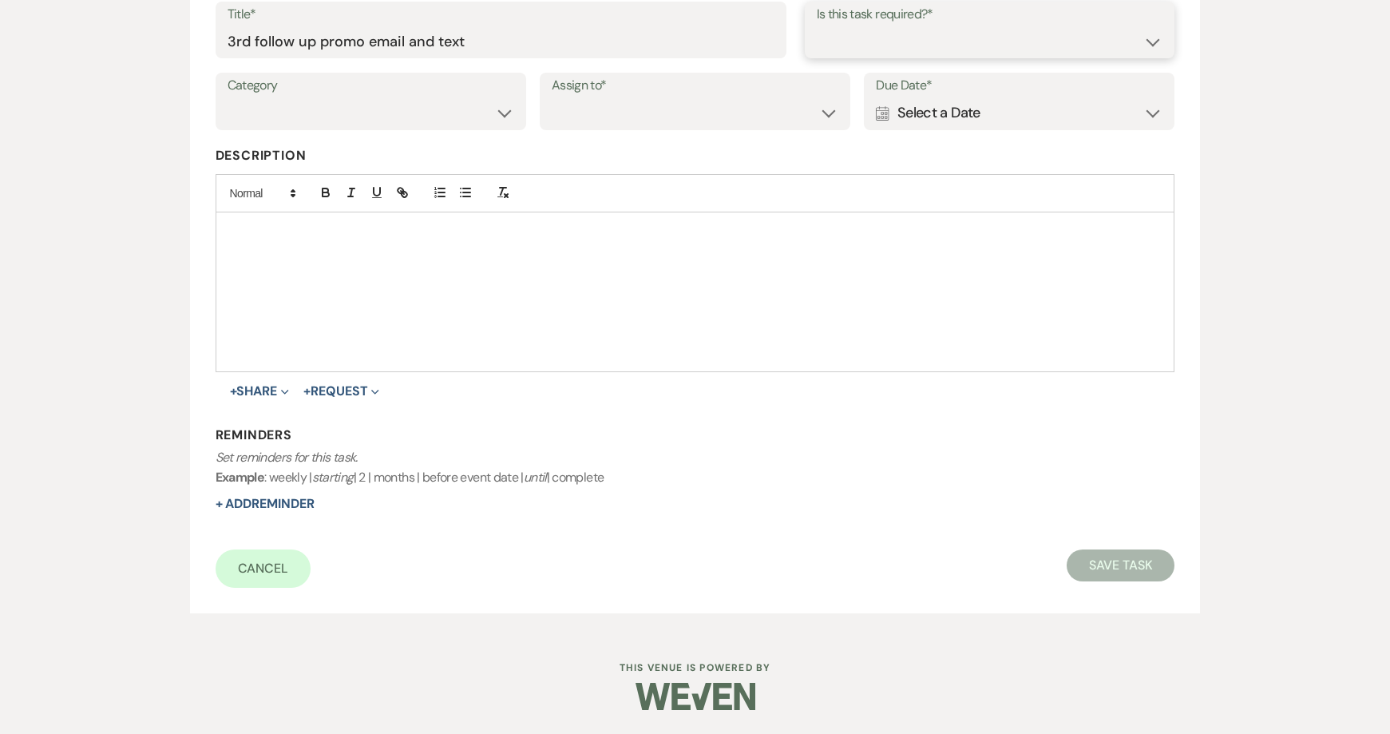
drag, startPoint x: 846, startPoint y: 33, endPoint x: 851, endPoint y: 46, distance: 14.4
click at [847, 33] on select "Yes No" at bounding box center [990, 41] width 347 height 31
select select "true"
click at [817, 26] on select "Yes No" at bounding box center [990, 41] width 347 height 31
click at [388, 91] on label "Category" at bounding box center [371, 85] width 287 height 23
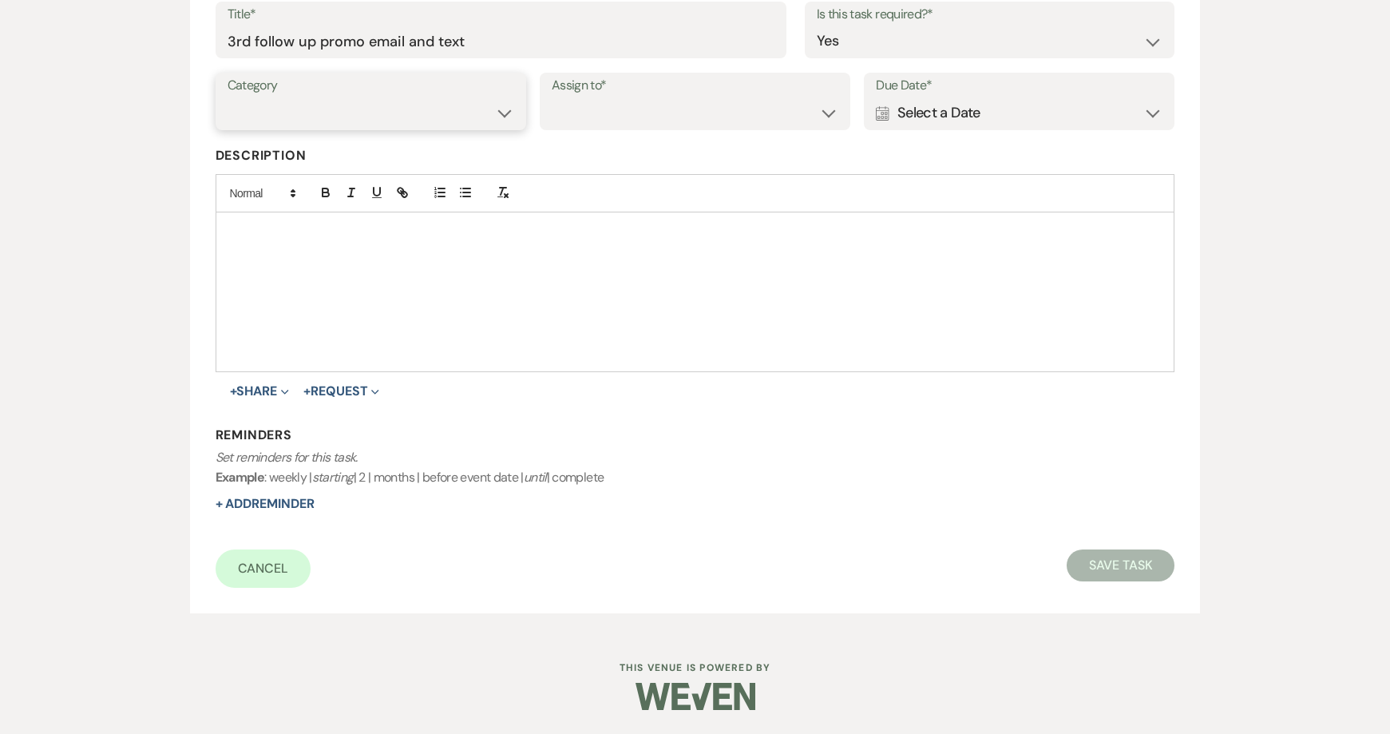
click at [399, 99] on select "Venue Vendors Guests Details Finalize & Share" at bounding box center [371, 112] width 287 height 31
select select "31"
click at [228, 97] on select "Venue Vendors Guests Details Finalize & Share" at bounding box center [371, 112] width 287 height 31
drag, startPoint x: 542, startPoint y: 117, endPoint x: 555, endPoint y: 113, distance: 13.6
click at [546, 116] on div "Assign to* Venue Client" at bounding box center [695, 101] width 311 height 57
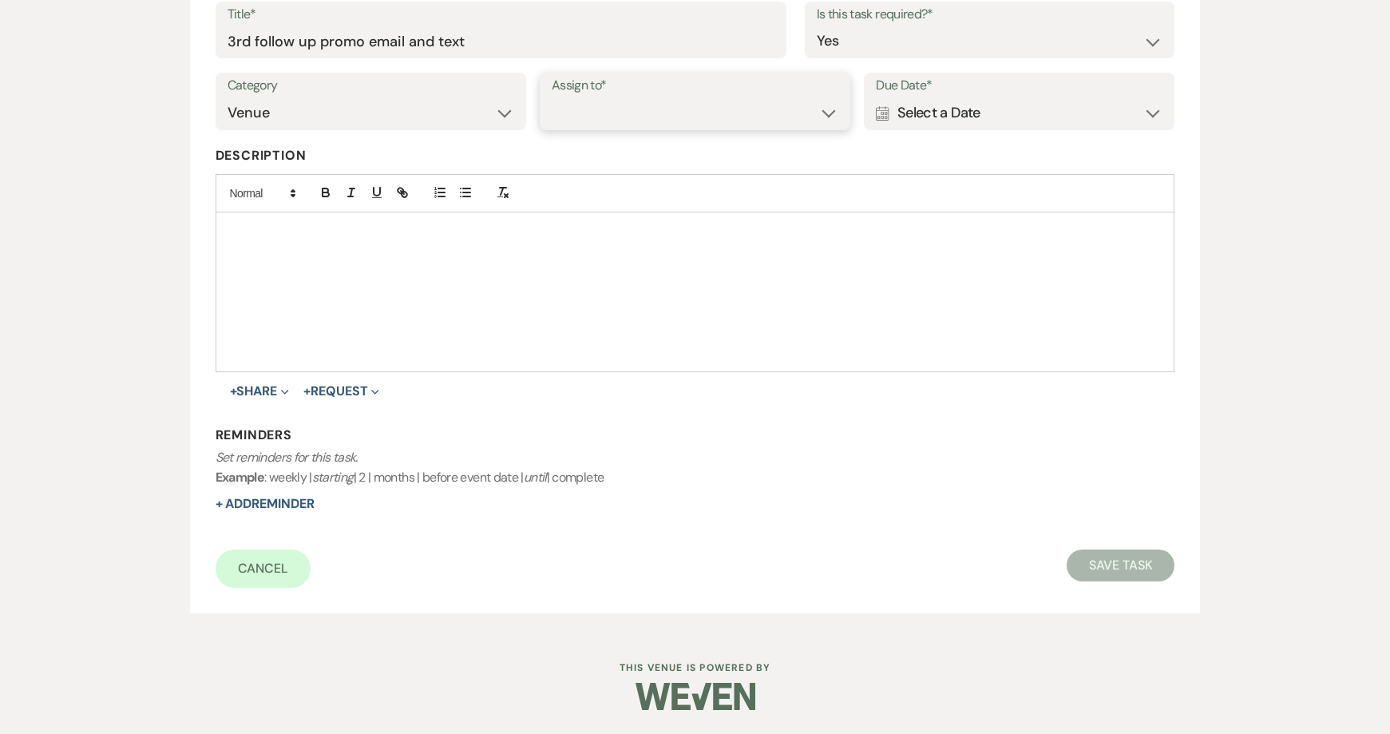
drag, startPoint x: 557, startPoint y: 111, endPoint x: 581, endPoint y: 128, distance: 29.2
click at [557, 111] on select "Venue Client" at bounding box center [695, 112] width 287 height 31
select select "venueHost"
click at [552, 97] on select "Venue Client" at bounding box center [695, 112] width 287 height 31
drag, startPoint x: 931, startPoint y: 109, endPoint x: 948, endPoint y: 109, distance: 16.8
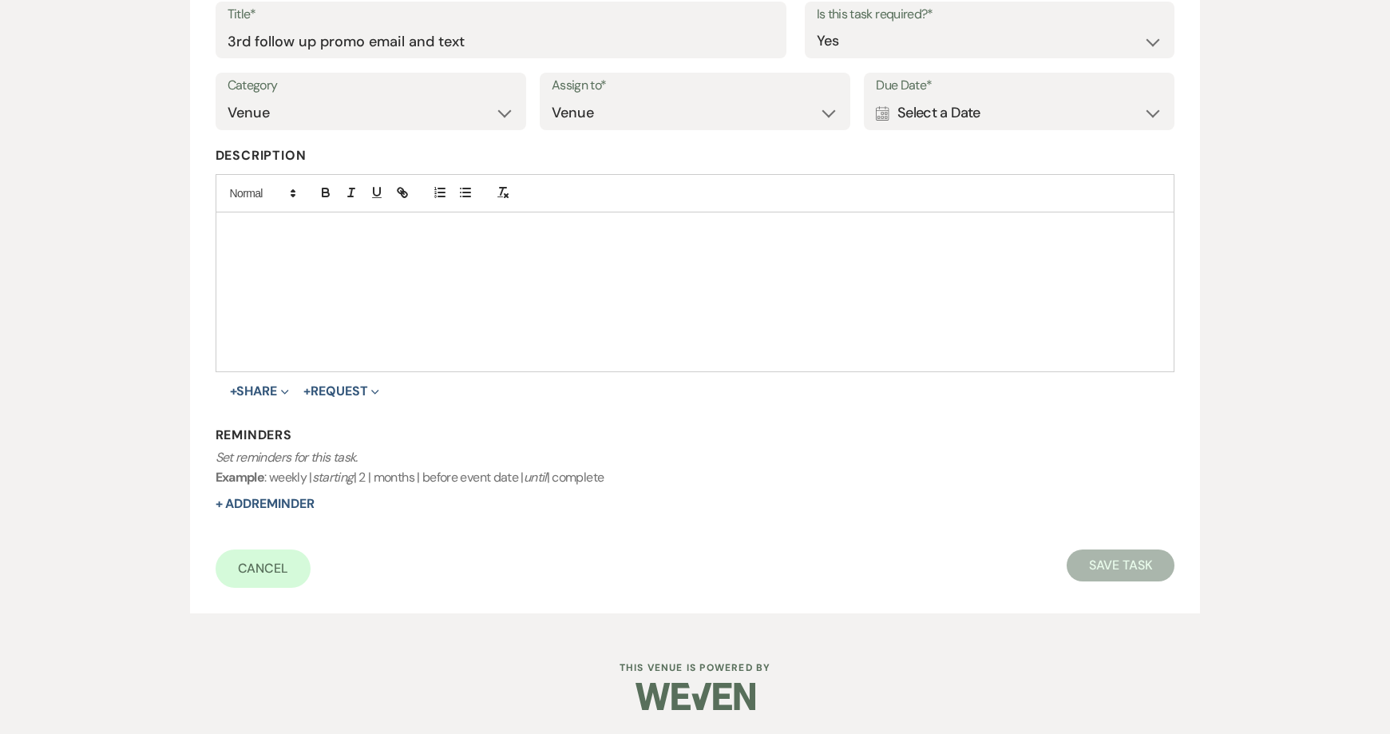
click at [937, 109] on div "Calendar Select a Date Expand" at bounding box center [1019, 112] width 287 height 31
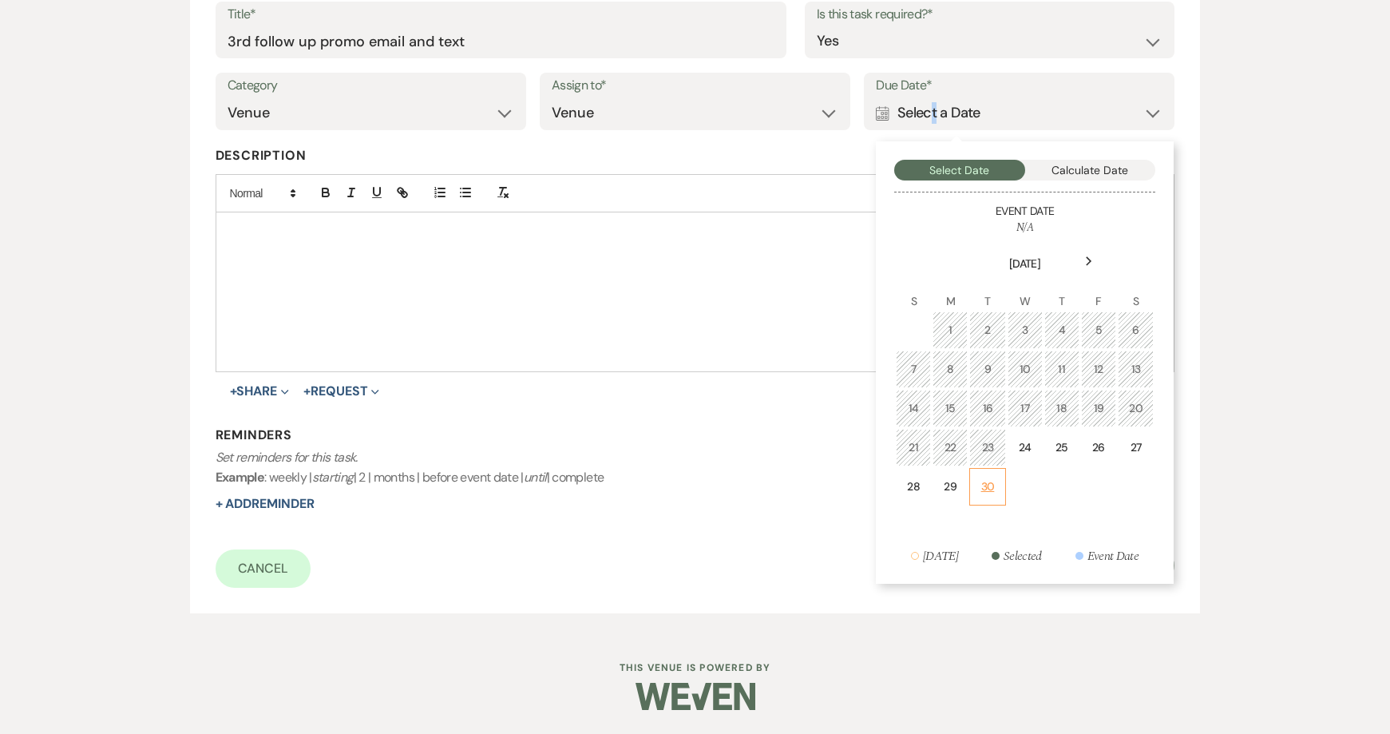
click at [985, 488] on div "30" at bounding box center [987, 486] width 15 height 17
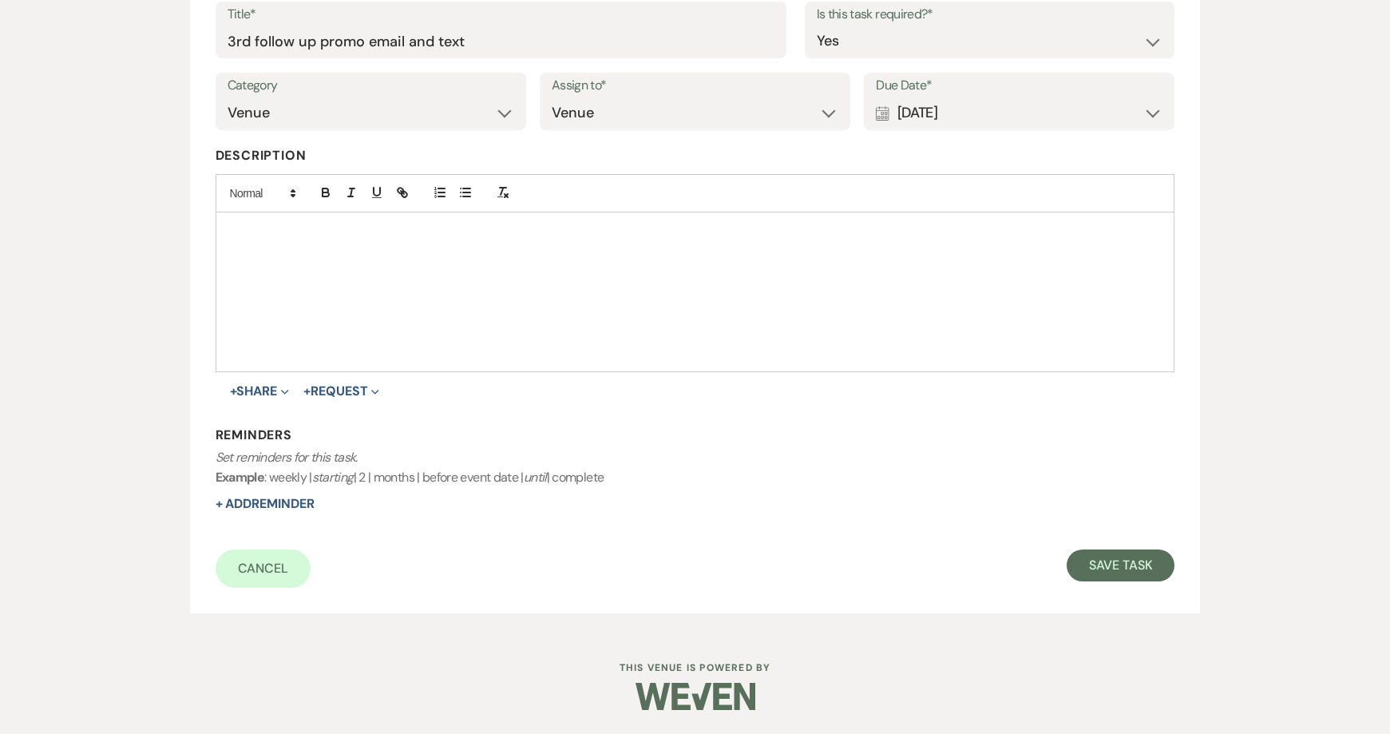
click at [913, 112] on div "Calendar Sep 30, 2025 Expand" at bounding box center [1019, 112] width 287 height 31
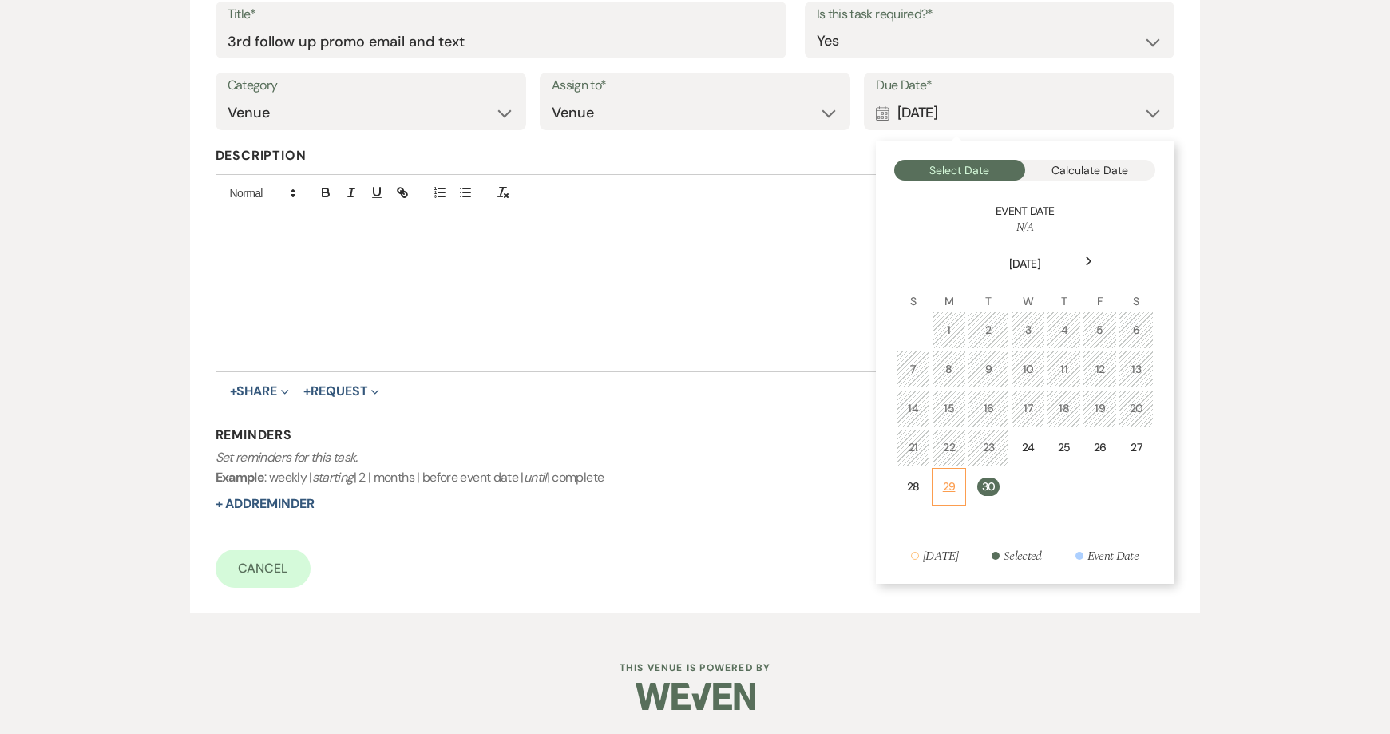
click at [964, 485] on tr "28 29 30" at bounding box center [1025, 487] width 258 height 38
drag, startPoint x: 959, startPoint y: 489, endPoint x: 949, endPoint y: 486, distance: 10.7
click at [959, 486] on td "29" at bounding box center [949, 487] width 34 height 38
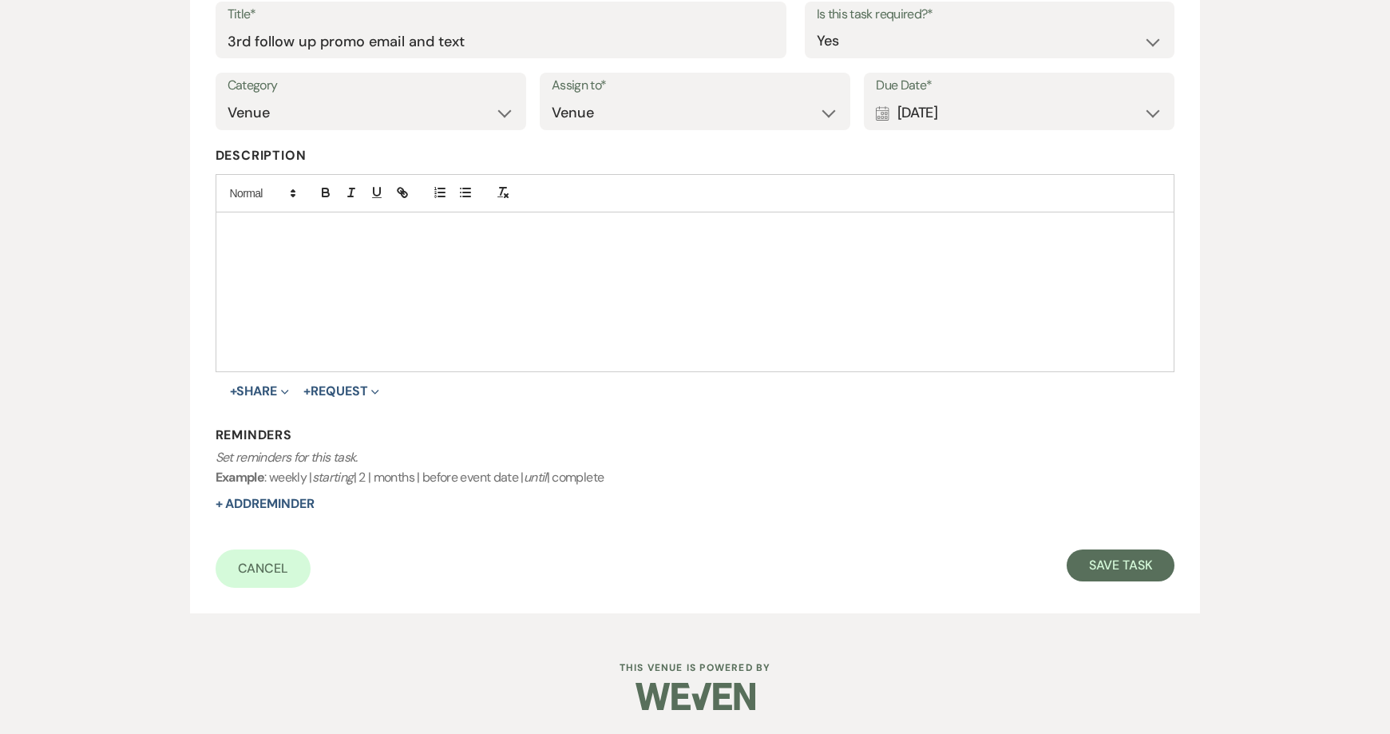
click at [240, 493] on div "Reminders Set reminders for this task. Example : weekly | starting | 2 | months…" at bounding box center [696, 469] width 960 height 87
click at [248, 498] on button "+ Add Reminder" at bounding box center [265, 503] width 99 height 13
select select "host"
select select "days"
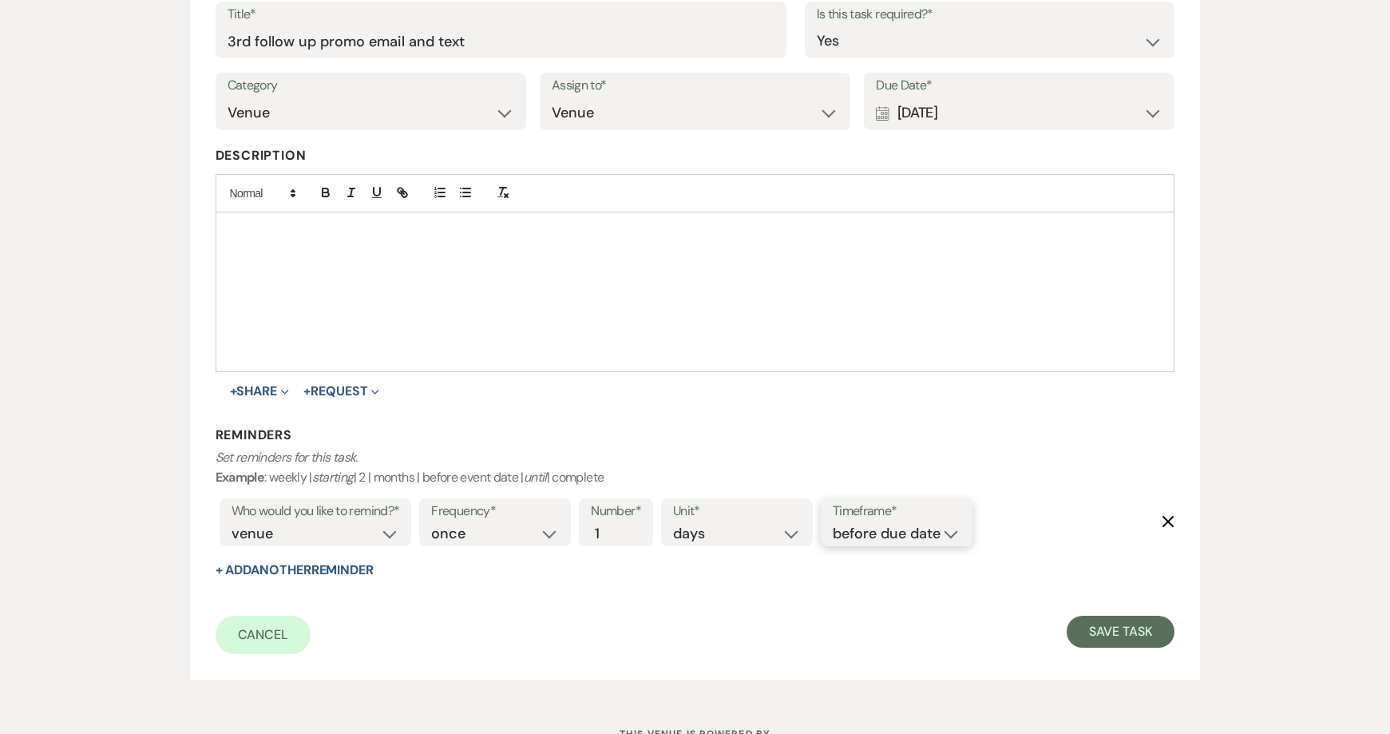
drag, startPoint x: 909, startPoint y: 535, endPoint x: 913, endPoint y: 543, distance: 8.9
click at [909, 535] on select "before due date after due date on due date on custom date" at bounding box center [897, 534] width 128 height 22
select select "onDueDate"
click at [833, 523] on select "before due date after due date on due date on custom date" at bounding box center [897, 534] width 128 height 22
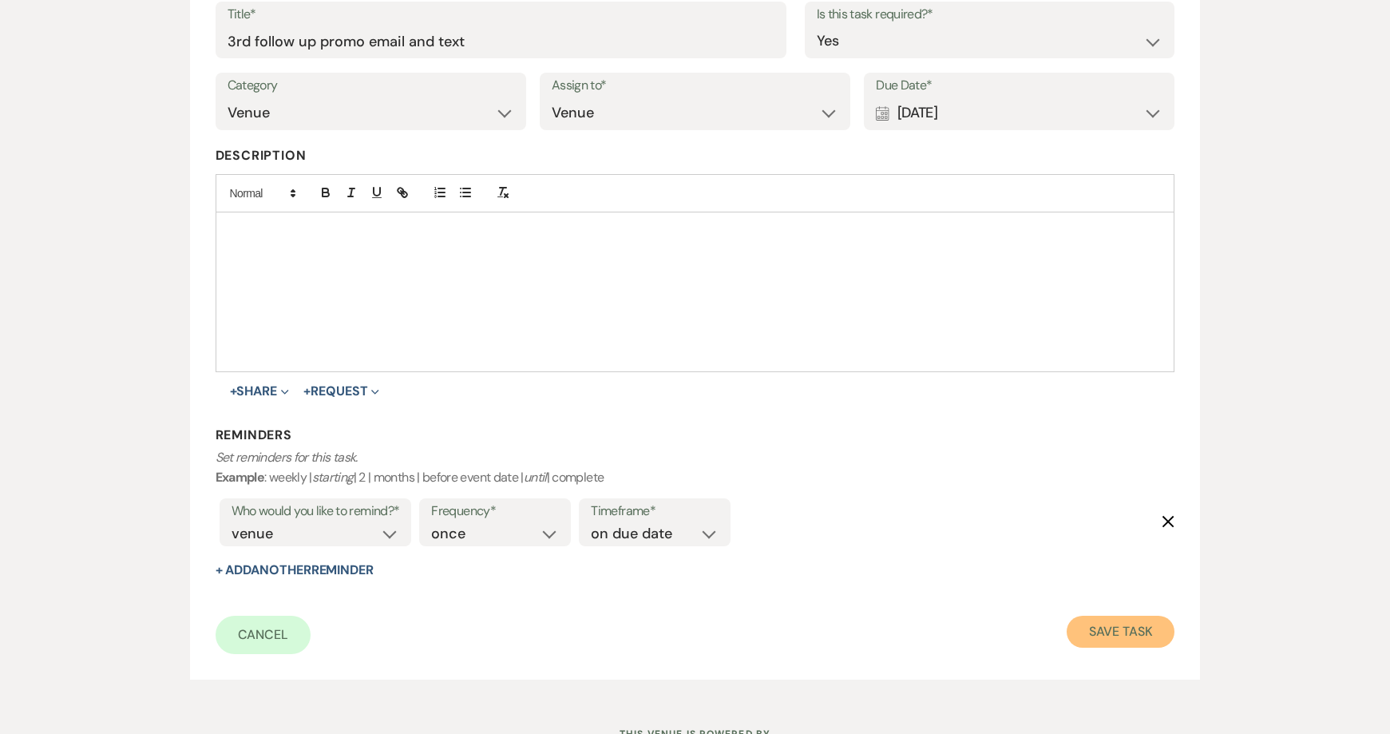
click at [1110, 627] on button "Save Task" at bounding box center [1121, 632] width 108 height 32
select select "5"
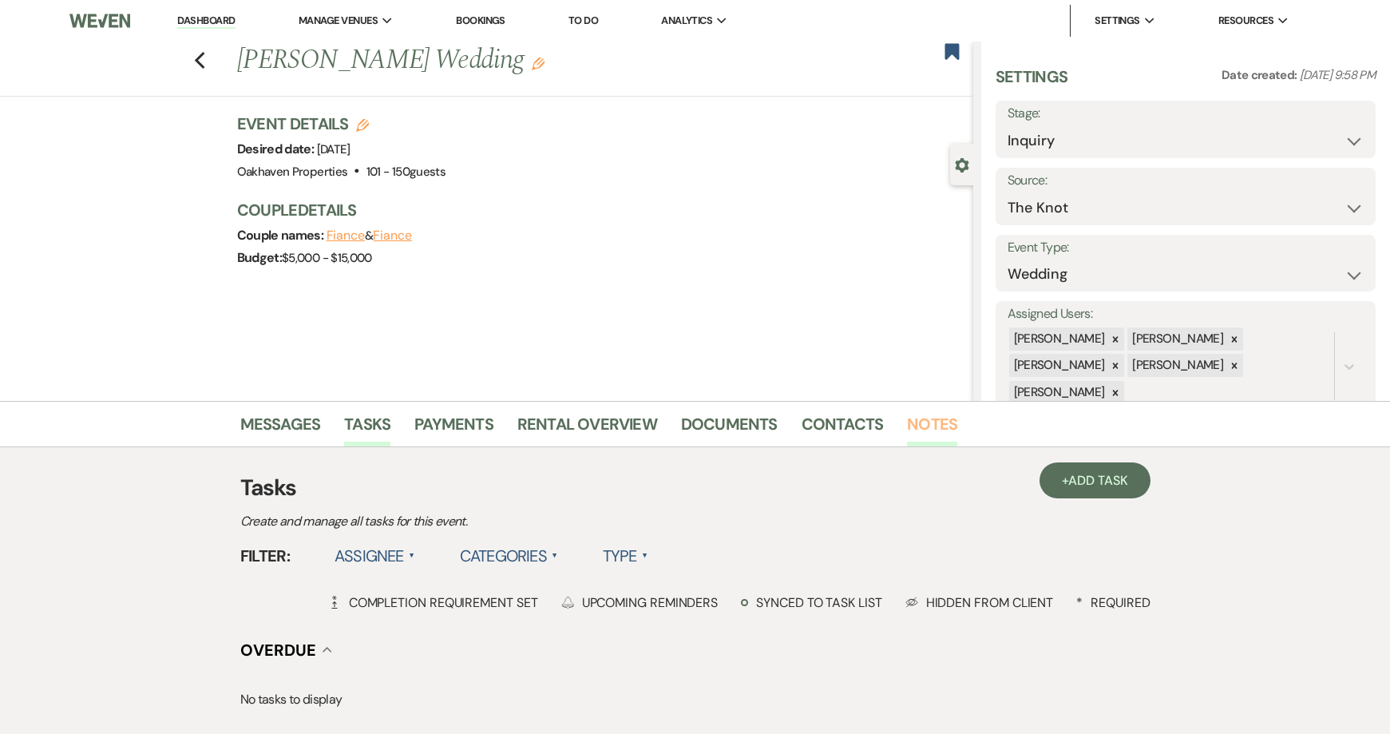
click at [919, 426] on link "Notes" at bounding box center [932, 428] width 50 height 35
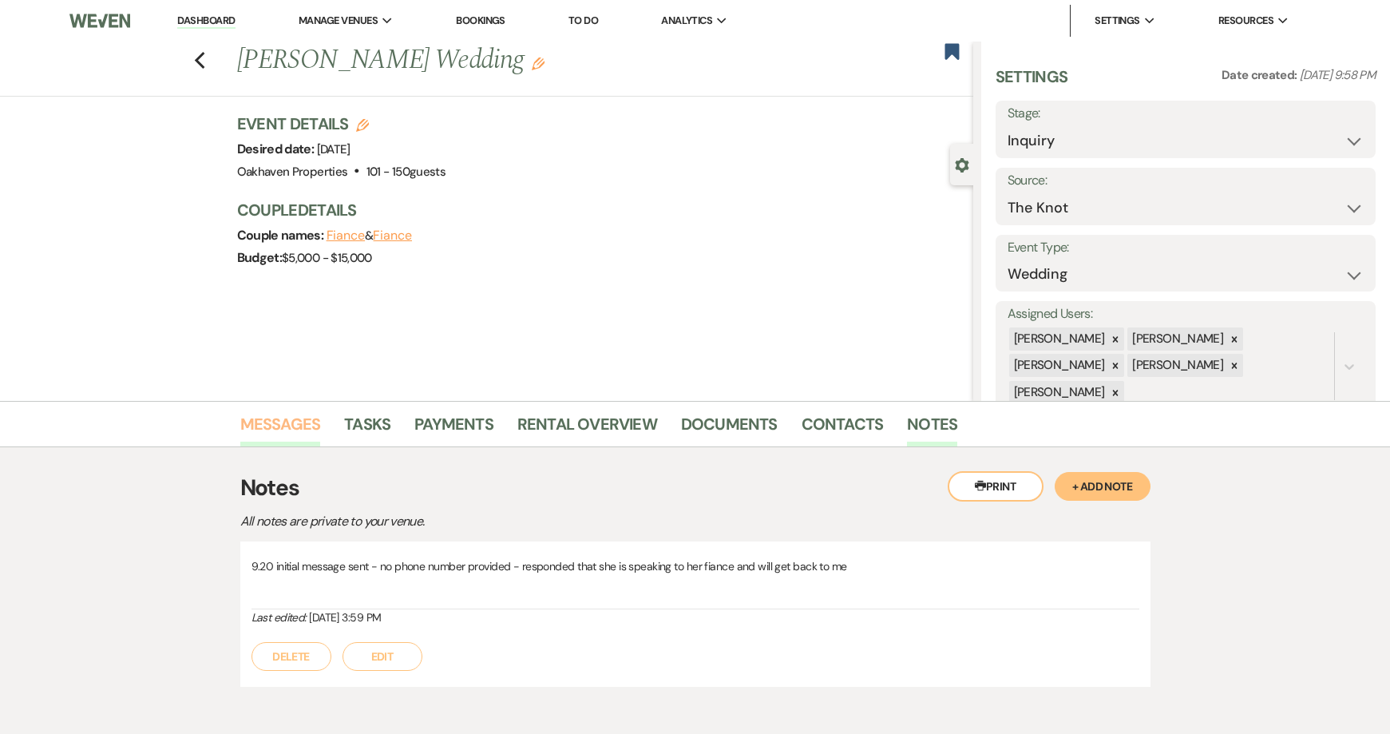
click at [268, 430] on link "Messages" at bounding box center [280, 428] width 81 height 35
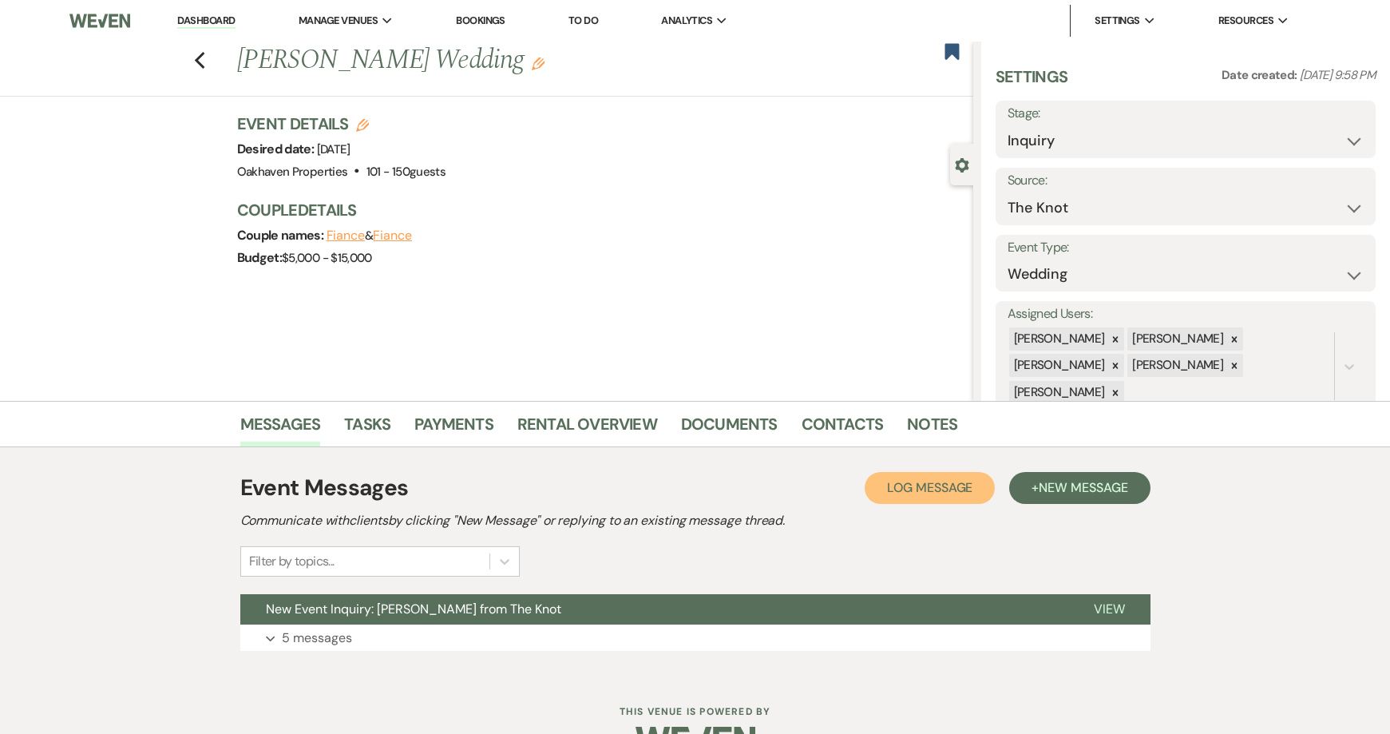
click at [966, 496] on button "Log Log Message" at bounding box center [930, 488] width 130 height 32
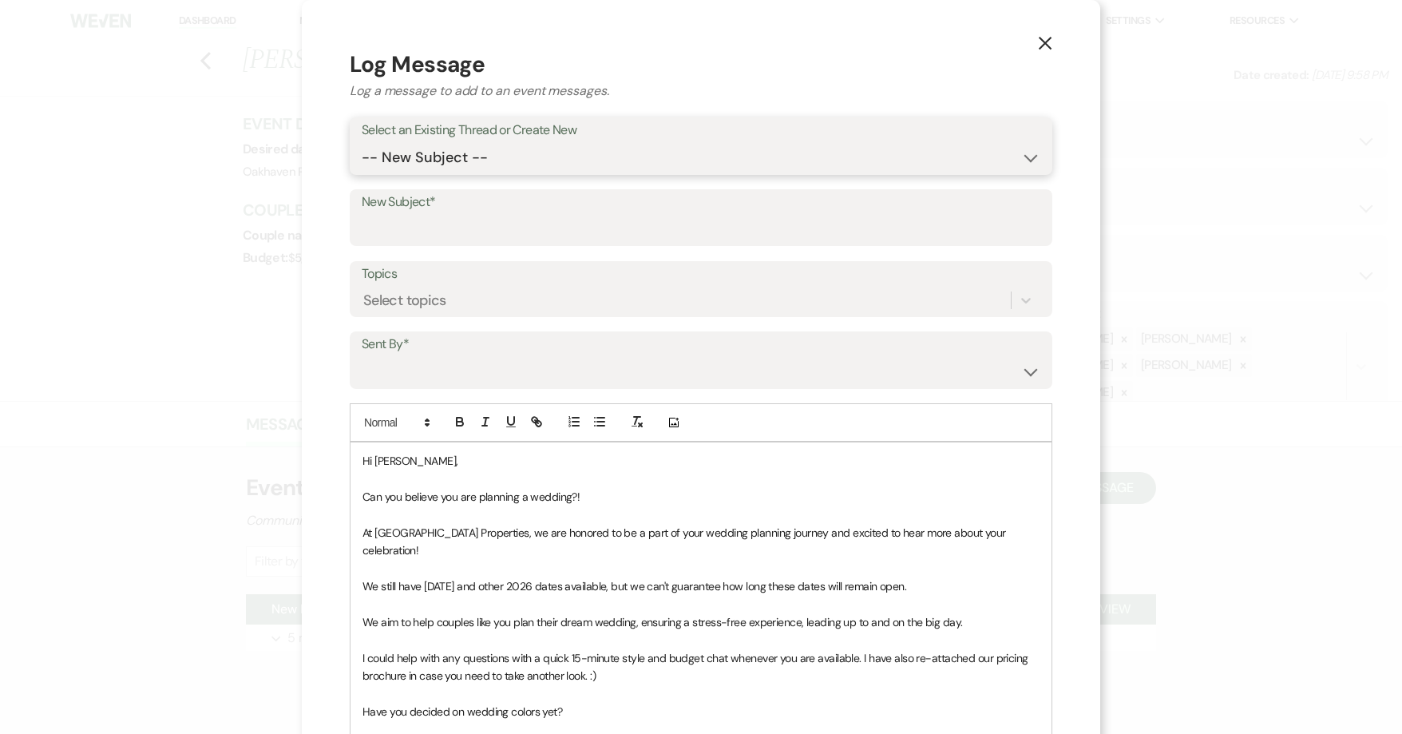
click at [484, 167] on select "-- New Subject -- New Event Inquiry: [PERSON_NAME] from The Knot" at bounding box center [701, 157] width 679 height 31
select select "463739"
click at [362, 142] on select "-- New Subject -- New Event Inquiry: [PERSON_NAME] from The Knot" at bounding box center [701, 157] width 679 height 31
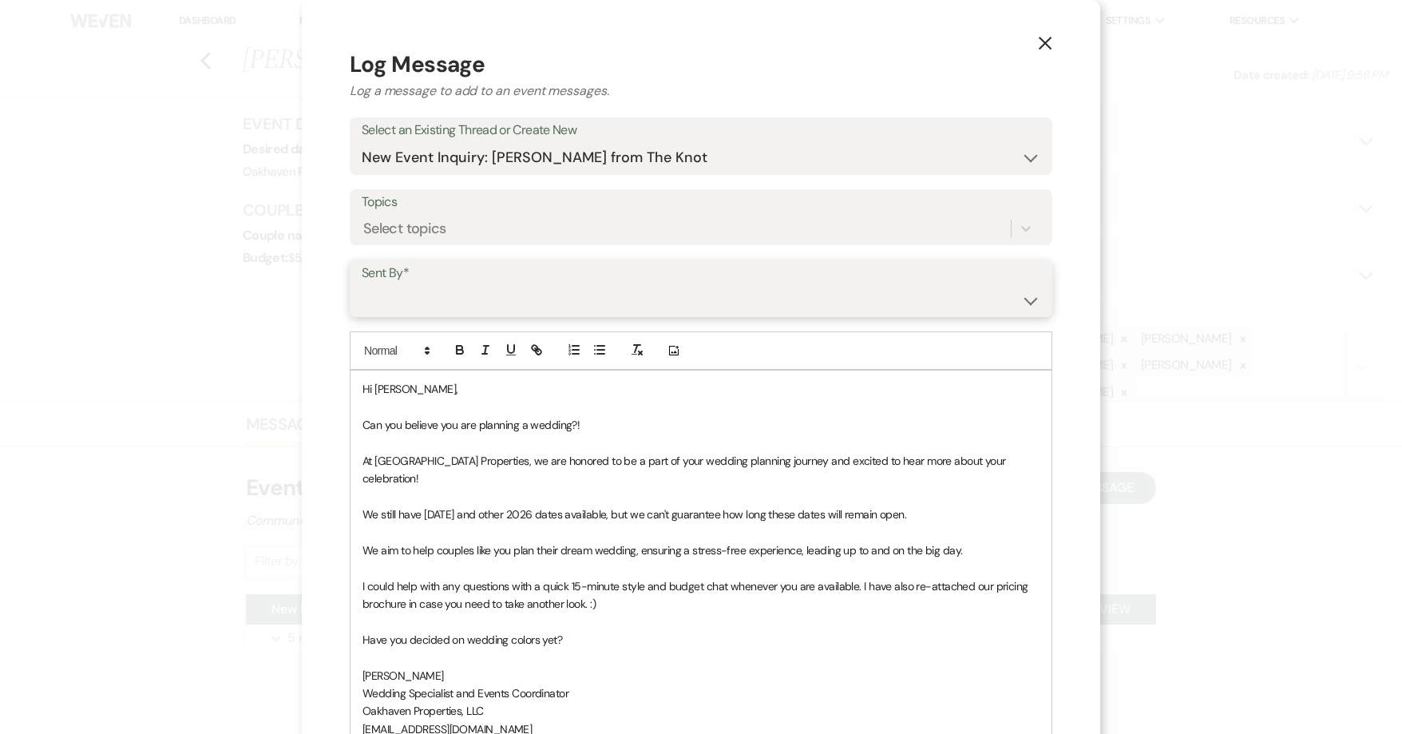
click at [452, 310] on select "[PERSON_NAME] ([EMAIL_ADDRESS][DOMAIN_NAME]) [PERSON_NAME] ([PERSON_NAME][EMAIL…" at bounding box center [701, 299] width 679 height 31
select select "user-127923"
click at [362, 284] on select "[PERSON_NAME] ([EMAIL_ADDRESS][DOMAIN_NAME]) [PERSON_NAME] ([PERSON_NAME][EMAIL…" at bounding box center [701, 299] width 679 height 31
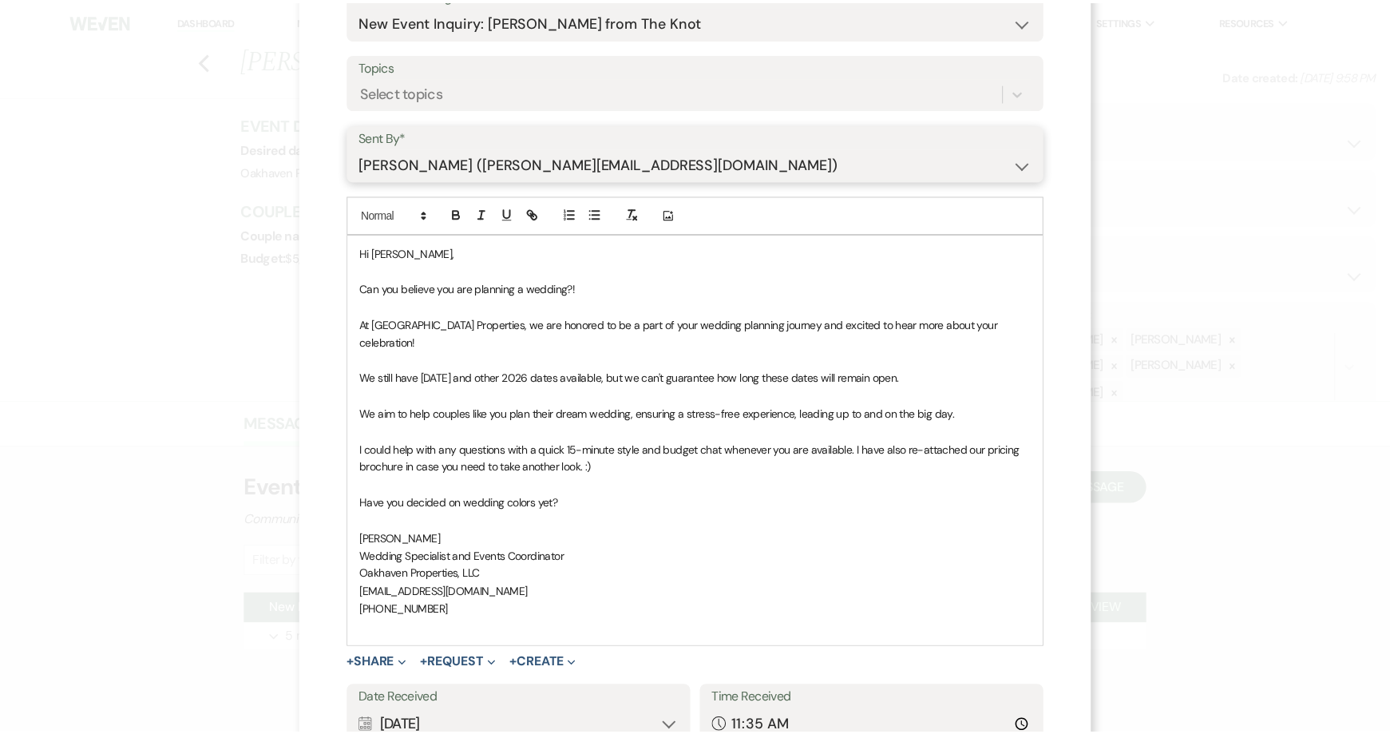
scroll to position [250, 0]
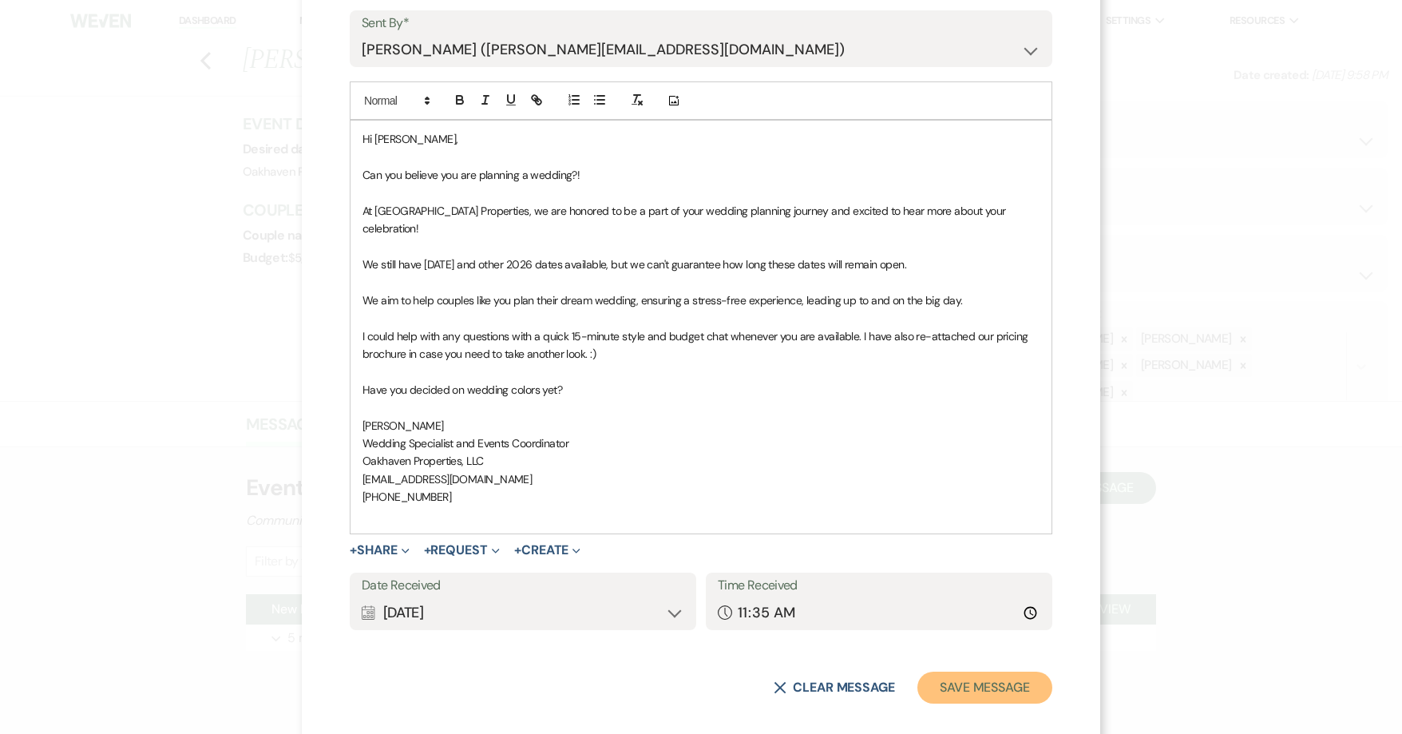
click at [930, 676] on button "Save Message" at bounding box center [984, 687] width 135 height 32
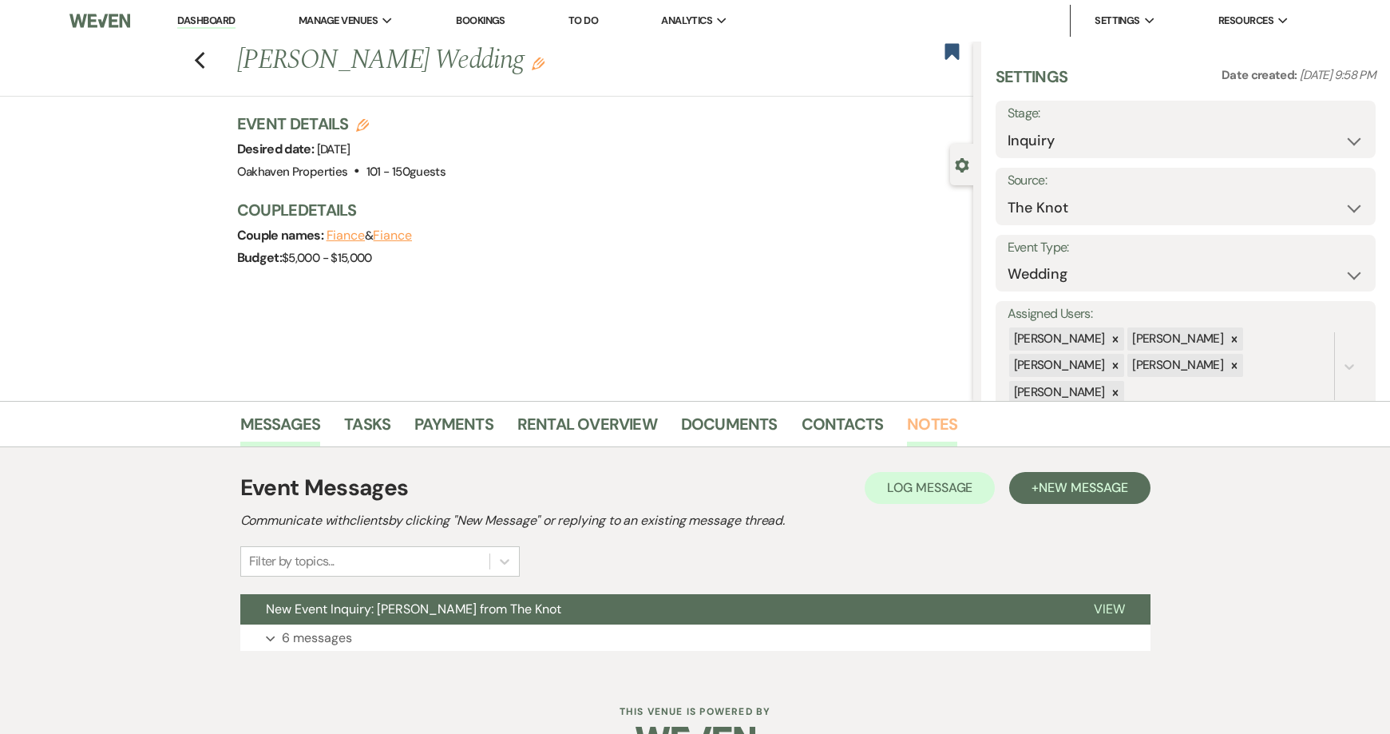
click at [908, 424] on link "Notes" at bounding box center [932, 428] width 50 height 35
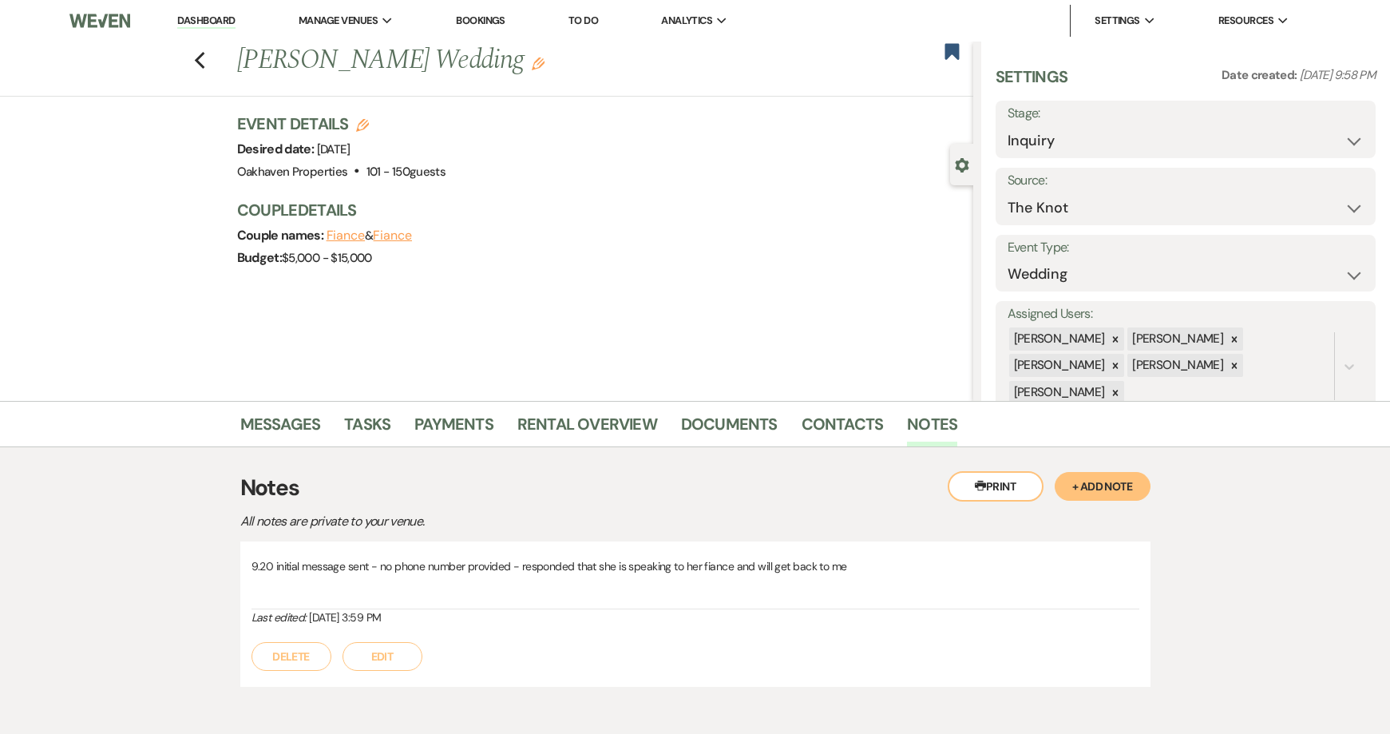
click at [355, 652] on button "Edit" at bounding box center [383, 656] width 80 height 29
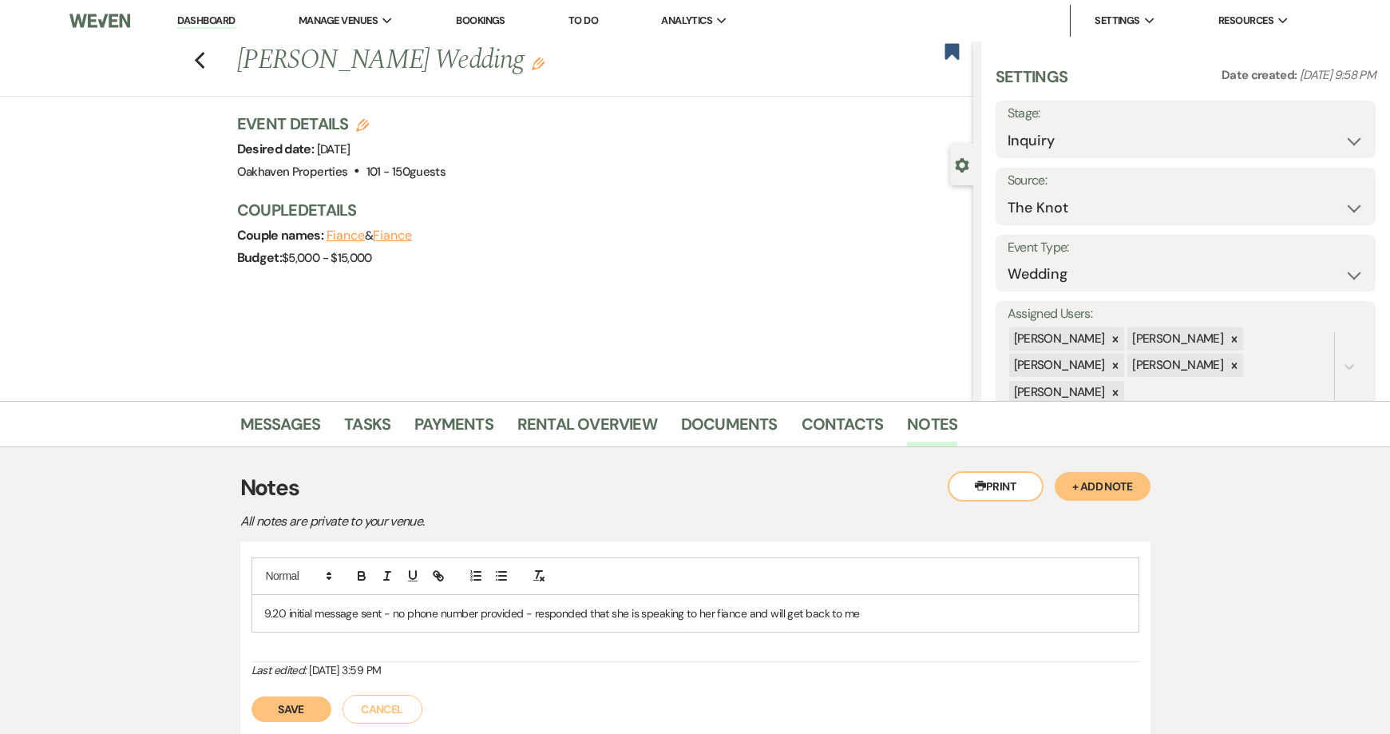
click at [904, 605] on p "9.20 initial message sent - no phone number provided - responded that she is sp…" at bounding box center [695, 613] width 862 height 18
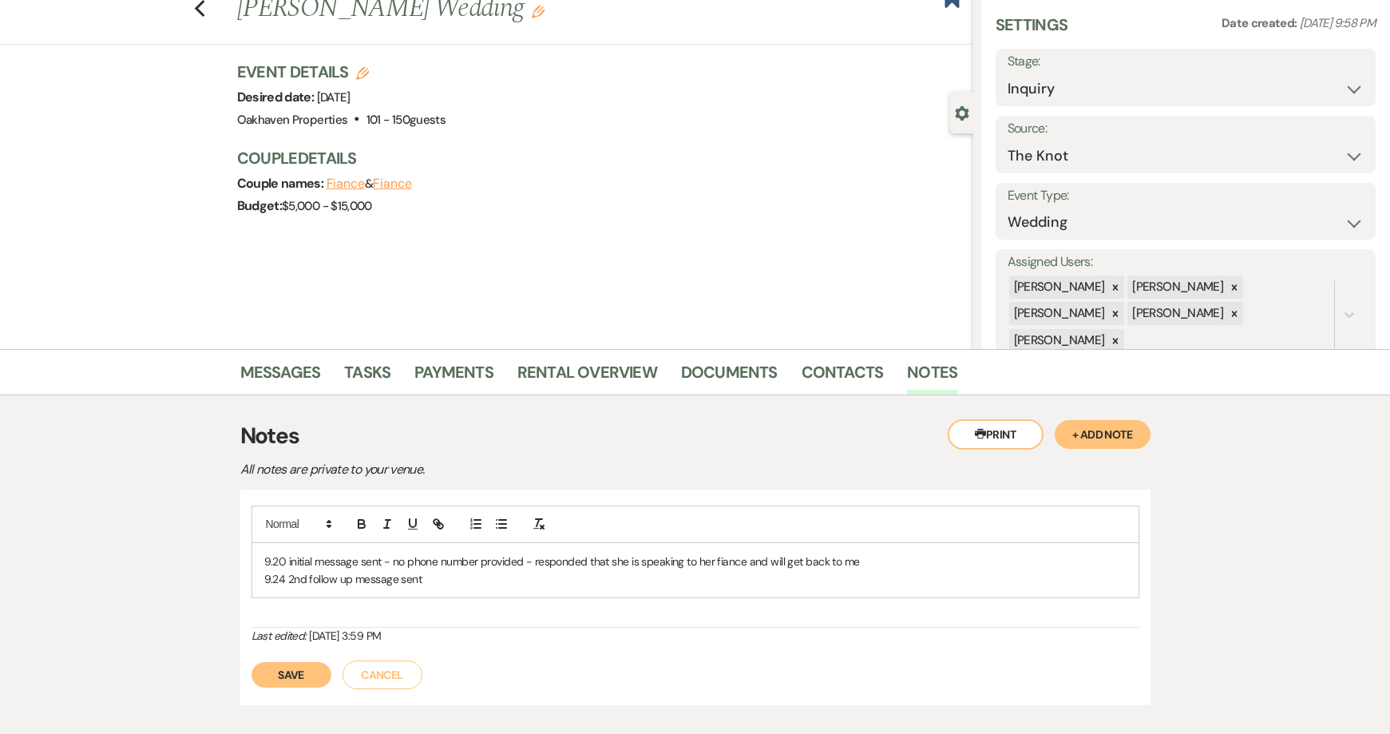
scroll to position [80, 0]
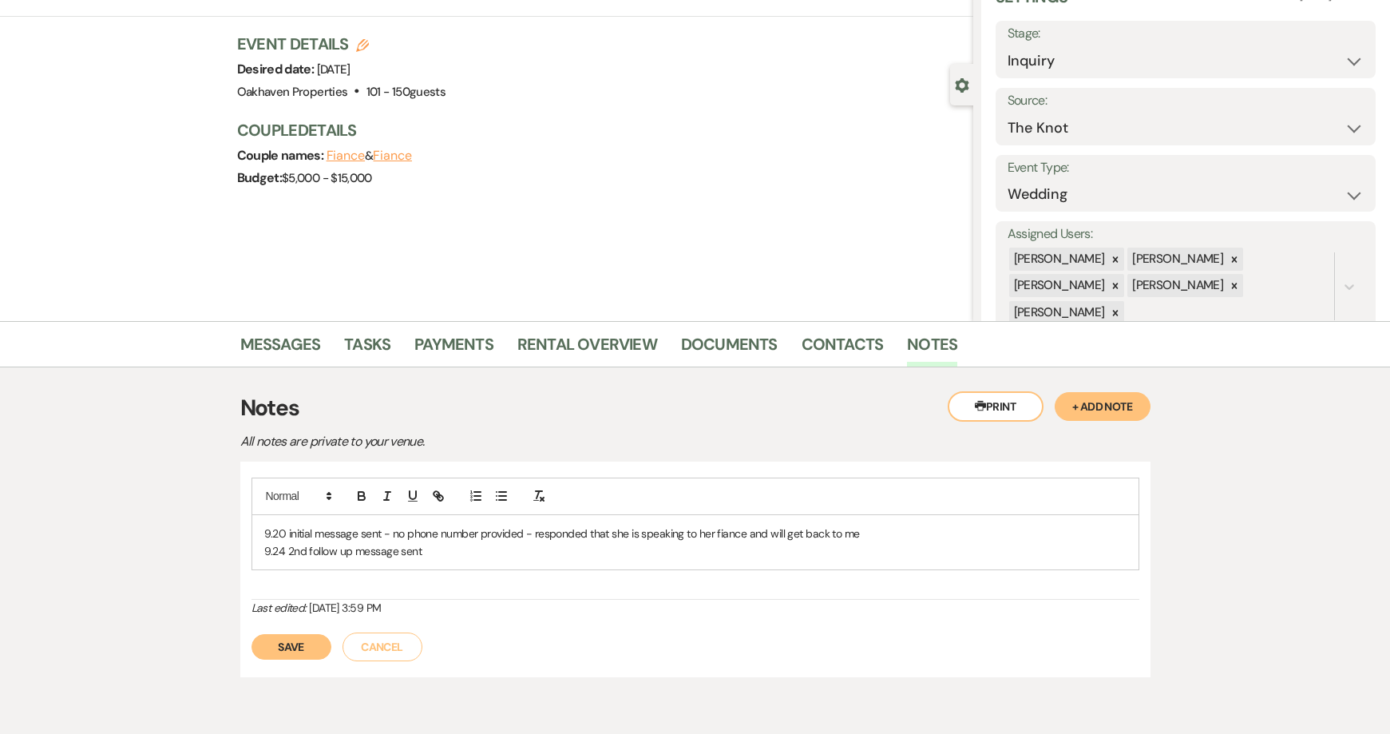
click at [294, 647] on button "Save" at bounding box center [292, 647] width 80 height 26
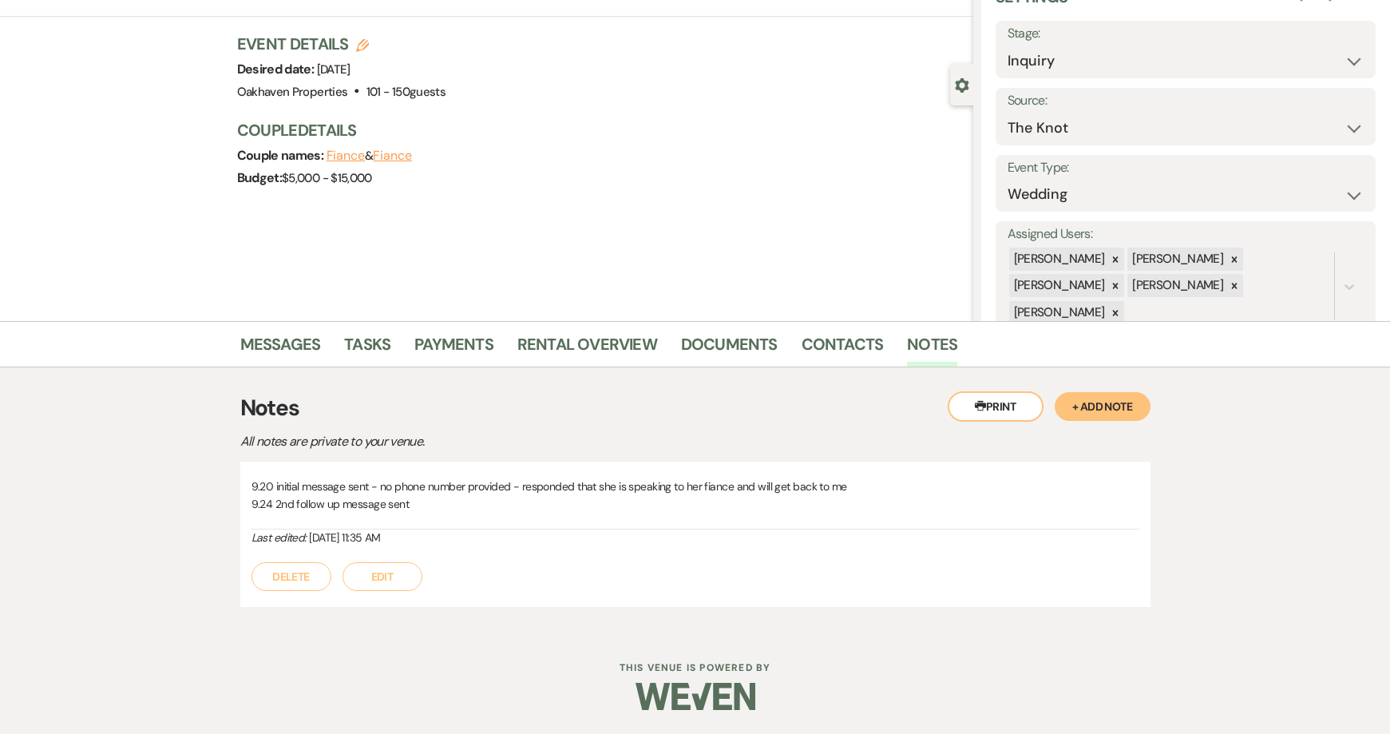
click at [396, 355] on li "Tasks" at bounding box center [379, 347] width 70 height 38
drag, startPoint x: 361, startPoint y: 356, endPoint x: 389, endPoint y: 355, distance: 28.0
click at [362, 355] on link "Tasks" at bounding box center [367, 348] width 46 height 35
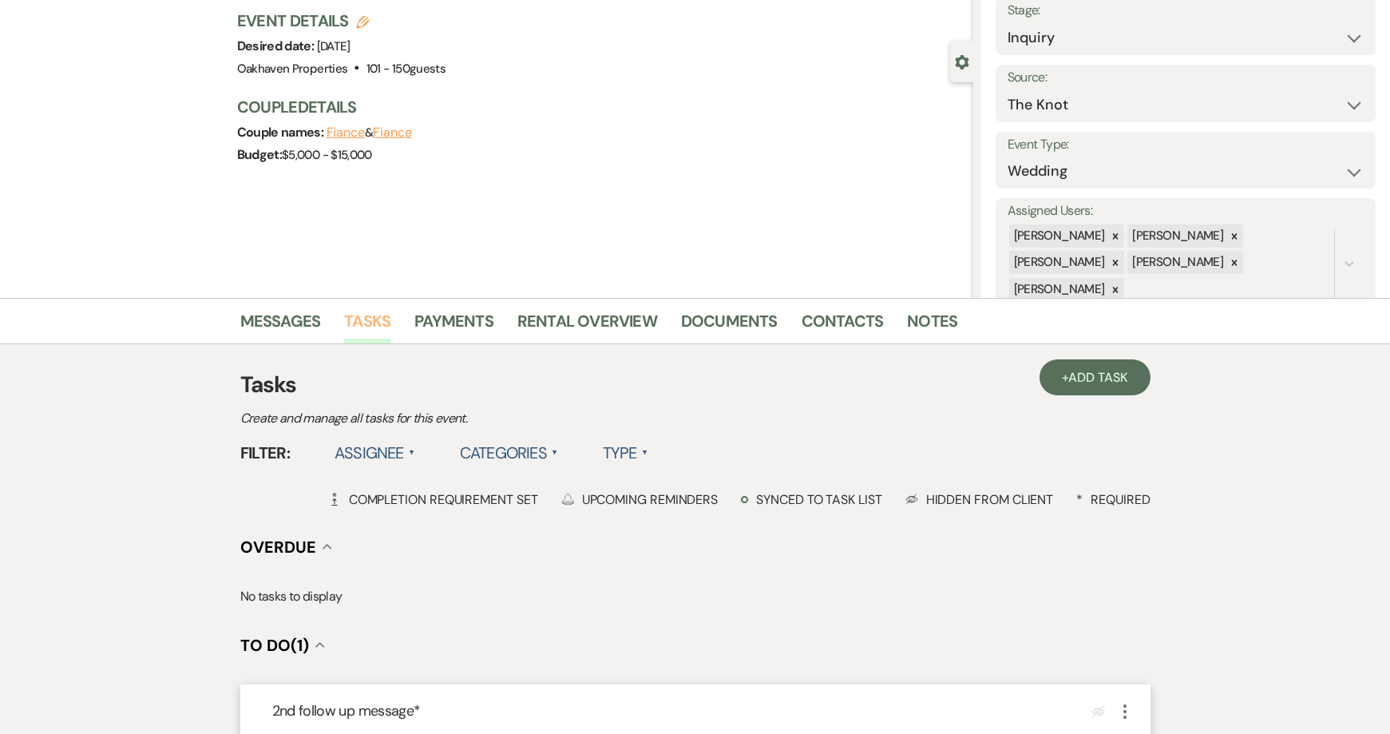
scroll to position [319, 0]
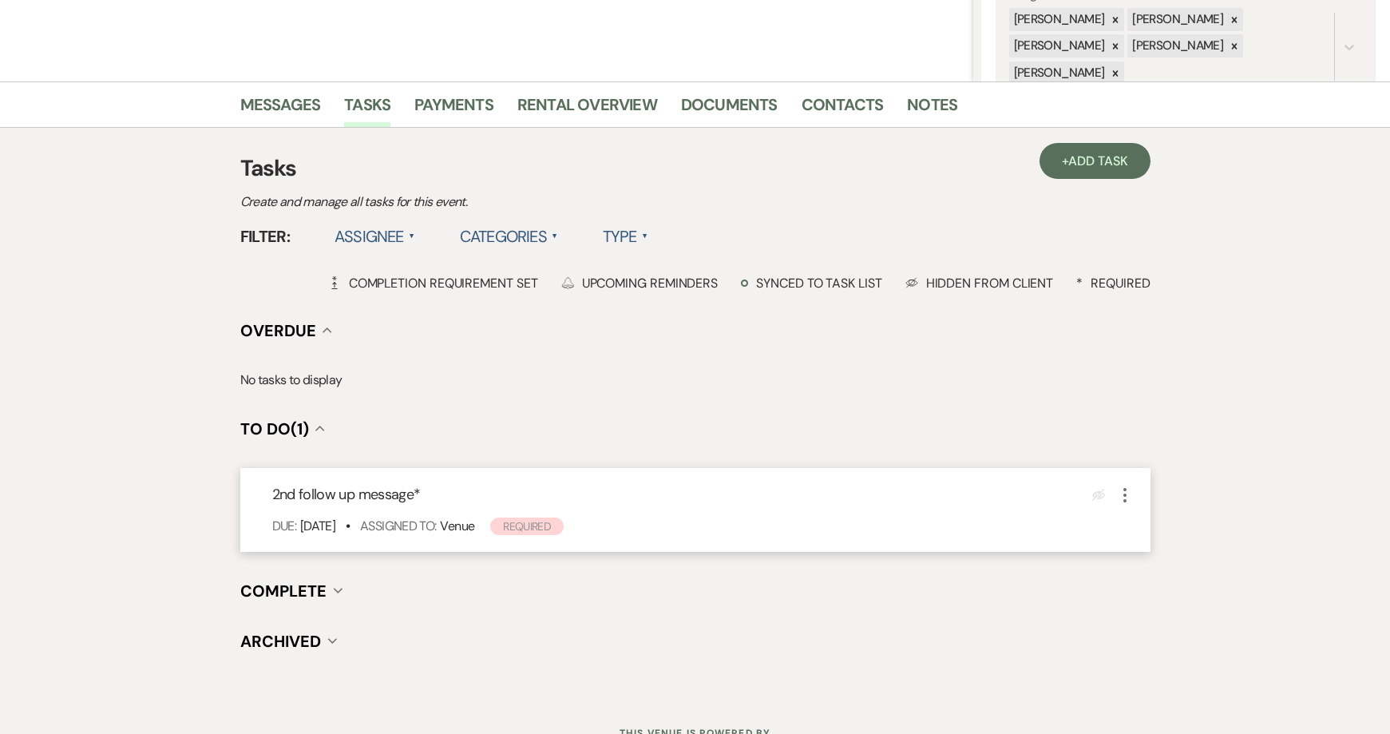
click at [1124, 492] on icon "More" at bounding box center [1124, 494] width 19 height 19
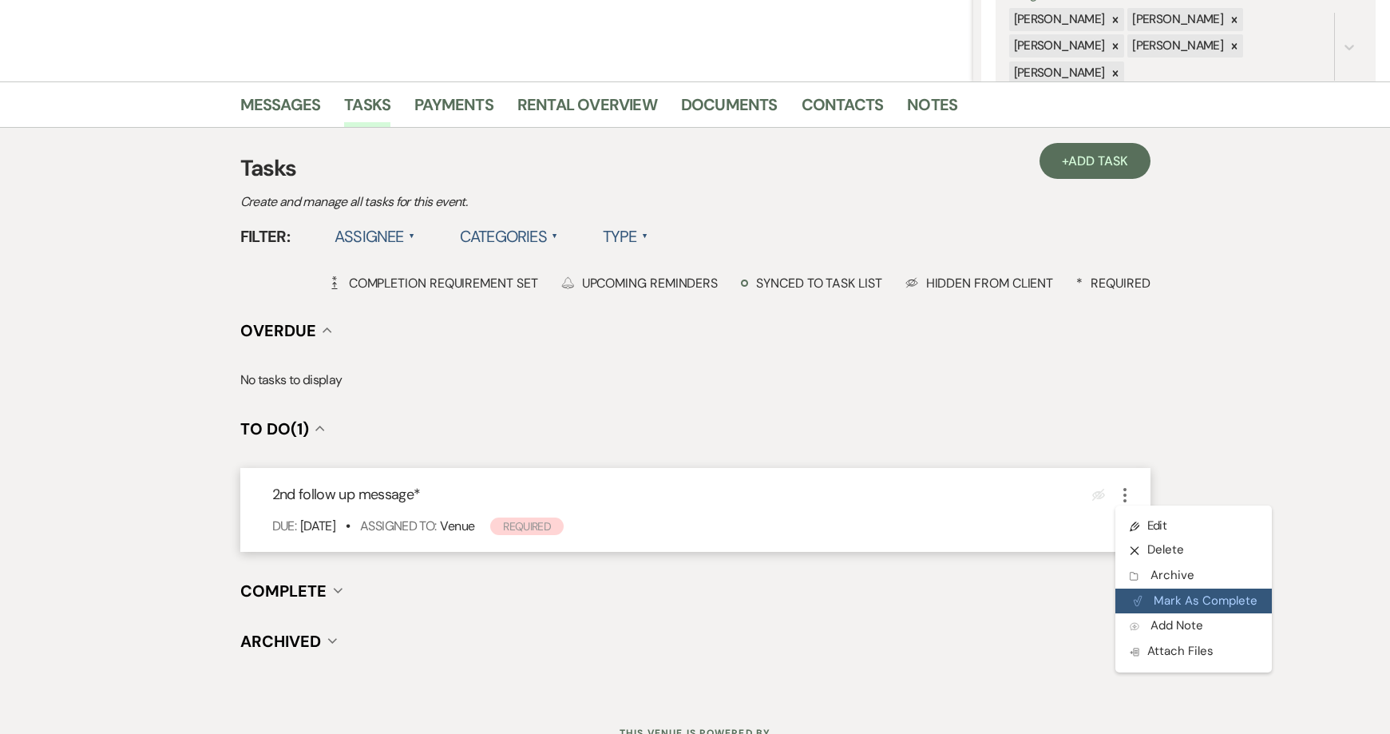
click at [1150, 601] on button "Plan Portal Link Mark As Complete" at bounding box center [1193, 601] width 156 height 26
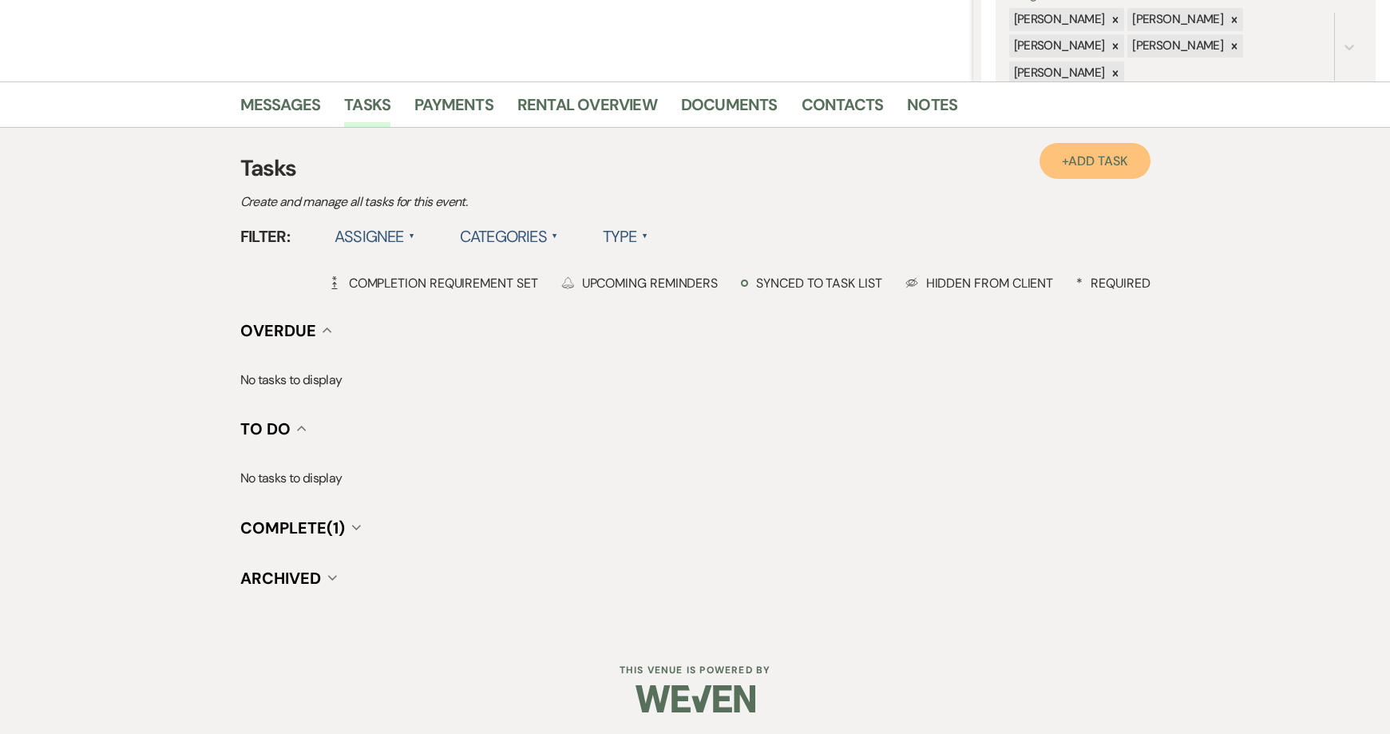
click at [1067, 163] on link "+ Add Task" at bounding box center [1095, 161] width 110 height 36
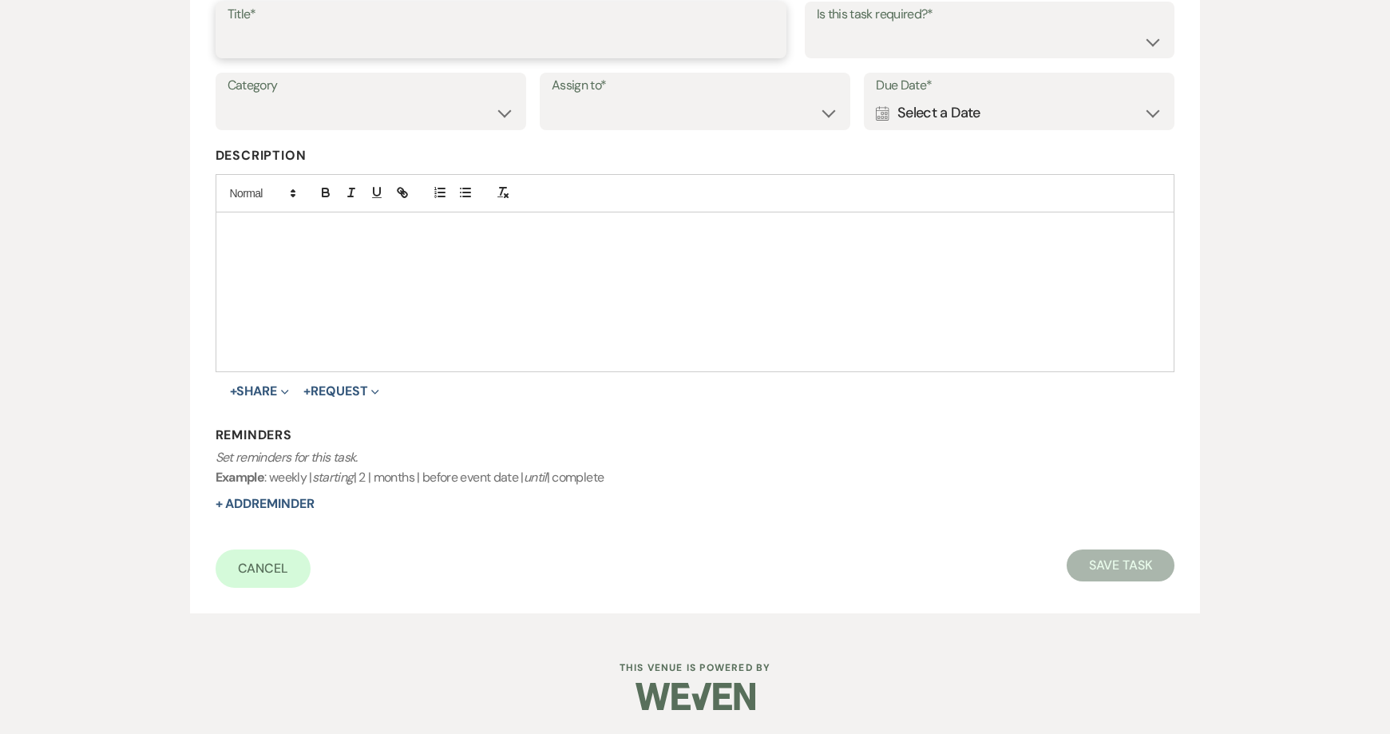
click at [260, 35] on input "Title*" at bounding box center [501, 41] width 547 height 31
type input "3rd follow up promo message"
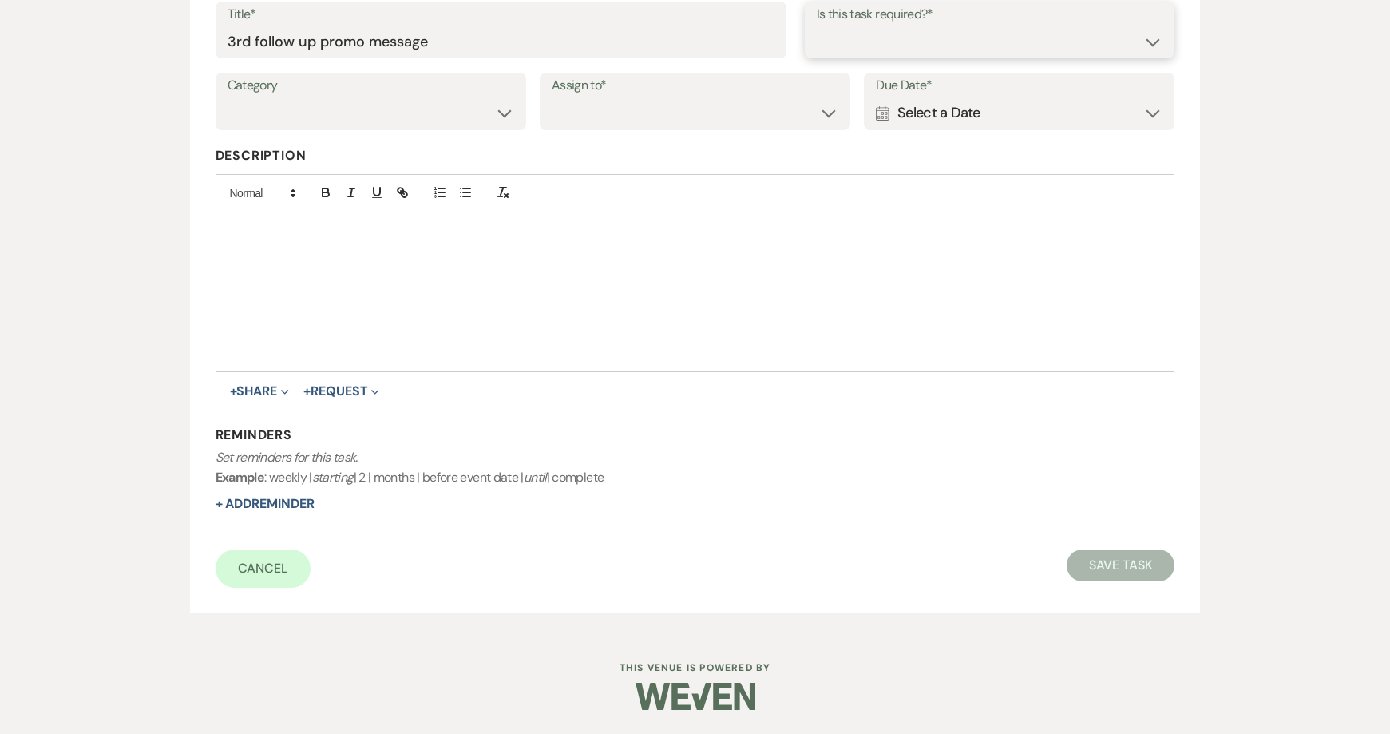
drag, startPoint x: 832, startPoint y: 38, endPoint x: 830, endPoint y: 57, distance: 19.2
click at [832, 38] on select "Yes No" at bounding box center [990, 41] width 347 height 31
select select "true"
click at [817, 26] on select "Yes No" at bounding box center [990, 41] width 347 height 31
drag, startPoint x: 485, startPoint y: 101, endPoint x: 484, endPoint y: 111, distance: 10.4
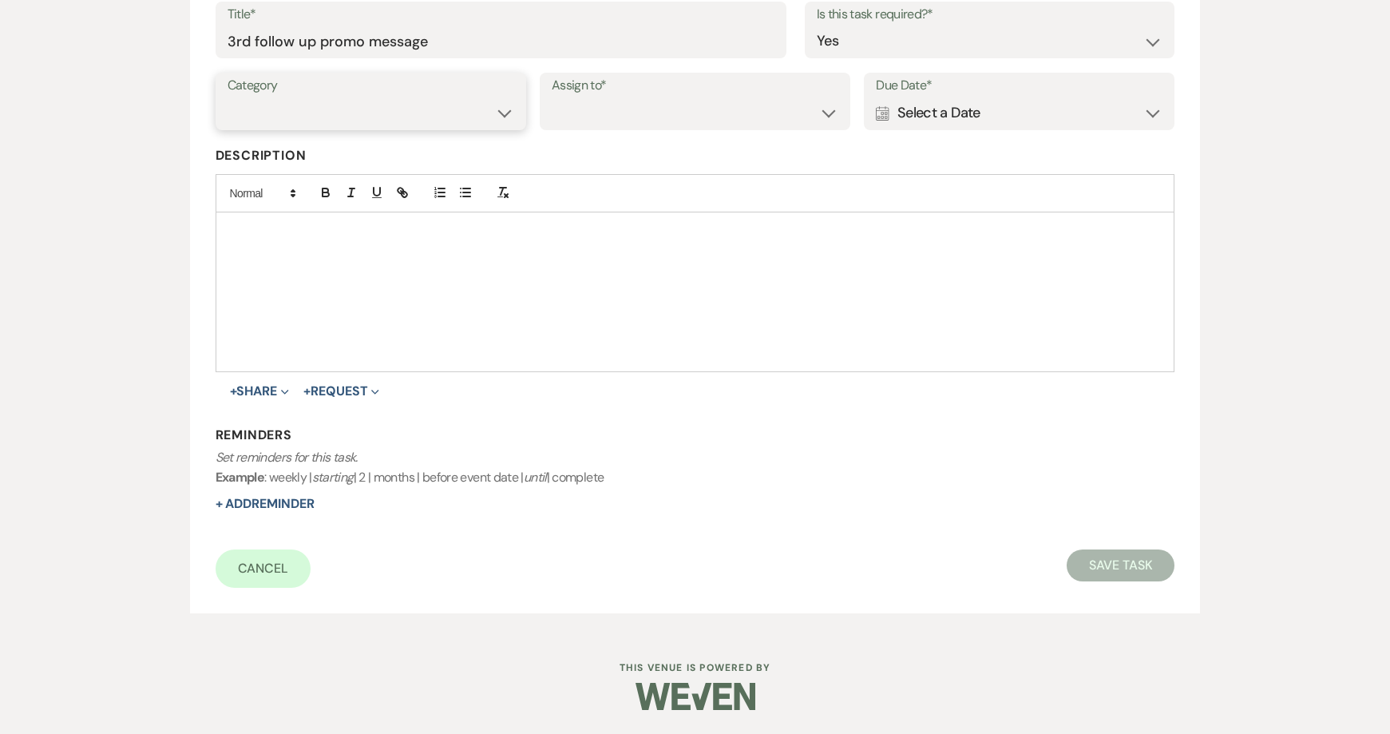
click at [485, 102] on select "Venue Vendors Guests Details Finalize & Share" at bounding box center [371, 112] width 287 height 31
select select "31"
click at [228, 97] on select "Venue Vendors Guests Details Finalize & Share" at bounding box center [371, 112] width 287 height 31
click at [627, 114] on select "Venue Client" at bounding box center [695, 112] width 287 height 31
select select "venueHost"
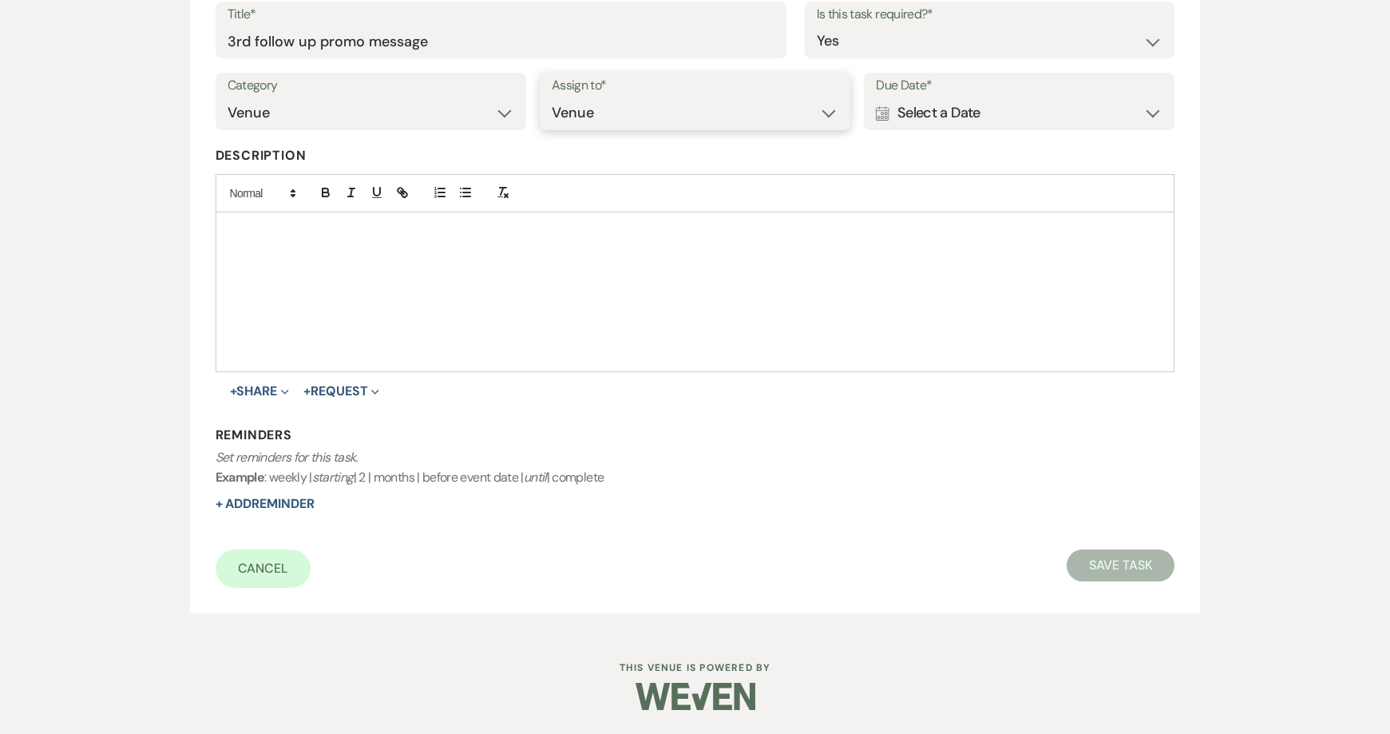
click at [552, 97] on select "Venue Client" at bounding box center [695, 112] width 287 height 31
click at [950, 123] on div "Calendar Select a Date Expand" at bounding box center [1019, 112] width 287 height 31
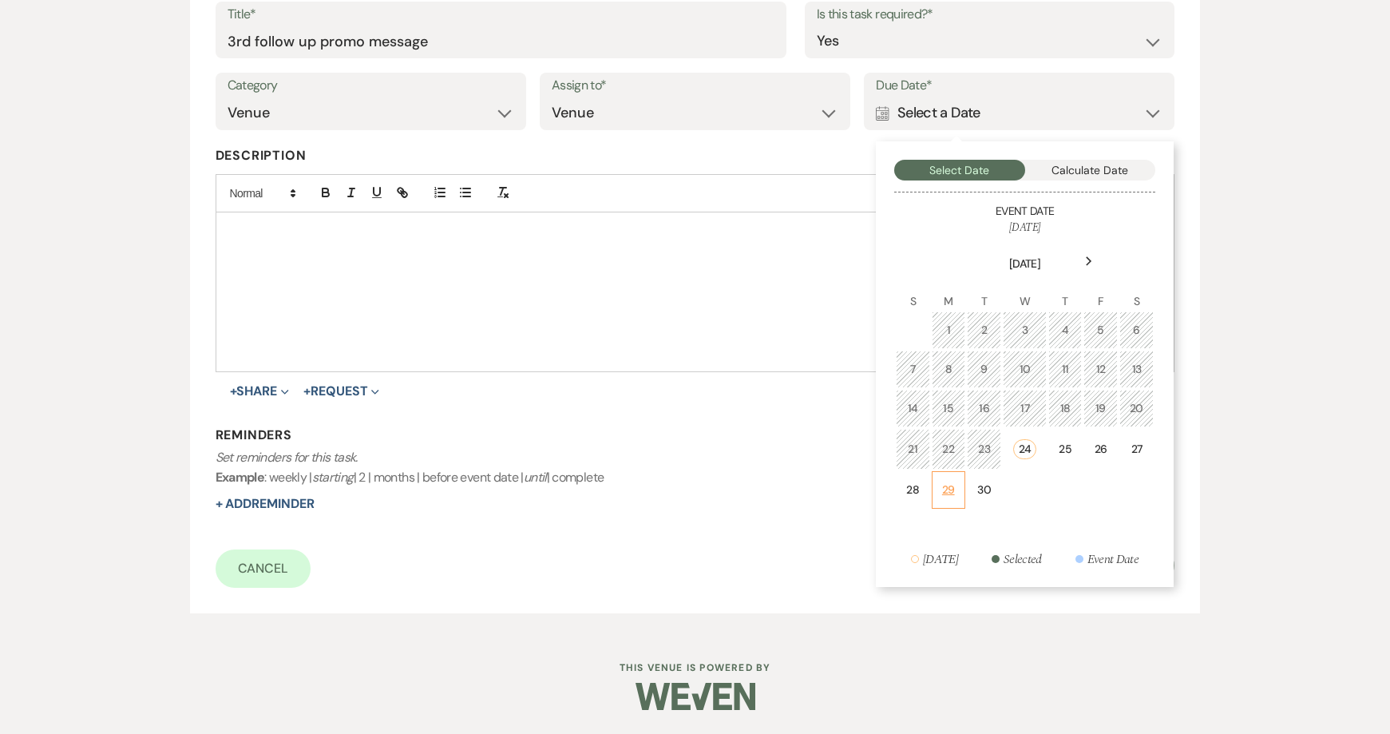
click at [947, 489] on div "29" at bounding box center [948, 489] width 13 height 17
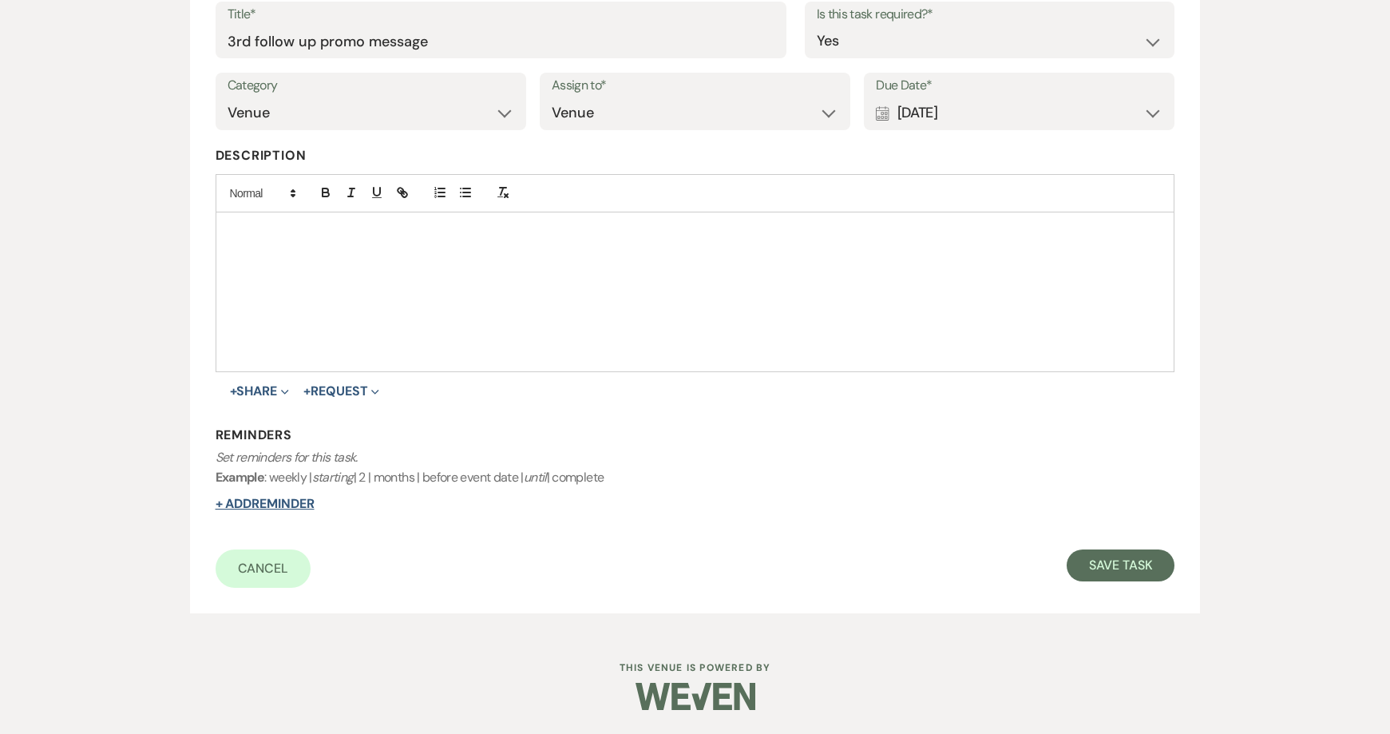
click at [254, 497] on button "+ Add Reminder" at bounding box center [265, 503] width 99 height 13
select select "host"
select select "days"
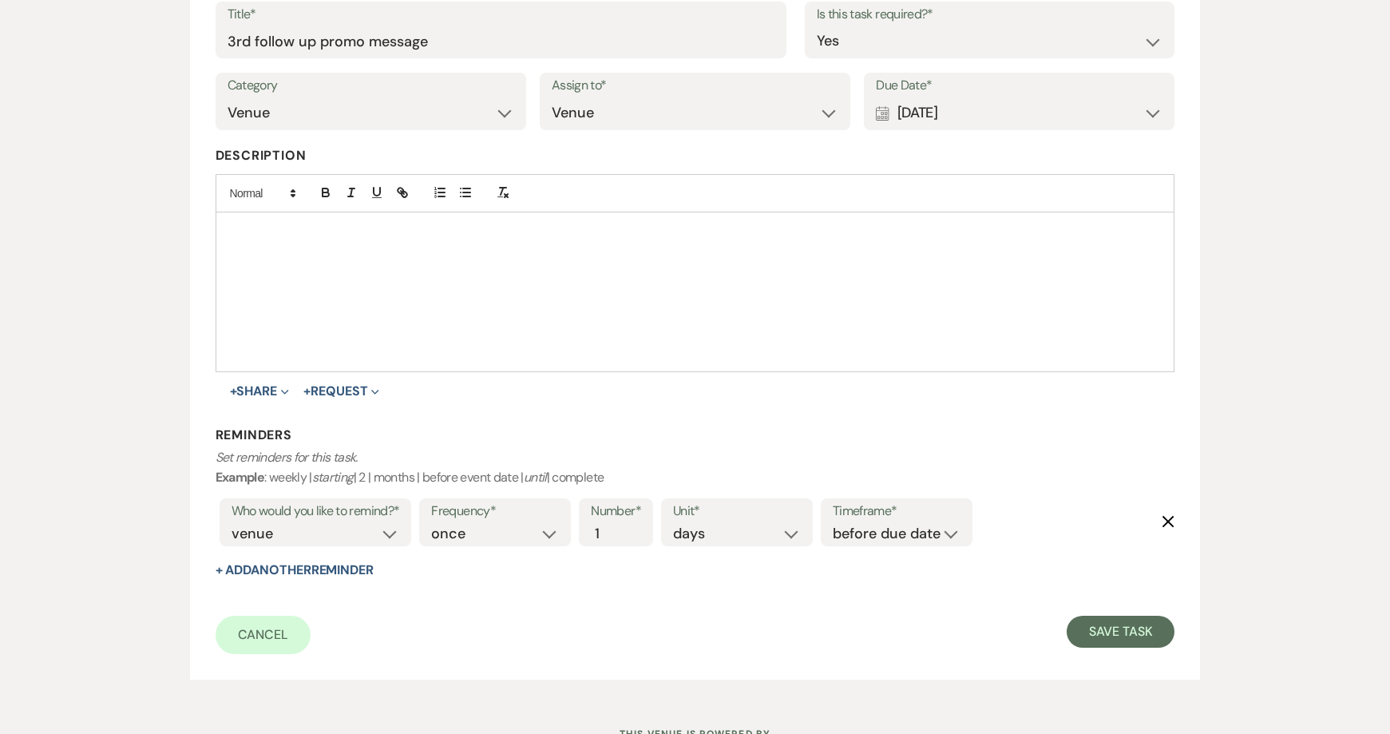
click at [886, 521] on label "Timeframe*" at bounding box center [897, 511] width 128 height 23
click at [889, 530] on select "before due date after due date on due date on custom date" at bounding box center [897, 534] width 128 height 22
select select "onDueDate"
click at [833, 523] on select "before due date after due date on due date on custom date" at bounding box center [897, 534] width 128 height 22
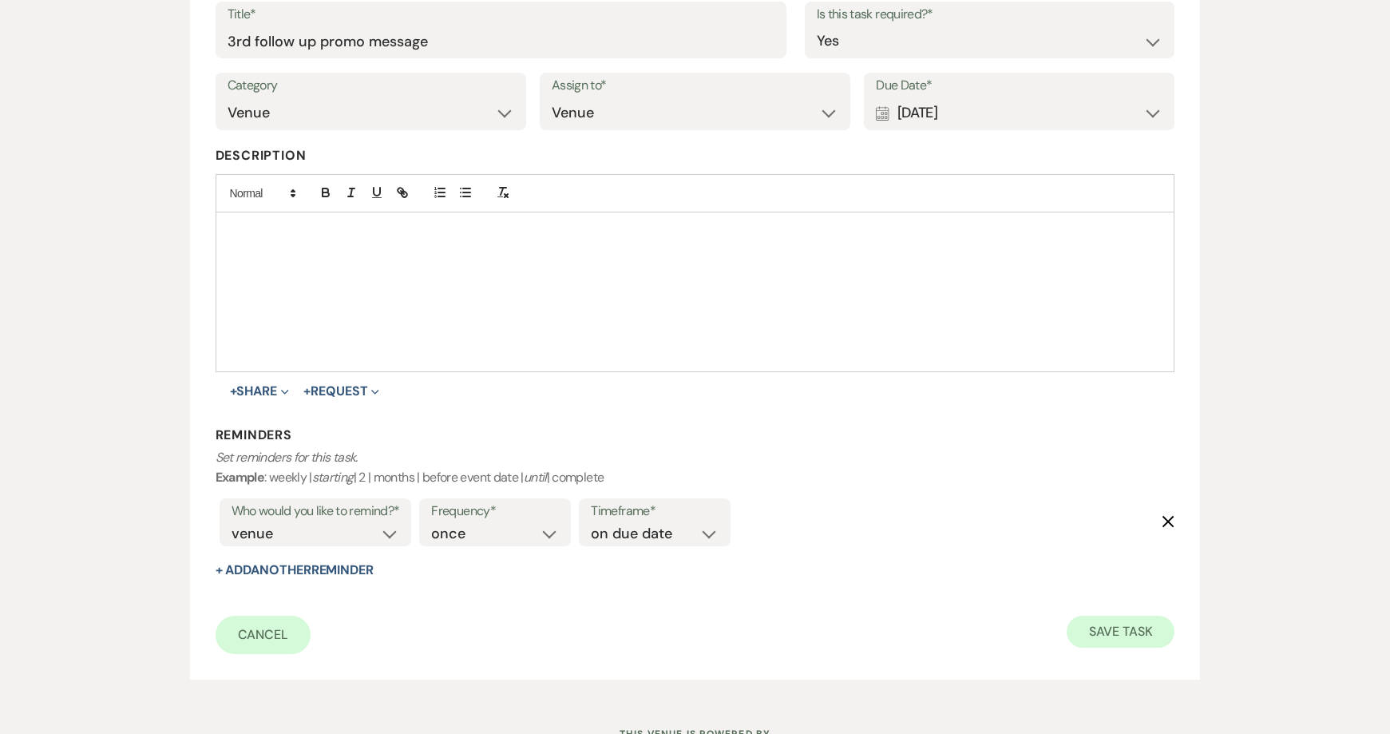
drag, startPoint x: 1175, startPoint y: 640, endPoint x: 1145, endPoint y: 633, distance: 31.0
click at [1164, 638] on div "Add Task Important : Changes made will only apply to this event. Details* * Req…" at bounding box center [695, 281] width 1011 height 798
click at [1146, 636] on button "Save Task" at bounding box center [1121, 632] width 108 height 32
select select "2"
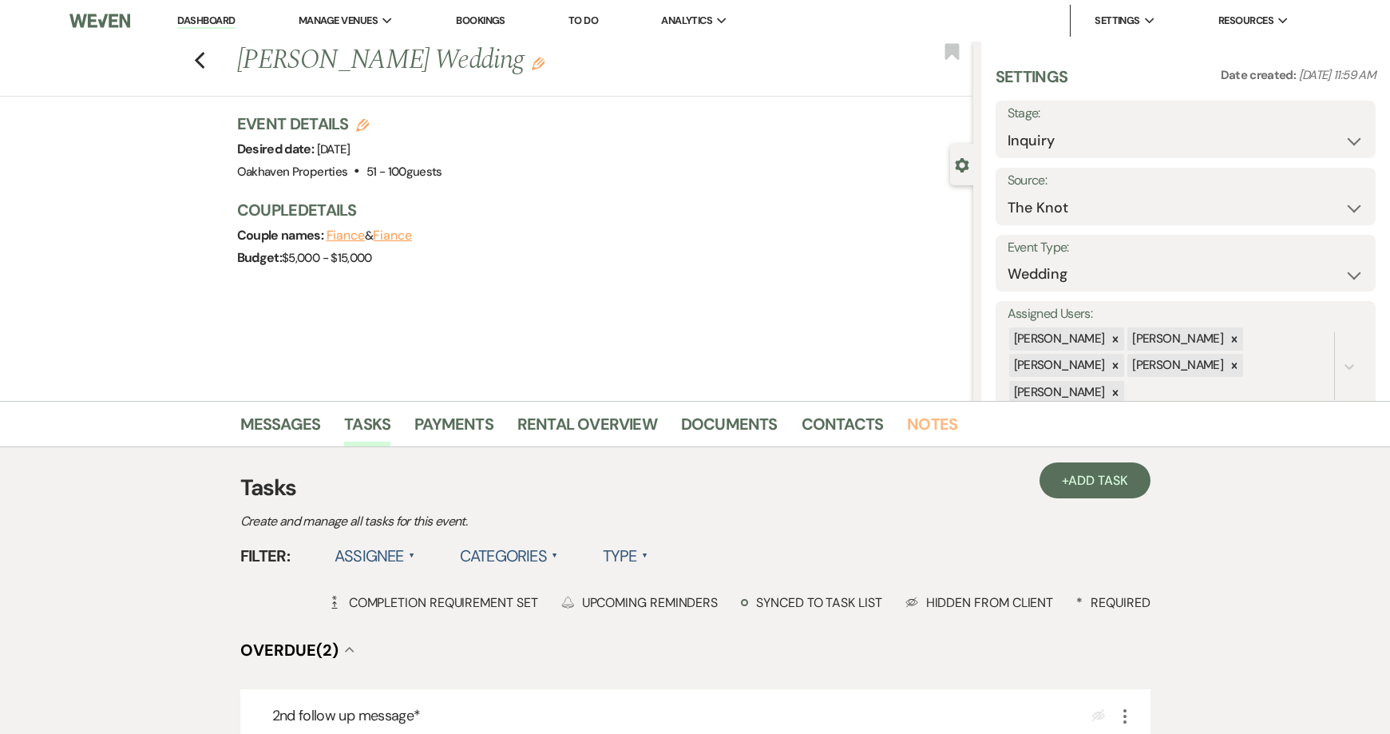
click at [910, 422] on link "Notes" at bounding box center [932, 428] width 50 height 35
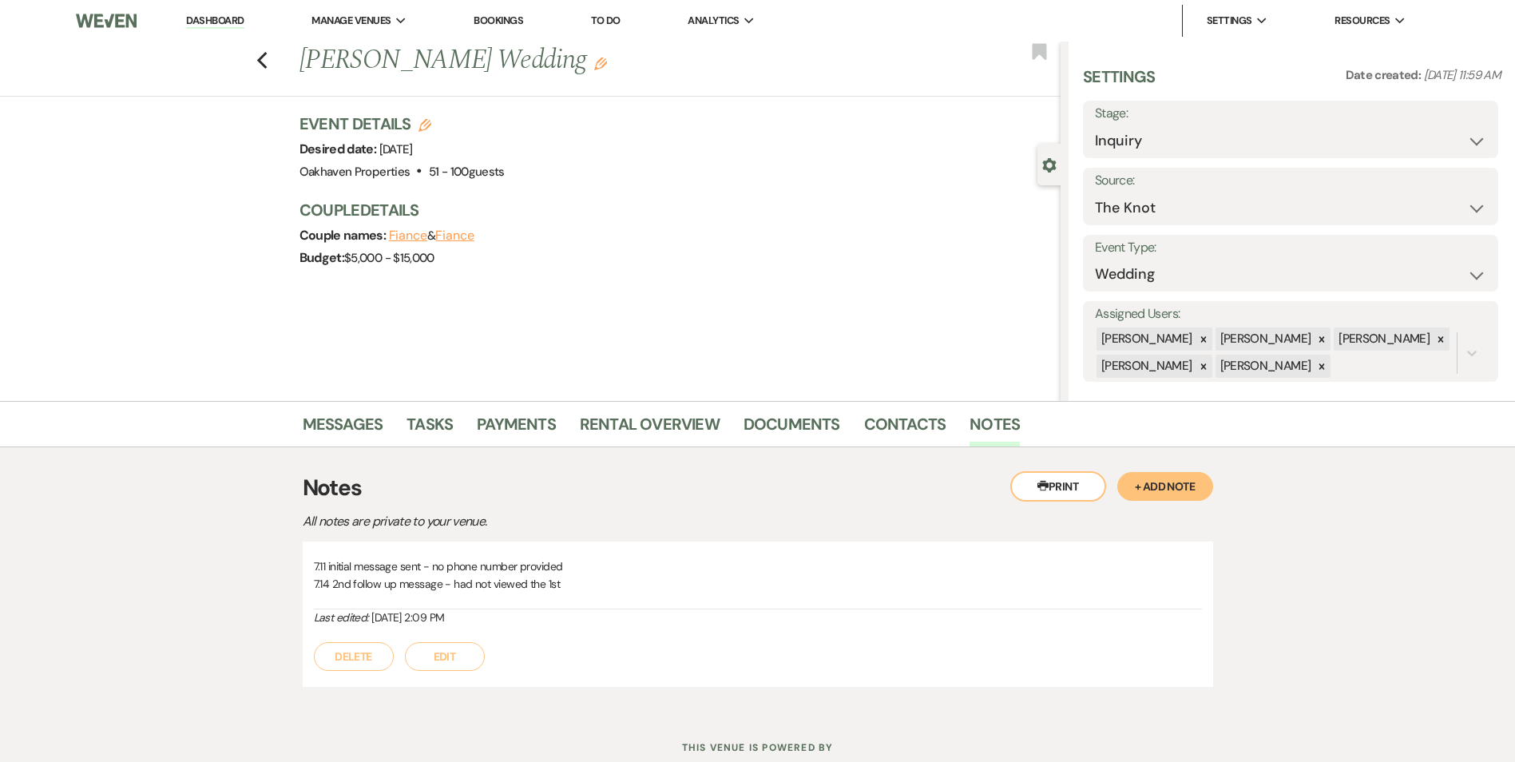
drag, startPoint x: 451, startPoint y: 660, endPoint x: 462, endPoint y: 648, distance: 17.0
click at [451, 659] on button "Edit" at bounding box center [445, 656] width 80 height 29
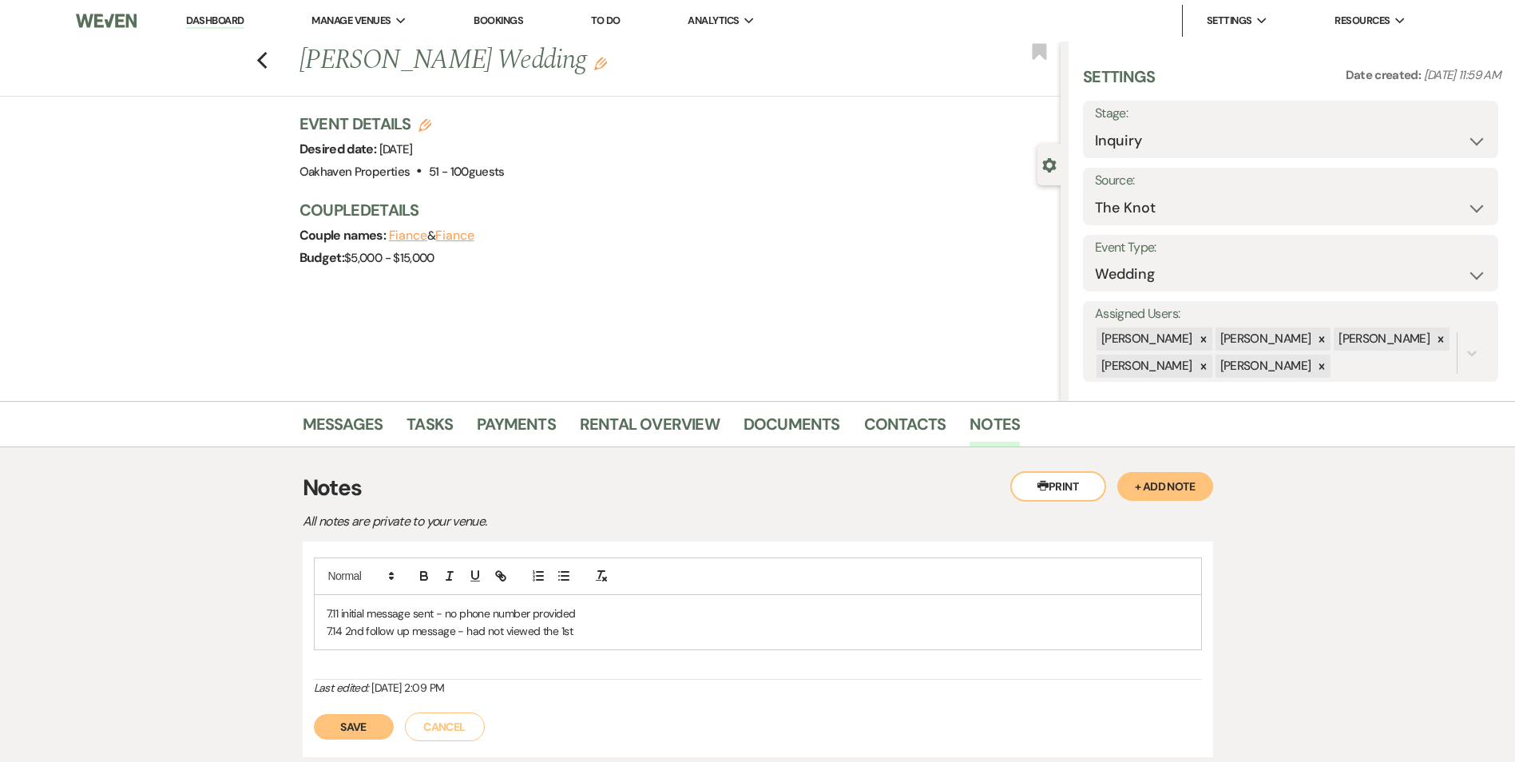
click at [632, 620] on p "7.11 initial message sent - no phone number provided" at bounding box center [758, 613] width 862 height 18
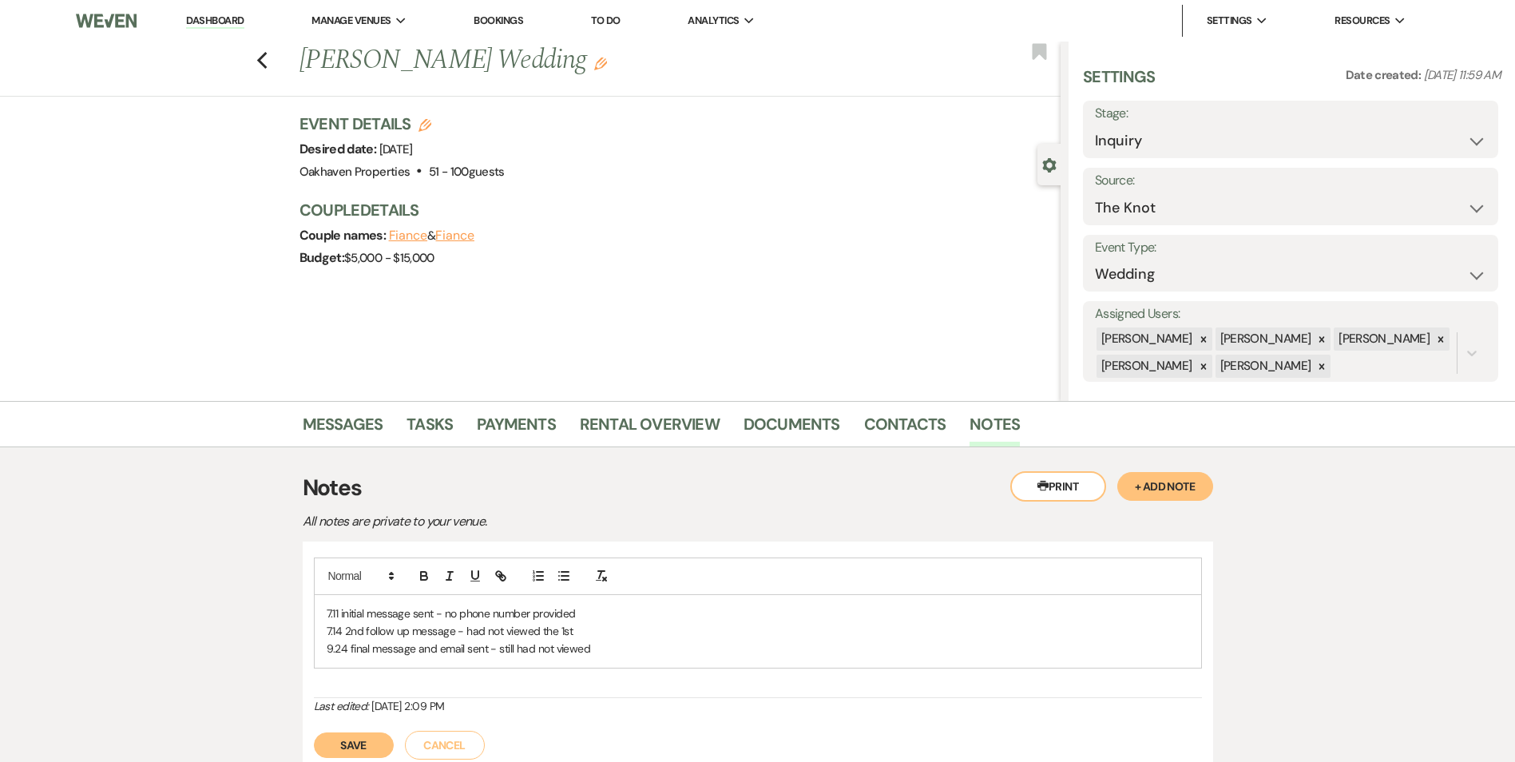
click at [337, 733] on button "Save" at bounding box center [354, 745] width 80 height 26
drag, startPoint x: 306, startPoint y: 434, endPoint x: 324, endPoint y: 433, distance: 18.4
click at [306, 433] on link "Messages" at bounding box center [343, 428] width 81 height 35
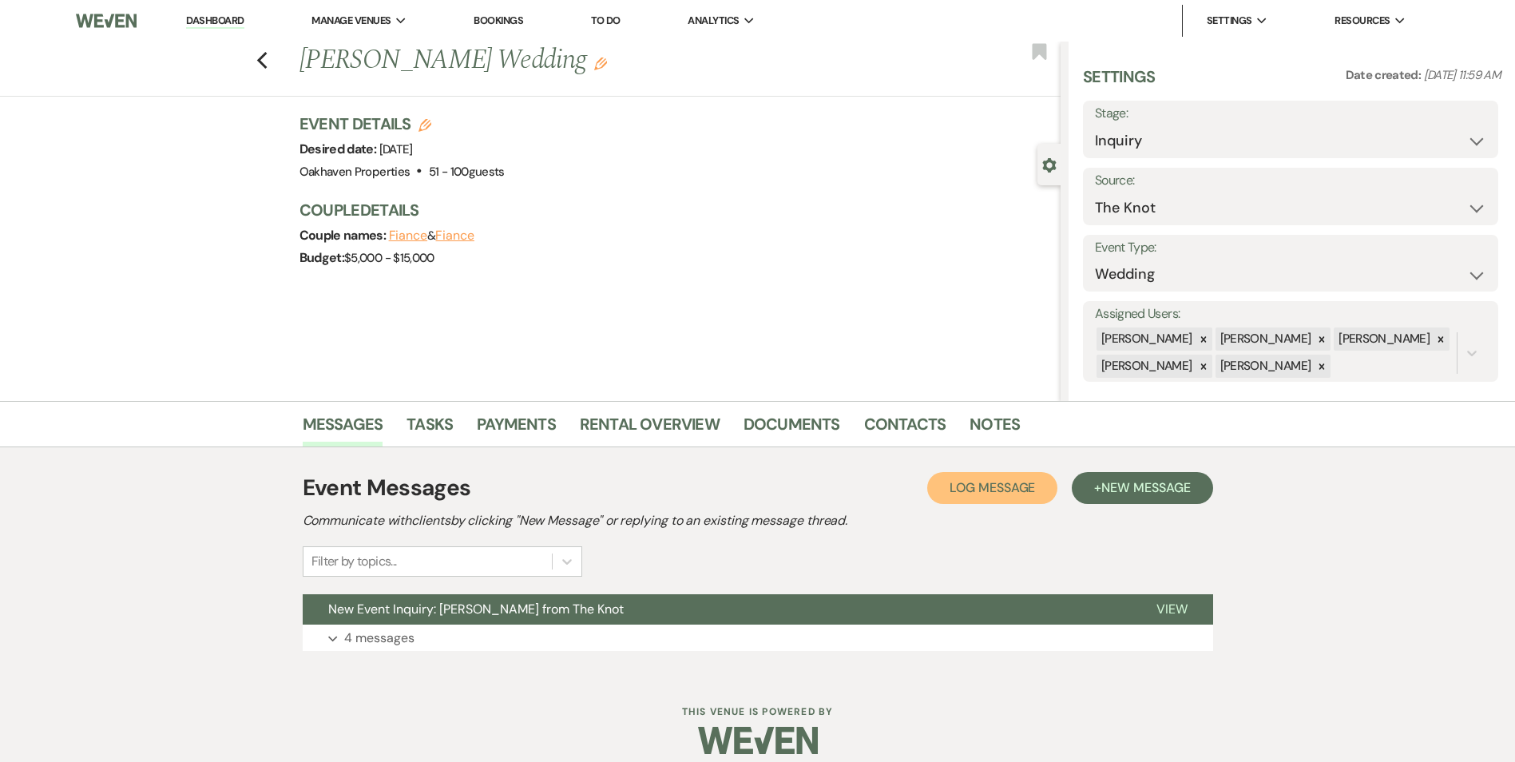
drag, startPoint x: 982, startPoint y: 501, endPoint x: 873, endPoint y: 490, distance: 109.1
click at [974, 497] on button "Log Log Message" at bounding box center [992, 488] width 130 height 32
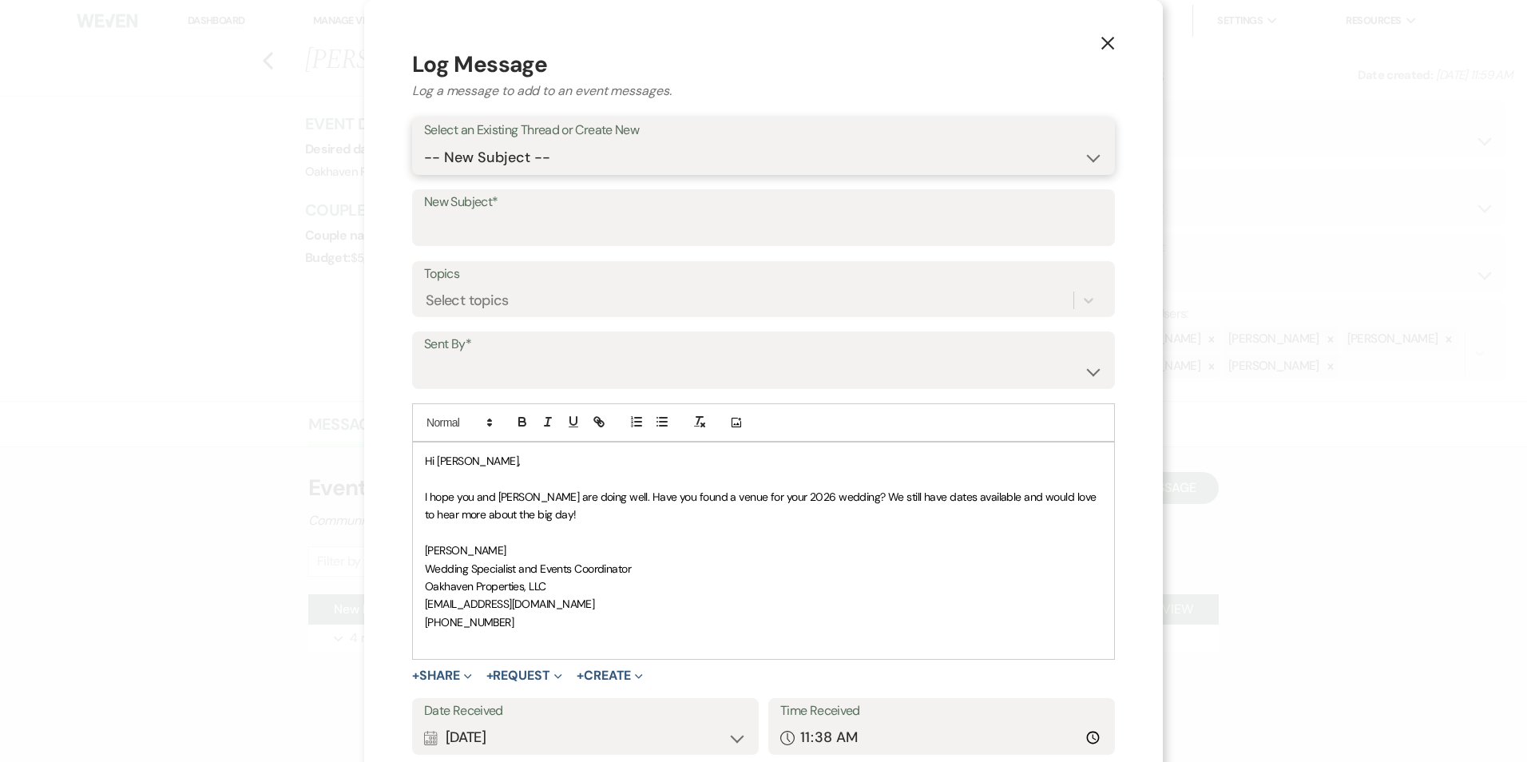
click at [530, 168] on select "-- New Subject -- New Event Inquiry: Chelsey Johnson from The Knot" at bounding box center [763, 157] width 679 height 31
click at [424, 142] on select "-- New Subject -- New Event Inquiry: Chelsey Johnson from The Knot" at bounding box center [763, 157] width 679 height 31
drag, startPoint x: 531, startPoint y: 156, endPoint x: 530, endPoint y: 171, distance: 15.2
click at [531, 156] on select "-- New Subject -- New Event Inquiry: Chelsey Johnson from The Knot" at bounding box center [763, 157] width 679 height 31
select select "426897"
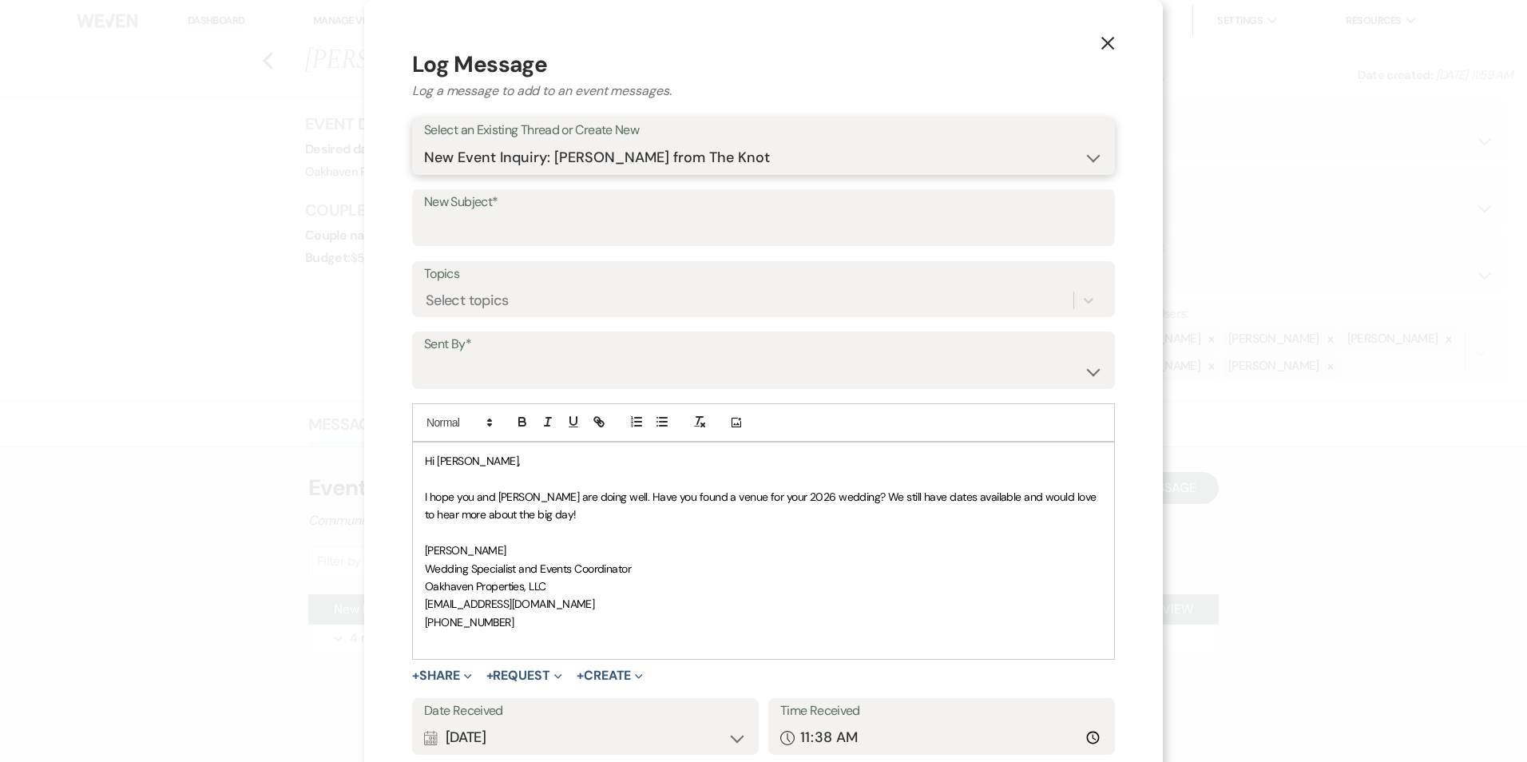
click at [424, 142] on select "-- New Subject -- New Event Inquiry: Chelsey Johnson from The Knot" at bounding box center [763, 157] width 679 height 31
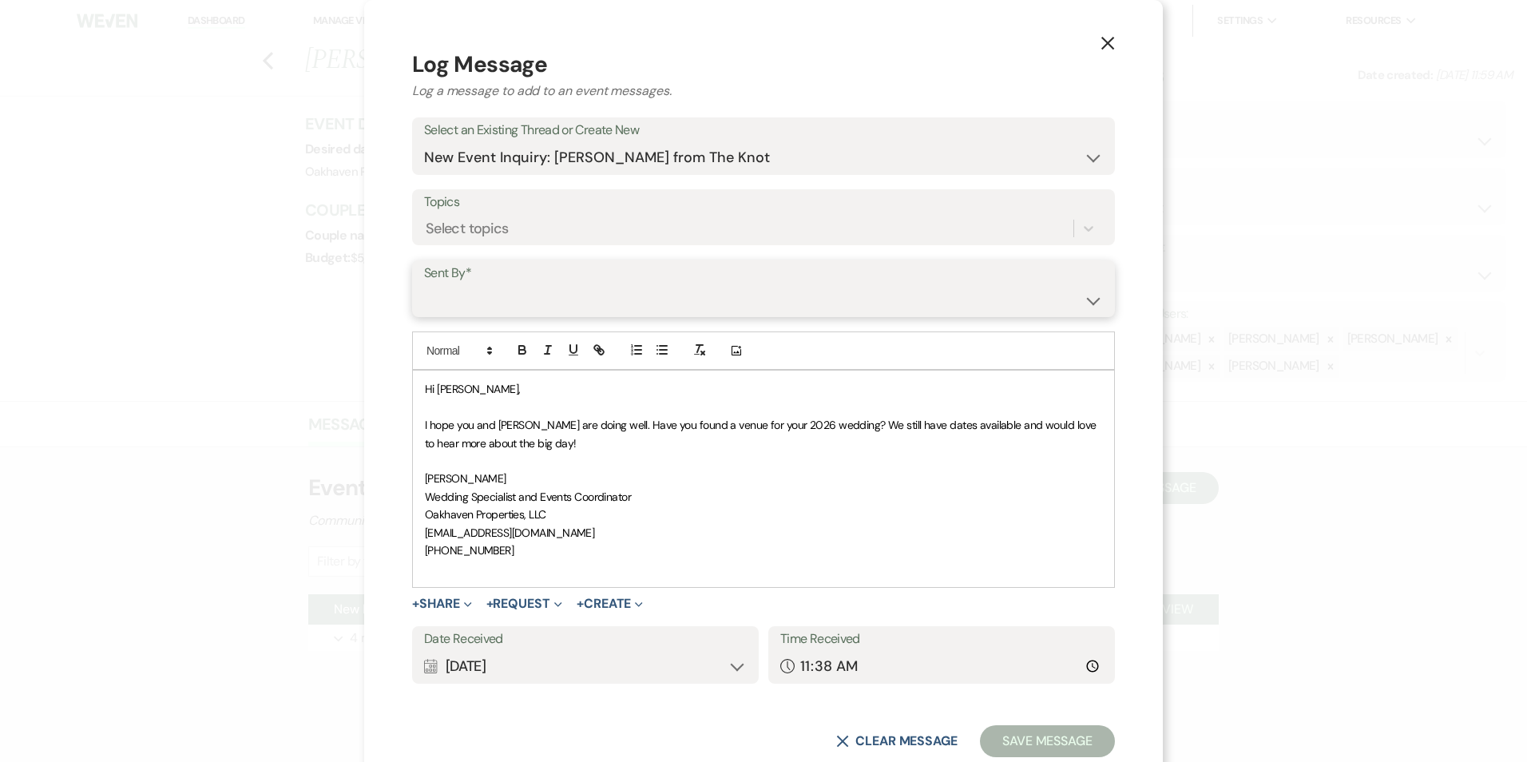
drag, startPoint x: 522, startPoint y: 302, endPoint x: 523, endPoint y: 318, distance: 16.0
click at [524, 302] on select "Patience Ergish (pdergish@aol.com) Jeanette Wagoner (jeanette@experienceoakhave…" at bounding box center [763, 299] width 679 height 31
select select "user-127923"
click at [424, 284] on select "Patience Ergish (pdergish@aol.com) Jeanette Wagoner (jeanette@experienceoakhave…" at bounding box center [763, 299] width 679 height 31
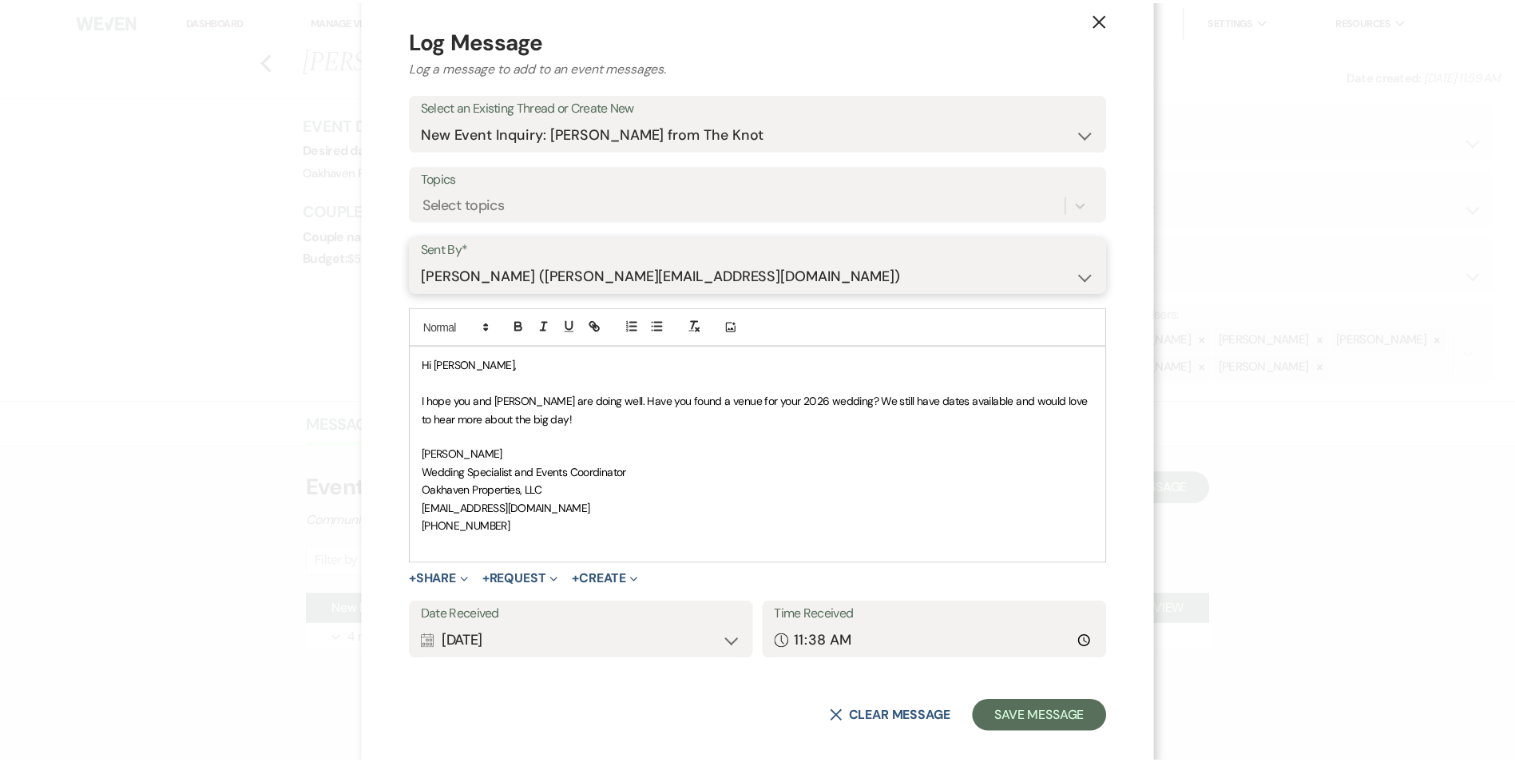
scroll to position [43, 0]
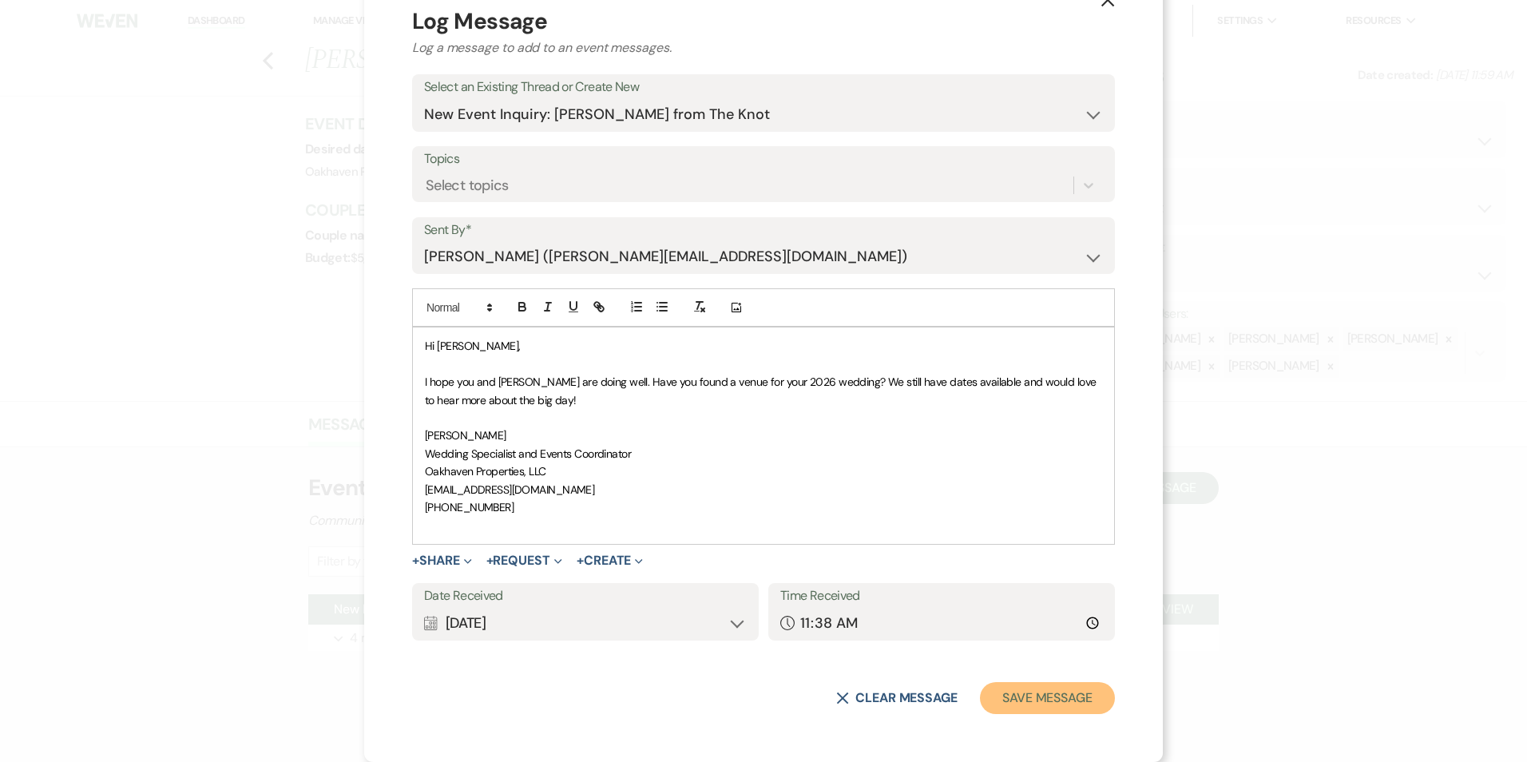
click at [1052, 707] on button "Save Message" at bounding box center [1047, 698] width 135 height 32
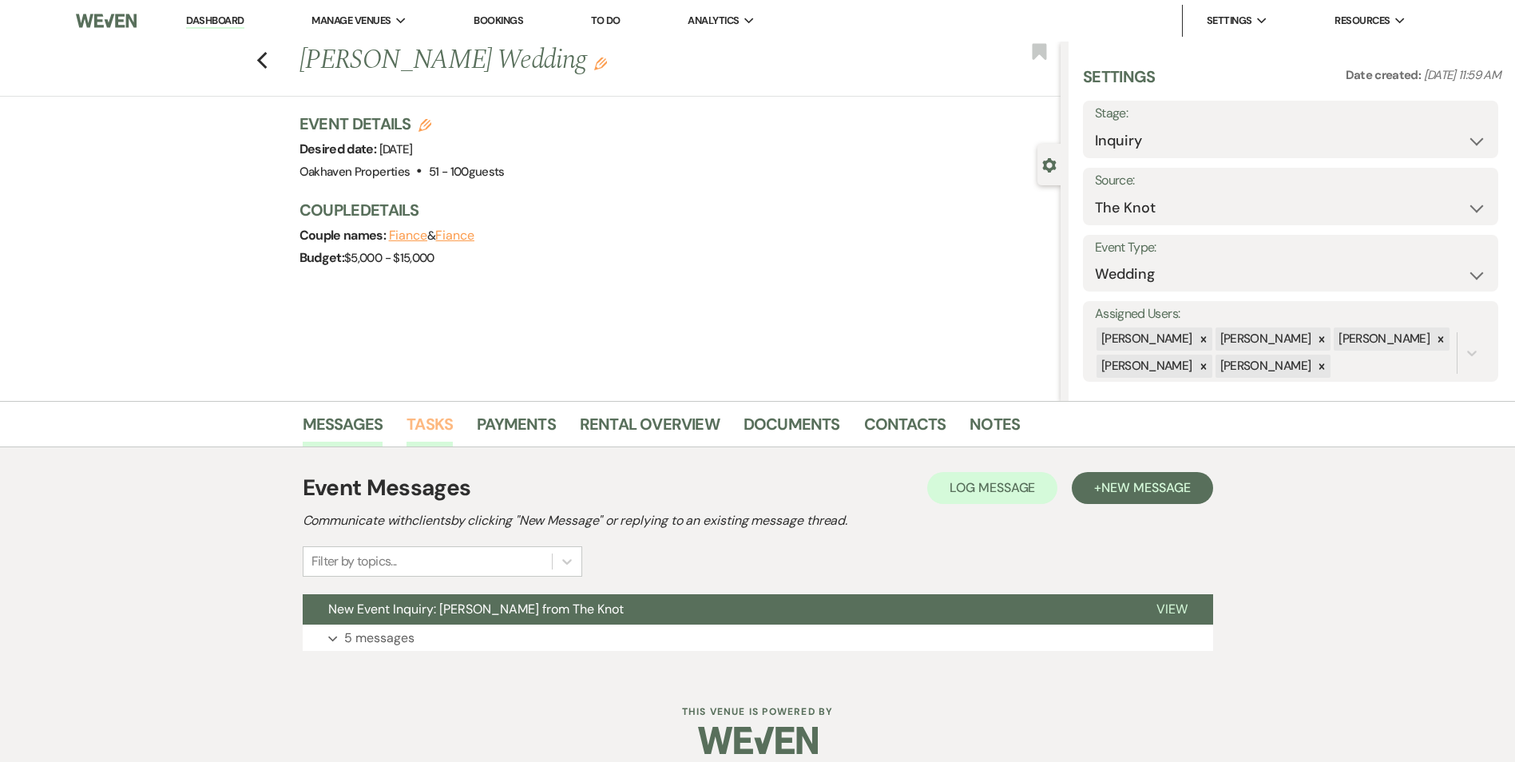
click at [410, 438] on link "Tasks" at bounding box center [429, 428] width 46 height 35
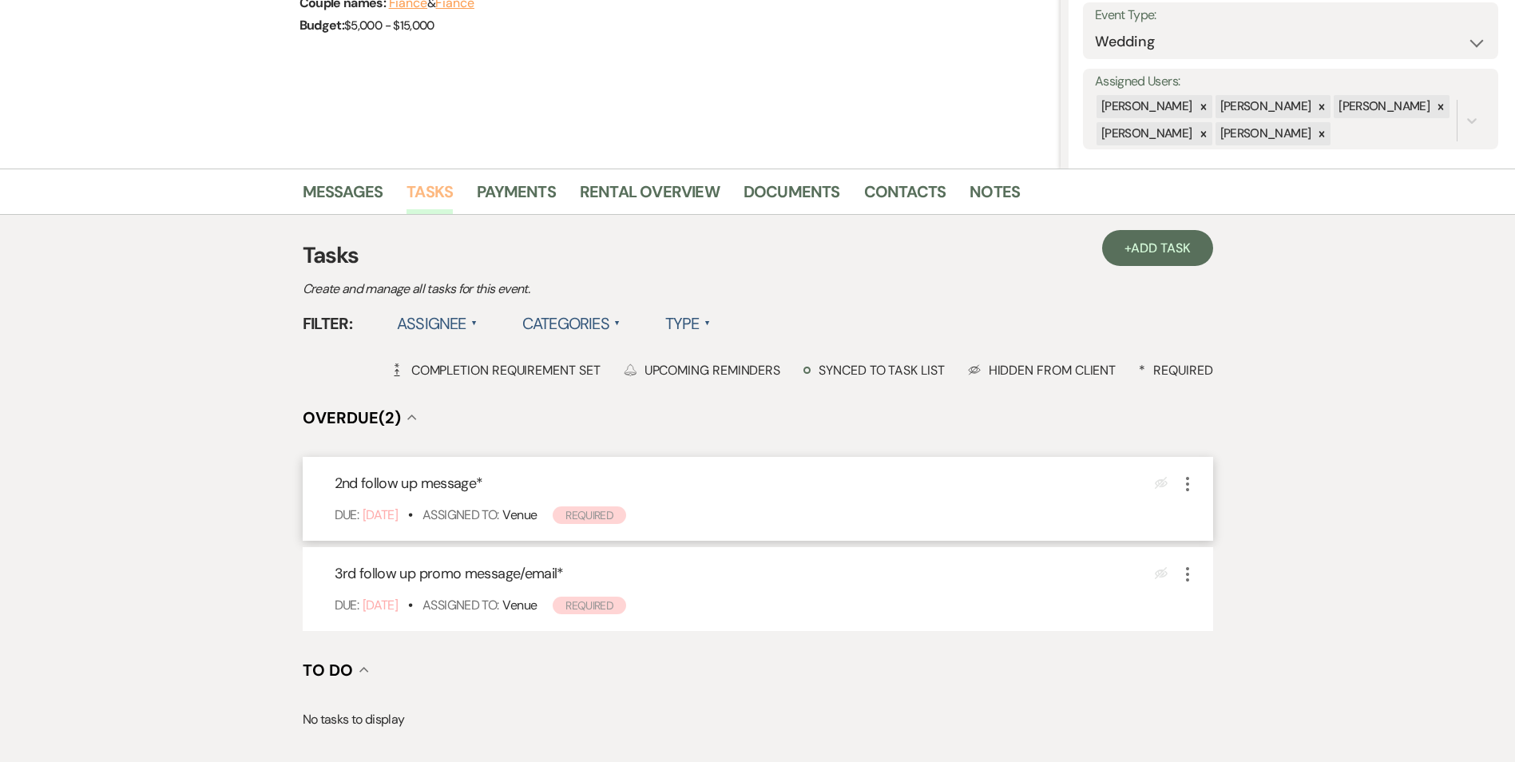
scroll to position [240, 0]
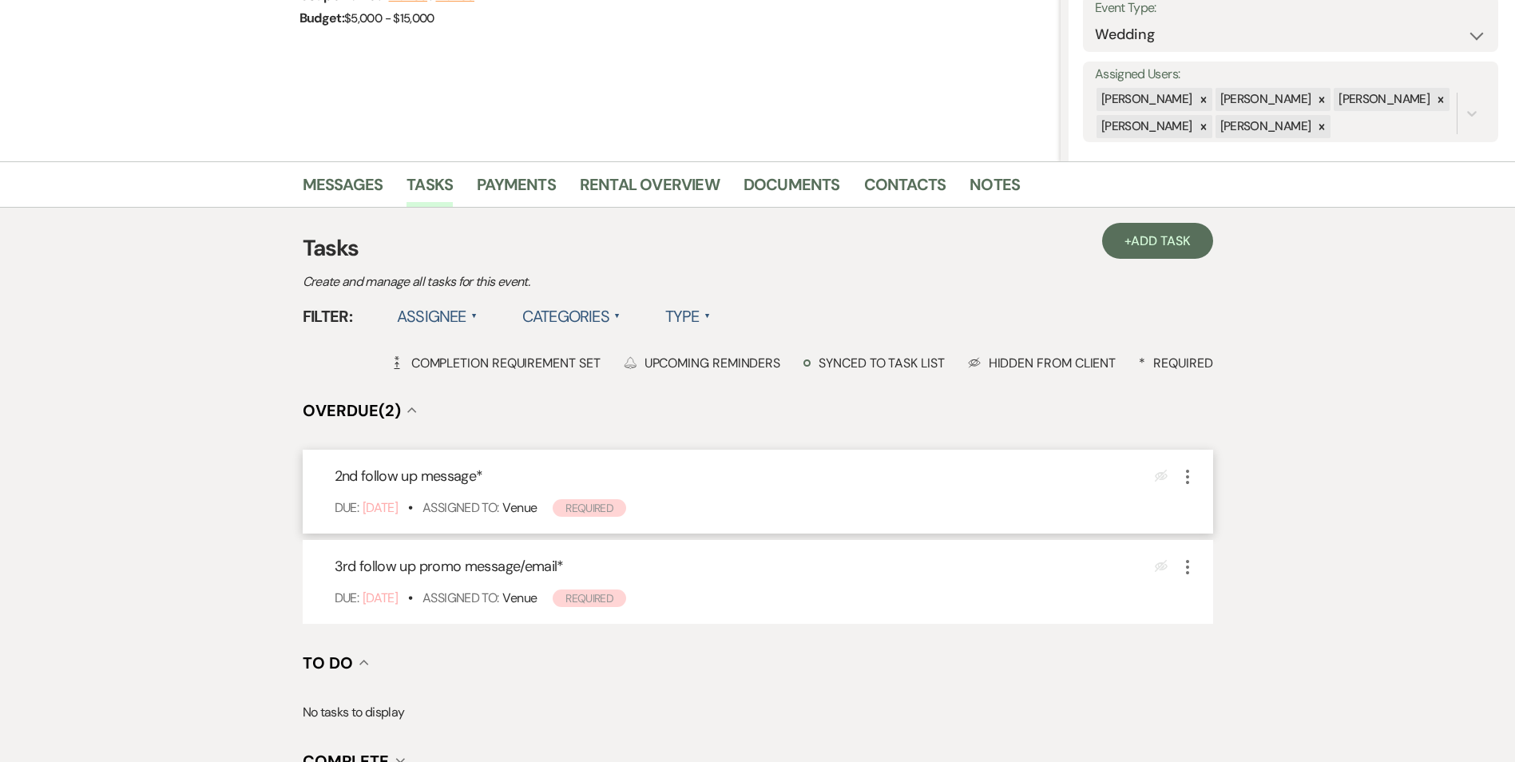
drag, startPoint x: 1185, startPoint y: 474, endPoint x: 1187, endPoint y: 483, distance: 9.1
click at [1185, 475] on icon "More" at bounding box center [1187, 476] width 19 height 19
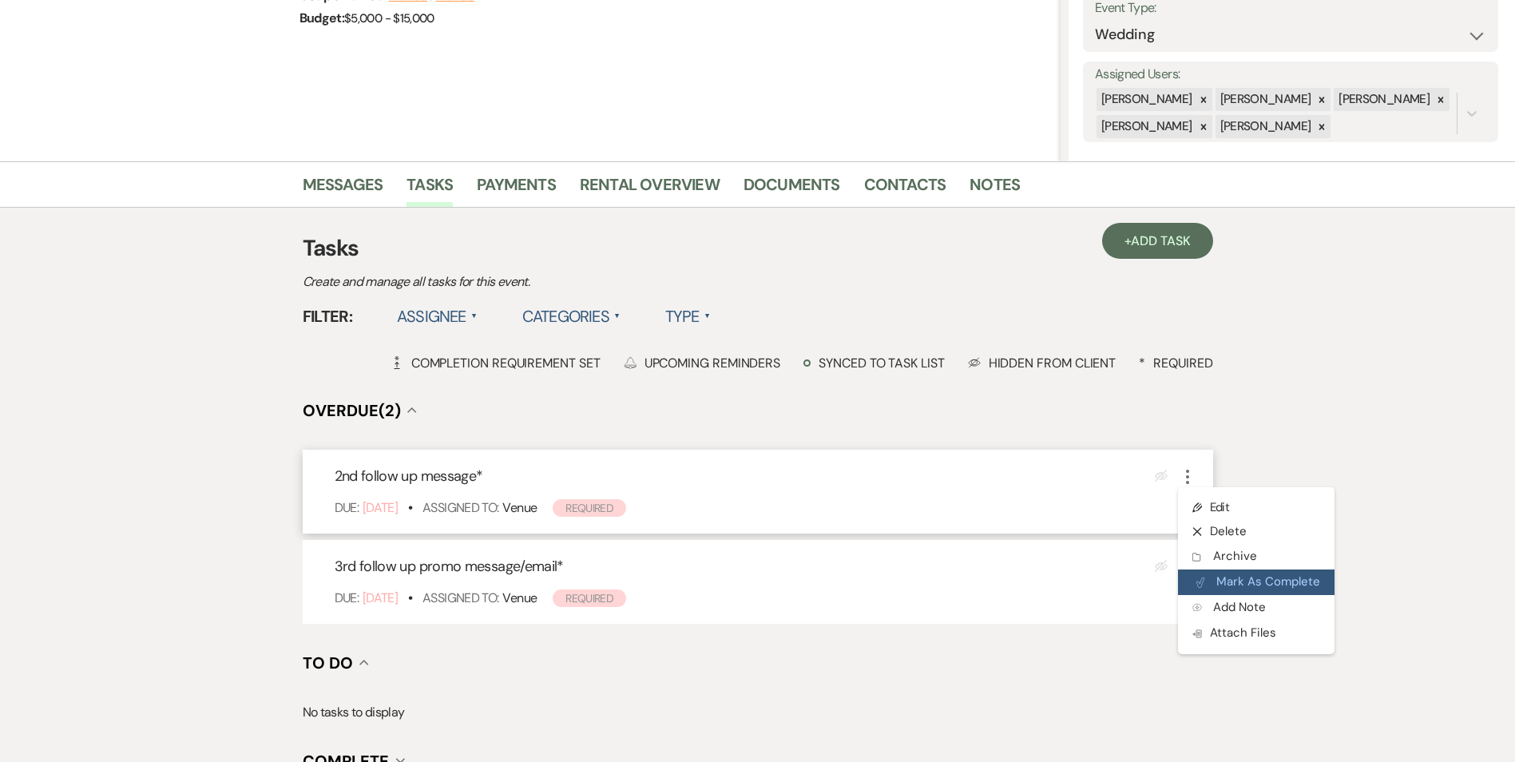
click at [1234, 577] on button "Plan Portal Link Mark As Complete" at bounding box center [1256, 582] width 156 height 26
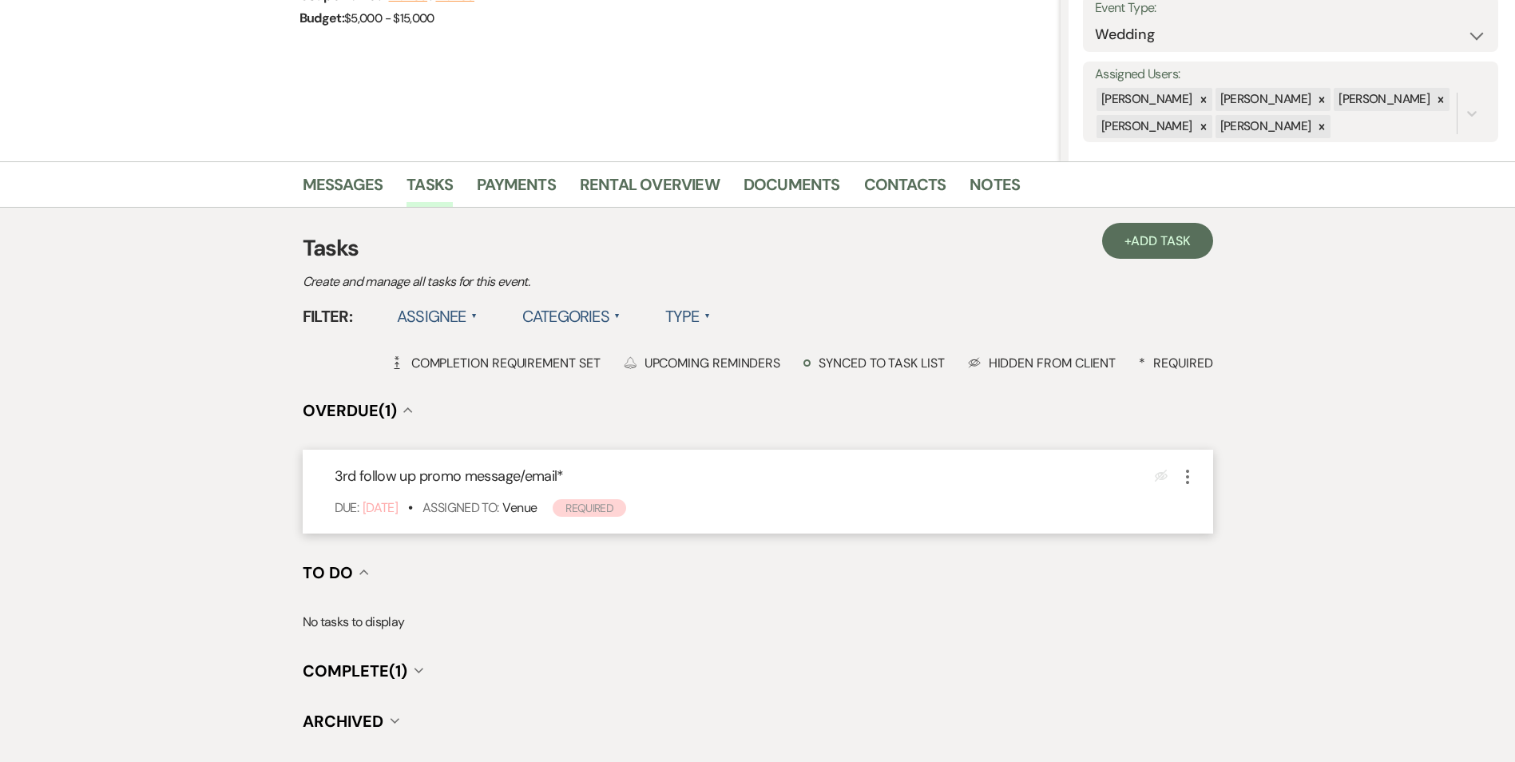
click at [1182, 487] on div "3rd follow up promo message/email * Eye Blocked More Due: Jul 19 25 • Assigned …" at bounding box center [758, 492] width 910 height 84
click at [1185, 468] on icon "More" at bounding box center [1187, 476] width 19 height 19
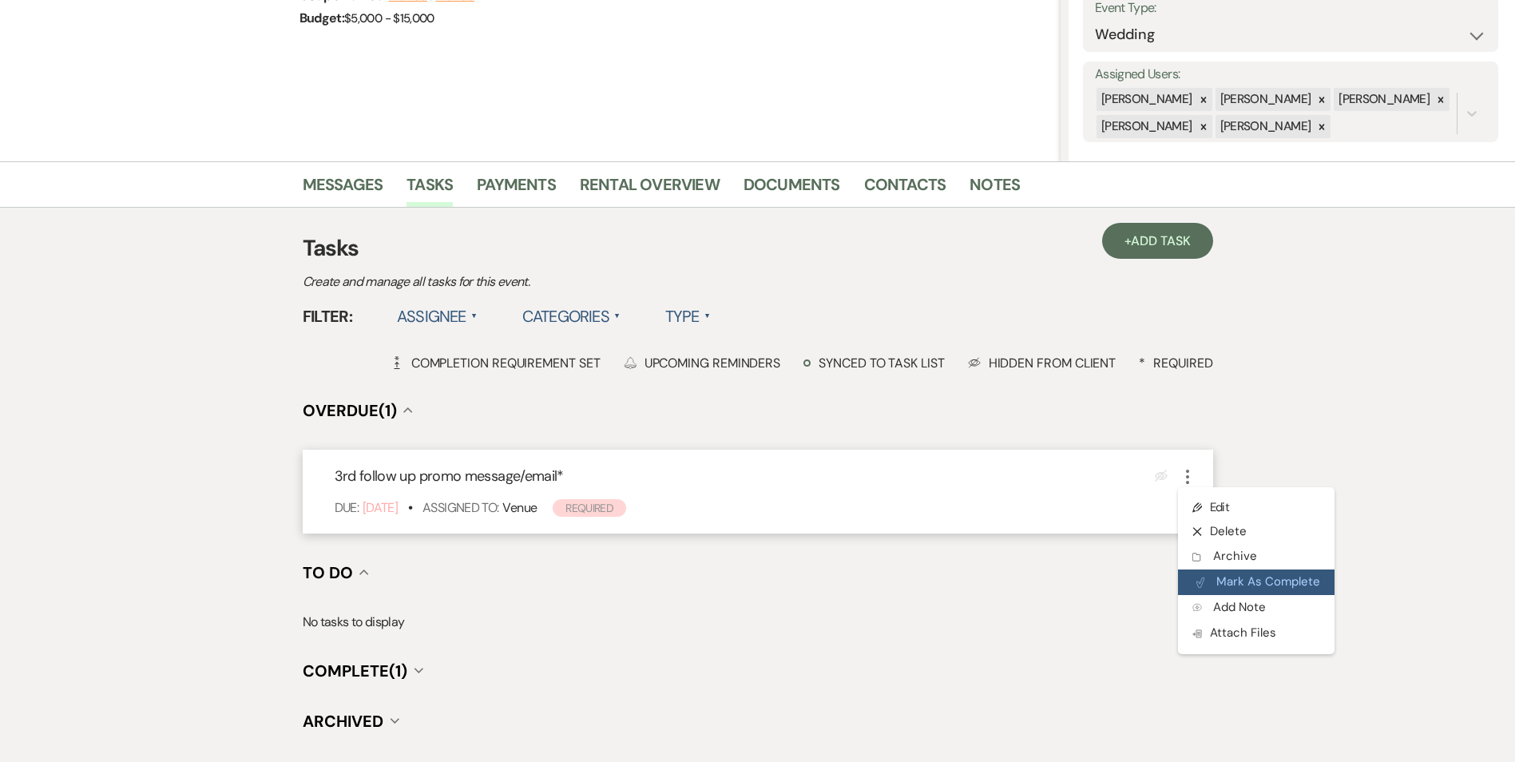
click at [1221, 575] on button "Plan Portal Link Mark As Complete" at bounding box center [1256, 582] width 156 height 26
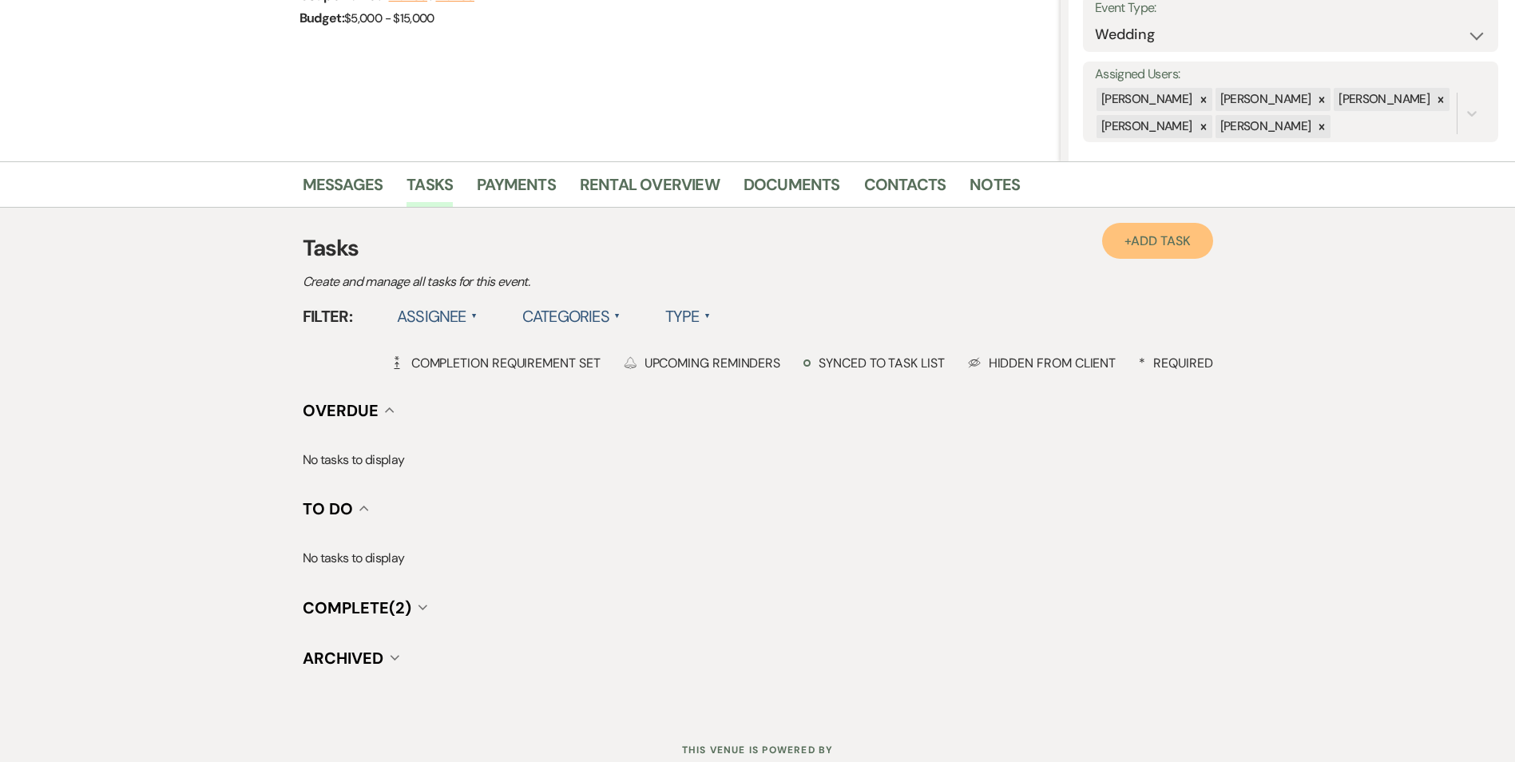
click at [1115, 248] on link "+ Add Task" at bounding box center [1157, 241] width 110 height 36
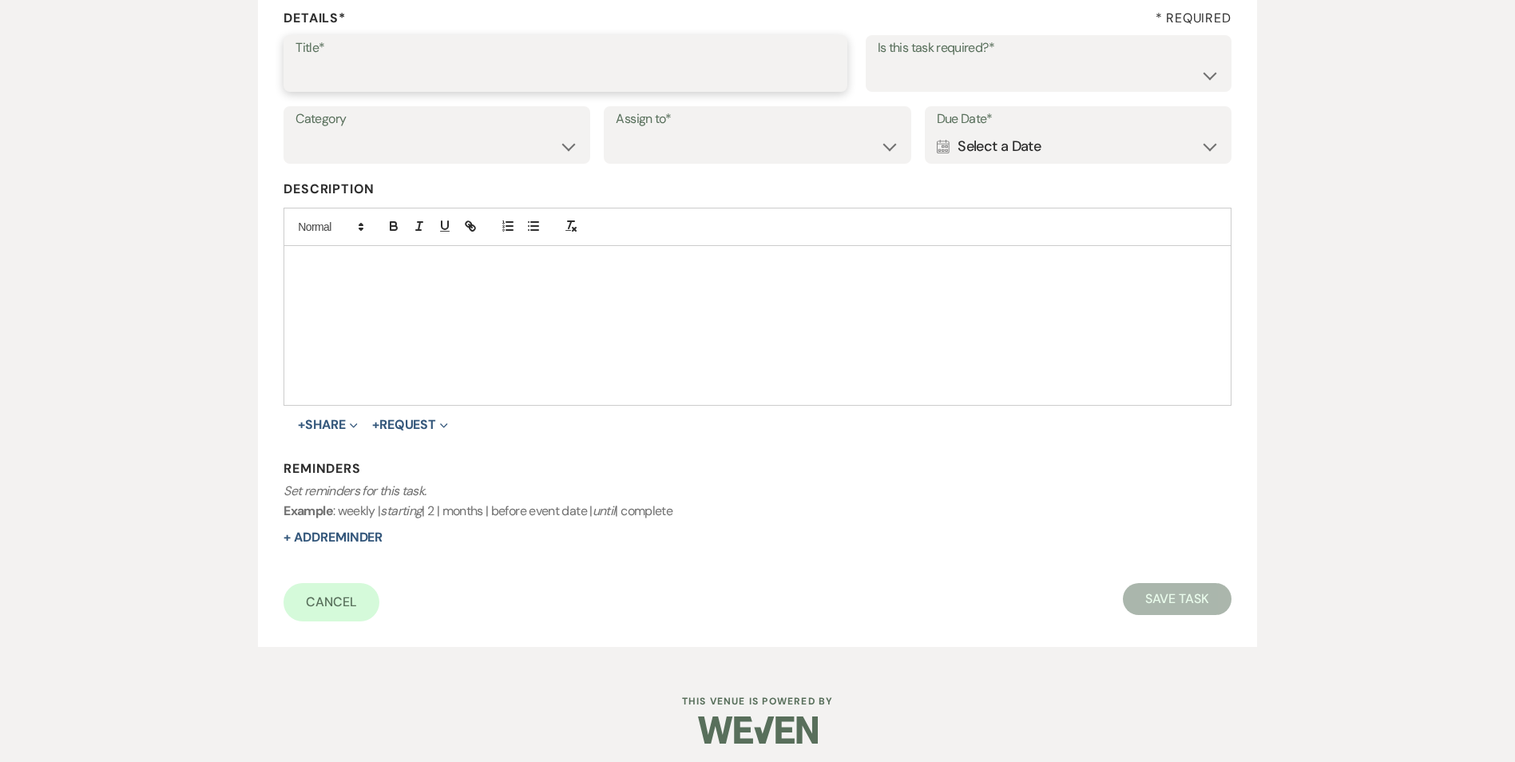
click at [457, 73] on input "Title*" at bounding box center [565, 74] width 540 height 31
type input "if do not hear back mark as lost"
click at [1039, 56] on label "Is this task required?*" at bounding box center [1048, 48] width 342 height 23
drag, startPoint x: 1024, startPoint y: 94, endPoint x: 1012, endPoint y: 72, distance: 25.0
click at [1015, 77] on div "Title* if do not hear back mark as lost Is this task required?* Yes No" at bounding box center [756, 71] width 947 height 72
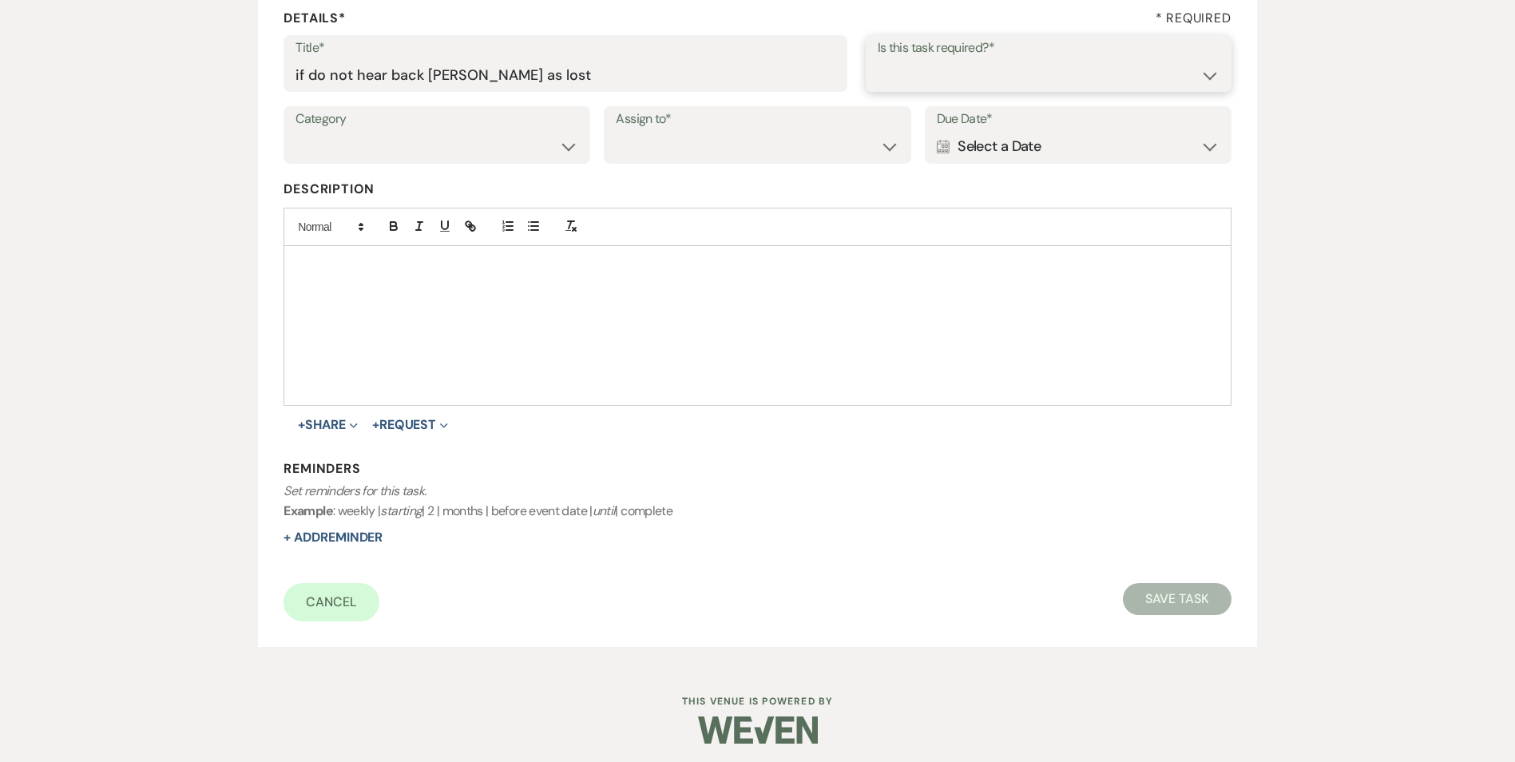
click at [1013, 73] on select "Yes No" at bounding box center [1048, 74] width 342 height 31
select select "true"
click at [877, 59] on select "Yes No" at bounding box center [1048, 74] width 342 height 31
drag, startPoint x: 535, startPoint y: 152, endPoint x: 533, endPoint y: 160, distance: 8.3
click at [535, 152] on select "Venue Vendors Guests Details Finalize & Share" at bounding box center [436, 146] width 283 height 31
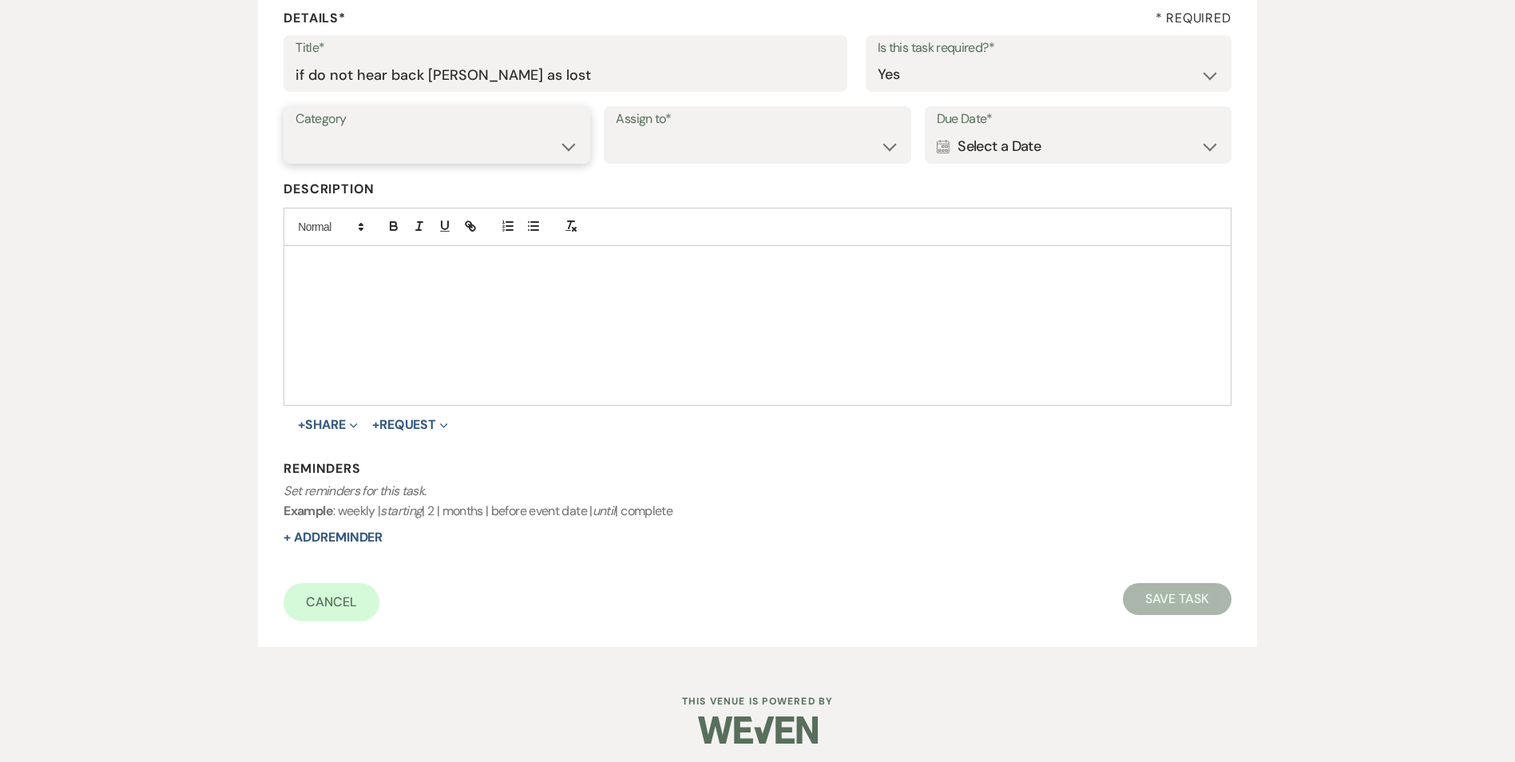
select select "31"
click at [295, 131] on select "Venue Vendors Guests Details Finalize & Share" at bounding box center [436, 146] width 283 height 31
click at [657, 159] on select "Venue Client" at bounding box center [757, 146] width 283 height 31
select select "venueHost"
click at [616, 131] on select "Venue Client" at bounding box center [757, 146] width 283 height 31
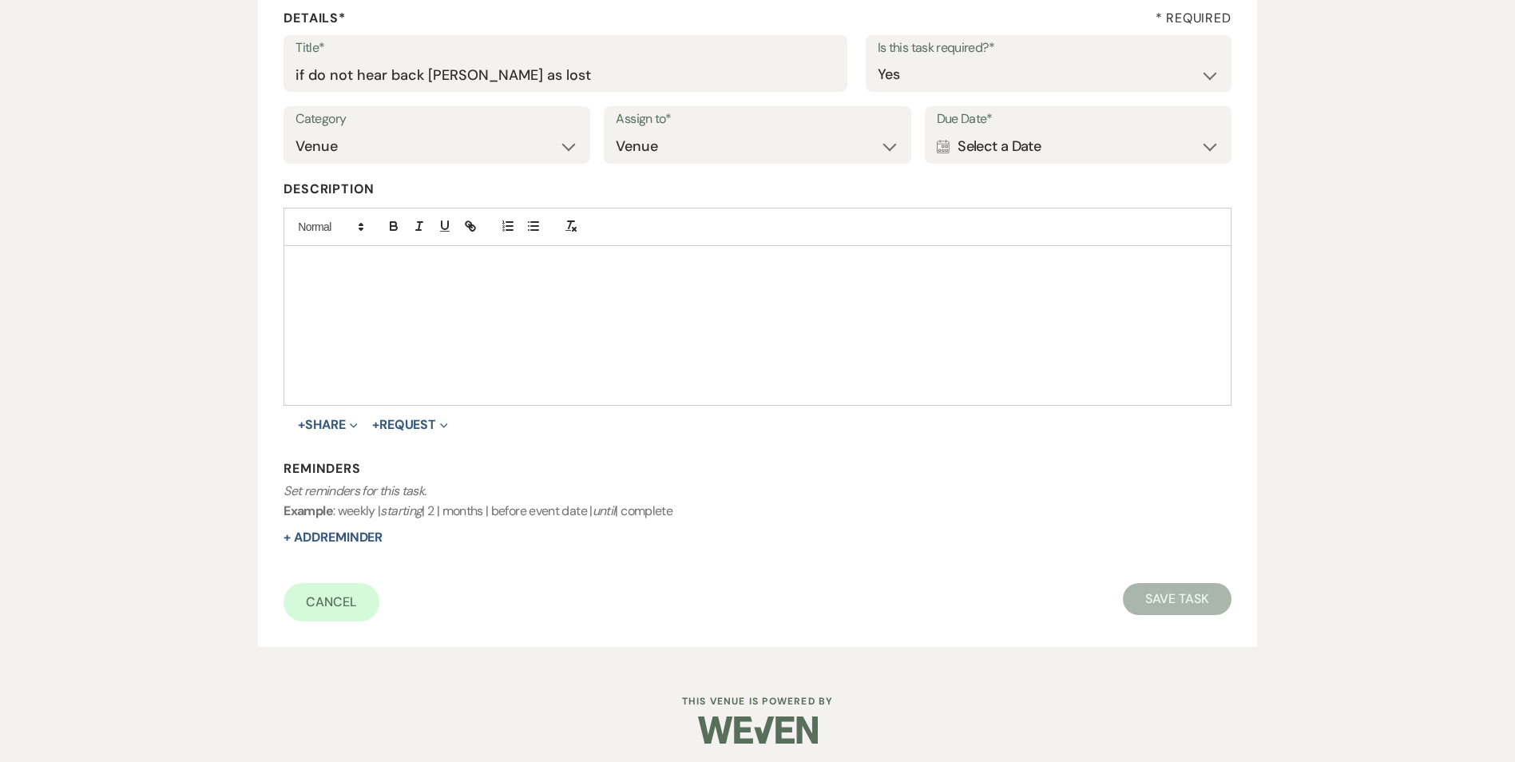
click at [979, 133] on div "Calendar Select a Date Expand" at bounding box center [1078, 146] width 283 height 31
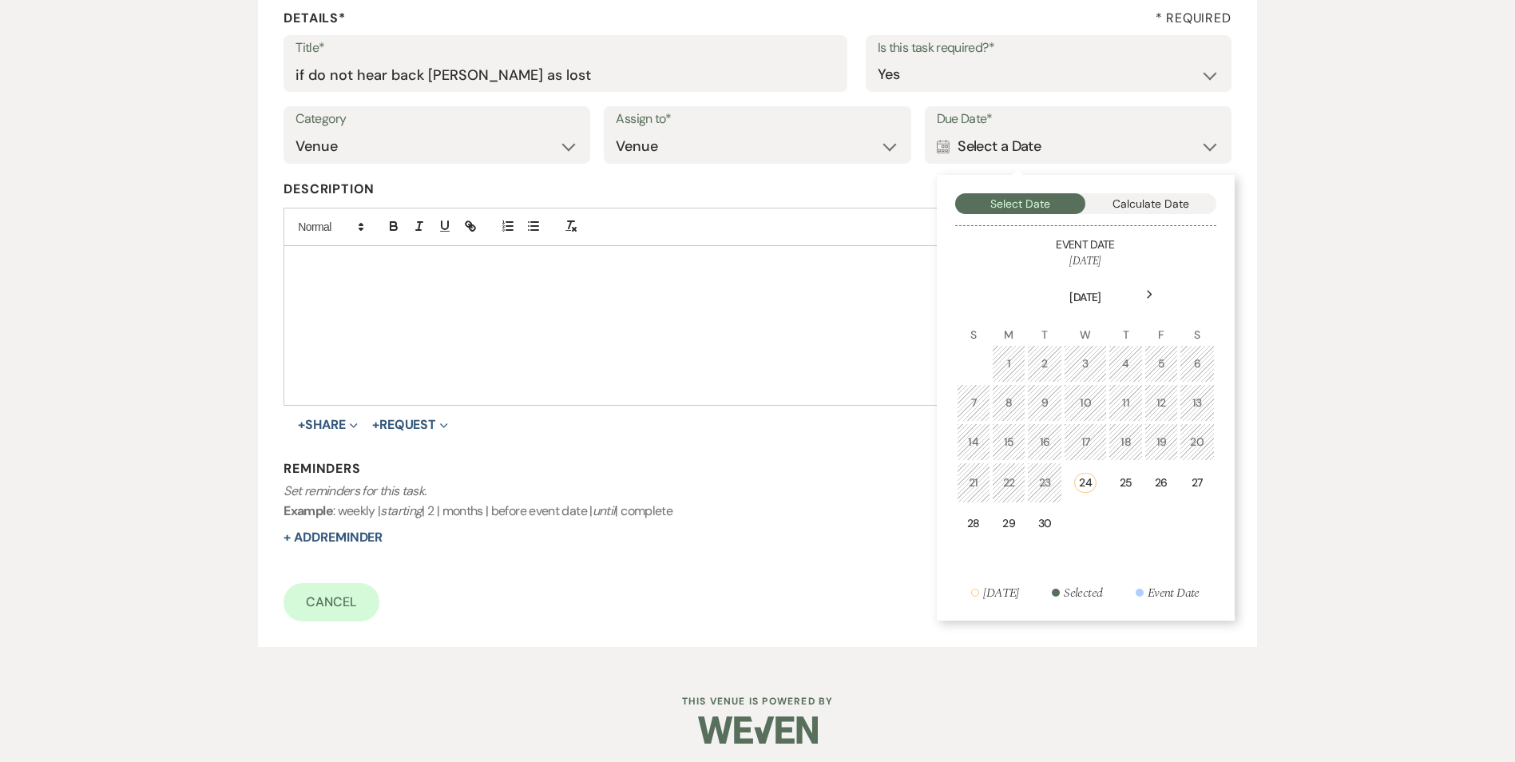
click at [1153, 293] on icon "Next" at bounding box center [1150, 295] width 8 height 10
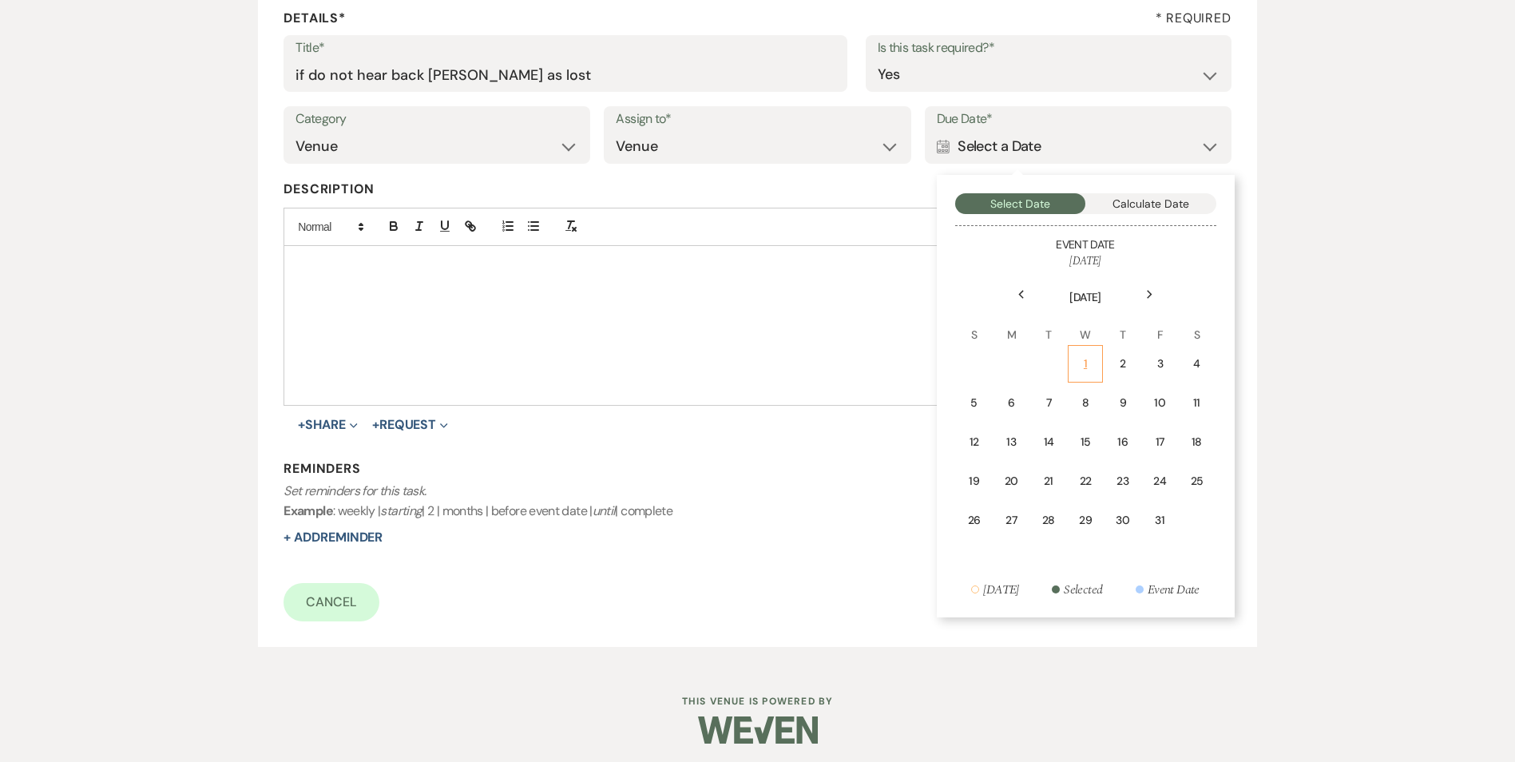
click at [1090, 370] on div "1" at bounding box center [1085, 363] width 14 height 17
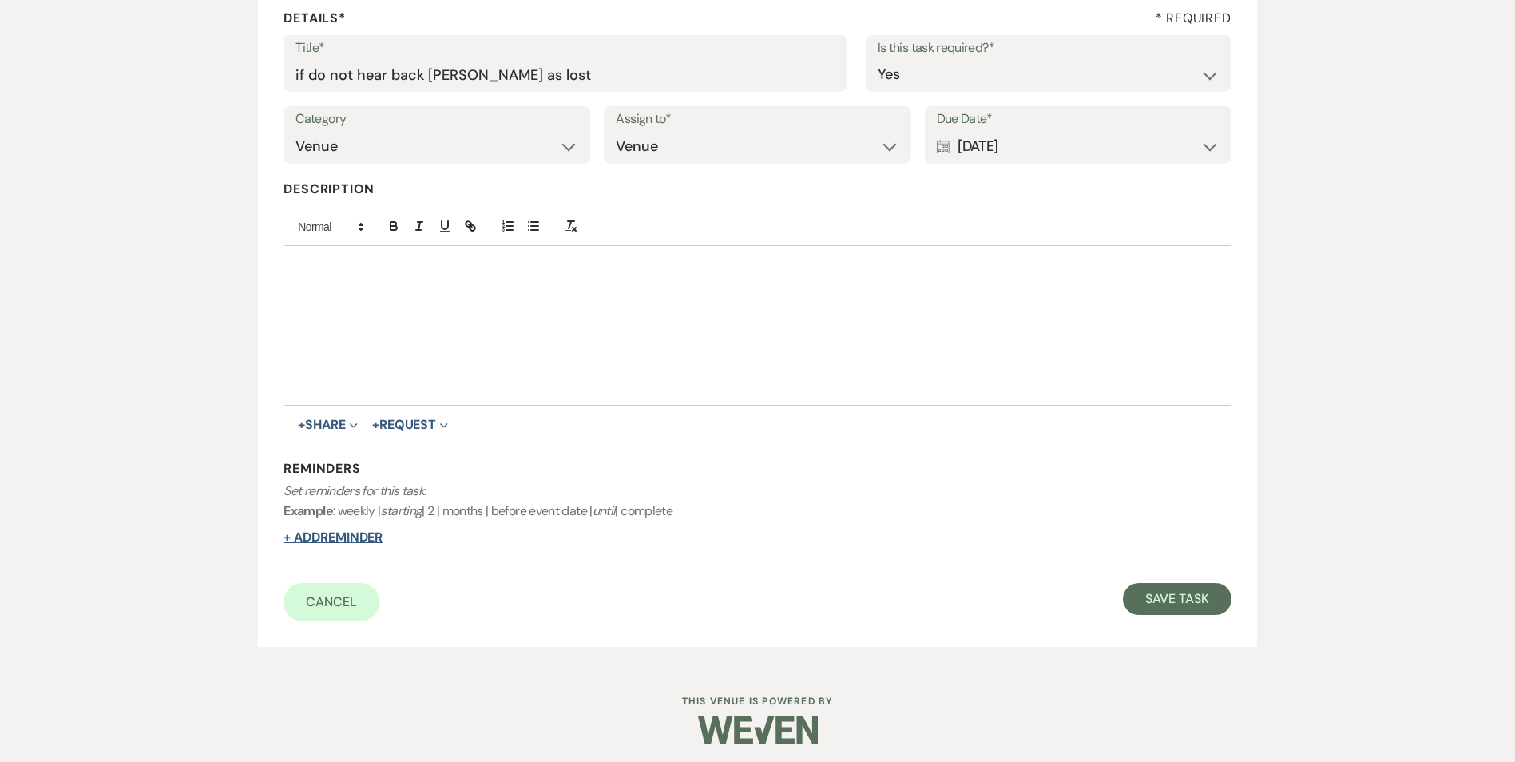
click at [358, 544] on button "+ Add Reminder" at bounding box center [332, 537] width 99 height 13
select select "host"
select select "days"
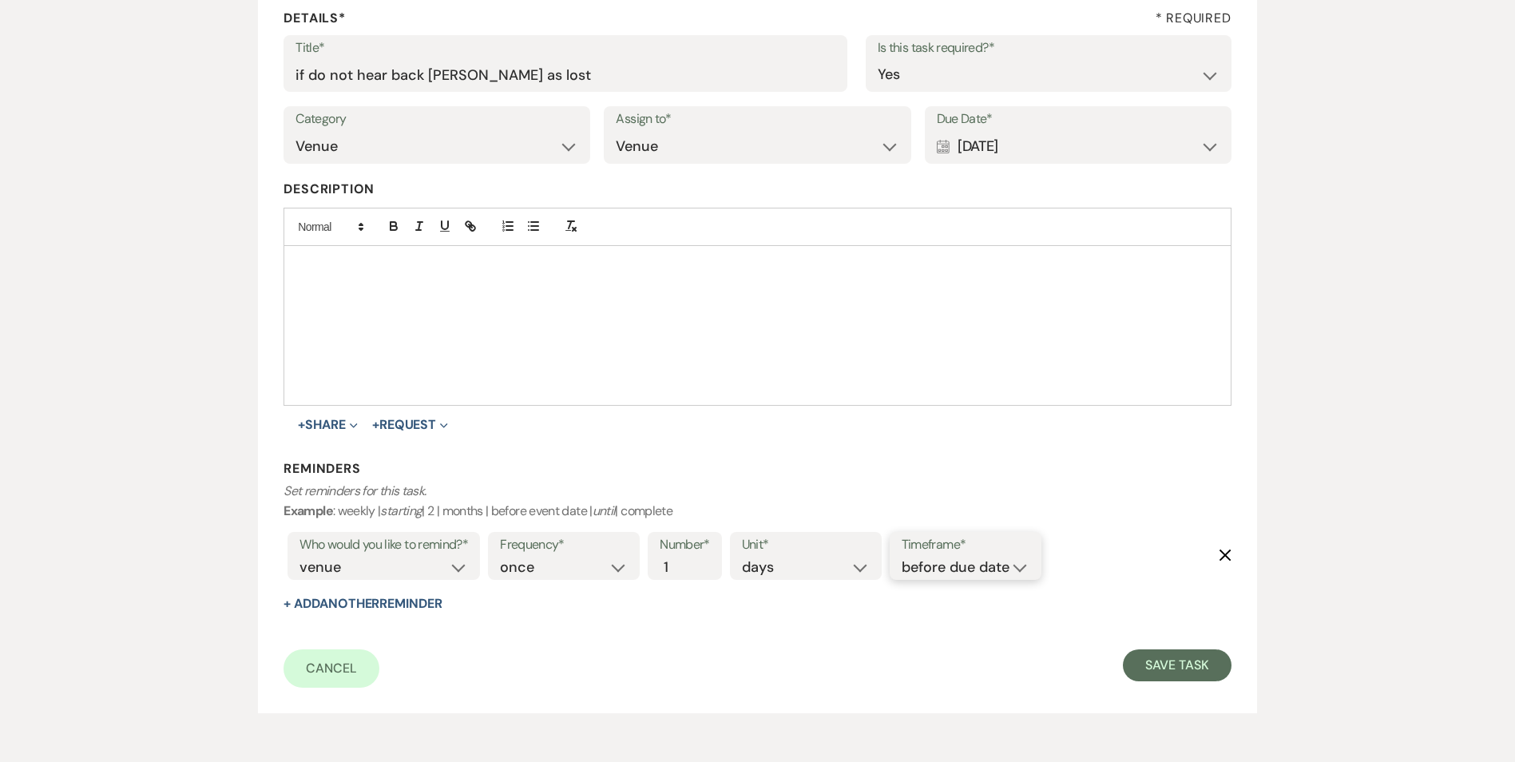
click at [976, 567] on select "before due date after due date on due date on custom date" at bounding box center [965, 568] width 128 height 22
select select "onDueDate"
click at [901, 557] on select "before due date after due date on due date on custom date" at bounding box center [965, 568] width 128 height 22
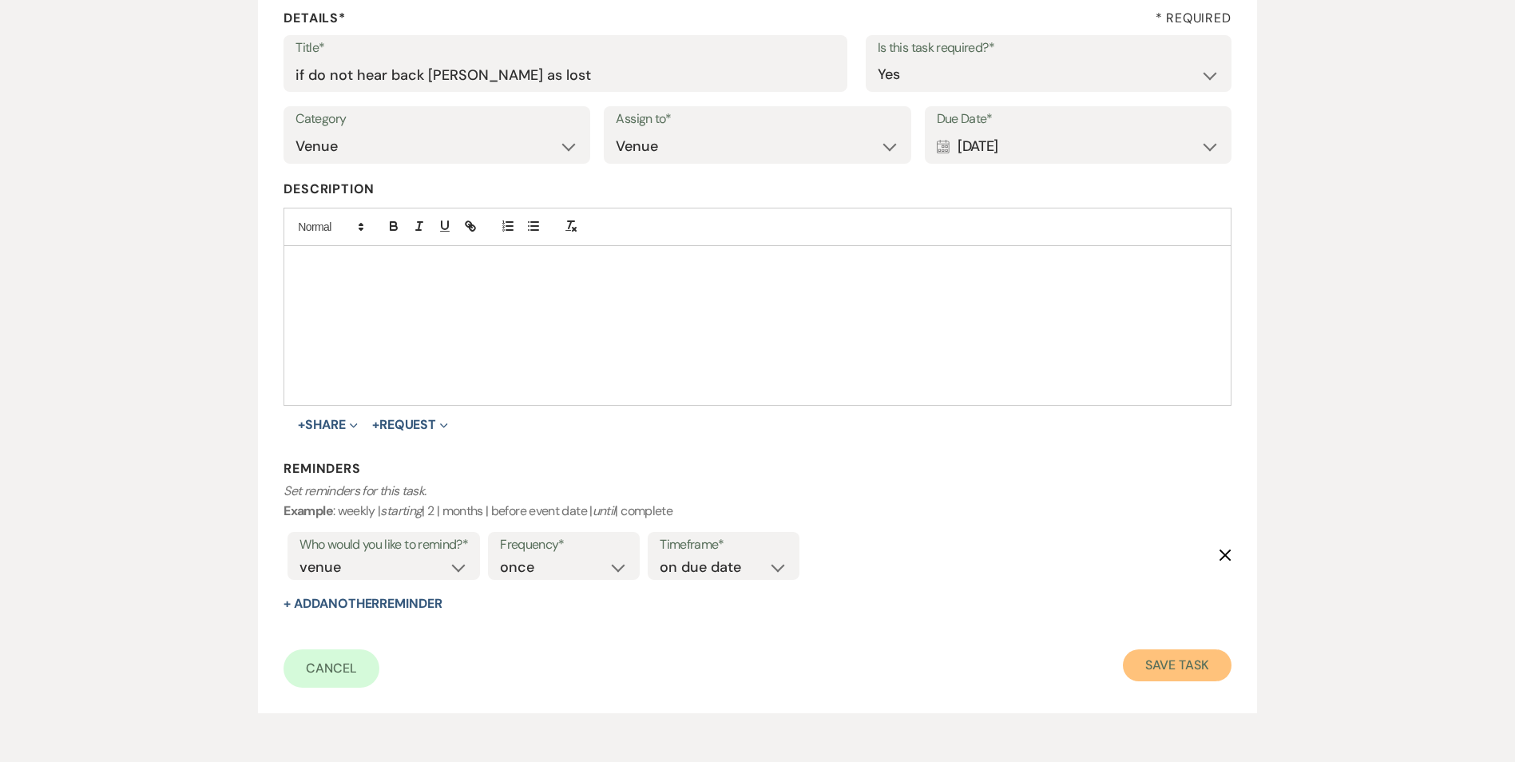
click at [1141, 657] on button "Save Task" at bounding box center [1177, 665] width 108 height 32
select select "2"
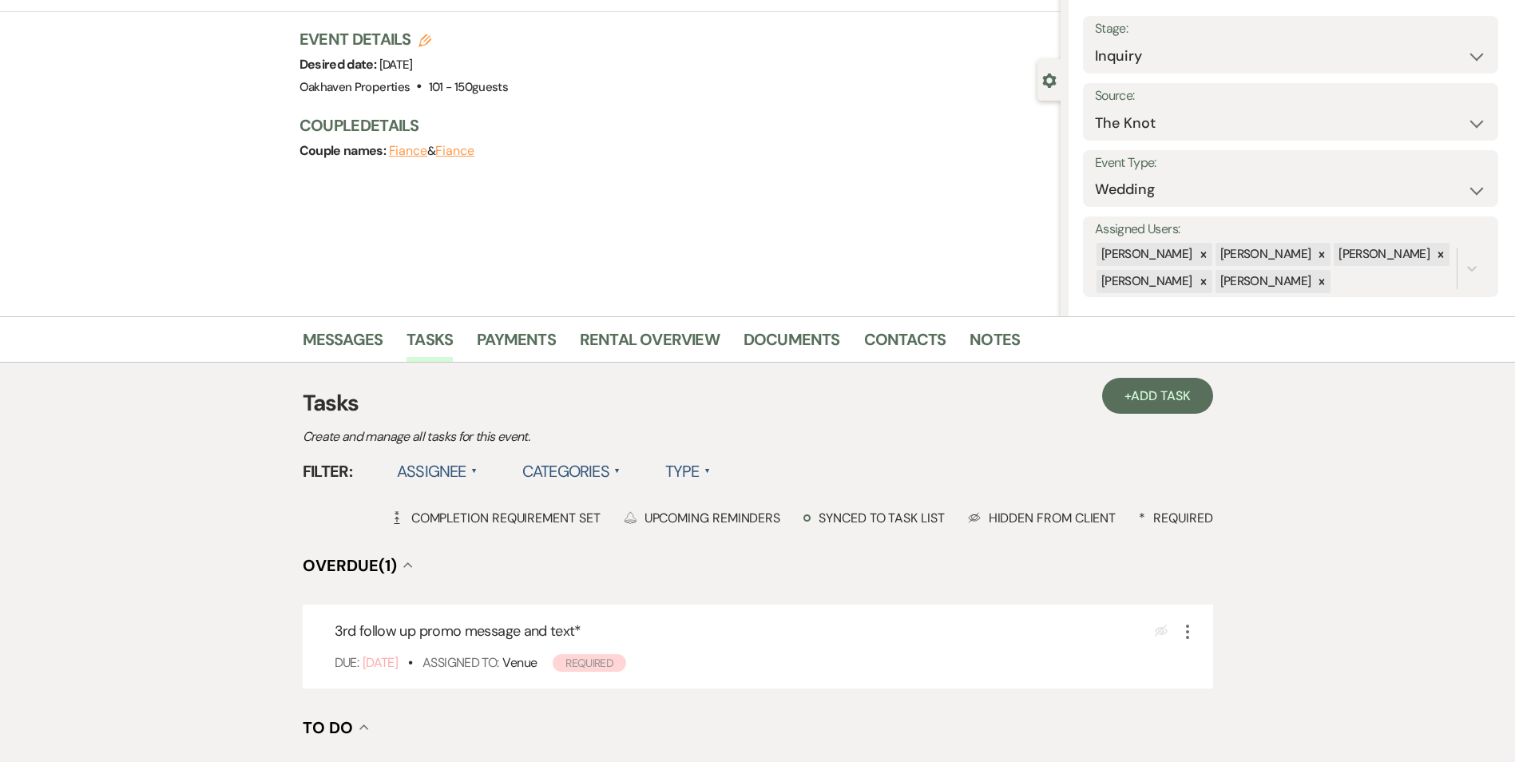
scroll to position [160, 0]
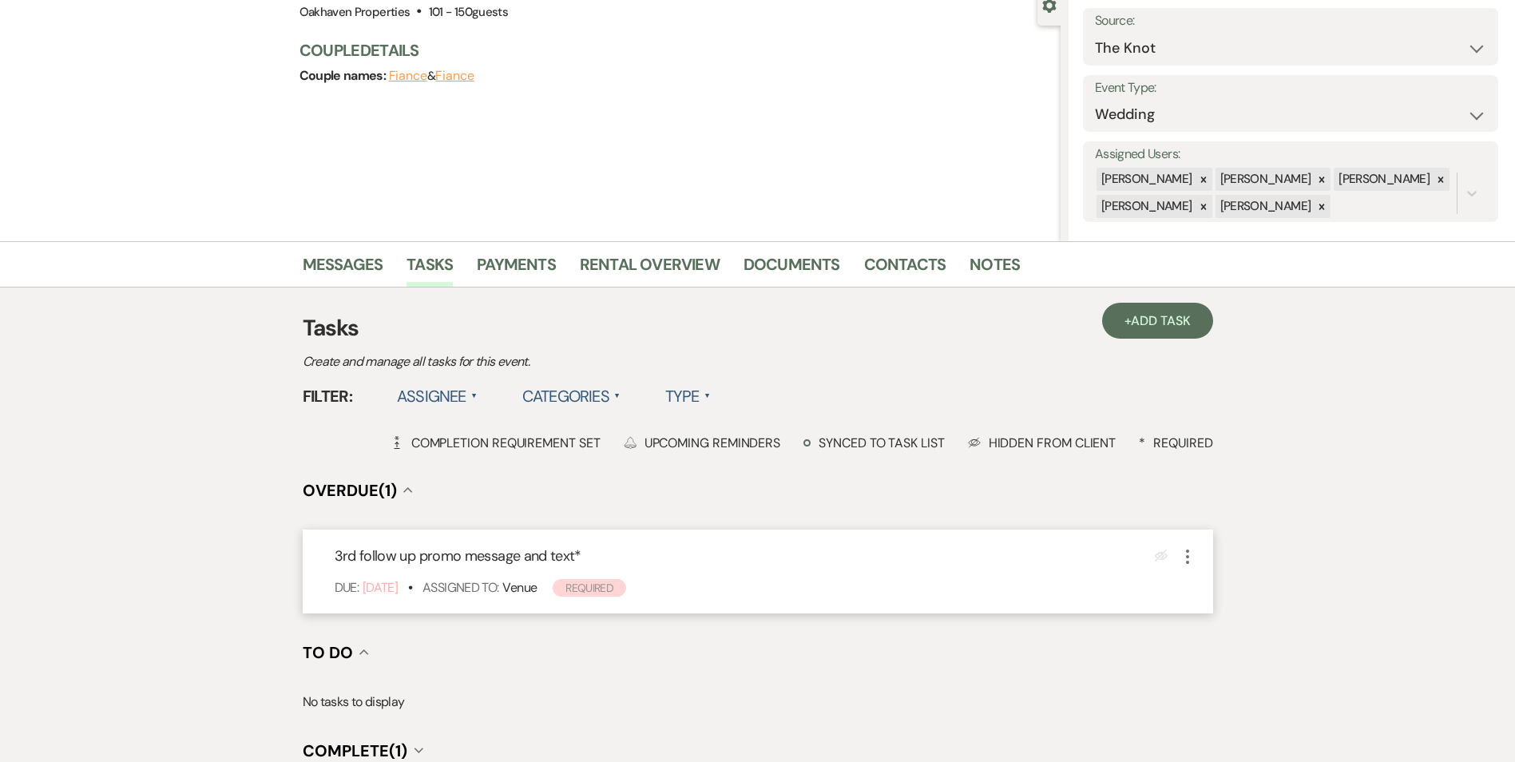
click at [1186, 551] on use "button" at bounding box center [1187, 556] width 3 height 14
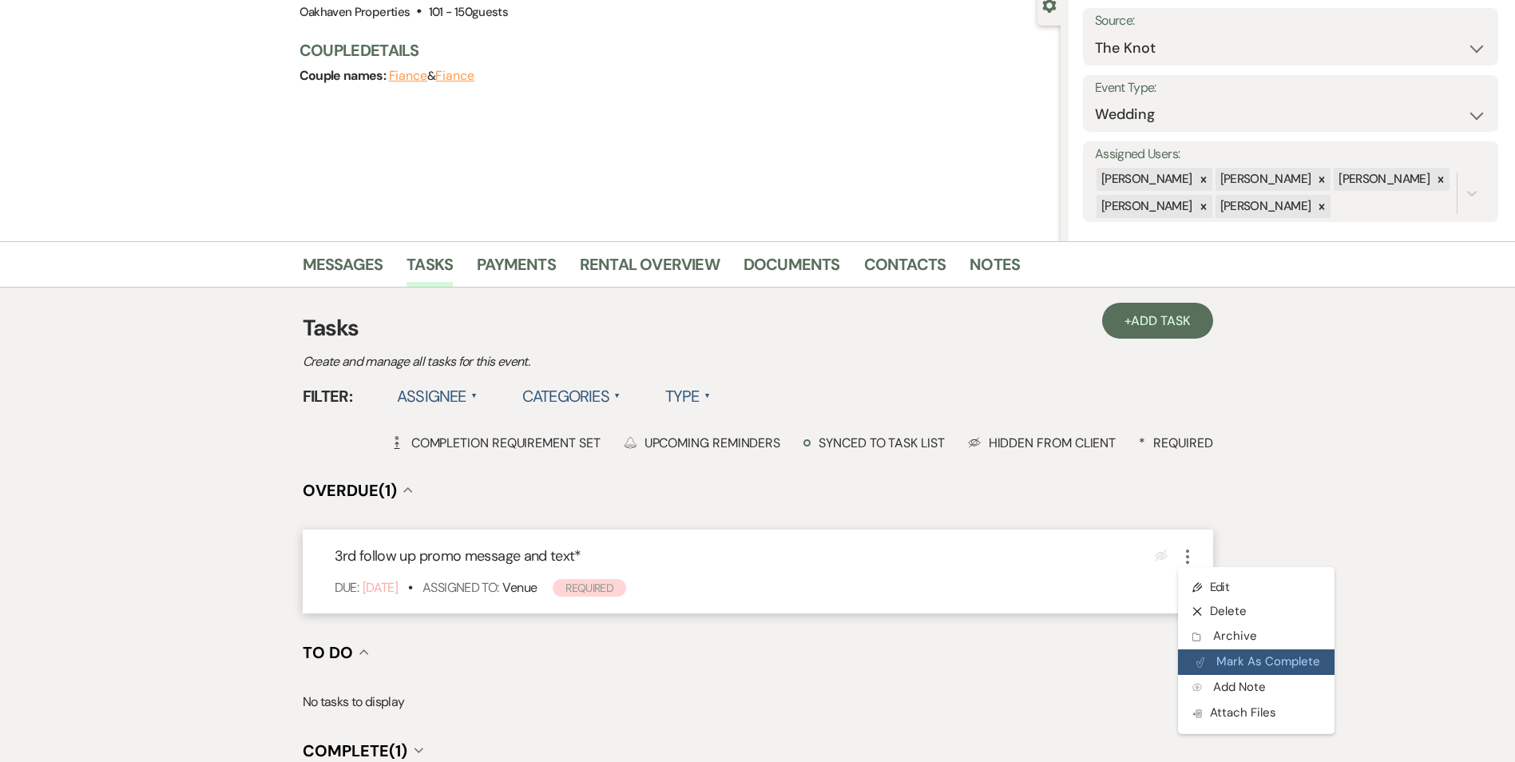
click at [1218, 668] on button "Plan Portal Link Mark As Complete" at bounding box center [1256, 662] width 156 height 26
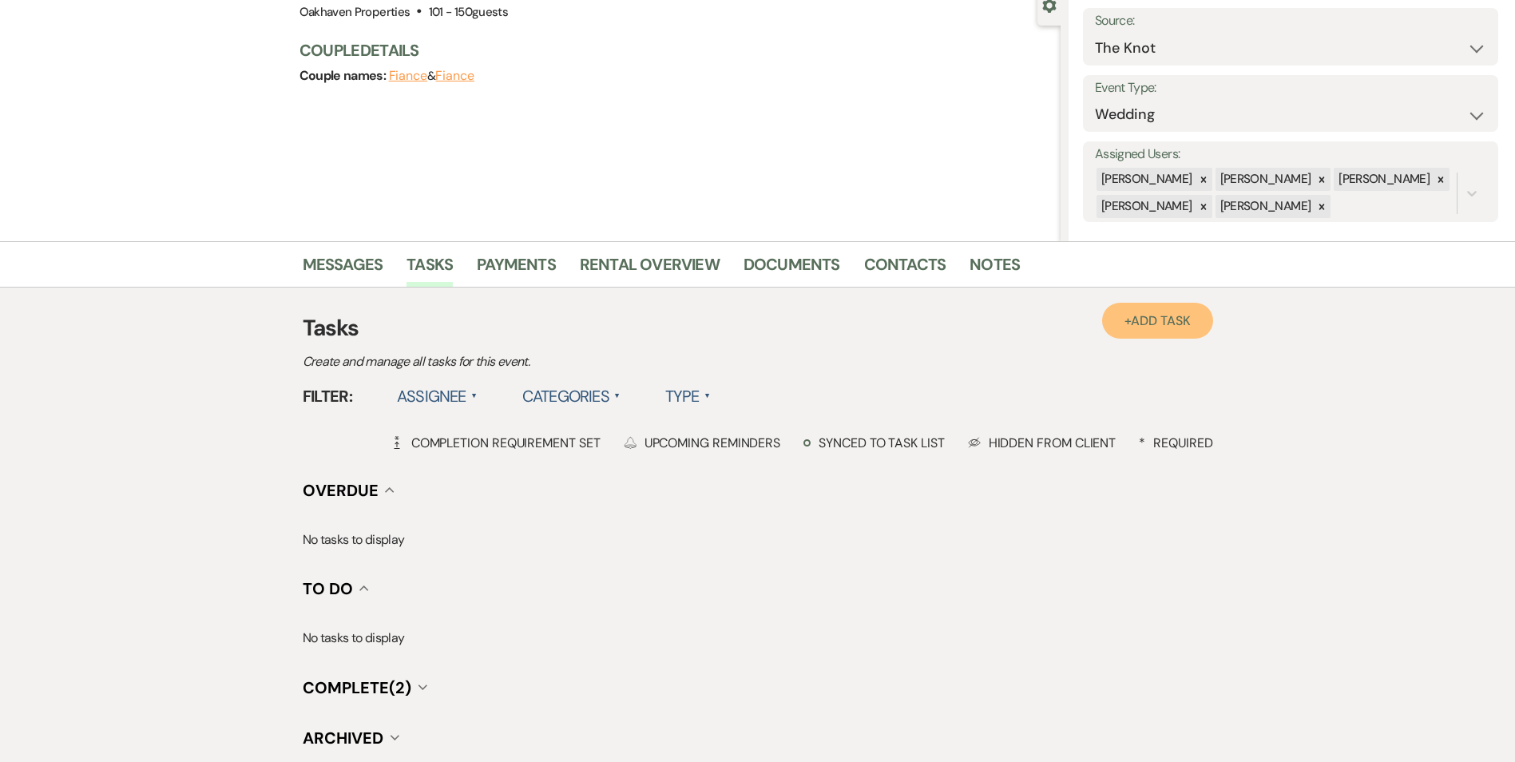
click at [1155, 316] on span "Add Task" at bounding box center [1160, 320] width 59 height 17
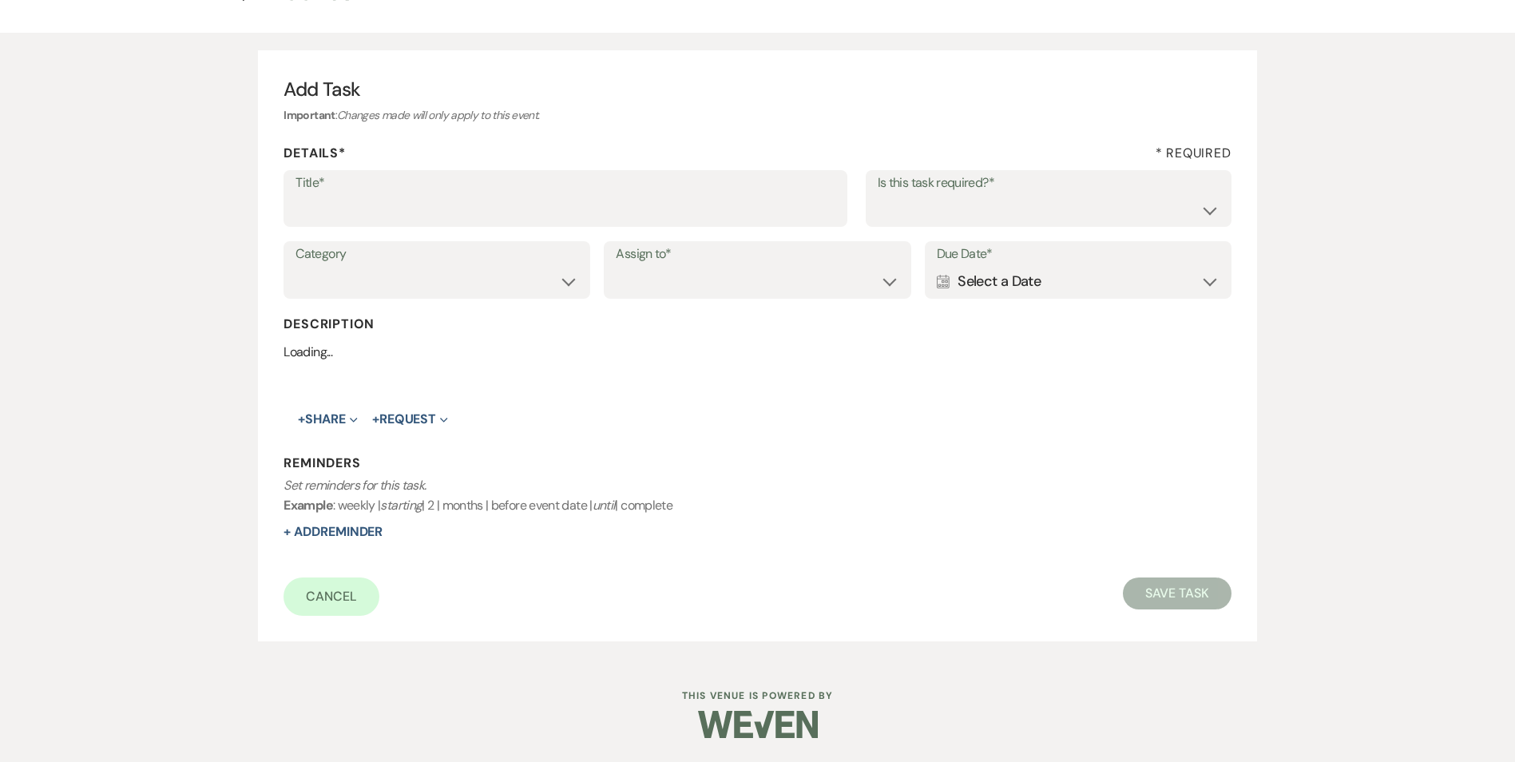
scroll to position [160, 0]
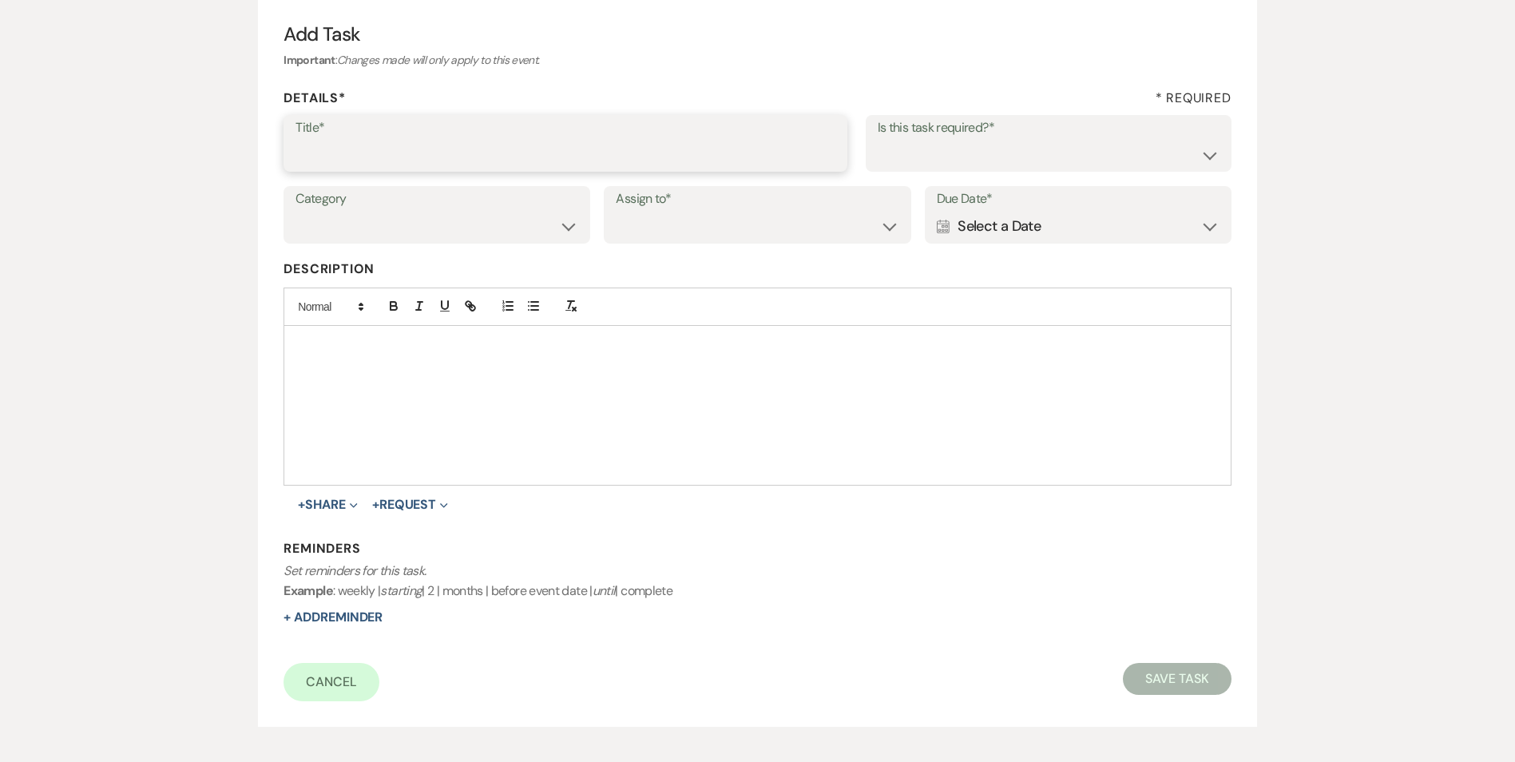
click at [457, 144] on input "Title*" at bounding box center [565, 154] width 540 height 31
type input "4th review message and text"
click at [1076, 171] on div "Is this task required?* Yes No" at bounding box center [1048, 143] width 366 height 57
click at [1075, 167] on select "Yes No" at bounding box center [1048, 154] width 342 height 31
select select "true"
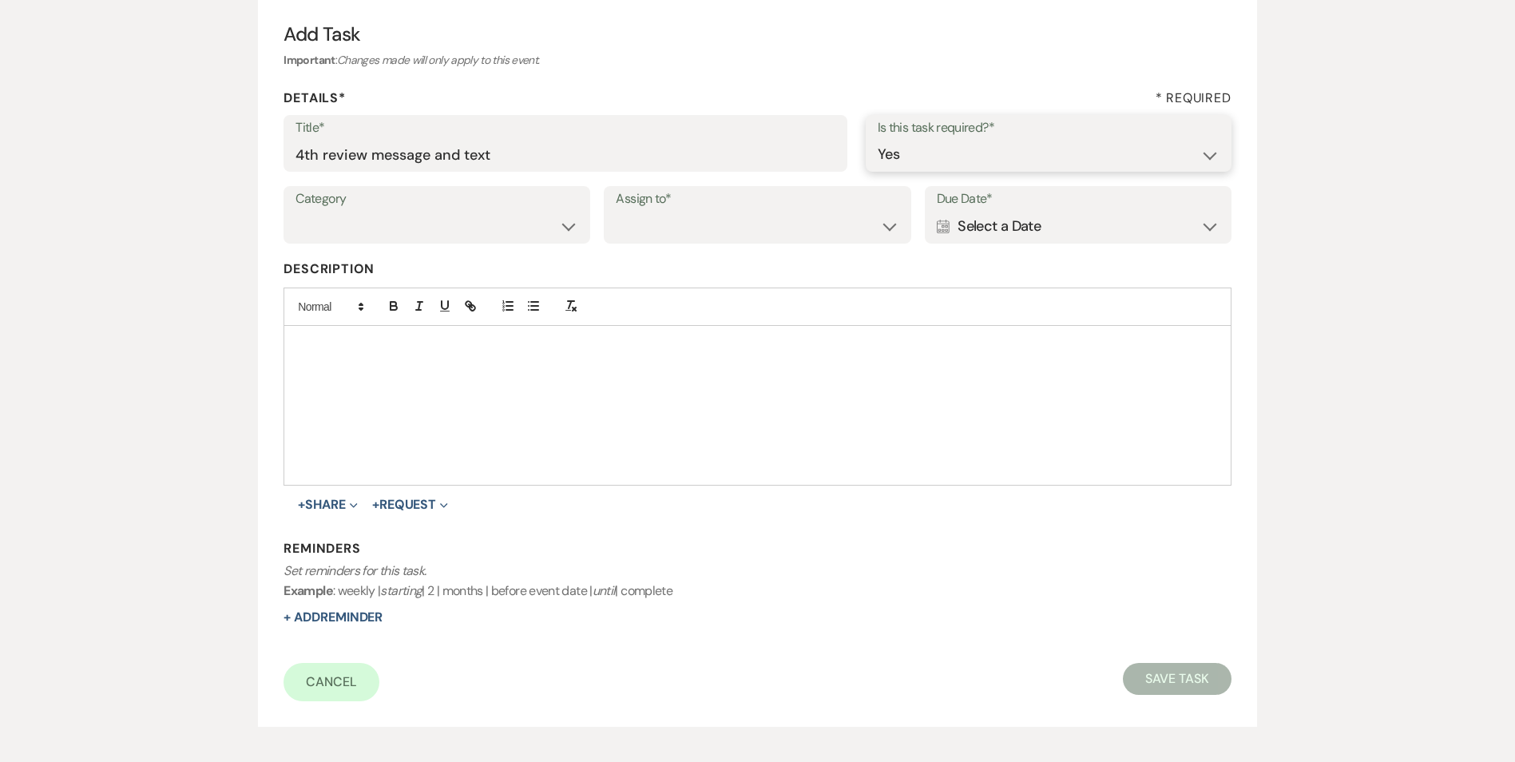
click at [877, 139] on select "Yes No" at bounding box center [1048, 154] width 342 height 31
drag, startPoint x: 374, startPoint y: 212, endPoint x: 370, endPoint y: 241, distance: 29.0
click at [374, 212] on select "Venue Vendors Guests Details Finalize & Share" at bounding box center [436, 226] width 283 height 31
select select "31"
click at [295, 211] on select "Venue Vendors Guests Details Finalize & Share" at bounding box center [436, 226] width 283 height 31
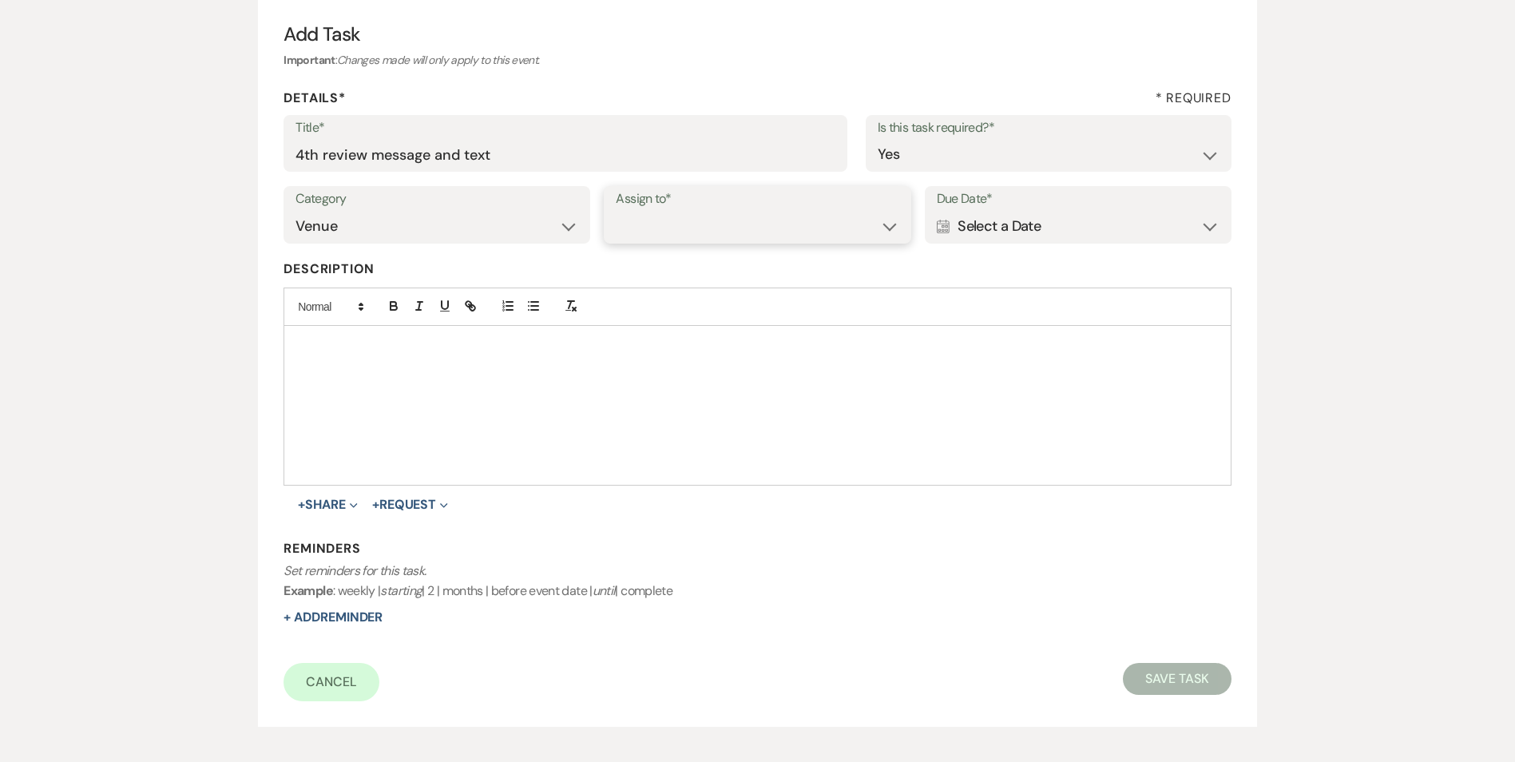
click at [663, 222] on select "Venue Client" at bounding box center [757, 226] width 283 height 31
select select "venueHost"
click at [616, 211] on select "Venue Client" at bounding box center [757, 226] width 283 height 31
click at [1019, 223] on div "Calendar Select a Date Expand" at bounding box center [1078, 226] width 283 height 31
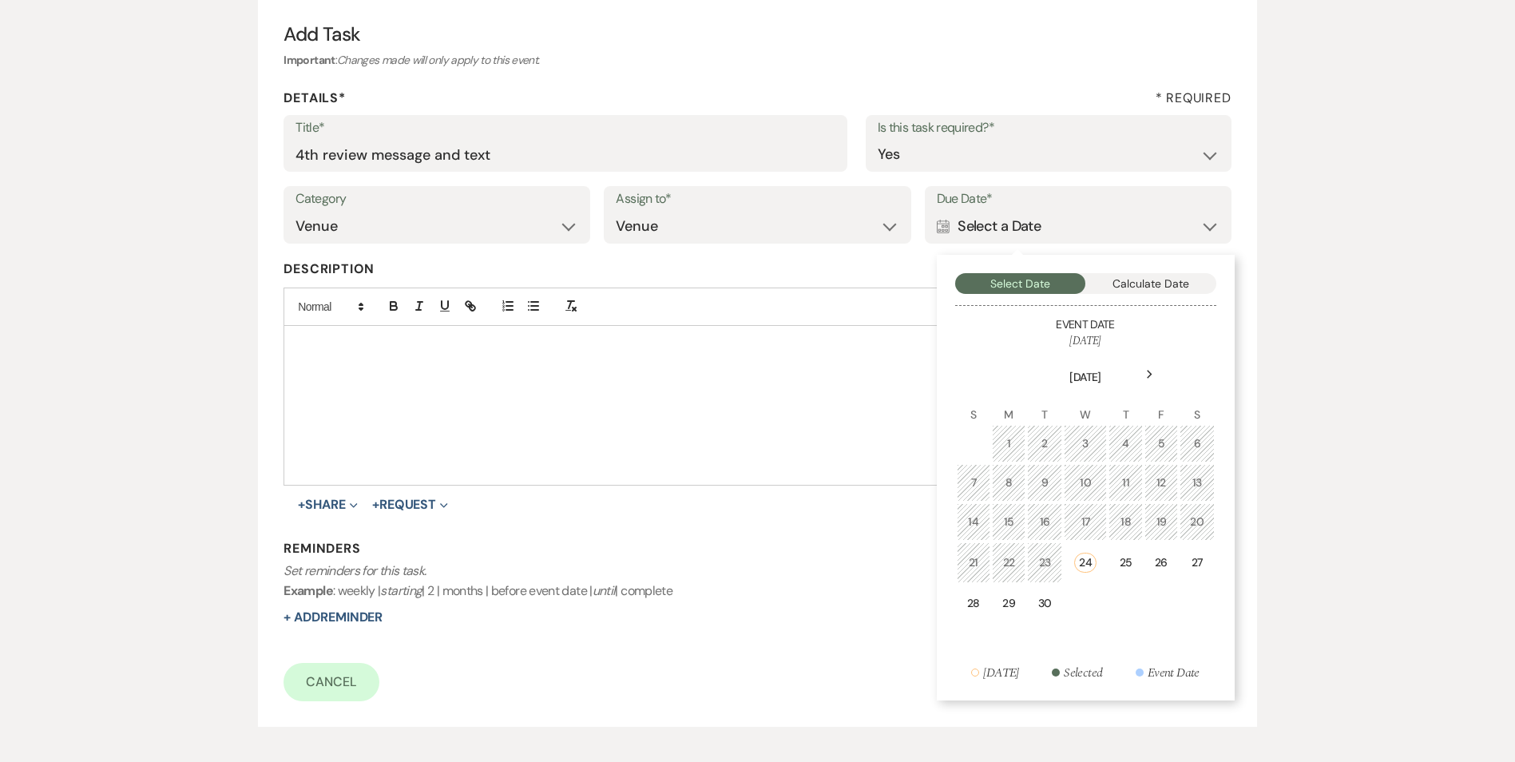
click at [1144, 373] on div "Next" at bounding box center [1150, 375] width 26 height 26
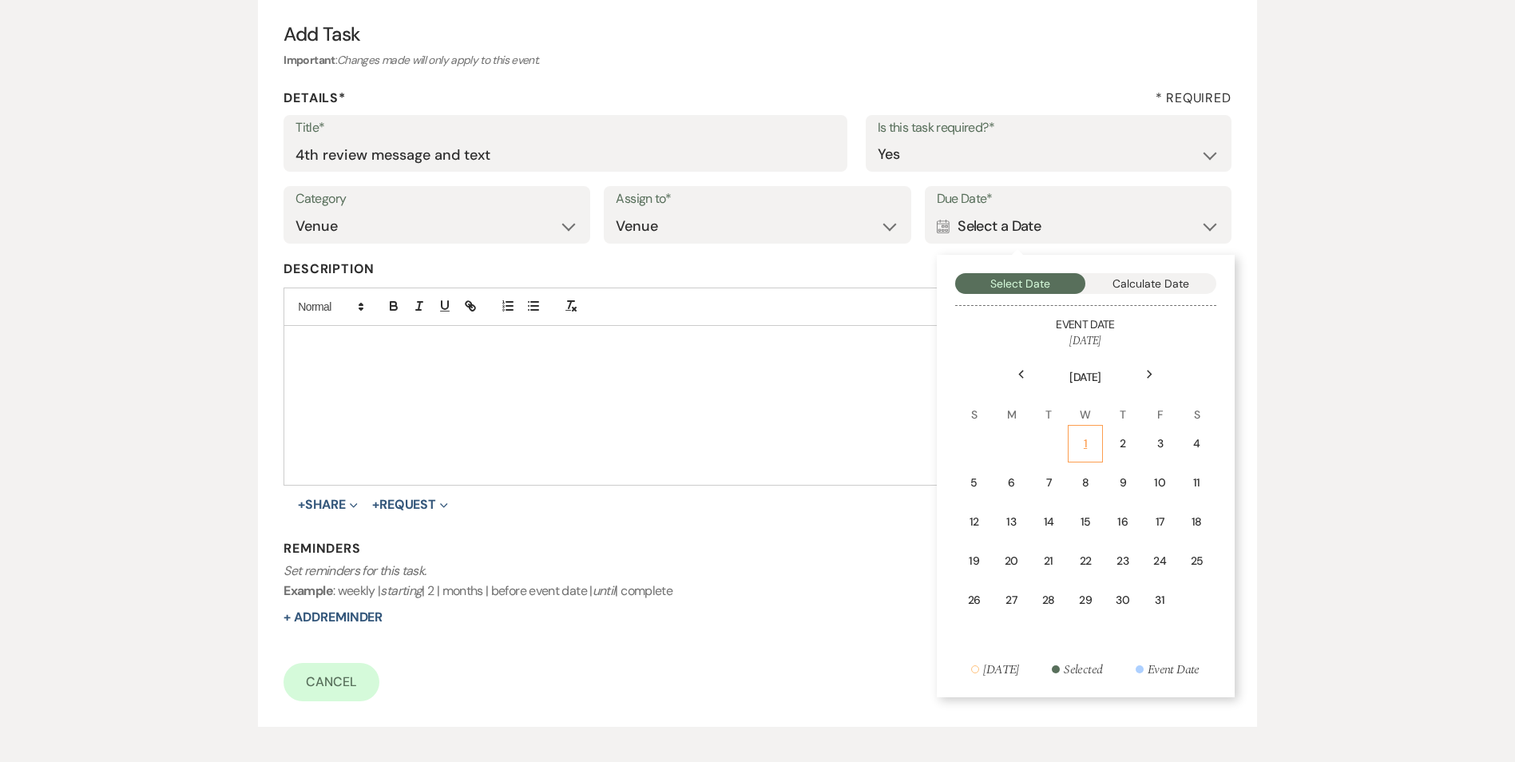
click at [1079, 450] on div "1" at bounding box center [1085, 443] width 14 height 17
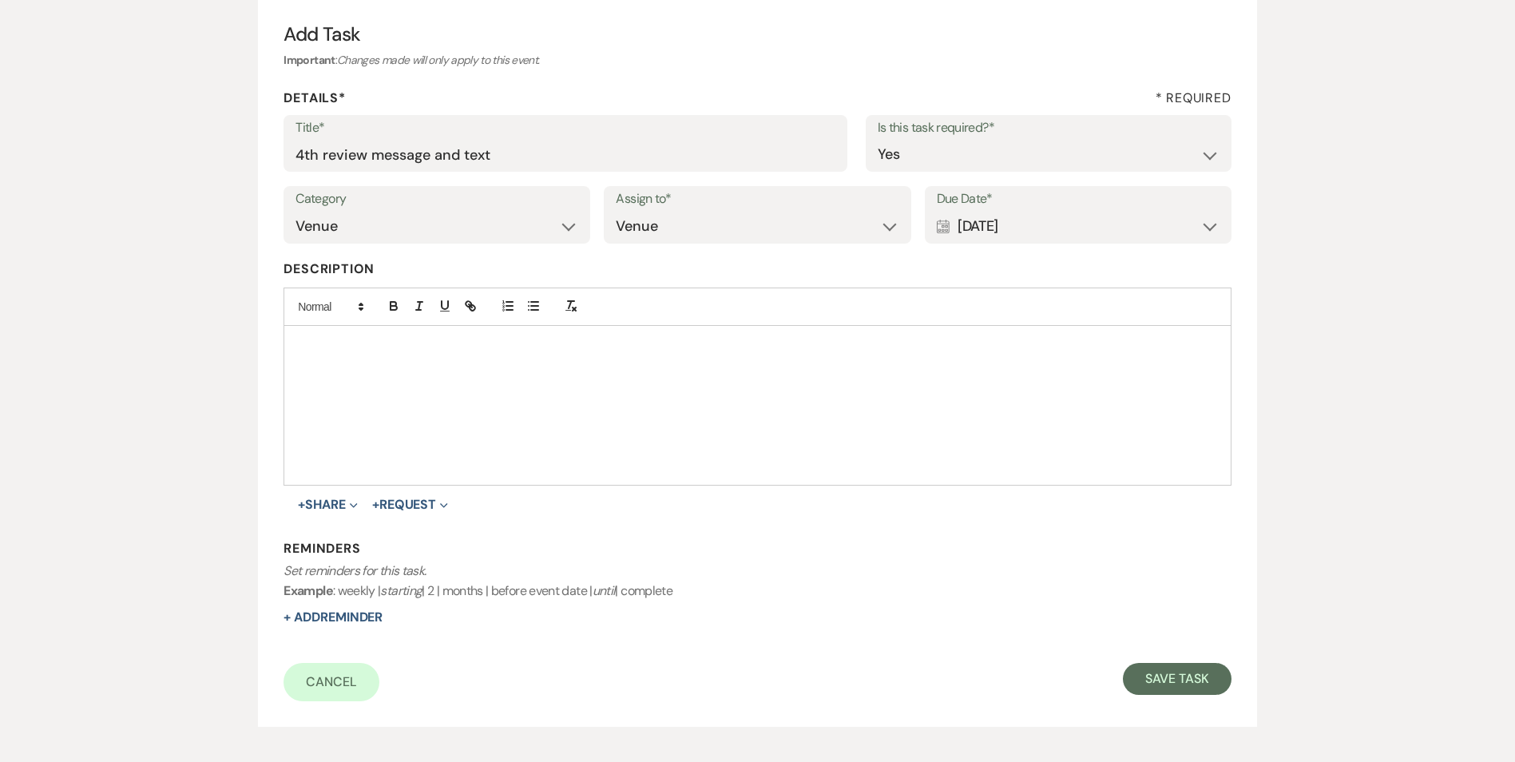
click at [330, 607] on div "Reminders Set reminders for this task. Example : weekly | starting | 2 | months…" at bounding box center [756, 583] width 947 height 87
click at [302, 612] on button "+ Add Reminder" at bounding box center [332, 617] width 99 height 13
select select "host"
select select "days"
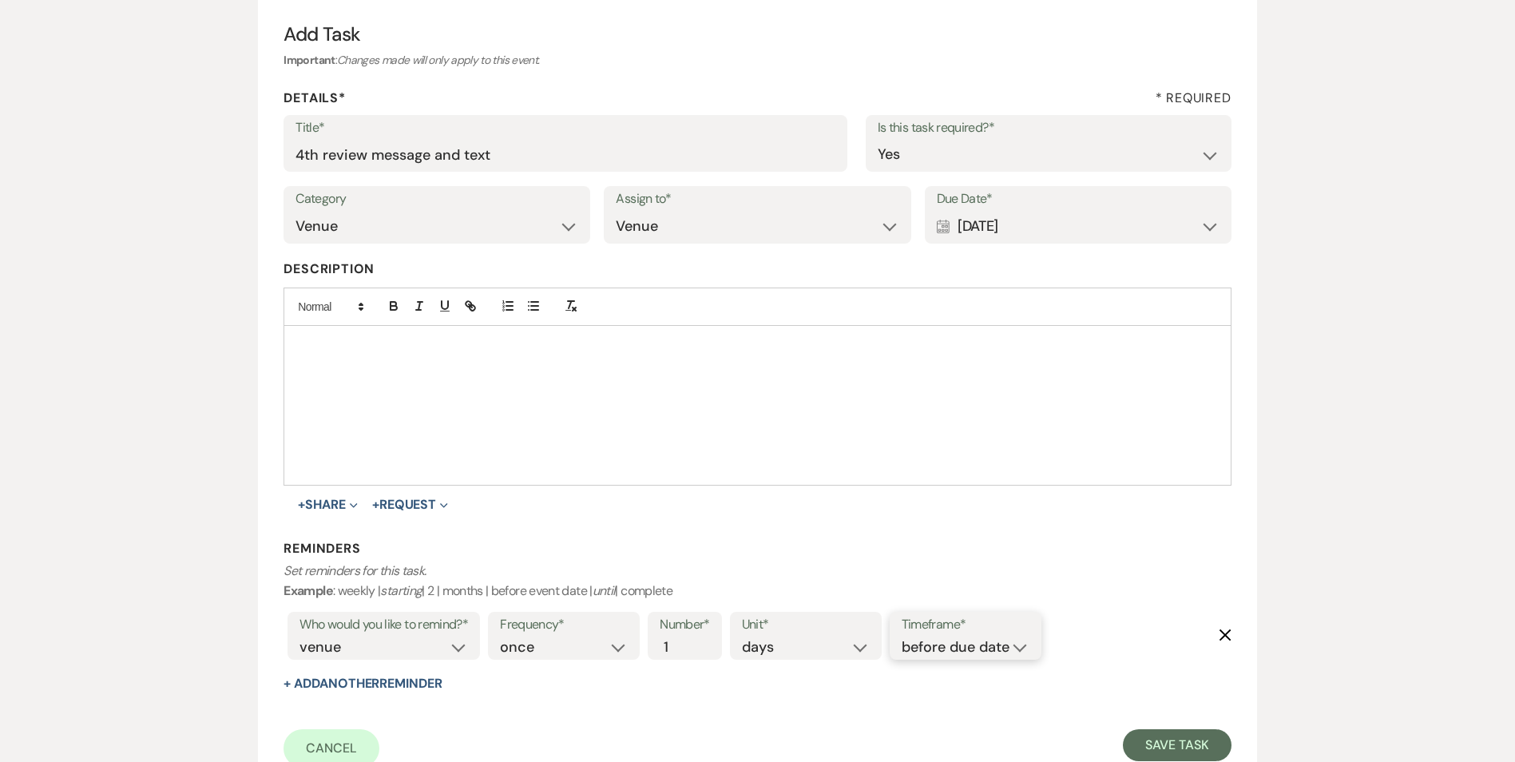
click at [956, 638] on select "before due date after due date on due date on custom date" at bounding box center [965, 647] width 128 height 22
select select "onDueDate"
click at [901, 636] on select "before due date after due date on due date on custom date" at bounding box center [965, 647] width 128 height 22
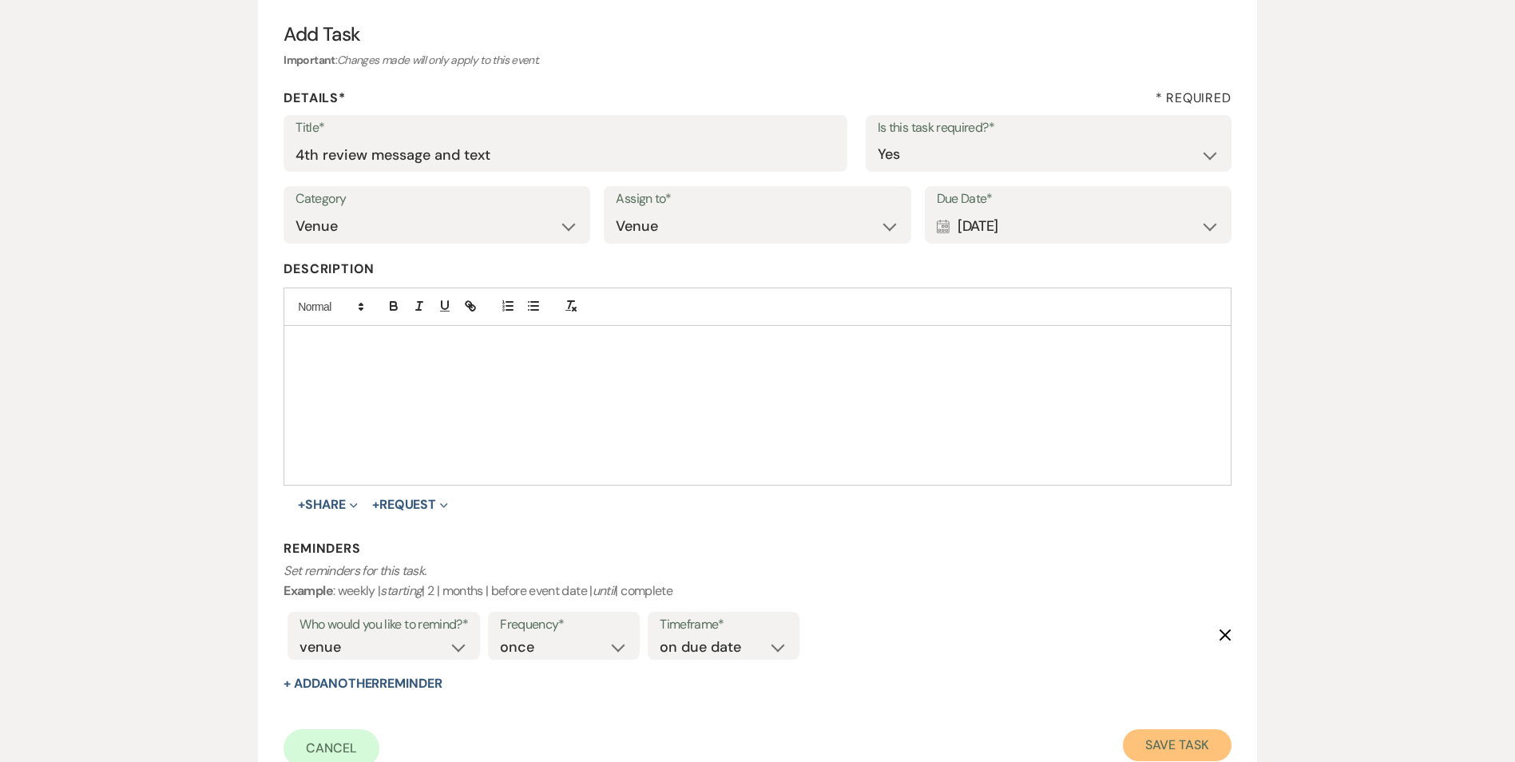
click at [1176, 748] on button "Save Task" at bounding box center [1177, 745] width 108 height 32
select select "2"
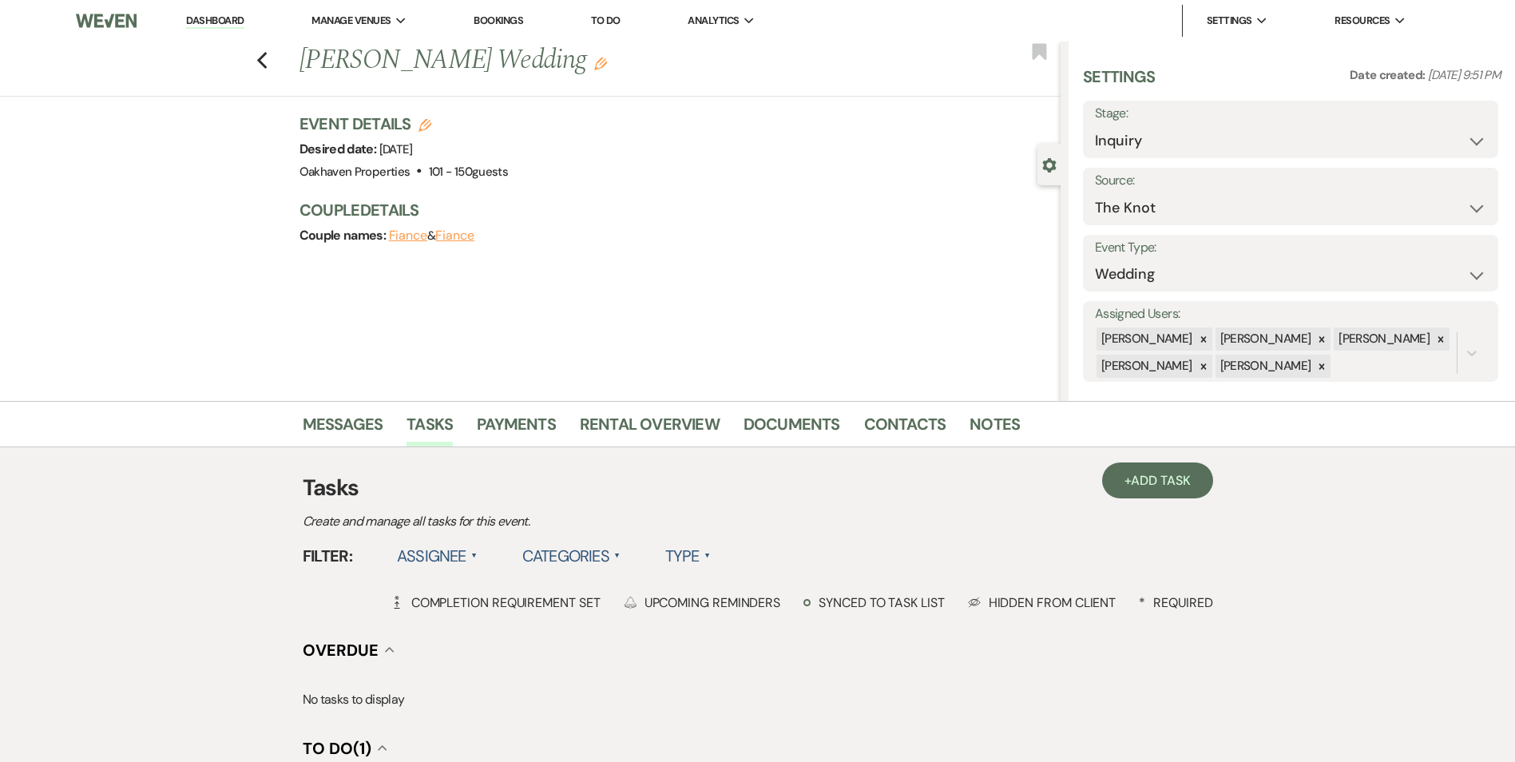
drag, startPoint x: 389, startPoint y: 399, endPoint x: 374, endPoint y: 409, distance: 17.3
click at [382, 405] on main "Previous Jess Hanley's Wedding Edit Bookmark Gear Settings Settings Date create…" at bounding box center [757, 529] width 1515 height 974
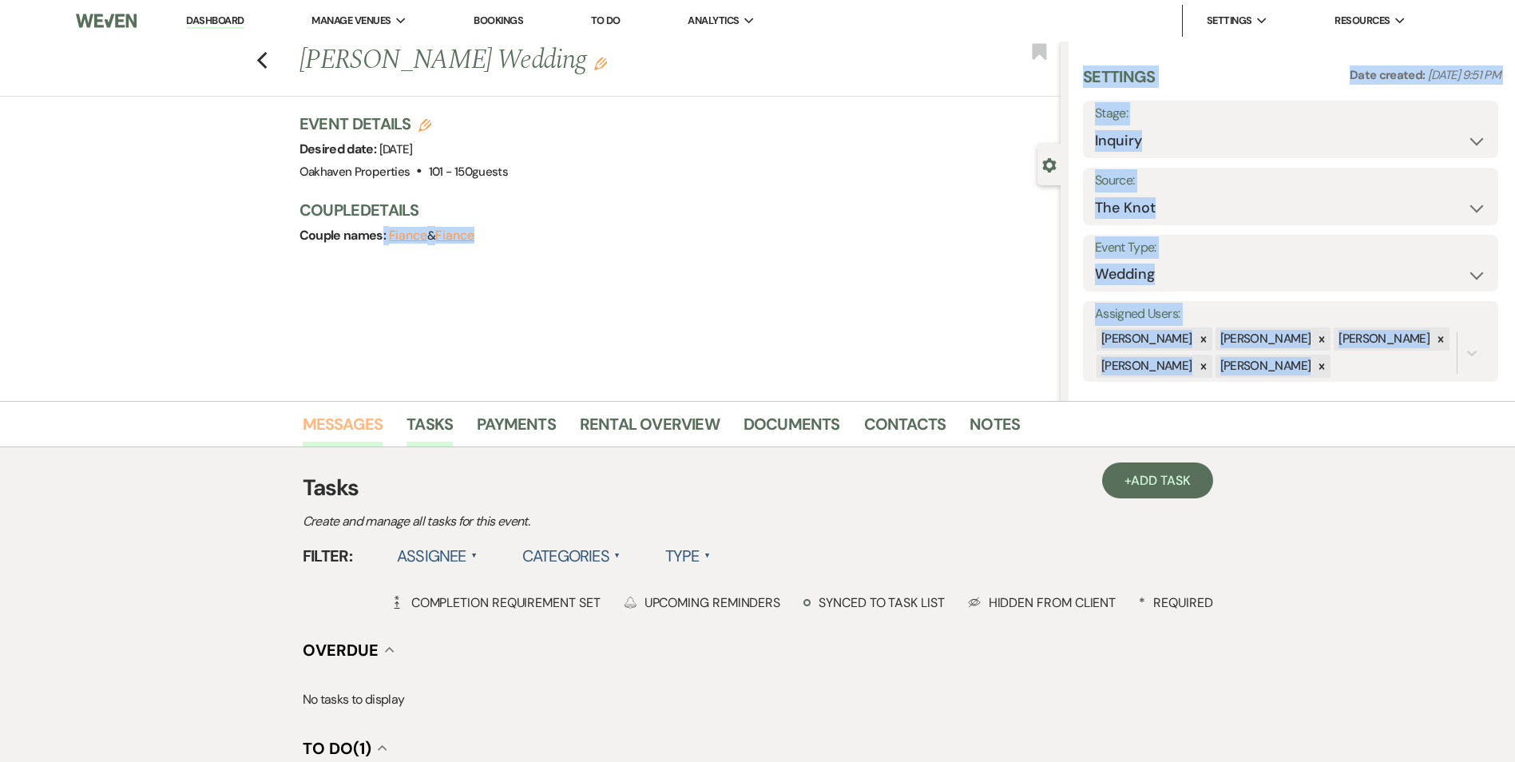
drag, startPoint x: 374, startPoint y: 409, endPoint x: 354, endPoint y: 434, distance: 32.3
click at [354, 434] on link "Messages" at bounding box center [343, 428] width 81 height 35
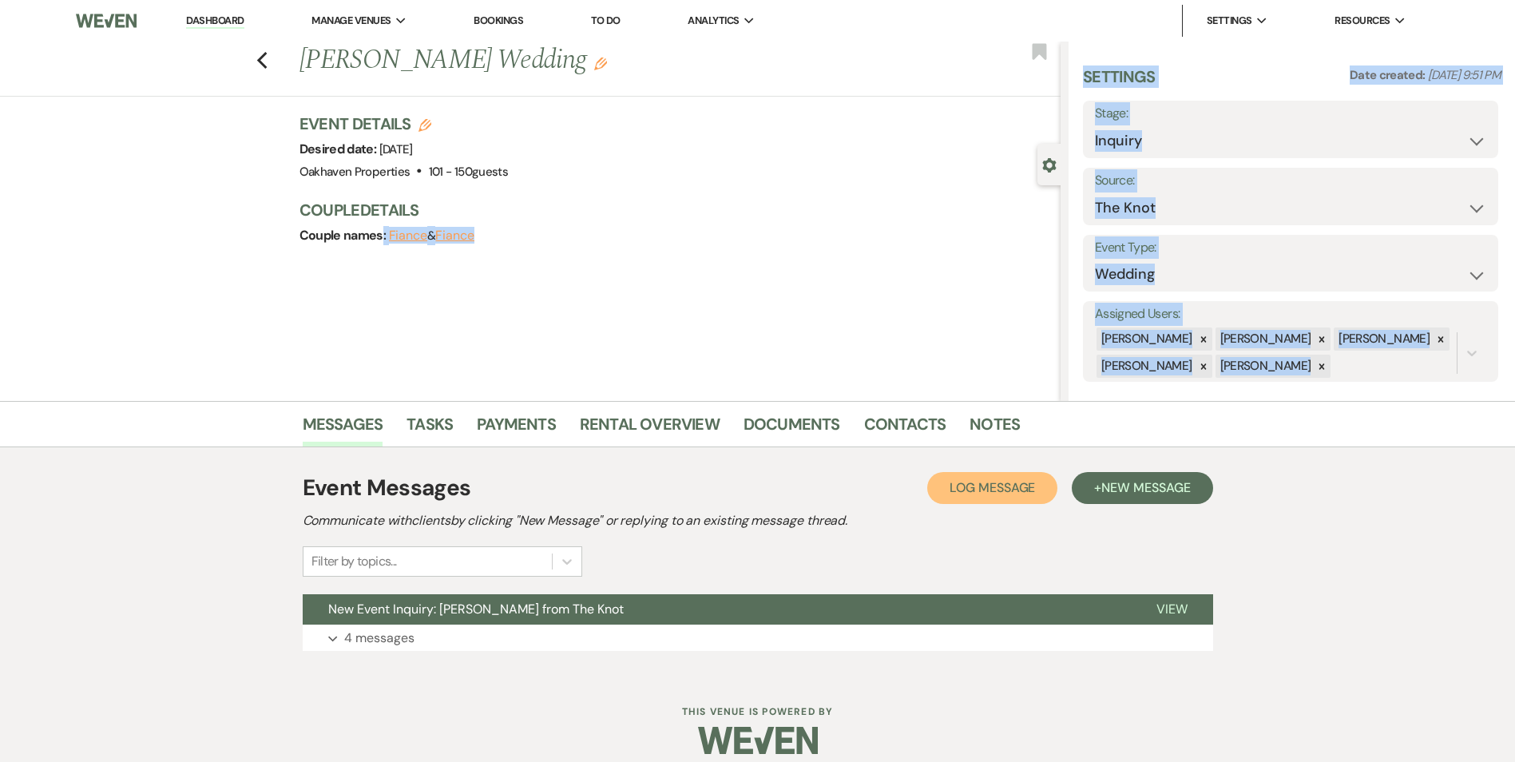
click at [1026, 500] on button "Log Log Message" at bounding box center [992, 488] width 130 height 32
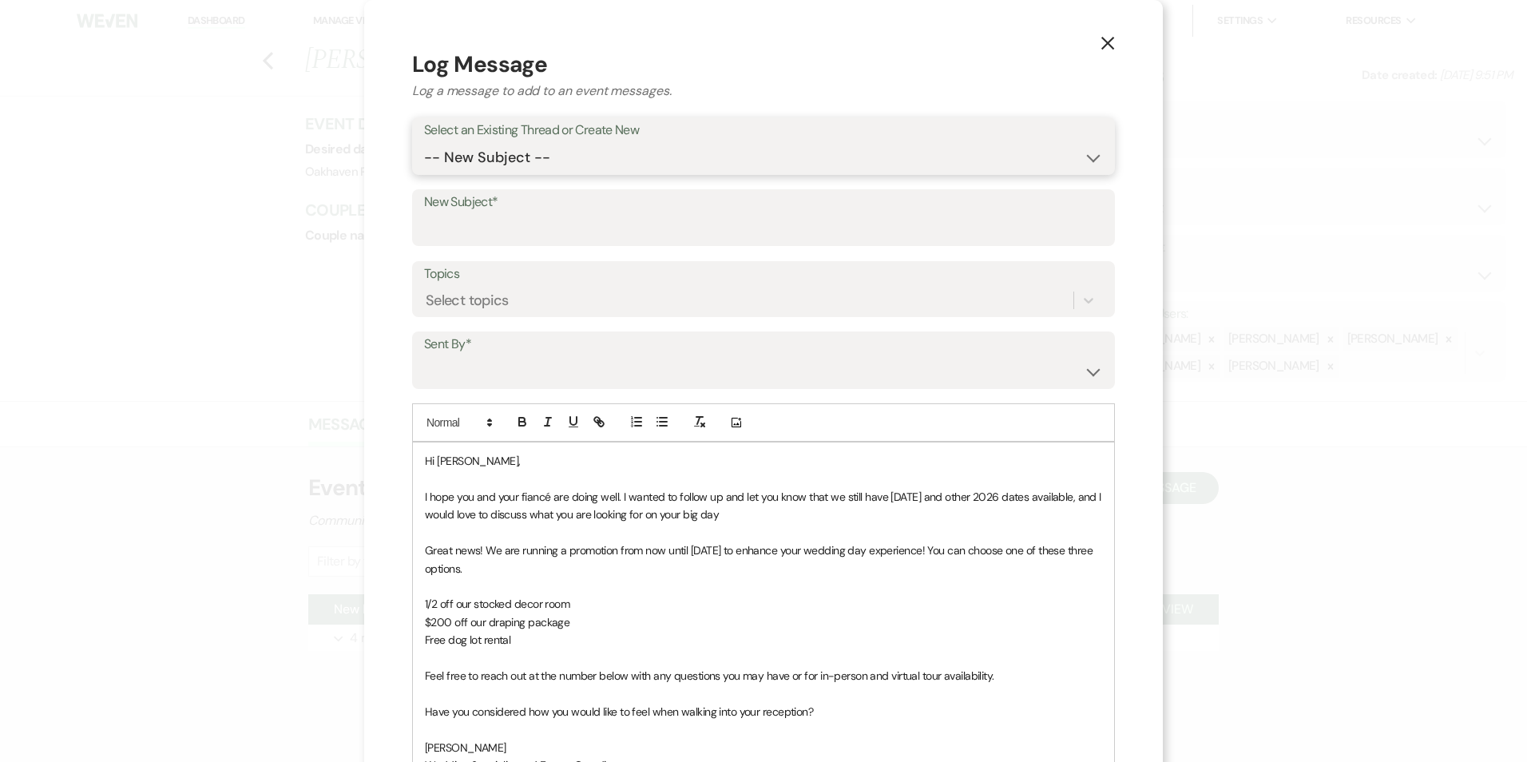
drag, startPoint x: 592, startPoint y: 151, endPoint x: 587, endPoint y: 171, distance: 20.7
click at [592, 151] on select "-- New Subject -- New Event Inquiry: Jess Hanley from The Knot" at bounding box center [763, 157] width 679 height 31
select select "425432"
click at [424, 142] on select "-- New Subject -- New Event Inquiry: Jess Hanley from The Knot" at bounding box center [763, 157] width 679 height 31
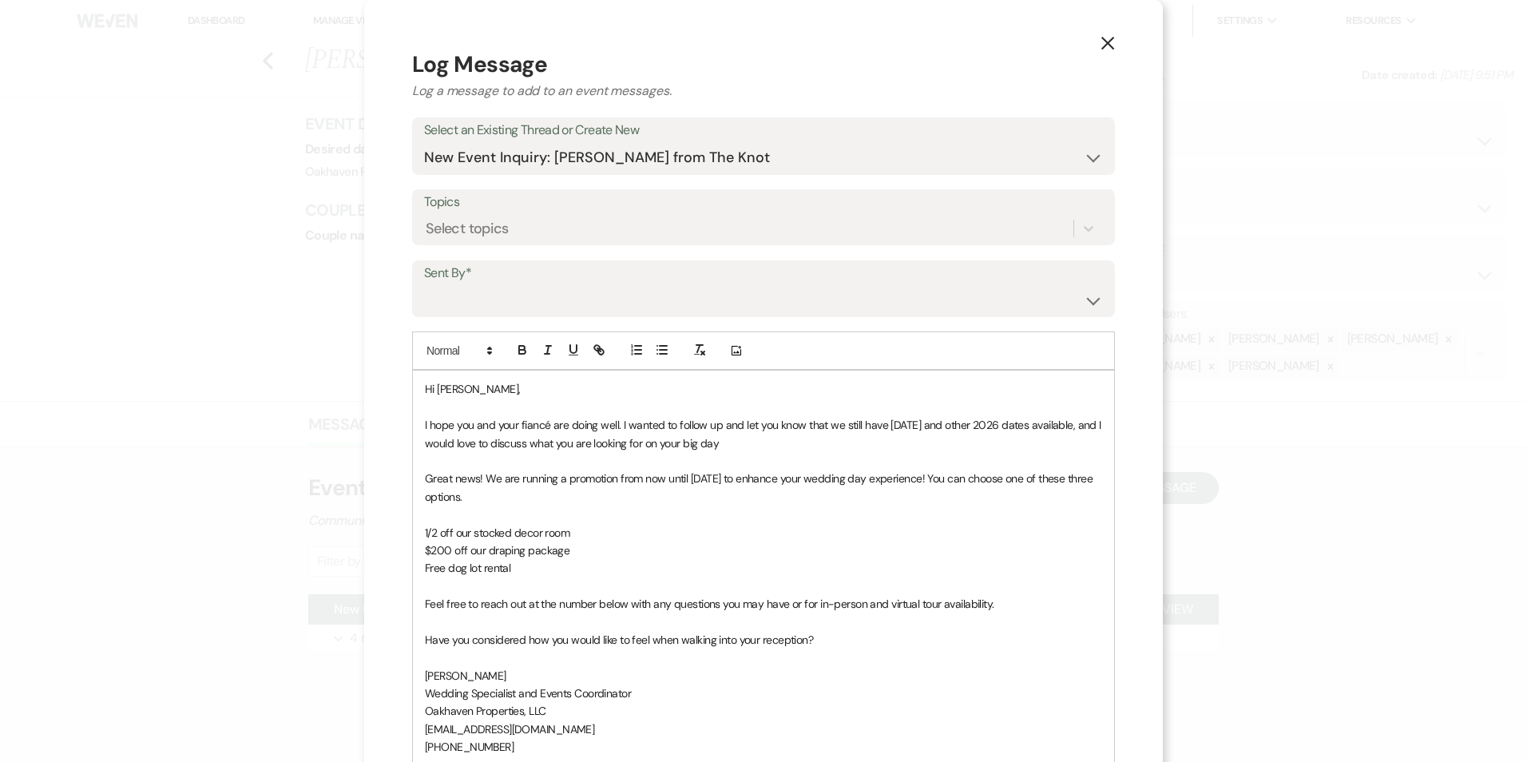
click at [528, 325] on form "Log Message Log a message to add to an event messages. Select an Existing Threa…" at bounding box center [763, 500] width 703 height 905
drag, startPoint x: 531, startPoint y: 289, endPoint x: 532, endPoint y: 315, distance: 25.6
click at [532, 290] on select "Patience Ergish (pdergish@aol.com) Jeanette Wagoner (jeanette@experienceoakhave…" at bounding box center [763, 299] width 679 height 31
select select "user-127923"
click at [424, 284] on select "Patience Ergish (pdergish@aol.com) Jeanette Wagoner (jeanette@experienceoakhave…" at bounding box center [763, 299] width 679 height 31
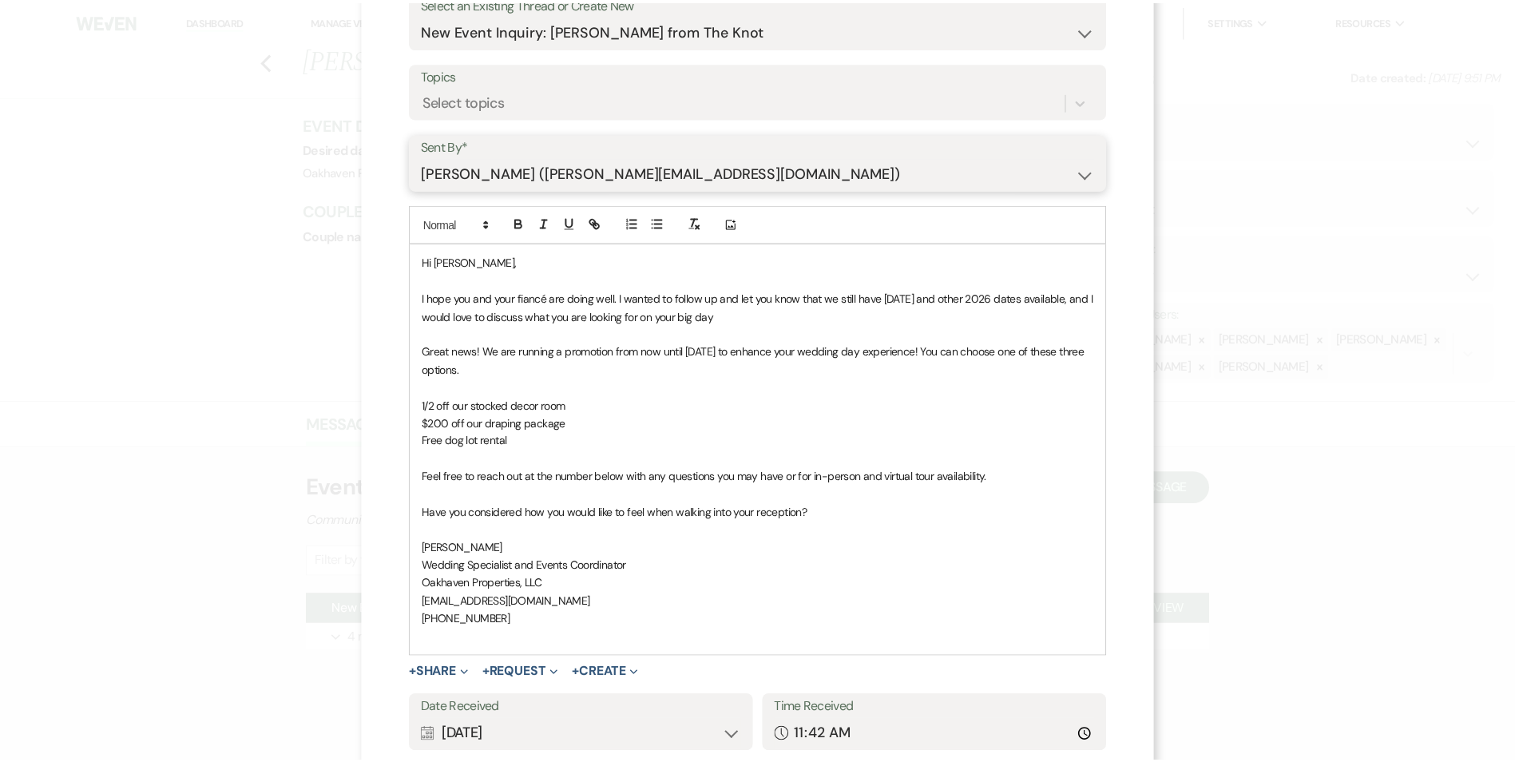
scroll to position [240, 0]
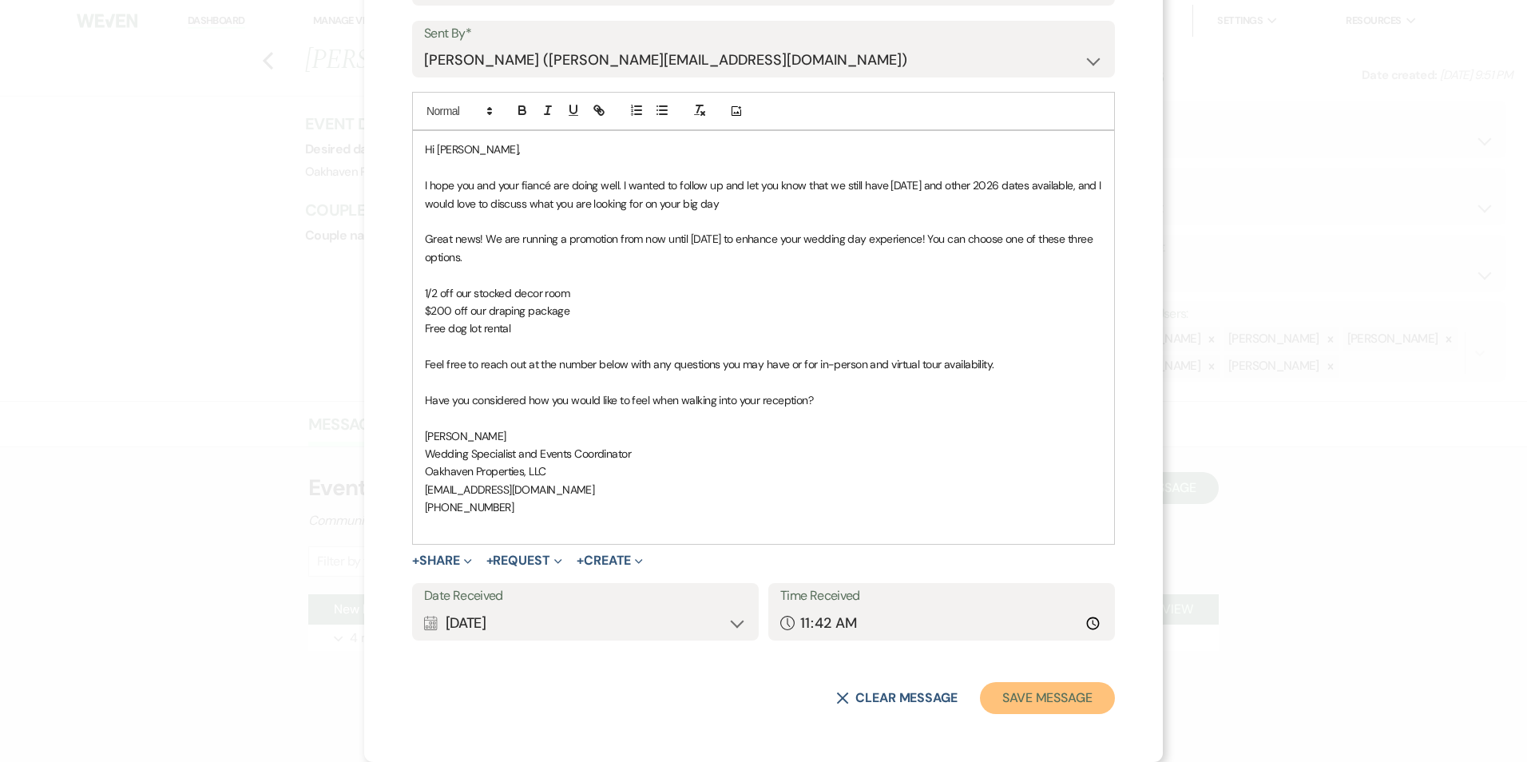
click at [1066, 703] on button "Save Message" at bounding box center [1047, 698] width 135 height 32
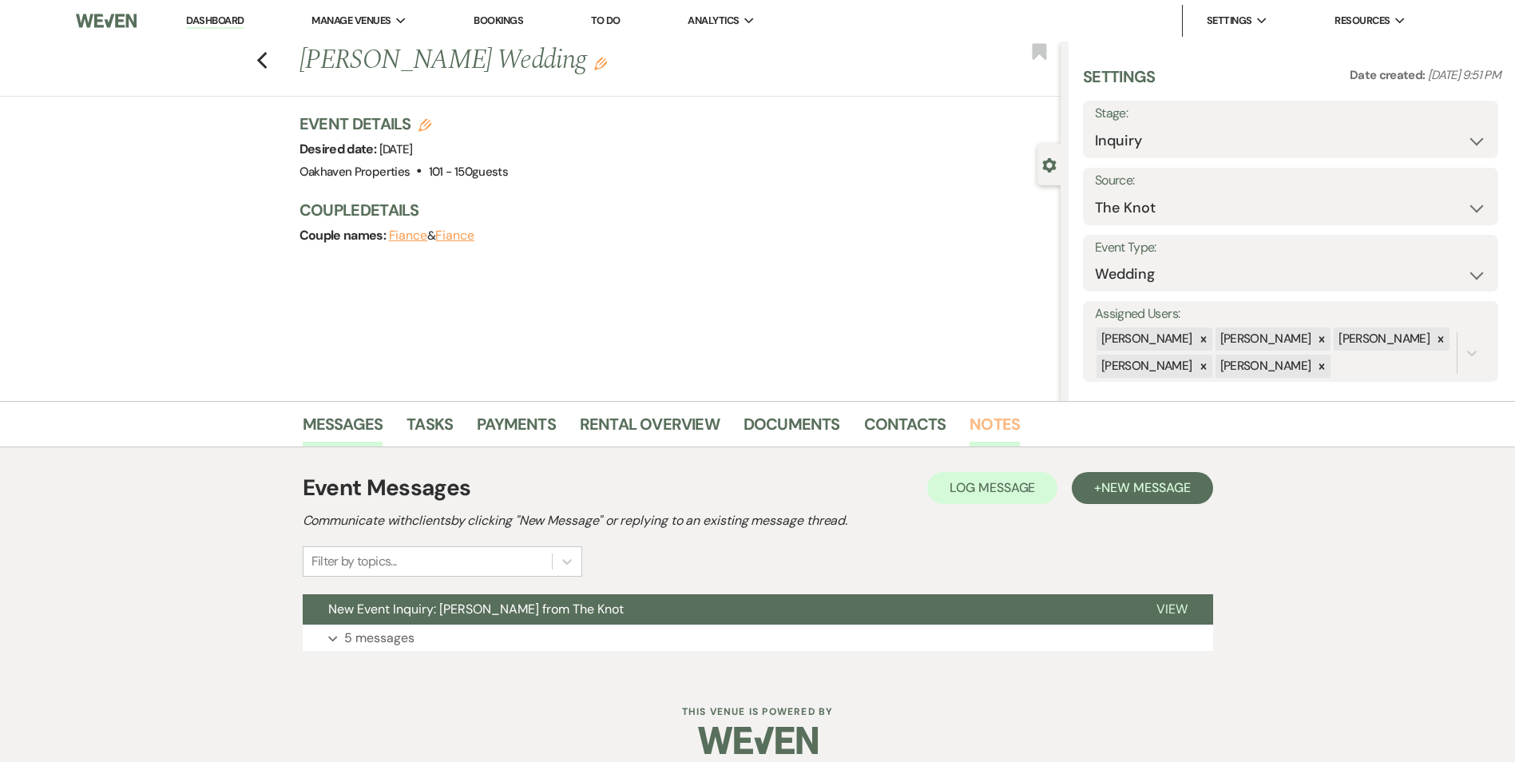
click at [1005, 434] on link "Notes" at bounding box center [994, 428] width 50 height 35
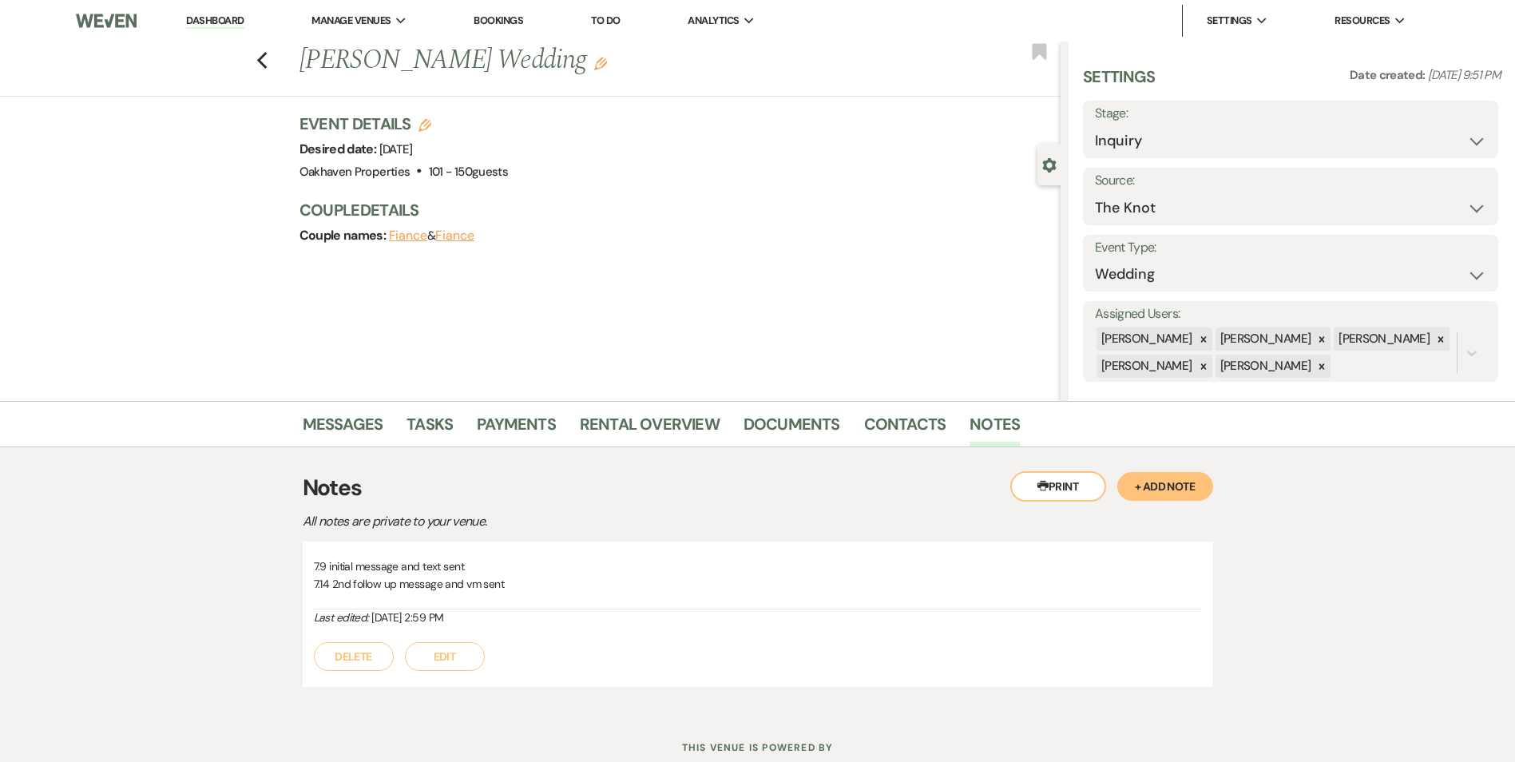
click at [473, 666] on button "Edit" at bounding box center [445, 656] width 80 height 29
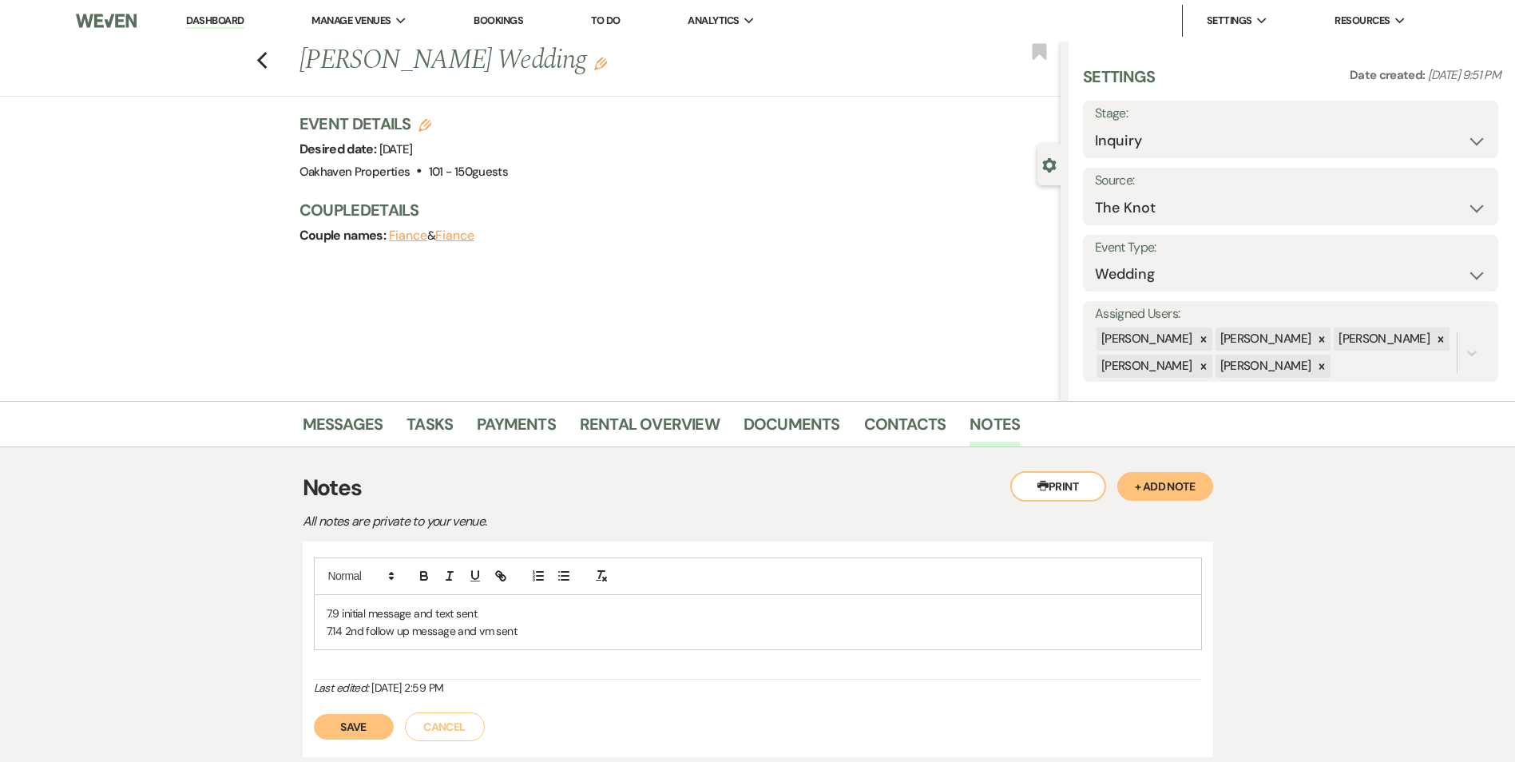
click at [608, 624] on p "7.14 2nd follow up message and vm sent" at bounding box center [758, 631] width 862 height 18
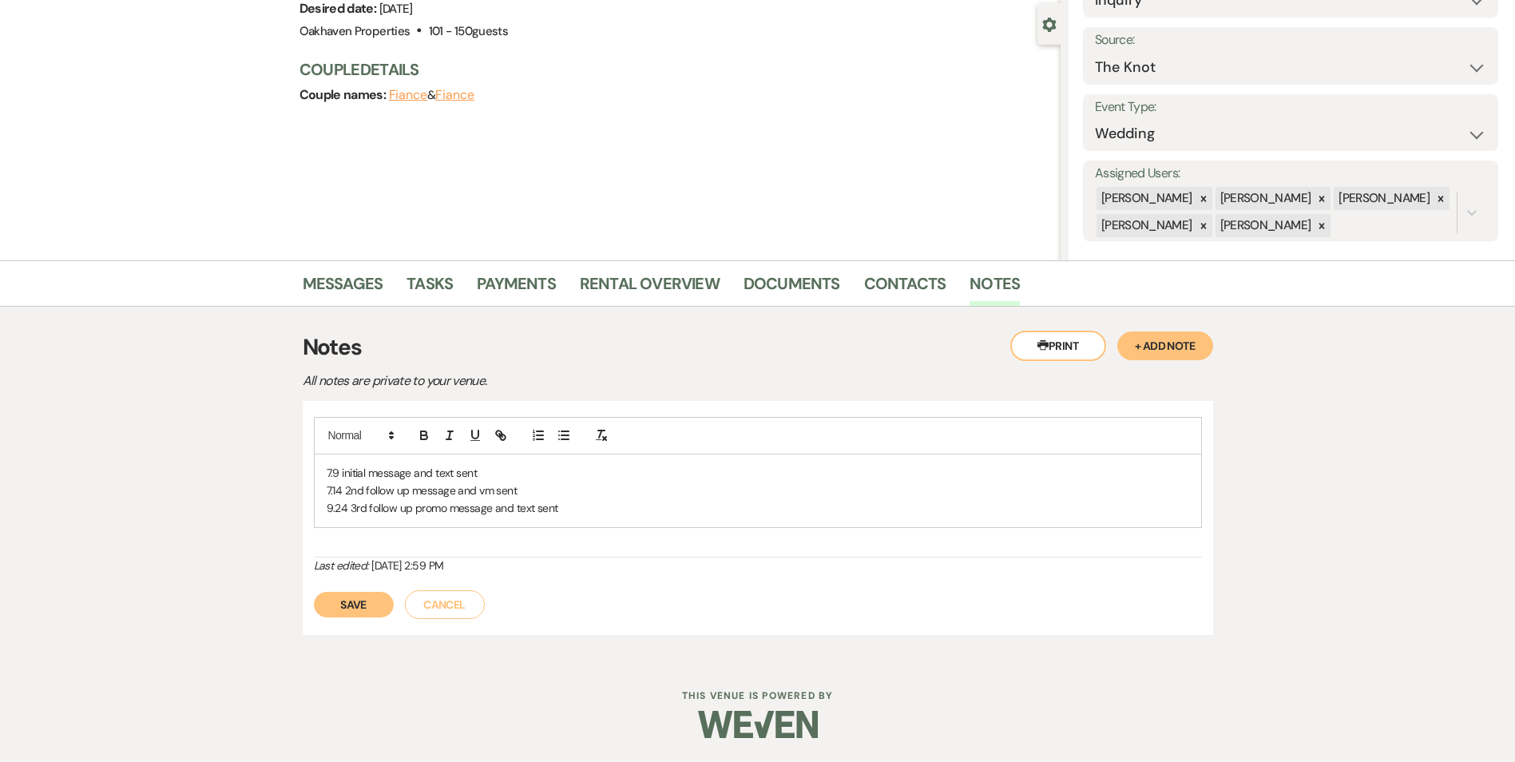
click at [359, 604] on button "Save" at bounding box center [354, 605] width 80 height 26
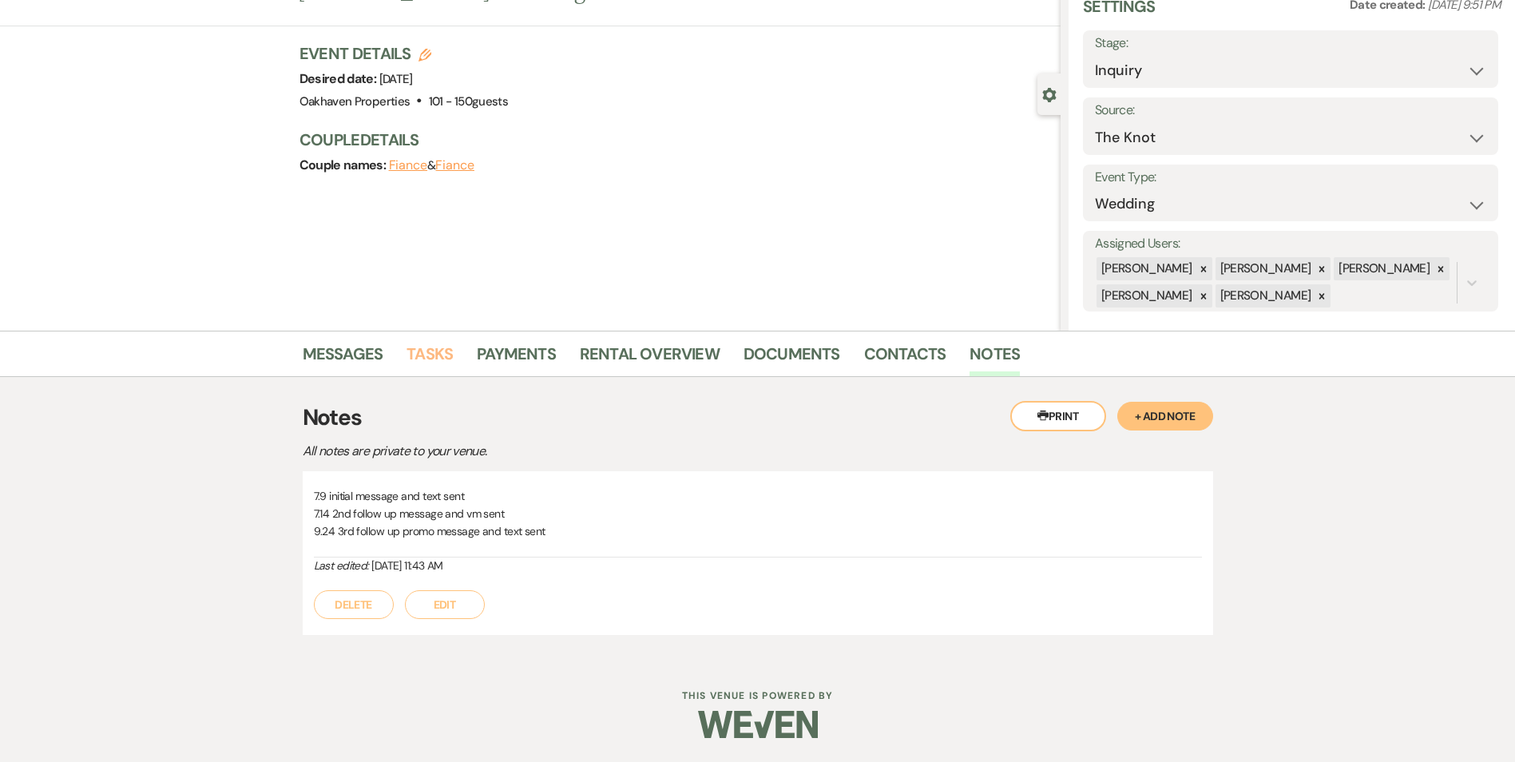
click at [431, 351] on link "Tasks" at bounding box center [429, 358] width 46 height 35
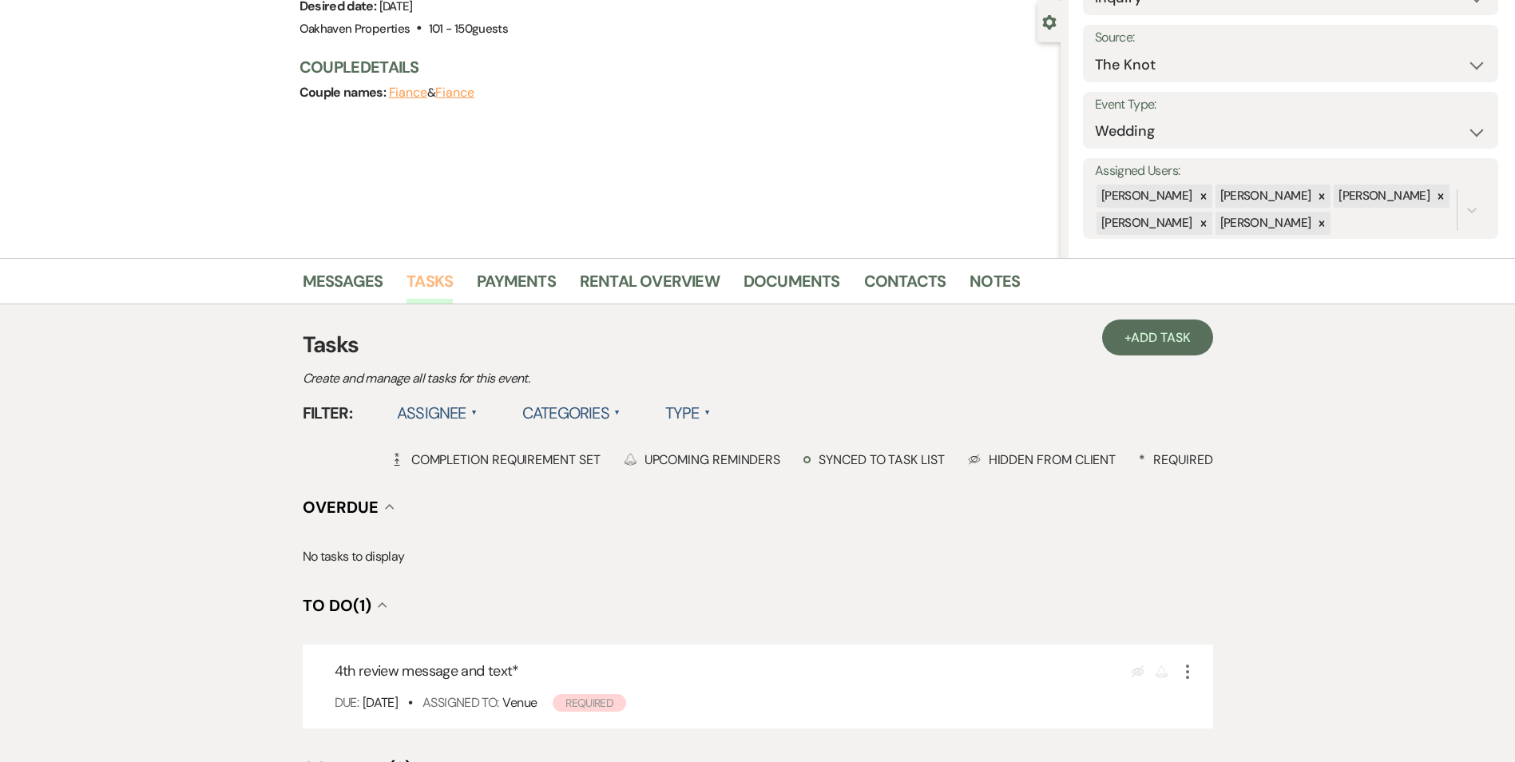
scroll to position [319, 0]
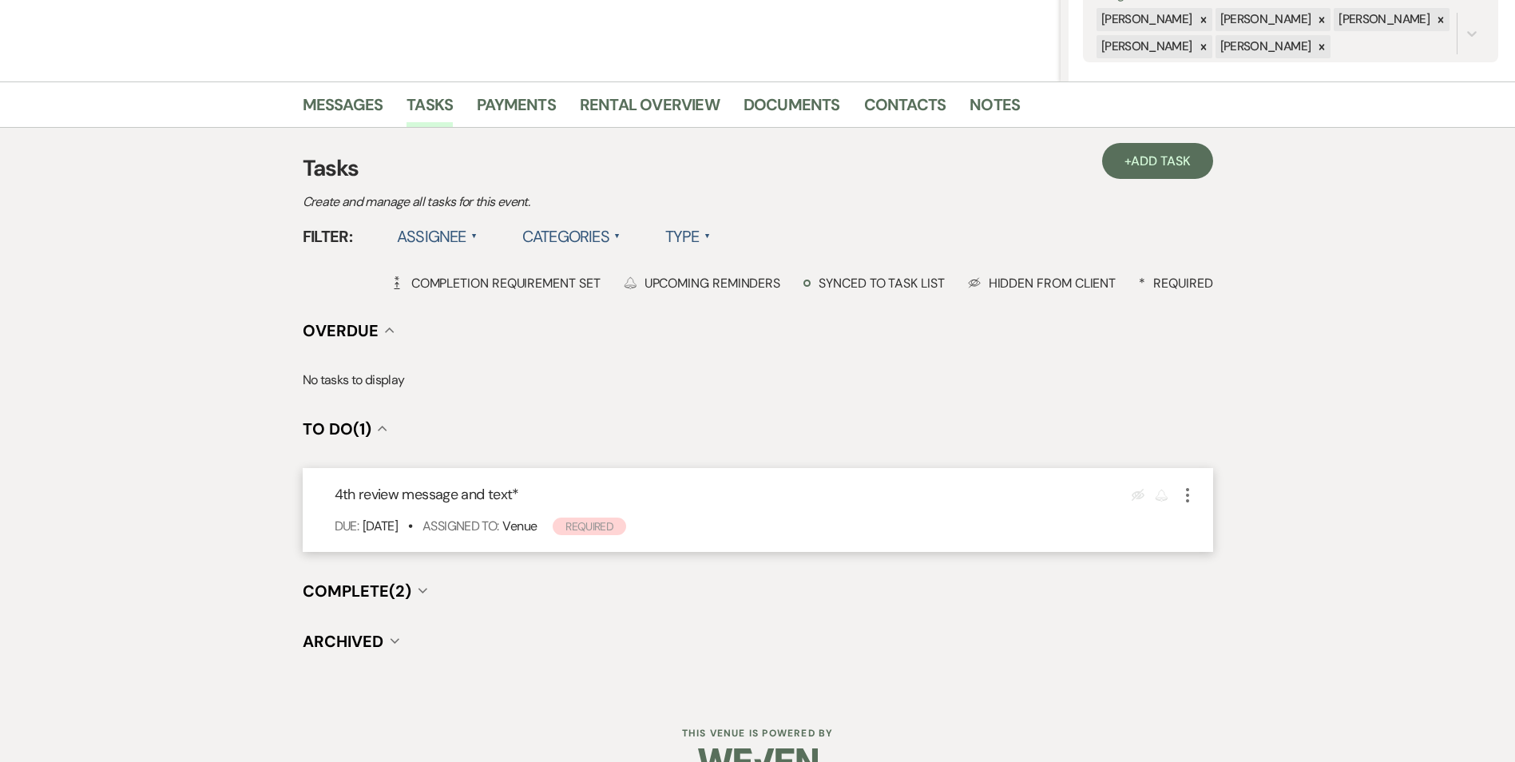
click at [1190, 492] on icon "More" at bounding box center [1187, 494] width 19 height 19
click at [814, 375] on p "No tasks to display" at bounding box center [758, 380] width 910 height 21
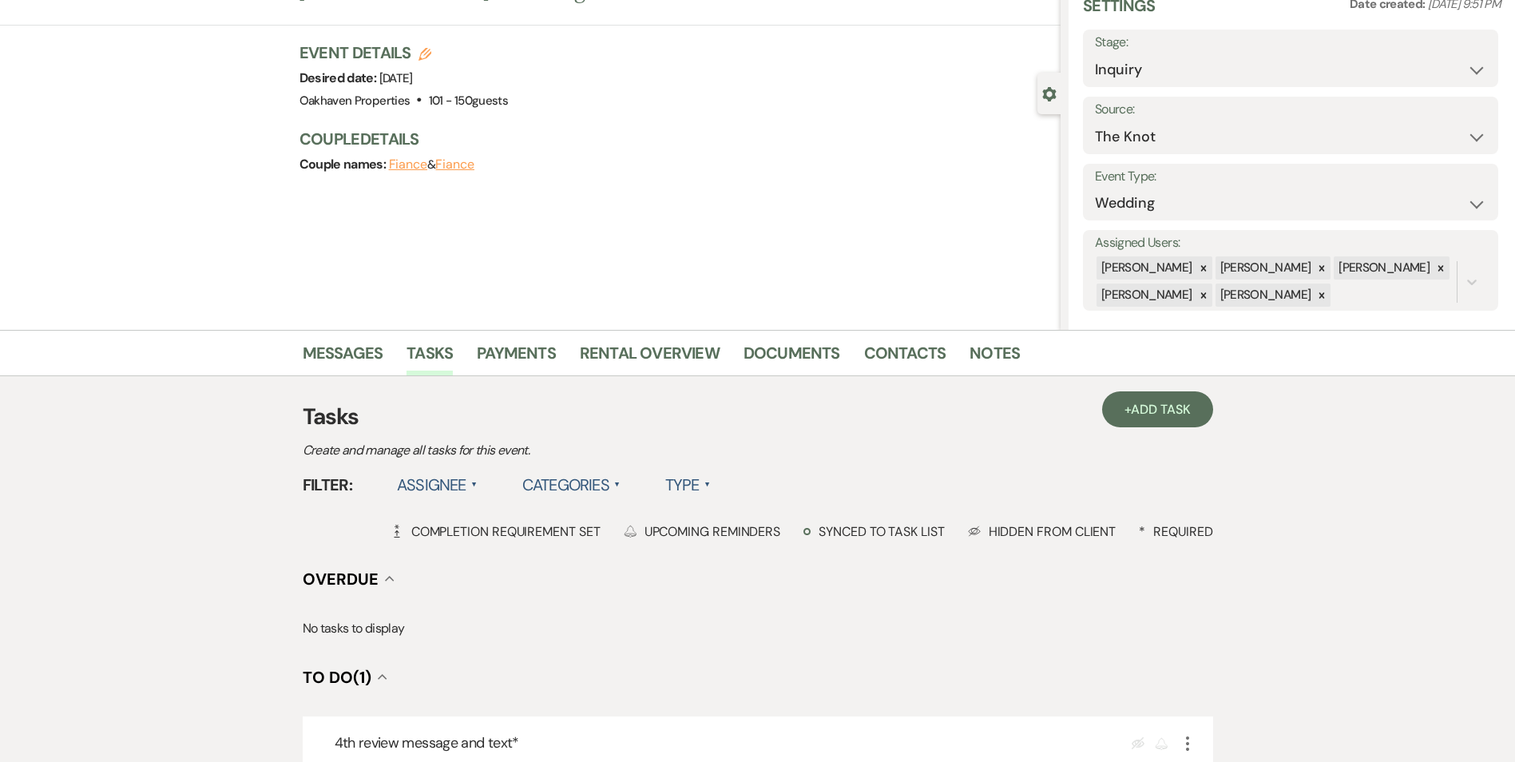
scroll to position [0, 0]
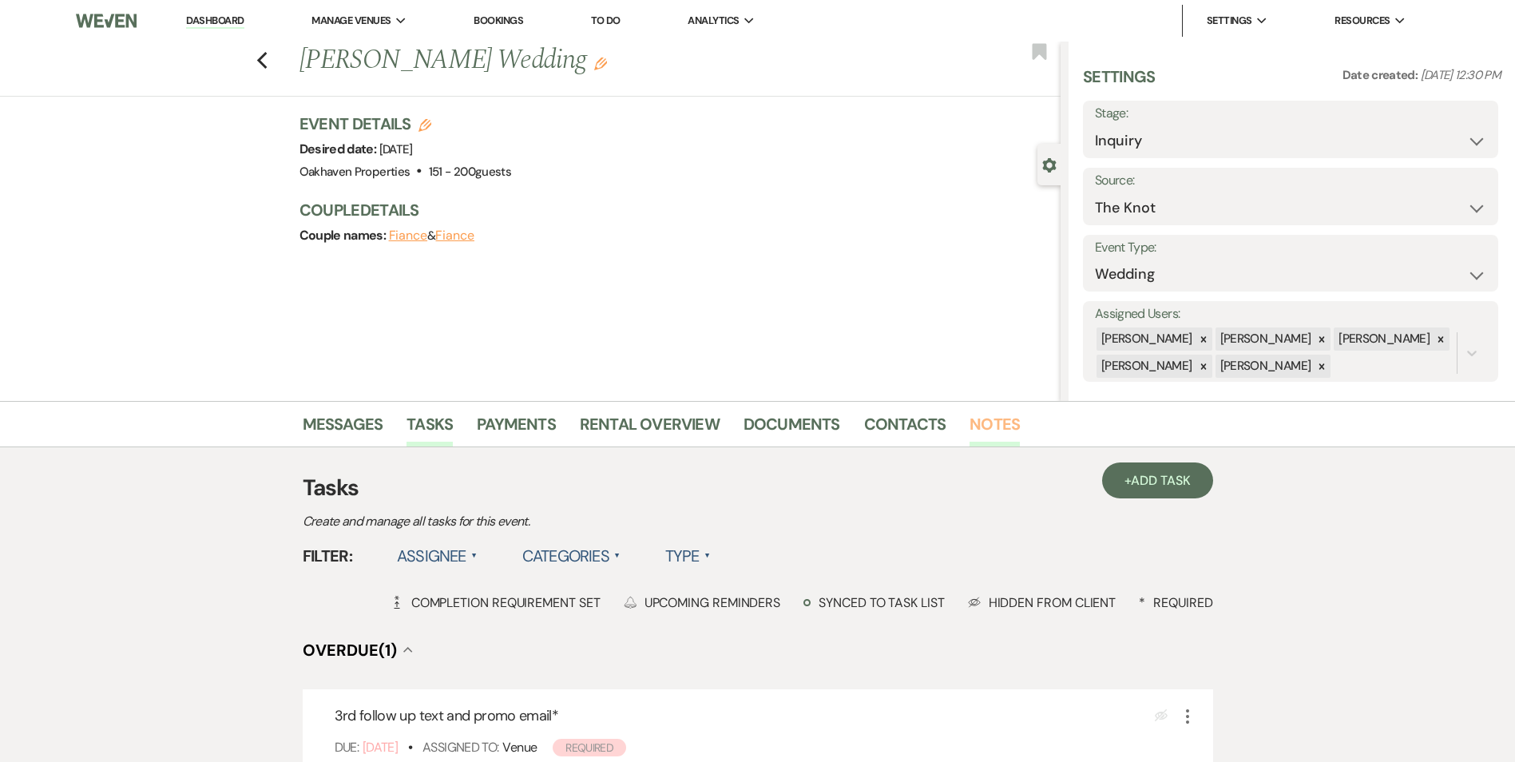
click at [985, 430] on link "Notes" at bounding box center [994, 428] width 50 height 35
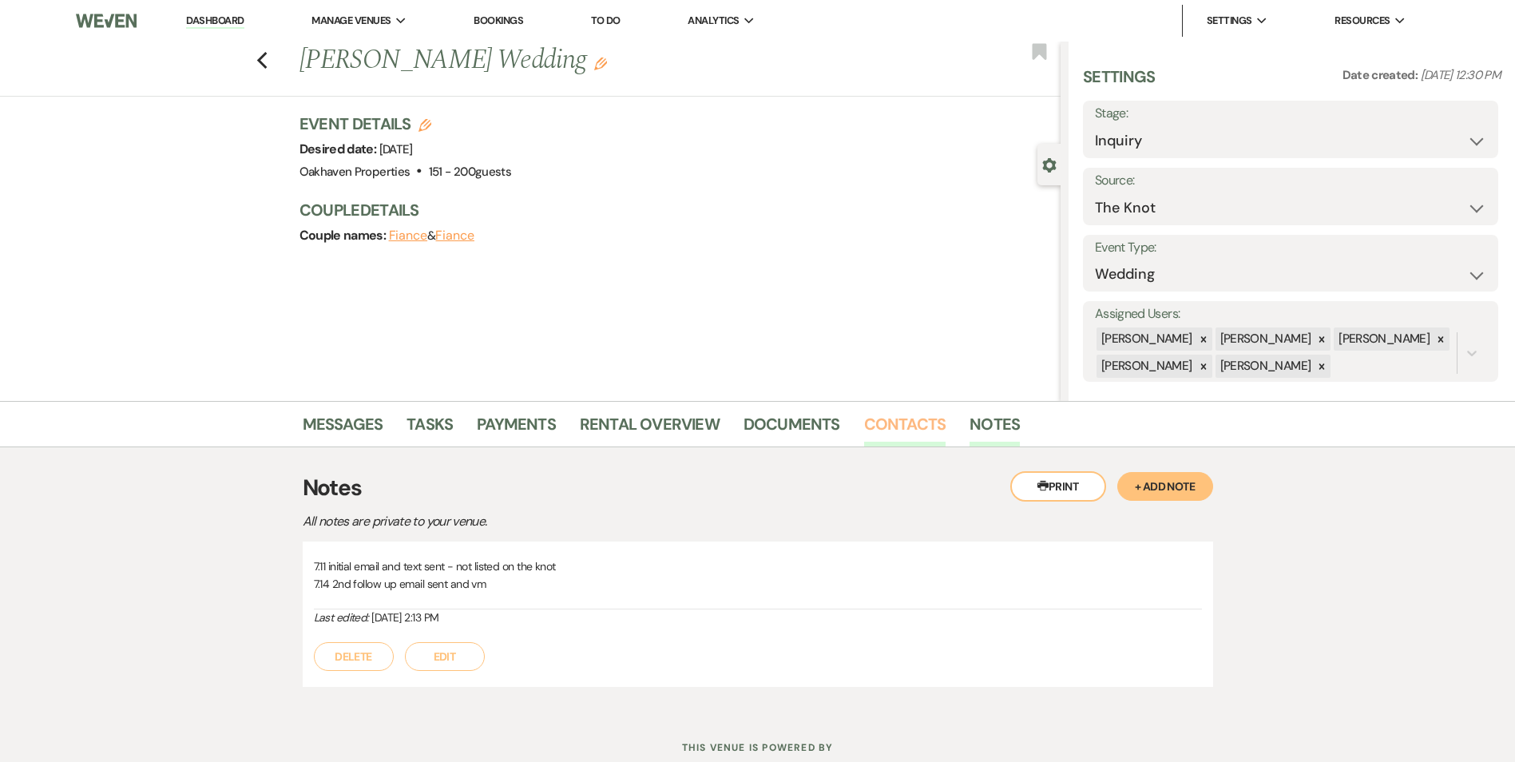
click at [877, 427] on link "Contacts" at bounding box center [905, 428] width 82 height 35
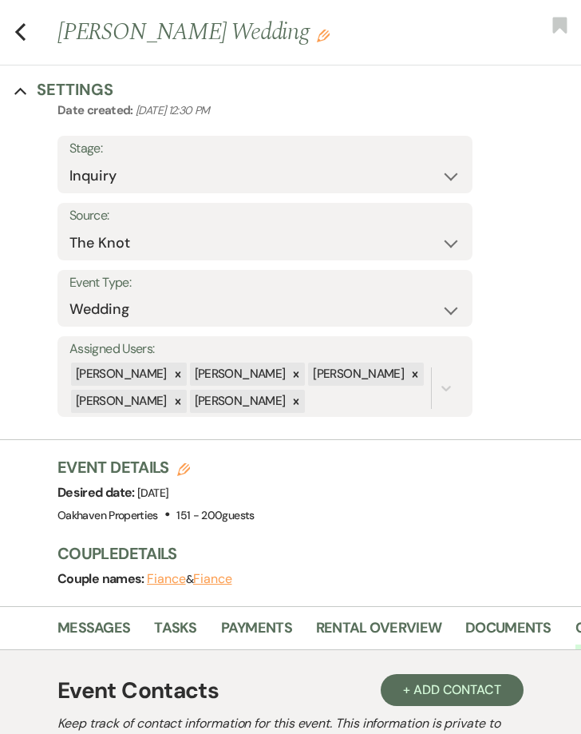
scroll to position [80, 0]
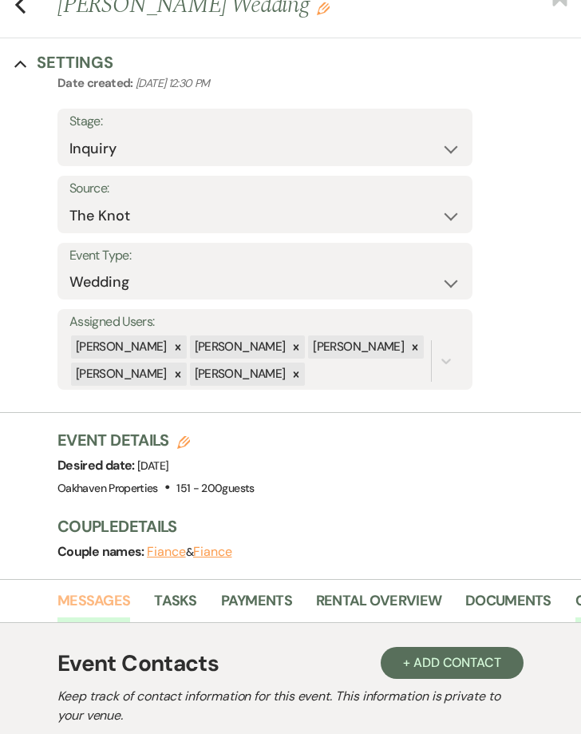
click at [114, 604] on link "Messages" at bounding box center [93, 605] width 73 height 33
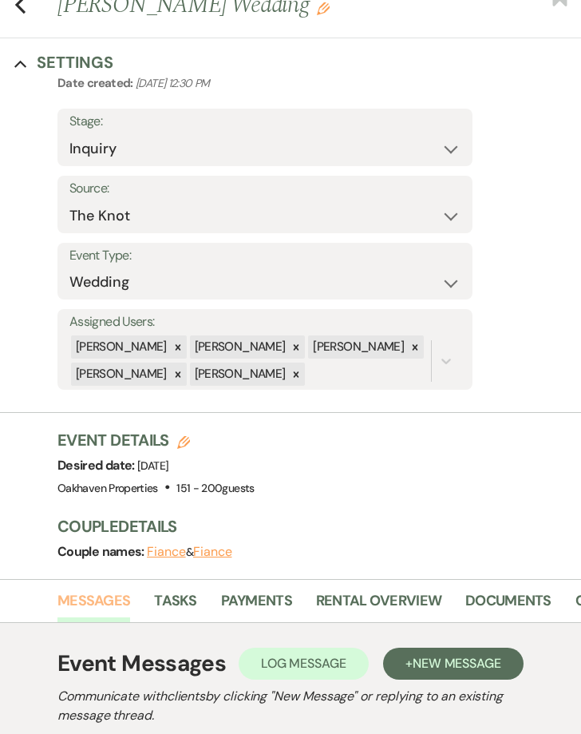
scroll to position [333, 0]
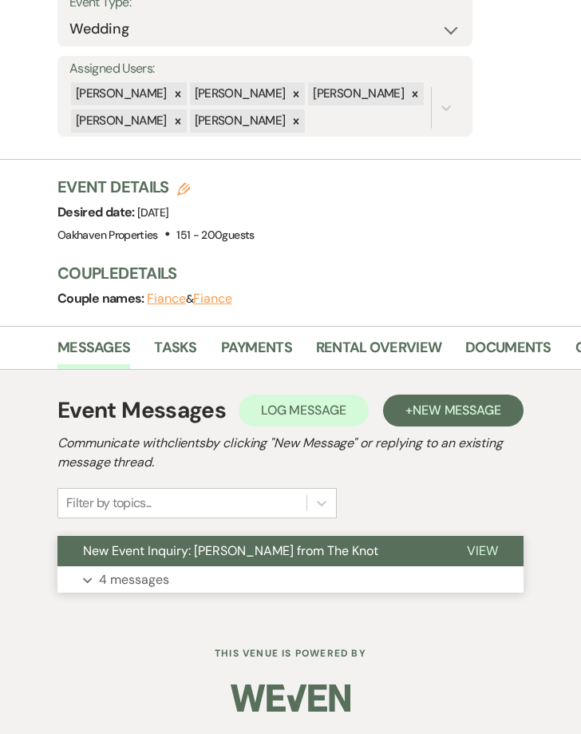
click at [483, 553] on span "View" at bounding box center [482, 550] width 31 height 17
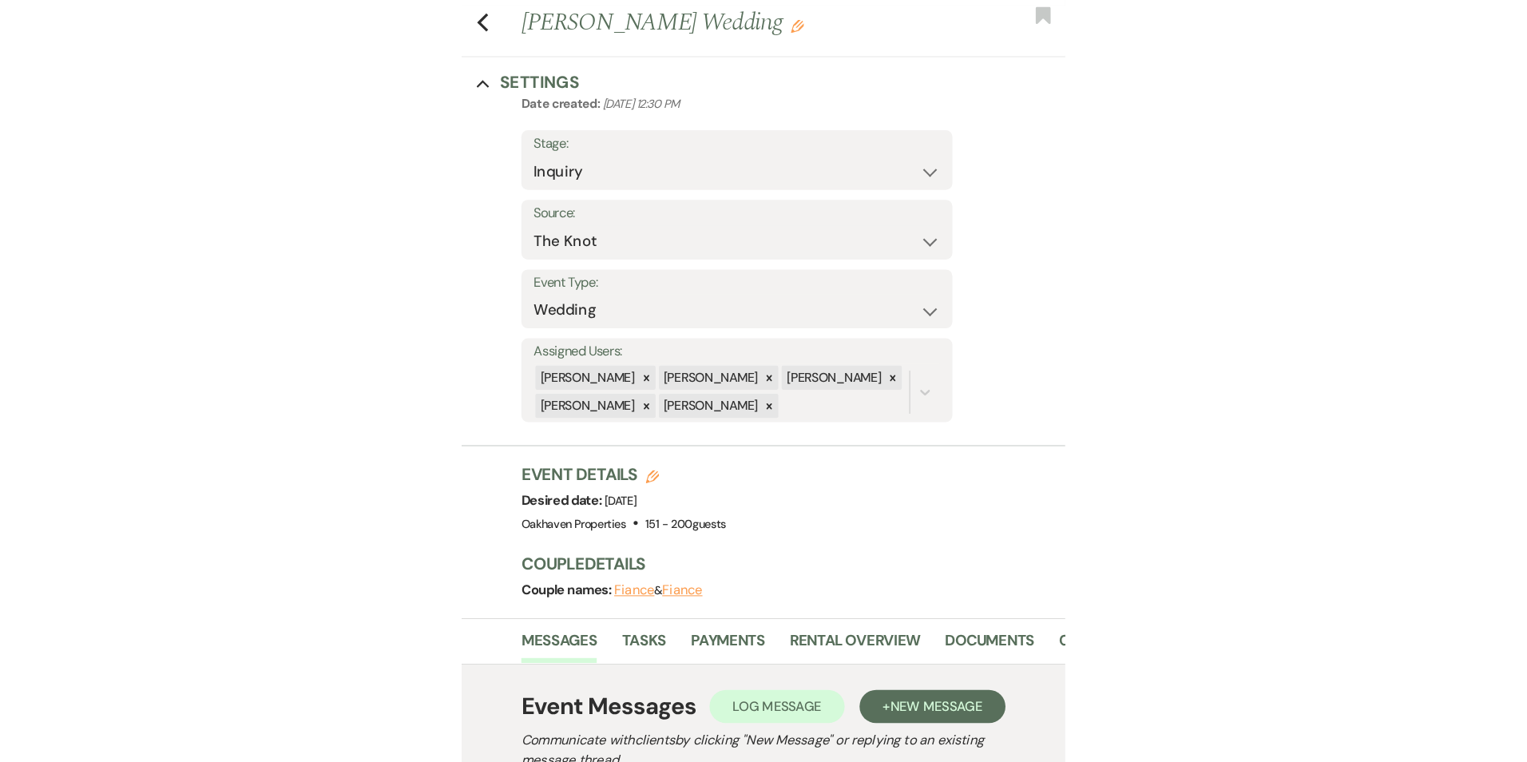
scroll to position [0, 0]
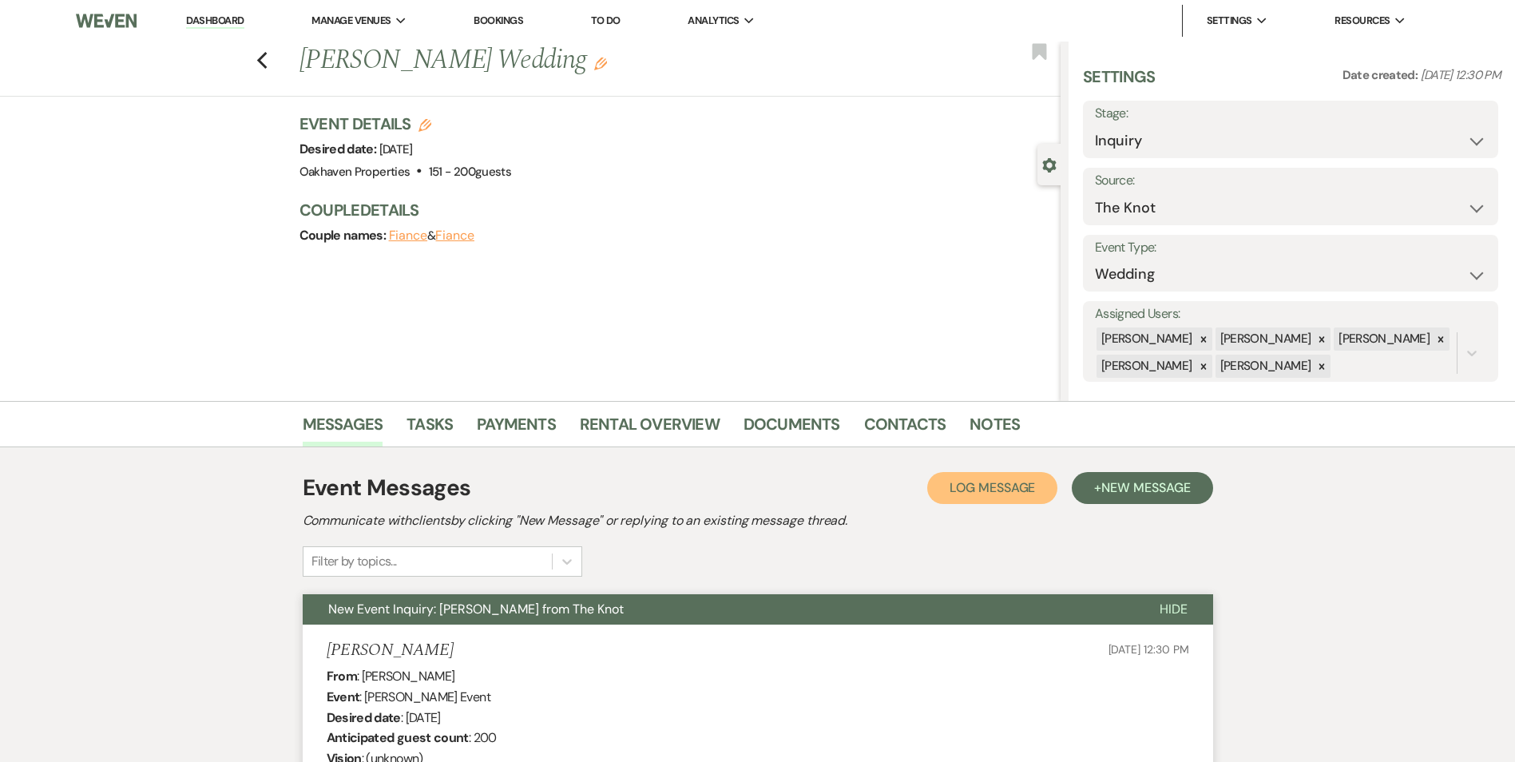
click at [1018, 493] on span "Log Message" at bounding box center [991, 487] width 85 height 17
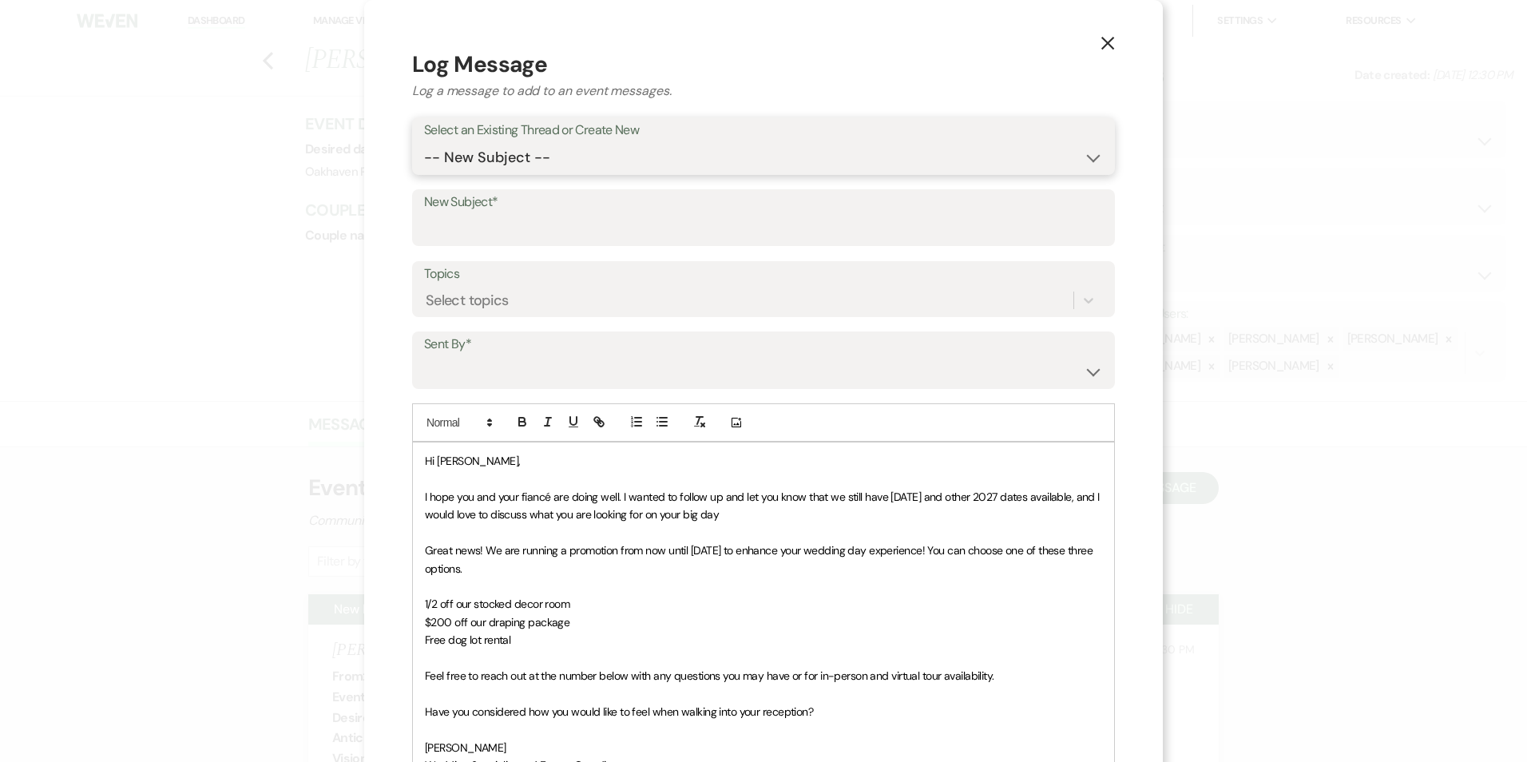
drag, startPoint x: 518, startPoint y: 159, endPoint x: 516, endPoint y: 172, distance: 13.0
click at [518, 160] on select "-- New Subject -- New Event Inquiry: [PERSON_NAME] from The Knot" at bounding box center [763, 157] width 679 height 31
select select "426918"
click at [424, 142] on select "-- New Subject -- New Event Inquiry: [PERSON_NAME] from The Knot" at bounding box center [763, 157] width 679 height 31
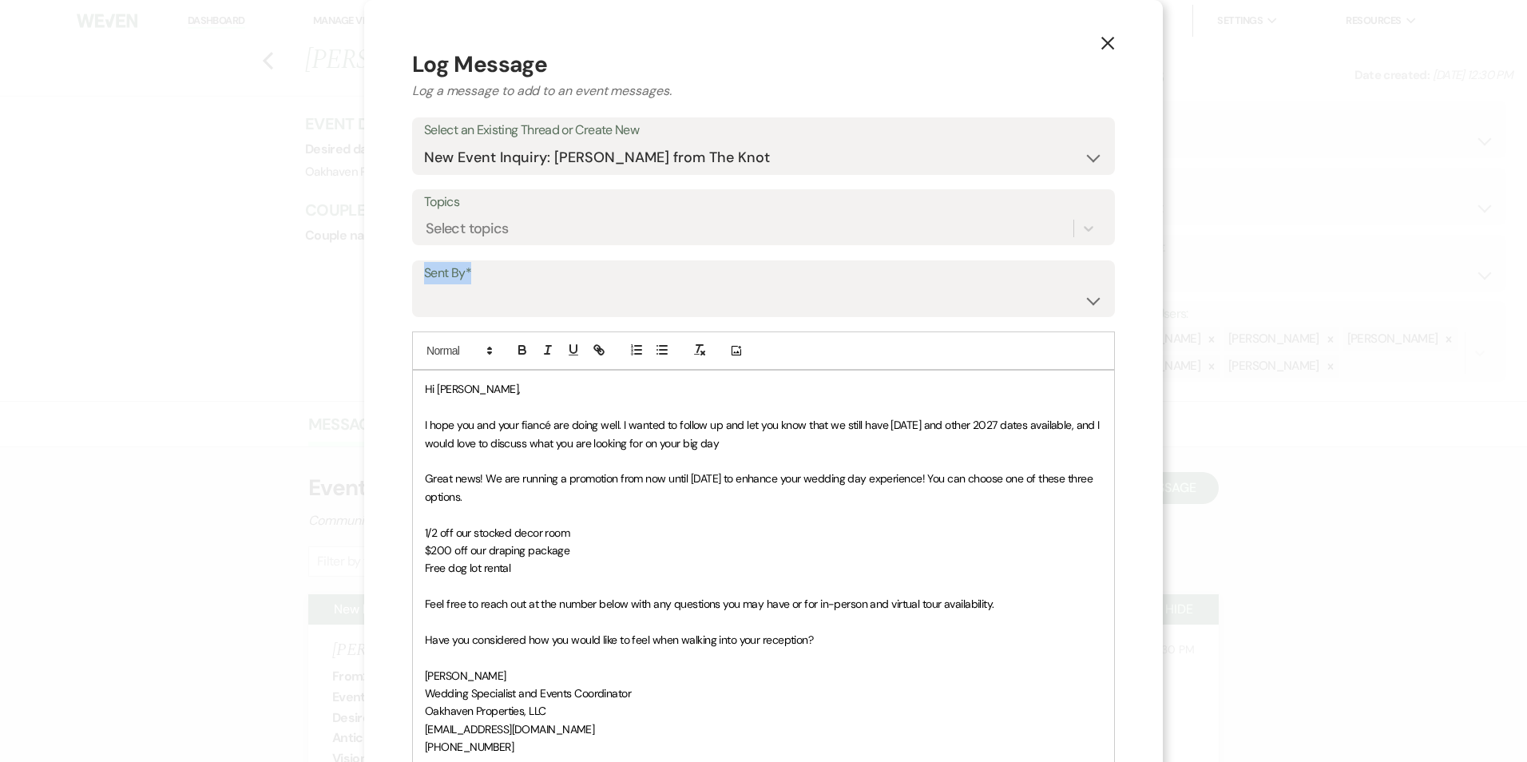
click at [524, 285] on div "Sent By* [PERSON_NAME] ([EMAIL_ADDRESS][DOMAIN_NAME]) [PERSON_NAME] ([PERSON_NA…" at bounding box center [763, 288] width 703 height 57
click at [517, 300] on select "[PERSON_NAME] ([EMAIL_ADDRESS][DOMAIN_NAME]) [PERSON_NAME] ([PERSON_NAME][EMAIL…" at bounding box center [763, 299] width 679 height 31
select select "user-127923"
click at [424, 284] on select "[PERSON_NAME] ([EMAIL_ADDRESS][DOMAIN_NAME]) [PERSON_NAME] ([PERSON_NAME][EMAIL…" at bounding box center [763, 299] width 679 height 31
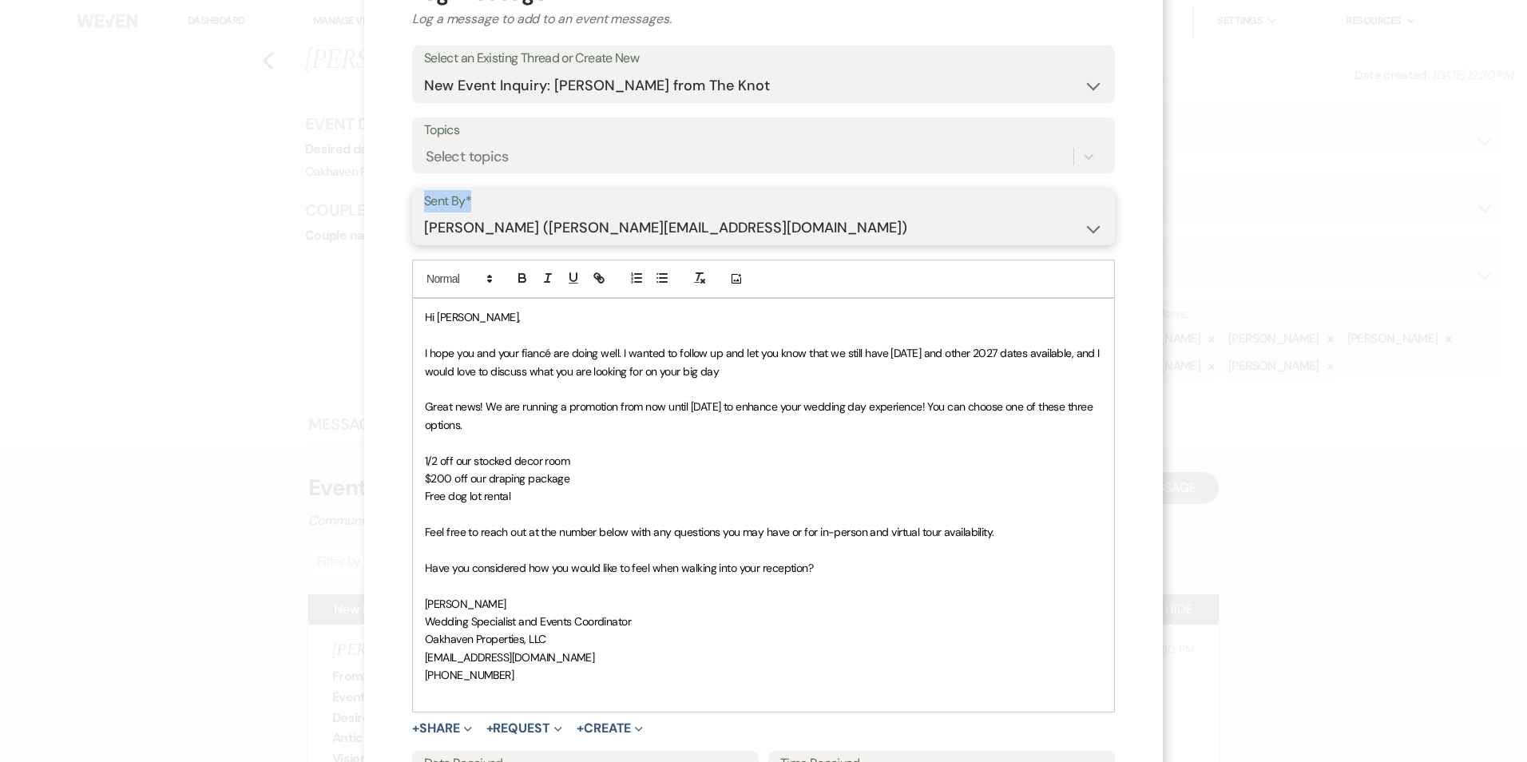
scroll to position [240, 0]
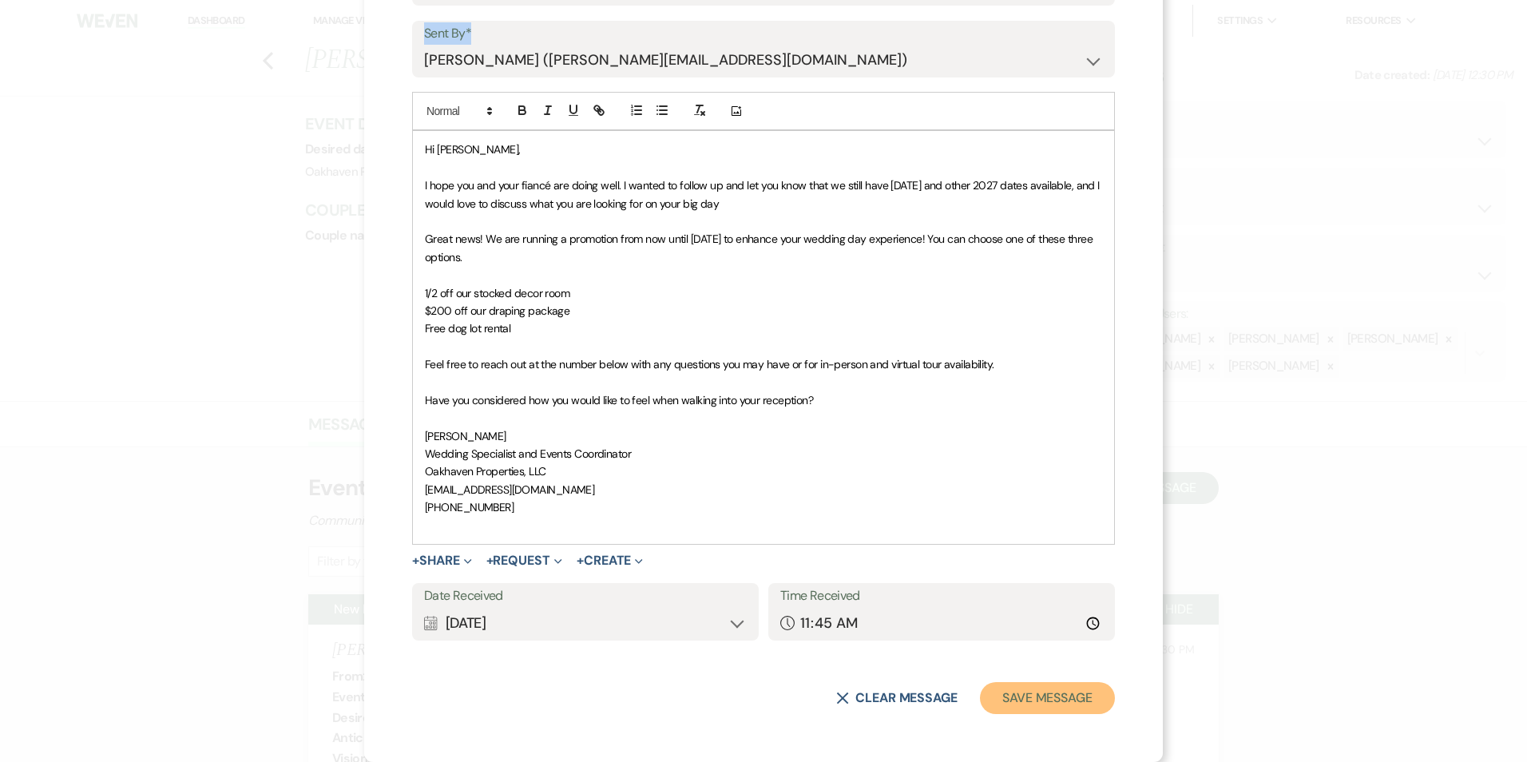
click at [1030, 706] on button "Save Message" at bounding box center [1047, 698] width 135 height 32
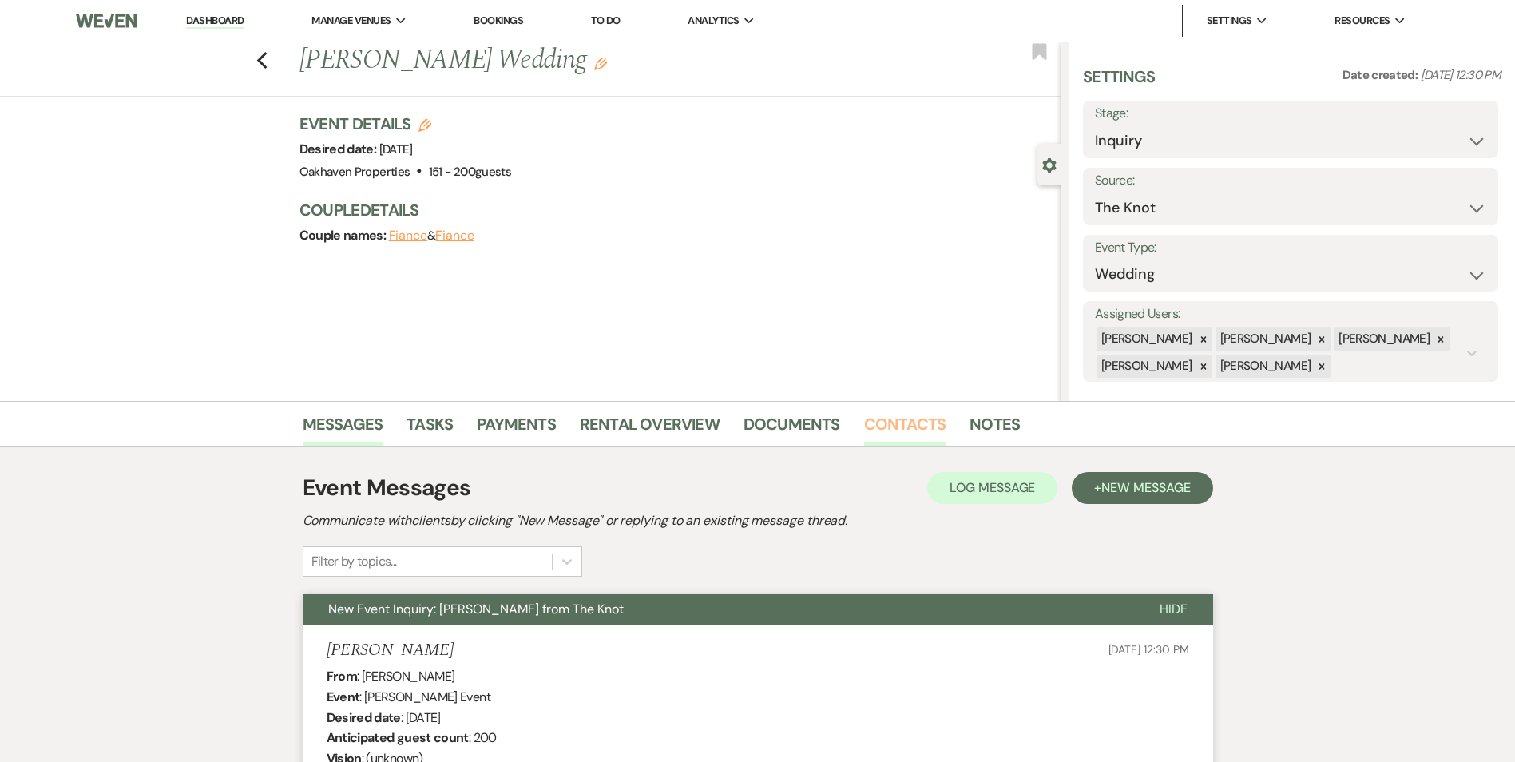
click at [901, 419] on link "Contacts" at bounding box center [905, 428] width 82 height 35
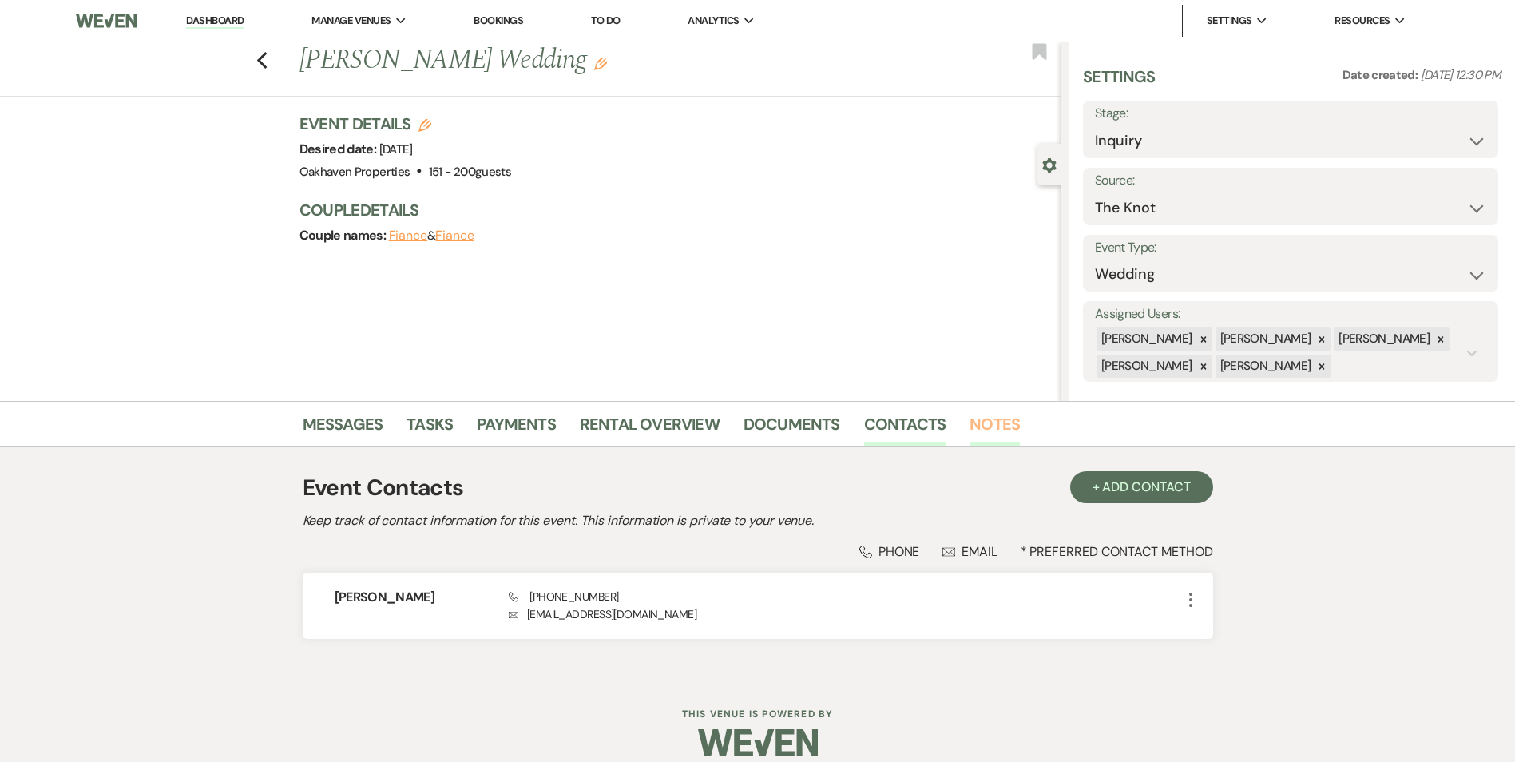
click at [977, 414] on link "Notes" at bounding box center [994, 428] width 50 height 35
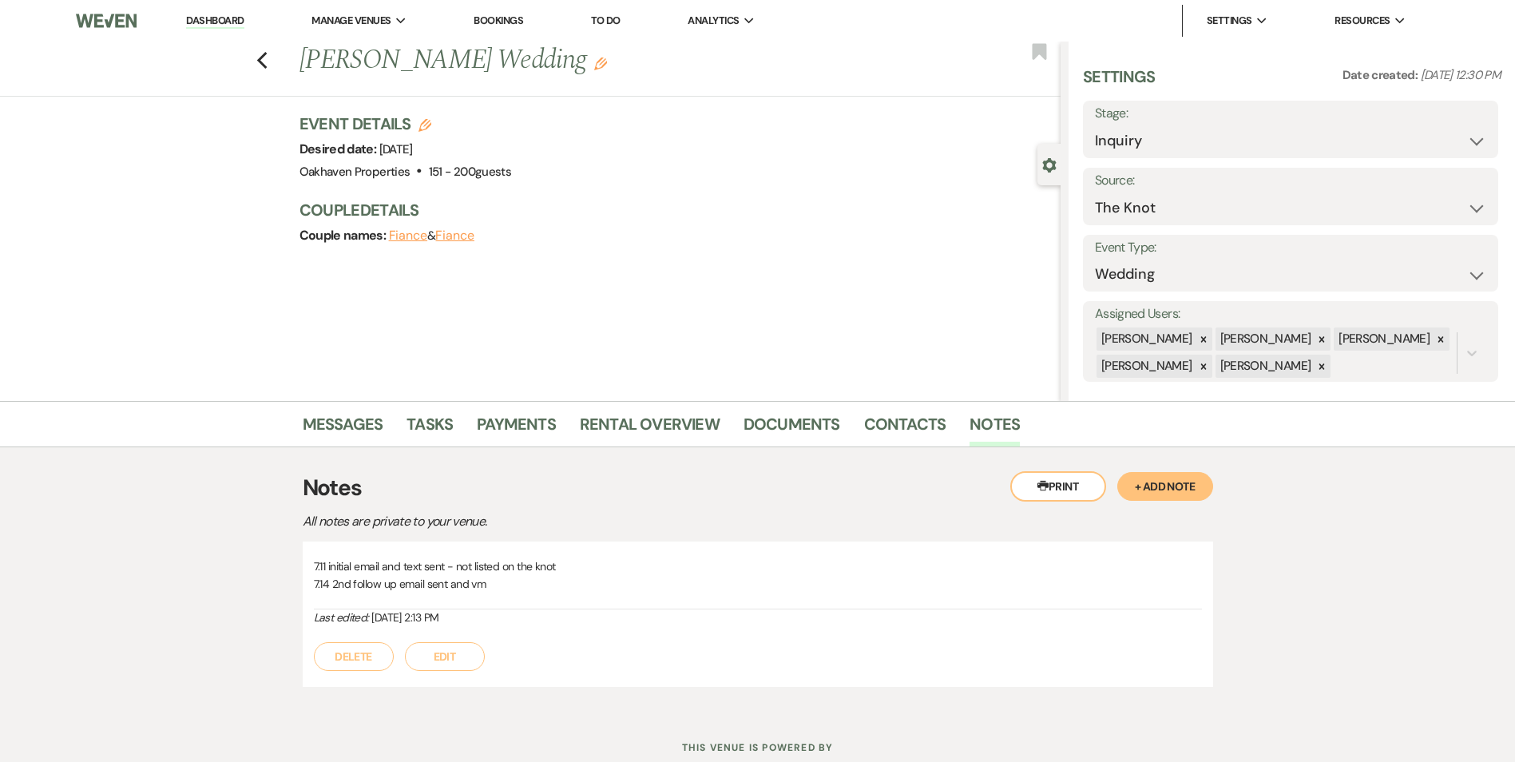
click at [440, 652] on button "Edit" at bounding box center [445, 656] width 80 height 29
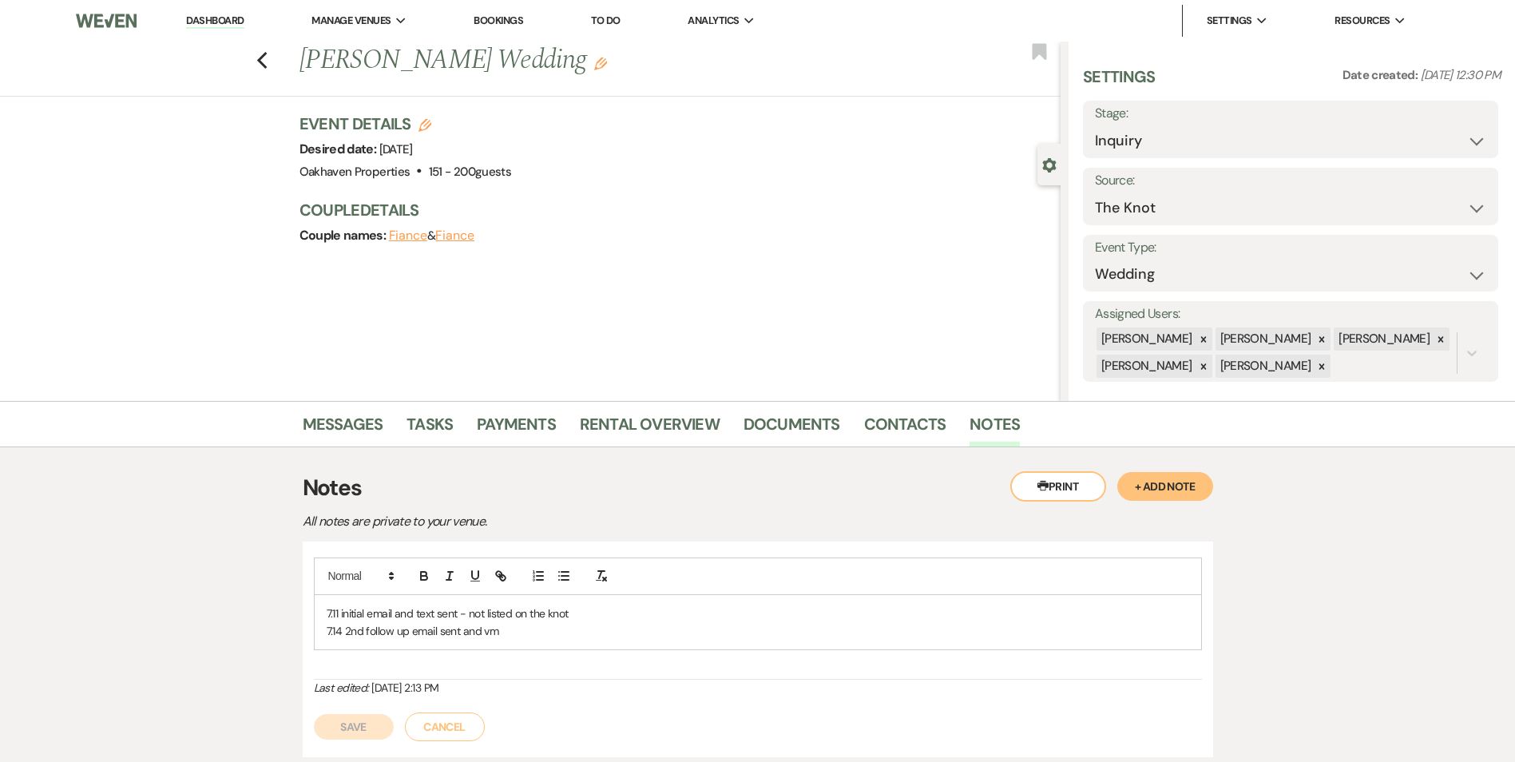
click at [523, 631] on p "7.14 2nd follow up email sent and vm" at bounding box center [758, 631] width 862 height 18
drag, startPoint x: 372, startPoint y: 739, endPoint x: 370, endPoint y: 540, distance: 199.6
click at [371, 727] on div "Save Cancel" at bounding box center [758, 737] width 888 height 45
click at [439, 418] on link "Tasks" at bounding box center [429, 428] width 46 height 35
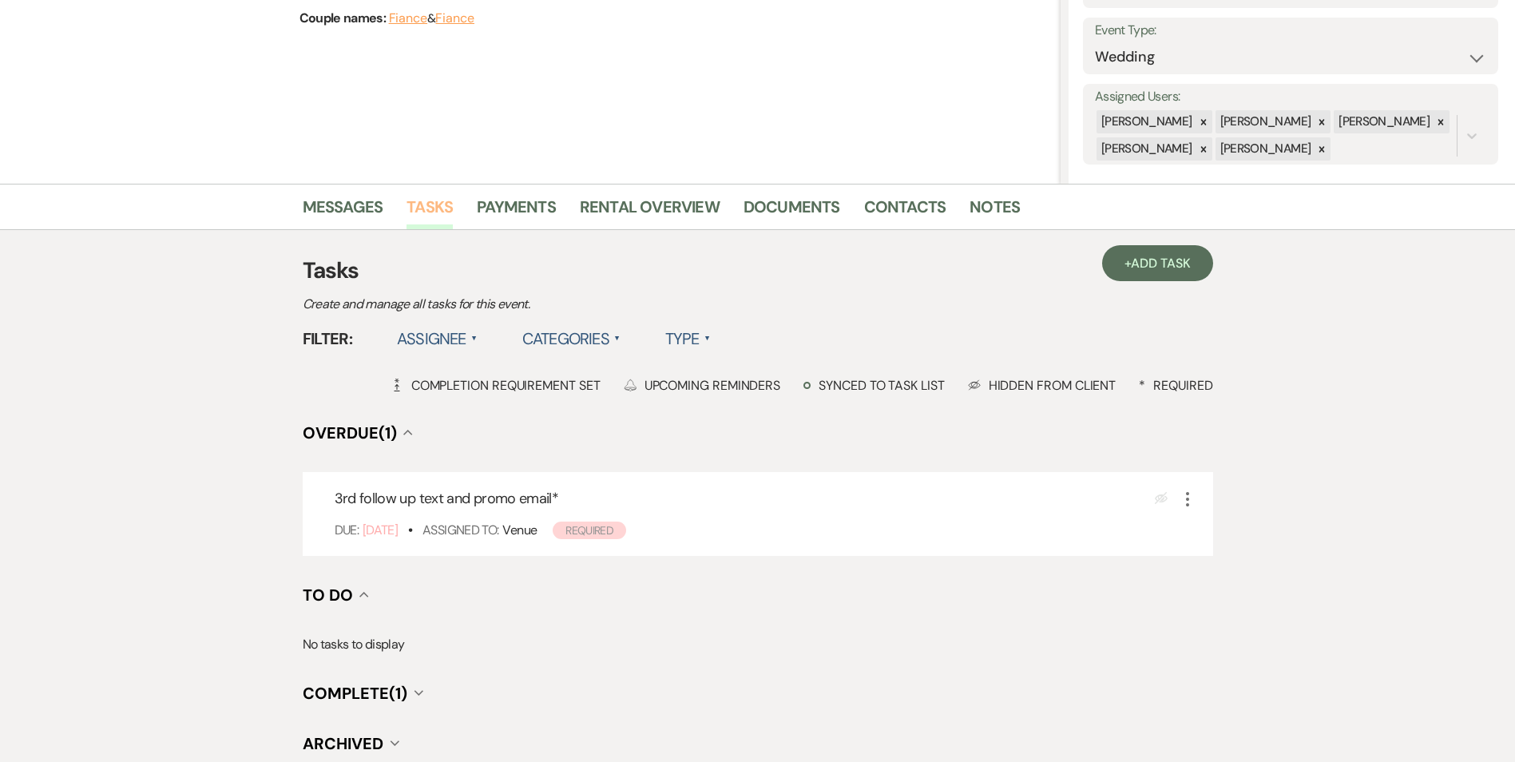
scroll to position [319, 0]
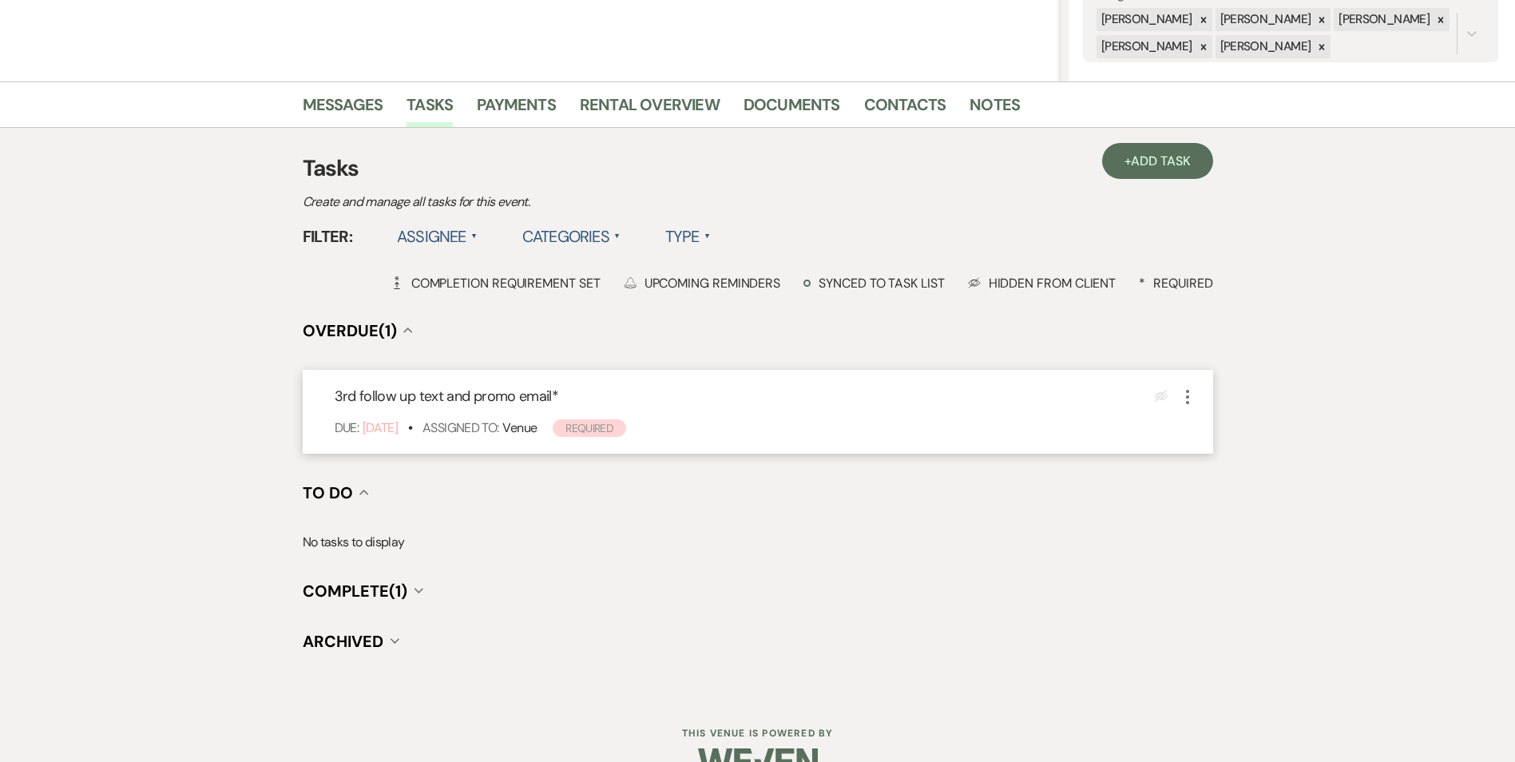
drag, startPoint x: 1182, startPoint y: 396, endPoint x: 1186, endPoint y: 404, distance: 8.6
click at [1183, 395] on icon "More" at bounding box center [1187, 396] width 19 height 19
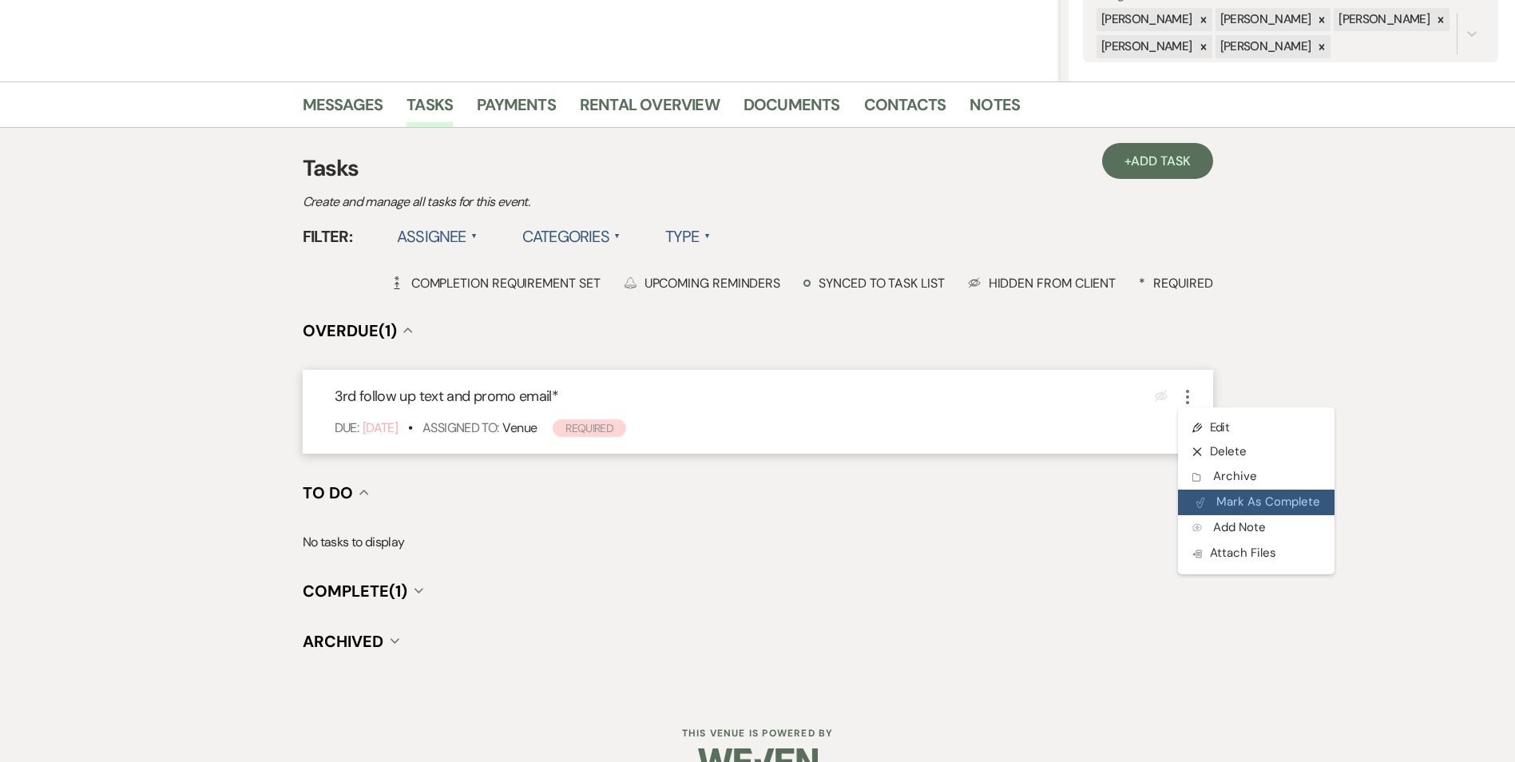
click at [1198, 493] on button "Plan Portal Link Mark As Complete" at bounding box center [1256, 502] width 156 height 26
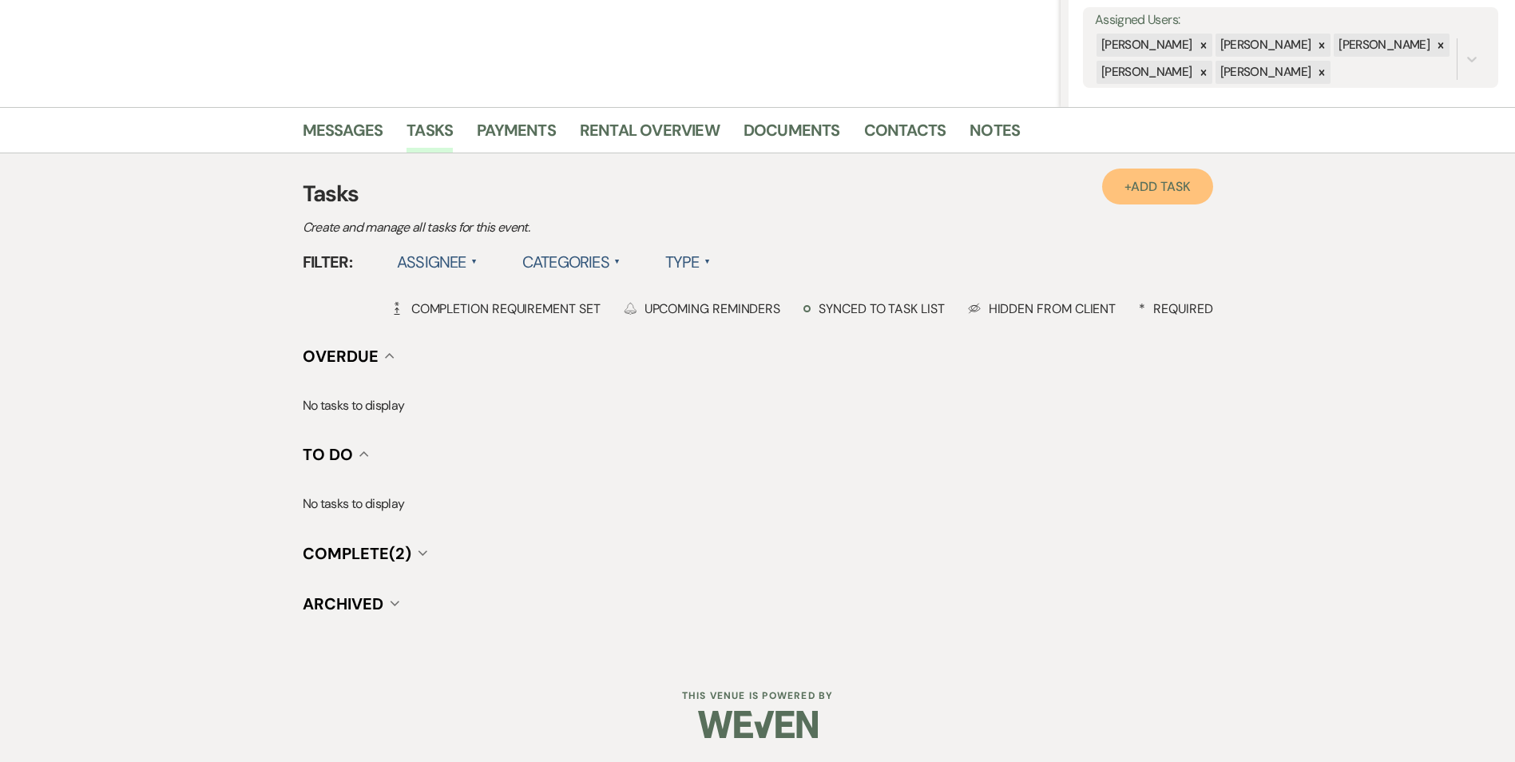
click at [1194, 184] on link "+ Add Task" at bounding box center [1157, 186] width 110 height 36
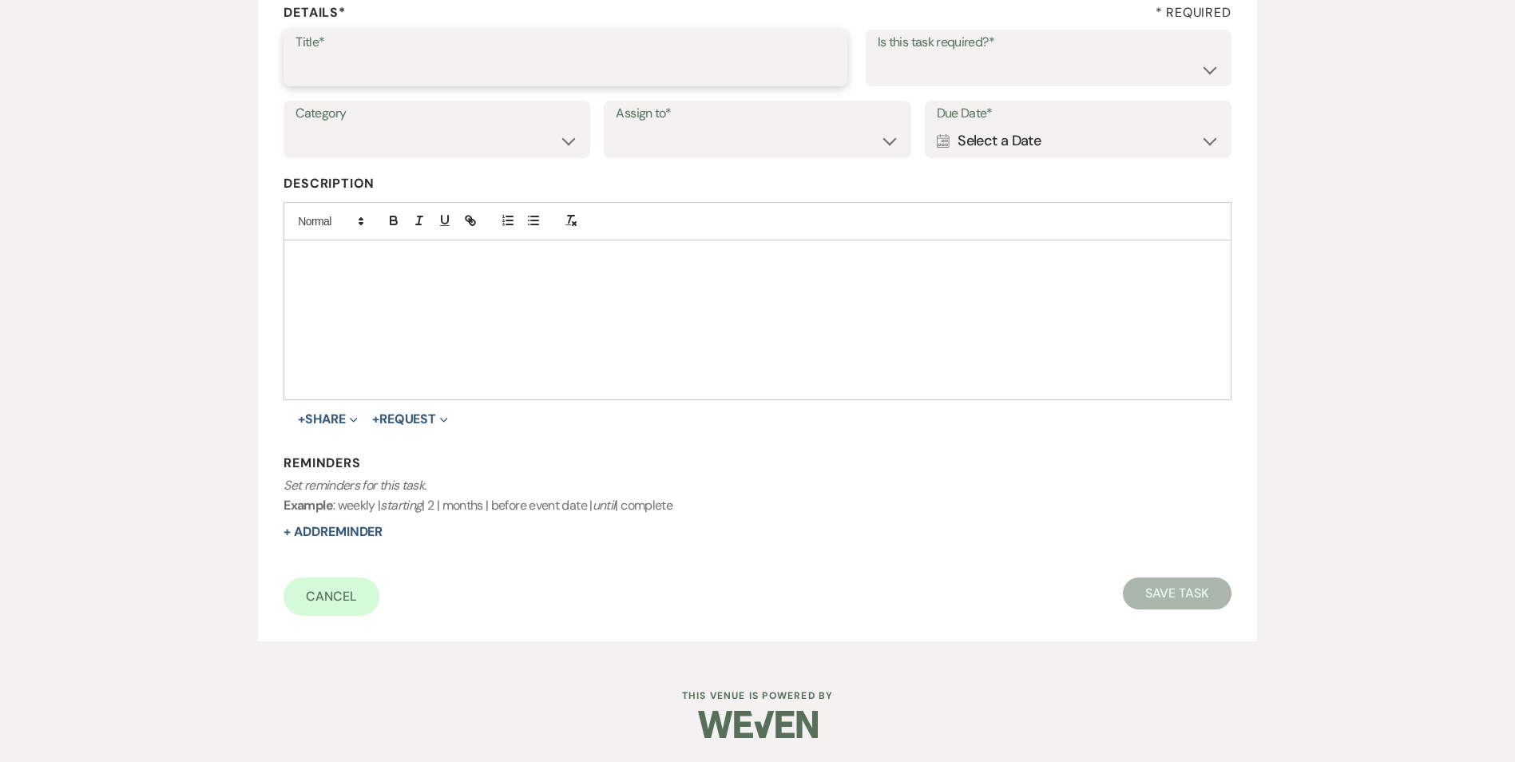
click at [413, 57] on input "Title*" at bounding box center [565, 68] width 540 height 31
type input "4th review email and text"
drag, startPoint x: 1059, startPoint y: 61, endPoint x: 1052, endPoint y: 80, distance: 20.2
click at [1059, 60] on select "Yes No" at bounding box center [1048, 68] width 342 height 31
select select "true"
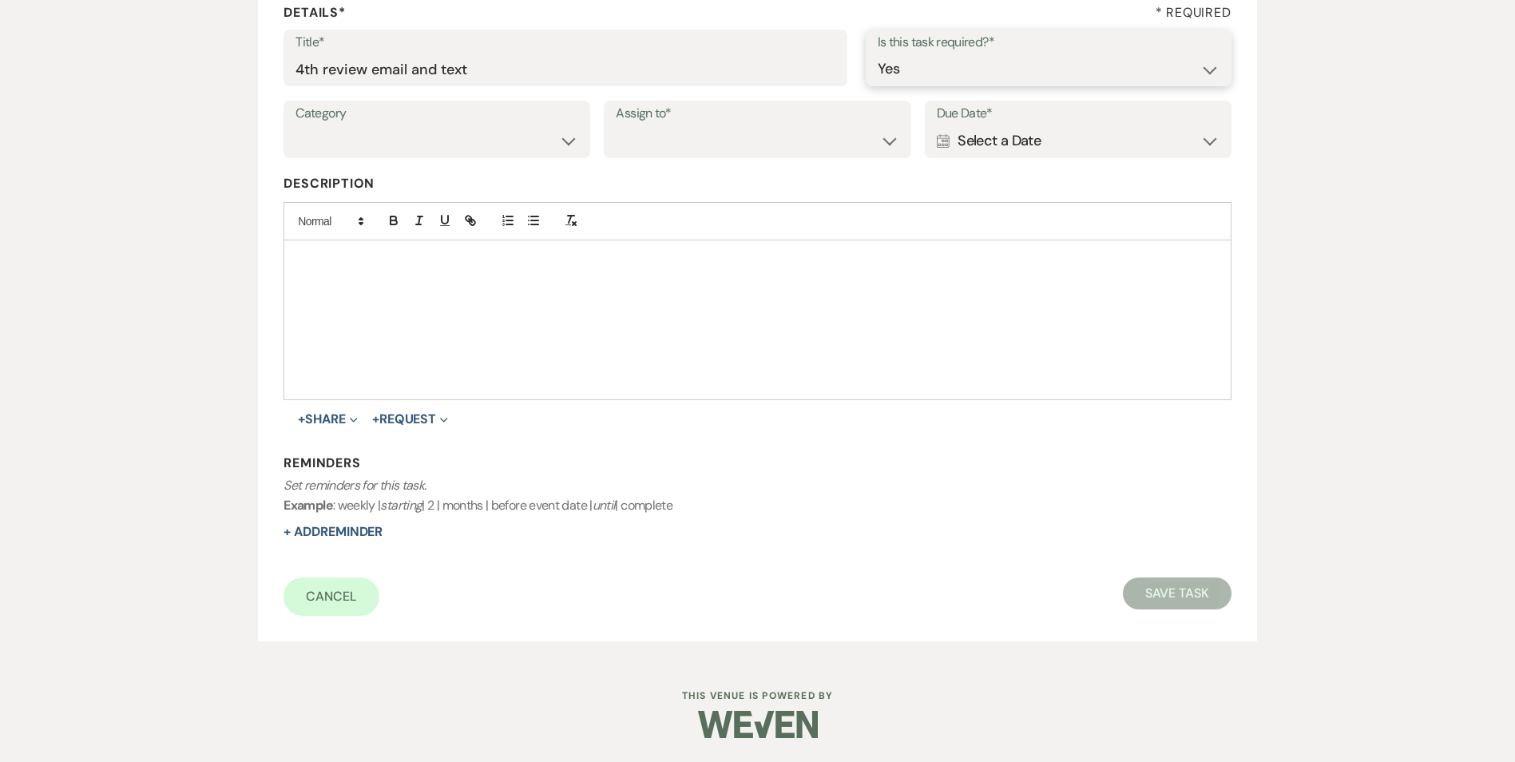
click at [877, 53] on select "Yes No" at bounding box center [1048, 68] width 342 height 31
drag, startPoint x: 423, startPoint y: 133, endPoint x: 426, endPoint y: 155, distance: 22.5
click at [424, 133] on select "Venue Vendors Guests Details Finalize & Share" at bounding box center [436, 140] width 283 height 31
select select "31"
click at [295, 125] on select "Venue Vendors Guests Details Finalize & Share" at bounding box center [436, 140] width 283 height 31
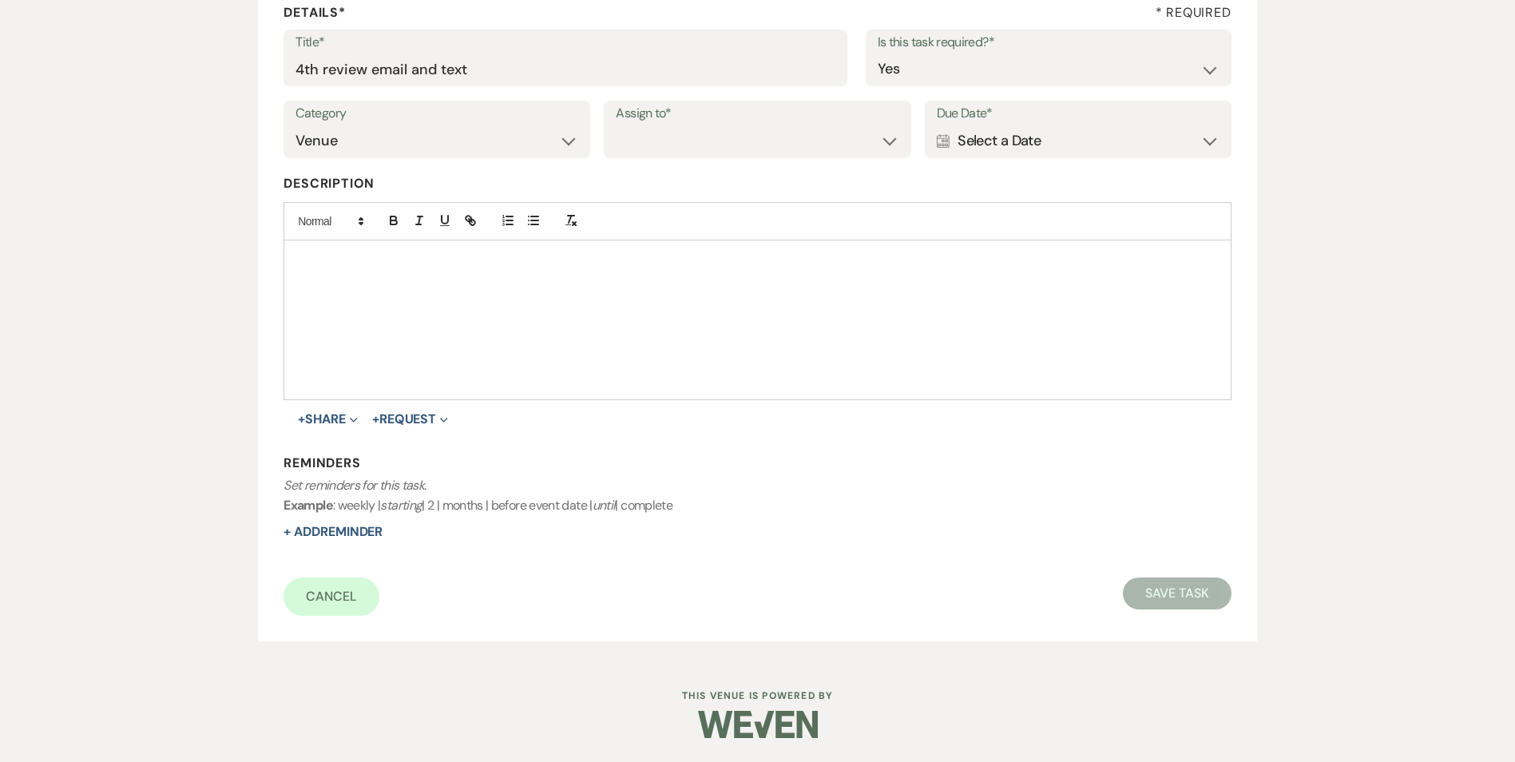
click at [731, 121] on label "Assign to*" at bounding box center [757, 113] width 283 height 23
click at [728, 132] on select "Venue Client" at bounding box center [757, 140] width 283 height 31
select select "venueHost"
click at [616, 125] on select "Venue Client" at bounding box center [757, 140] width 283 height 31
click at [1006, 145] on div "Calendar Select a Date Expand" at bounding box center [1078, 140] width 283 height 31
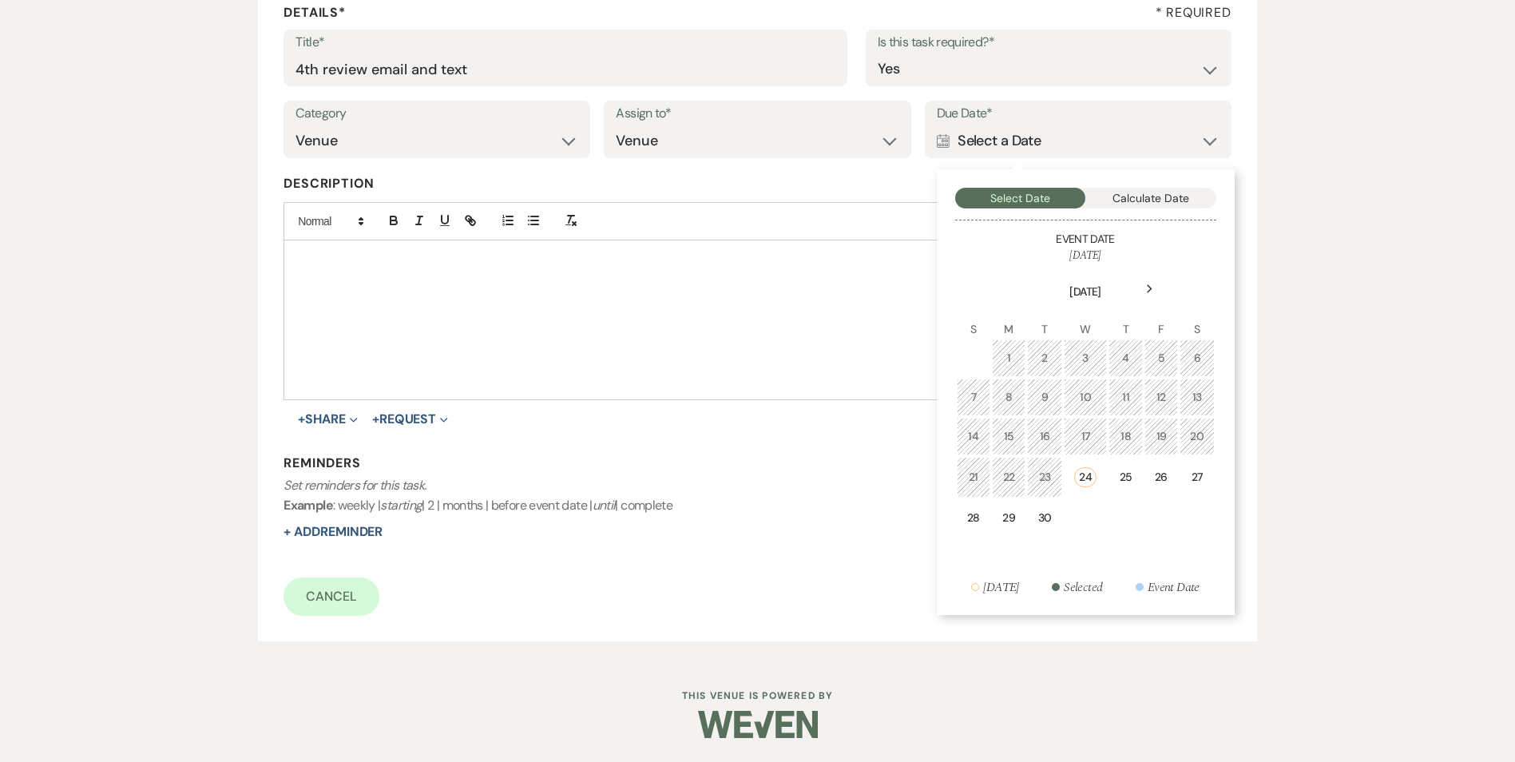
click at [1160, 282] on div "Next" at bounding box center [1150, 289] width 26 height 26
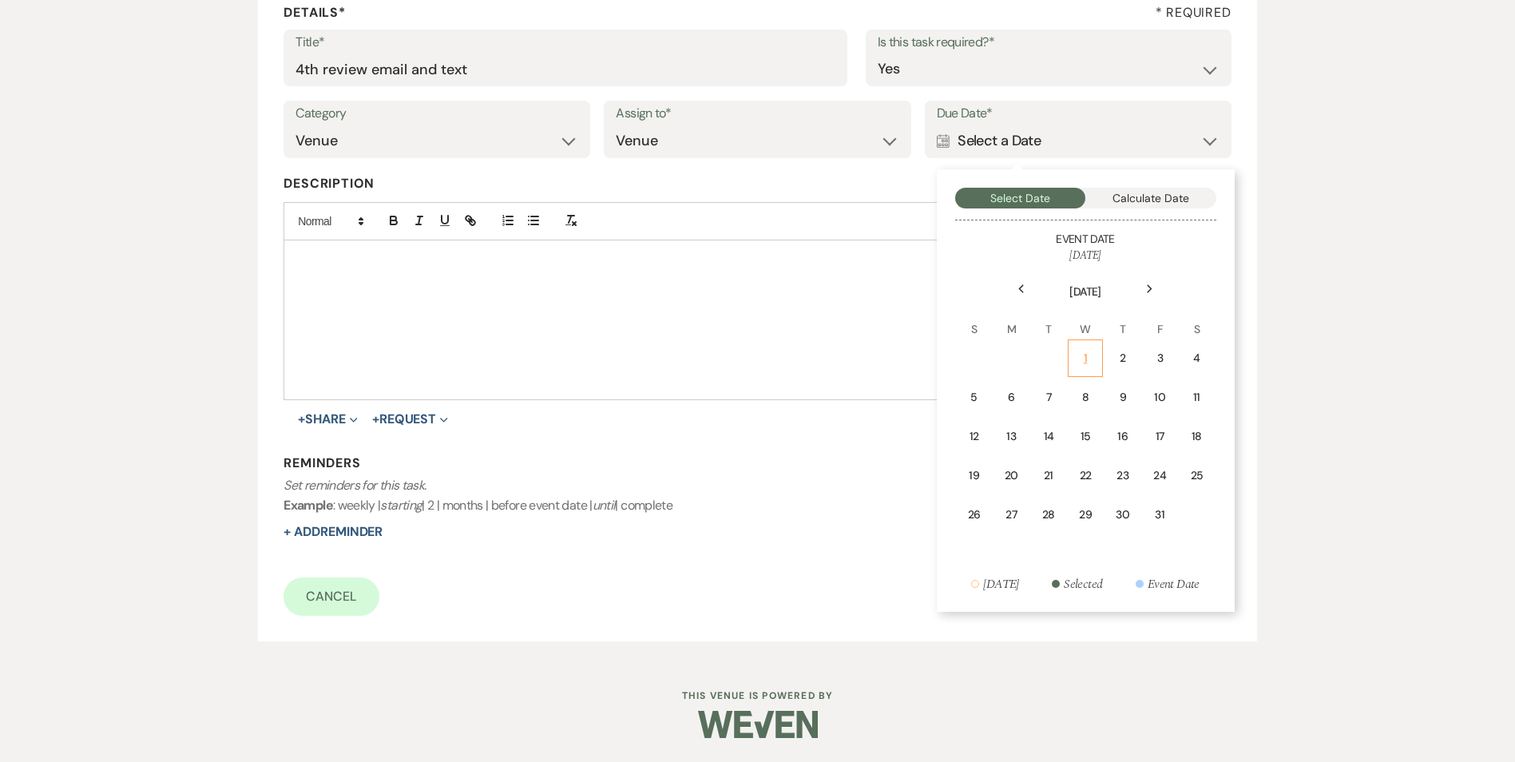
click at [1100, 360] on td "1" at bounding box center [1084, 358] width 35 height 38
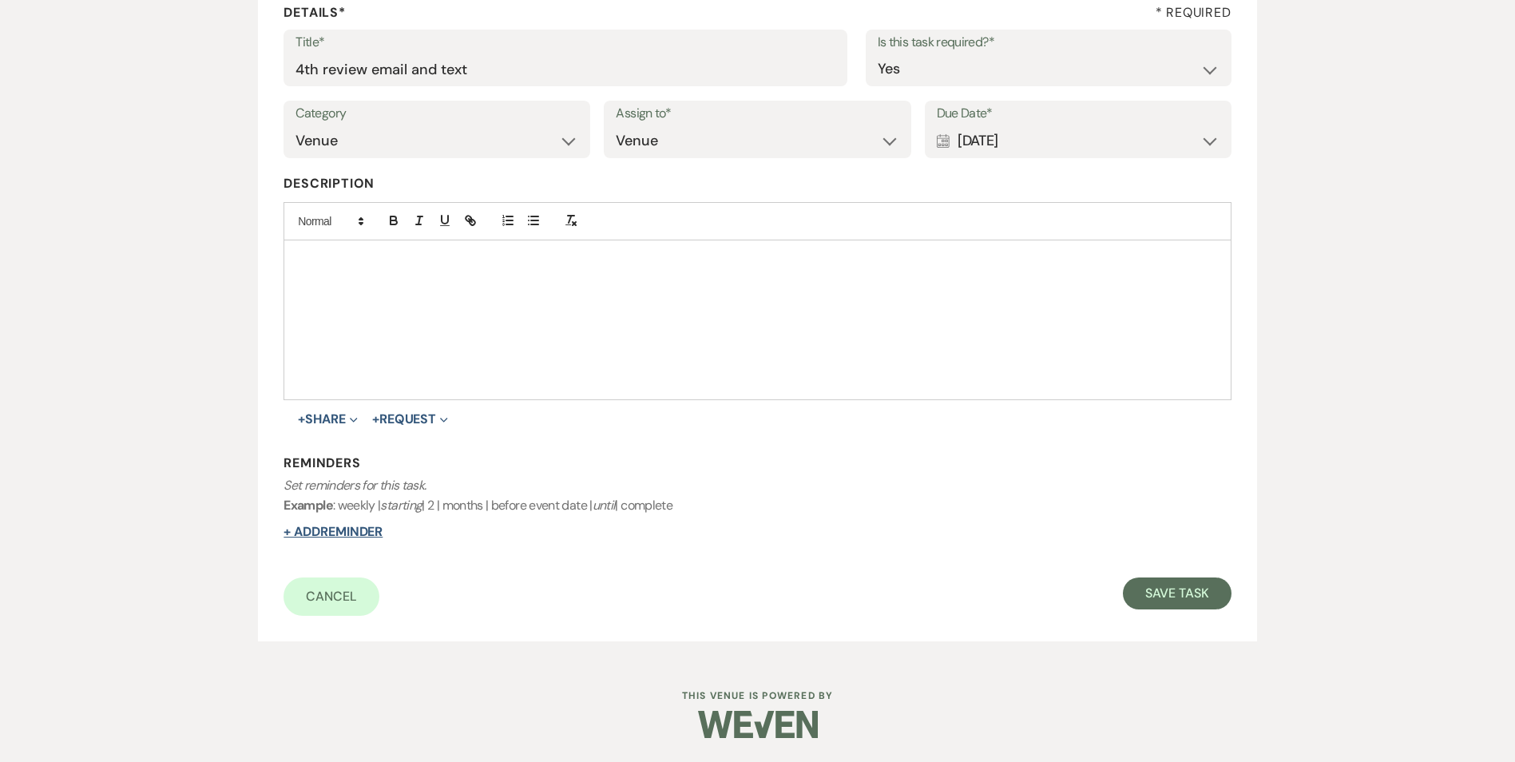
click at [382, 533] on button "+ Add Reminder" at bounding box center [332, 531] width 99 height 13
select select "host"
select select "days"
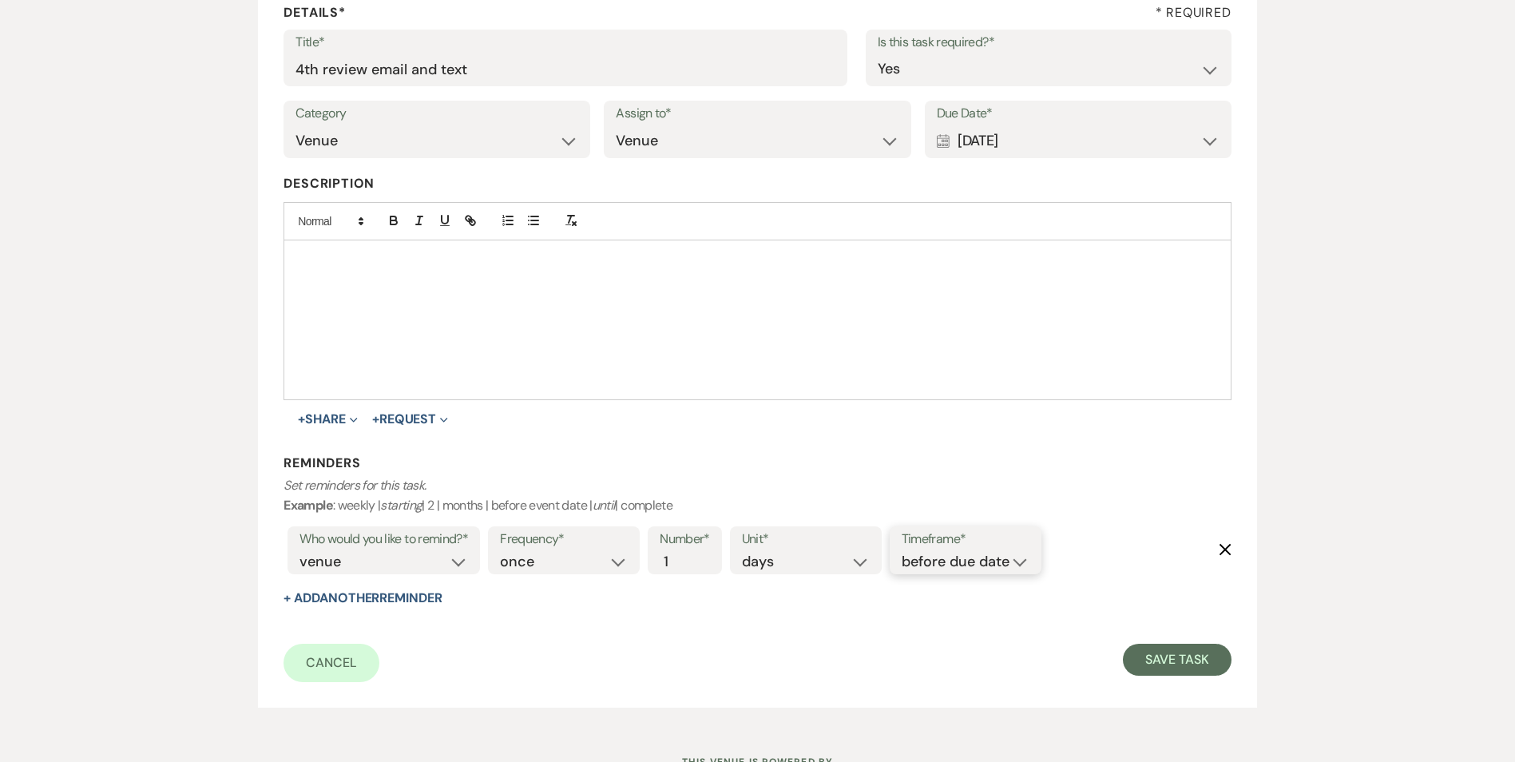
click at [968, 557] on select "before due date after due date on due date on custom date" at bounding box center [965, 562] width 128 height 22
select select "onDueDate"
click at [901, 551] on select "before due date after due date on due date on custom date" at bounding box center [965, 562] width 128 height 22
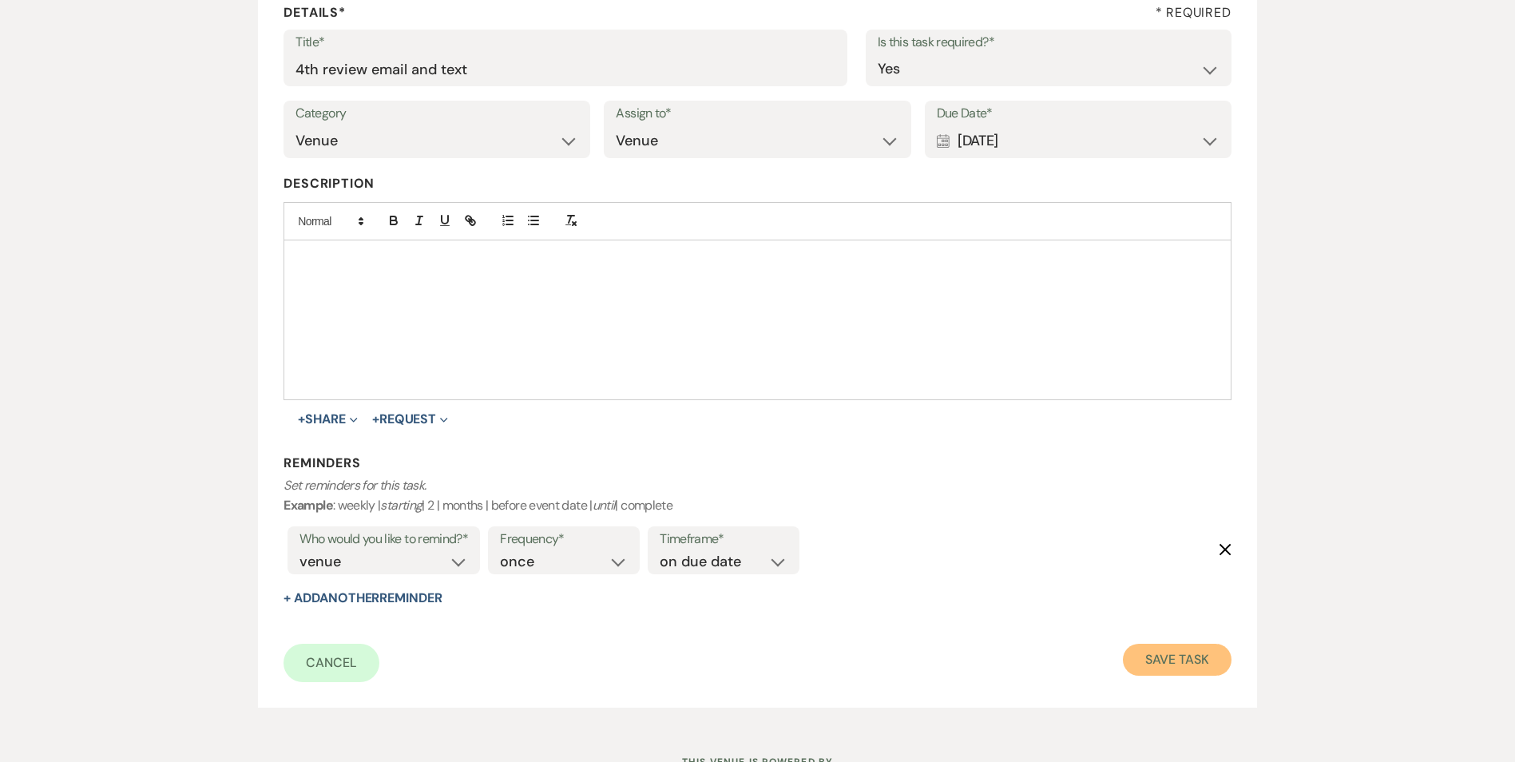
click at [1186, 658] on button "Save Task" at bounding box center [1177, 660] width 108 height 32
select select "2"
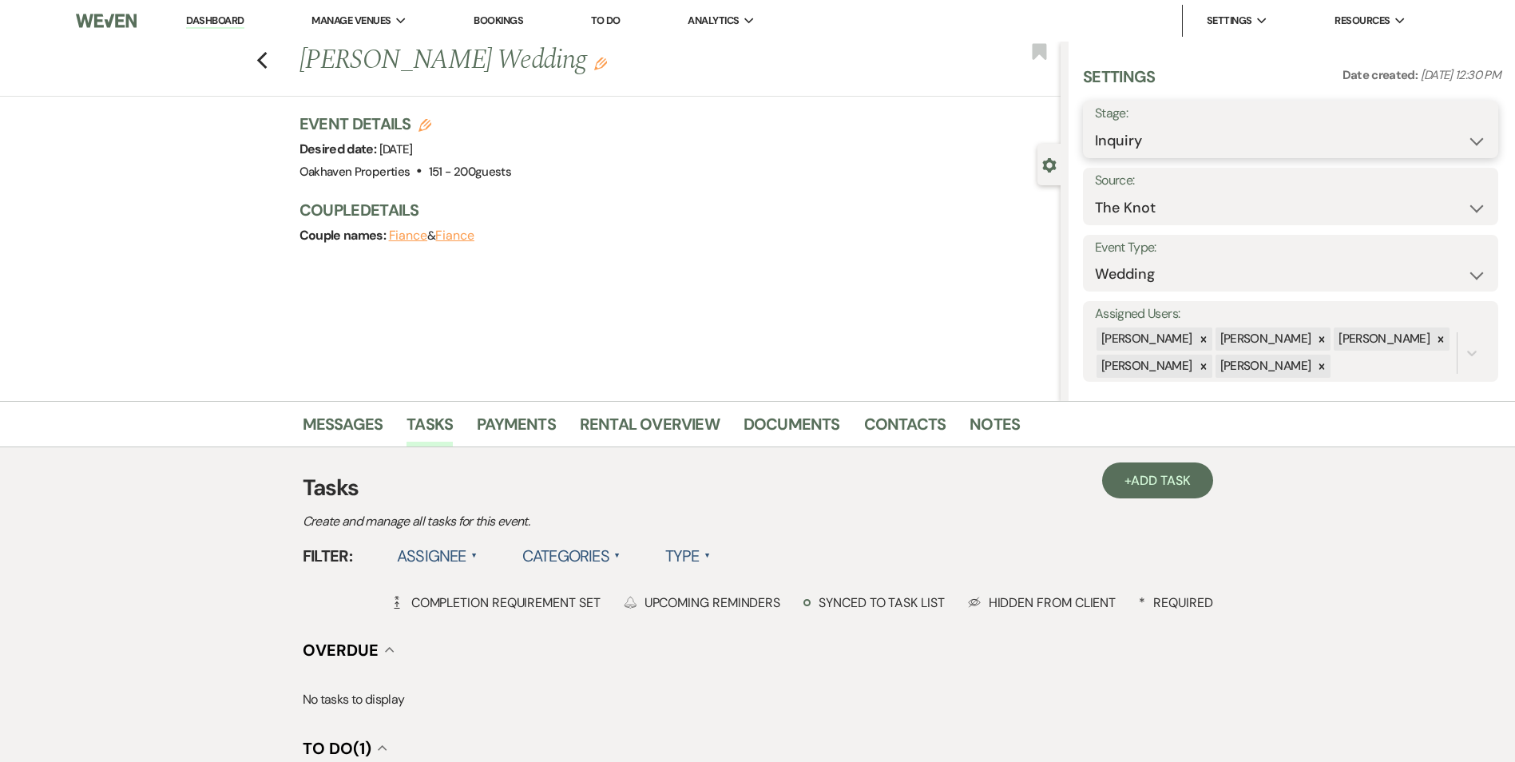
drag, startPoint x: 1288, startPoint y: 141, endPoint x: 1287, endPoint y: 165, distance: 24.0
click at [1288, 141] on select "Inquiry Follow Up Tour Requested Tour Confirmed Toured Proposal Sent Booked Lost" at bounding box center [1290, 140] width 391 height 31
select select "8"
click at [1095, 125] on select "Inquiry Follow Up Tour Requested Tour Confirmed Toured Proposal Sent Booked Lost" at bounding box center [1290, 140] width 391 height 31
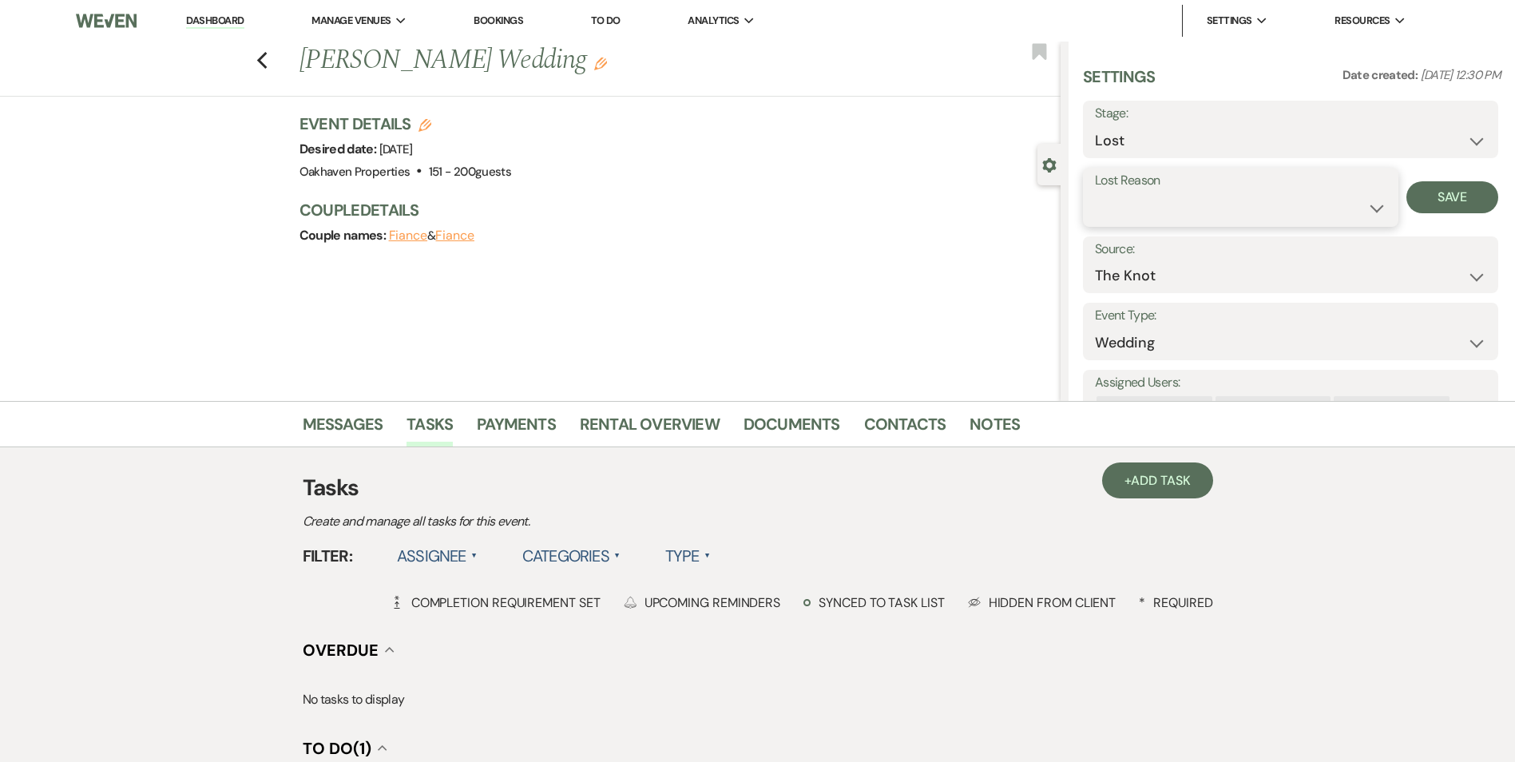
click at [1251, 214] on select "Booked Elsewhere Budget Date Unavailable No Response Not a Good Match Capacity …" at bounding box center [1240, 207] width 291 height 31
select select "6"
click at [1095, 192] on select "Booked Elsewhere Budget Date Unavailable No Response Not a Good Match Capacity …" at bounding box center [1240, 207] width 291 height 31
click at [1464, 188] on button "Save" at bounding box center [1452, 197] width 92 height 32
click at [984, 426] on link "Notes" at bounding box center [994, 428] width 50 height 35
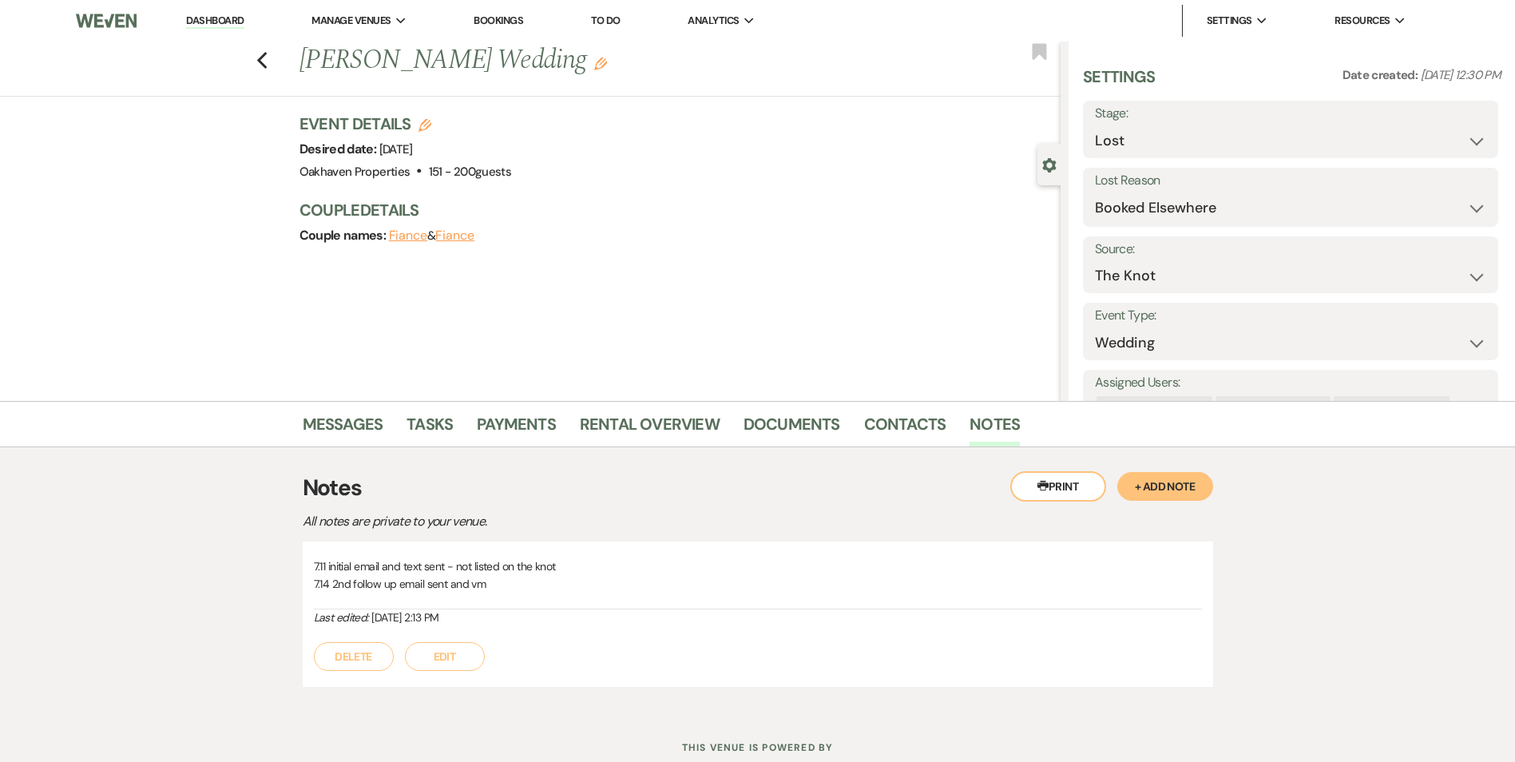
click at [453, 632] on div "Delete Edit" at bounding box center [758, 648] width 888 height 45
click at [455, 658] on button "Edit" at bounding box center [445, 656] width 80 height 29
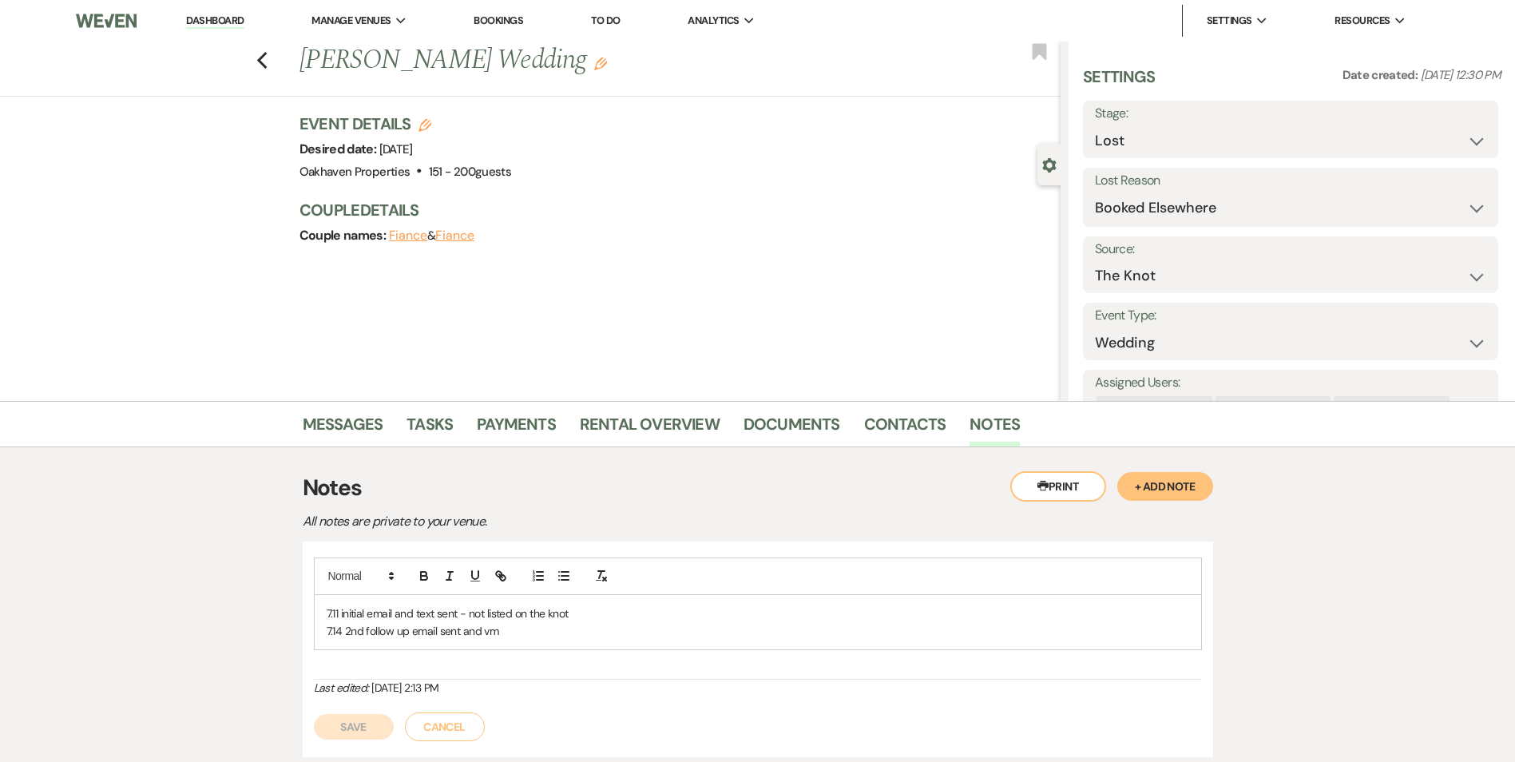
click at [521, 636] on p "7.14 2nd follow up email sent and vm" at bounding box center [758, 631] width 862 height 18
click at [416, 652] on p "9.24 3rd follow up email sent and text" at bounding box center [758, 649] width 862 height 18
click at [558, 640] on p "9.24 3rd follow up promo email sent and text" at bounding box center [758, 649] width 862 height 18
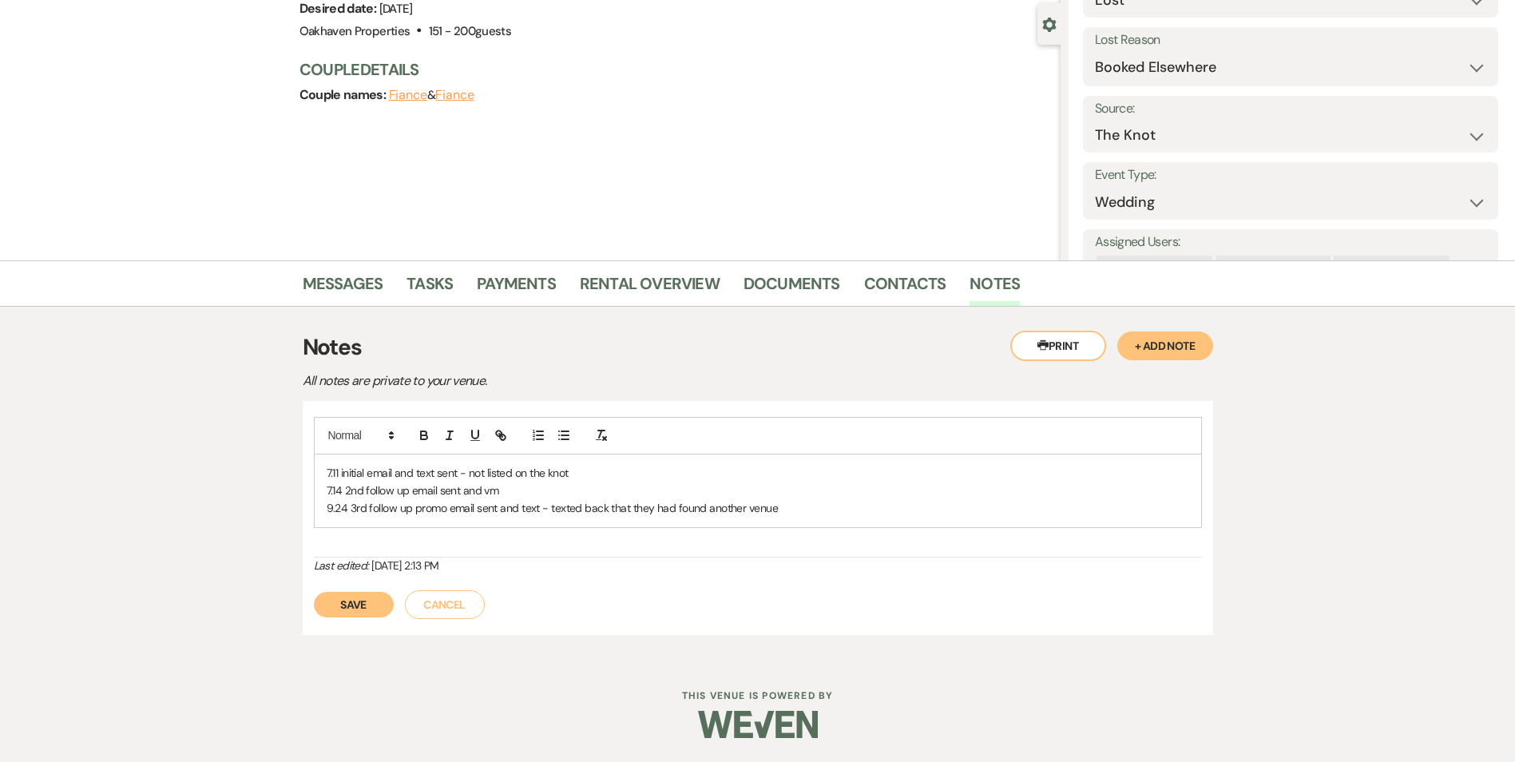
click at [368, 606] on button "Save" at bounding box center [354, 605] width 80 height 26
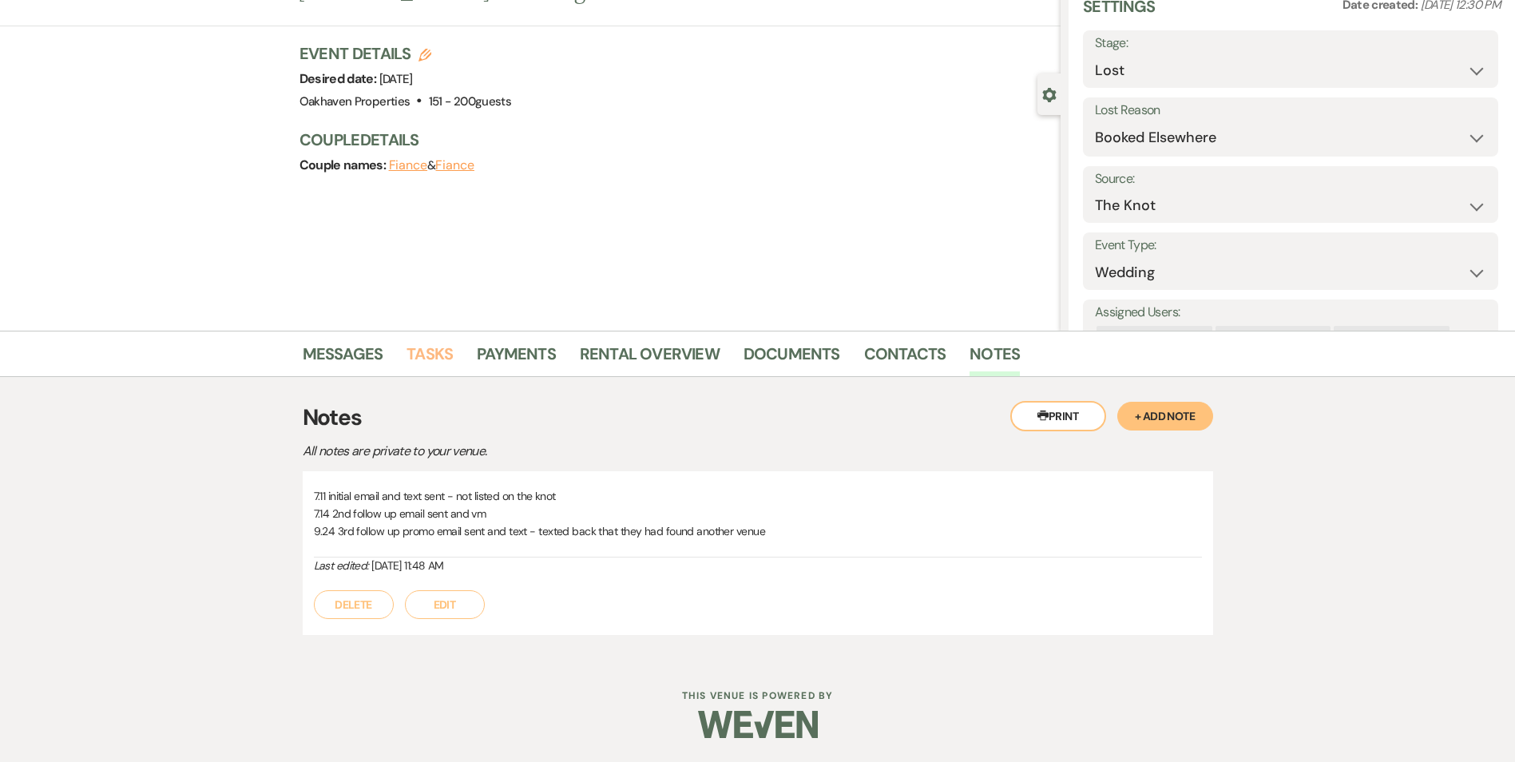
click at [446, 362] on link "Tasks" at bounding box center [429, 358] width 46 height 35
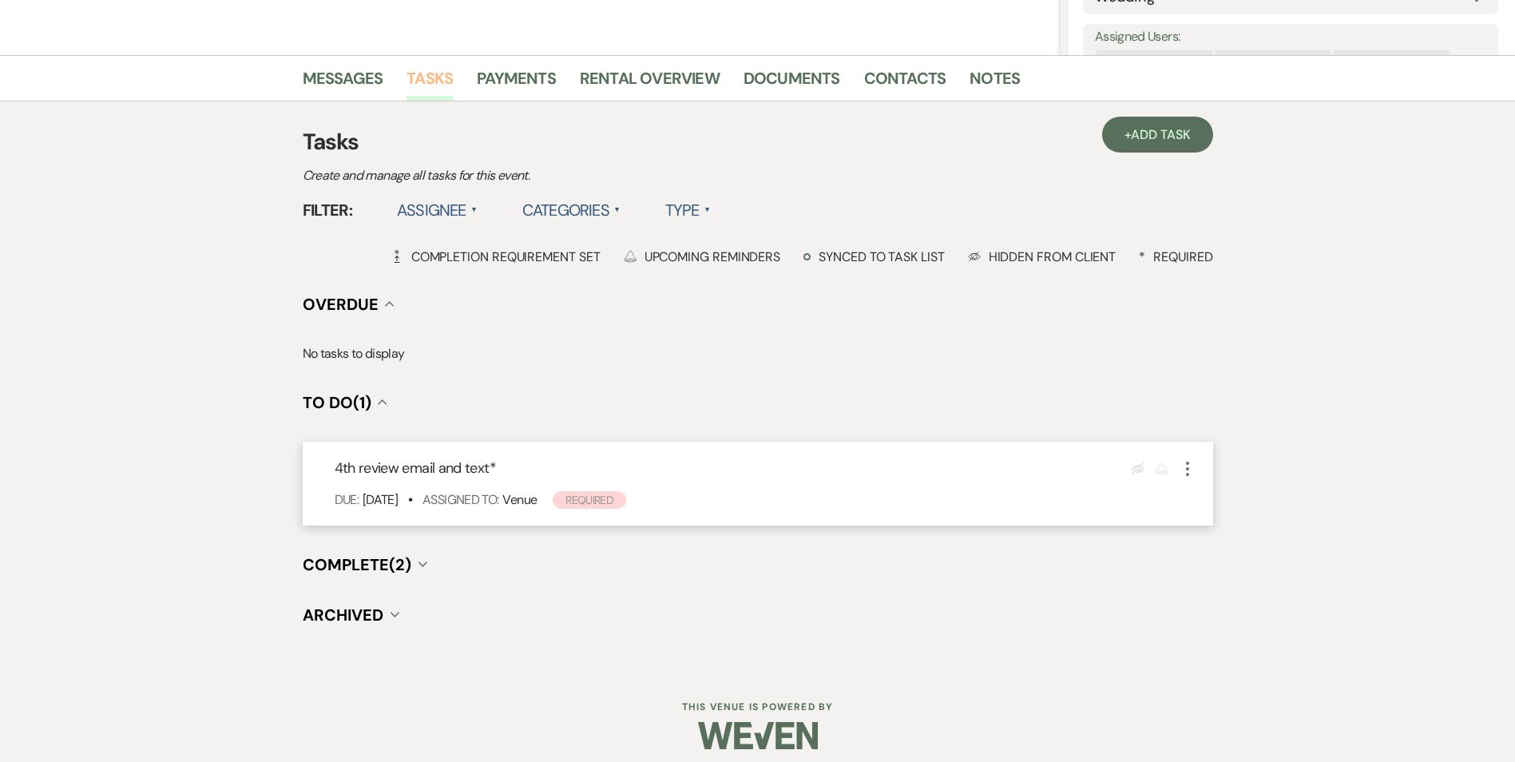
scroll to position [357, 0]
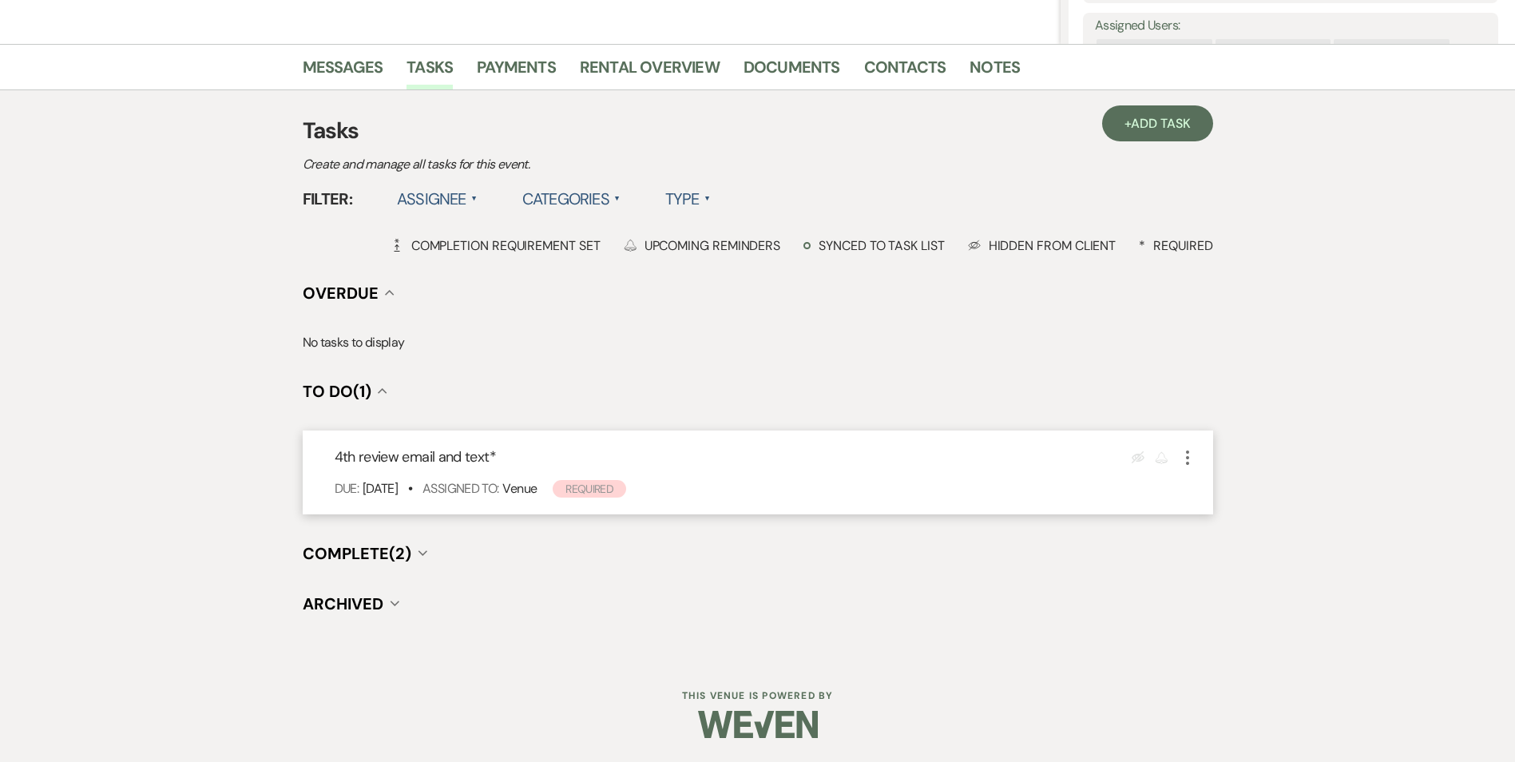
click at [1187, 464] on use "button" at bounding box center [1187, 457] width 3 height 14
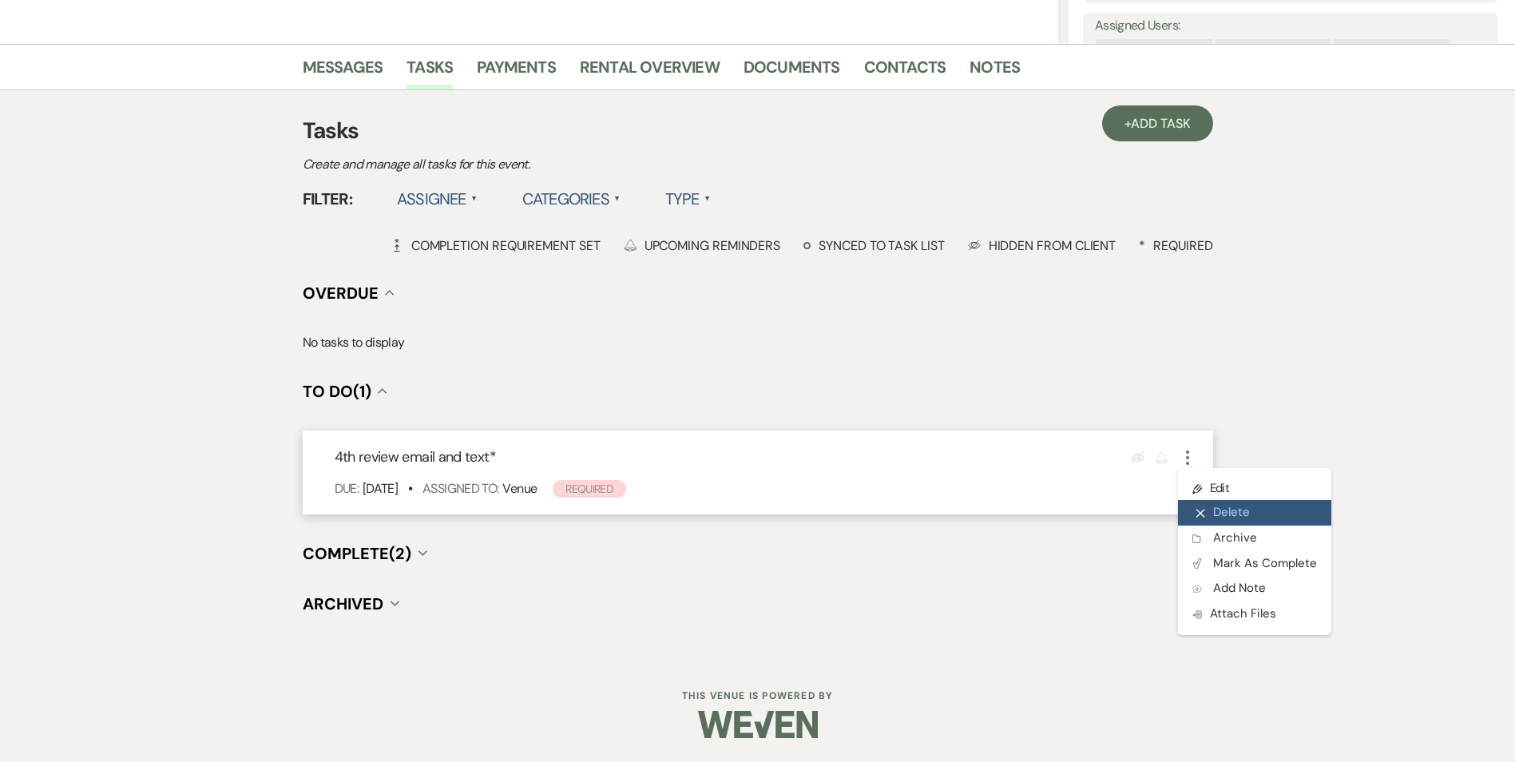
click at [1219, 515] on button "X Delete" at bounding box center [1254, 513] width 153 height 26
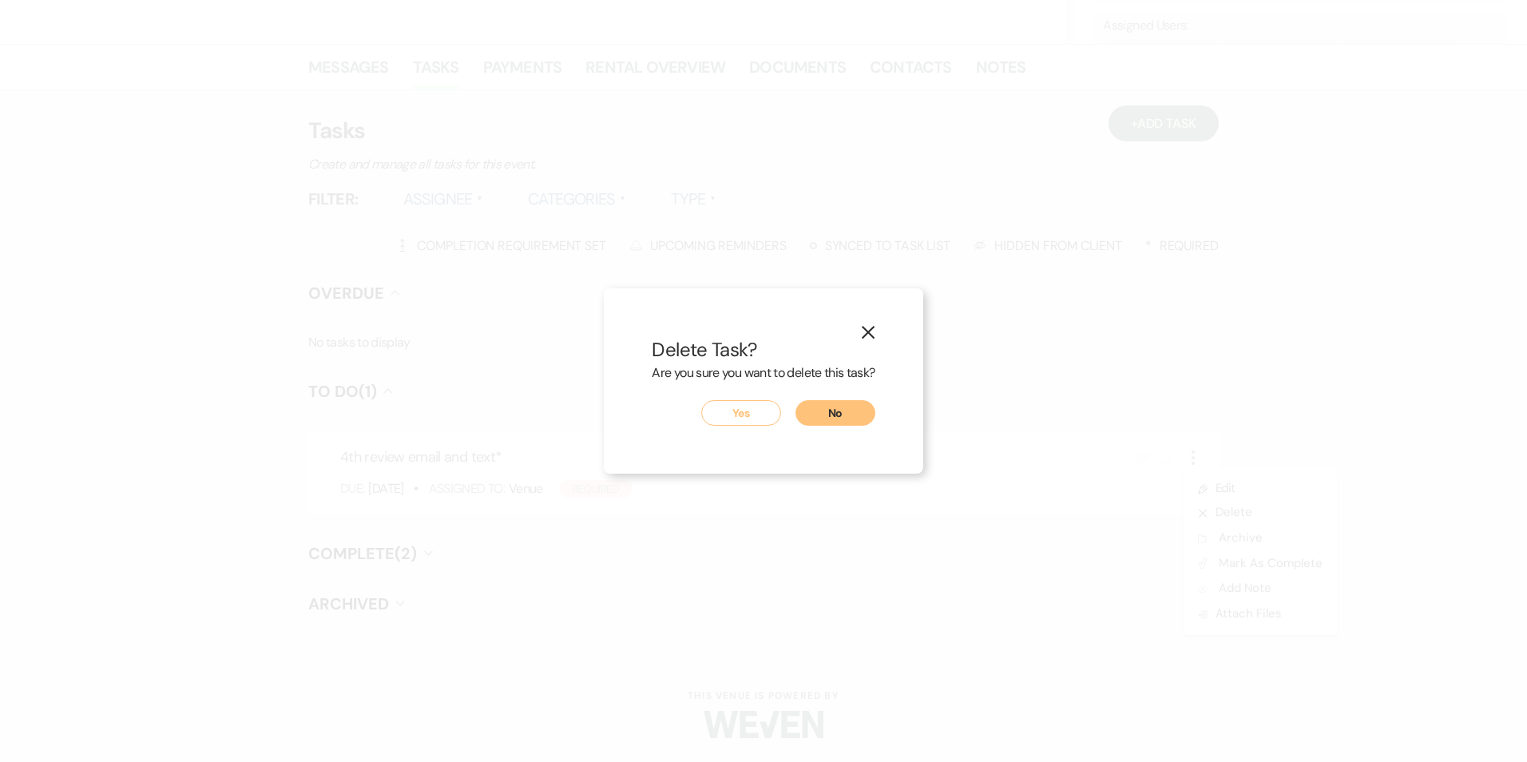
drag, startPoint x: 669, startPoint y: 420, endPoint x: 726, endPoint y: 415, distance: 56.9
click at [670, 420] on div "Yes No" at bounding box center [763, 413] width 223 height 26
click at [747, 408] on button "Yes" at bounding box center [741, 413] width 80 height 26
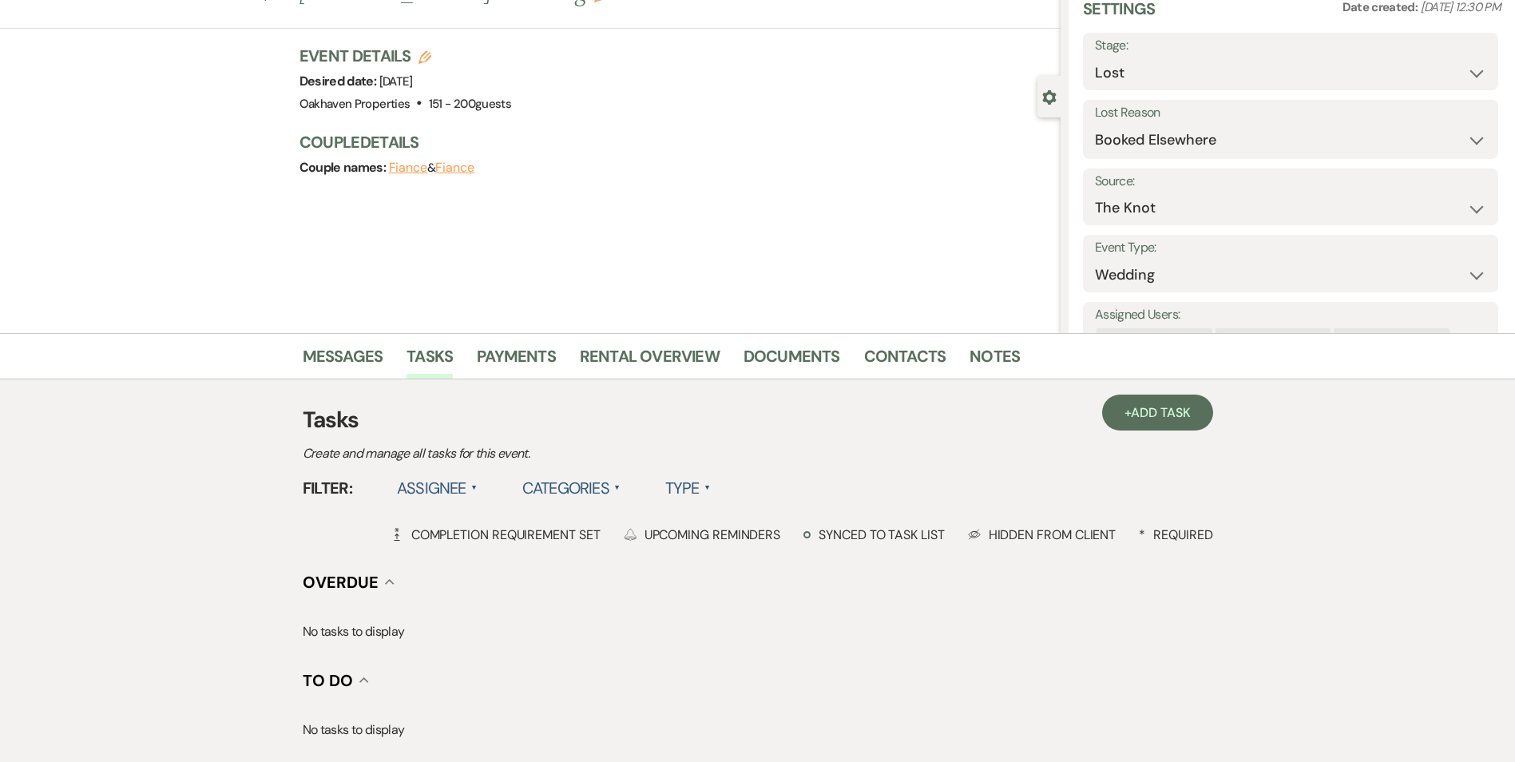
scroll to position [0, 0]
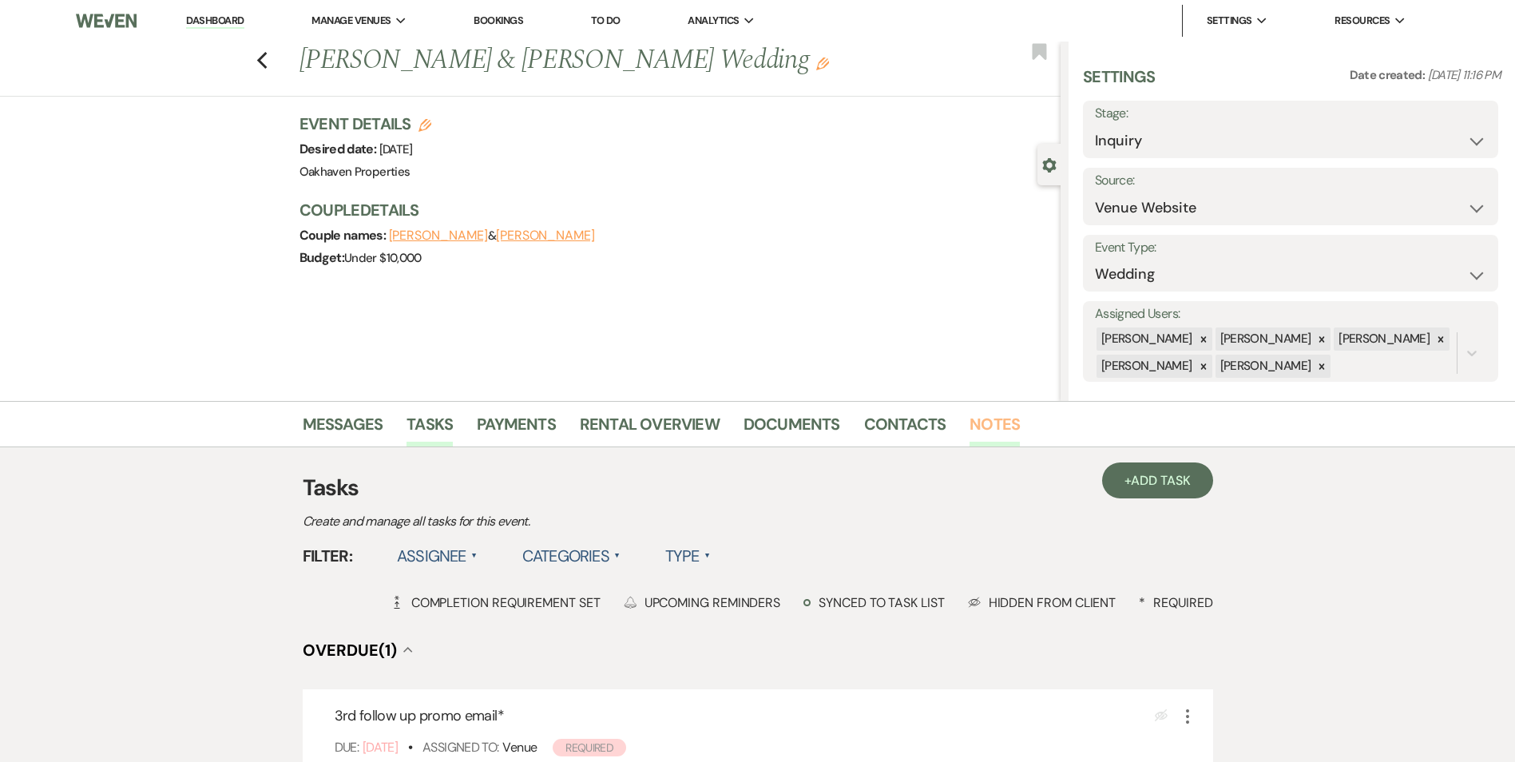
click at [1005, 422] on link "Notes" at bounding box center [994, 428] width 50 height 35
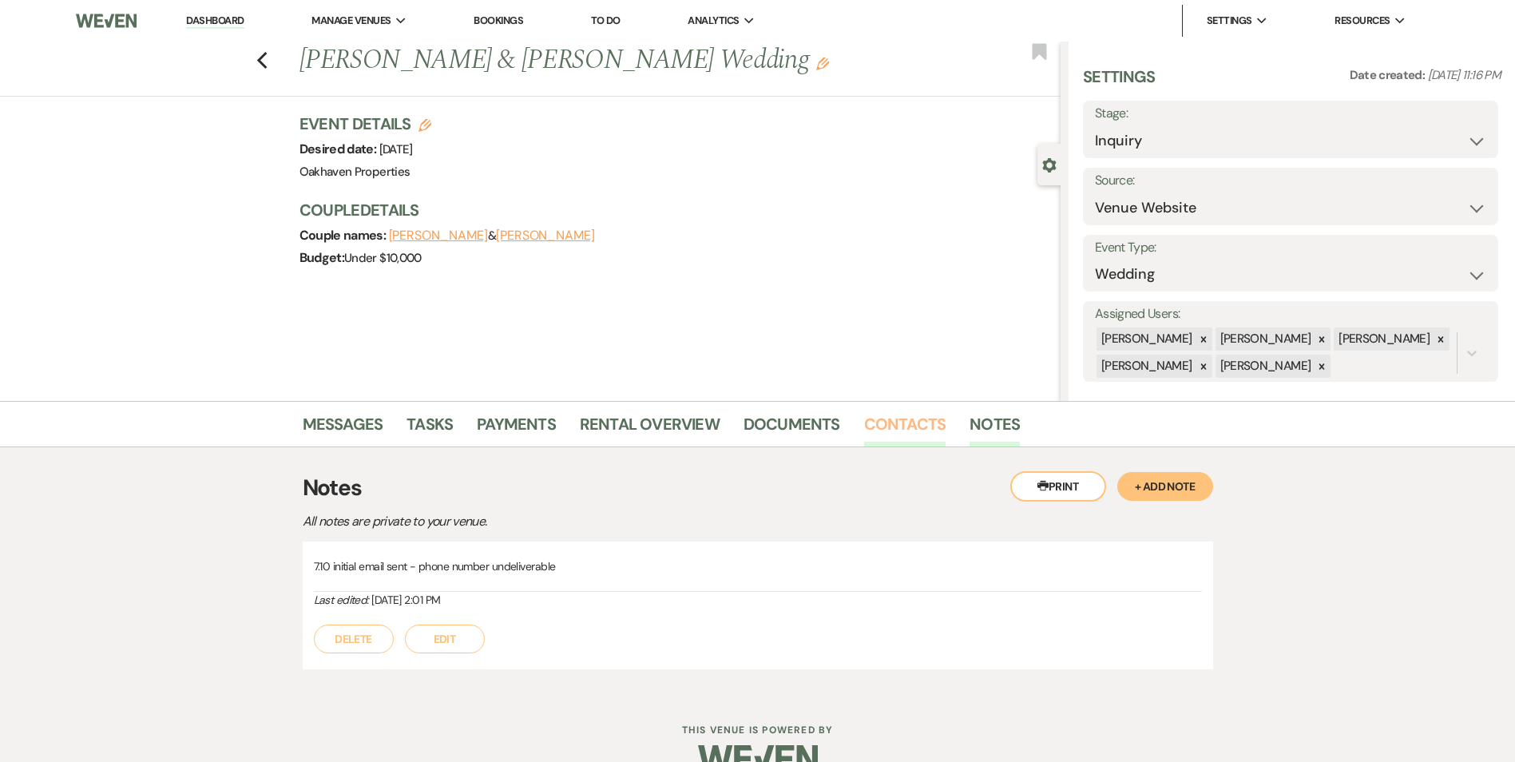
click at [929, 424] on link "Contacts" at bounding box center [905, 428] width 82 height 35
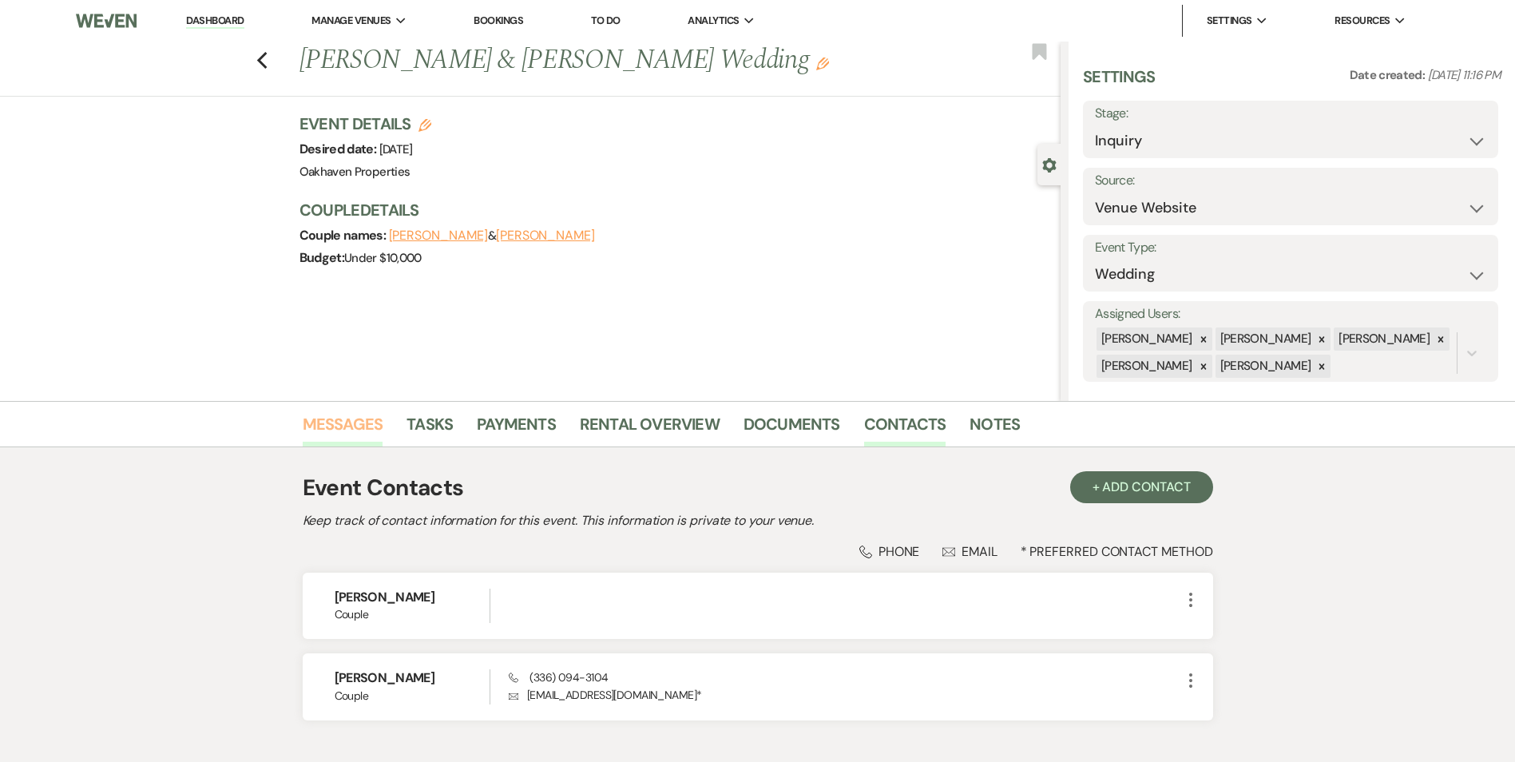
click at [362, 427] on link "Messages" at bounding box center [343, 428] width 81 height 35
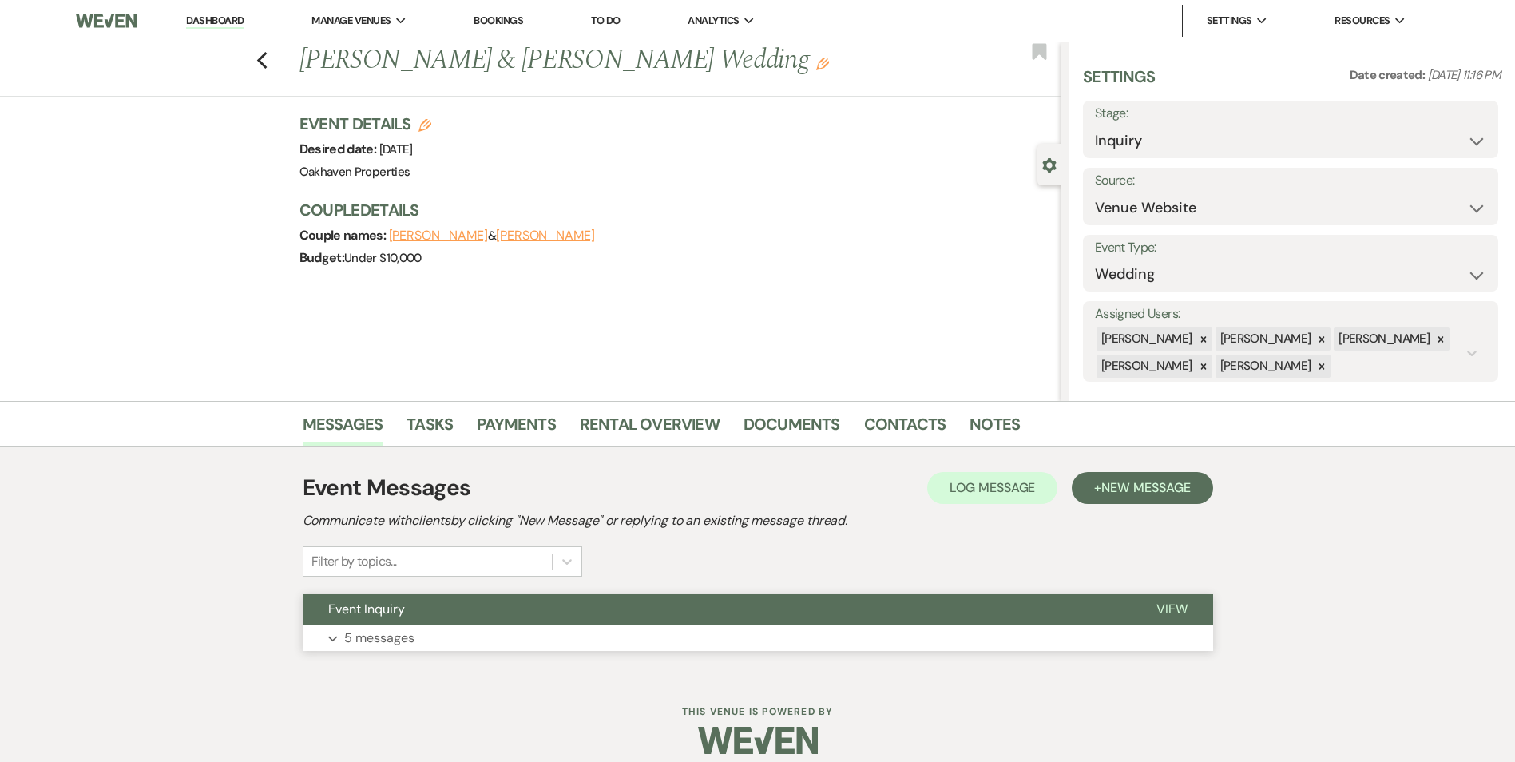
drag, startPoint x: 1167, startPoint y: 606, endPoint x: 1093, endPoint y: 615, distance: 74.8
click at [1166, 604] on span "View" at bounding box center [1171, 608] width 31 height 17
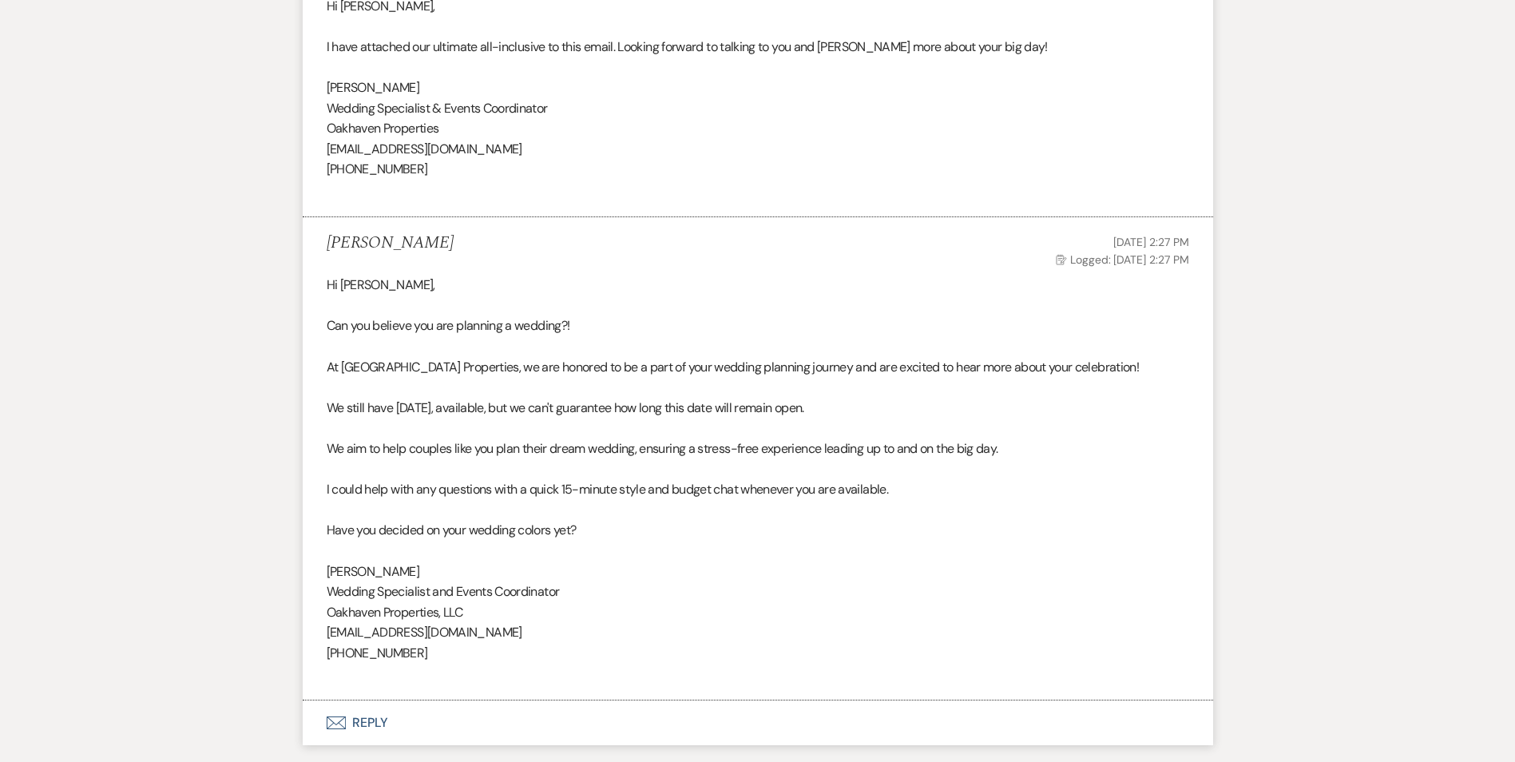
scroll to position [2046, 0]
